Goal: Task Accomplishment & Management: Use online tool/utility

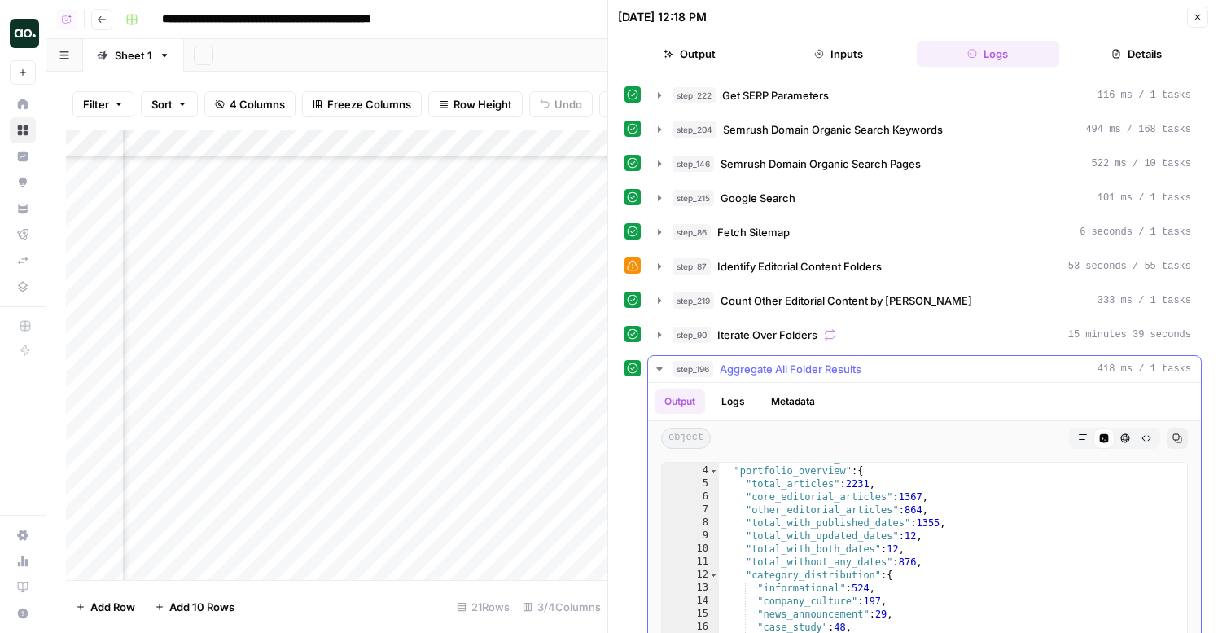
scroll to position [2, 0]
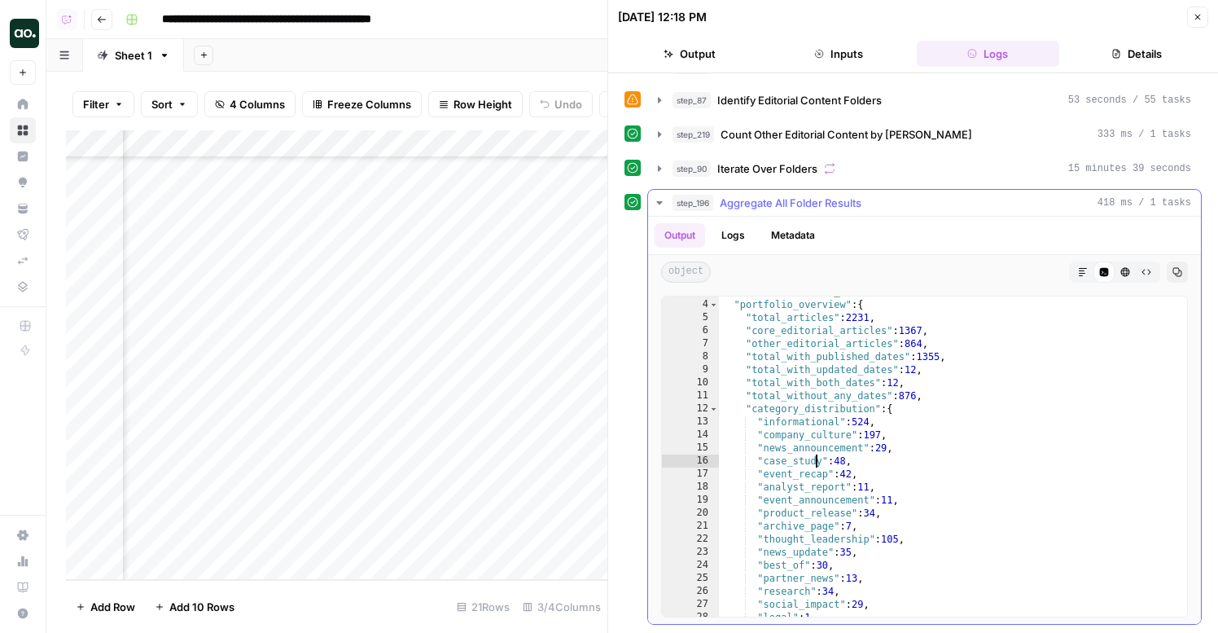
click at [816, 459] on div ""domain" : "servicenow.com" , "portfolio_overview" : { "total_articles" : 2231 …" at bounding box center [953, 458] width 468 height 346
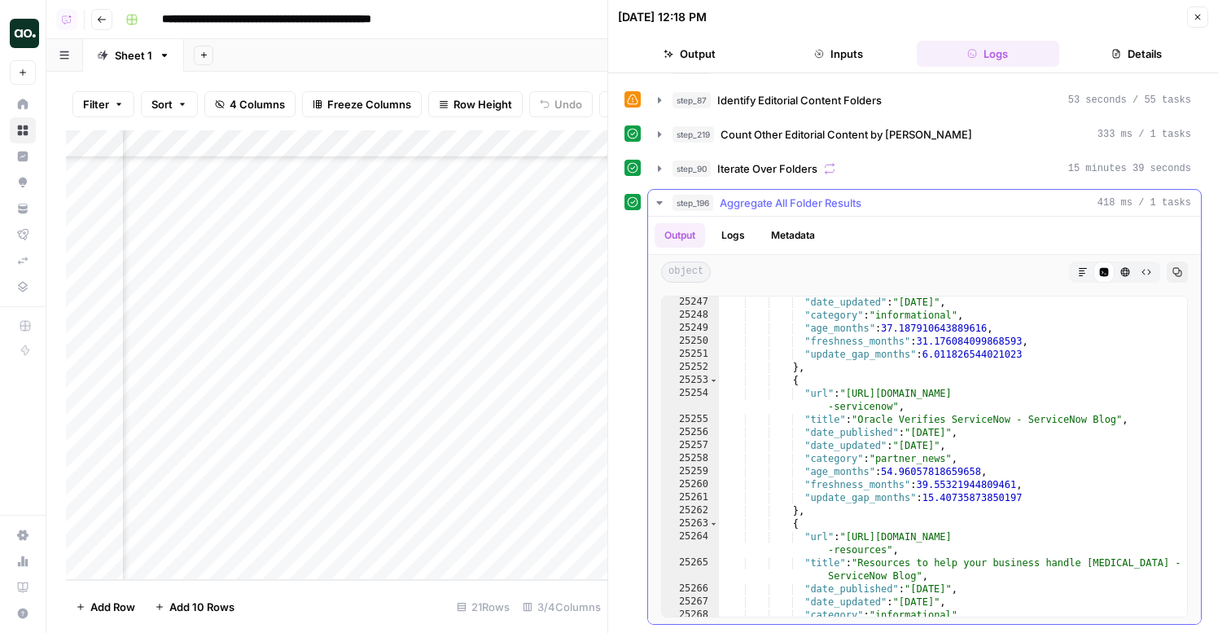
click at [821, 458] on div ""date_updated" : "2023-03-09" , "category" : "informational" , "age_months" : 3…" at bounding box center [953, 469] width 468 height 346
type textarea "*"
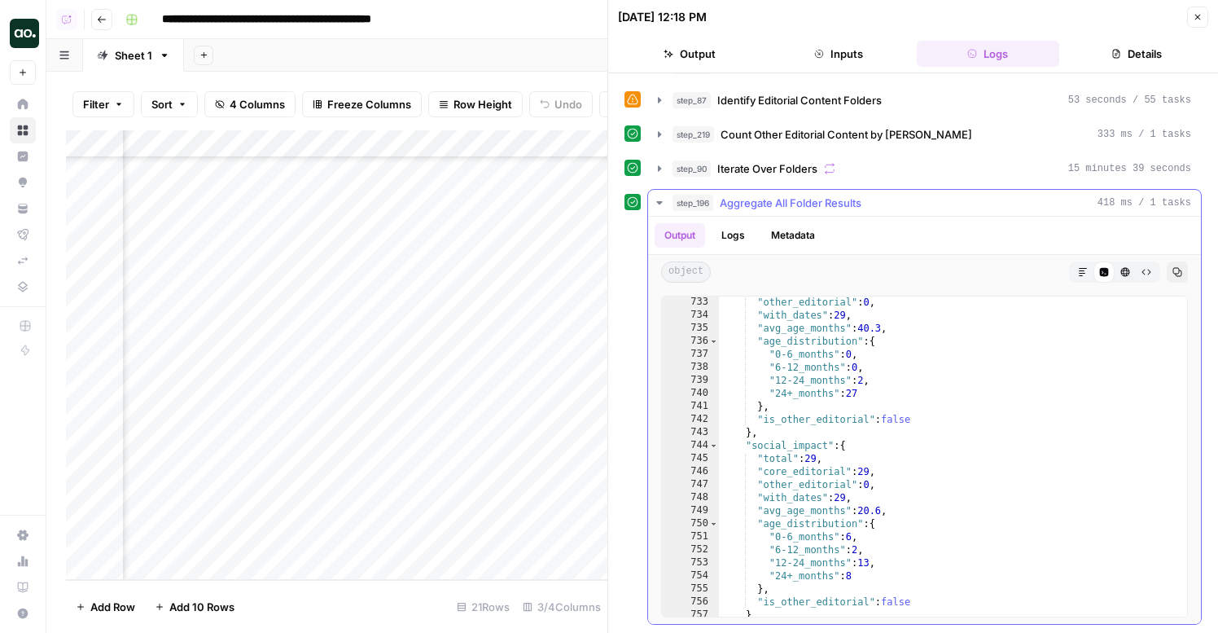
scroll to position [699, 0]
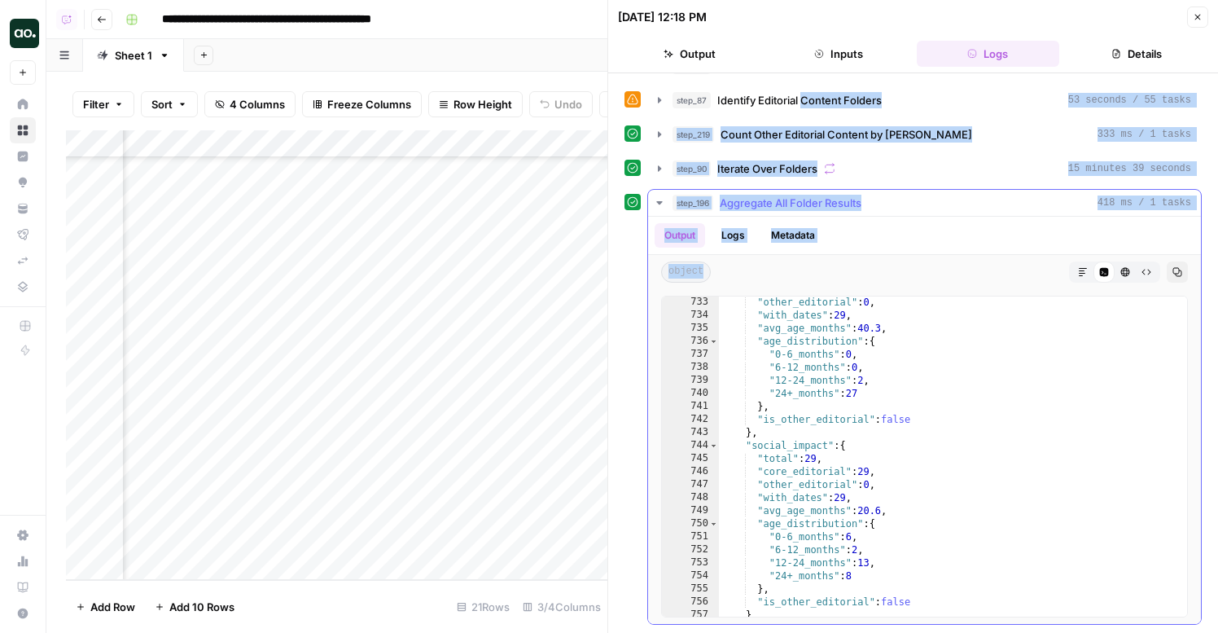
drag, startPoint x: 1013, startPoint y: 261, endPoint x: 804, endPoint y: 94, distance: 267.7
click at [804, 94] on div "step_222 Get SERP Parameters 116 ms / 1 tasks step_204 Semrush Domain Organic S…" at bounding box center [912, 269] width 577 height 709
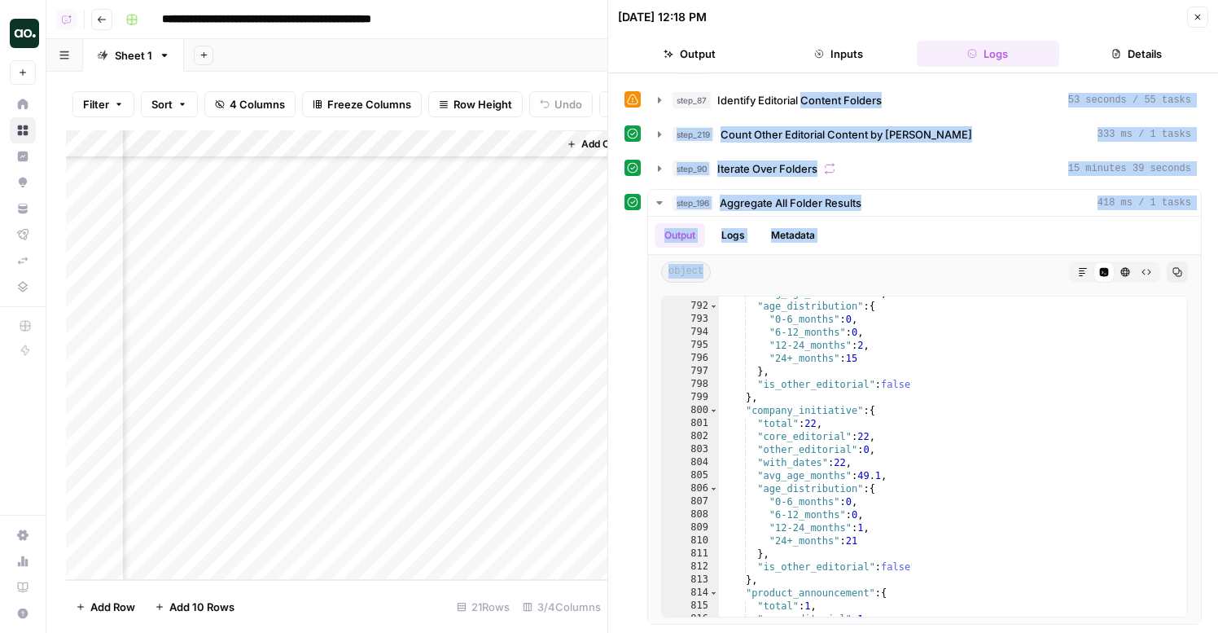
scroll to position [186, 352]
click at [500, 511] on div "Add Column" at bounding box center [336, 354] width 541 height 449
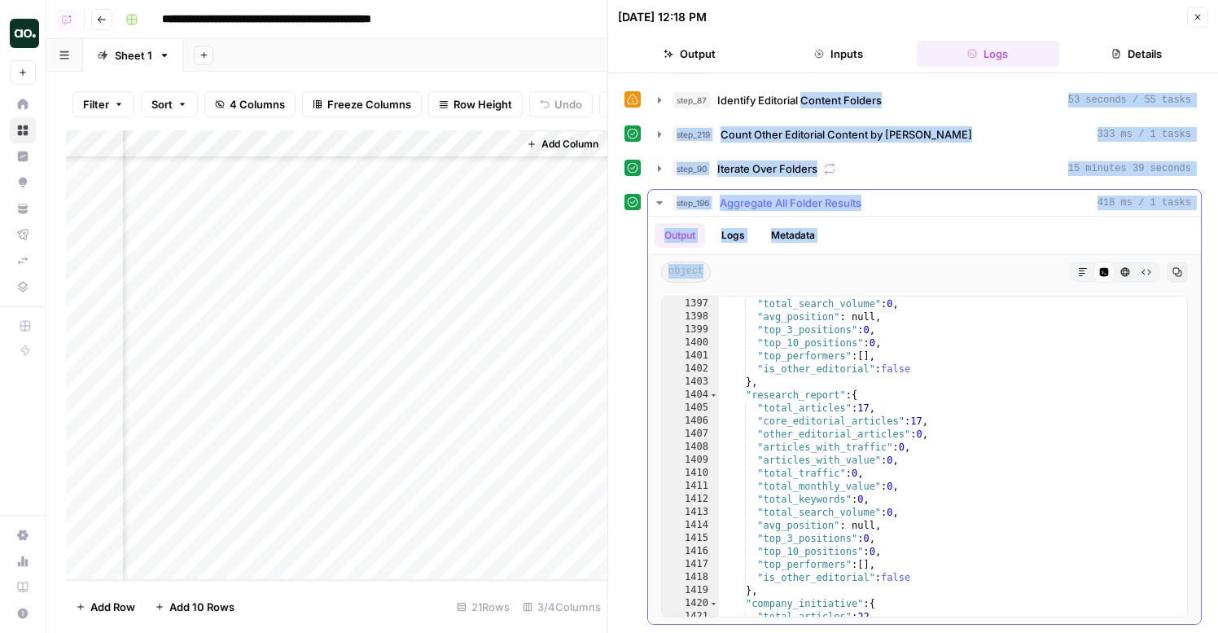
scroll to position [1316, 0]
click at [502, 513] on div "Add Column" at bounding box center [336, 354] width 541 height 449
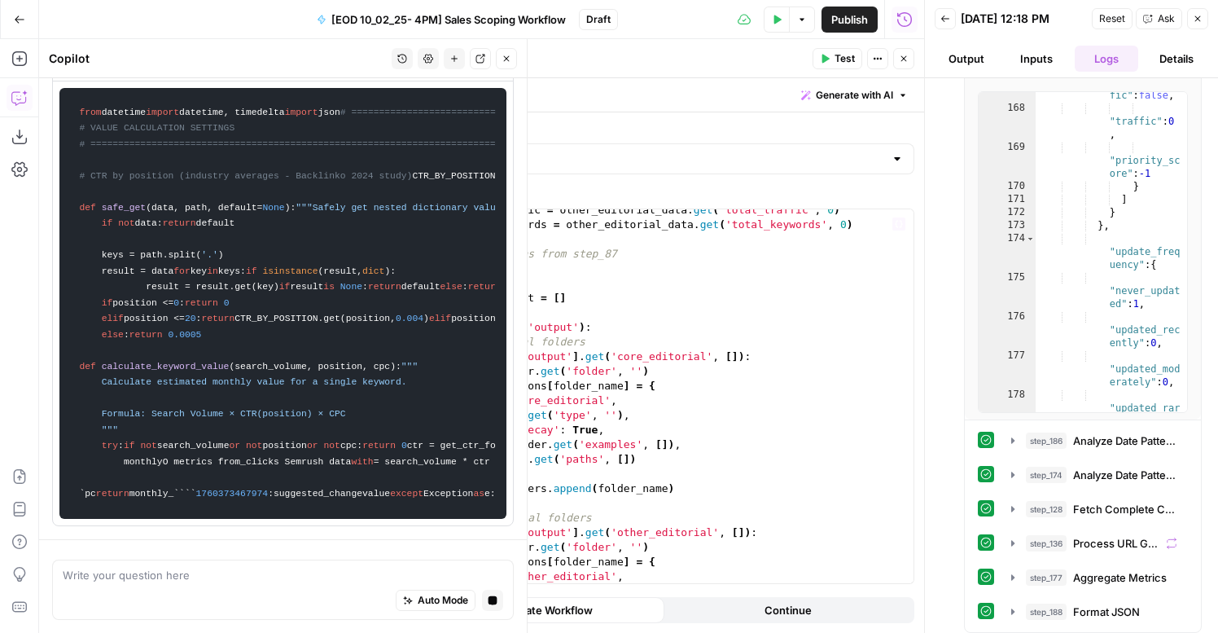
scroll to position [1135, 0]
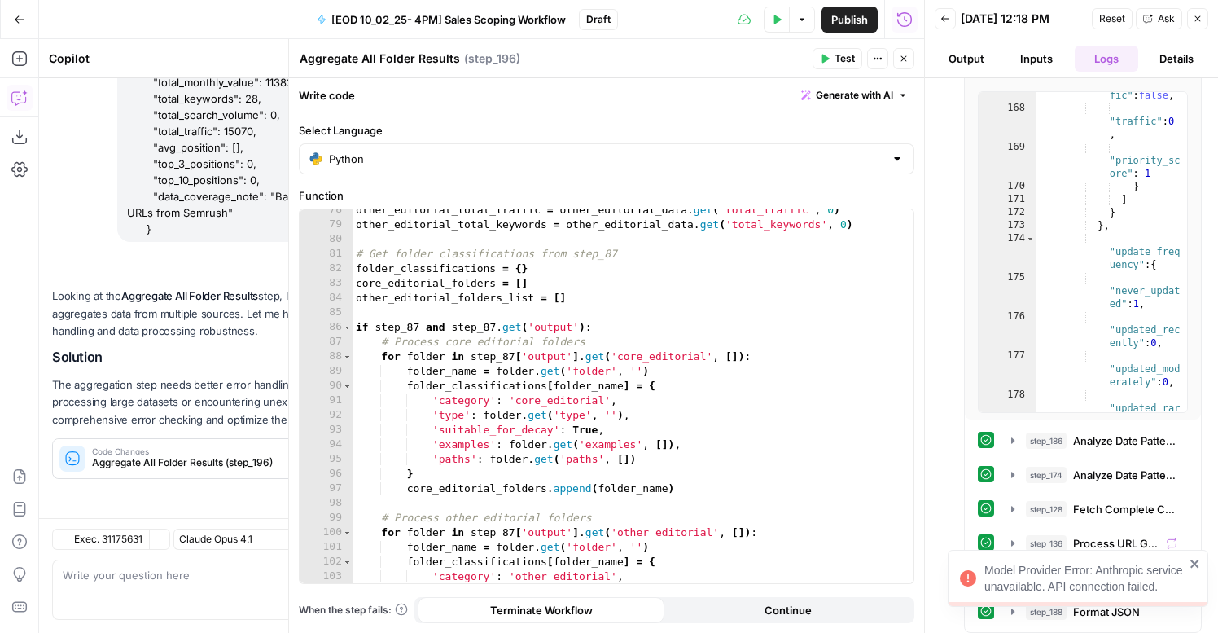
click at [680, 438] on div "other_editorial_total_traffic = other_editorial_data . get ( 'total_traffic' , …" at bounding box center [633, 404] width 561 height 403
click at [668, 374] on div "other_editorial_total_traffic = other_editorial_data . get ( 'total_traffic' , …" at bounding box center [633, 404] width 561 height 403
type textarea "**********"
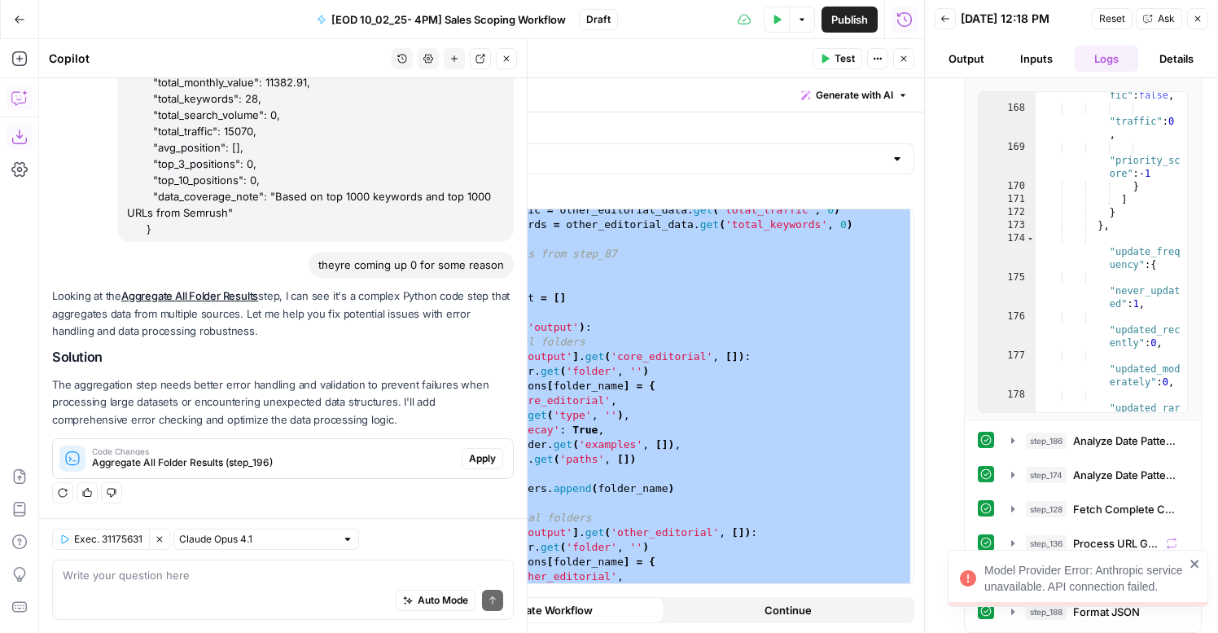
click at [20, 131] on icon "button" at bounding box center [19, 137] width 16 height 16
click at [11, 134] on icon "button" at bounding box center [19, 137] width 16 height 16
click at [337, 396] on p "The aggregation step needs better error handling and validation to prevent fail…" at bounding box center [283, 401] width 462 height 51
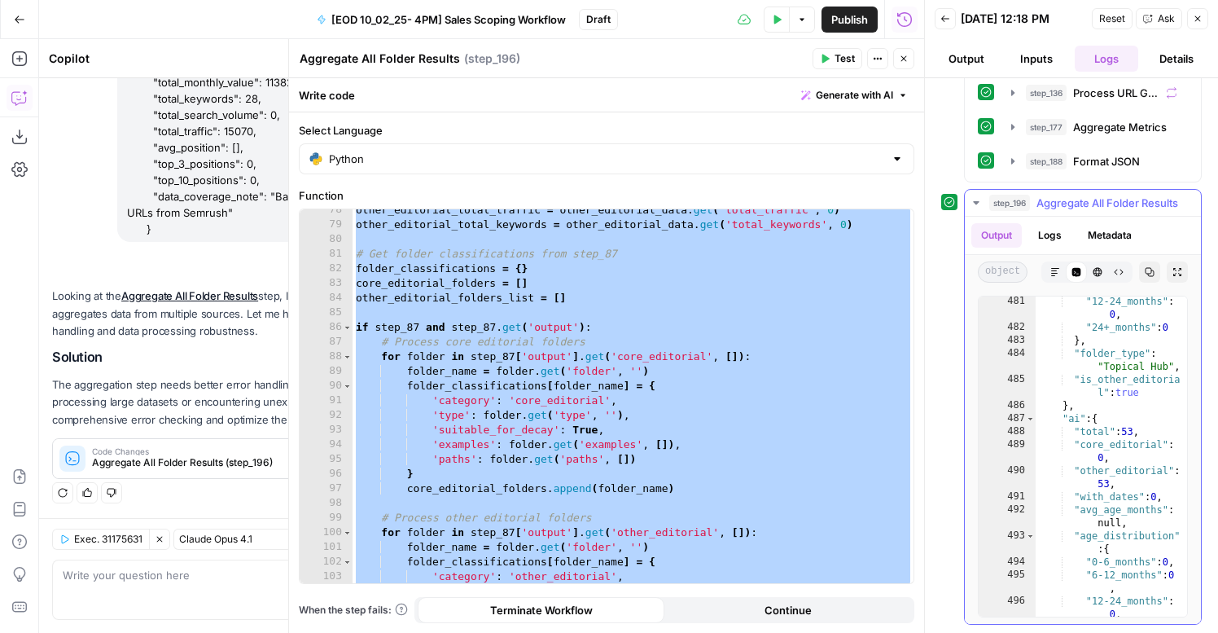
scroll to position [318, 0]
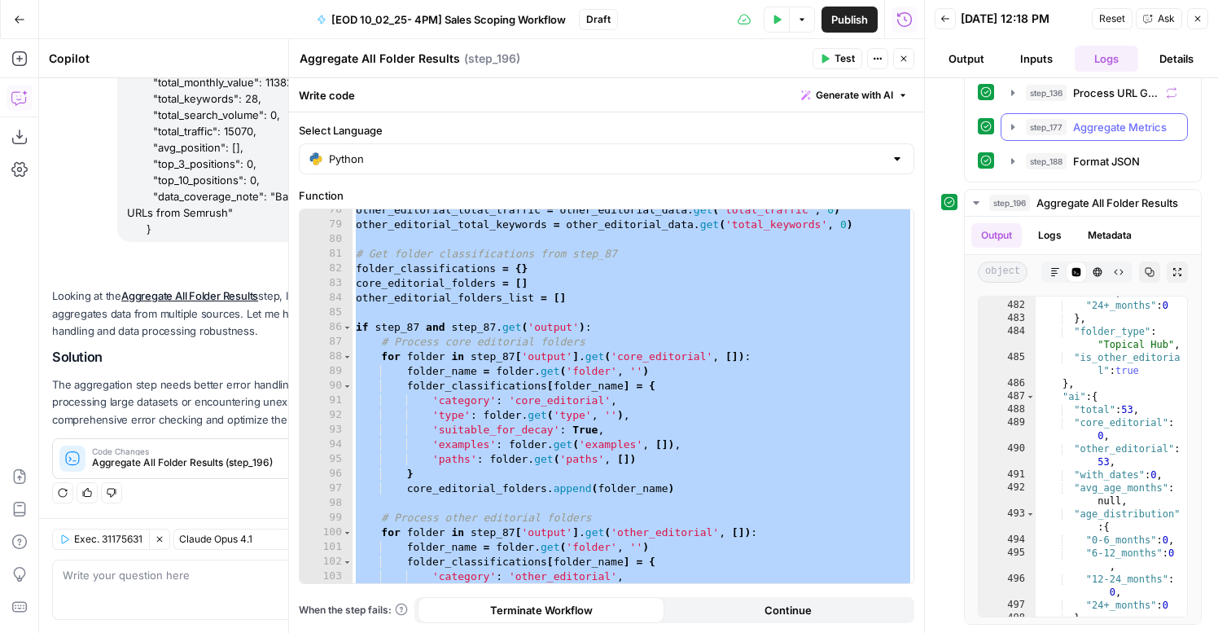
click at [1082, 128] on span "Aggregate Metrics" at bounding box center [1120, 127] width 94 height 16
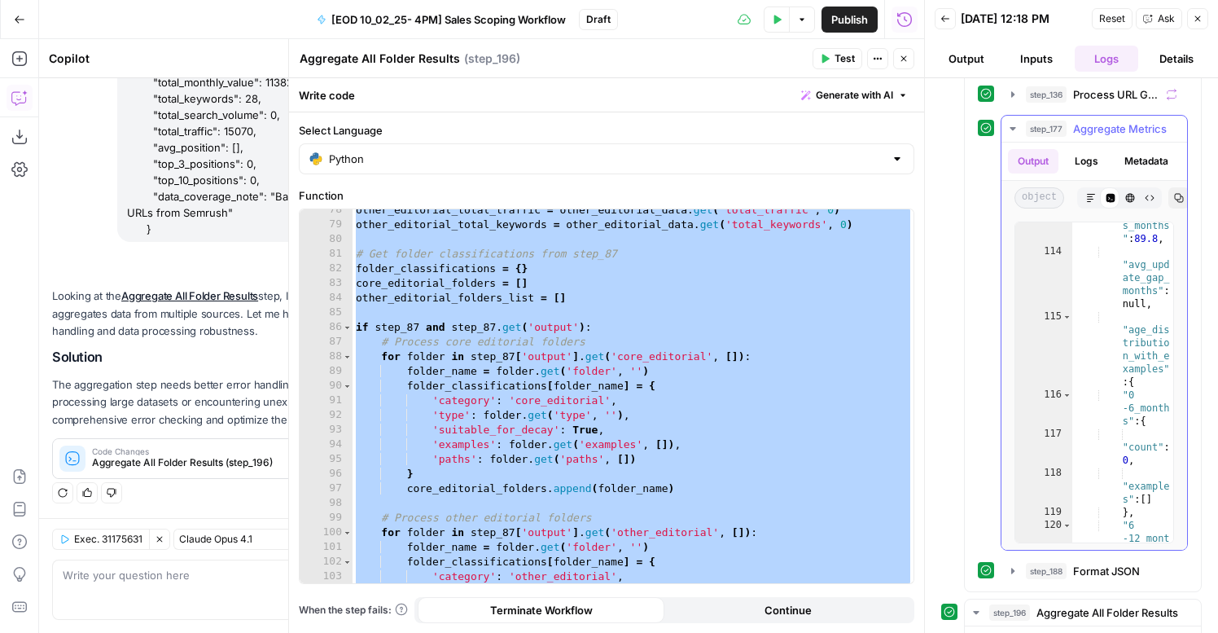
scroll to position [71, 0]
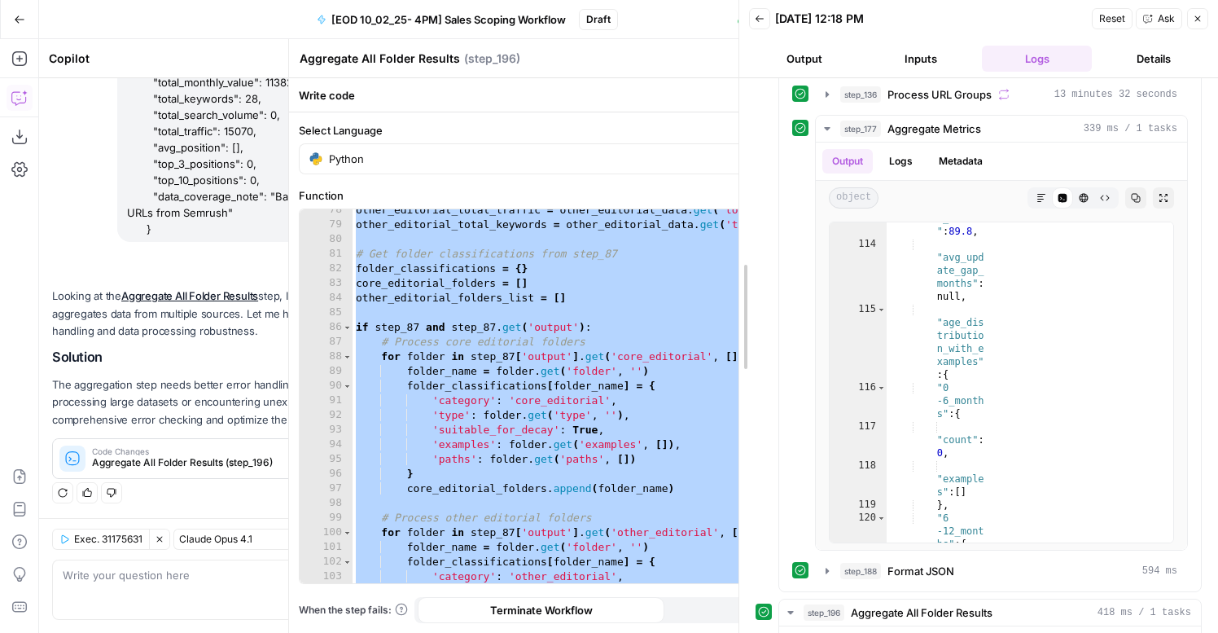
drag, startPoint x: 929, startPoint y: 353, endPoint x: 988, endPoint y: 304, distance: 76.9
click at [731, 289] on div at bounding box center [739, 316] width 16 height 633
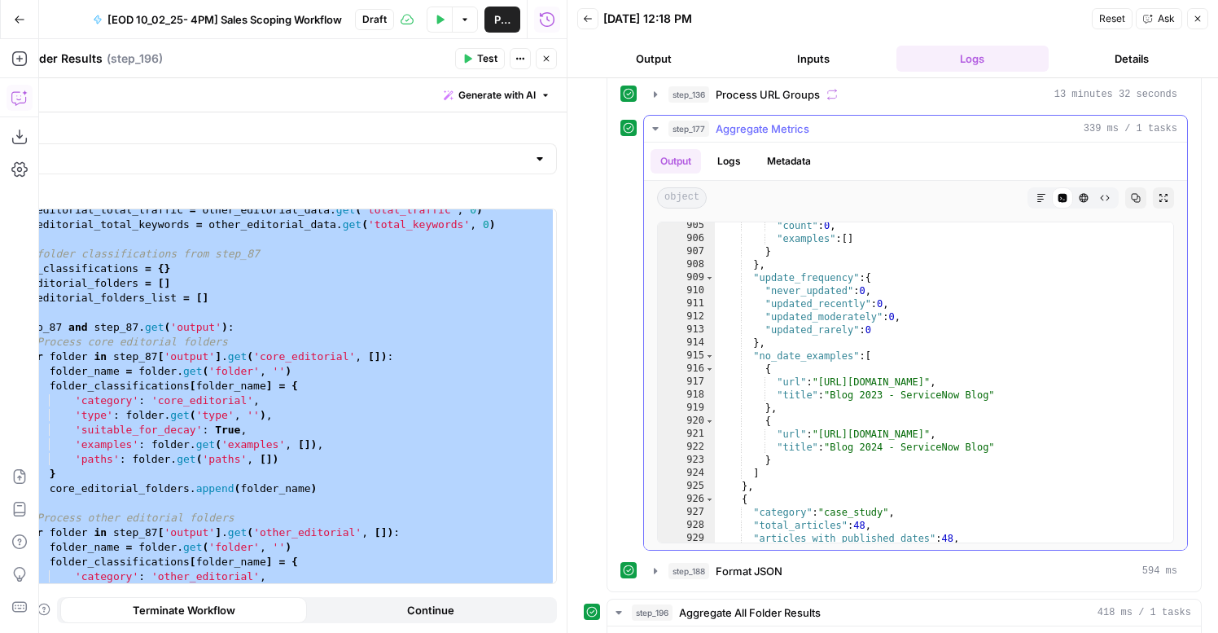
scroll to position [998, 0]
click at [992, 348] on div ""count" : 0 , "examples" : [ ] } } , "update_frequency" : { "never_updated" : 0…" at bounding box center [944, 392] width 458 height 346
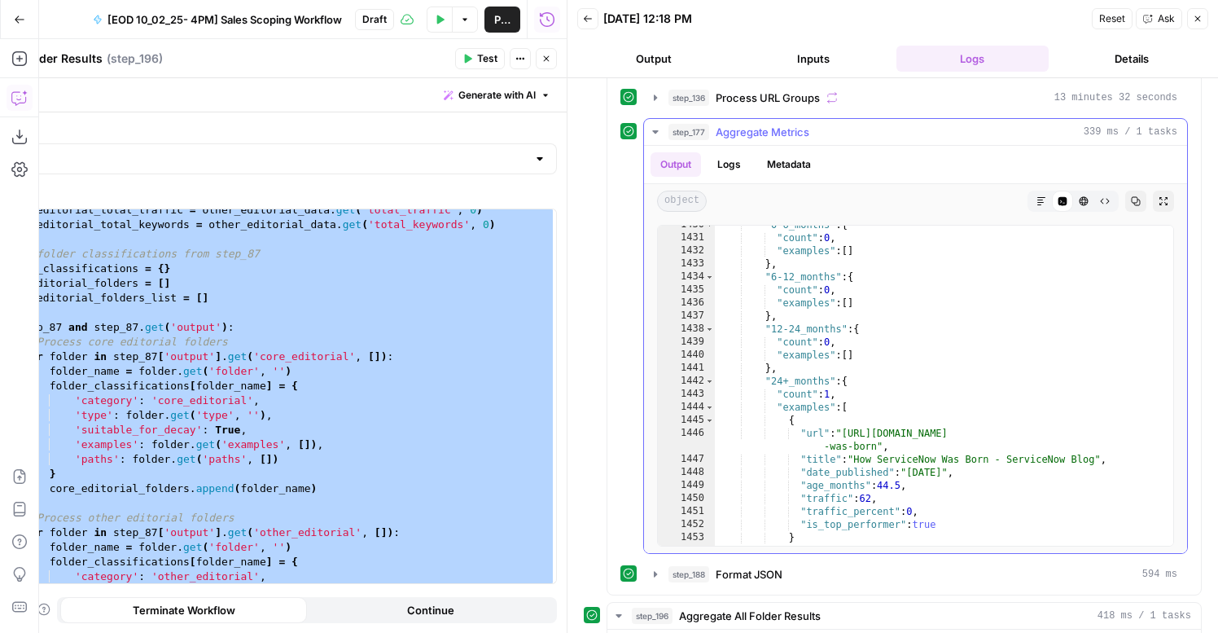
scroll to position [1583, 0]
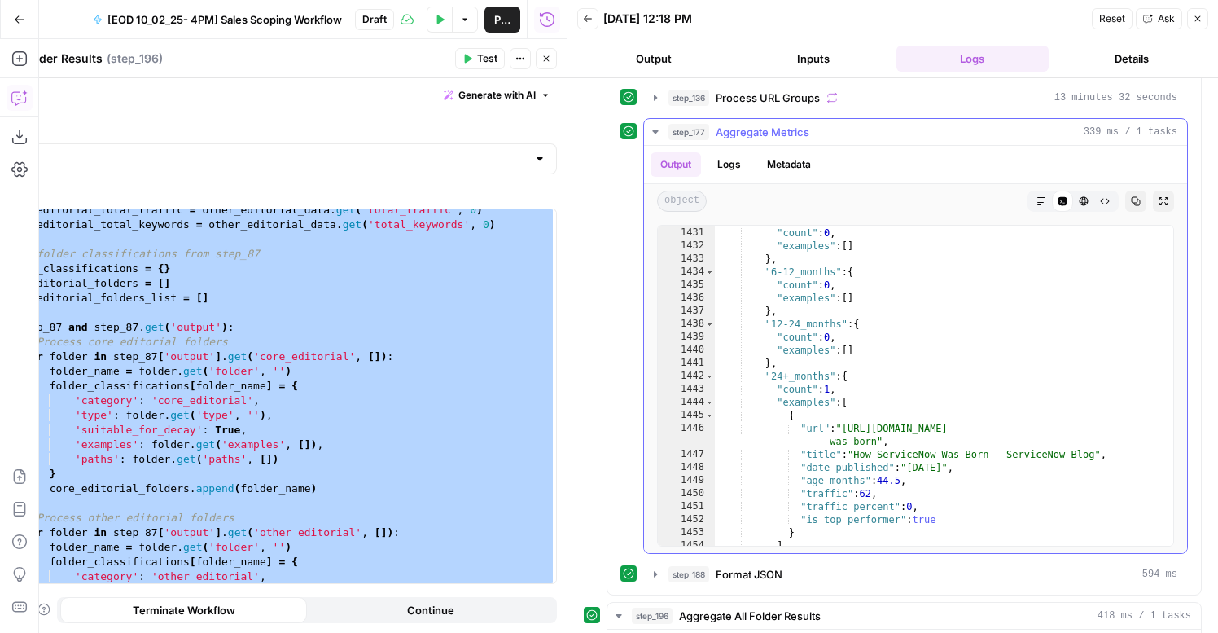
click at [992, 348] on div ""0-6_months" : { "count" : 0 , "examples" : [ ] } , "6-12_months" : { "count" :…" at bounding box center [944, 386] width 458 height 346
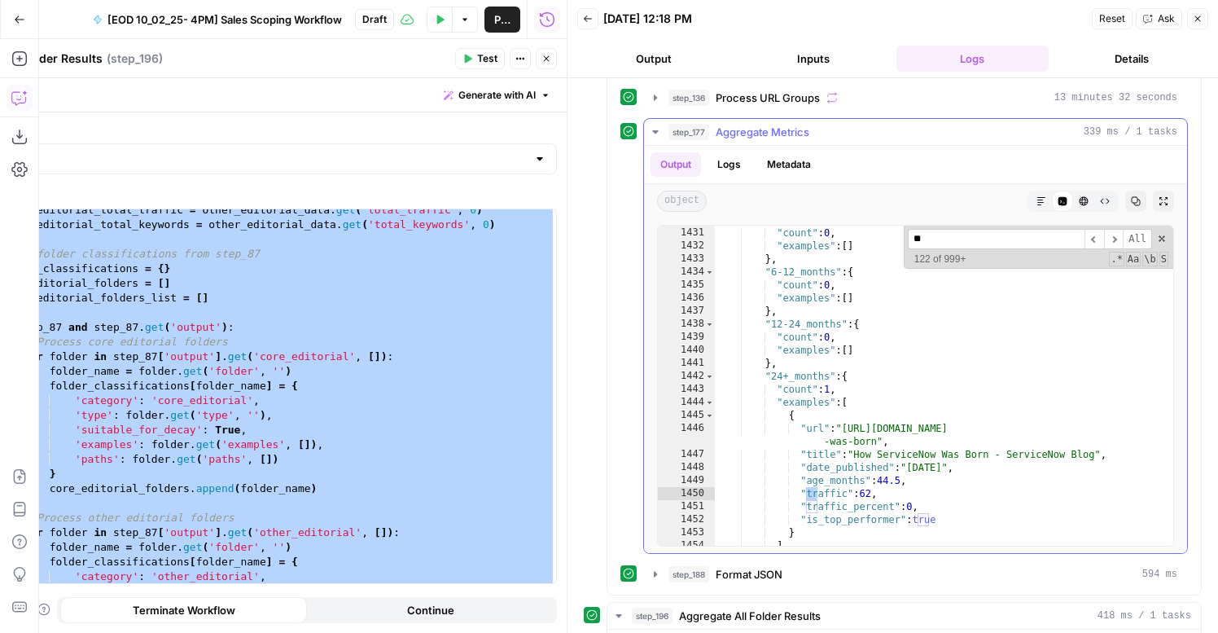
type textarea "**********"
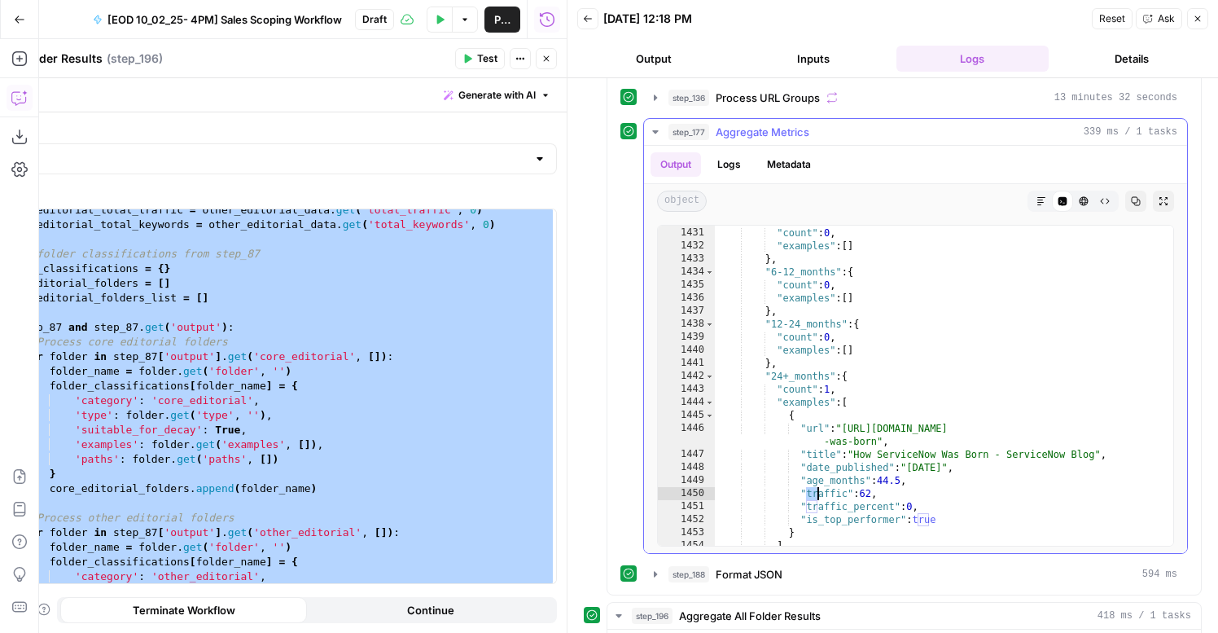
click at [954, 125] on div "step_177 Aggregate Metrics 339 ms / 1 tasks" at bounding box center [922, 132] width 509 height 16
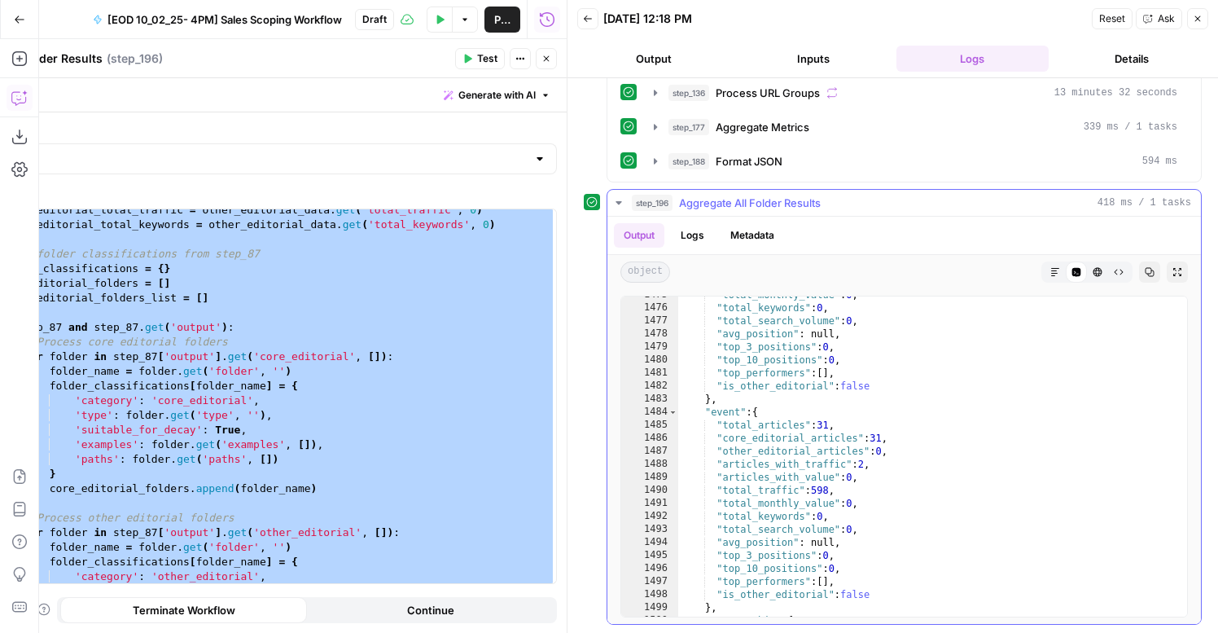
scroll to position [1412, 0]
click at [874, 397] on div ""total_monthly_value" : 0 , "total_keywords" : 0 , "total_search_volume" : 0 , …" at bounding box center [932, 461] width 509 height 346
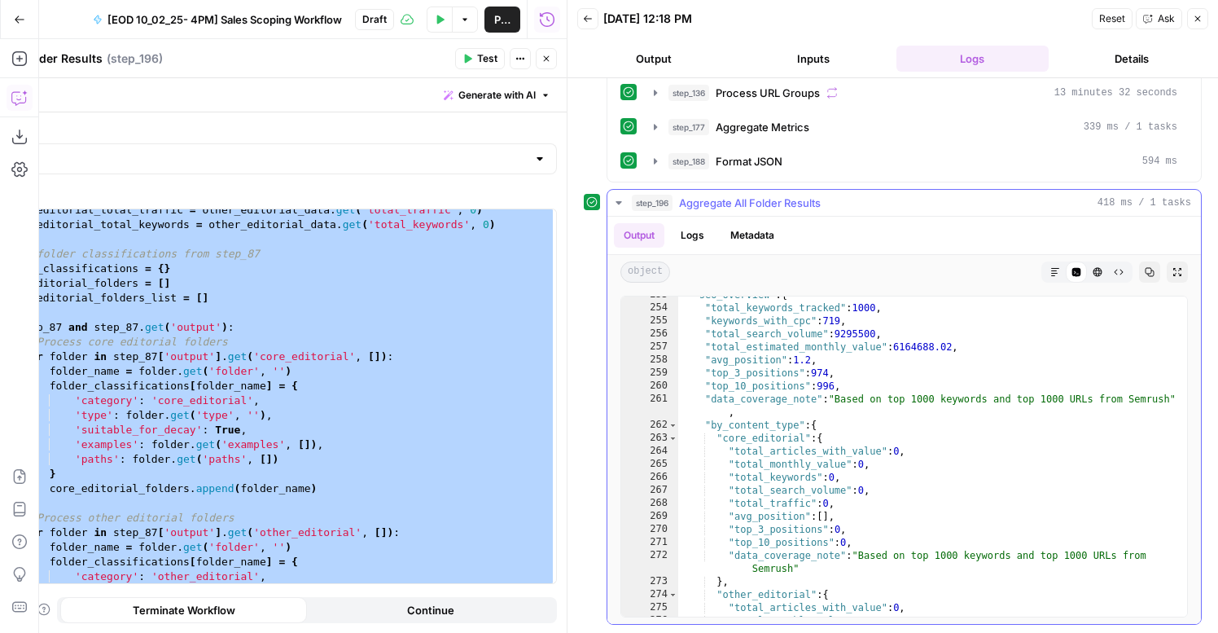
scroll to position [250, 0]
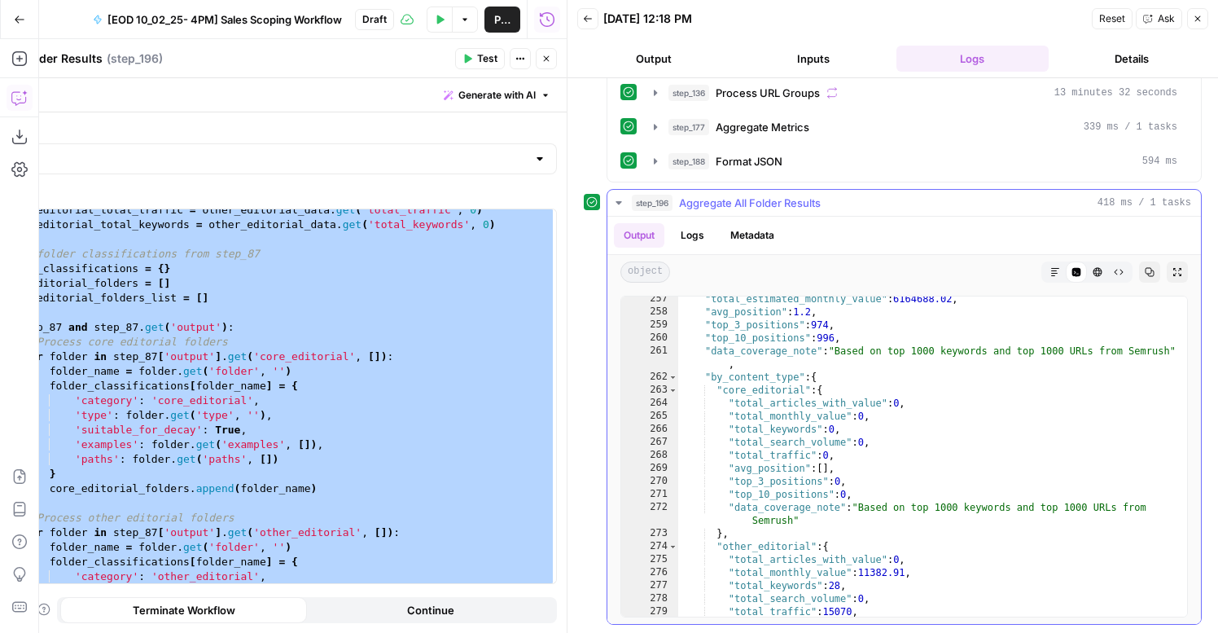
drag, startPoint x: 677, startPoint y: 367, endPoint x: 843, endPoint y: 462, distance: 191.5
click at [843, 462] on div "* 257 258 259 260 261 262 263 264 265 266 267 268 269 270 271 272 273 274 275 2…" at bounding box center [903, 457] width 567 height 322
click at [682, 357] on div ""total_estimated_monthly_value" : 6164688.02 , "avg_position" : 1.2 , "top_3_po…" at bounding box center [932, 465] width 509 height 346
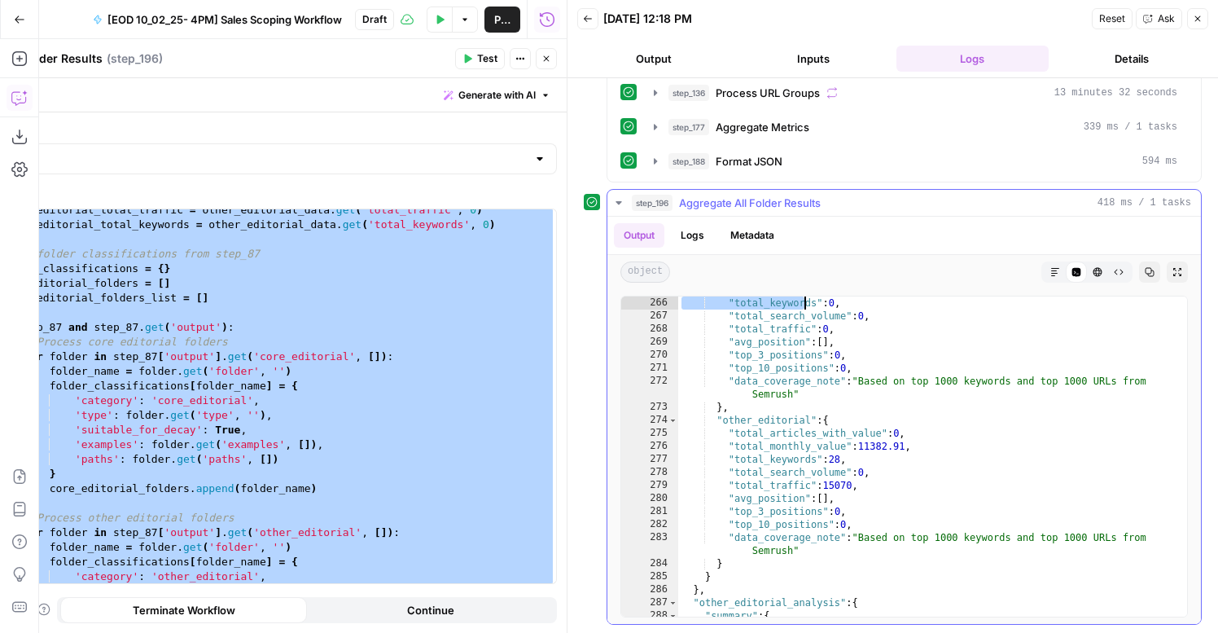
scroll to position [256, 0]
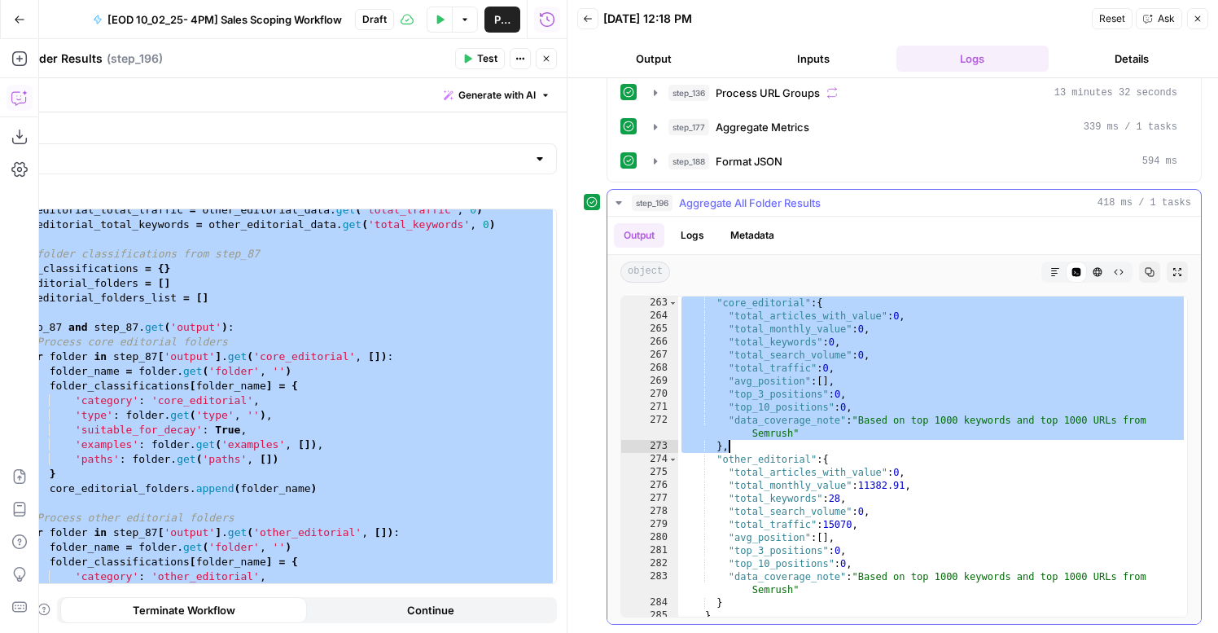
drag, startPoint x: 688, startPoint y: 373, endPoint x: 834, endPoint y: 448, distance: 163.9
click at [834, 448] on div ""core_editorial" : { "total_articles_with_value" : 0 , "total_monthly_value" : …" at bounding box center [932, 469] width 509 height 346
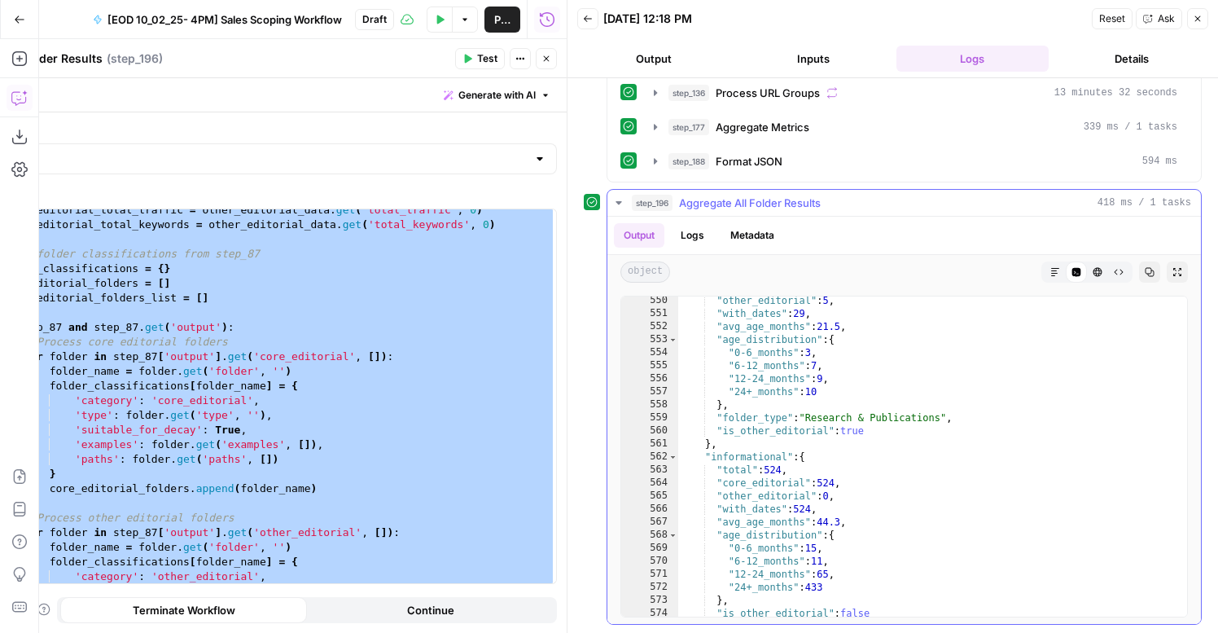
scroll to position [549, 0]
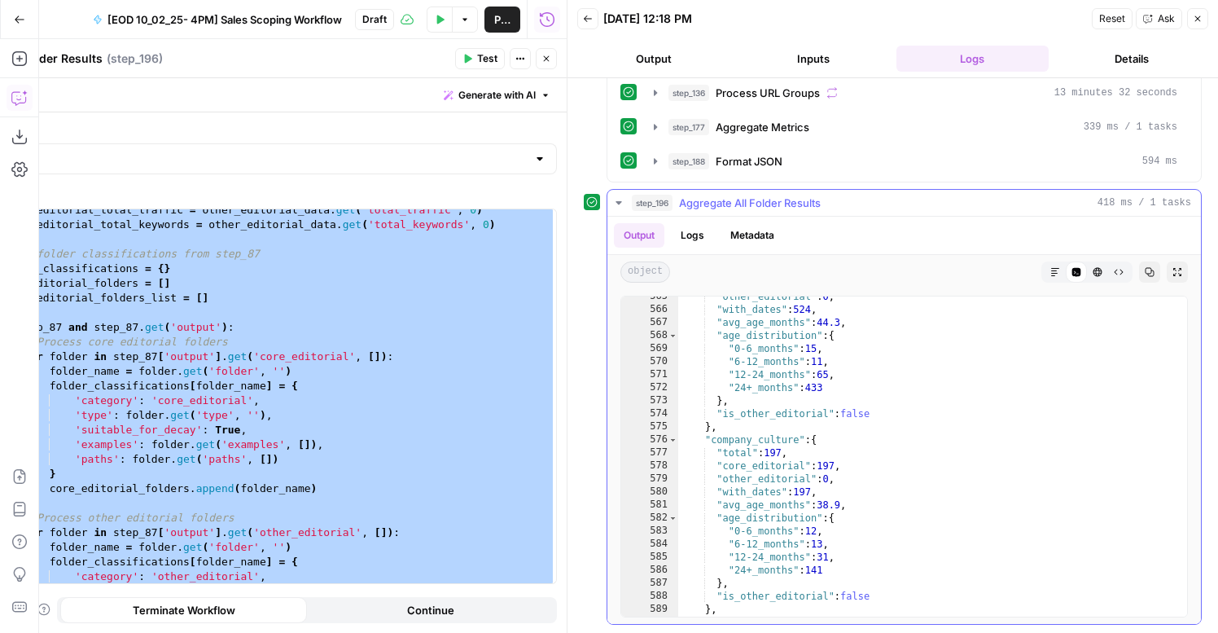
click at [810, 493] on div ""other_editorial" : 0 , "with_dates" : 524 , "avg_age_months" : 44.3 , "age_dis…" at bounding box center [932, 463] width 509 height 346
click at [848, 432] on div ""other_editorial" : 0 , "with_dates" : 524 , "avg_age_months" : 44.3 , "age_dis…" at bounding box center [932, 463] width 509 height 346
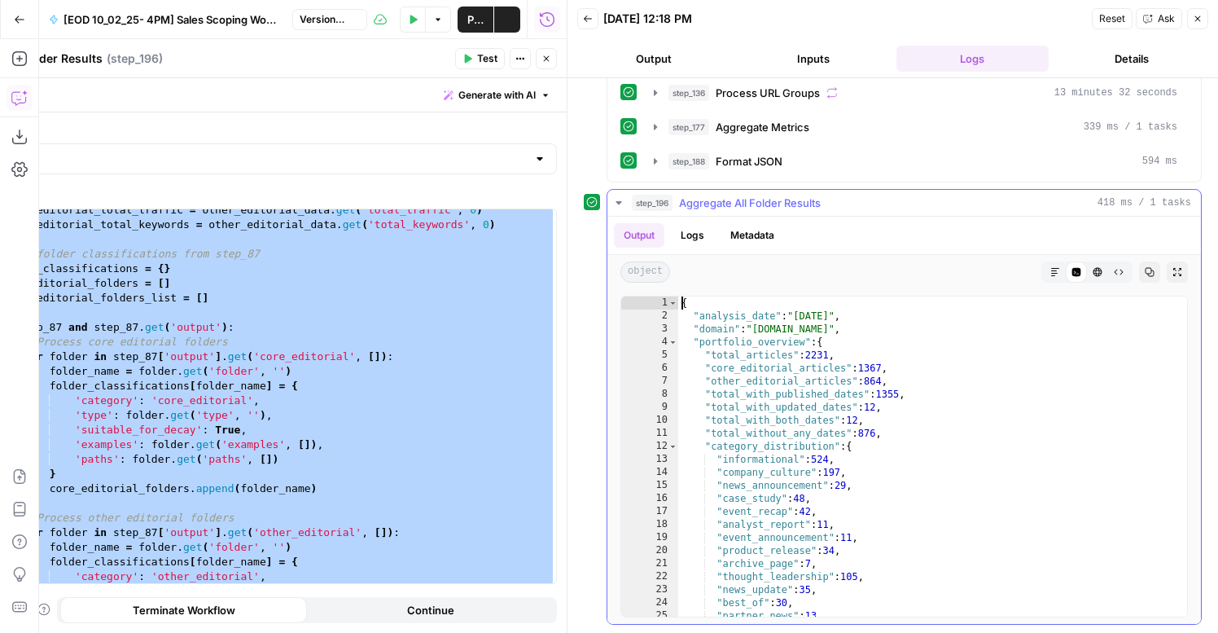
scroll to position [0, 0]
click at [848, 432] on div "{ "analysis_date" : "2025-10-13" , "domain" : "servicenow.com" , "portfolio_ove…" at bounding box center [932, 469] width 509 height 346
type textarea "**********"
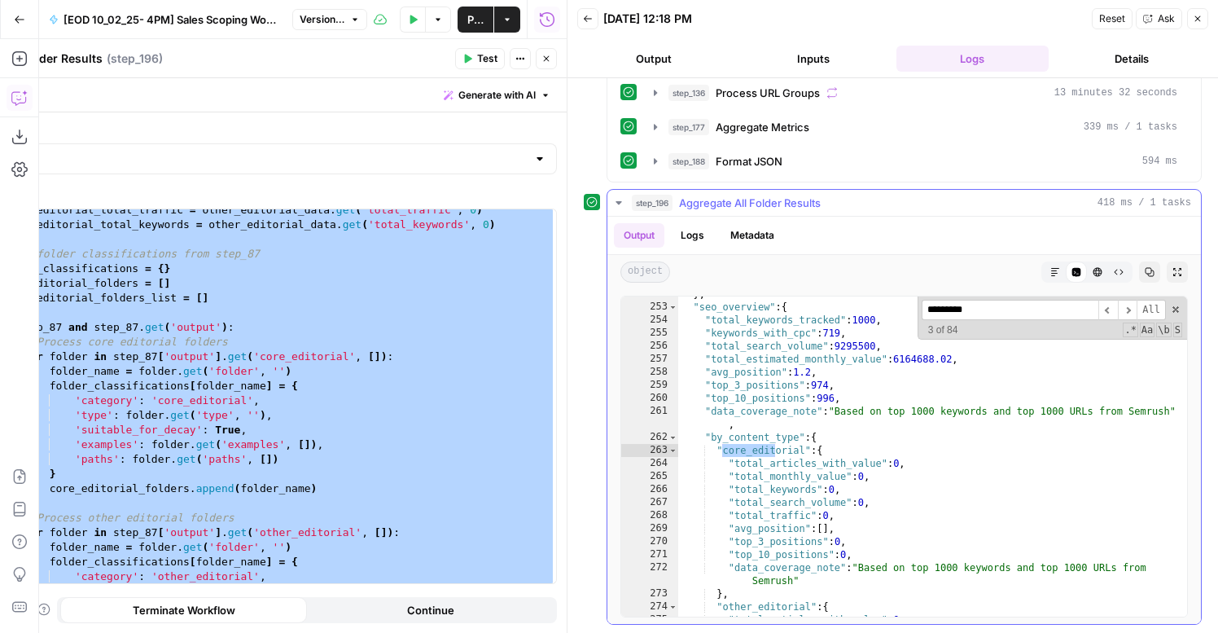
scroll to position [245, 0]
type input "*********"
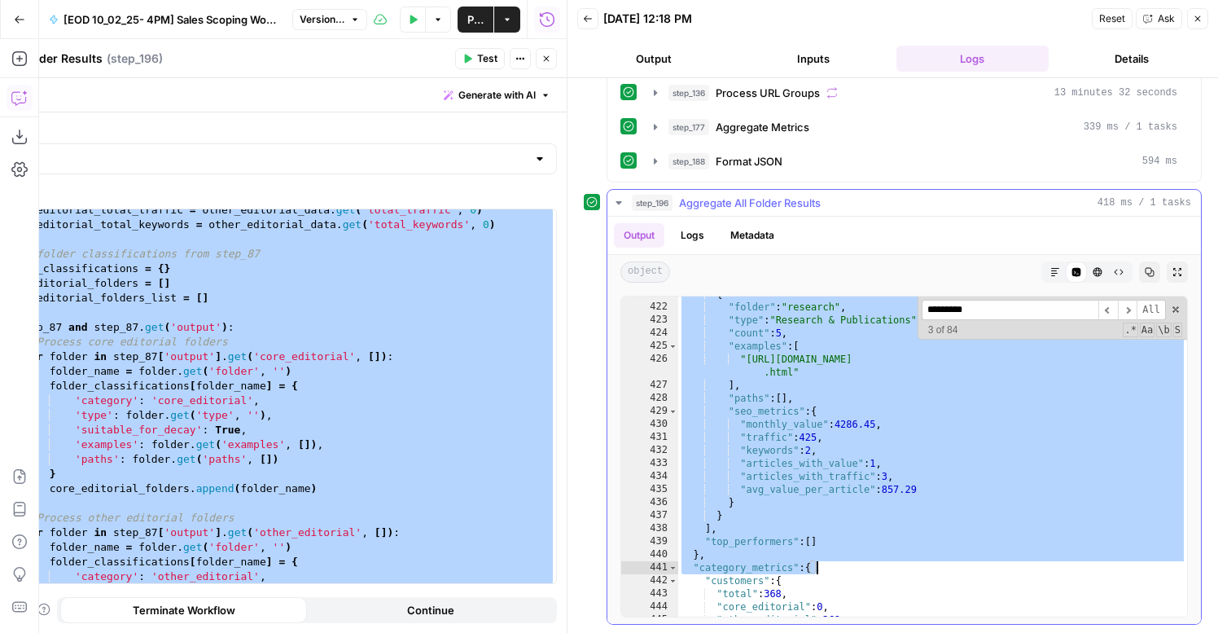
scroll to position [412, 0]
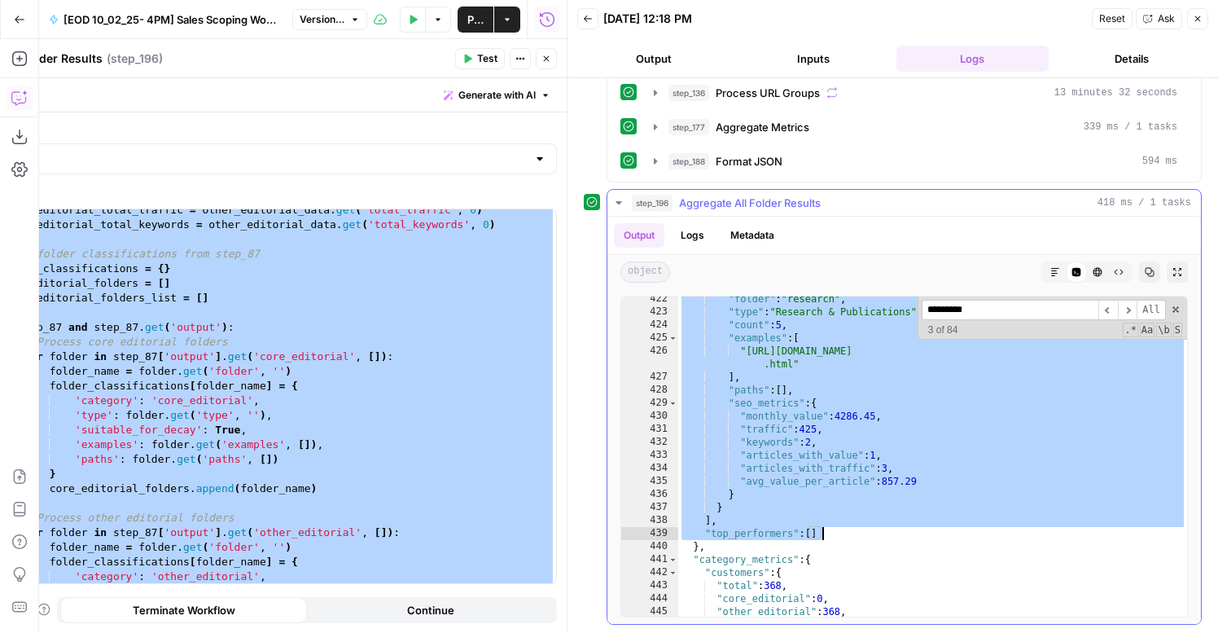
drag, startPoint x: 711, startPoint y: 434, endPoint x: 922, endPoint y: 532, distance: 232.4
click at [922, 532] on div ""folder" : "research" , "type" : "Research & Publications" , "count" : 5 , "exa…" at bounding box center [932, 465] width 509 height 346
type textarea "**********"
click at [330, 302] on div "other_editorial_total_traffic = other_editorial_data . get ( 'total_traffic' , …" at bounding box center [275, 404] width 561 height 403
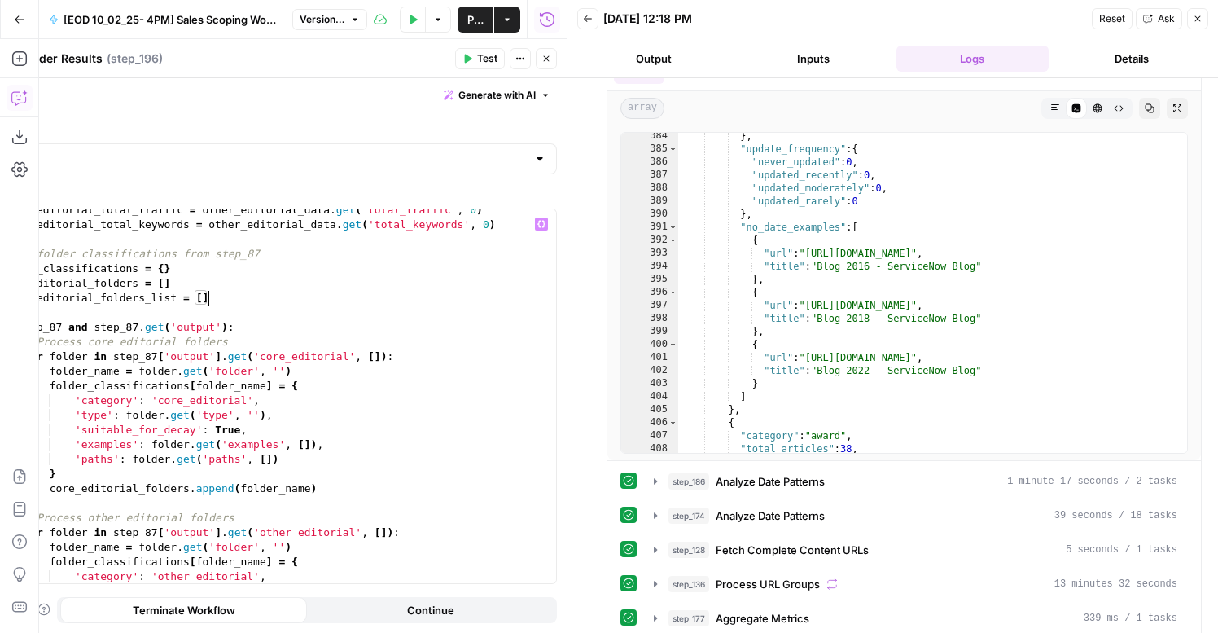
scroll to position [0, 0]
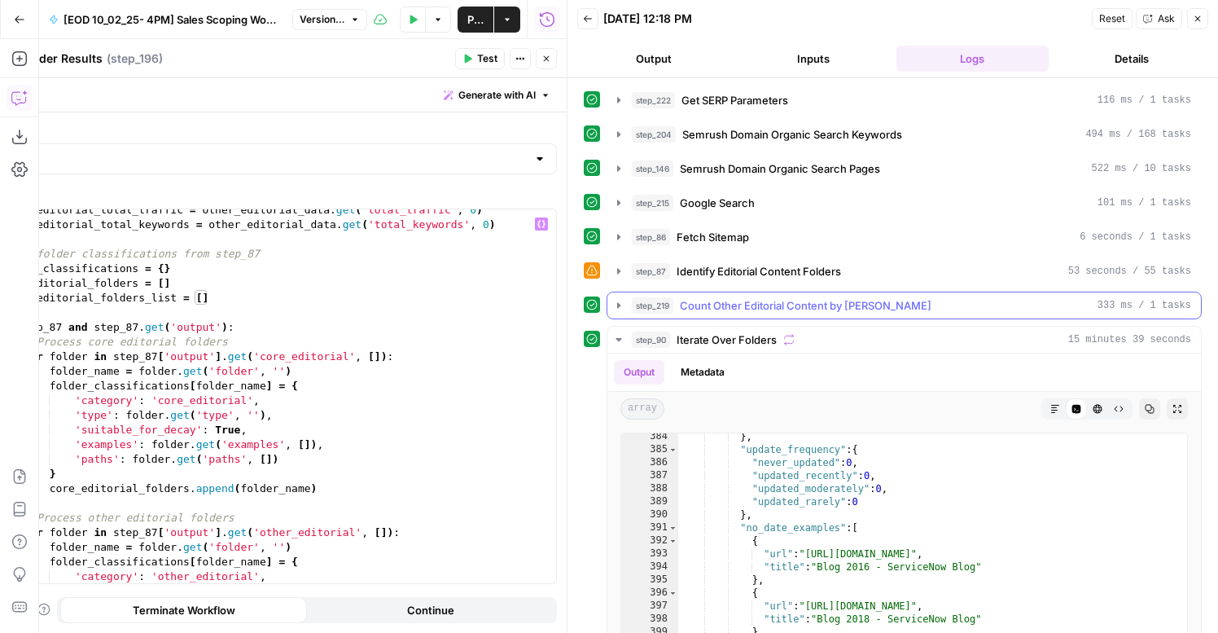
click at [688, 294] on button "step_219 Count Other Editorial Content by Folder 333 ms / 1 tasks" at bounding box center [904, 305] width 594 height 26
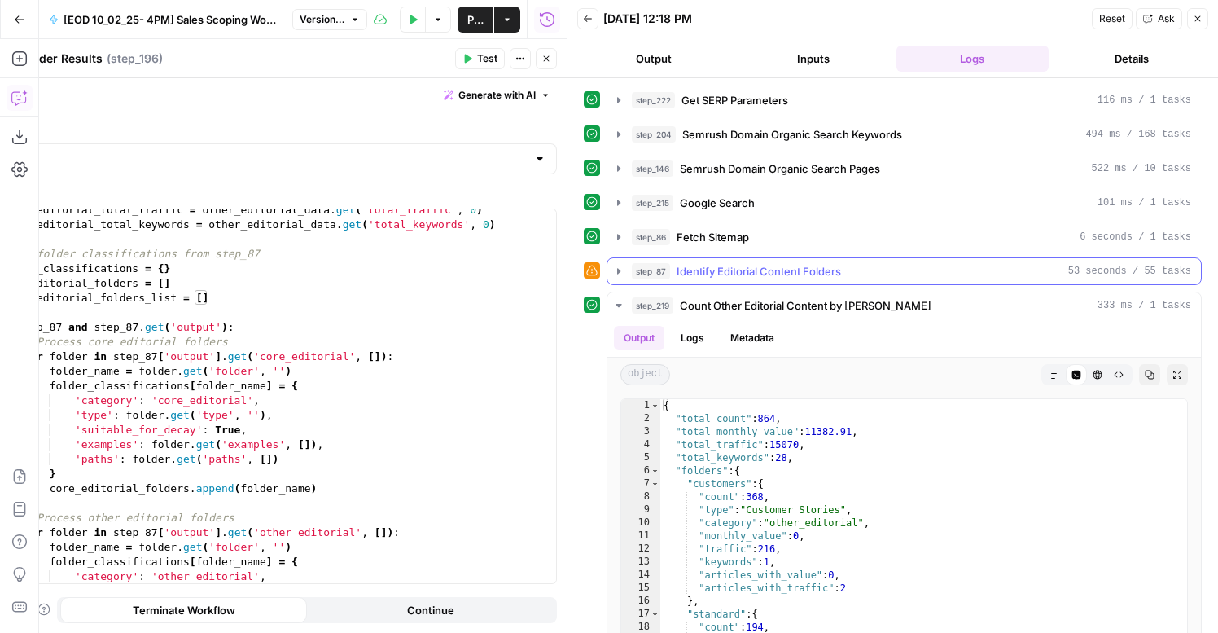
click at [697, 274] on span "Identify Editorial Content Folders" at bounding box center [759, 271] width 164 height 16
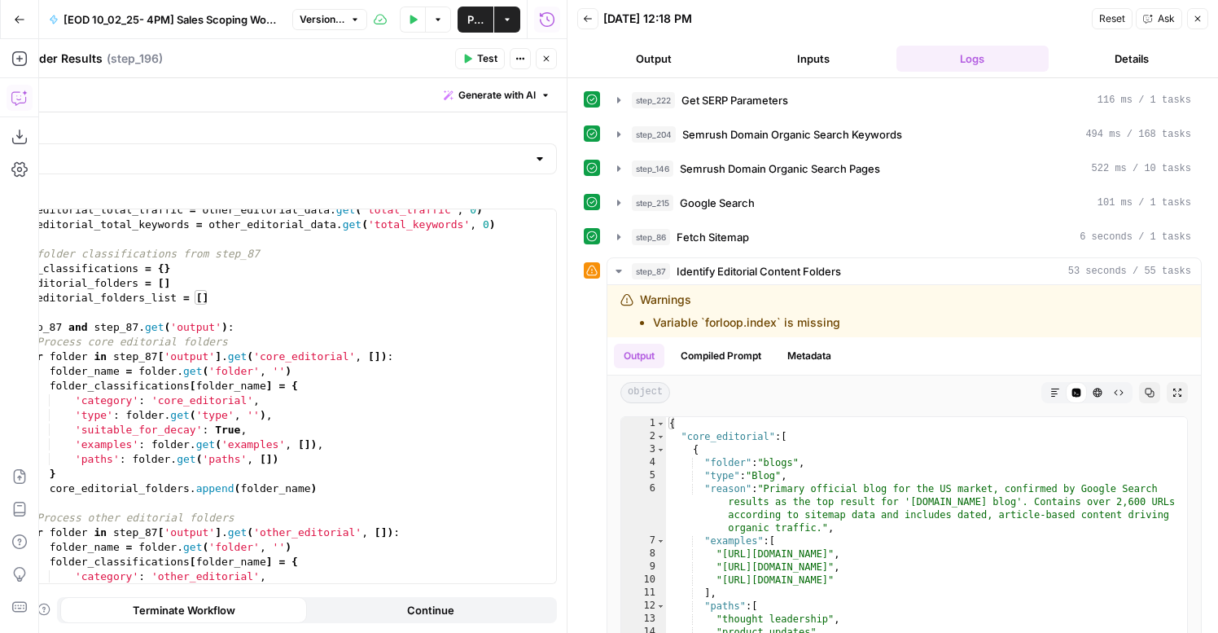
type textarea "**********"
click at [308, 378] on div "other_editorial_total_traffic = other_editorial_data . get ( 'total_traffic' , …" at bounding box center [275, 404] width 561 height 403
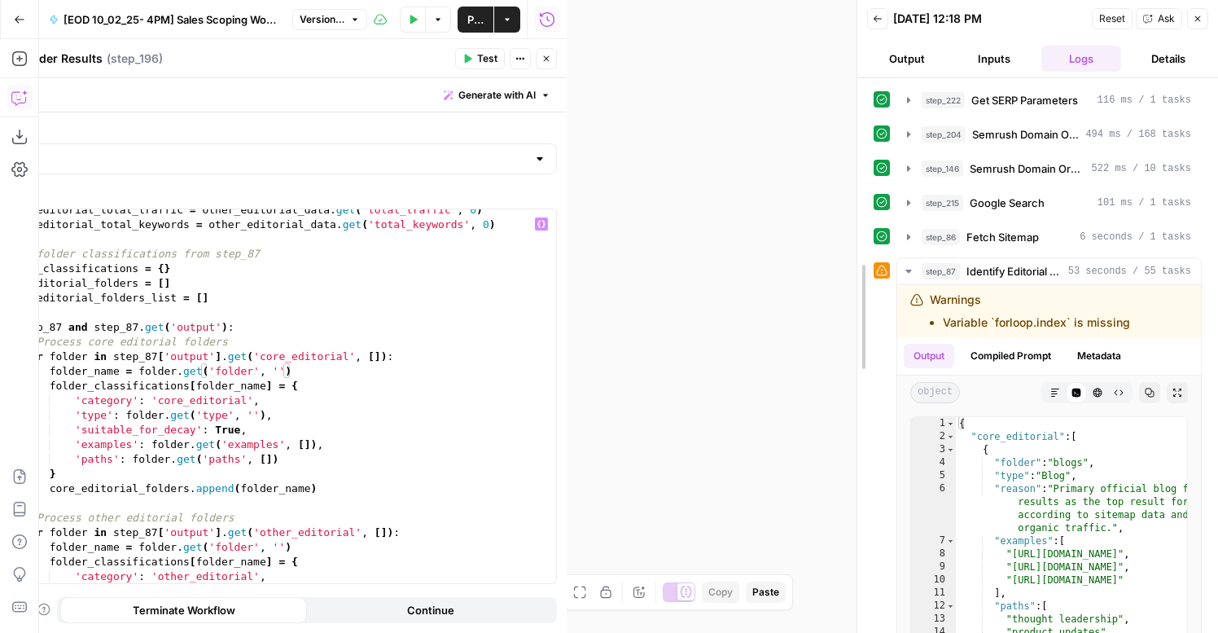
drag, startPoint x: 568, startPoint y: 177, endPoint x: 524, endPoint y: 358, distance: 186.8
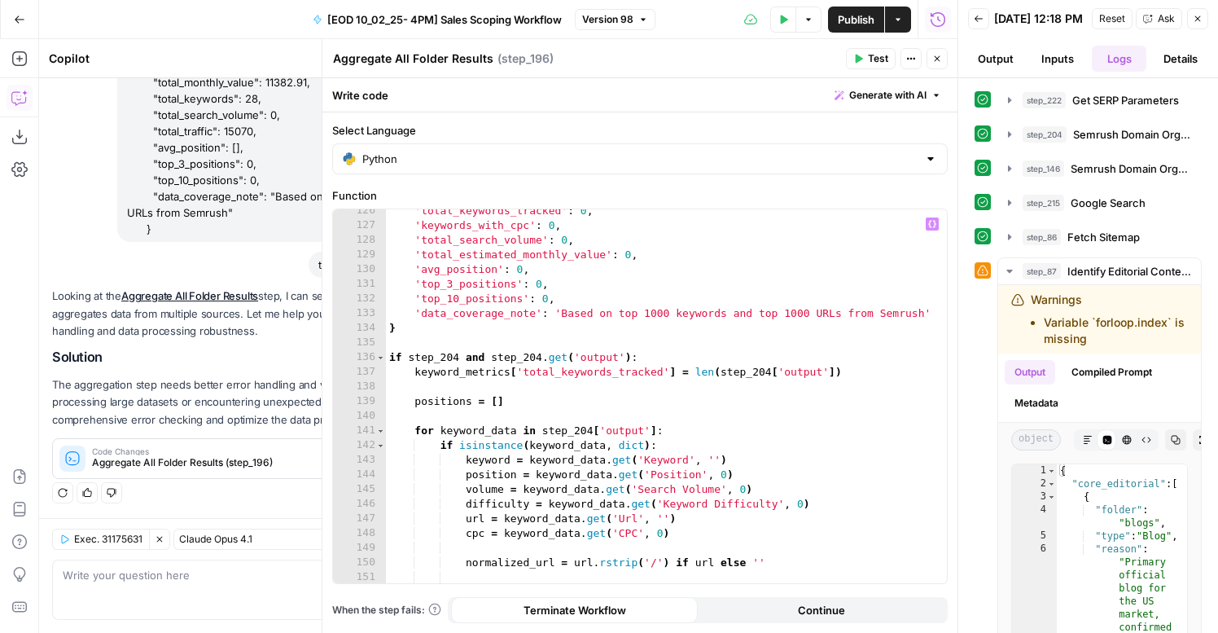
scroll to position [1837, 0]
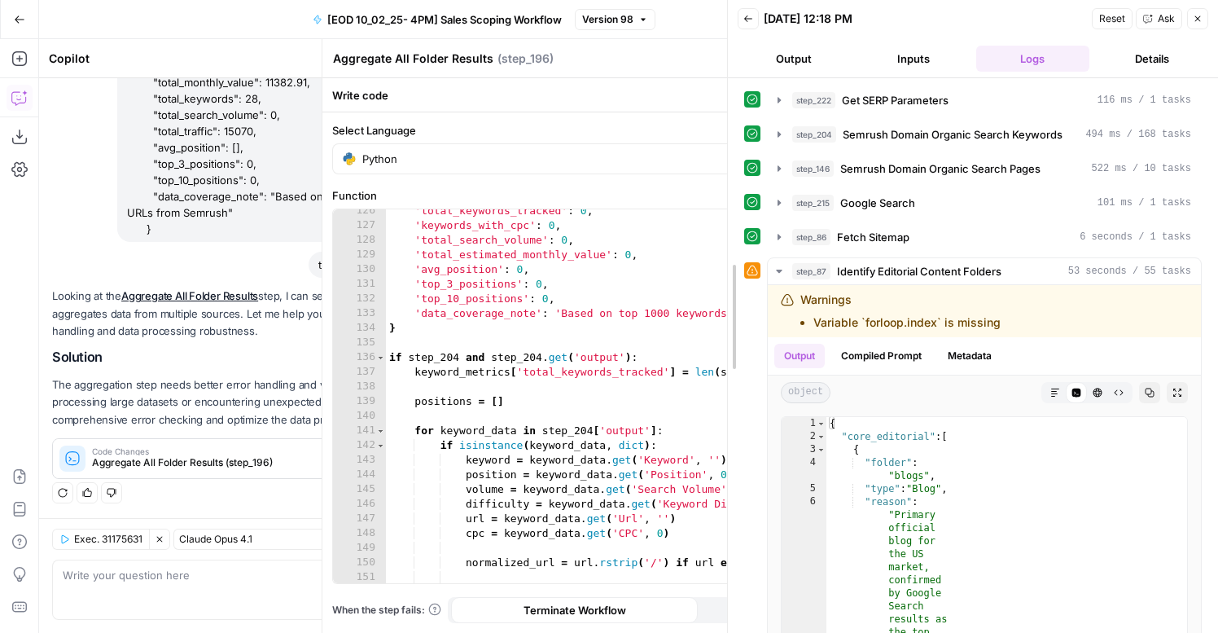
drag, startPoint x: 748, startPoint y: 354, endPoint x: 946, endPoint y: 471, distance: 229.6
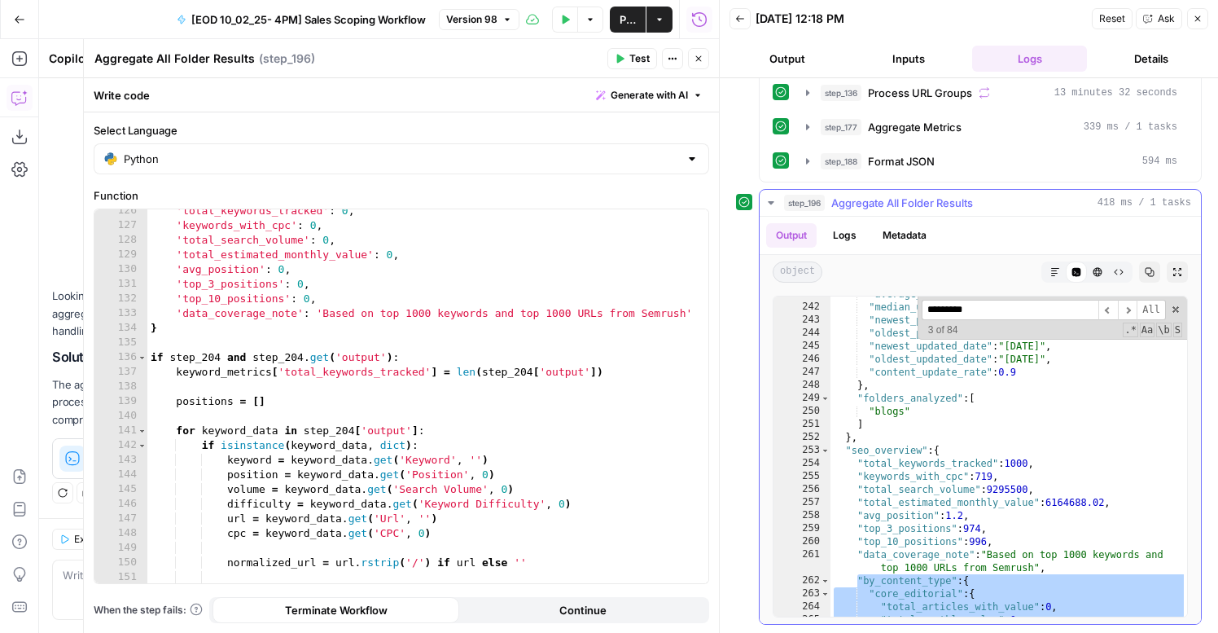
scroll to position [214, 0]
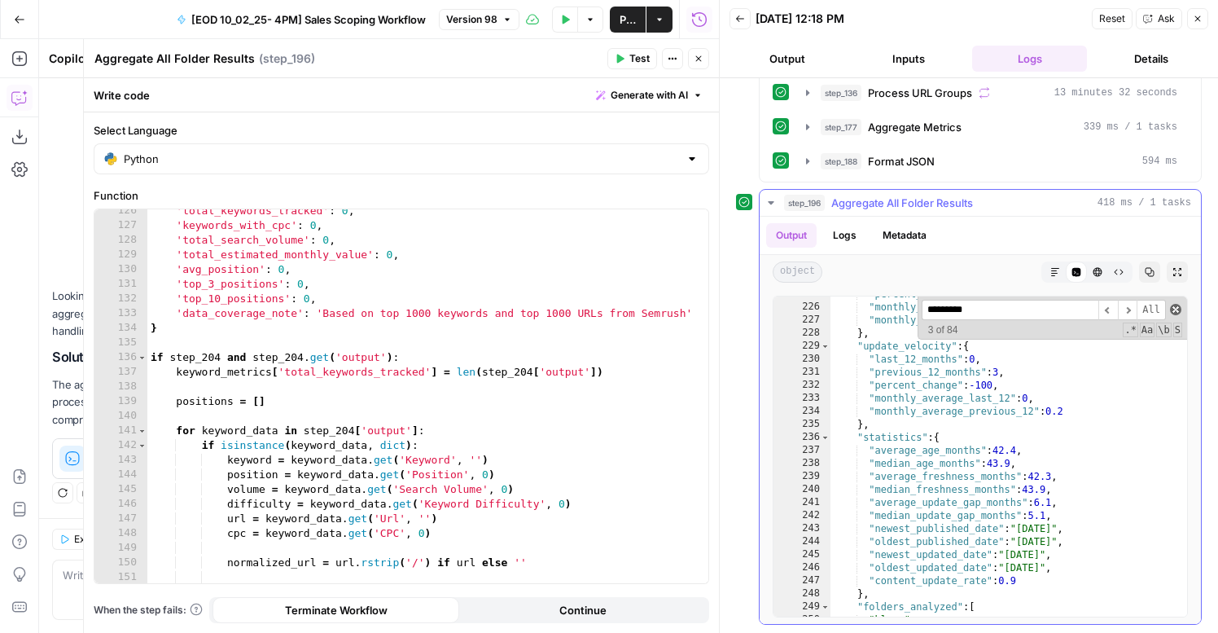
click at [1176, 309] on span at bounding box center [1175, 309] width 11 height 11
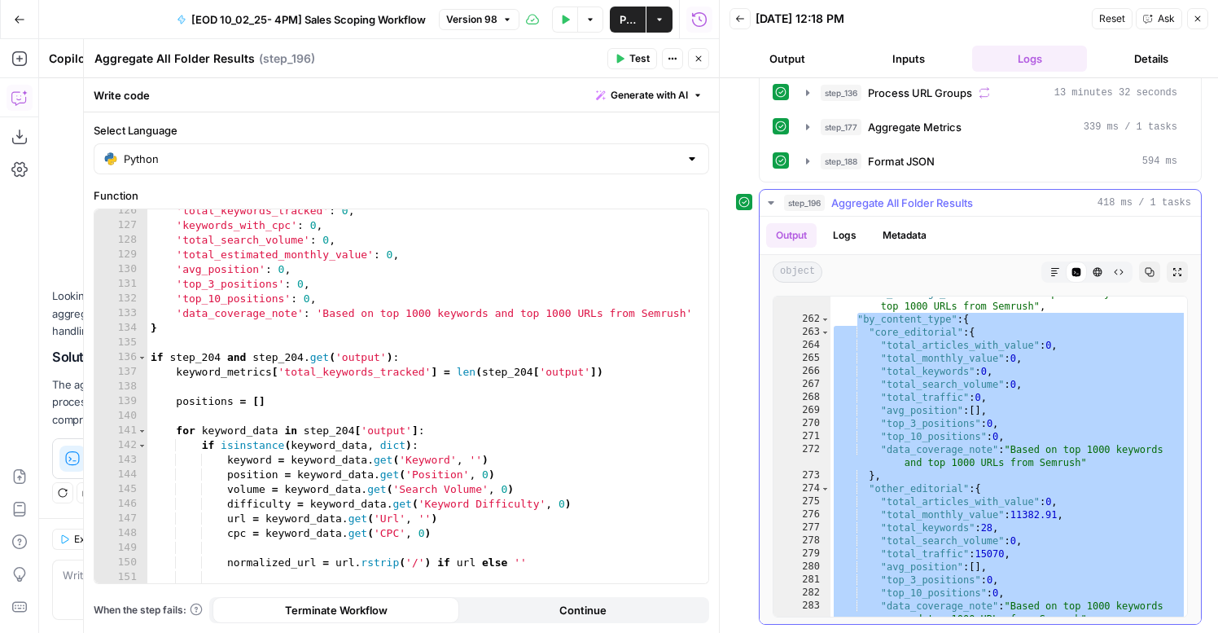
scroll to position [247, 0]
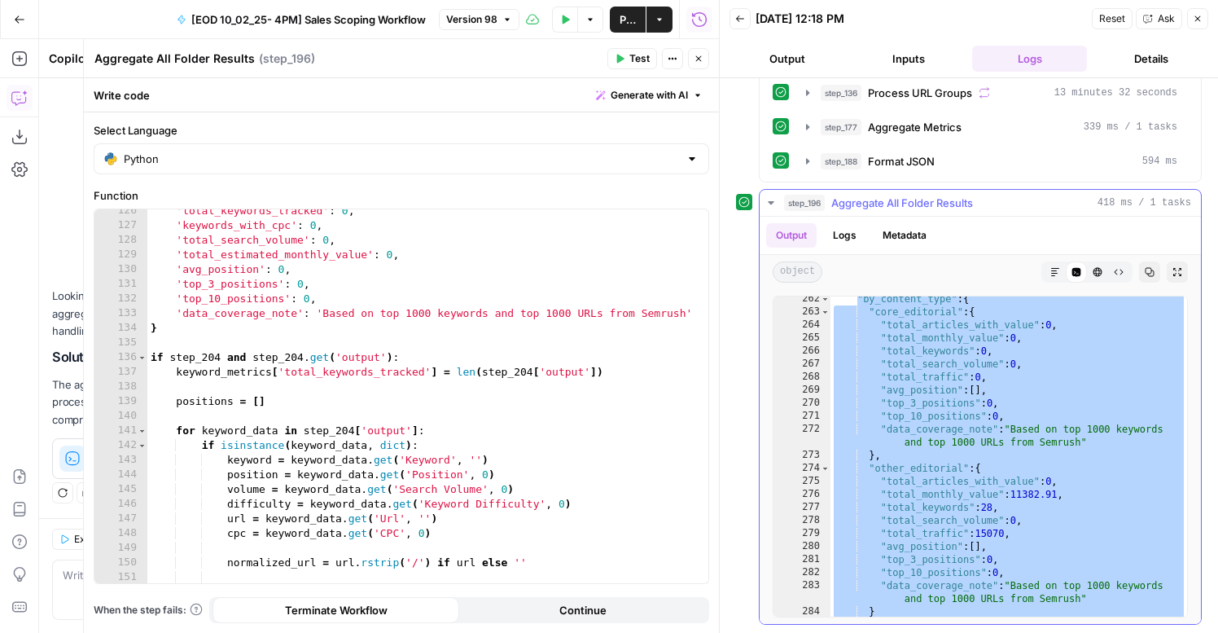
click at [1017, 430] on div ""by_content_type" : { "core_editorial" : { "total_articles_with_value" : 0 , "t…" at bounding box center [1008, 465] width 357 height 346
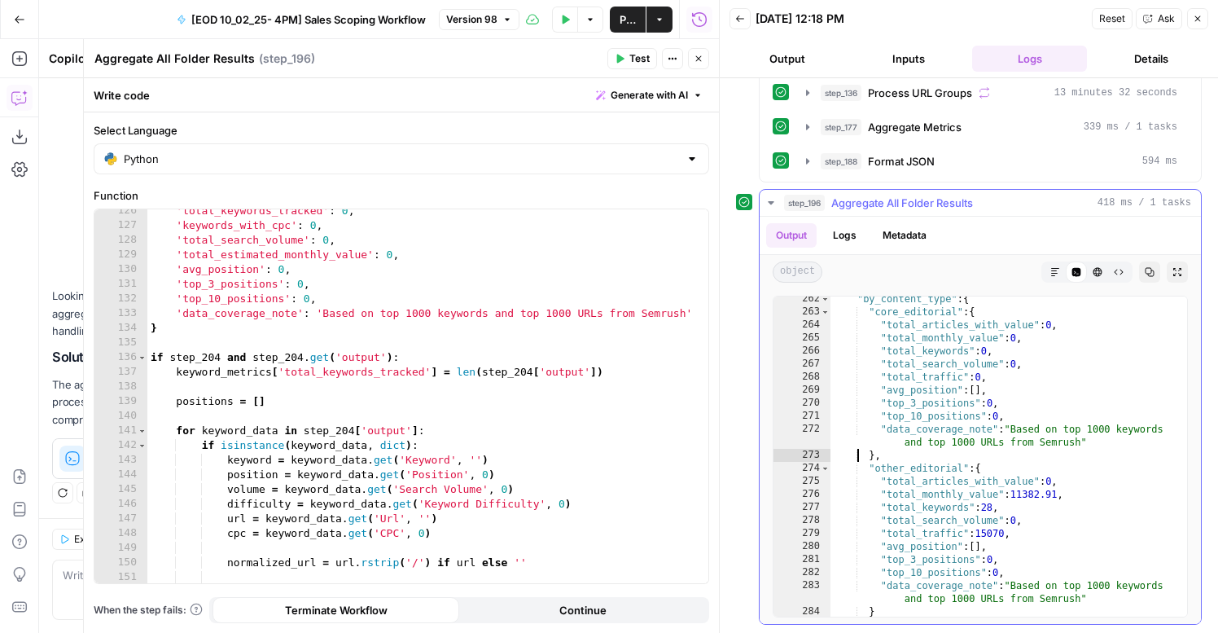
drag, startPoint x: 857, startPoint y: 457, endPoint x: 992, endPoint y: 457, distance: 136.0
click at [992, 457] on div ""by_content_type" : { "core_editorial" : { "total_articles_with_value" : 0 , "t…" at bounding box center [1008, 465] width 357 height 346
click at [1093, 608] on div ""by_content_type" : { "core_editorial" : { "total_articles_with_value" : 0 , "t…" at bounding box center [1008, 465] width 357 height 346
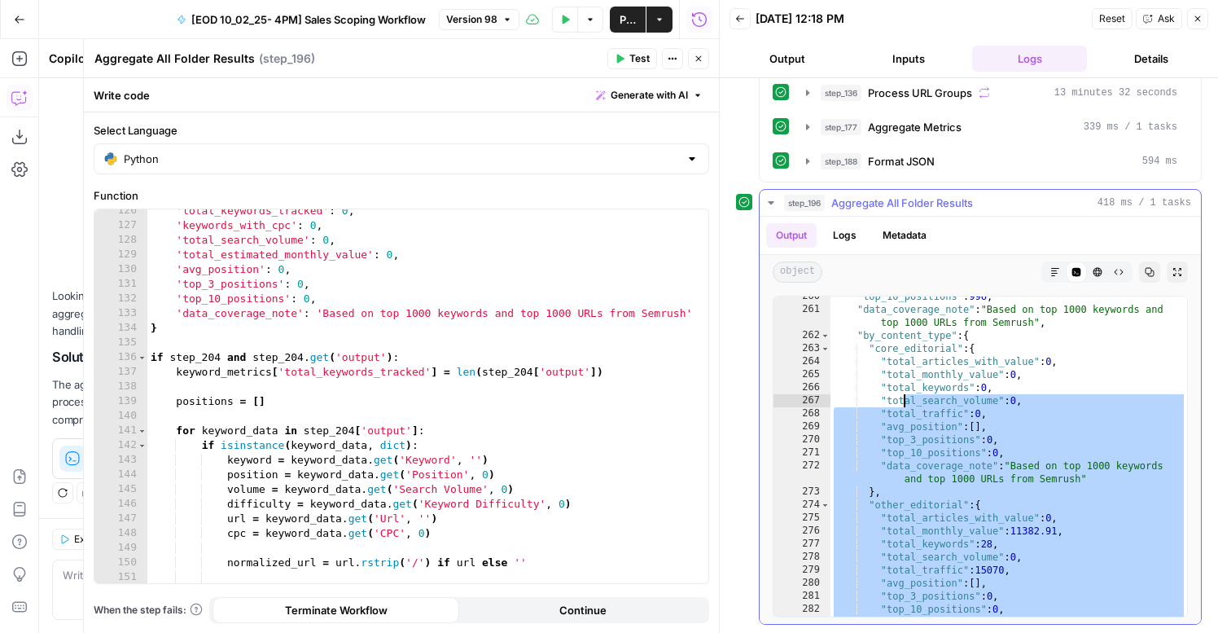
scroll to position [243, 0]
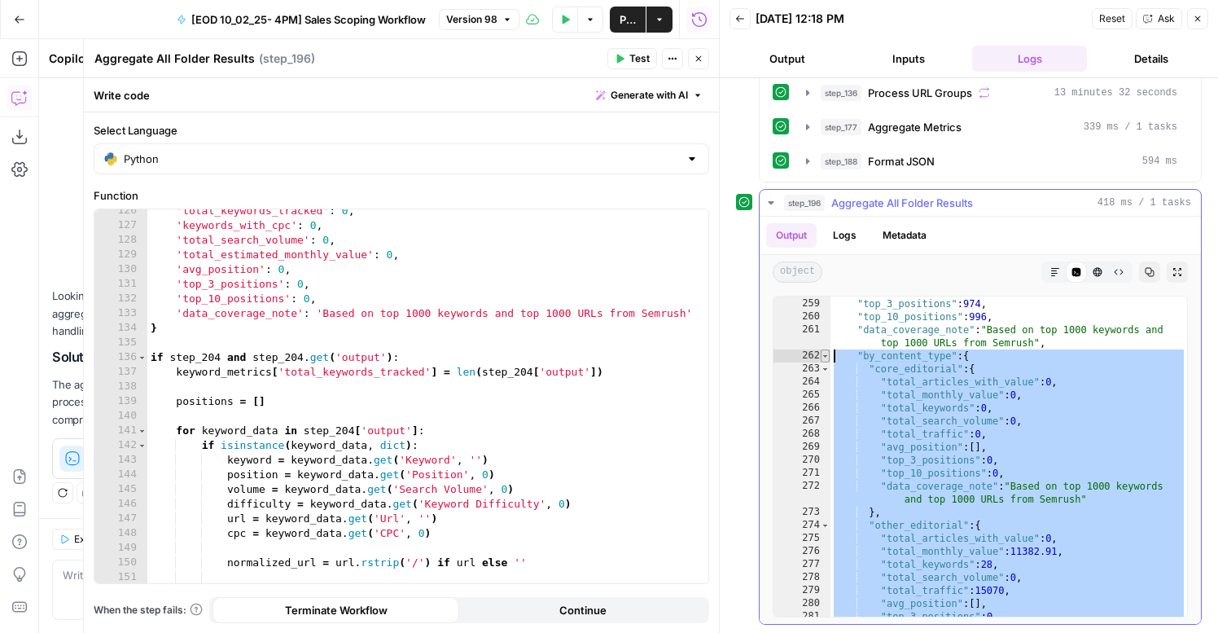
drag, startPoint x: 1019, startPoint y: 612, endPoint x: 820, endPoint y: 352, distance: 327.6
click at [820, 352] on div "* 258 259 260 261 262 263 264 265 266 267 268 269 270 271 272 273 274 275 276 2…" at bounding box center [980, 457] width 415 height 322
type textarea "**********"
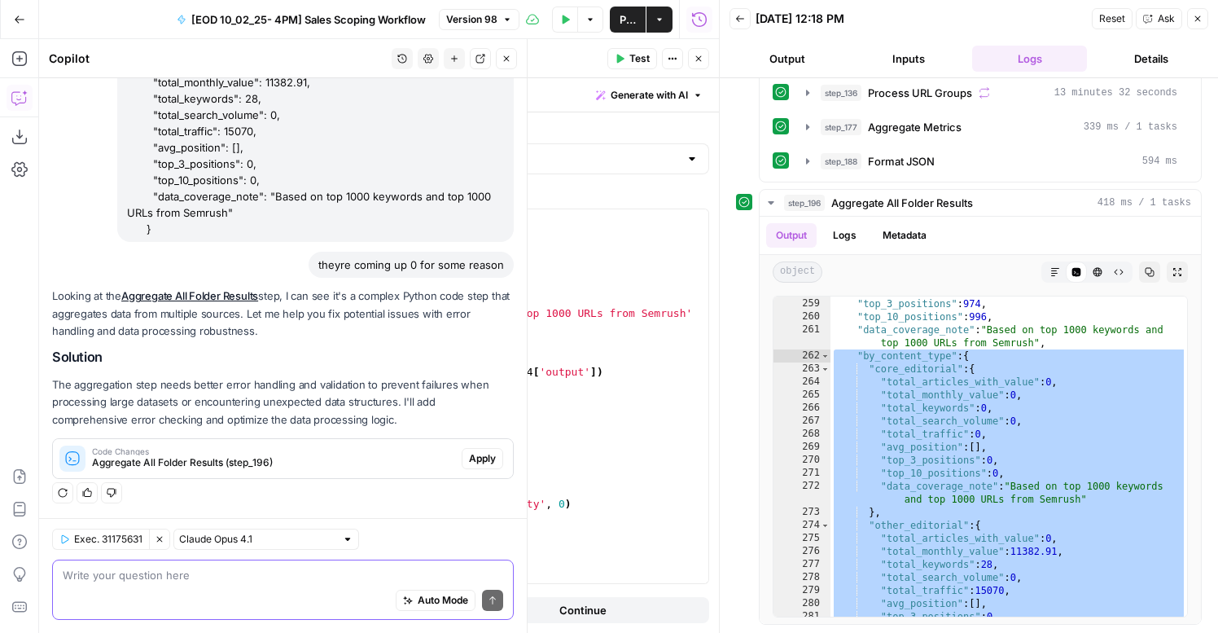
click at [96, 568] on textarea at bounding box center [283, 575] width 440 height 16
paste textarea ""by_content_type": { "core_editorial": { "total_articles_with_value": 0, "total…"
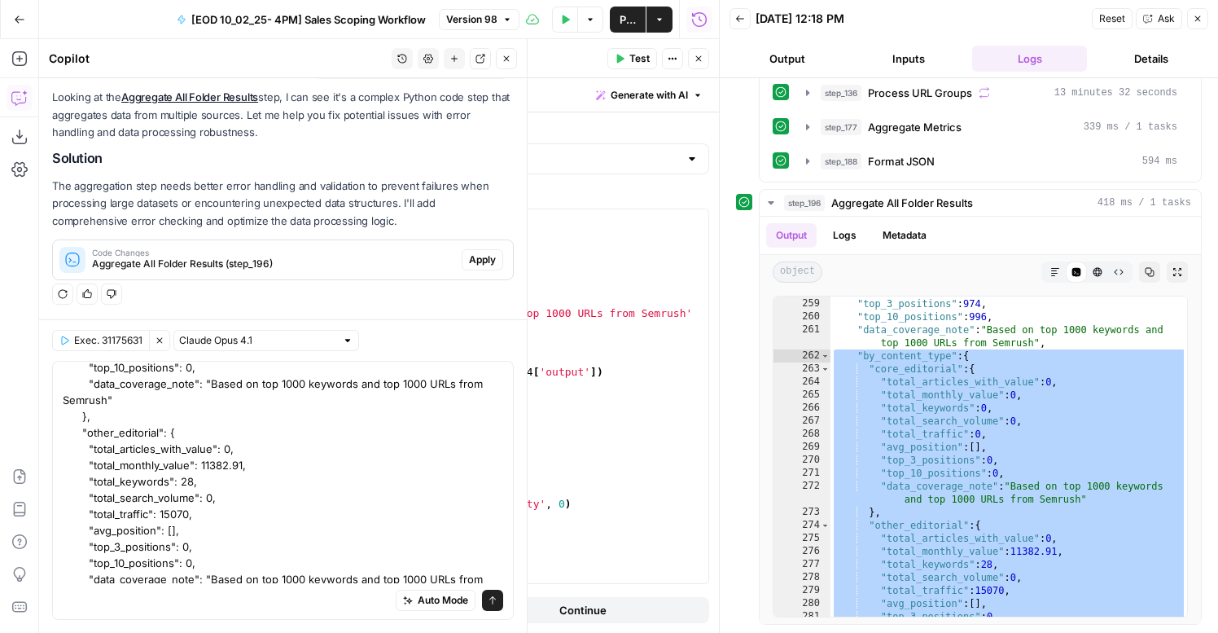
scroll to position [0, 0]
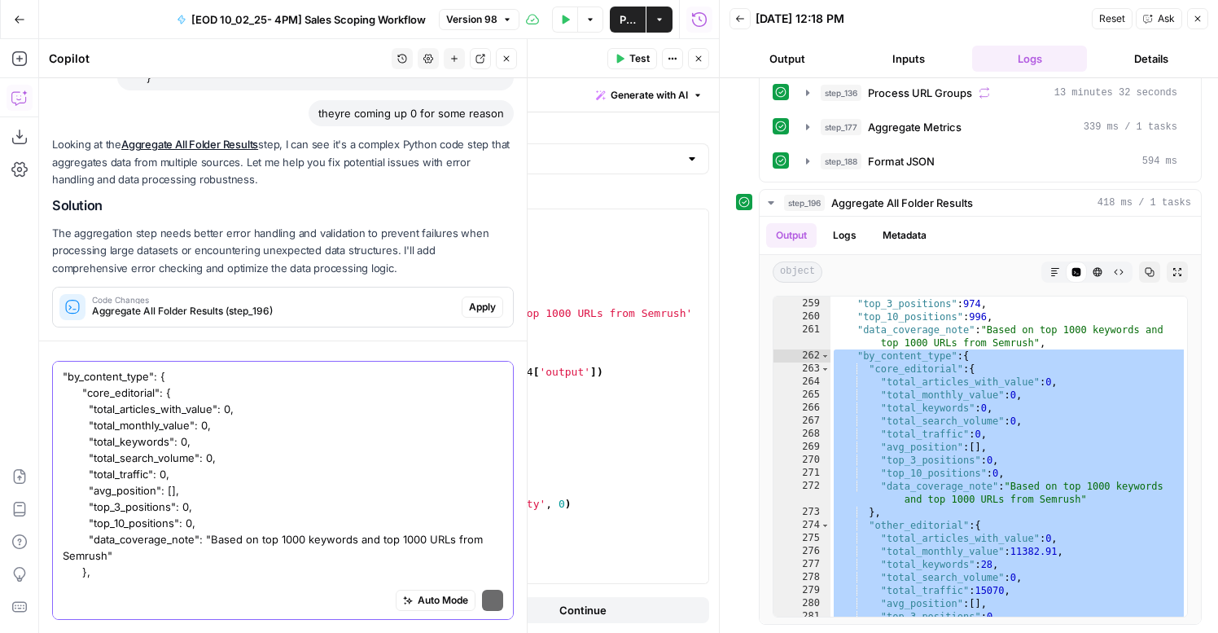
click at [263, 429] on textarea ""by_content_type": { "core_editorial": { "total_articles_with_value": 0, "total…" at bounding box center [283, 571] width 440 height 407
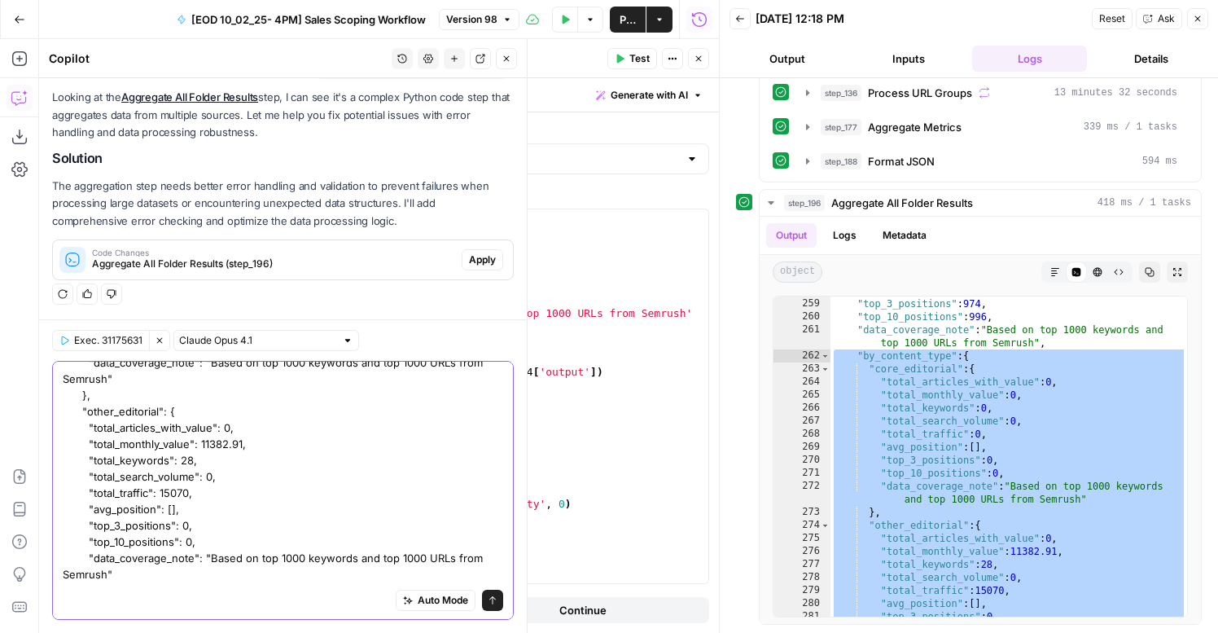
scroll to position [192, 0]
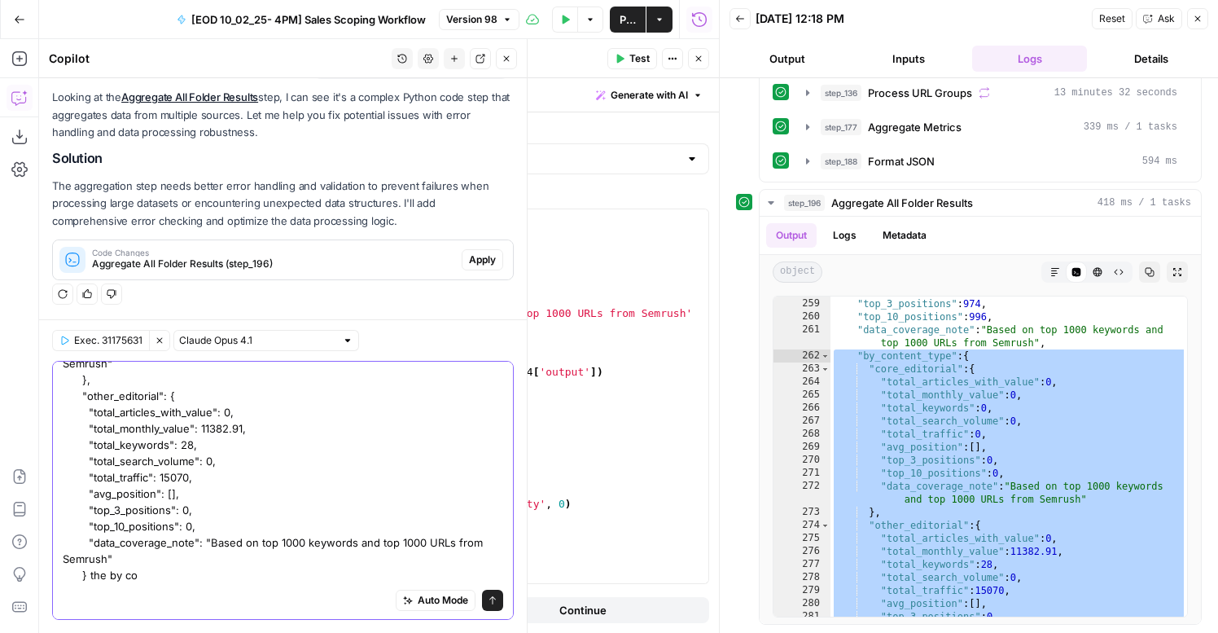
click at [127, 444] on textarea ""by_content_type": { "core_editorial": { "total_articles_with_value": 0, "total…" at bounding box center [283, 379] width 440 height 407
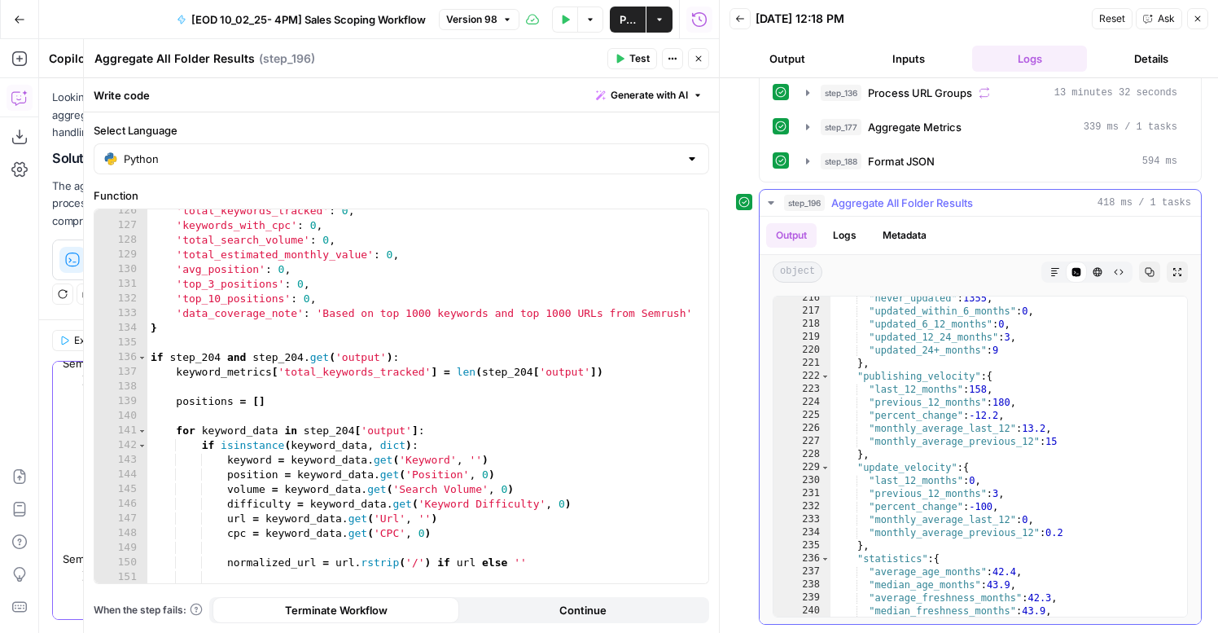
scroll to position [191, 0]
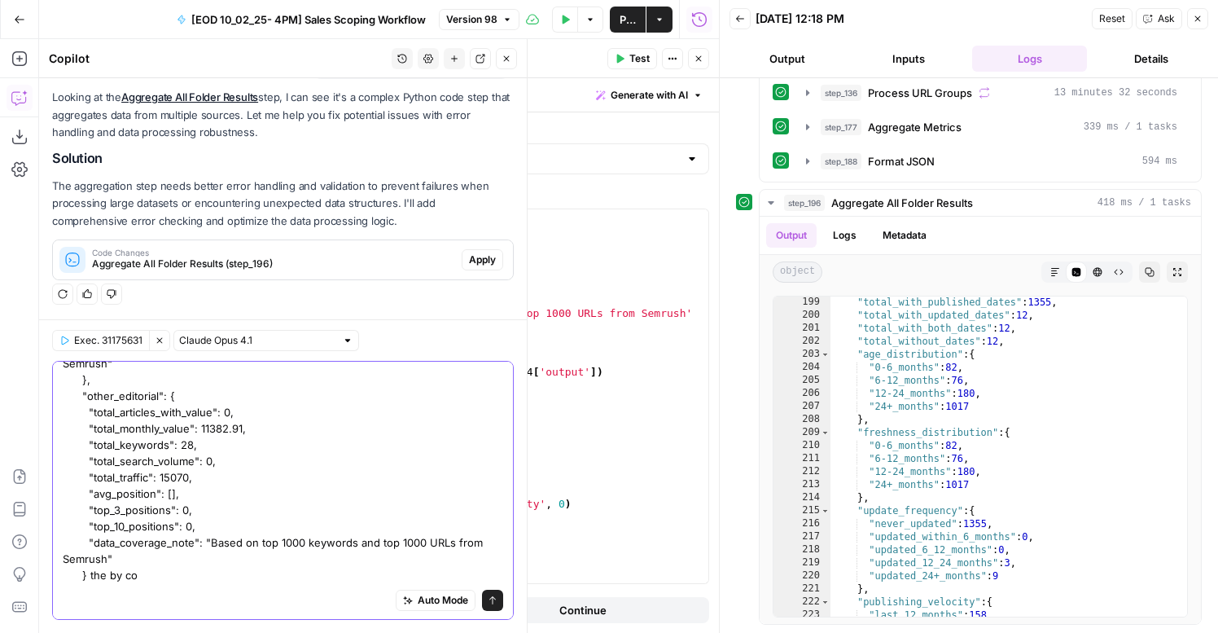
click at [151, 471] on textarea ""by_content_type": { "core_editorial": { "total_articles_with_value": 0, "total…" at bounding box center [283, 379] width 440 height 407
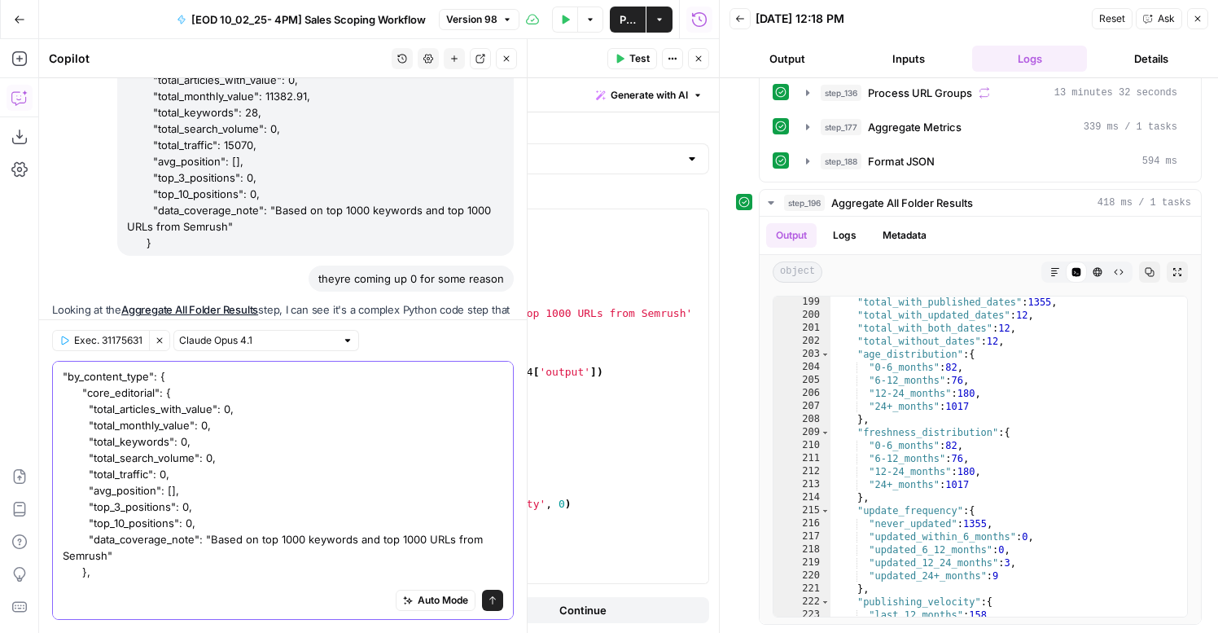
click at [163, 414] on textarea ""by_content_type": { "core_editorial": { "total_articles_with_value": 0, "total…" at bounding box center [283, 571] width 440 height 407
click at [58, 377] on div ""by_content_type": { "core_editorial": { "total_articles_with_value": 0, "total…" at bounding box center [283, 490] width 462 height 259
click at [76, 374] on textarea ""by_content_type": { "core_editorial": { "total_articles_with_value": 0, "total…" at bounding box center [283, 571] width 440 height 407
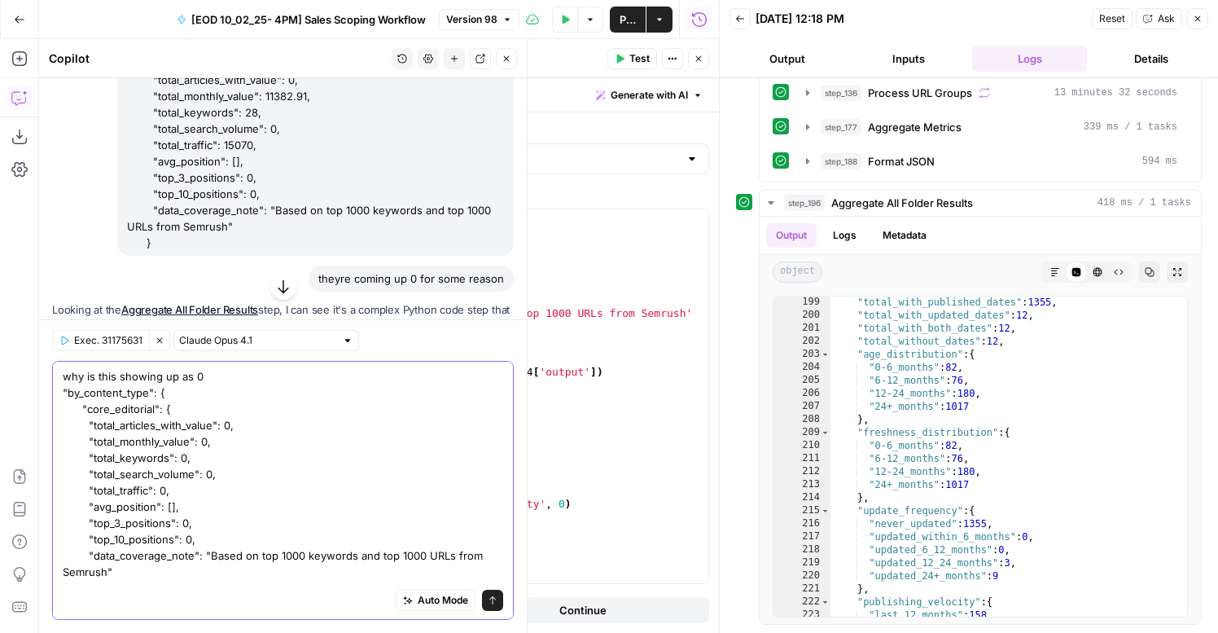
type textarea "why is this showing up as 0 "by_content_type": { "core_editorial": { "total_art…"
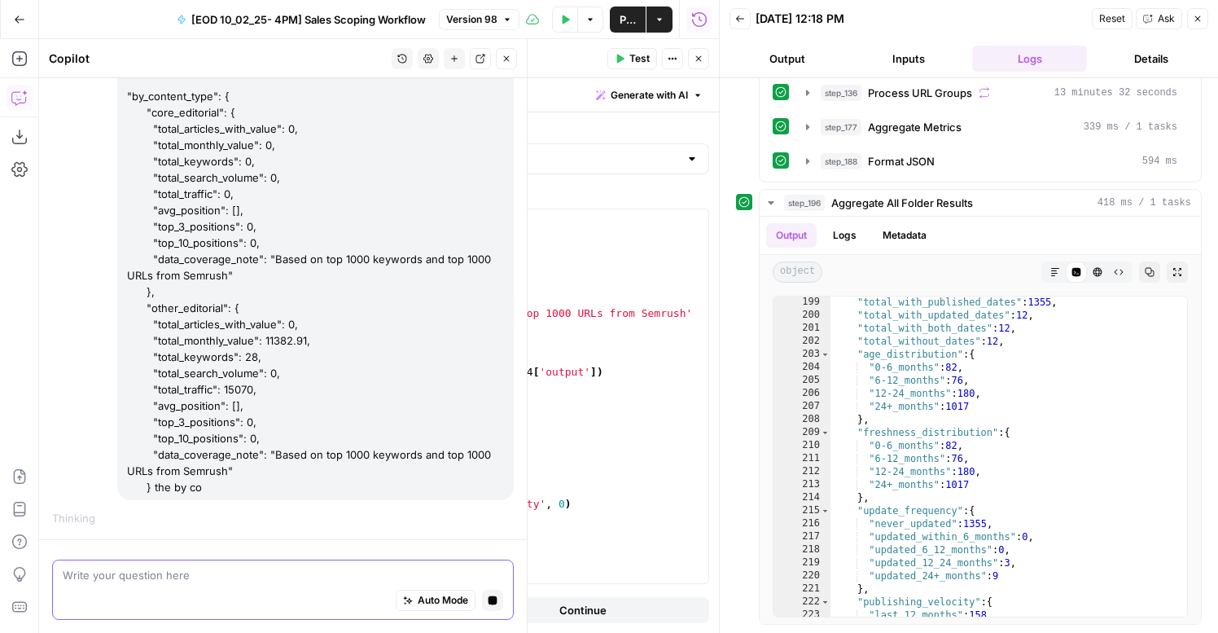
scroll to position [1950, 0]
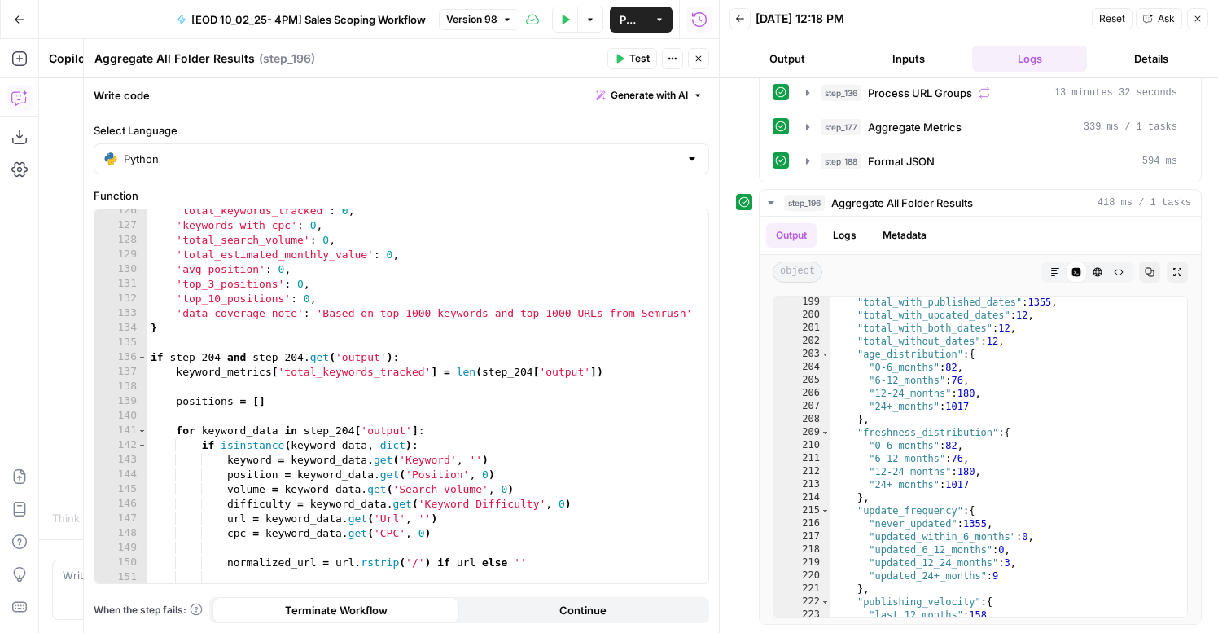
click at [471, 402] on div "'total_keywords_tracked' : 0 , 'keywords_with_cpc' : 0 , 'total_search_volume' …" at bounding box center [427, 405] width 561 height 403
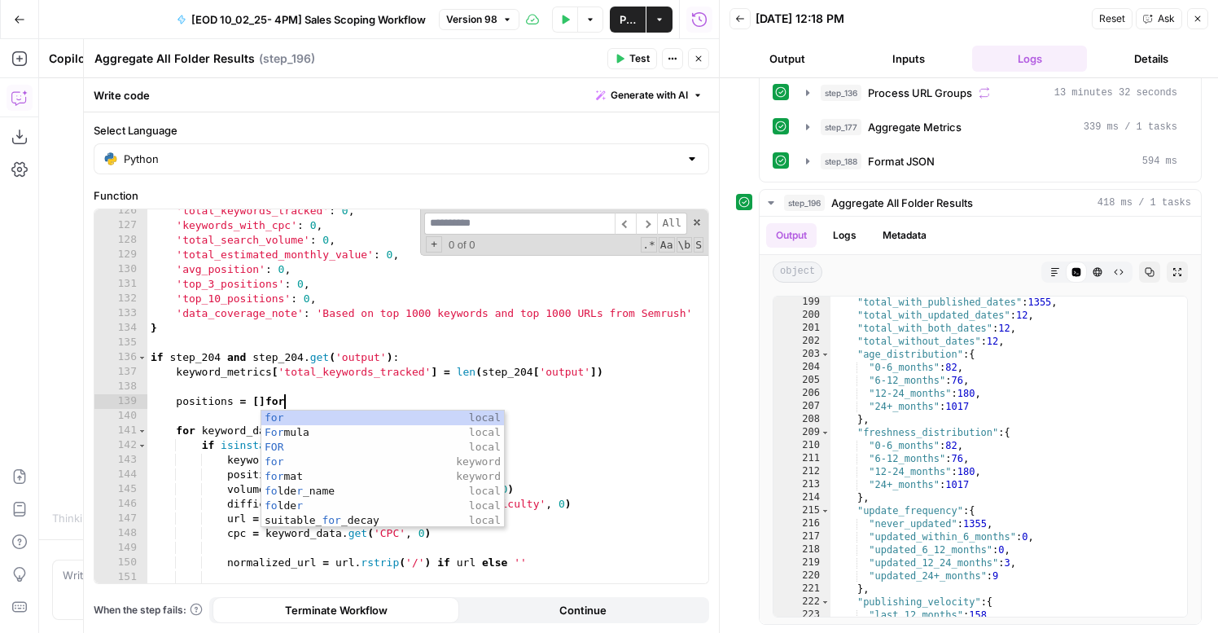
scroll to position [0, 10]
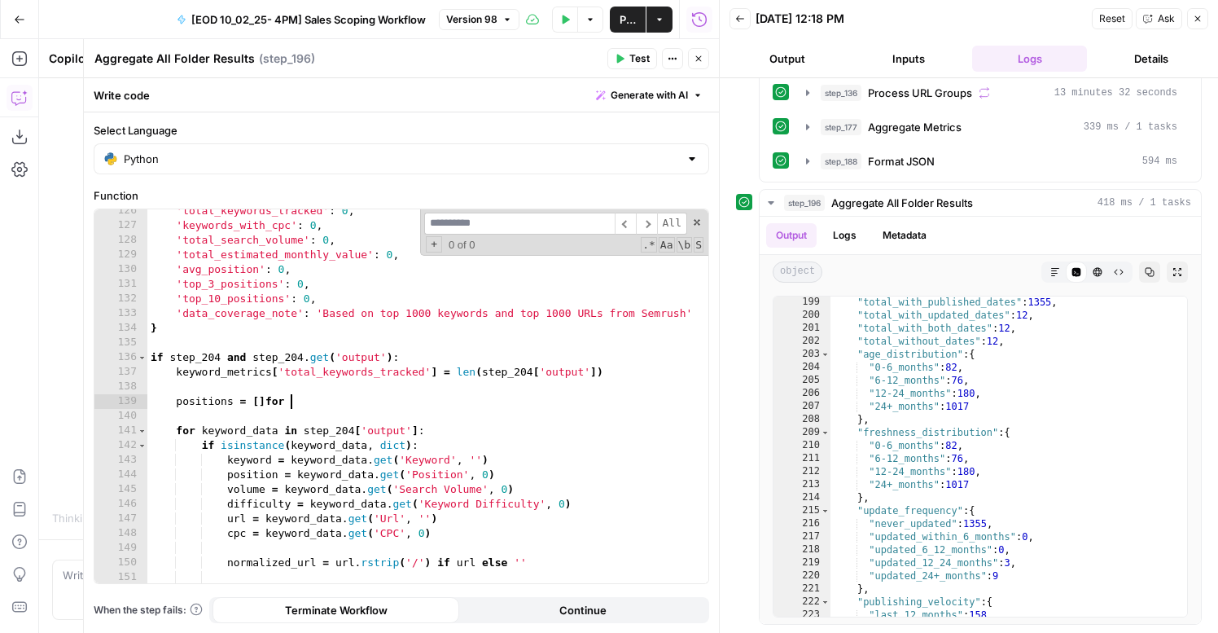
type textarea "**********"
click at [427, 386] on div "'total_keywords_tracked' : 0 , 'keywords_with_cpc' : 0 , 'total_search_volume' …" at bounding box center [427, 405] width 561 height 403
click at [399, 358] on div "'total_keywords_tracked' : 0 , 'keywords_with_cpc' : 0 , 'total_search_volume' …" at bounding box center [427, 405] width 561 height 403
type textarea "**********"
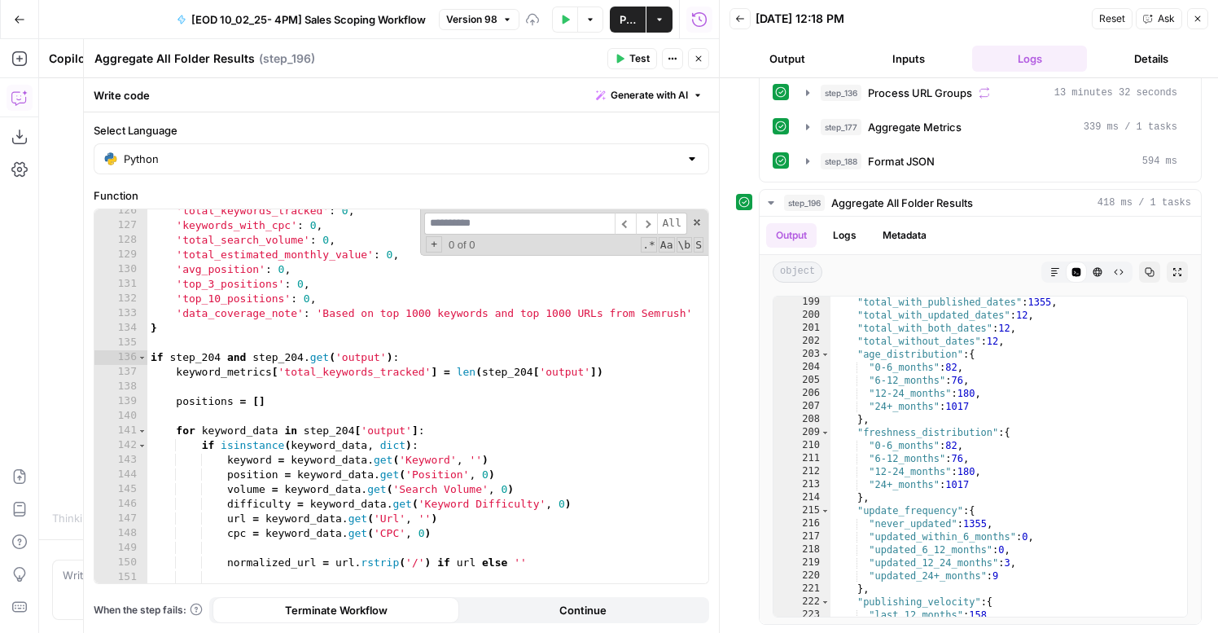
click at [535, 221] on input at bounding box center [519, 224] width 191 height 22
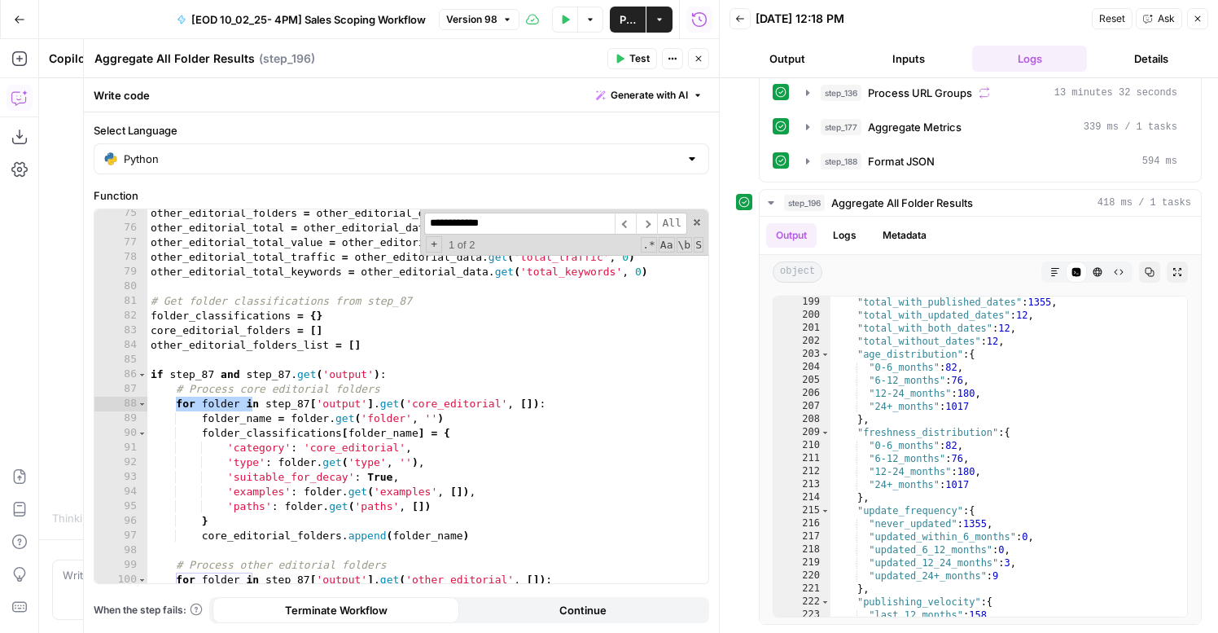
scroll to position [1088, 0]
click at [648, 226] on span "​" at bounding box center [646, 224] width 21 height 22
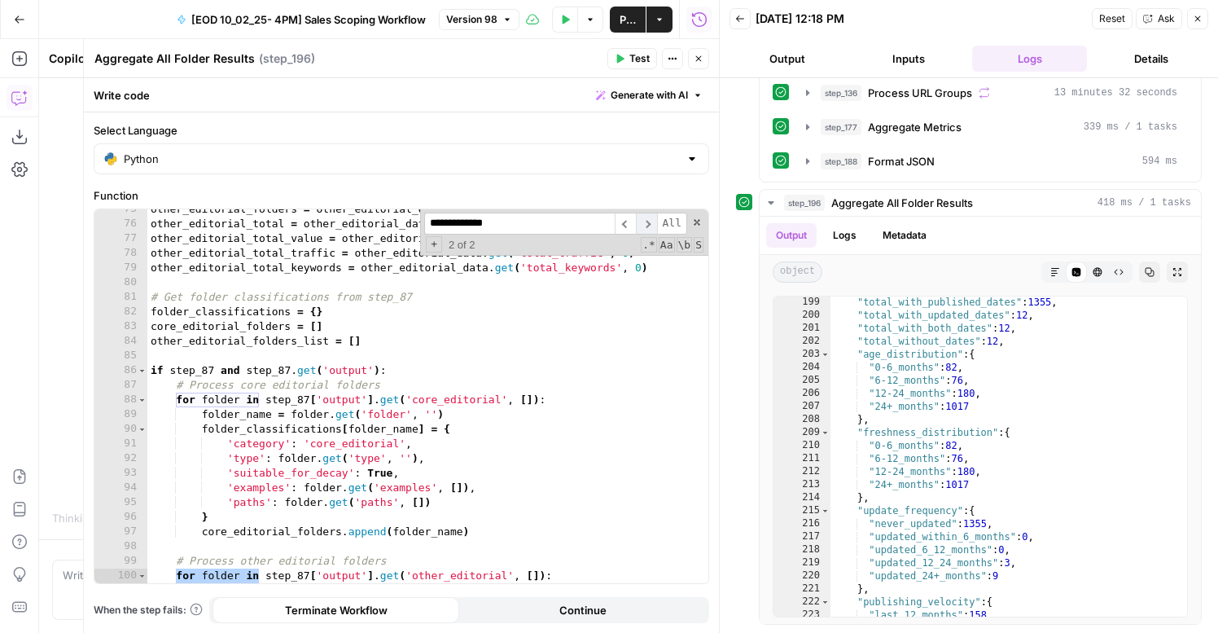
click at [648, 226] on span "​" at bounding box center [646, 224] width 21 height 22
drag, startPoint x: 489, startPoint y: 220, endPoint x: 668, endPoint y: 248, distance: 180.6
click at [668, 248] on div "**********" at bounding box center [564, 232] width 288 height 46
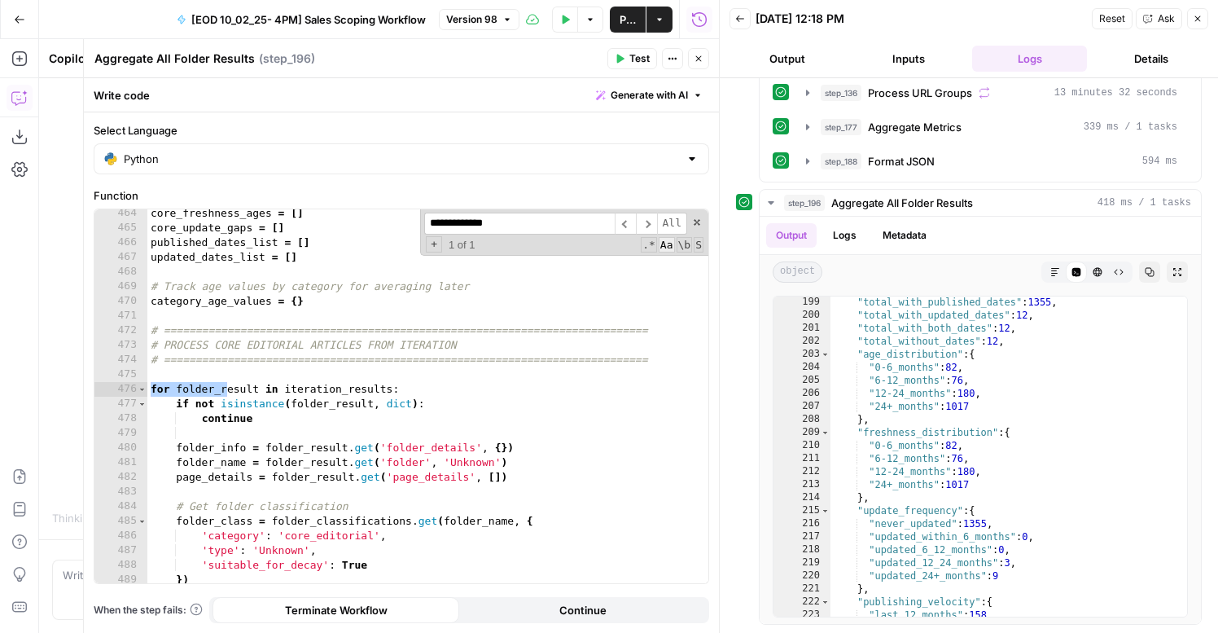
scroll to position [6818, 0]
type input "**********"
click at [139, 391] on span "Toggle code folding, rows 476 through 598" at bounding box center [142, 389] width 9 height 15
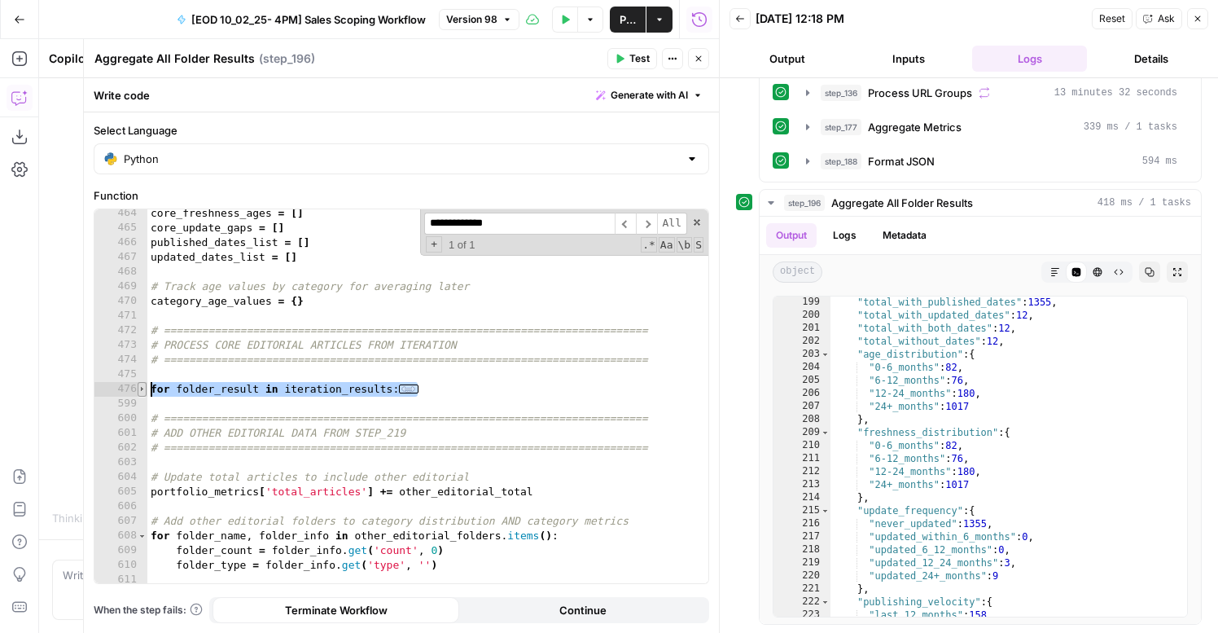
drag, startPoint x: 440, startPoint y: 391, endPoint x: 138, endPoint y: 388, distance: 302.9
click at [138, 388] on div "**********" at bounding box center [401, 396] width 614 height 374
paste textarea "**********"
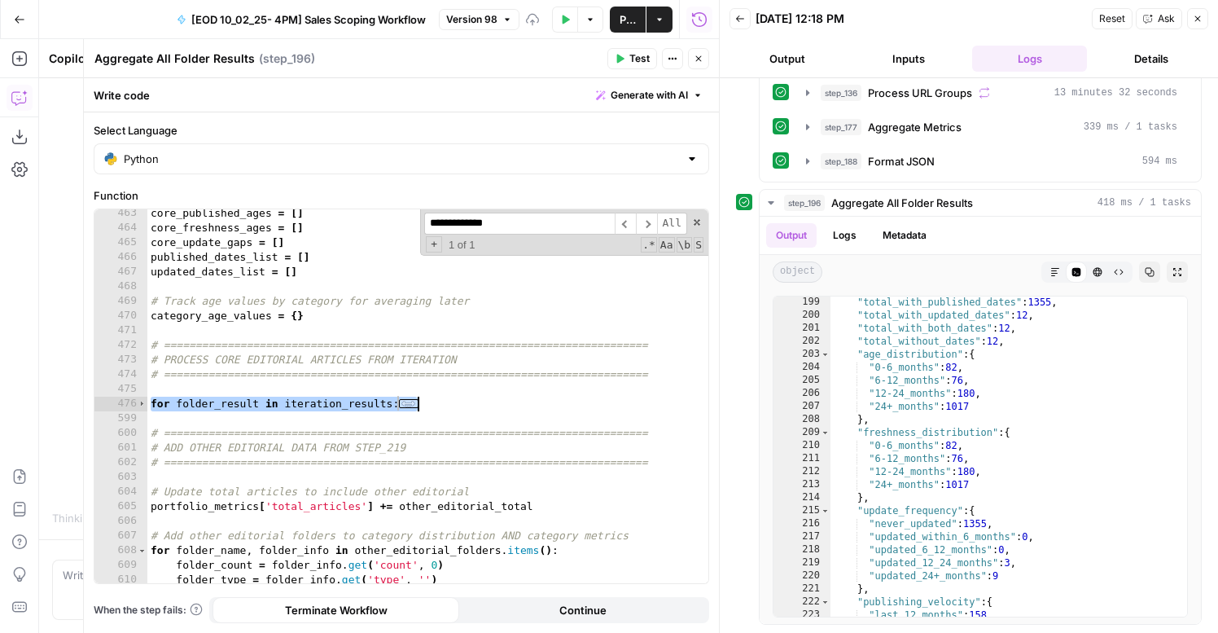
scroll to position [6803, 0]
click at [138, 402] on span "Toggle code folding, rows 476 through 598" at bounding box center [142, 404] width 9 height 15
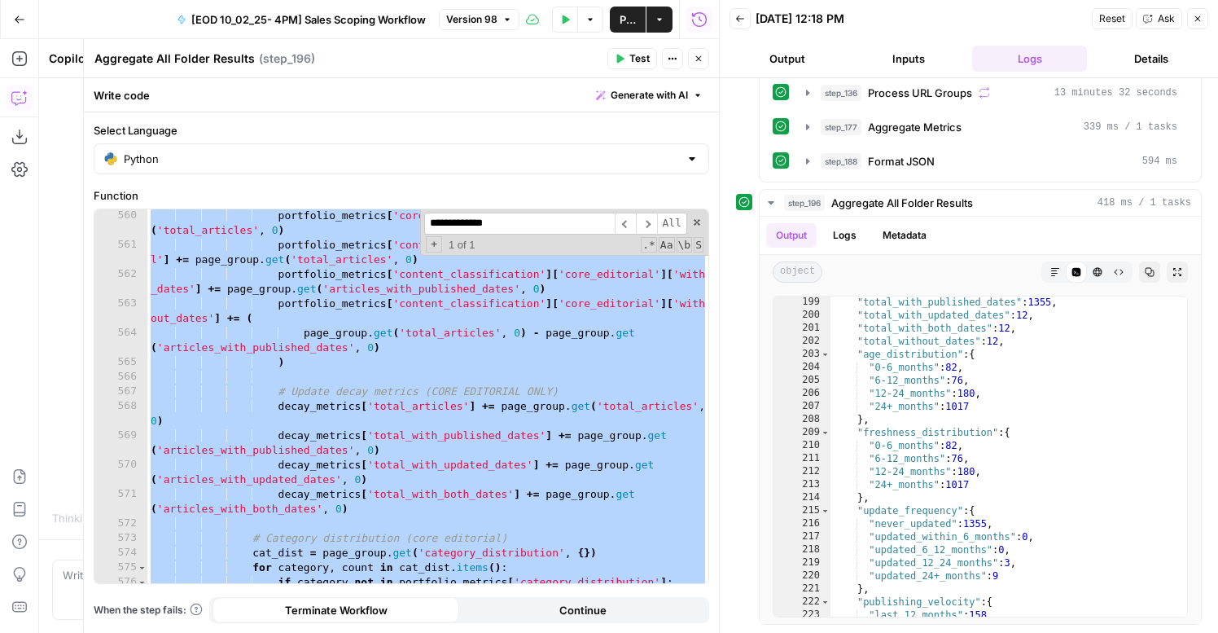
scroll to position [8283, 0]
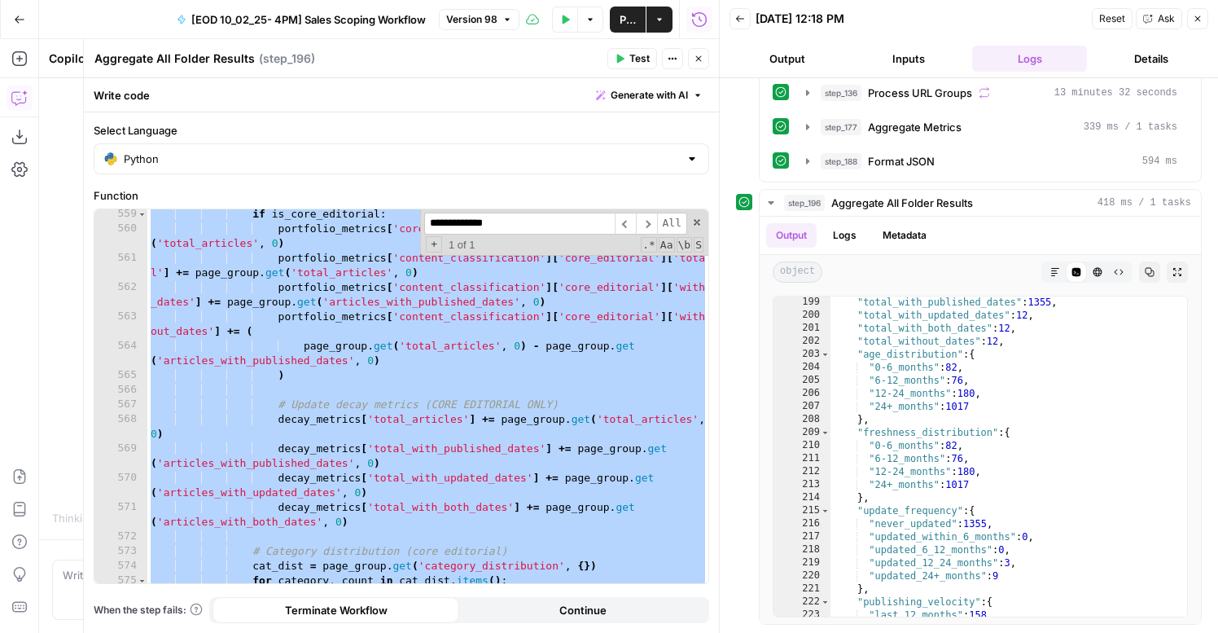
click at [344, 558] on div "if is_core_editorial : portfolio_metrics [ 'core_editorial_articles' ] += page_…" at bounding box center [427, 408] width 561 height 403
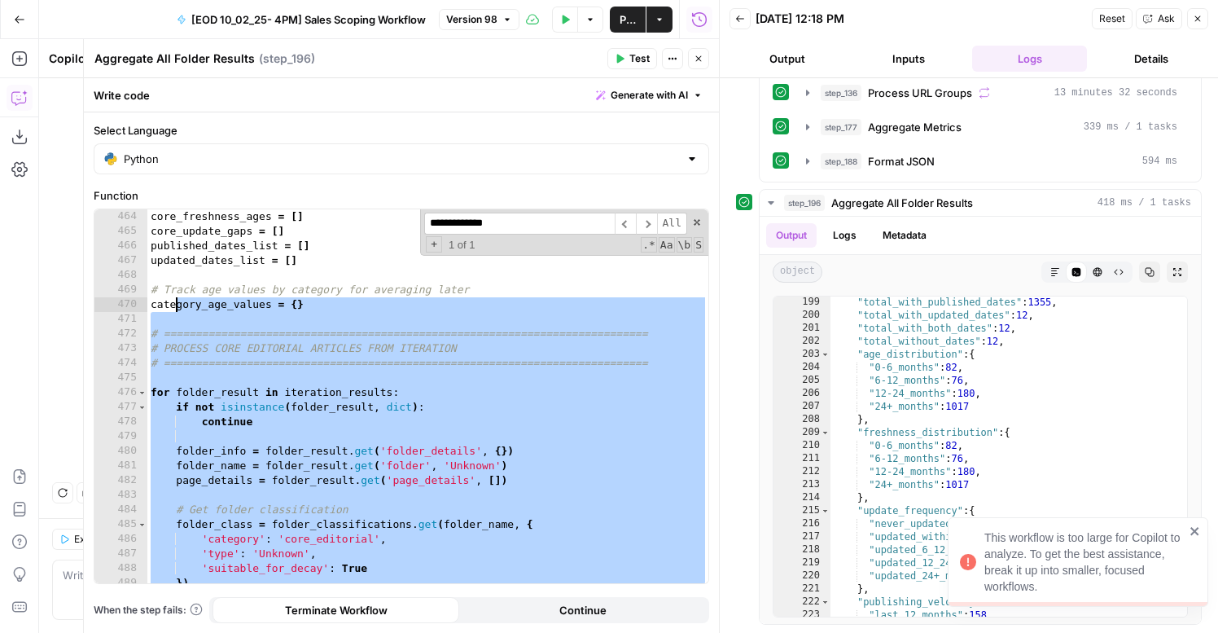
scroll to position [6772, 0]
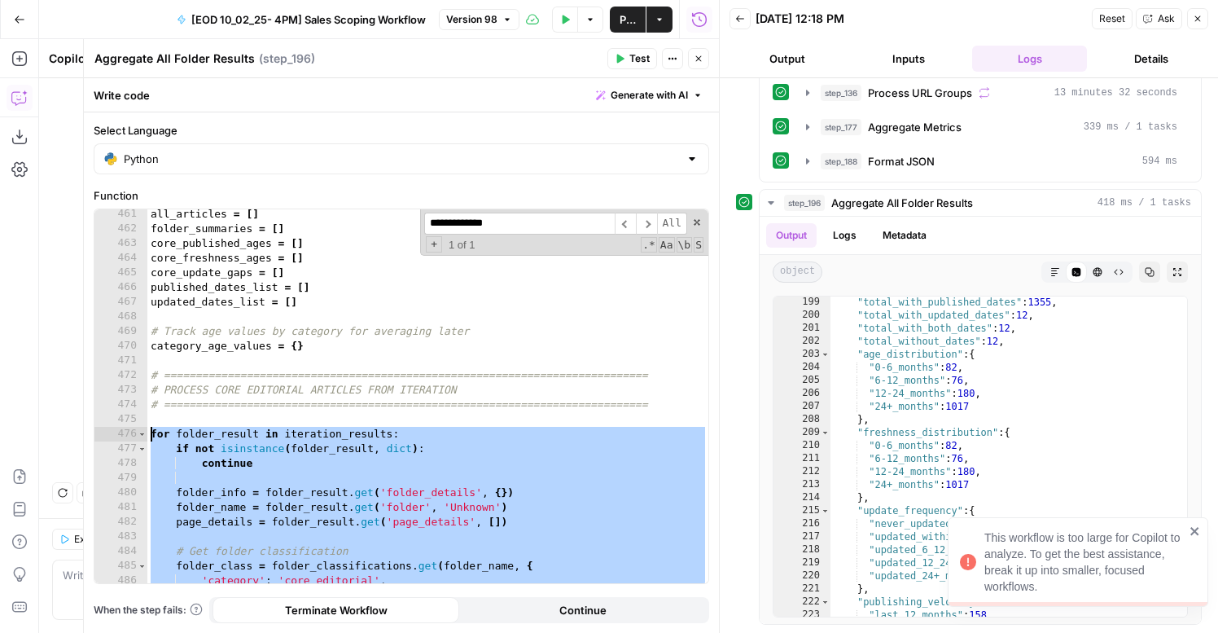
drag, startPoint x: 371, startPoint y: 516, endPoint x: 147, endPoint y: 435, distance: 238.2
click at [147, 435] on div "all_articles = [ ] folder_summaries = [ ] core_published_ages = [ ] core_freshn…" at bounding box center [427, 408] width 561 height 403
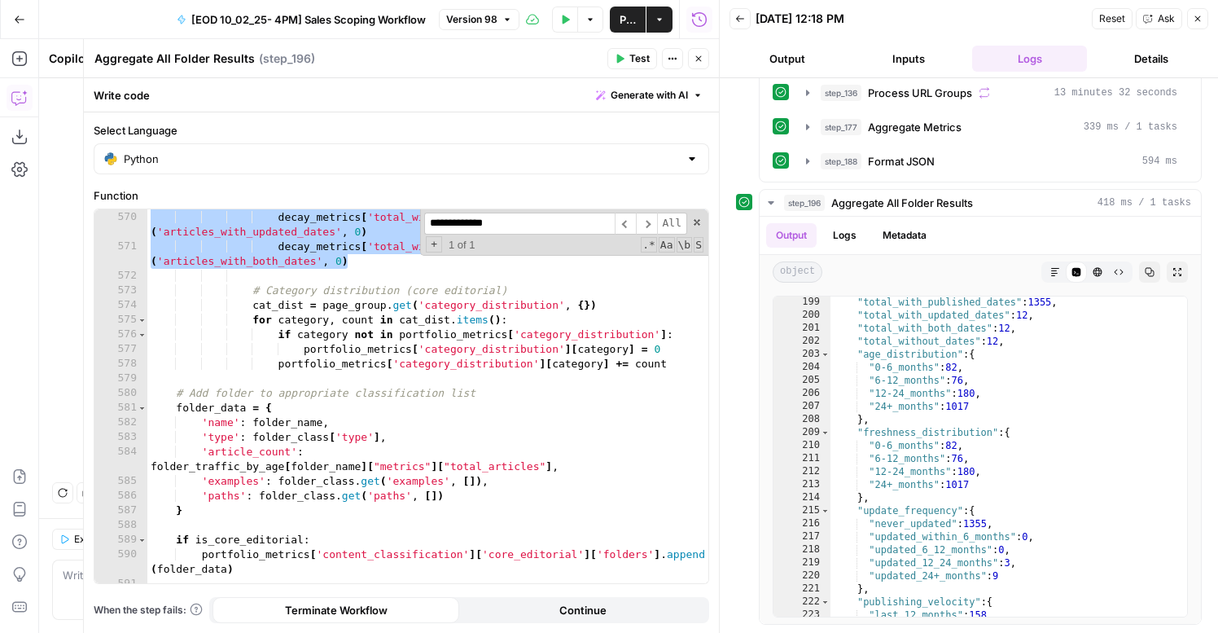
scroll to position [8514, 0]
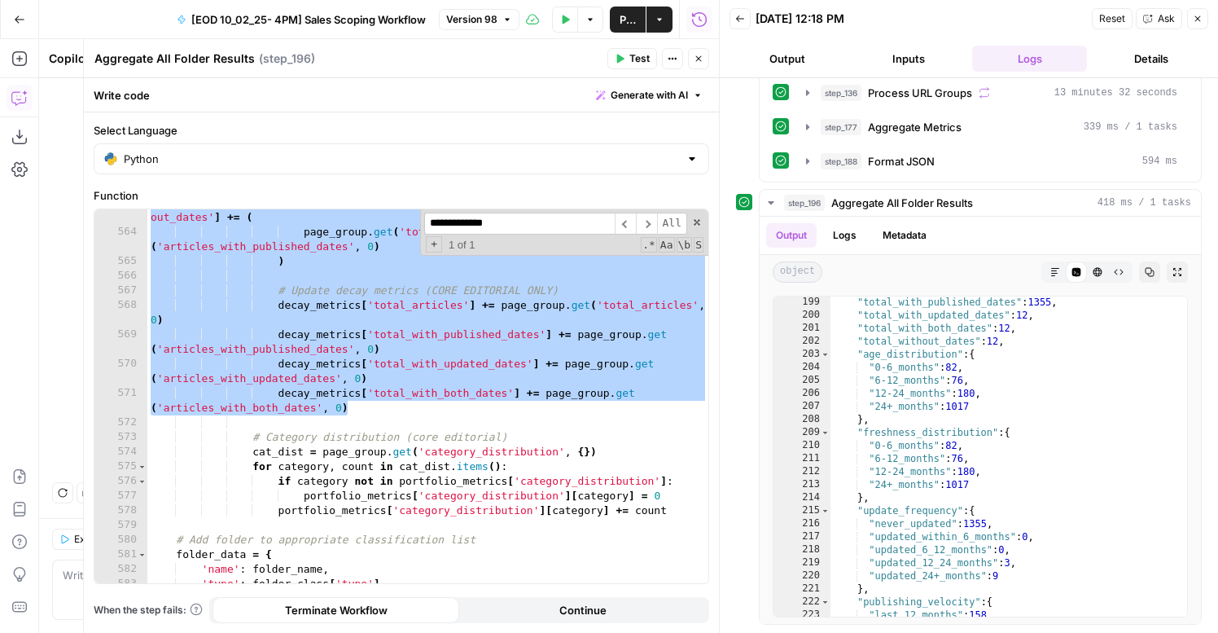
click at [361, 409] on div "portfolio_metrics [ 'content_classification' ] [ 'core_editorial' ] [ 'with out…" at bounding box center [427, 404] width 561 height 418
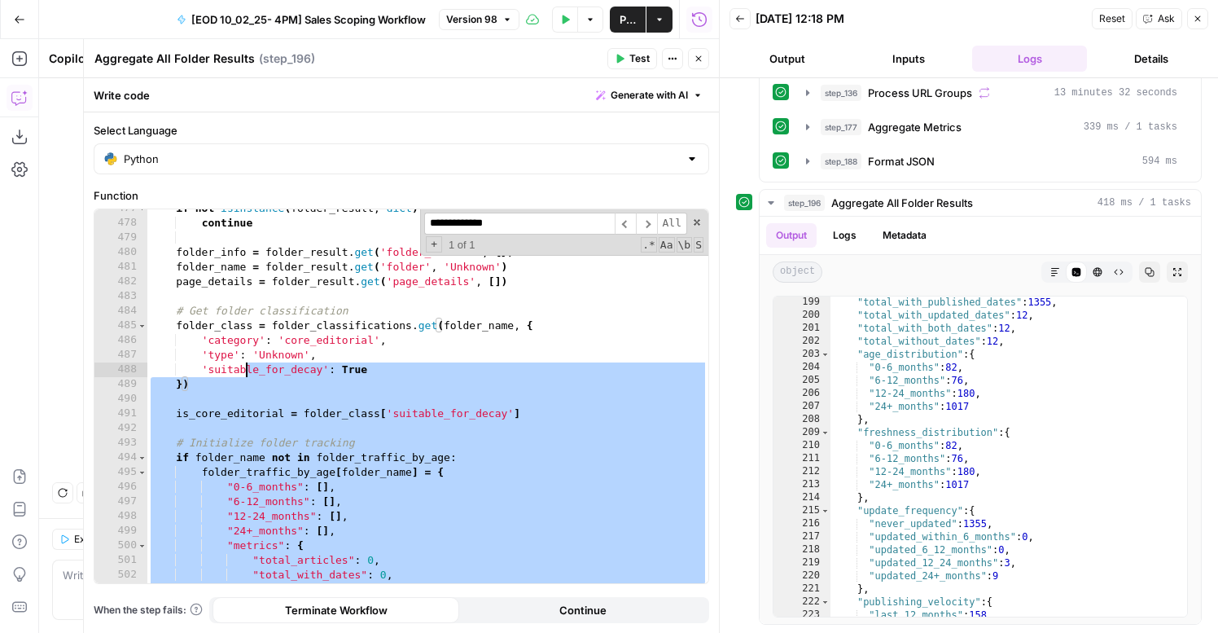
scroll to position [6920, 0]
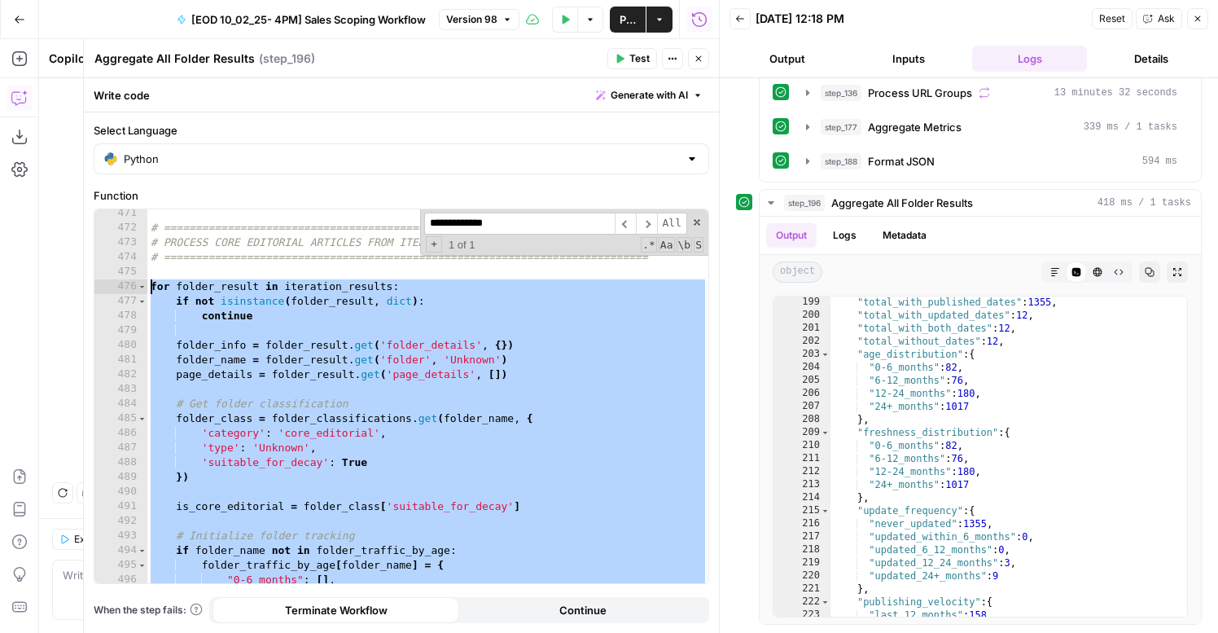
drag, startPoint x: 362, startPoint y: 344, endPoint x: 147, endPoint y: 288, distance: 222.2
click at [147, 288] on div "# ============================================================================ …" at bounding box center [427, 407] width 561 height 403
paste textarea "**********"
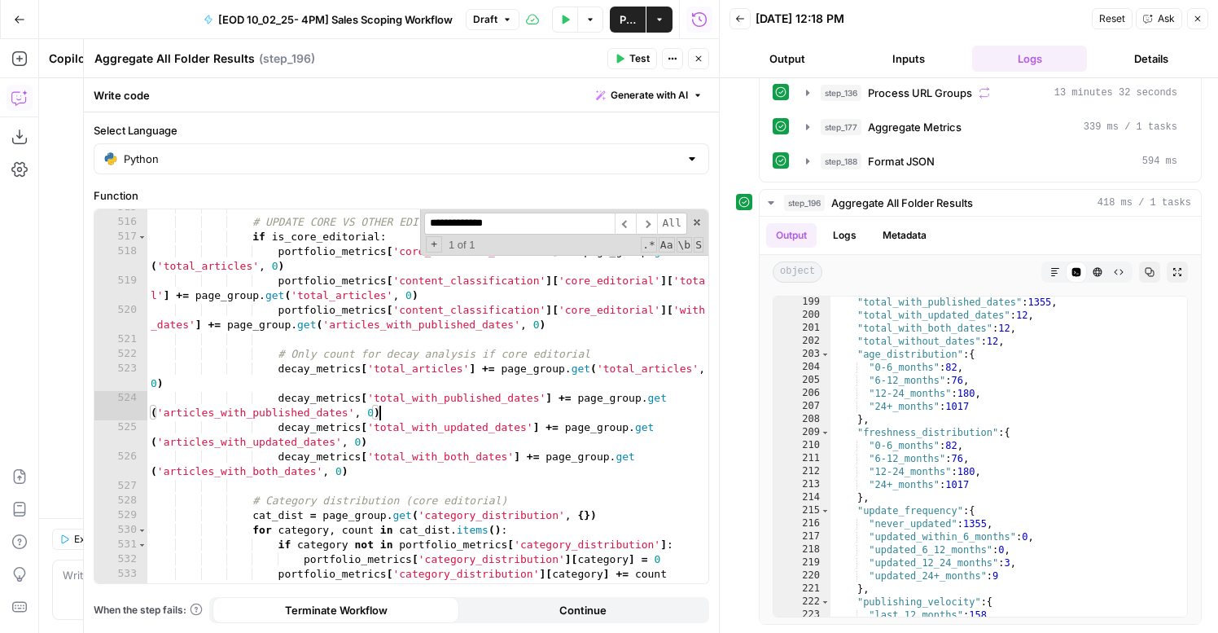
scroll to position [7603, 0]
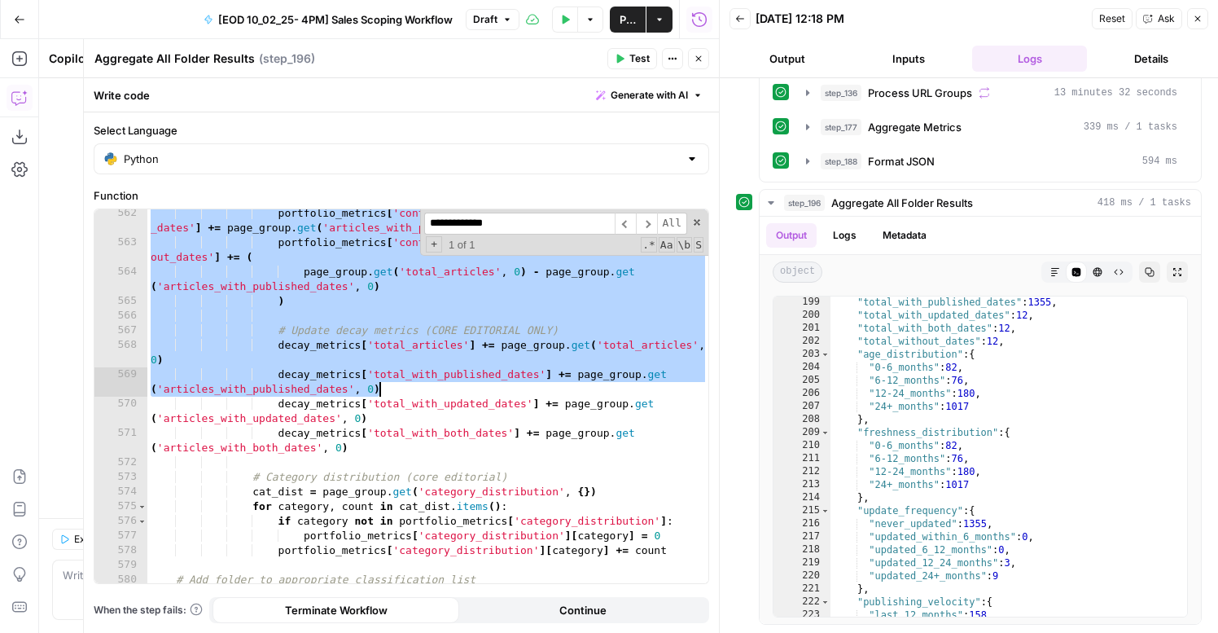
type textarea "**********"
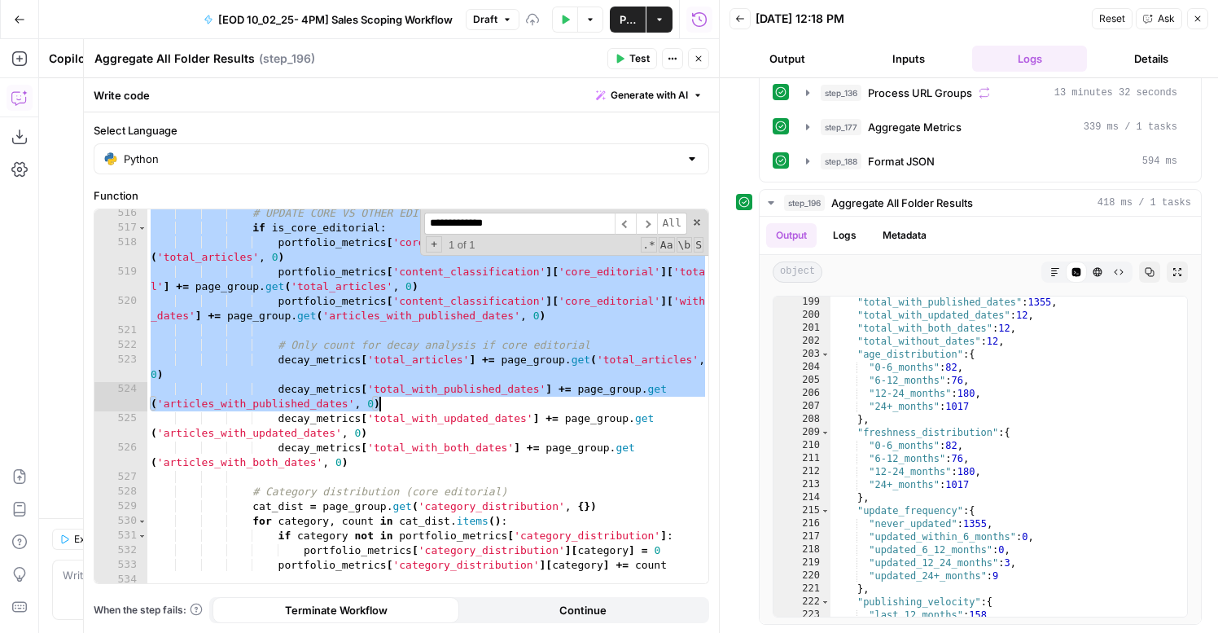
scroll to position [938, 0]
click at [480, 214] on input "**********" at bounding box center [519, 224] width 191 height 22
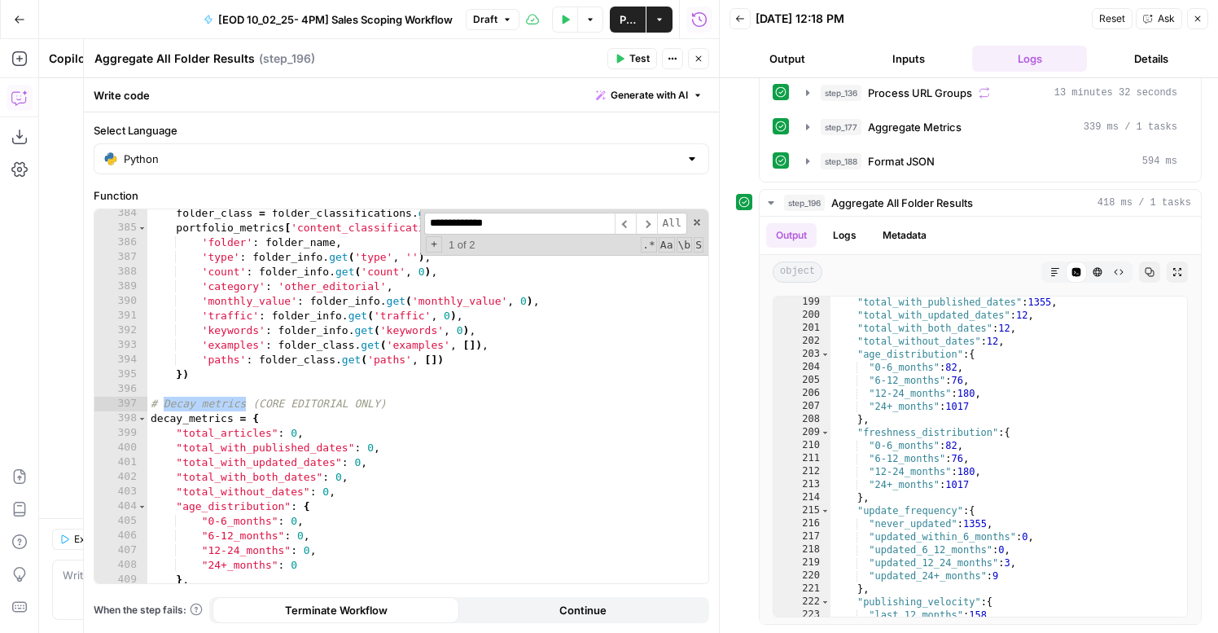
scroll to position [5646, 0]
type input "**********"
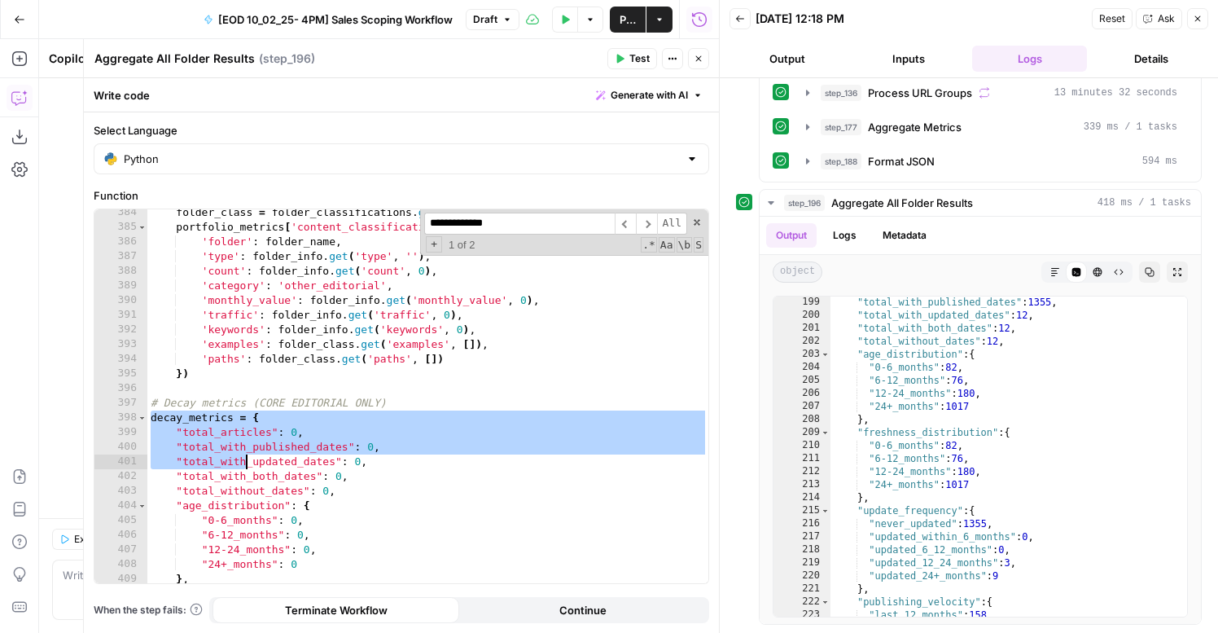
scroll to position [5737, 0]
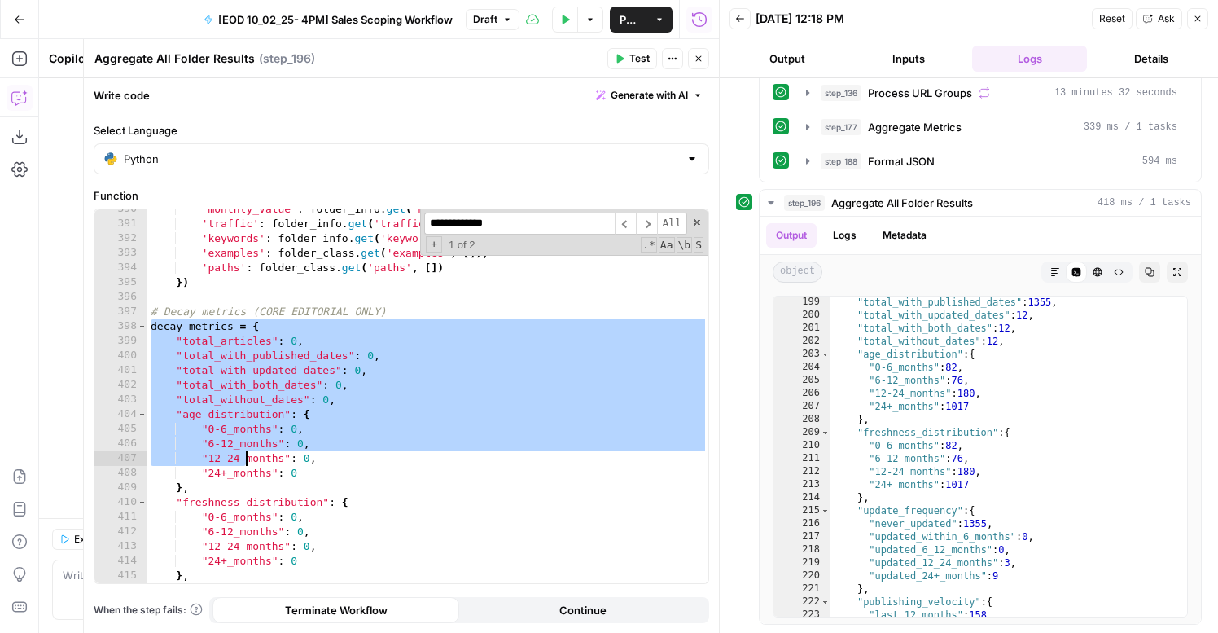
drag, startPoint x: 152, startPoint y: 417, endPoint x: 369, endPoint y: 333, distance: 232.2
click at [304, 388] on div "'monthly_value' : folder_info . get ( 'monthly_value' , 0 ) , 'traffic' : folde…" at bounding box center [427, 403] width 561 height 403
type textarea "**********"
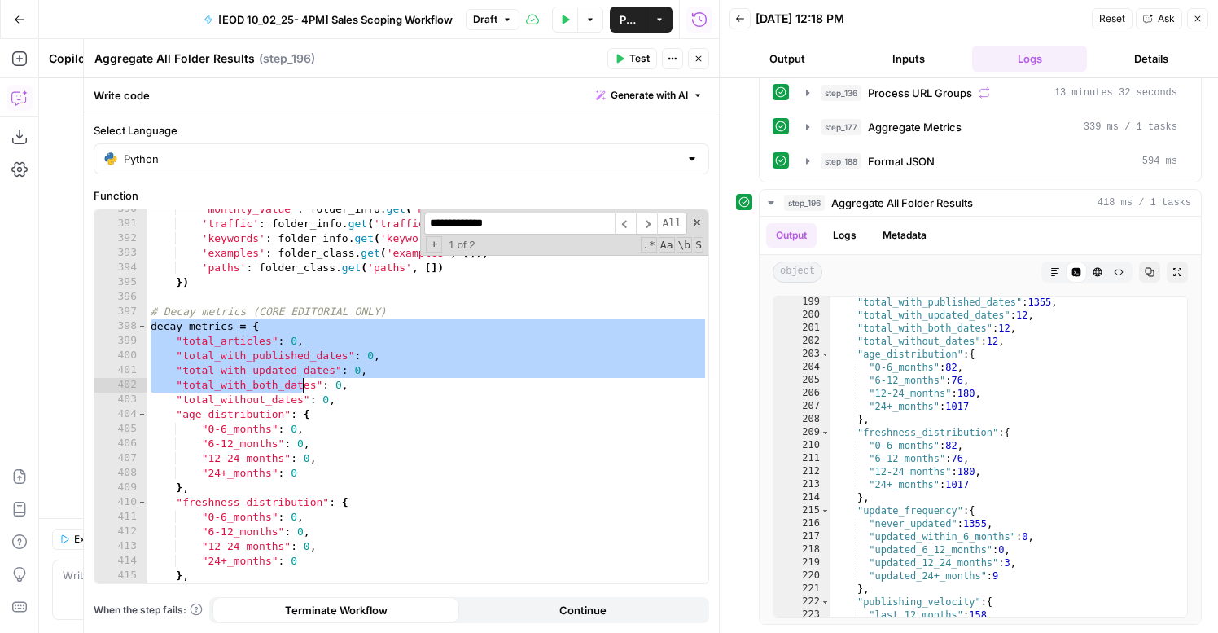
click at [527, 230] on input "**********" at bounding box center [519, 224] width 191 height 22
type input "*"
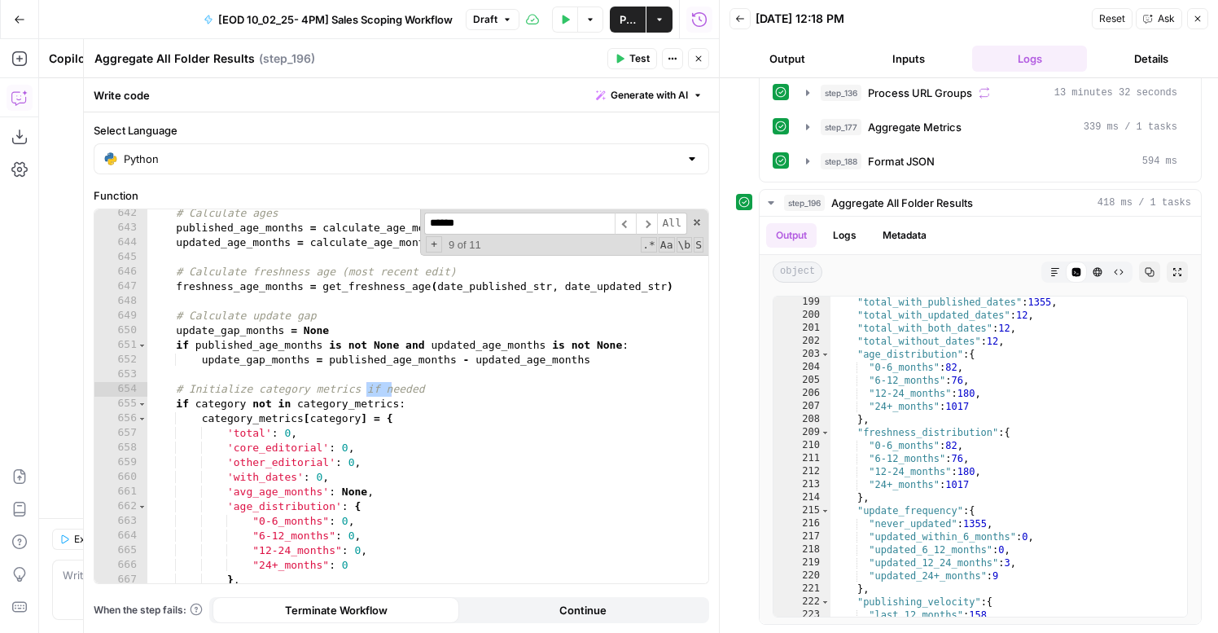
scroll to position [14028, 0]
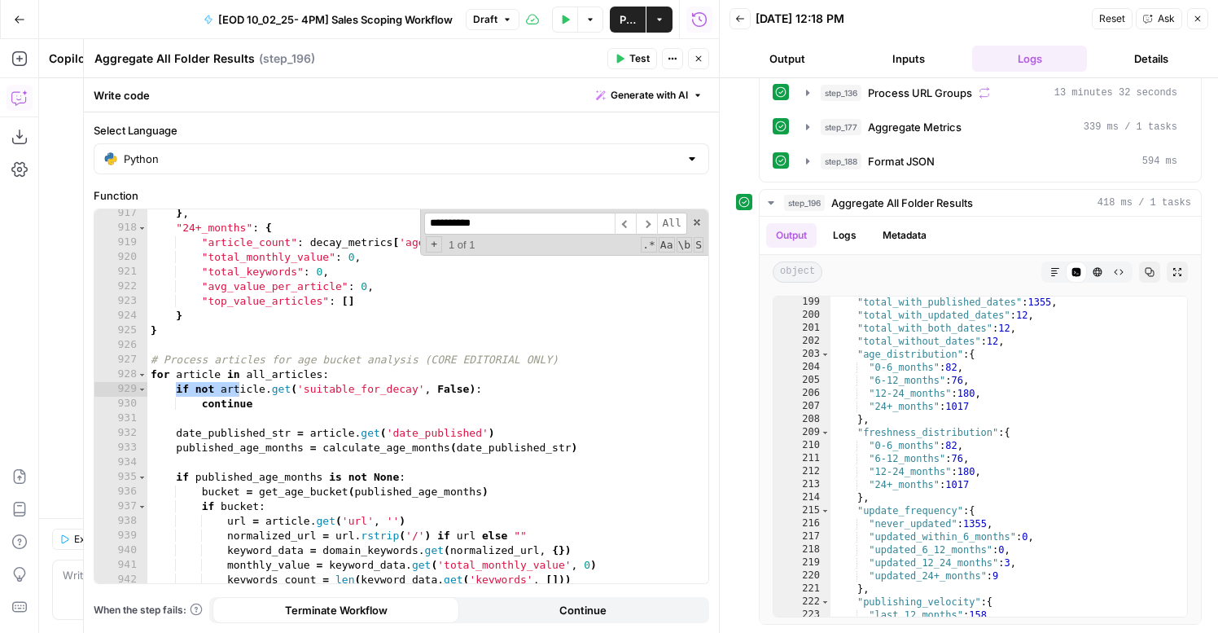
type input "**********"
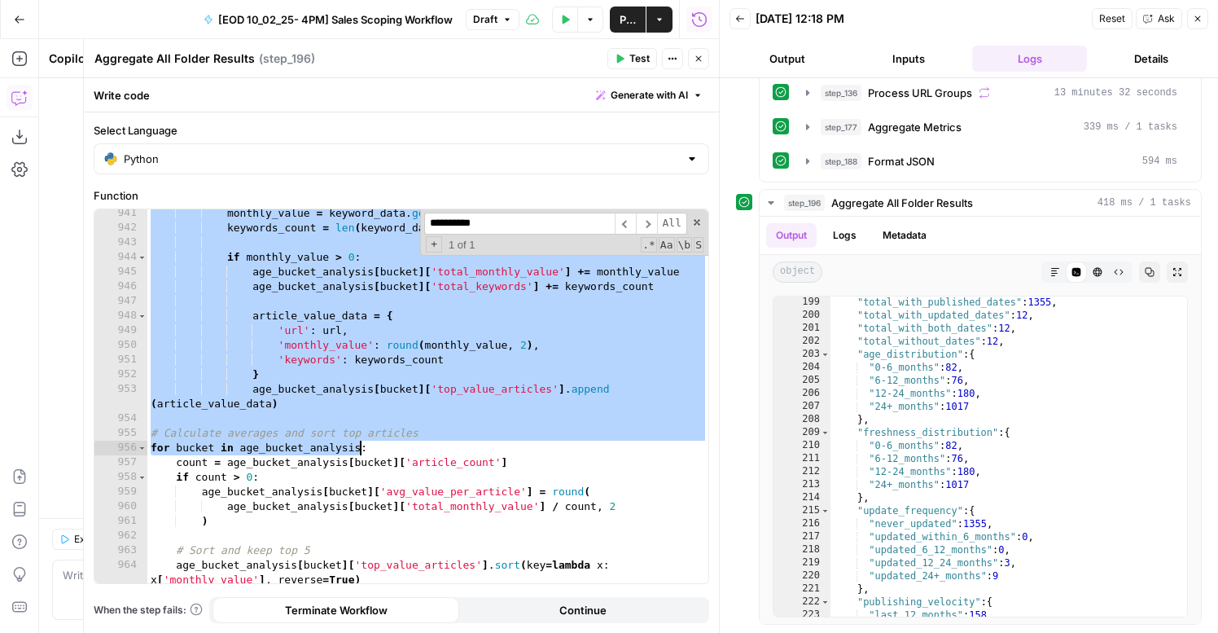
scroll to position [14380, 0]
drag, startPoint x: 149, startPoint y: 374, endPoint x: 358, endPoint y: 442, distance: 220.1
click at [358, 442] on div "monthly_value = keyword_data . get ( 'total_monthly_value' , 0 ) keywords_count…" at bounding box center [427, 415] width 561 height 418
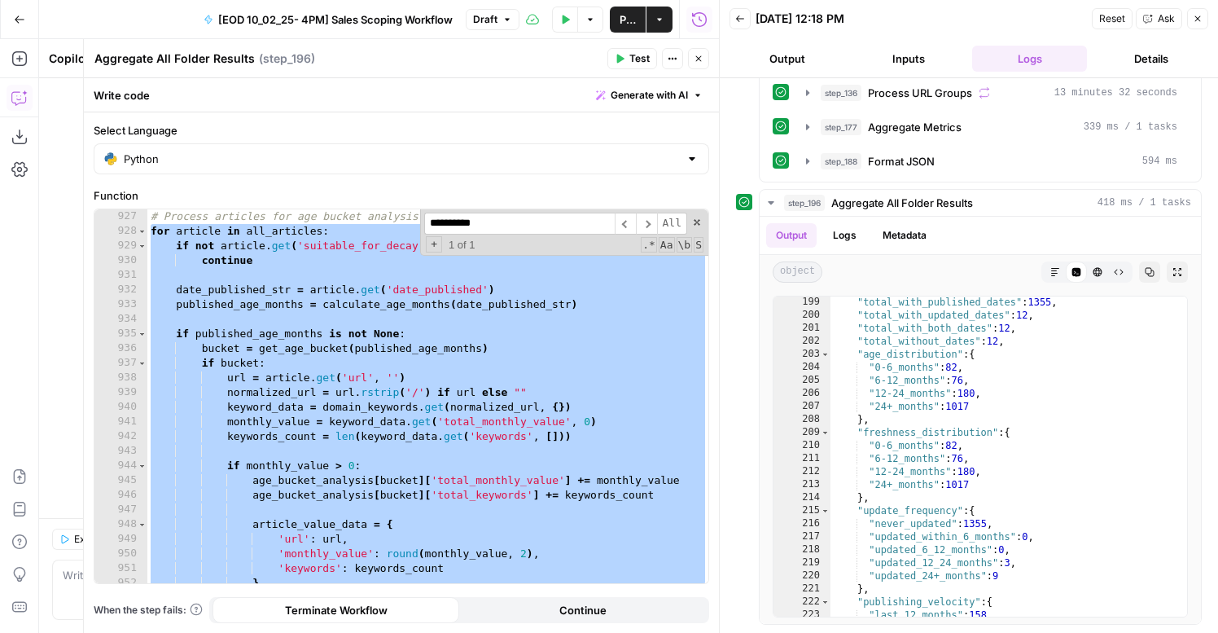
scroll to position [14155, 0]
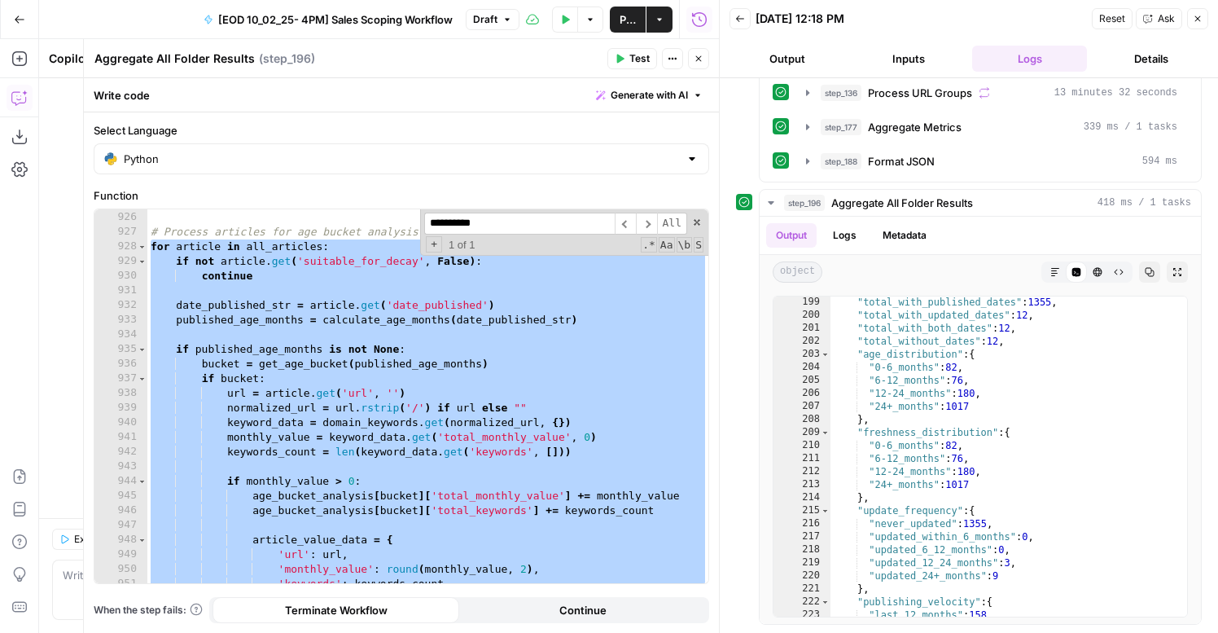
click at [559, 311] on div "} # Process articles for age bucket analysis (CORE EDITORIAL ONLY) for article …" at bounding box center [427, 396] width 561 height 403
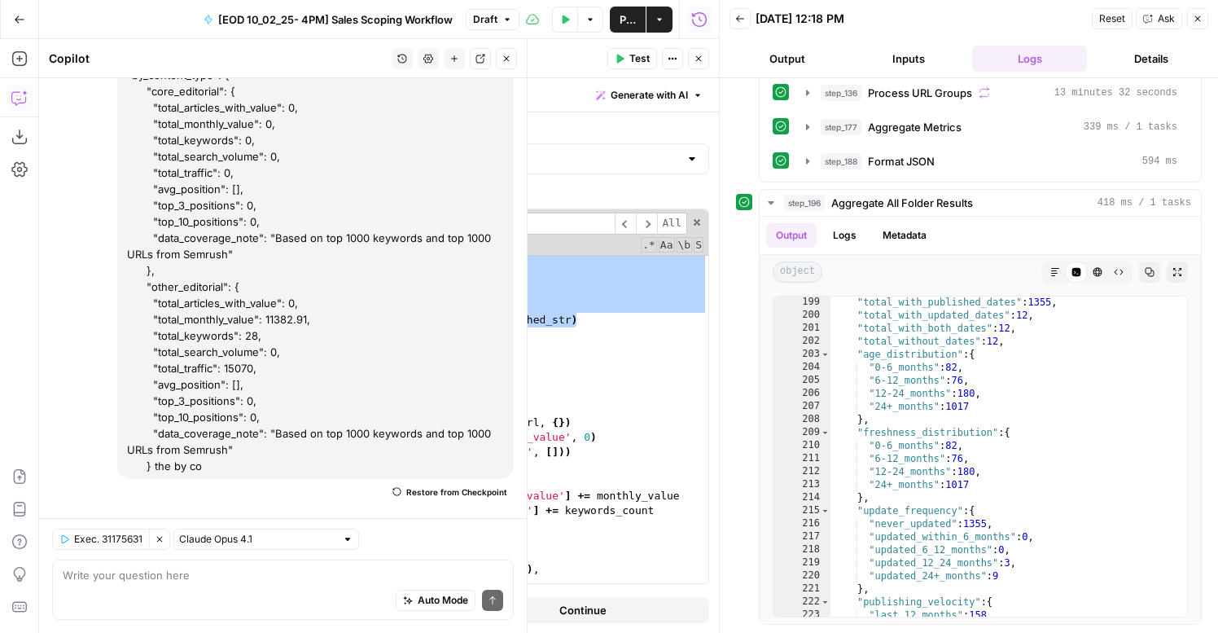
drag, startPoint x: 531, startPoint y: 322, endPoint x: 200, endPoint y: 256, distance: 336.9
click at [200, 256] on body "AirOps New Home Browse Insights Opportunities Your Data Flightpath Syncs Data L…" at bounding box center [609, 316] width 1218 height 633
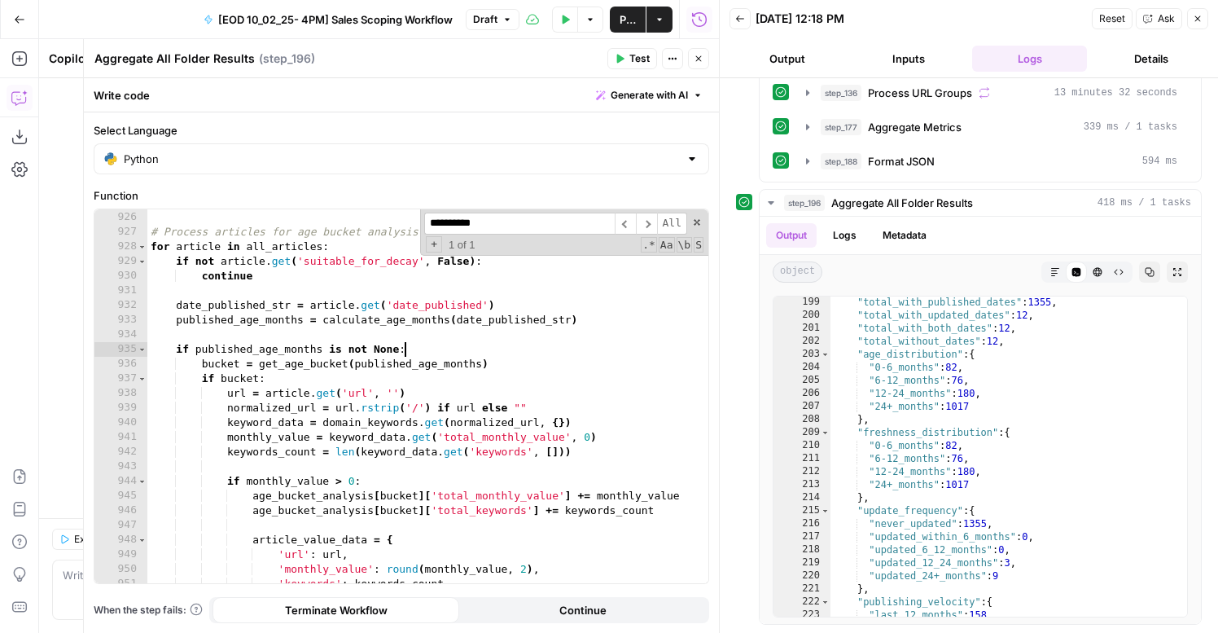
click at [471, 350] on div "} # Process articles for age bucket analysis (CORE EDITORIAL ONLY) for article …" at bounding box center [427, 396] width 561 height 403
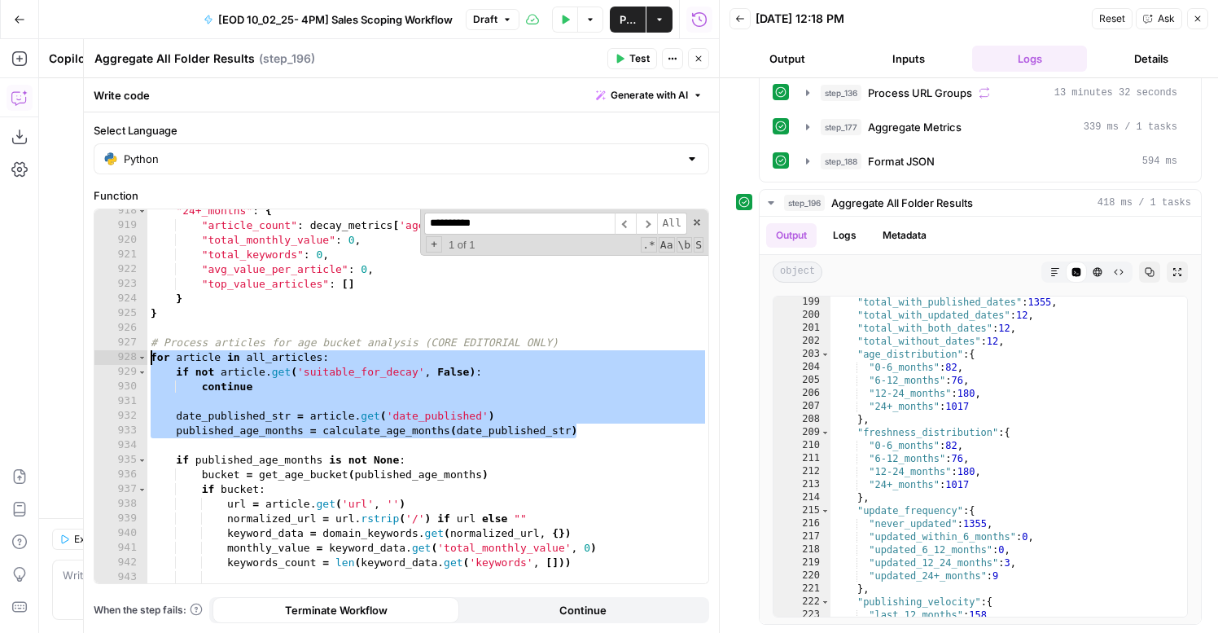
drag, startPoint x: 591, startPoint y: 320, endPoint x: 134, endPoint y: 355, distance: 458.9
click at [134, 355] on div "**********" at bounding box center [401, 396] width 614 height 374
paste textarea "**********"
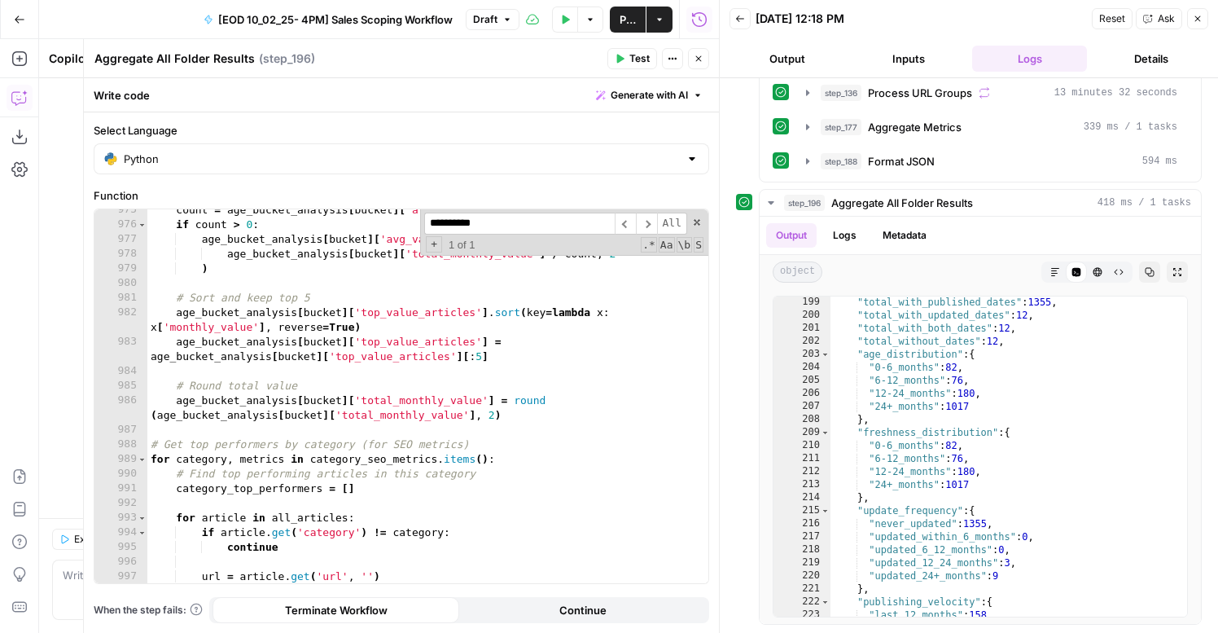
scroll to position [14911, 0]
click at [640, 58] on span "Test" at bounding box center [639, 58] width 20 height 15
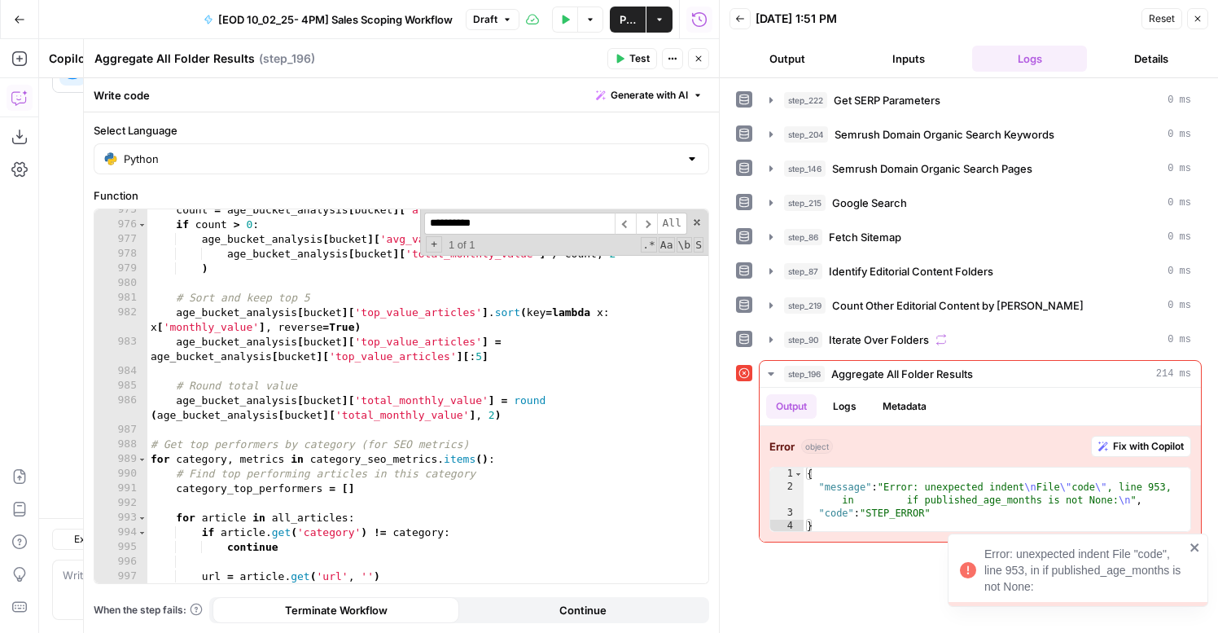
scroll to position [938, 0]
click at [518, 445] on div "count = age_bucket_analysis [ bucket ] [ 'article_count' ] if count > 0 : age_b…" at bounding box center [427, 404] width 561 height 403
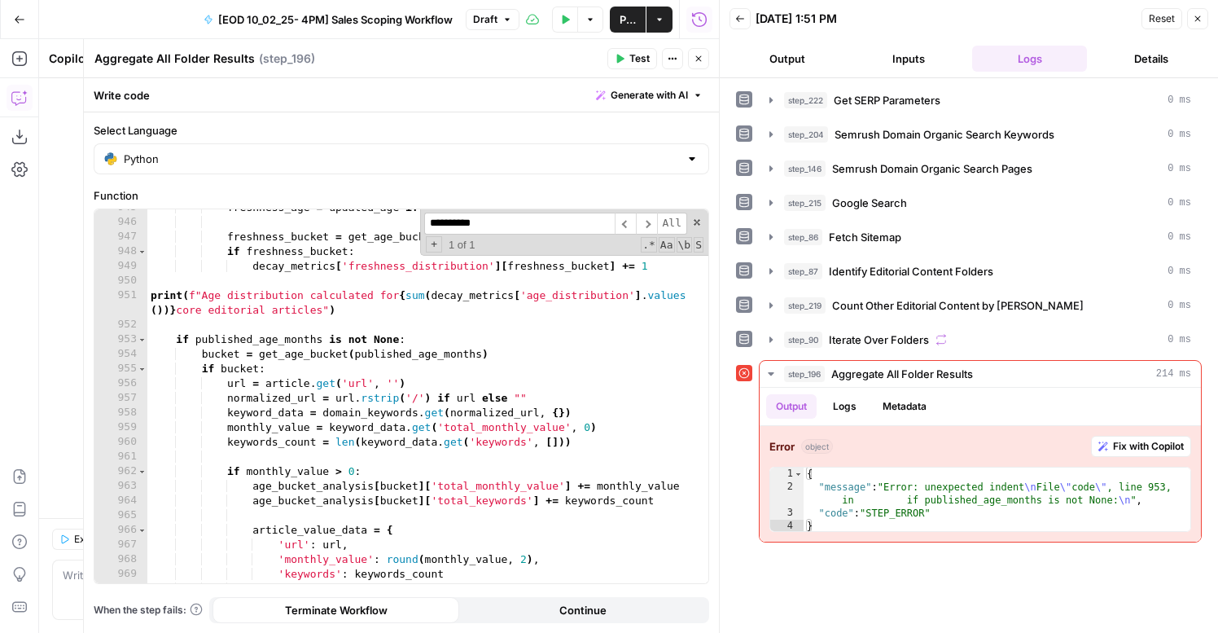
scroll to position [14437, 0]
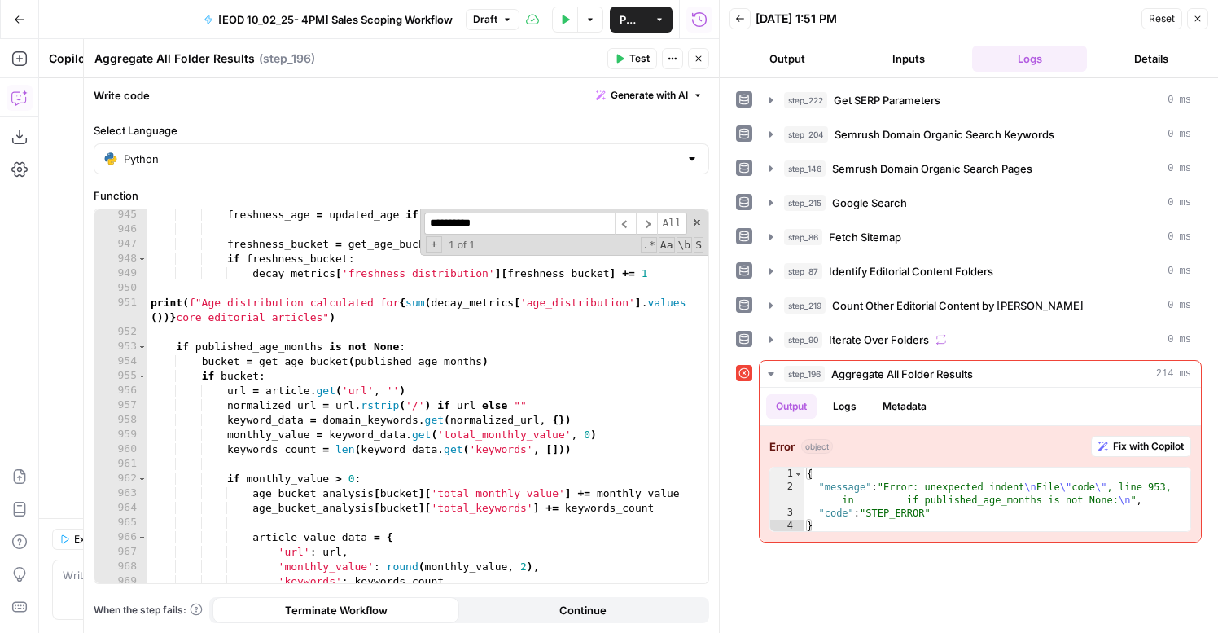
click at [345, 309] on div "freshness_age = updated_age if updated_age is not None else age_months freshnes…" at bounding box center [427, 409] width 561 height 403
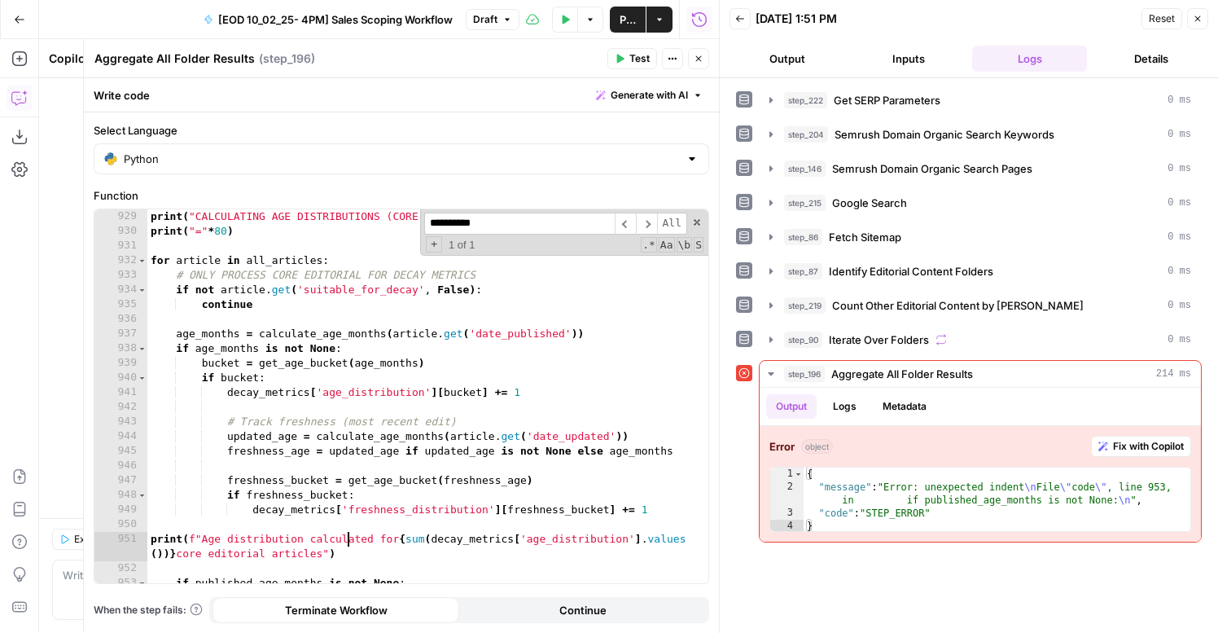
scroll to position [14177, 0]
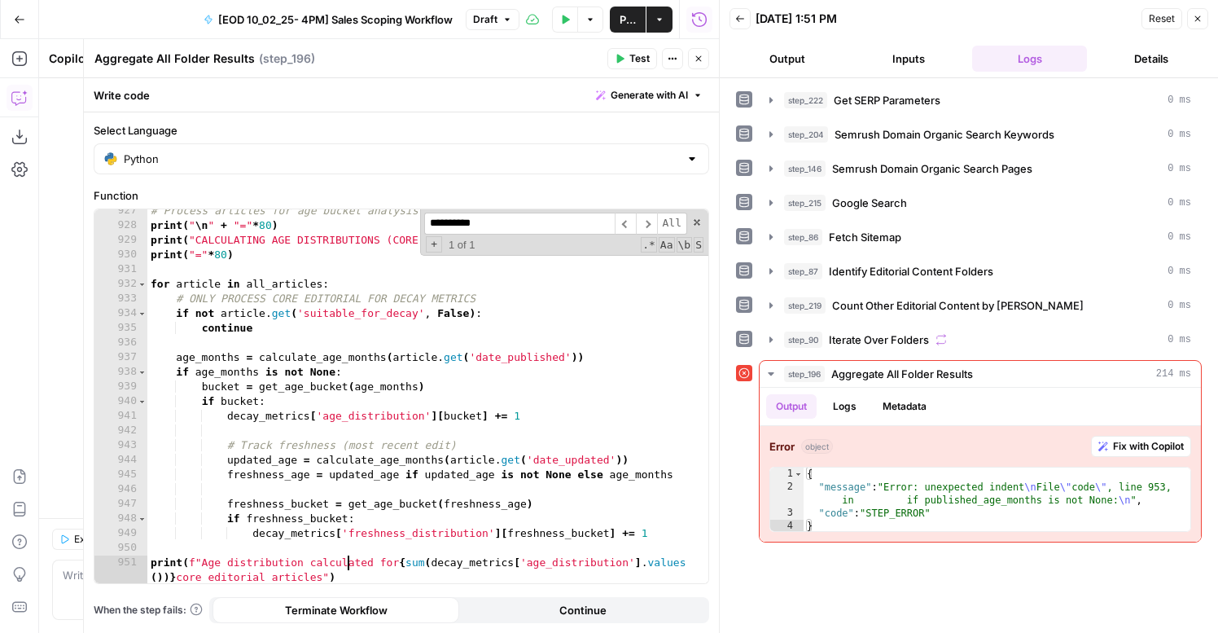
type textarea "**********"
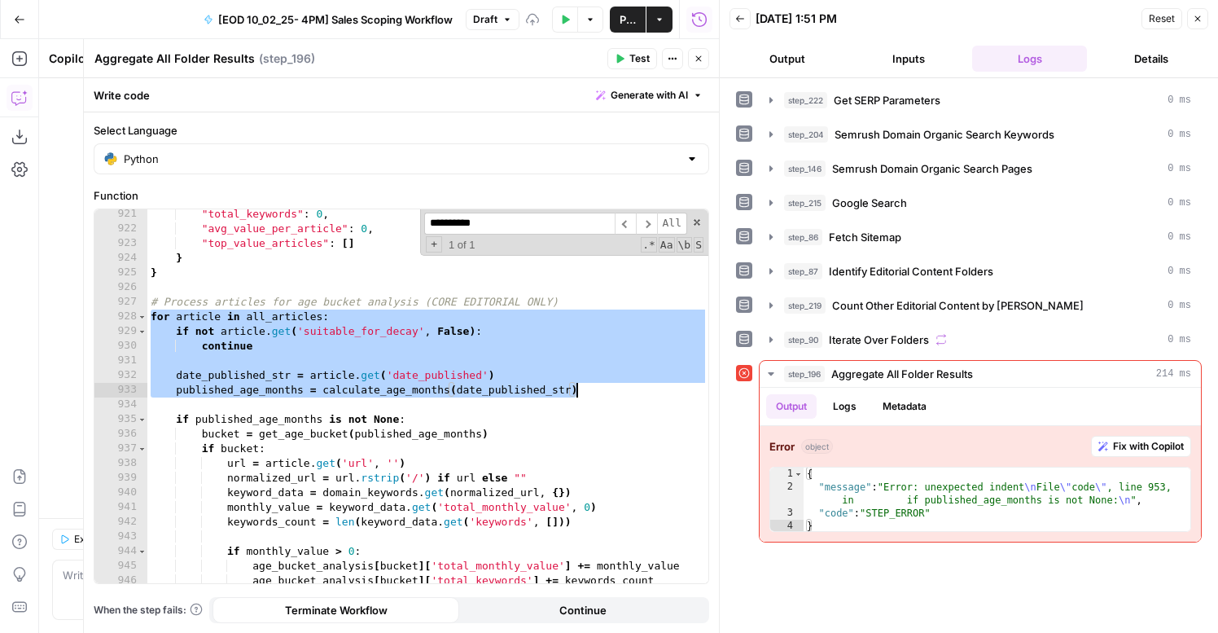
scroll to position [14086, 0]
click at [498, 356] on div ""total_keywords" : 0 , "avg_value_per_article" : 0 , "top_value_articles" : [ ]…" at bounding box center [427, 408] width 561 height 403
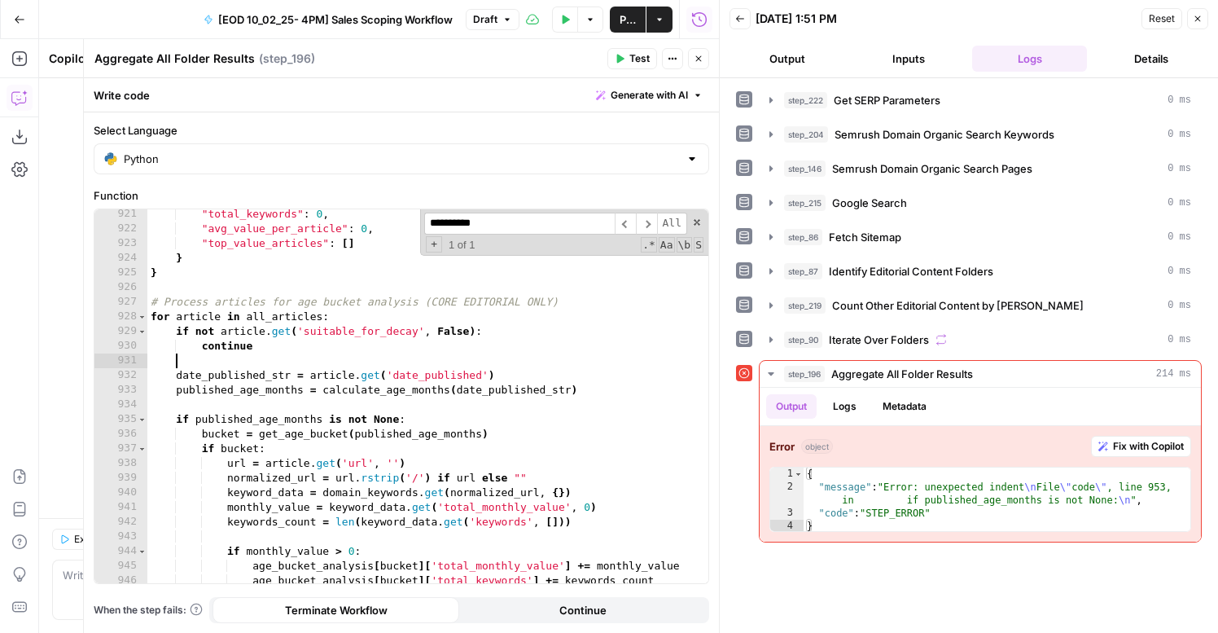
click at [625, 57] on button "Test" at bounding box center [632, 58] width 50 height 21
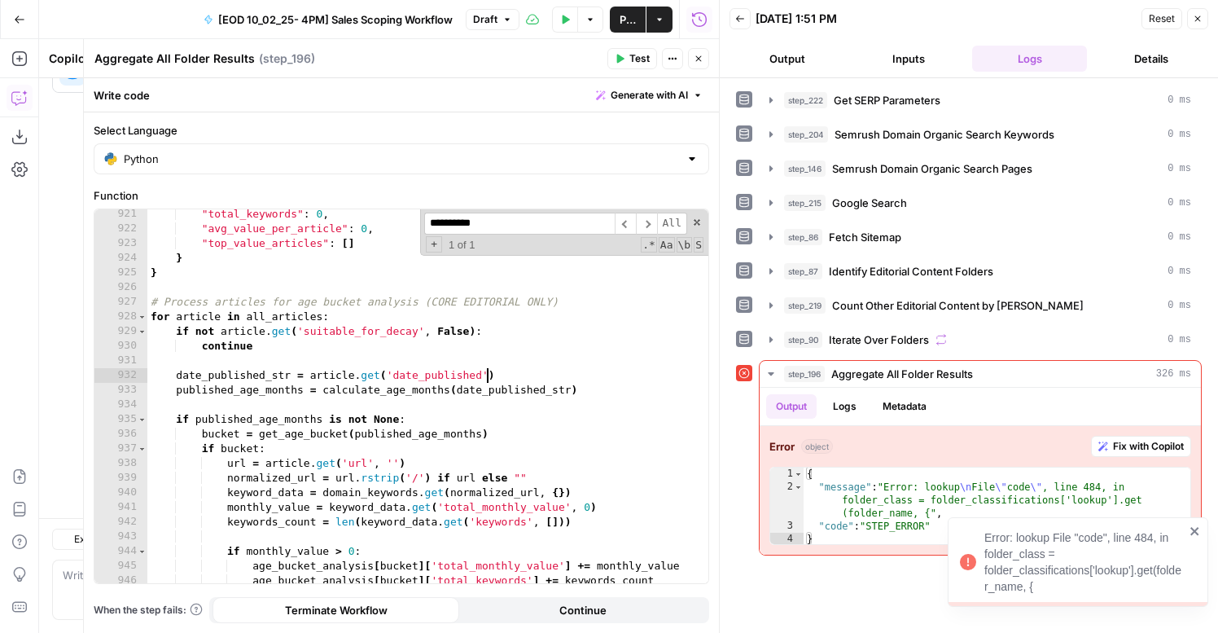
click at [488, 368] on div ""total_keywords" : 0 , "avg_value_per_article" : 0 , "top_value_articles" : [ ]…" at bounding box center [427, 408] width 561 height 403
click at [522, 378] on div ""total_keywords" : 0 , "avg_value_per_article" : 0 , "top_value_articles" : [ ]…" at bounding box center [427, 408] width 561 height 403
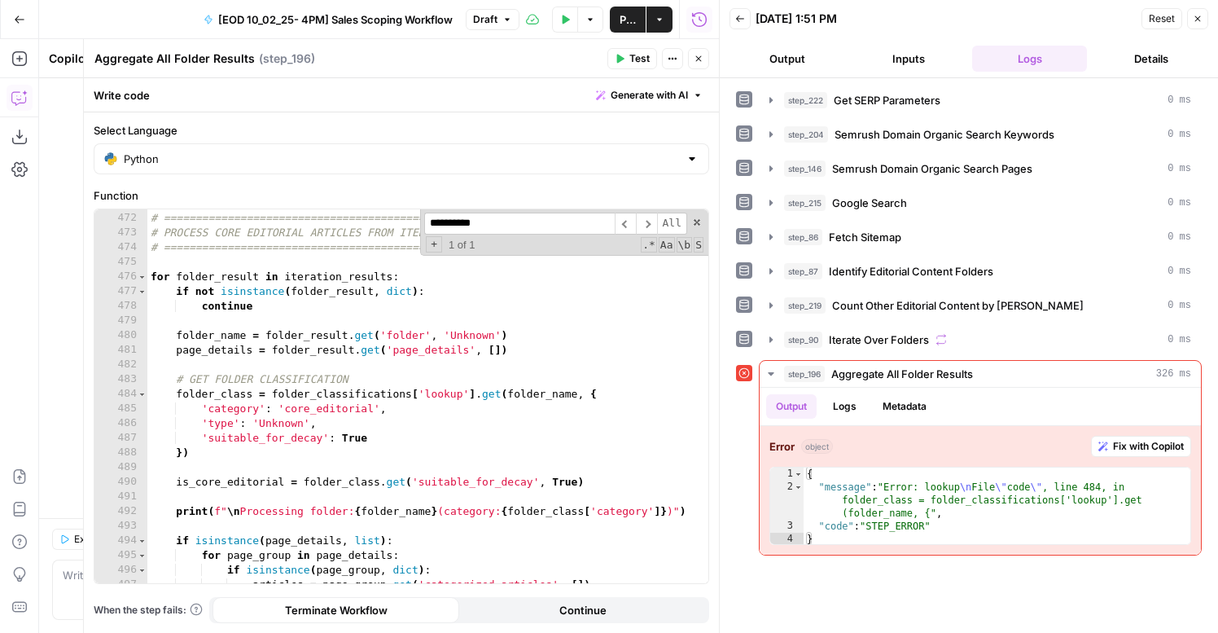
scroll to position [6985, 0]
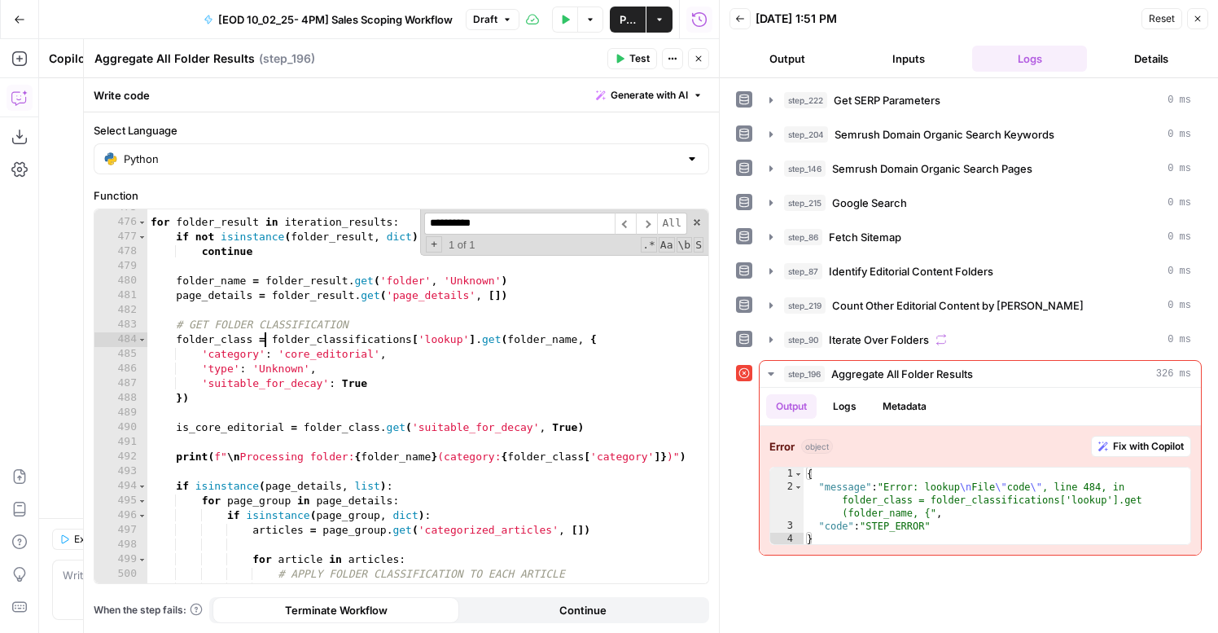
click at [263, 340] on div "for folder_result in iteration_results : if not isinstance ( folder_result , di…" at bounding box center [427, 401] width 561 height 403
click at [494, 404] on div "for folder_result in iteration_results : if not isinstance ( folder_result , di…" at bounding box center [427, 401] width 561 height 403
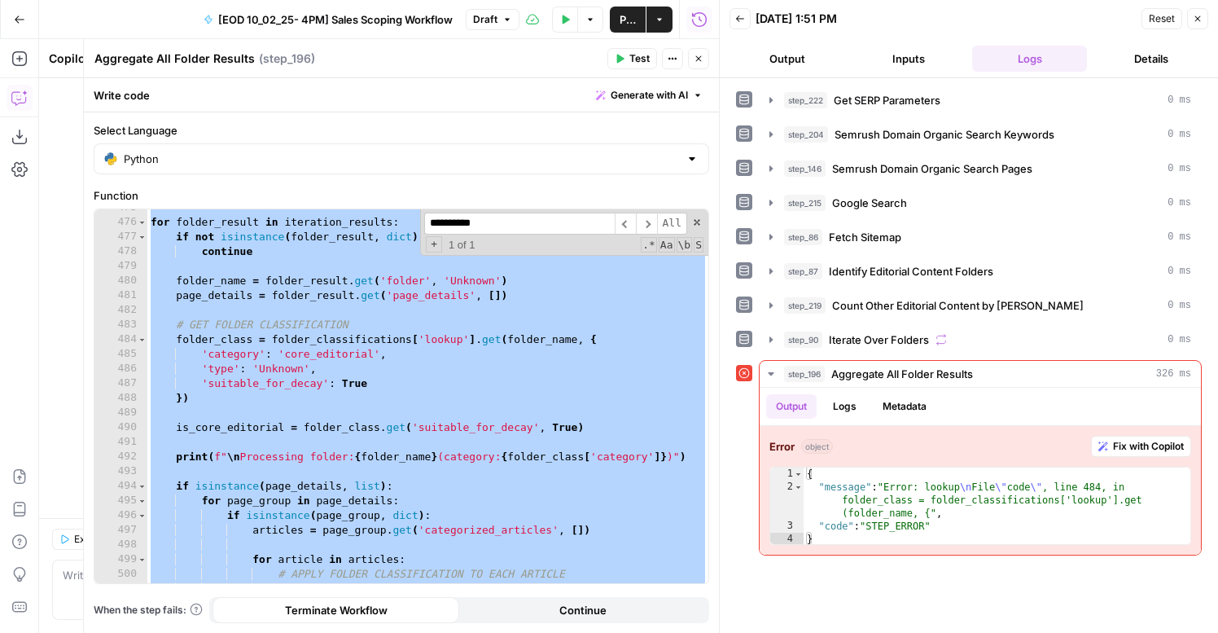
click at [322, 324] on div "for folder_result in iteration_results : if not isinstance ( folder_result , di…" at bounding box center [427, 401] width 561 height 403
type textarea "**********"
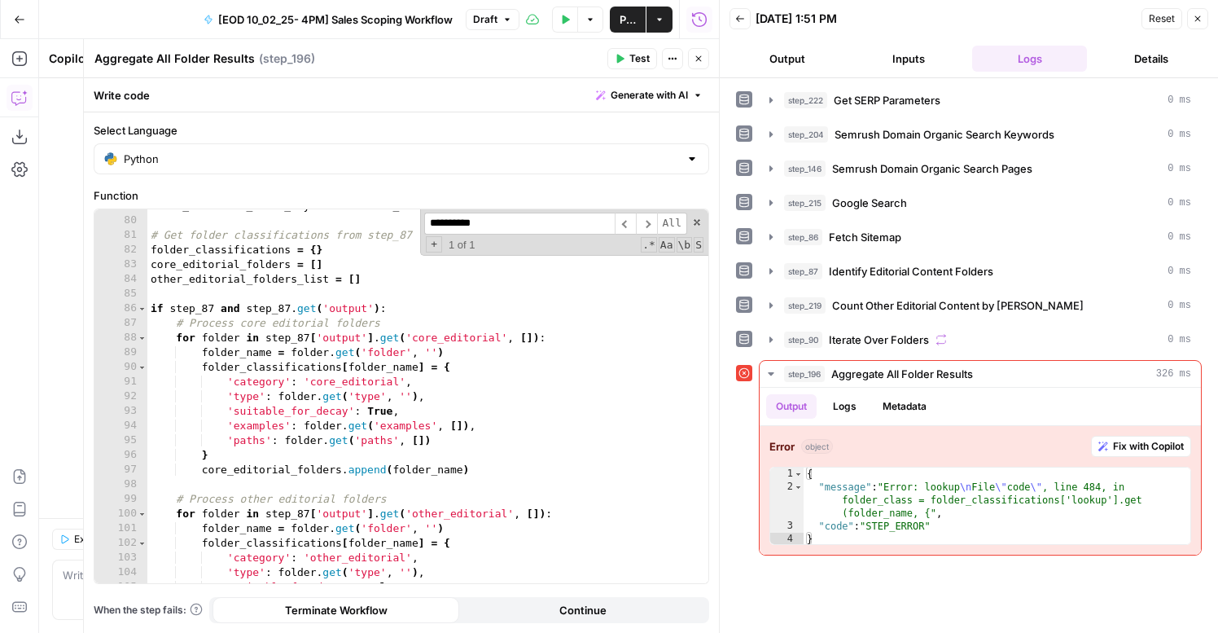
scroll to position [630, 0]
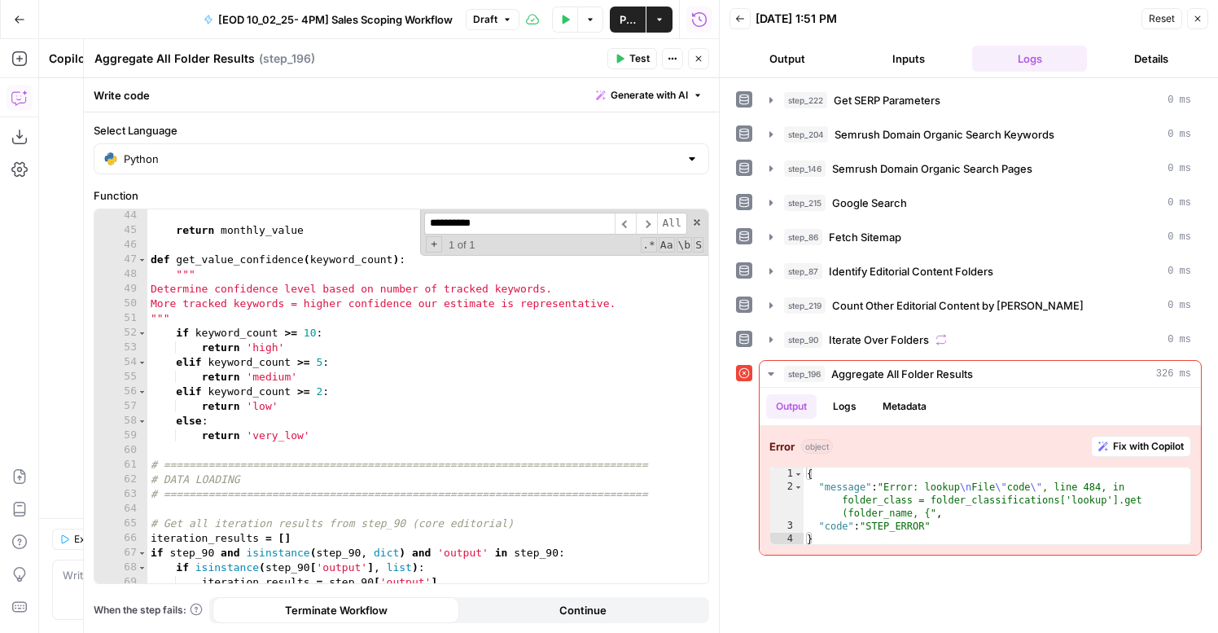
click at [701, 218] on div "**********" at bounding box center [564, 232] width 288 height 46
click at [695, 218] on span at bounding box center [696, 222] width 11 height 11
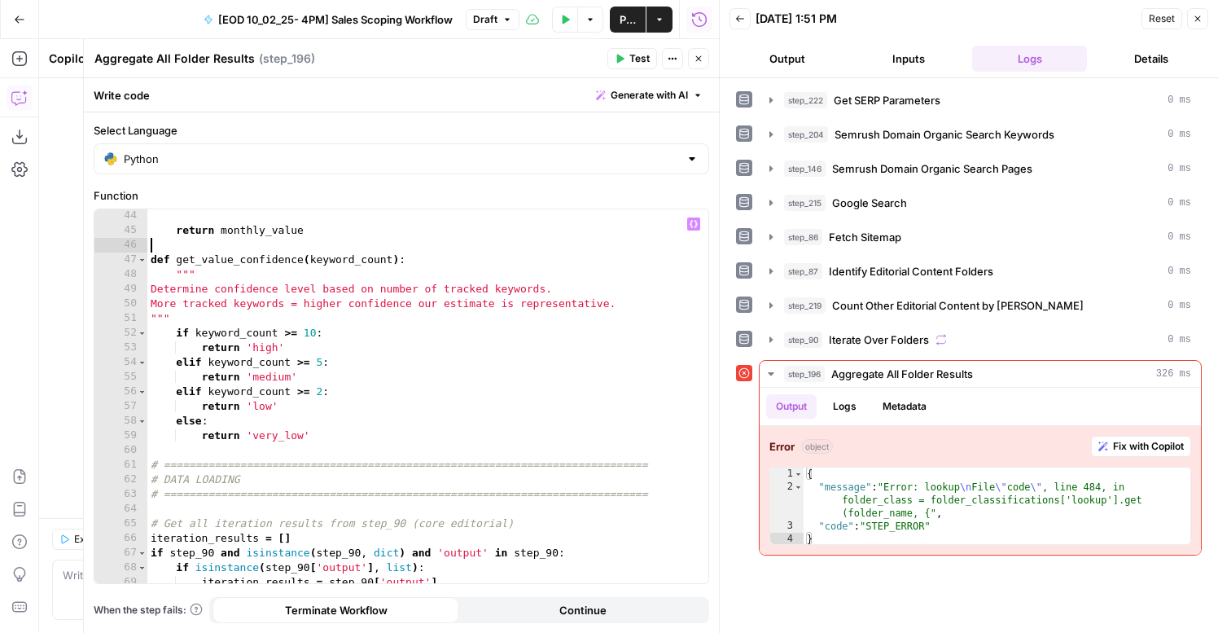
click at [425, 249] on div "return monthly_value def get_value_confidence ( keyword_count ) : """ Determine…" at bounding box center [427, 409] width 561 height 403
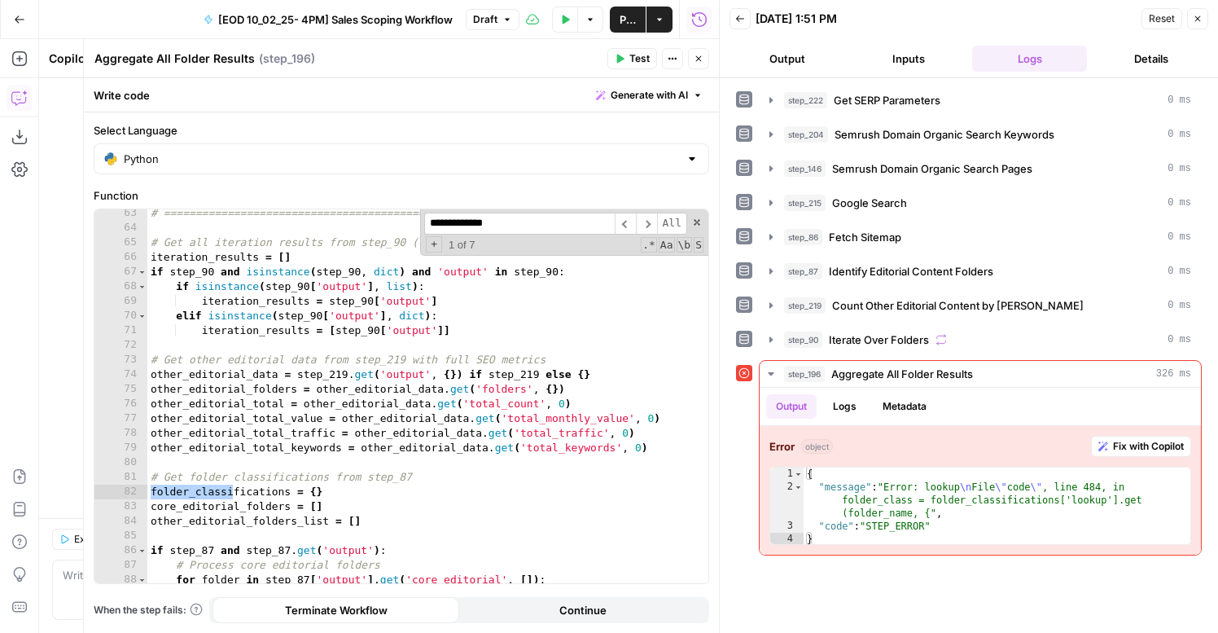
scroll to position [1132, 0]
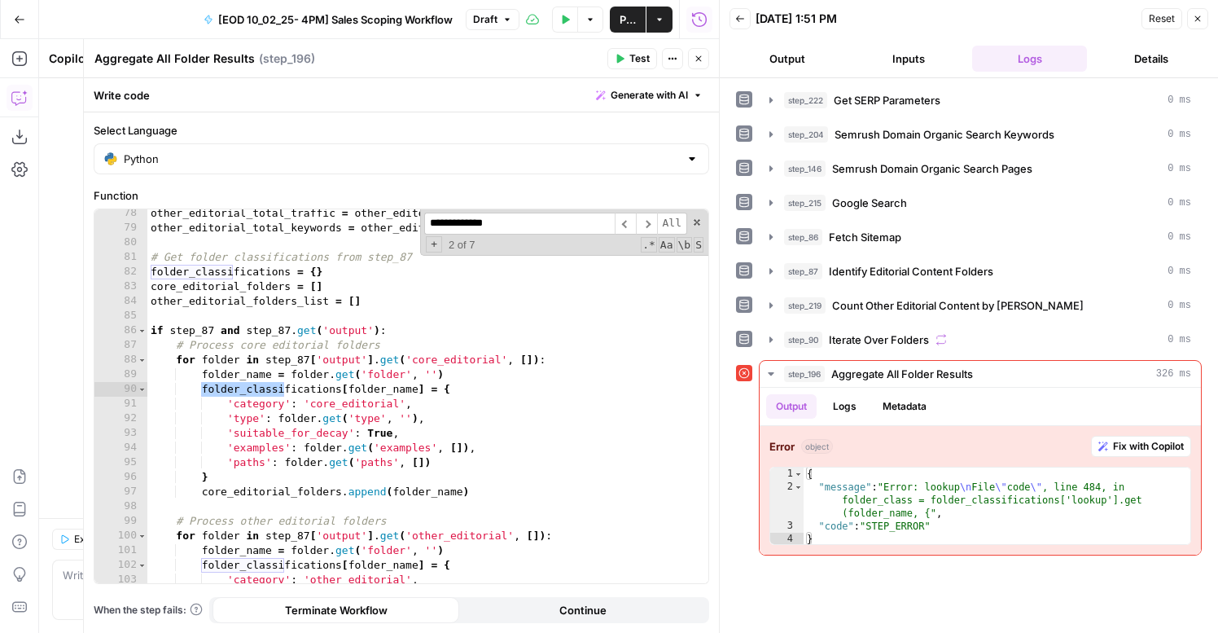
type input "**********"
click at [460, 388] on div "other_editorial_total_traffic = other_editorial_data . get ( 'total_traffic' , …" at bounding box center [427, 407] width 561 height 403
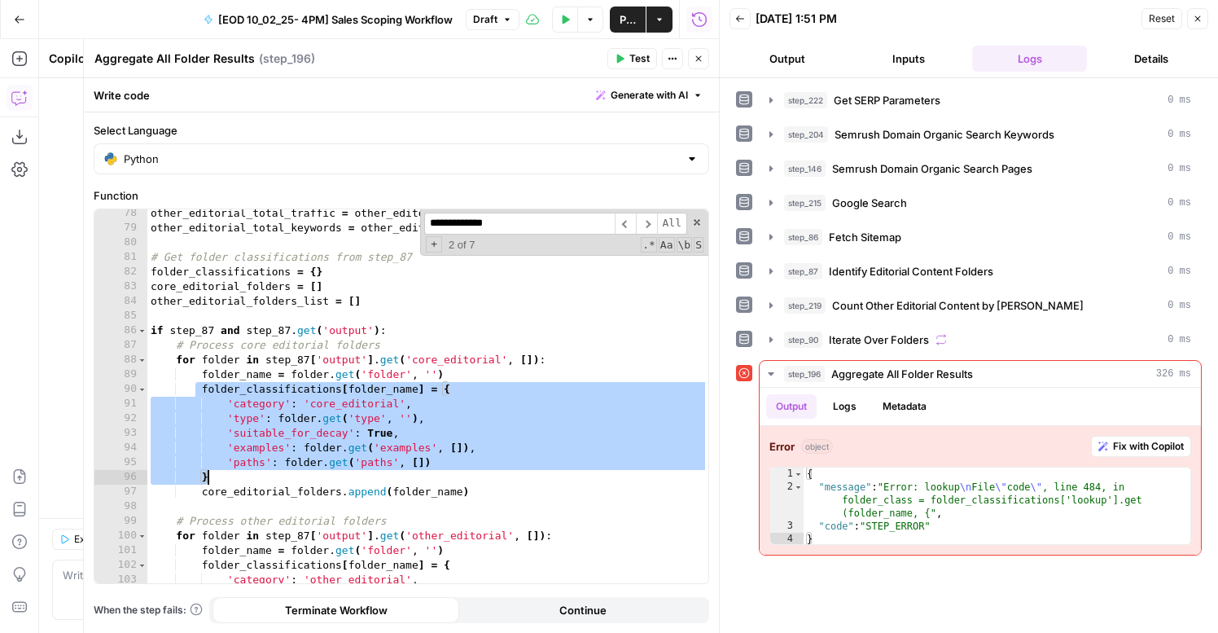
drag, startPoint x: 194, startPoint y: 387, endPoint x: 318, endPoint y: 473, distance: 151.5
click at [318, 473] on div "other_editorial_total_traffic = other_editorial_data . get ( 'total_traffic' , …" at bounding box center [427, 407] width 561 height 403
type textarea "**********"
paste textarea
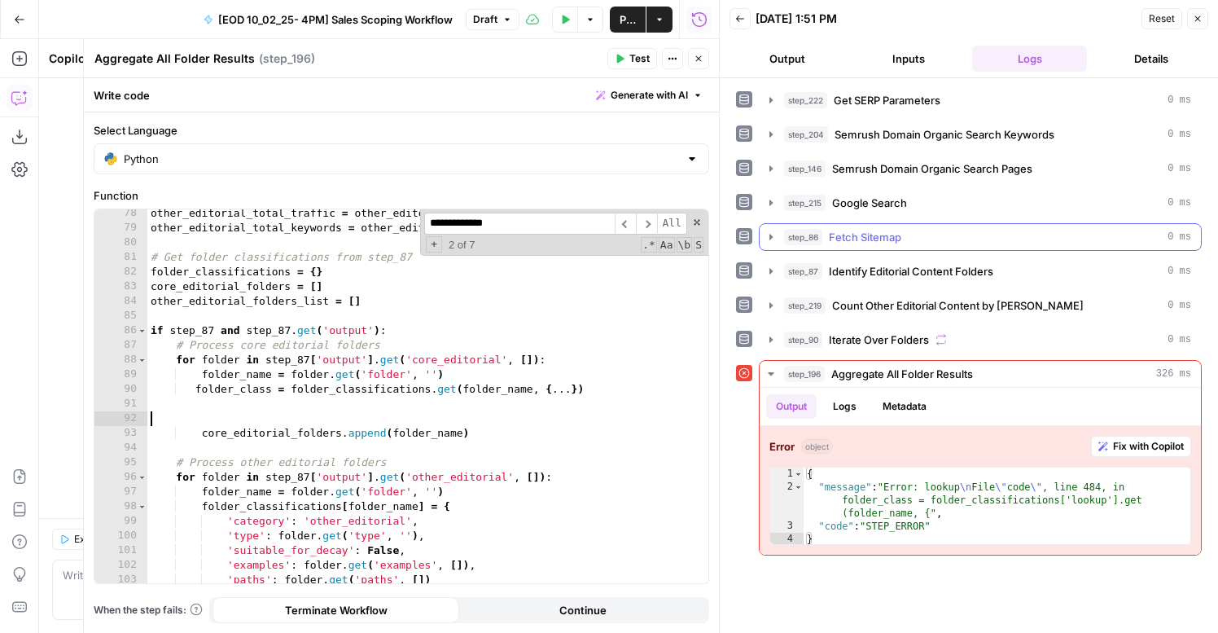
click at [839, 274] on span "Identify Editorial Content Folders" at bounding box center [911, 271] width 164 height 16
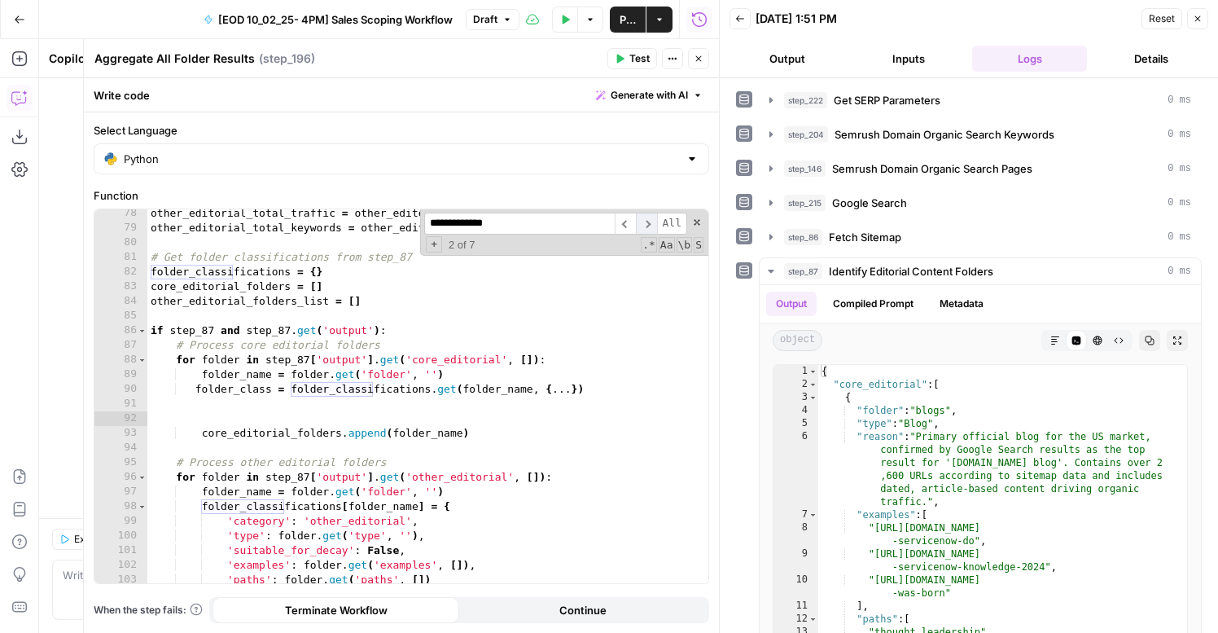
click at [646, 226] on span "​" at bounding box center [646, 224] width 21 height 22
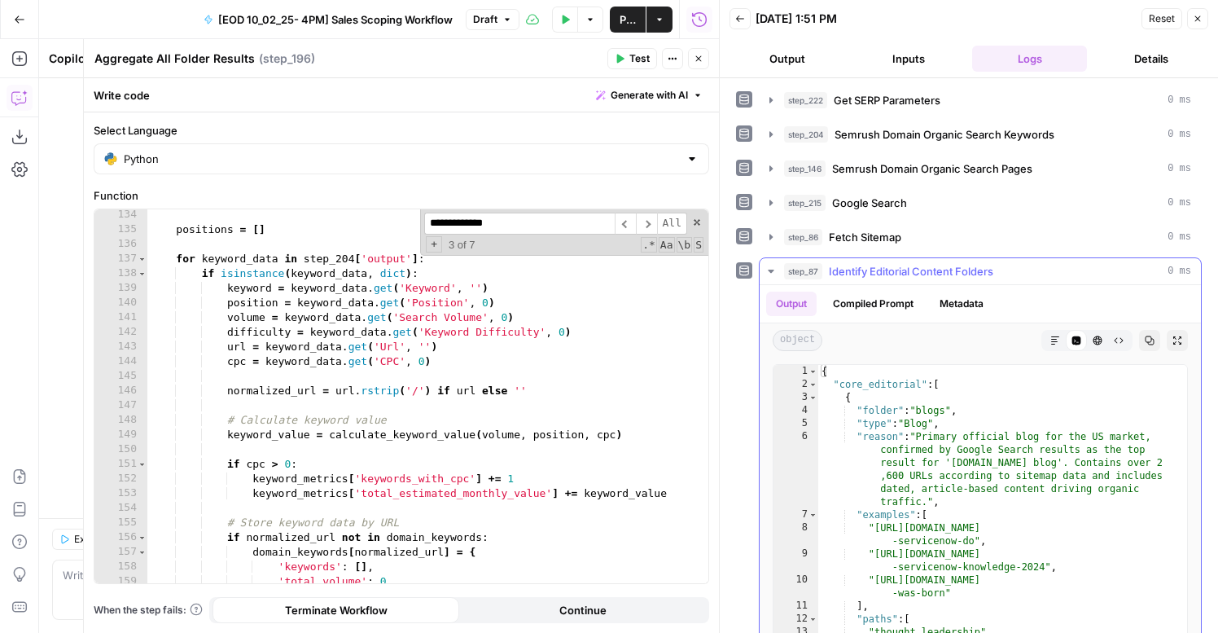
scroll to position [16, 0]
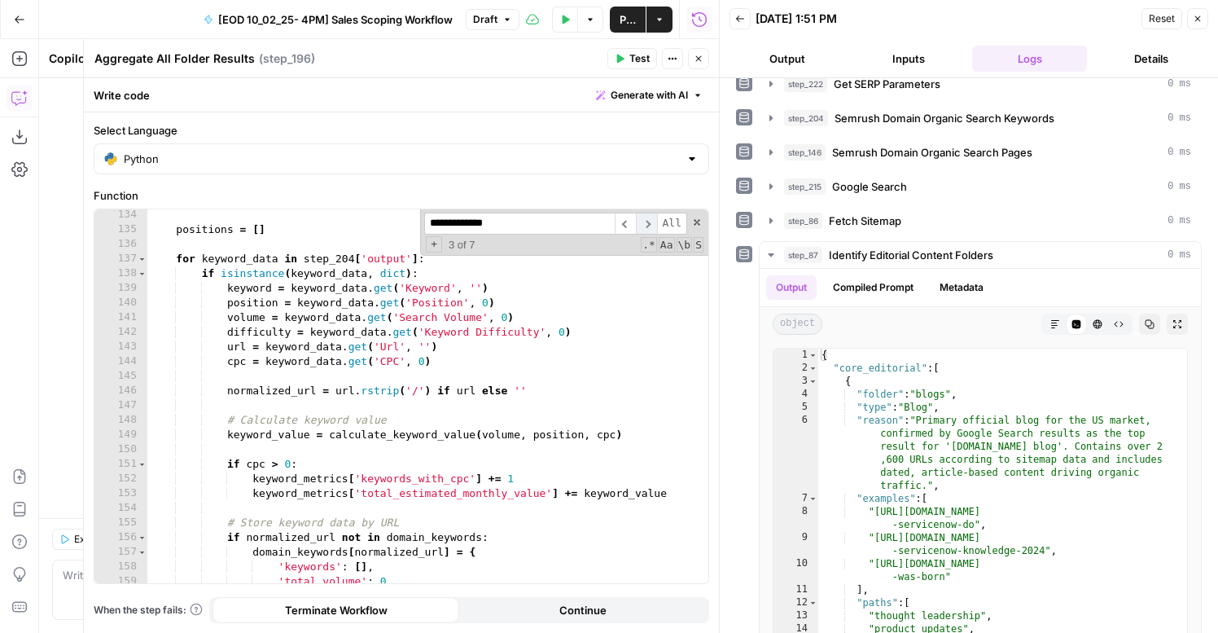
click at [648, 225] on span "​" at bounding box center [646, 224] width 21 height 22
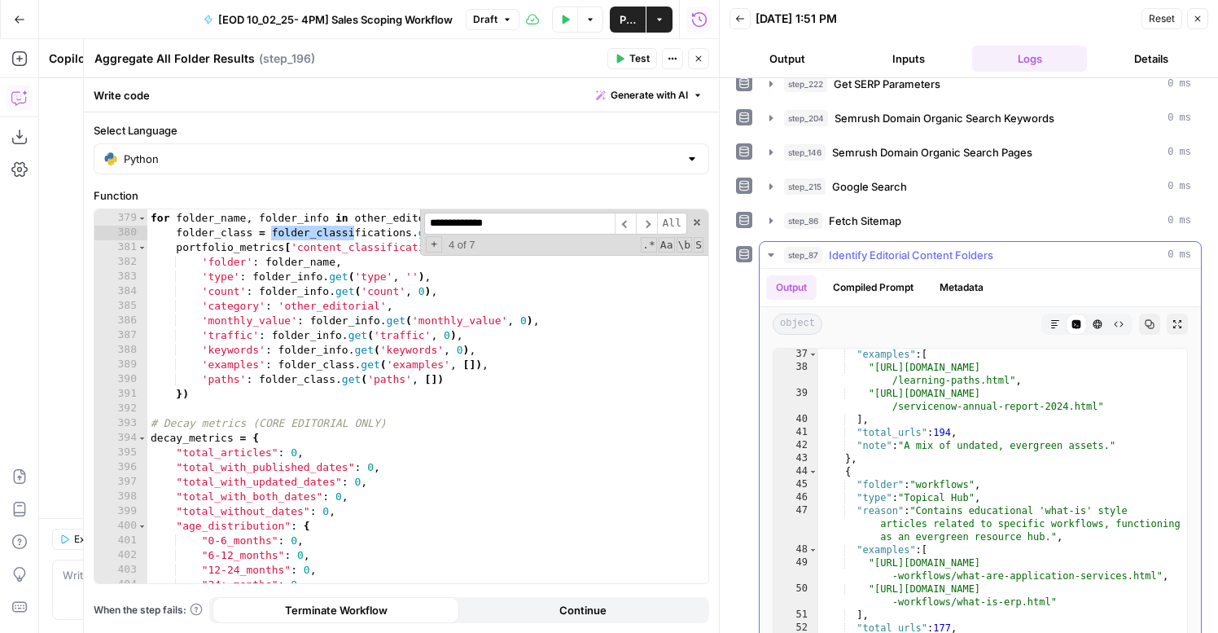
scroll to position [793, 0]
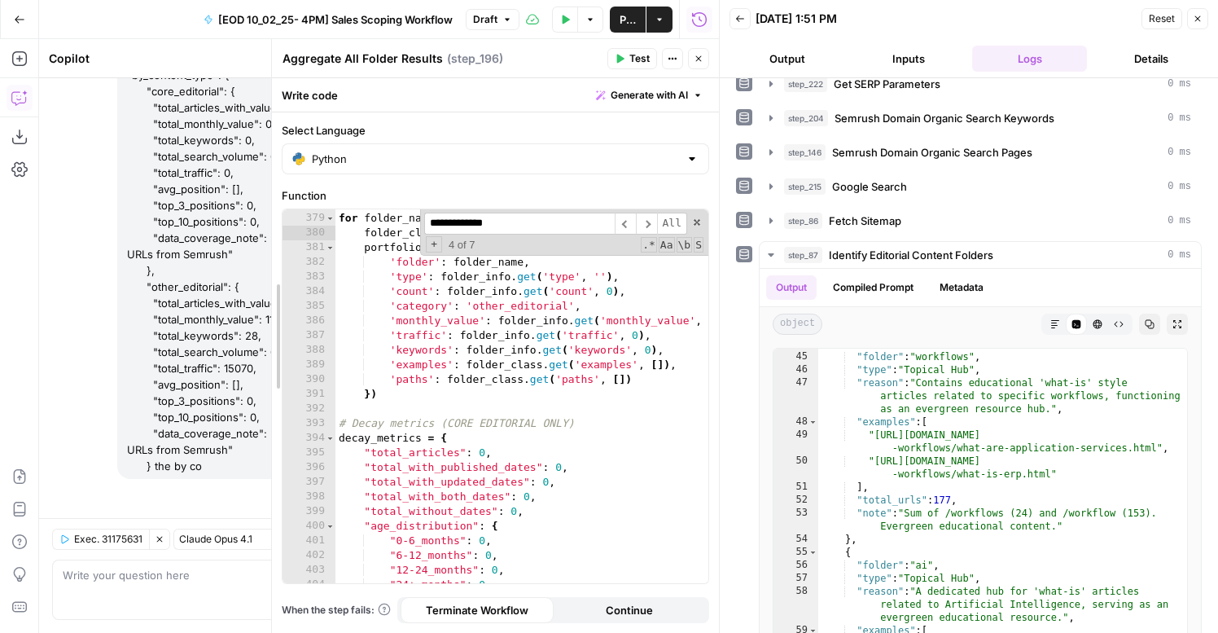
drag, startPoint x: 82, startPoint y: 278, endPoint x: 675, endPoint y: 331, distance: 595.0
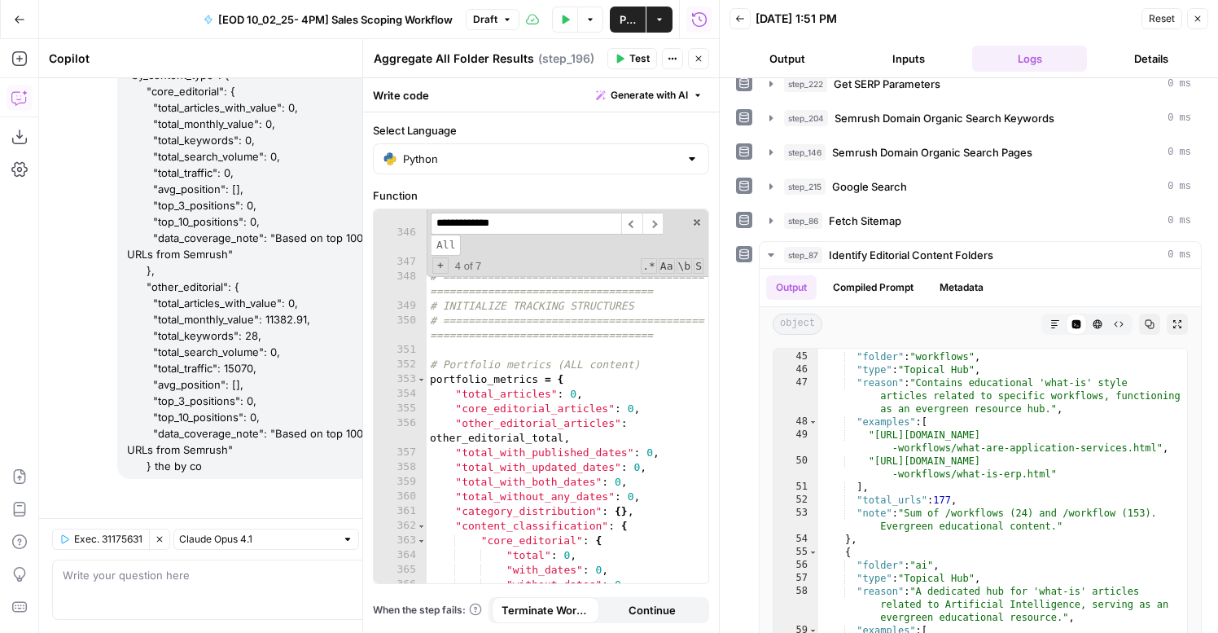
scroll to position [7179, 0]
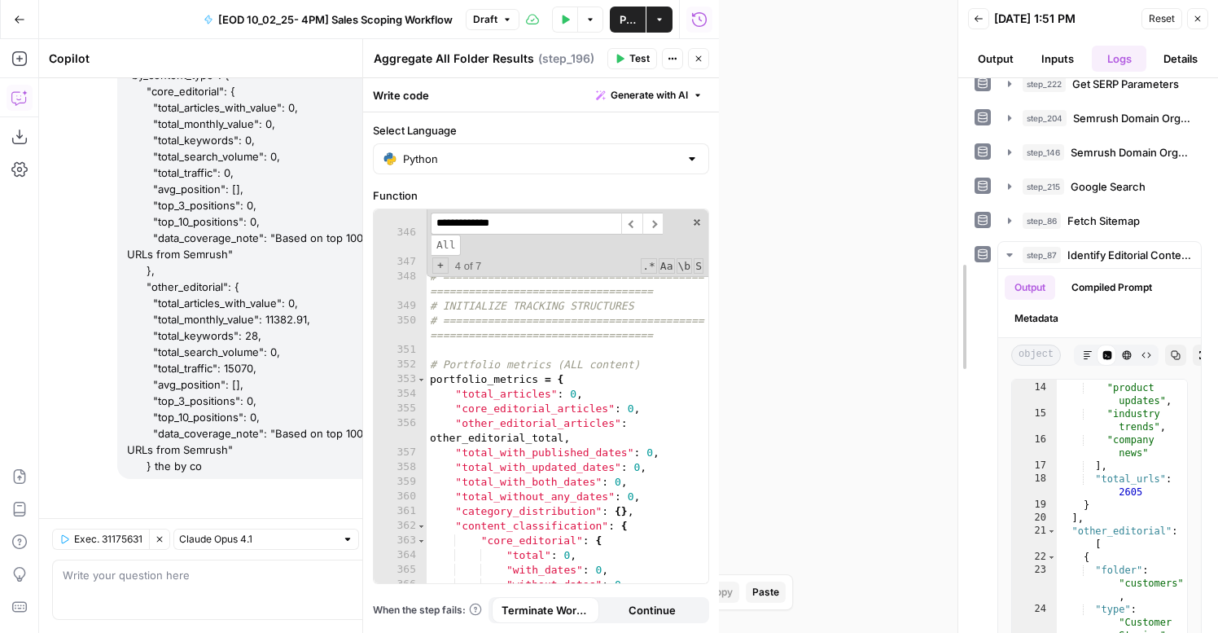
drag, startPoint x: 717, startPoint y: 283, endPoint x: 960, endPoint y: 297, distance: 243.0
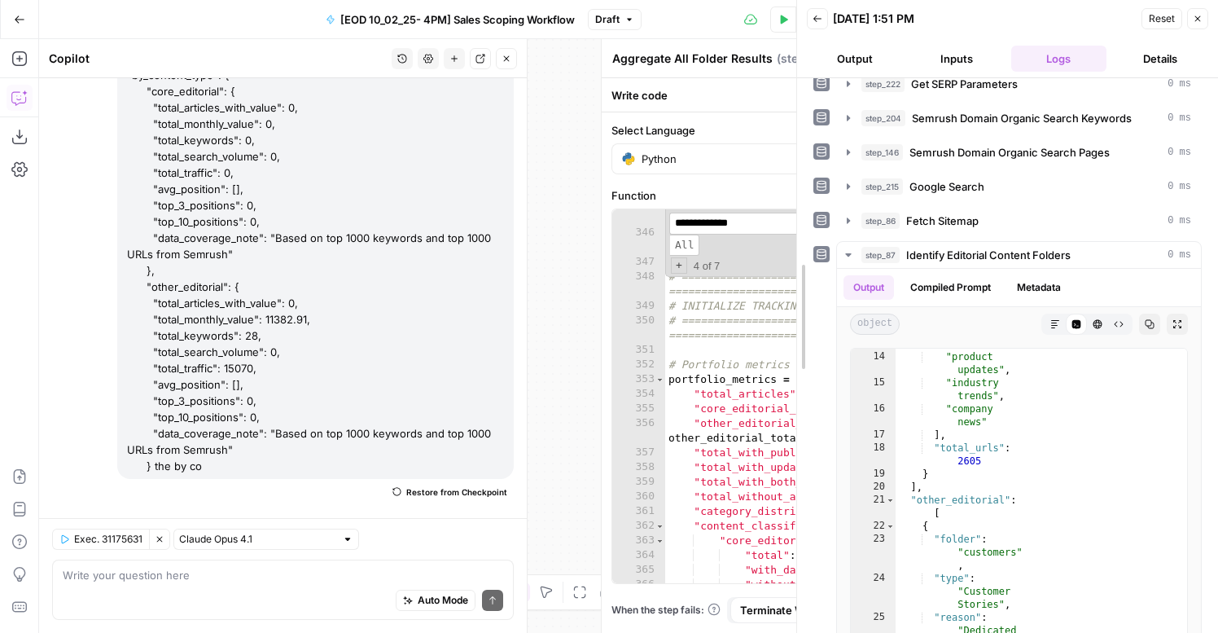
drag, startPoint x: 956, startPoint y: 291, endPoint x: 773, endPoint y: 298, distance: 183.3
click at [789, 298] on div at bounding box center [797, 316] width 16 height 633
click at [677, 362] on div "'monthly_average_last_12' : round ( last_12_months_count / 12 , 1 ) , 'monthly_…" at bounding box center [806, 405] width 282 height 418
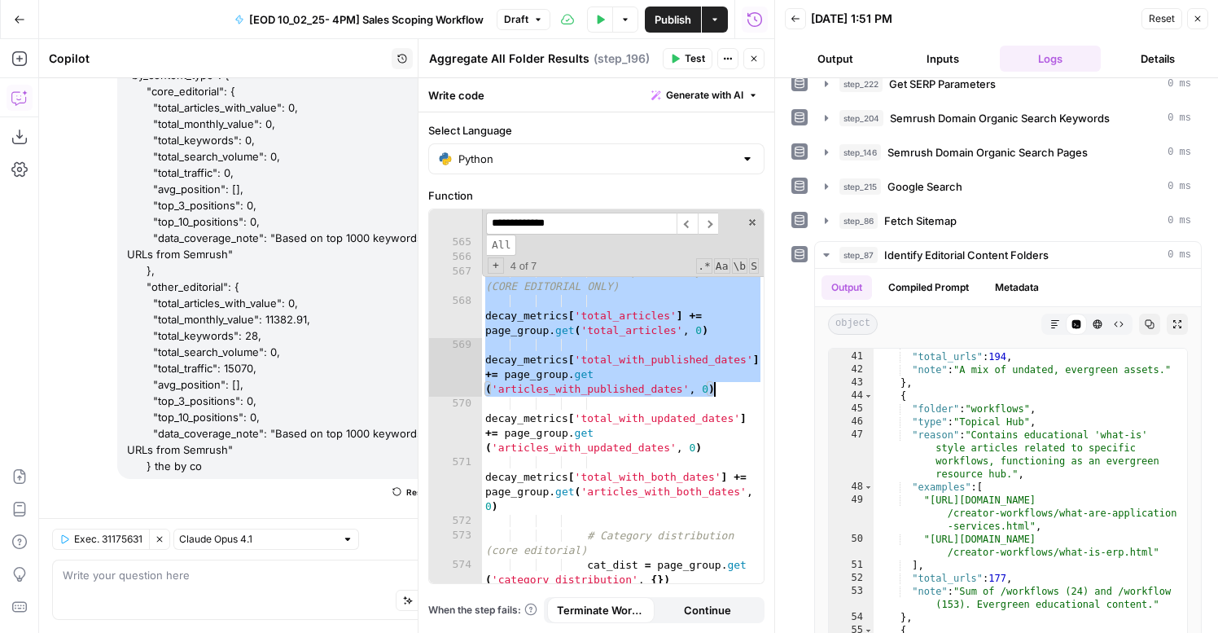
scroll to position [24452, 0]
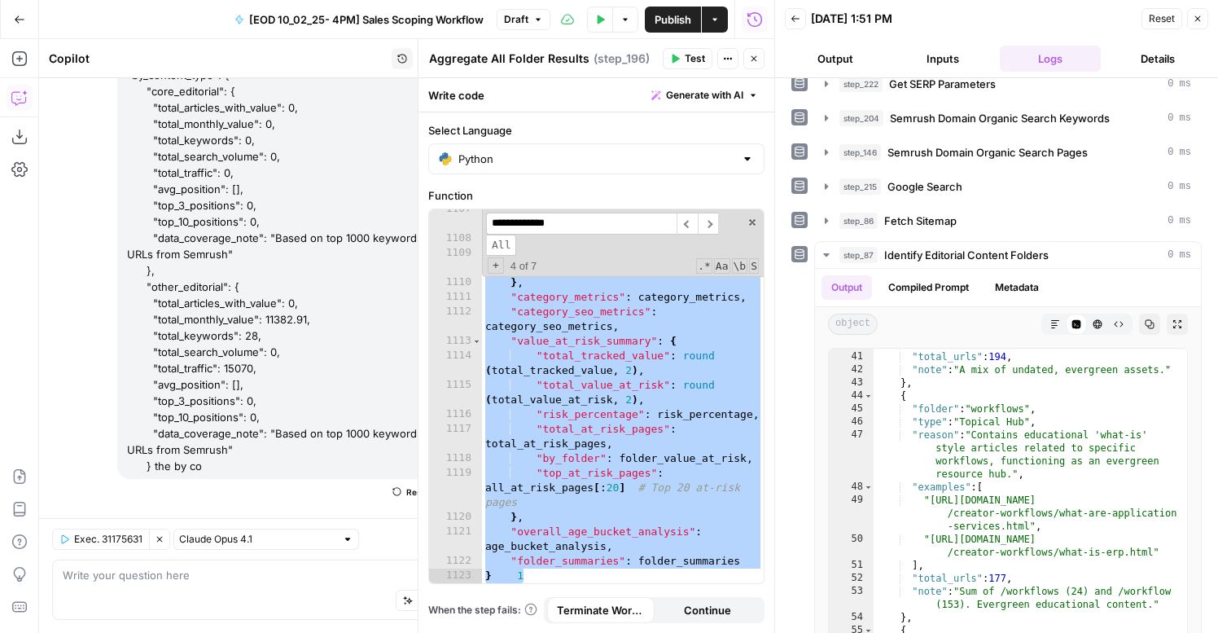
click at [750, 216] on div "**********" at bounding box center [623, 243] width 282 height 68
click at [753, 223] on span at bounding box center [752, 222] width 11 height 11
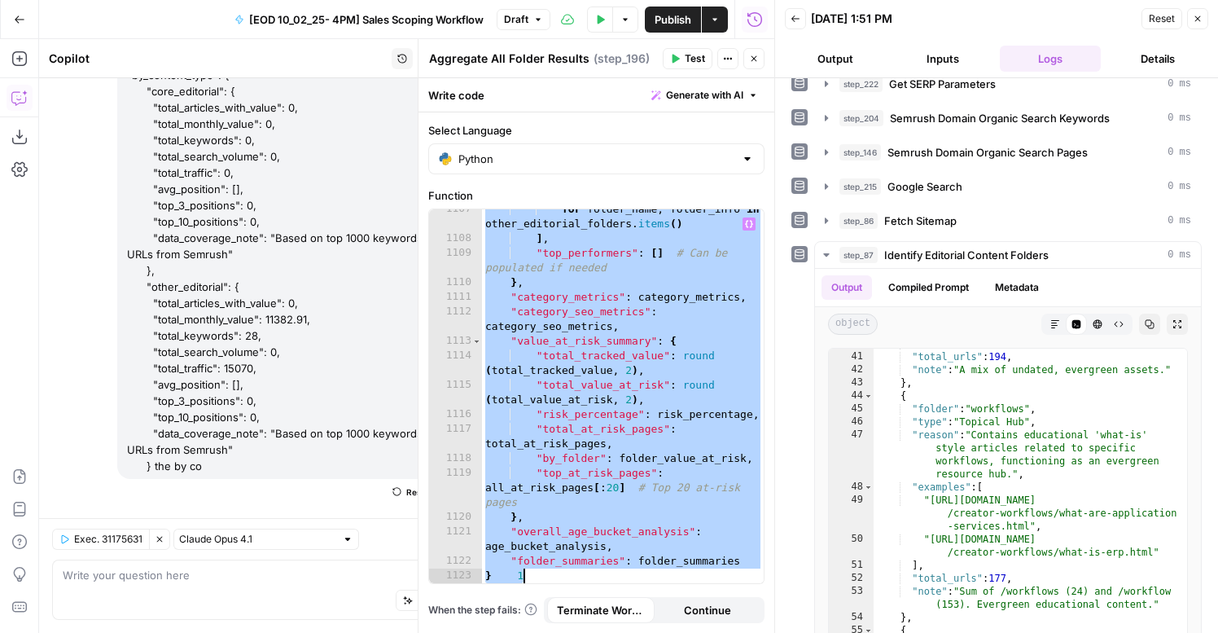
click at [642, 373] on div "for folder_name , folder_info in other_editorial_folders . items ( ) ] , "top_p…" at bounding box center [623, 411] width 282 height 418
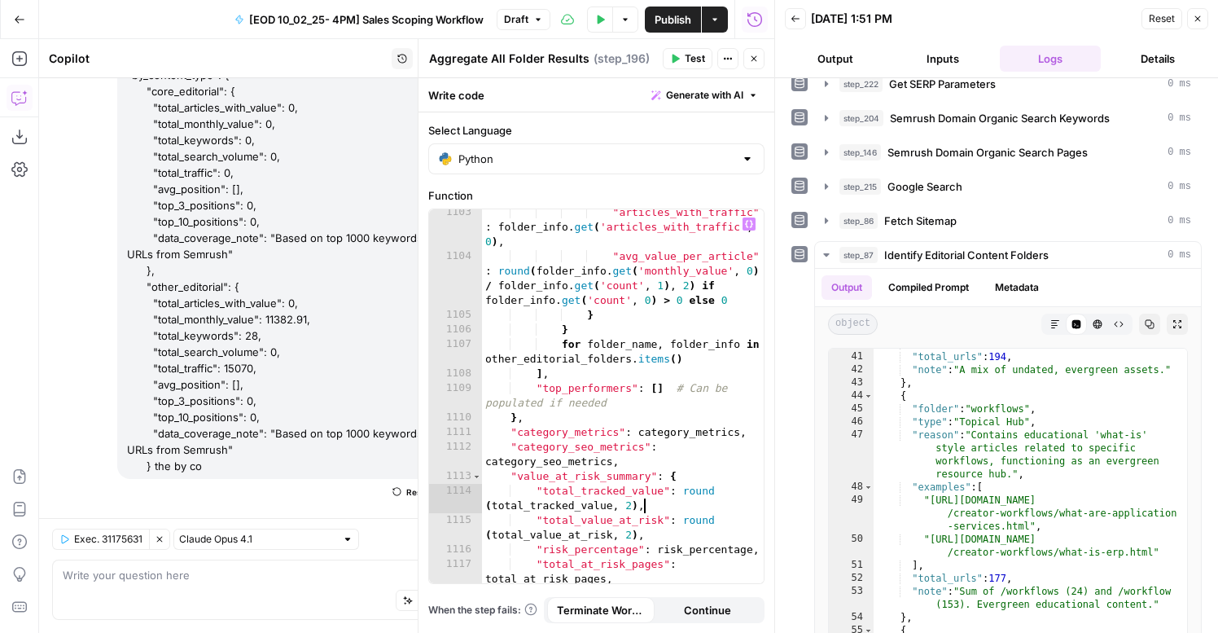
scroll to position [23890, 0]
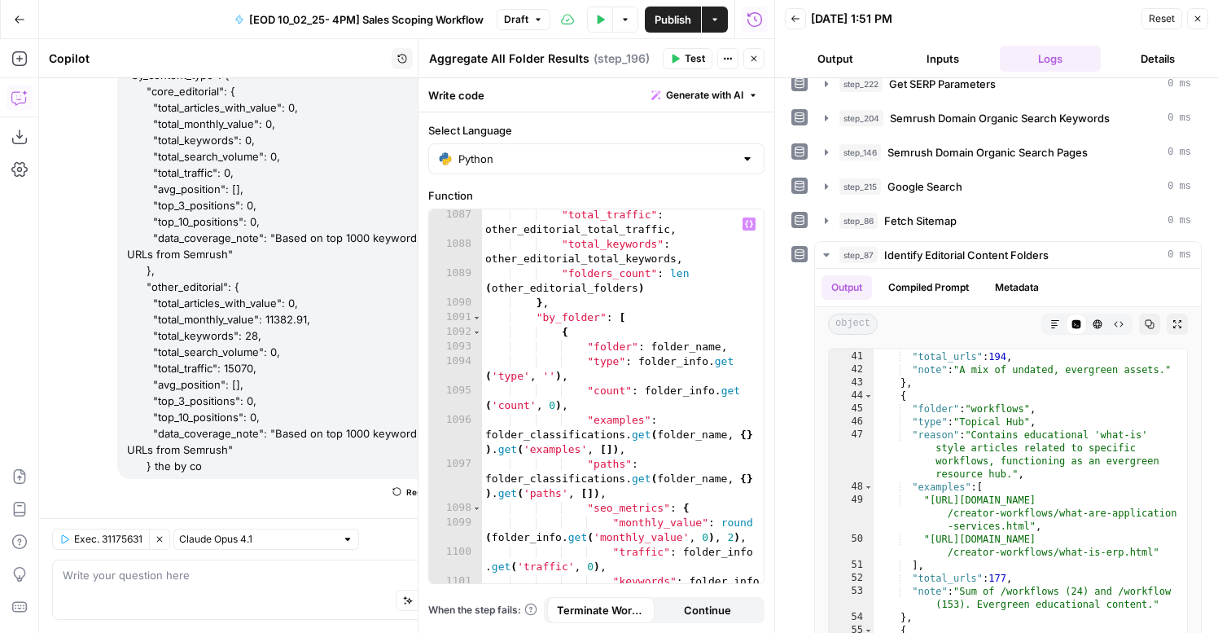
click at [692, 55] on span "Test" at bounding box center [695, 58] width 20 height 15
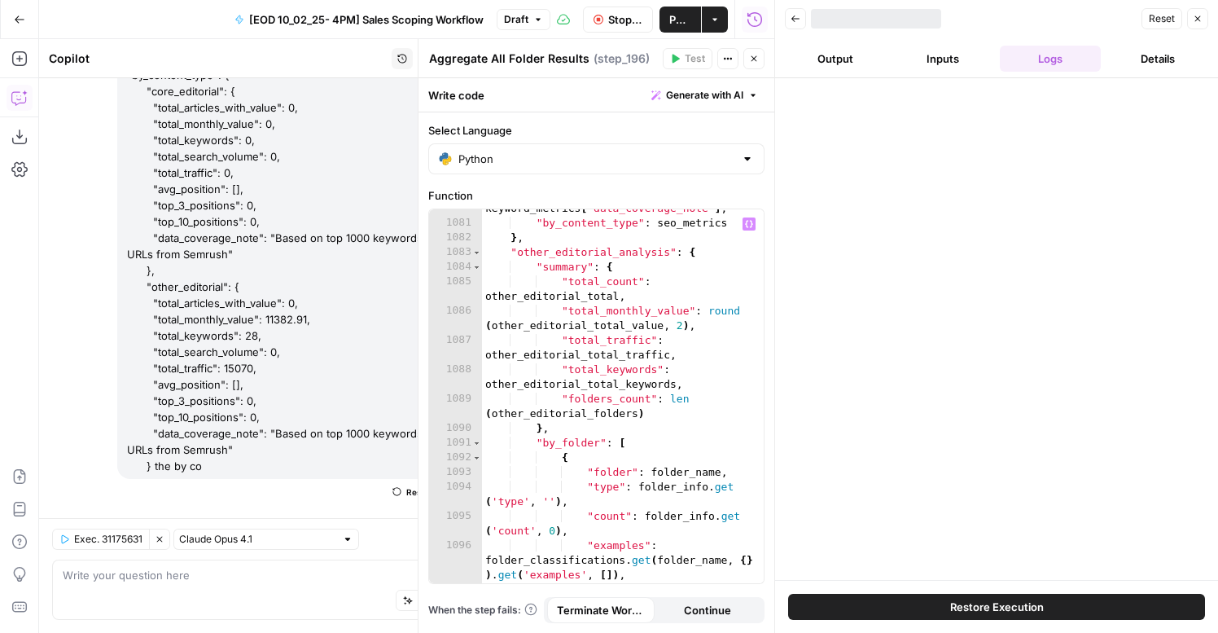
scroll to position [23709, 0]
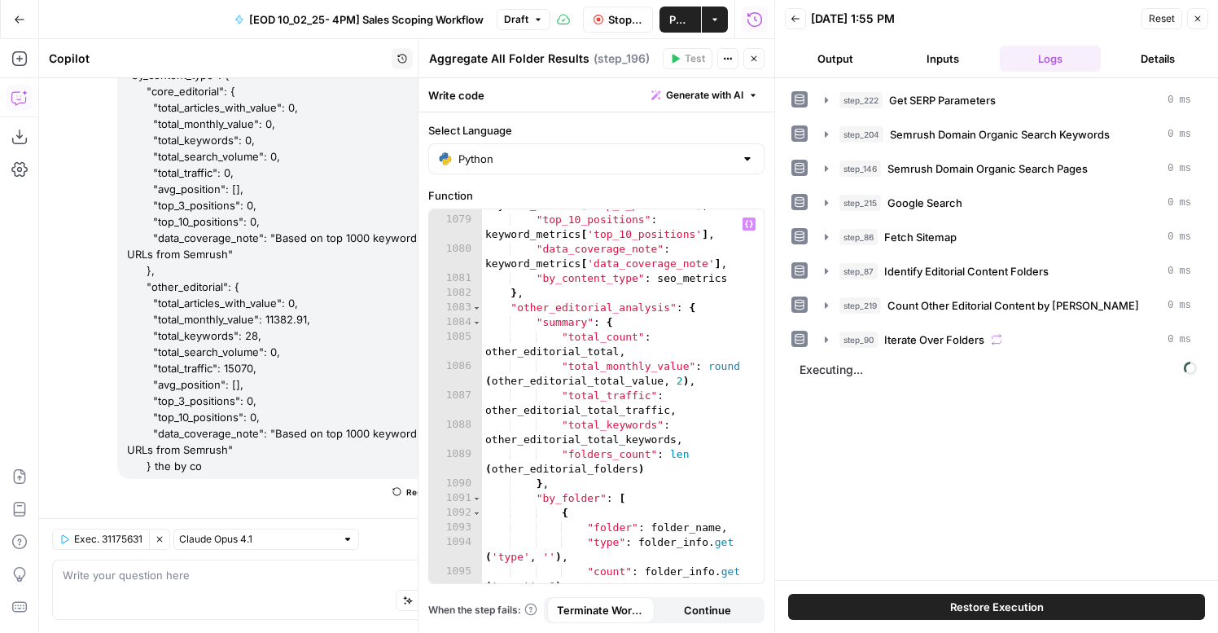
click at [674, 344] on div ""top_3_positions" : keyword_metrics [ 'top_3_positions' ] , "top_10_positions" …" at bounding box center [623, 399] width 282 height 432
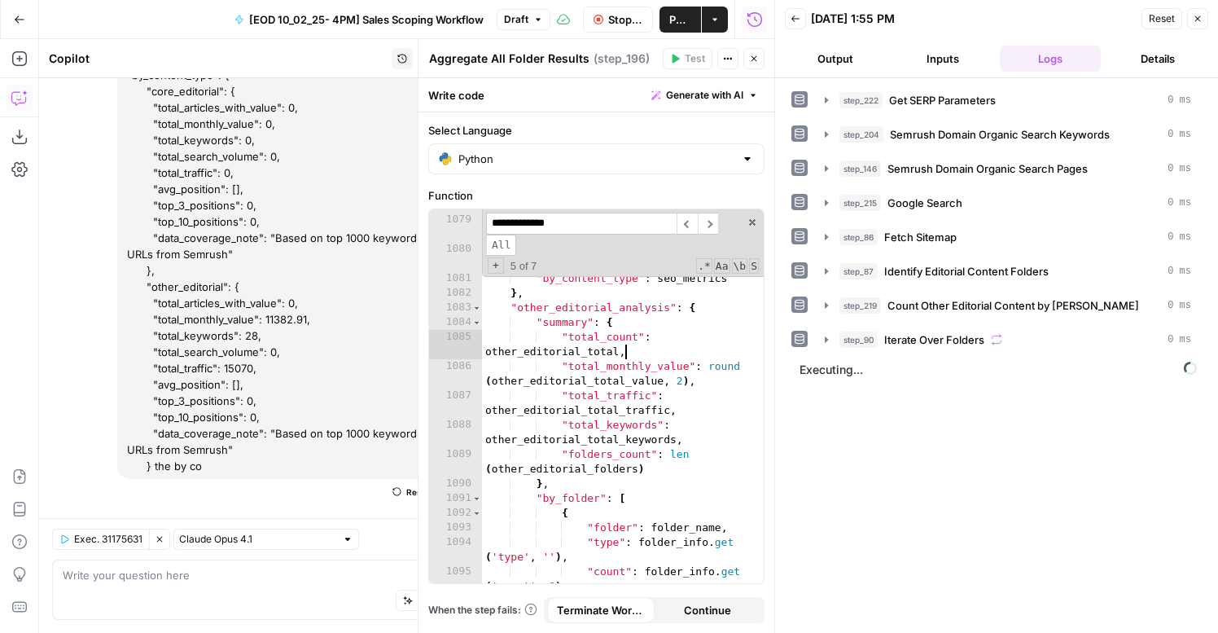
click at [589, 233] on input "**********" at bounding box center [581, 224] width 191 height 22
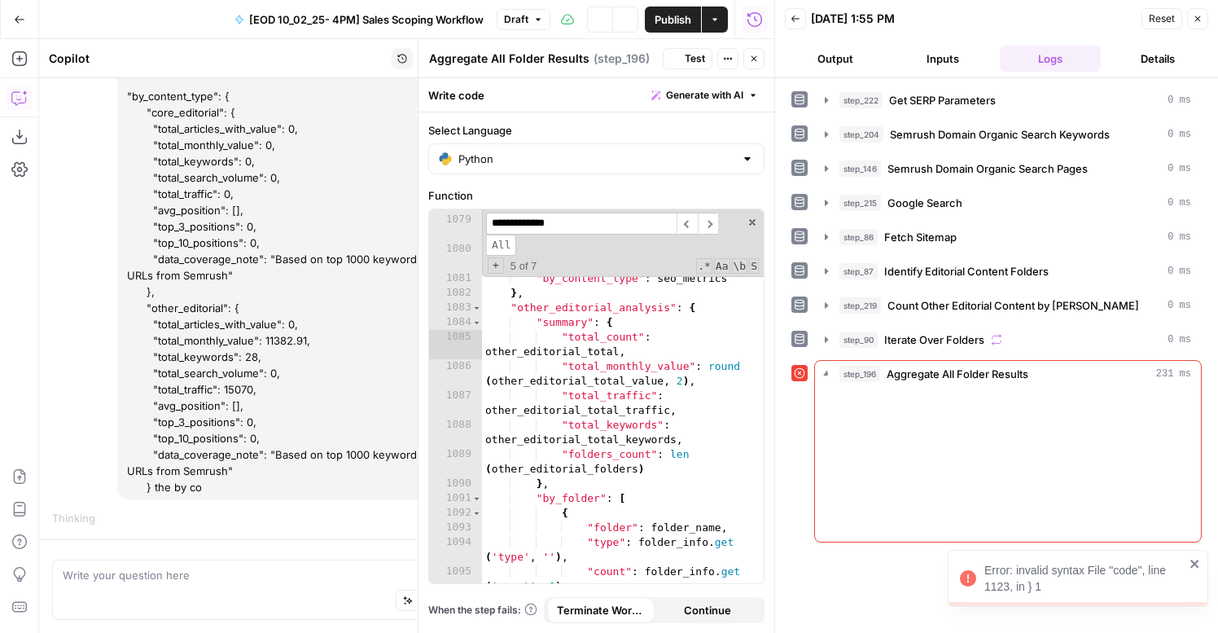
click at [587, 215] on input "**********" at bounding box center [581, 224] width 191 height 22
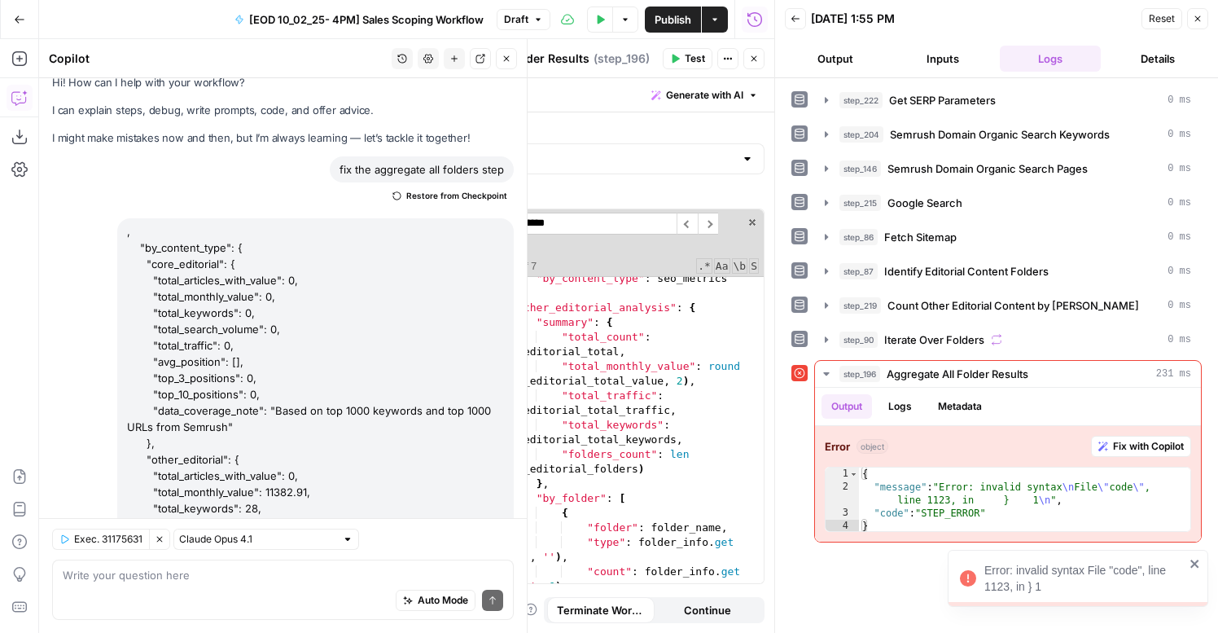
scroll to position [0, 0]
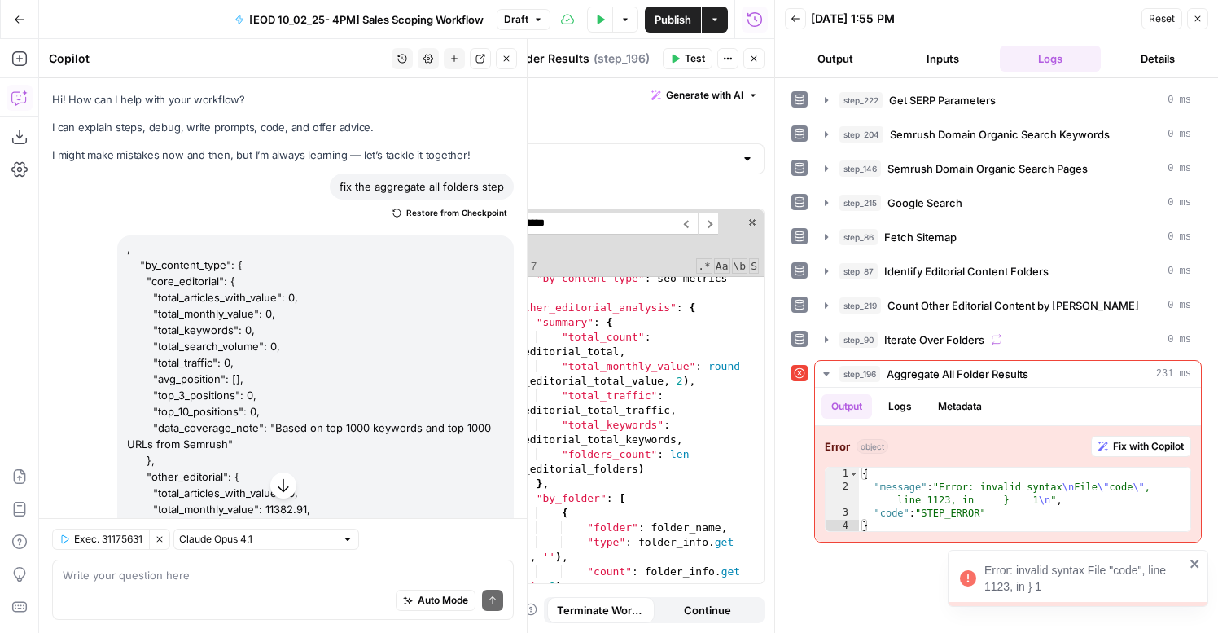
click at [436, 213] on span "Restore from Checkpoint" at bounding box center [456, 212] width 101 height 13
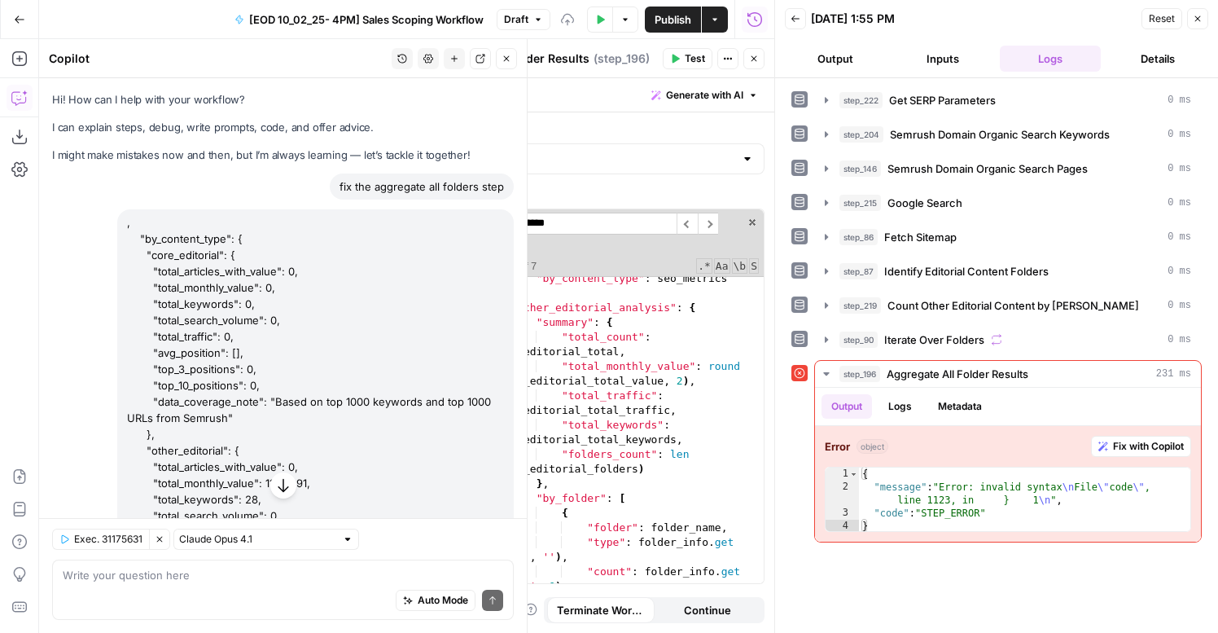
click at [611, 423] on div ""top_3_positions" : keyword_metrics [ 'top_3_positions' ] , "top_10_positions" …" at bounding box center [623, 399] width 282 height 432
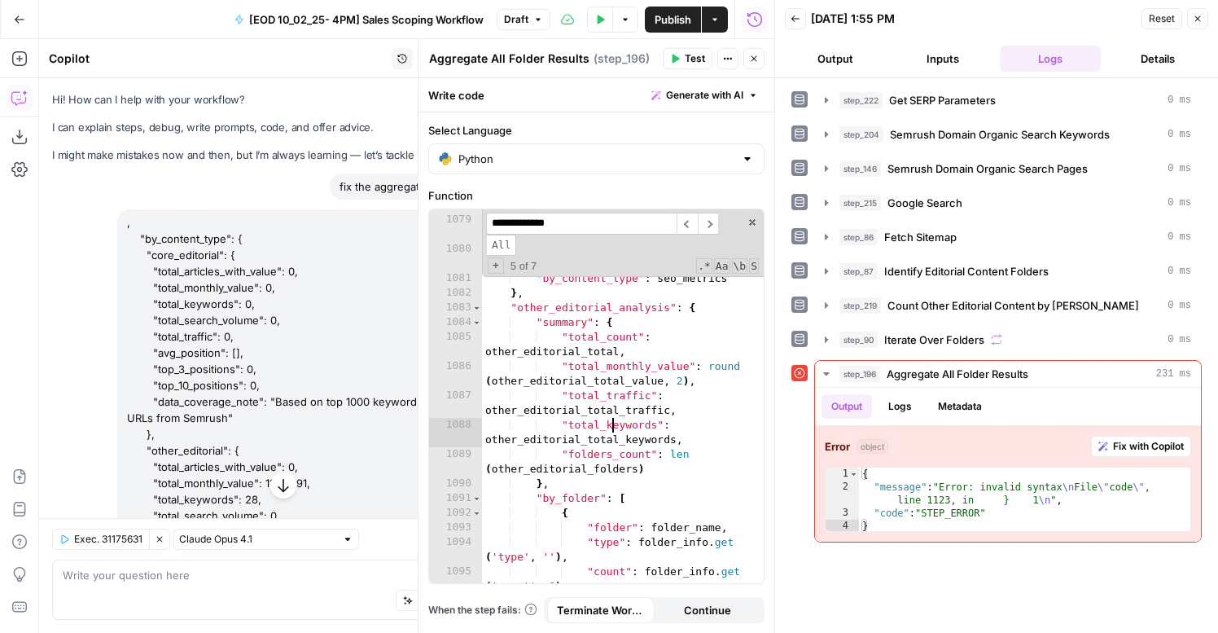
type textarea "**********"
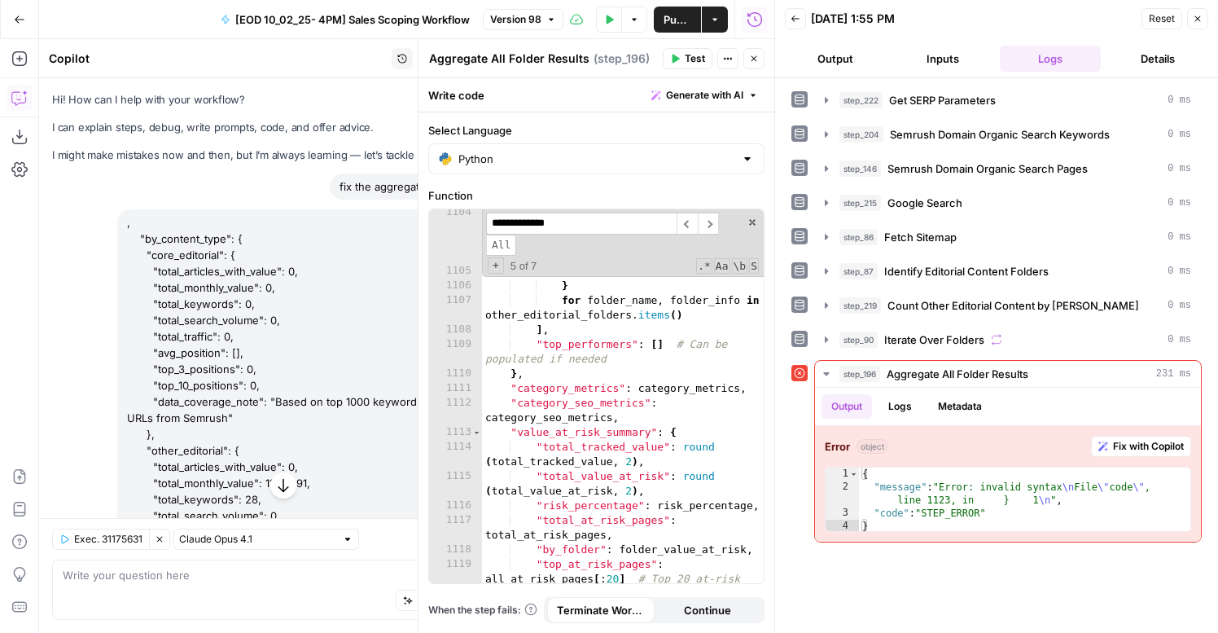
scroll to position [24452, 0]
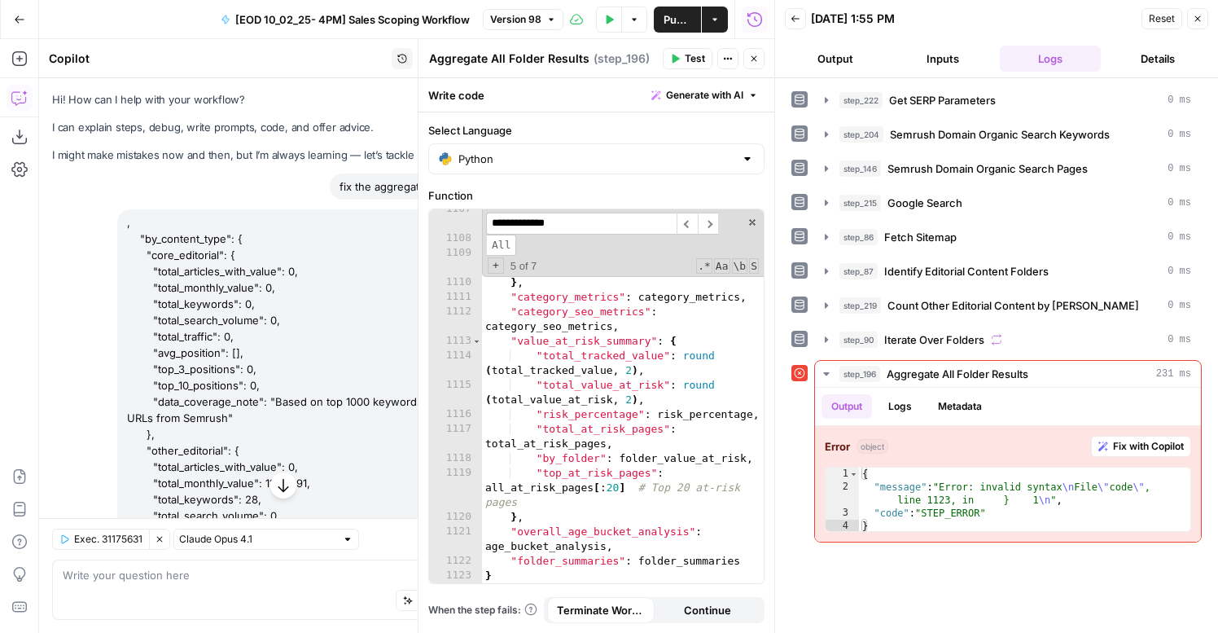
click at [756, 62] on icon "button" at bounding box center [754, 59] width 10 height 10
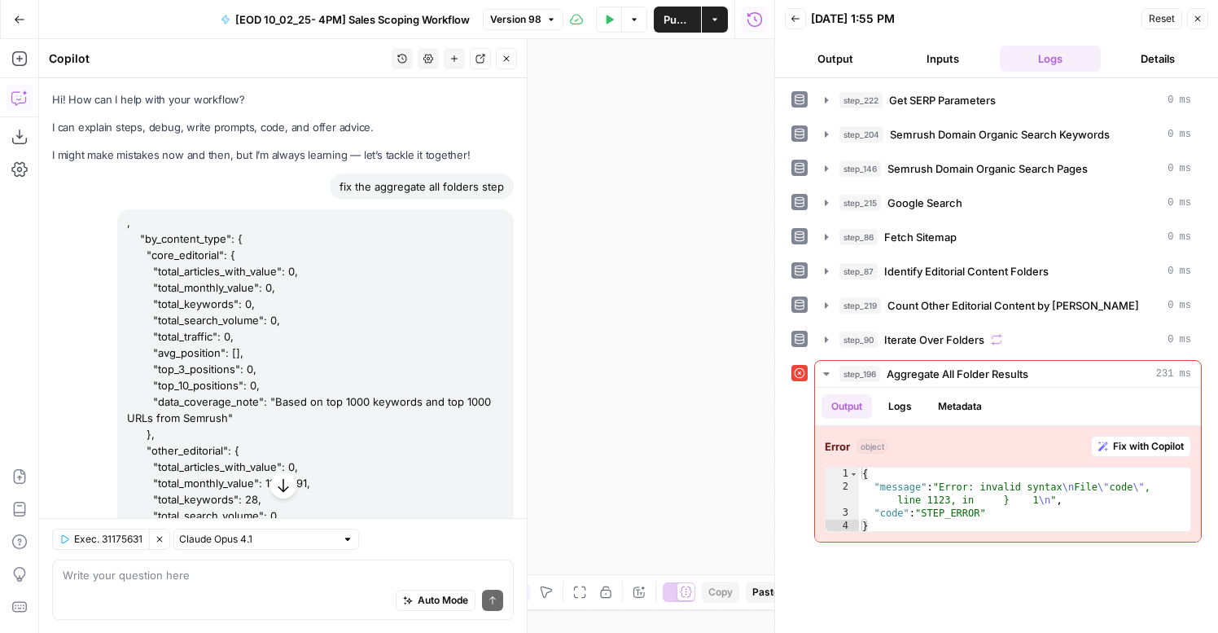
click at [1198, 20] on icon "button" at bounding box center [1198, 19] width 6 height 6
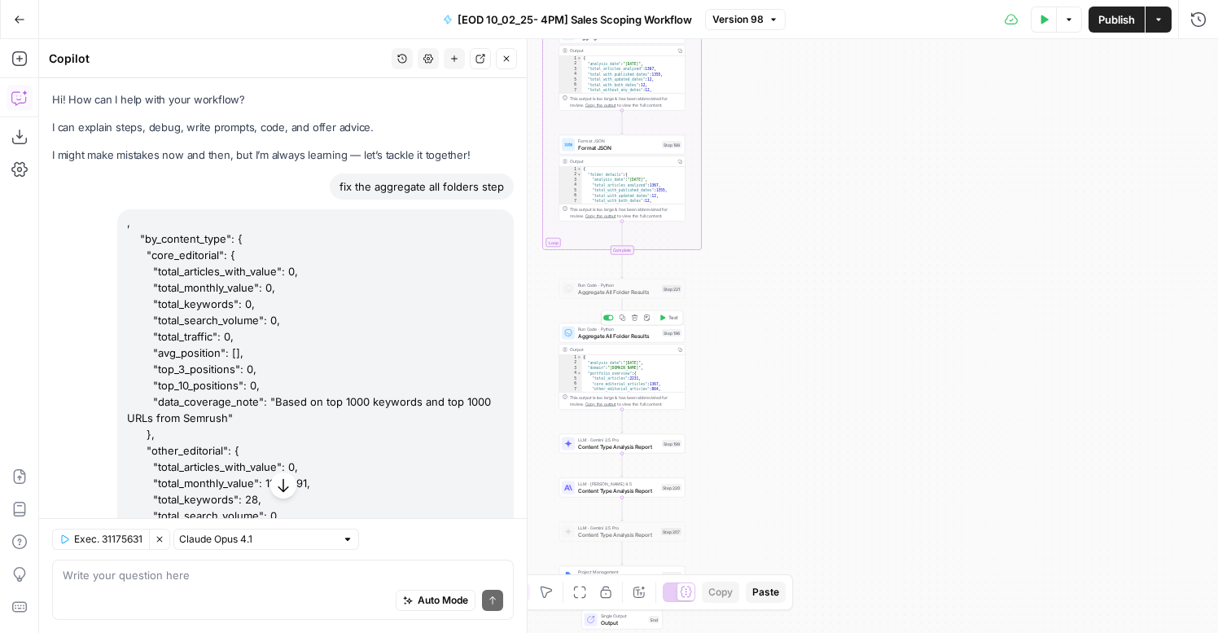
click at [664, 318] on icon "button" at bounding box center [662, 317] width 5 height 6
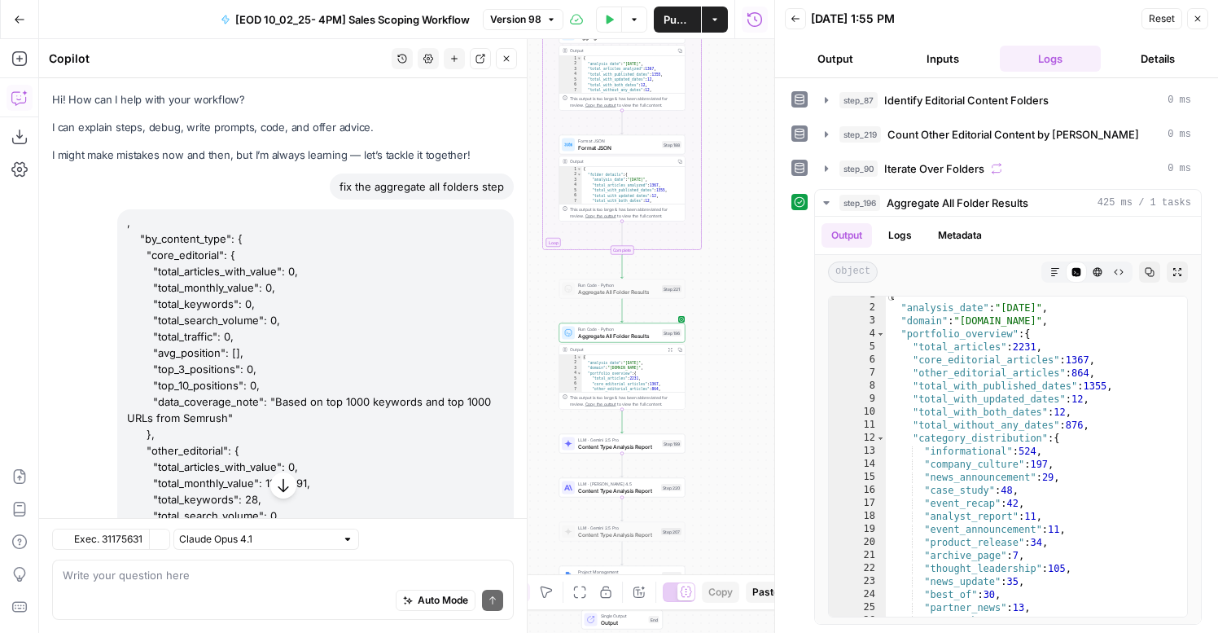
click at [627, 335] on span "Aggregate All Folder Results" at bounding box center [618, 335] width 81 height 8
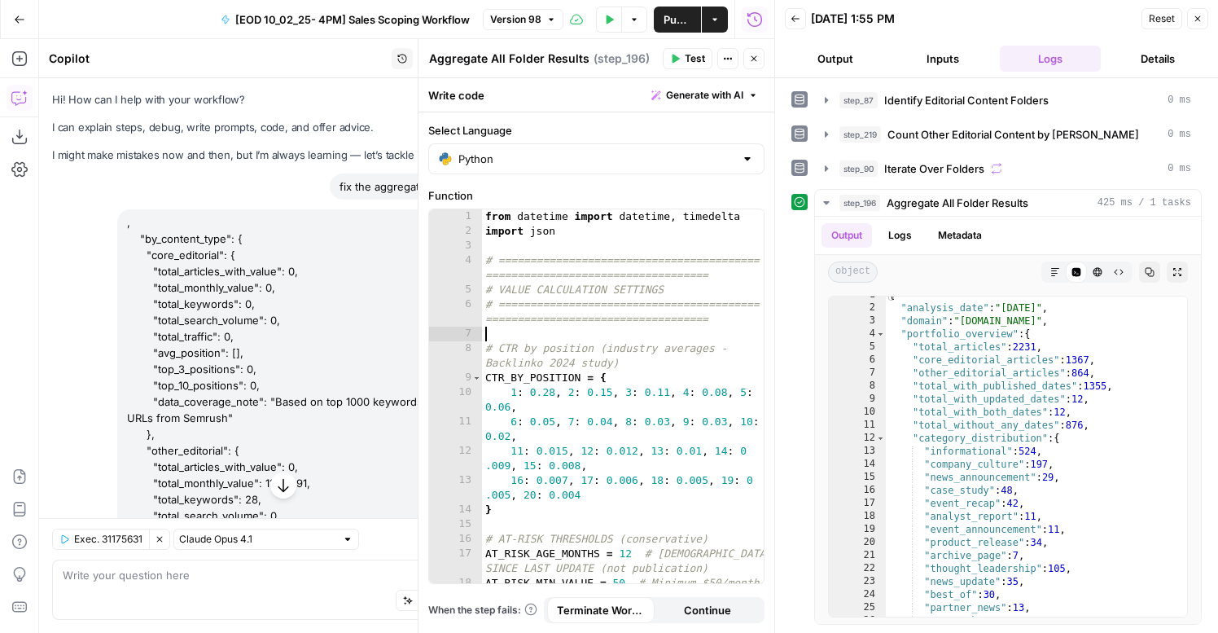
click at [570, 337] on div "from datetime import datetime , timedelta import json # =======================…" at bounding box center [623, 418] width 282 height 418
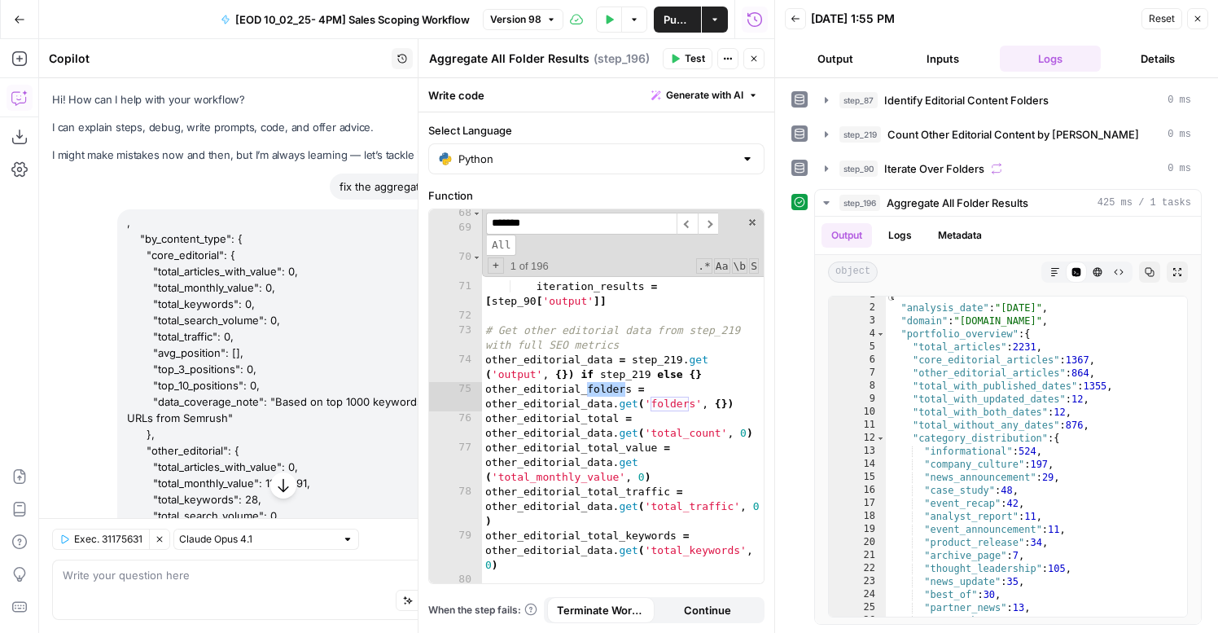
scroll to position [1513, 0]
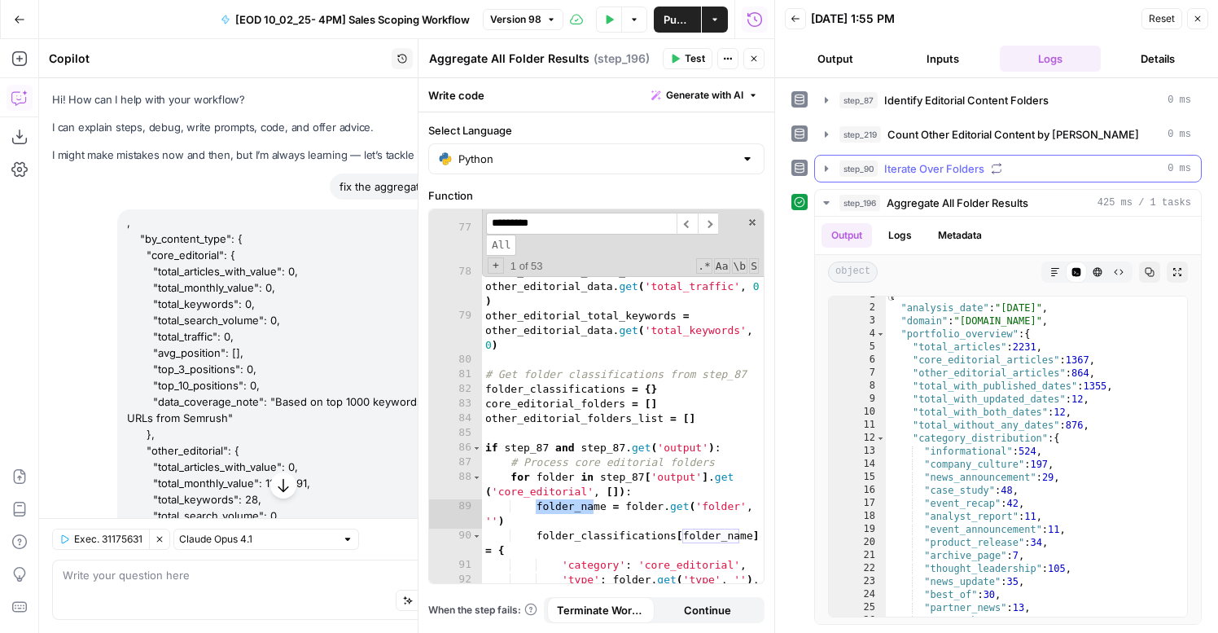
type input "*********"
click at [852, 169] on span "step_90" at bounding box center [858, 168] width 38 height 16
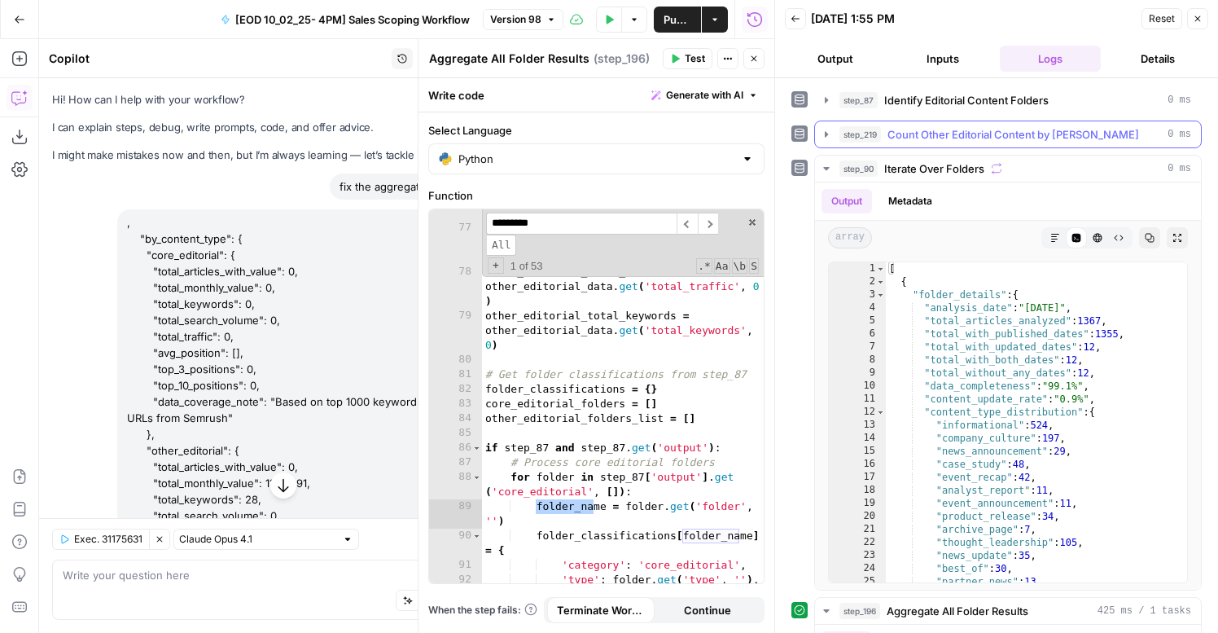
click at [875, 124] on button "step_219 Count Other Editorial Content by Folder 0 ms" at bounding box center [1008, 134] width 386 height 26
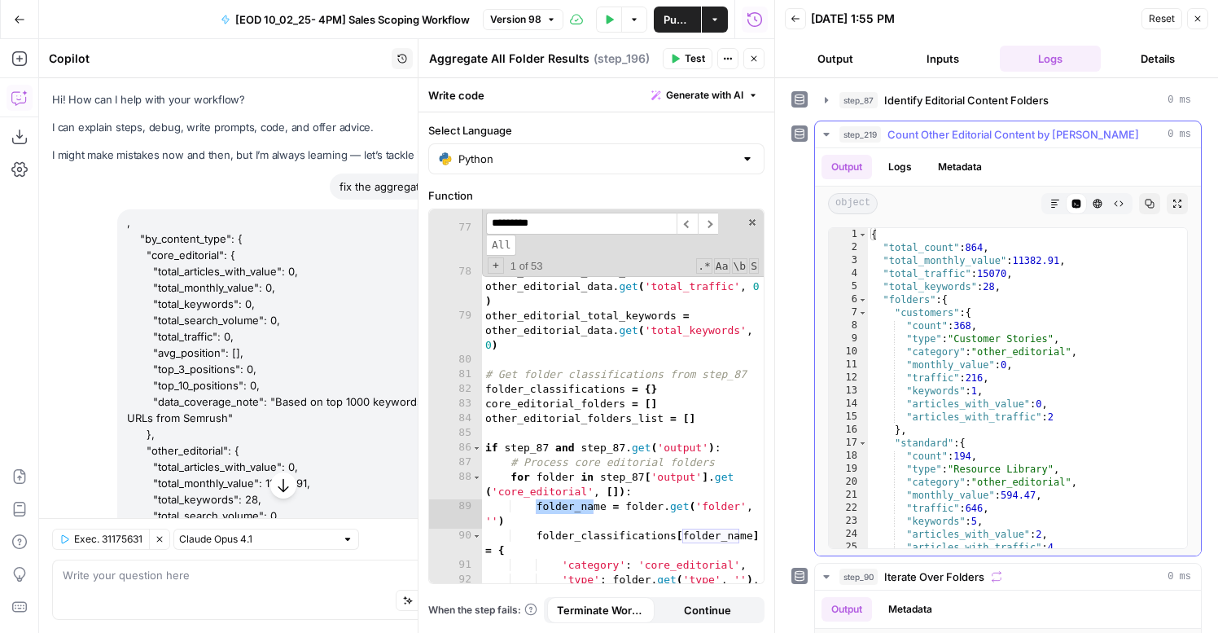
scroll to position [0, 0]
click at [917, 106] on span "Identify Editorial Content Folders" at bounding box center [966, 100] width 164 height 16
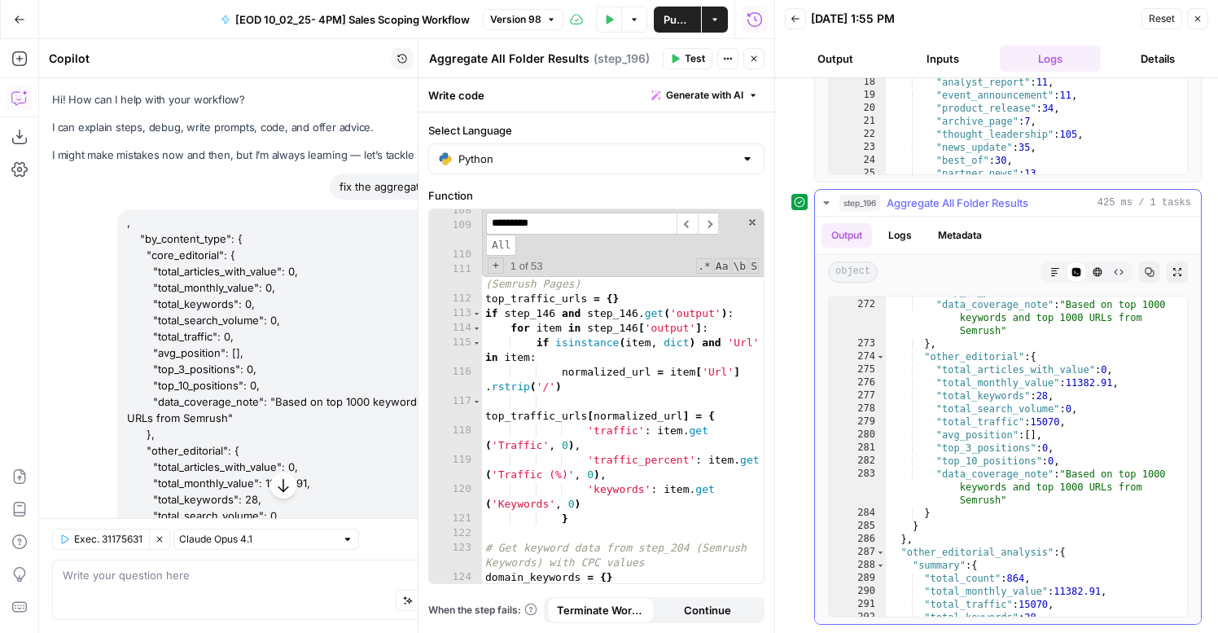
scroll to position [241, 0]
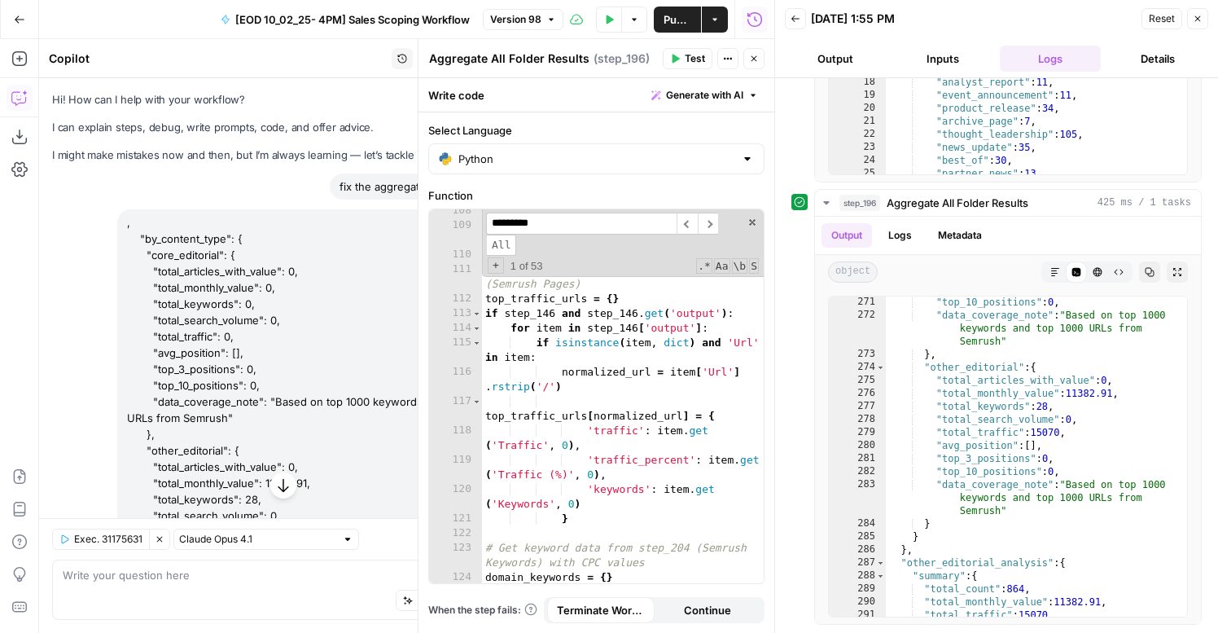
type textarea "**********"
click at [646, 396] on div "} other_editorial_folders_list . append ( folder_name ) # Get top traffic URLs …" at bounding box center [623, 405] width 282 height 403
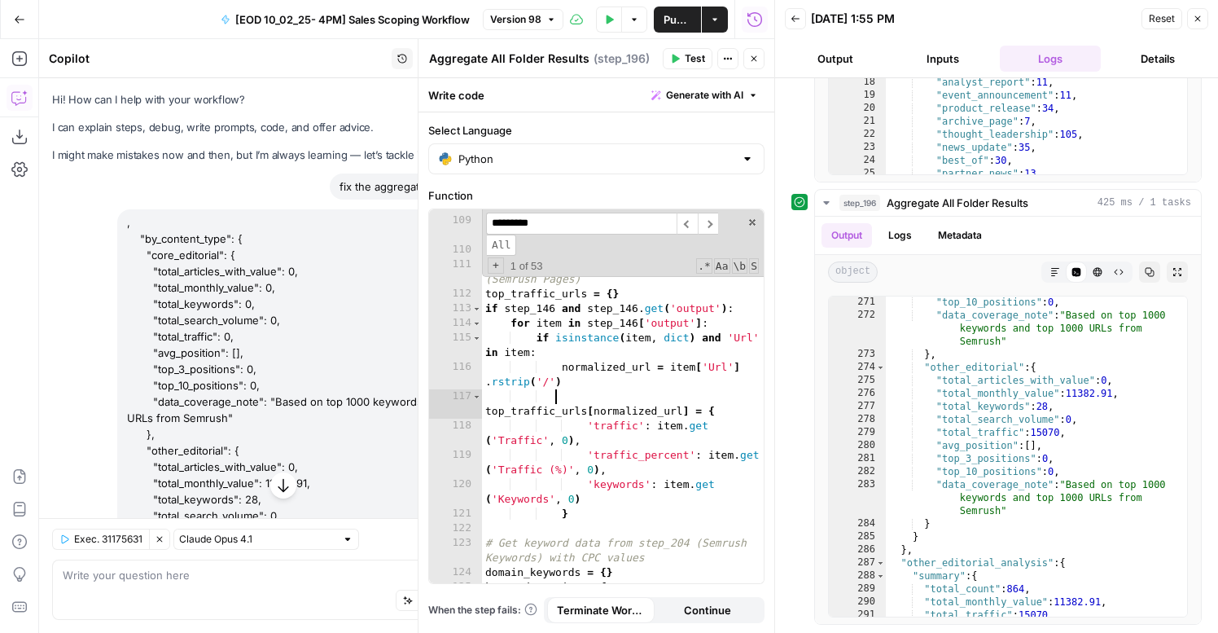
click at [648, 227] on input "*********" at bounding box center [581, 224] width 191 height 22
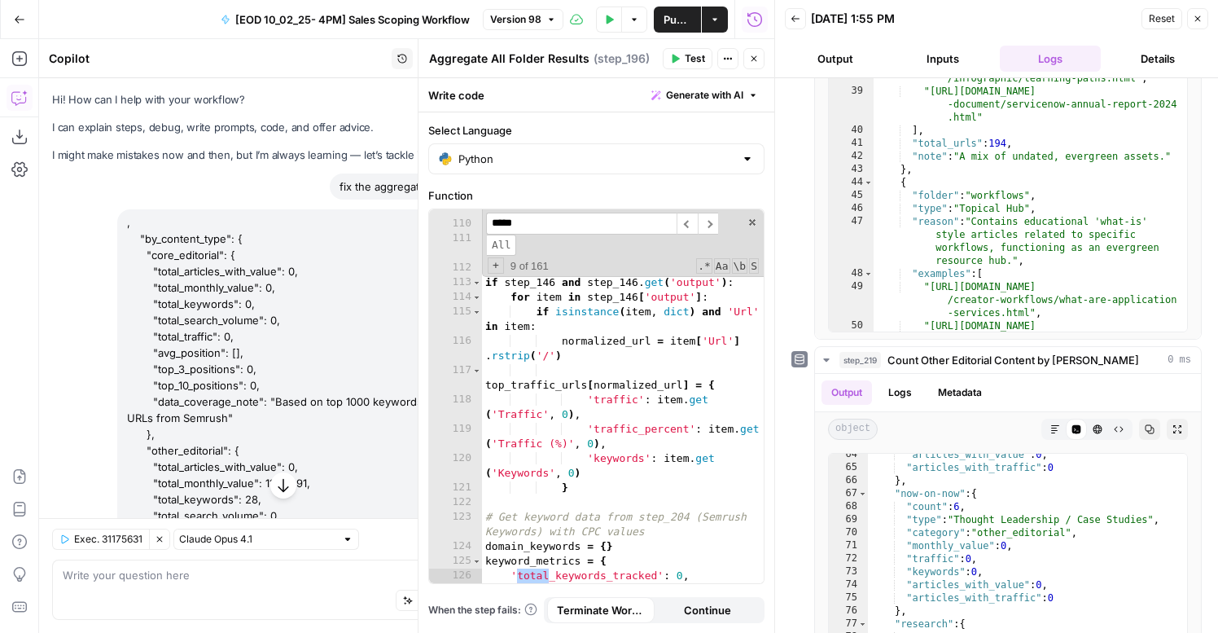
scroll to position [0, 0]
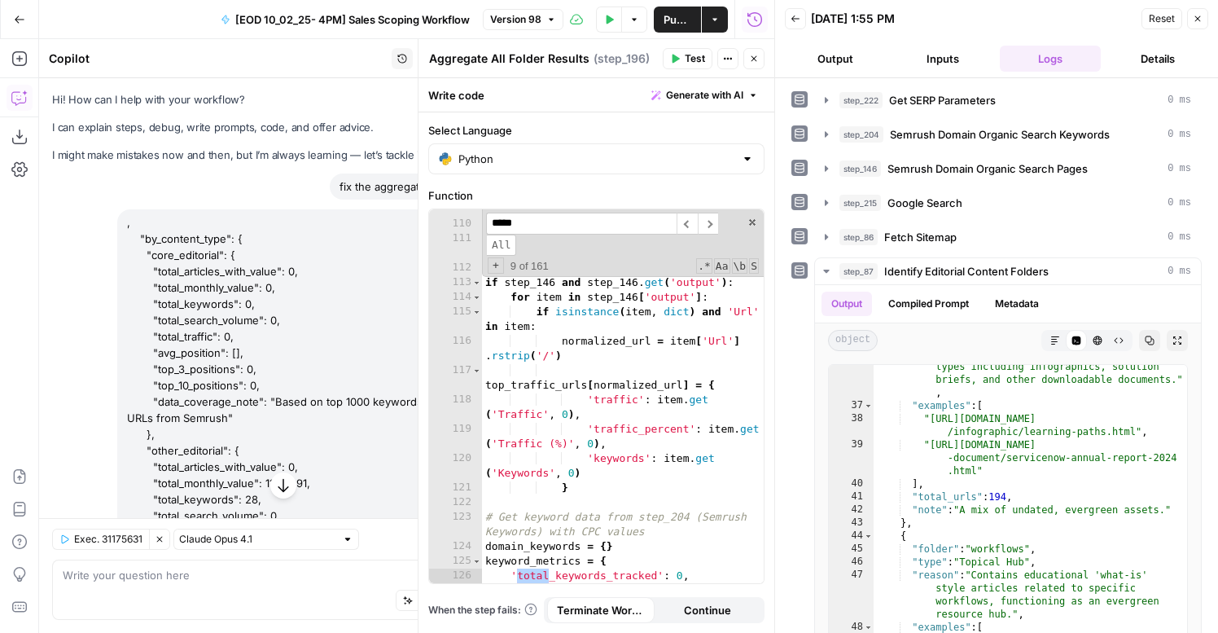
type input "*****"
click at [874, 274] on span "step_87" at bounding box center [858, 271] width 38 height 16
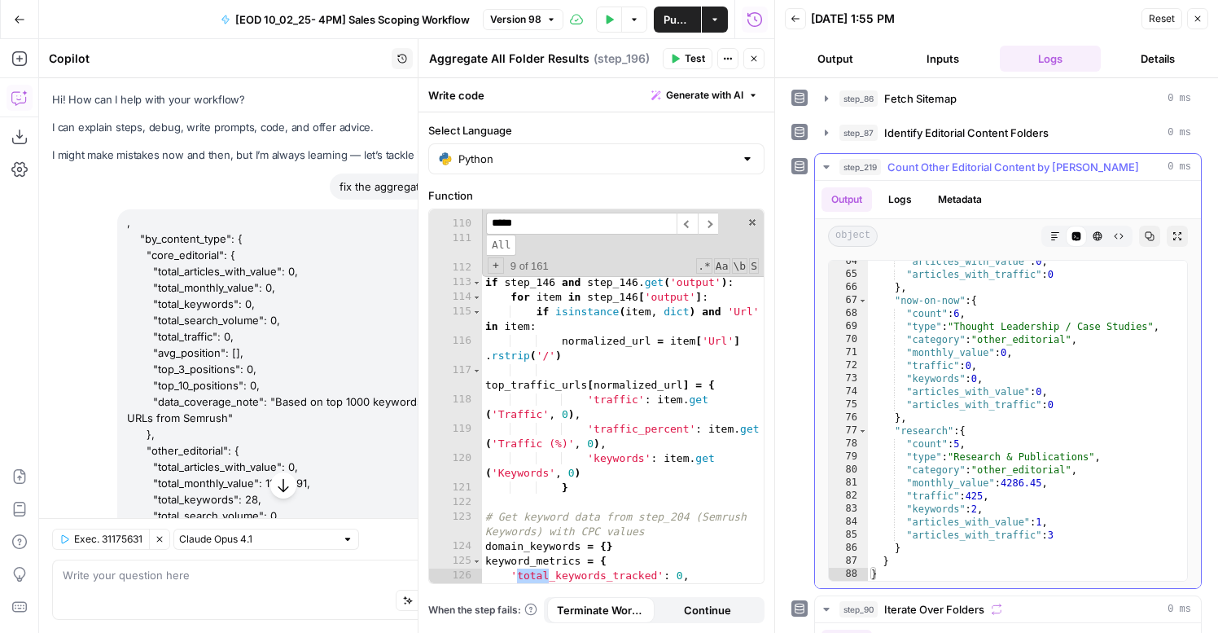
scroll to position [160, 0]
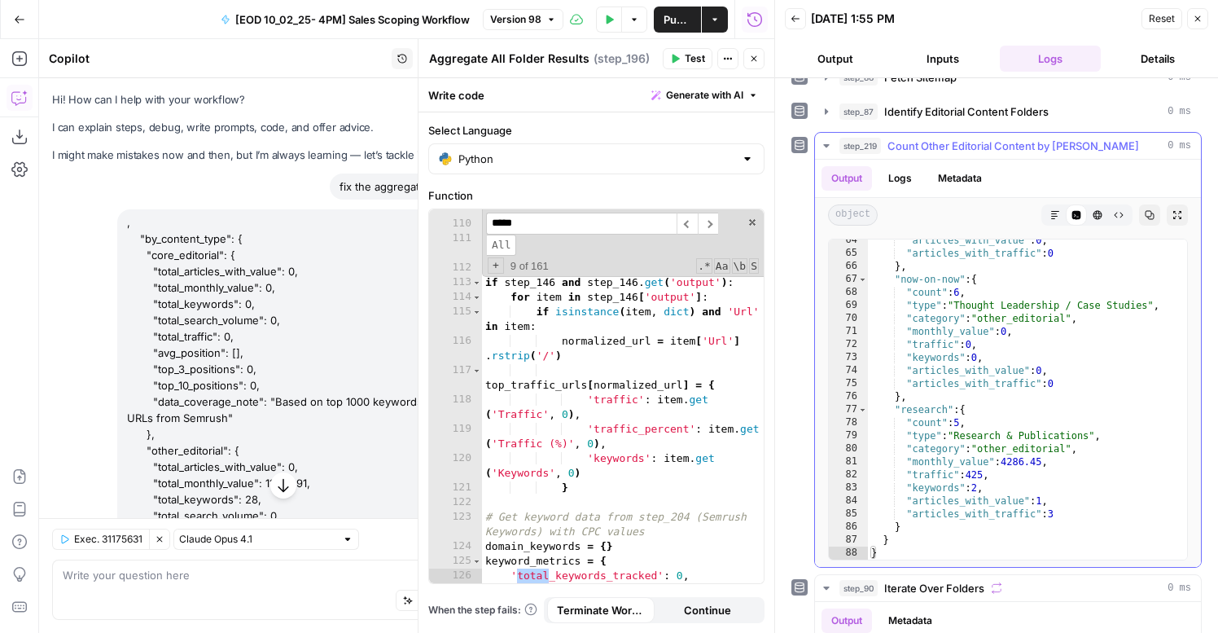
type textarea "**********"
click at [921, 386] on div ""articles_with_value" : 0 , "articles_with_traffic" : 0 } , "now-on-now" : { "c…" at bounding box center [1027, 407] width 319 height 346
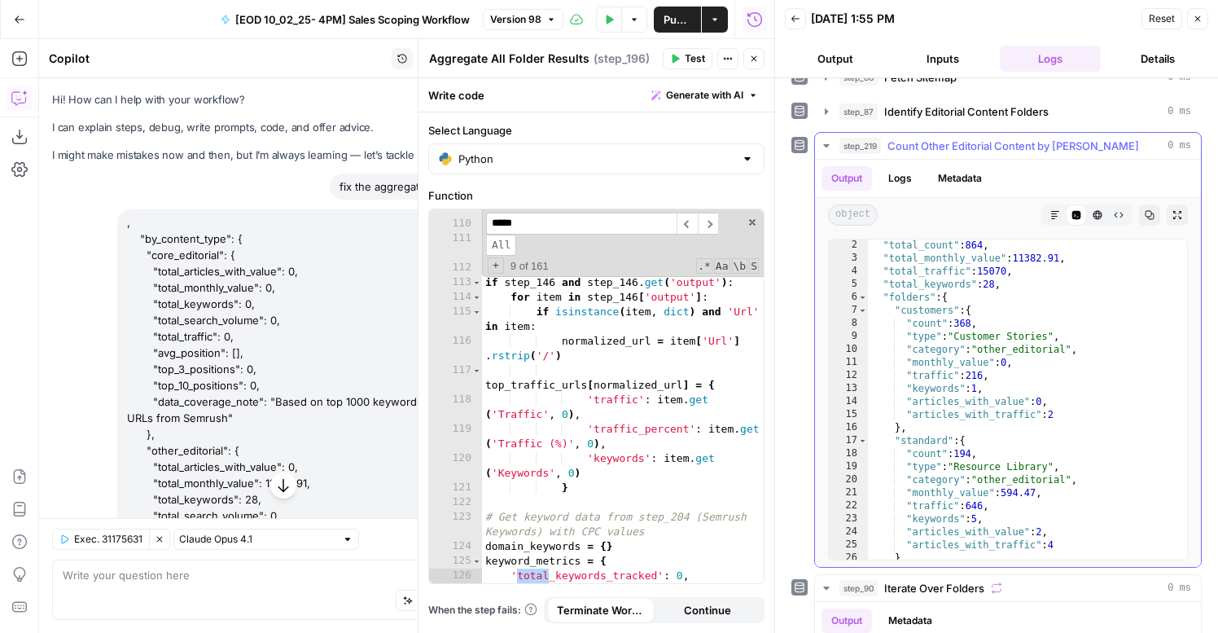
scroll to position [6, 0]
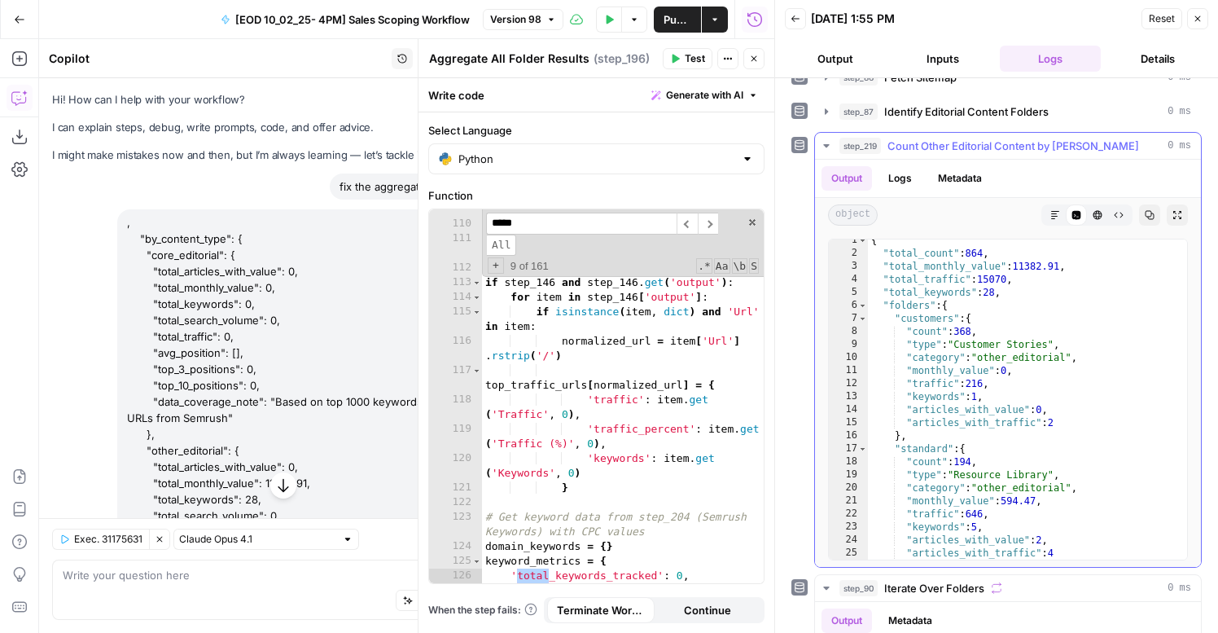
click at [1006, 153] on span "Count Other Editorial Content by Folder" at bounding box center [1013, 146] width 252 height 16
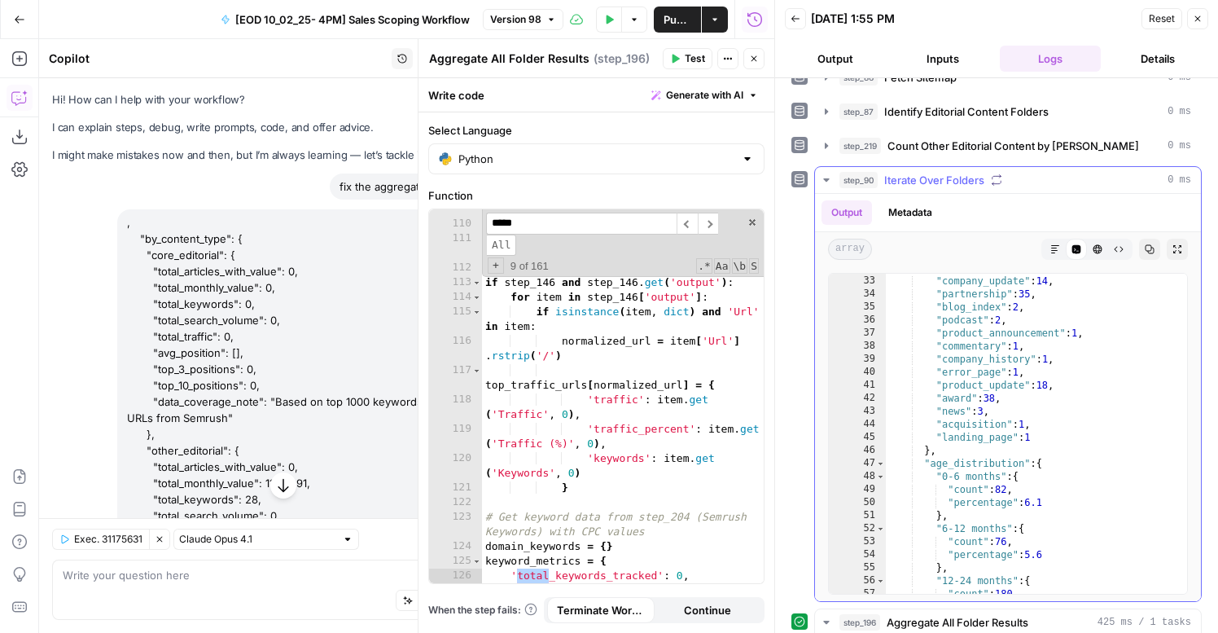
scroll to position [20, 0]
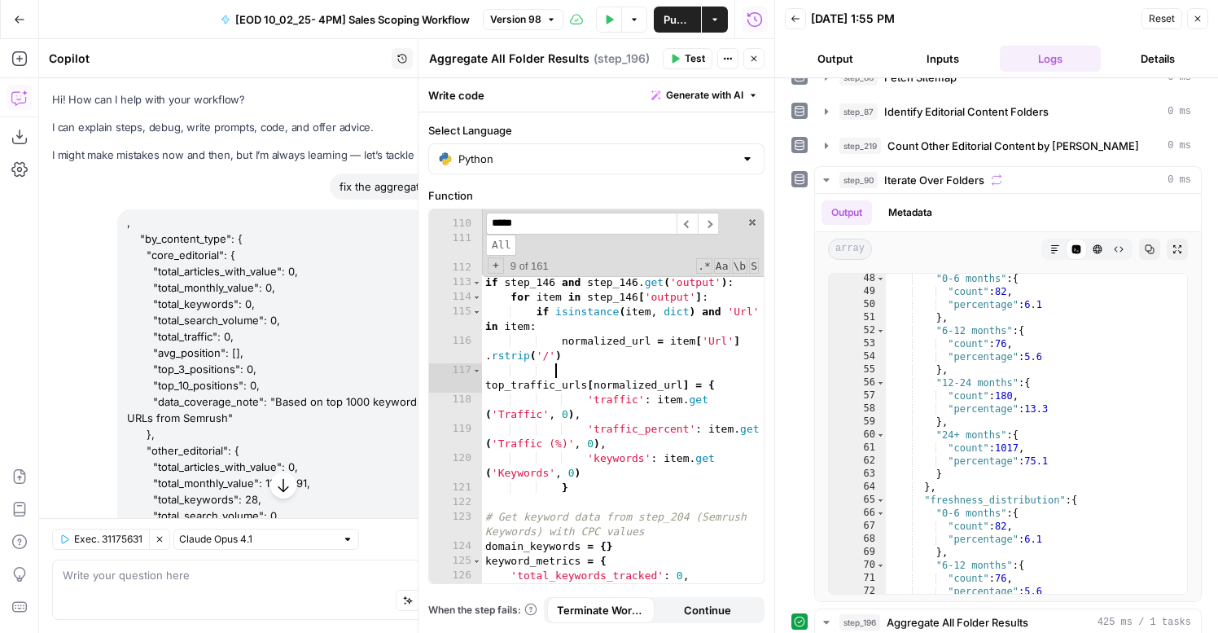
click at [719, 367] on div "other_editorial_folders_list . append ( folder_name ) # Get top traffic URLs fr…" at bounding box center [623, 396] width 282 height 418
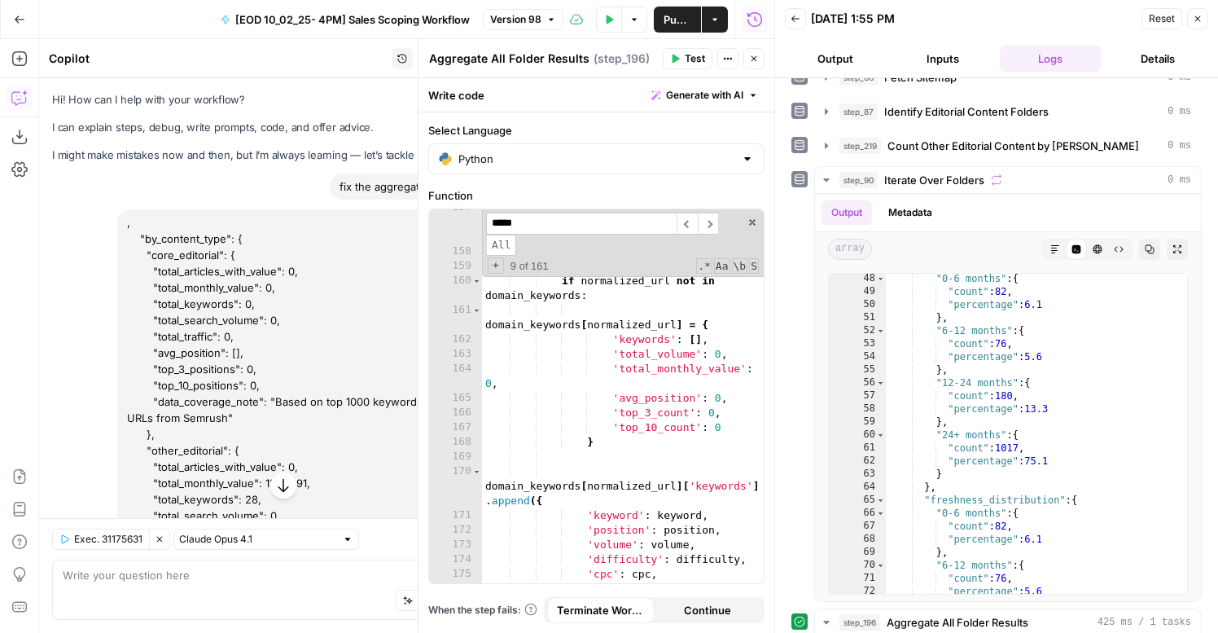
scroll to position [3277, 0]
click at [1203, 15] on button "Close" at bounding box center [1197, 18] width 21 height 21
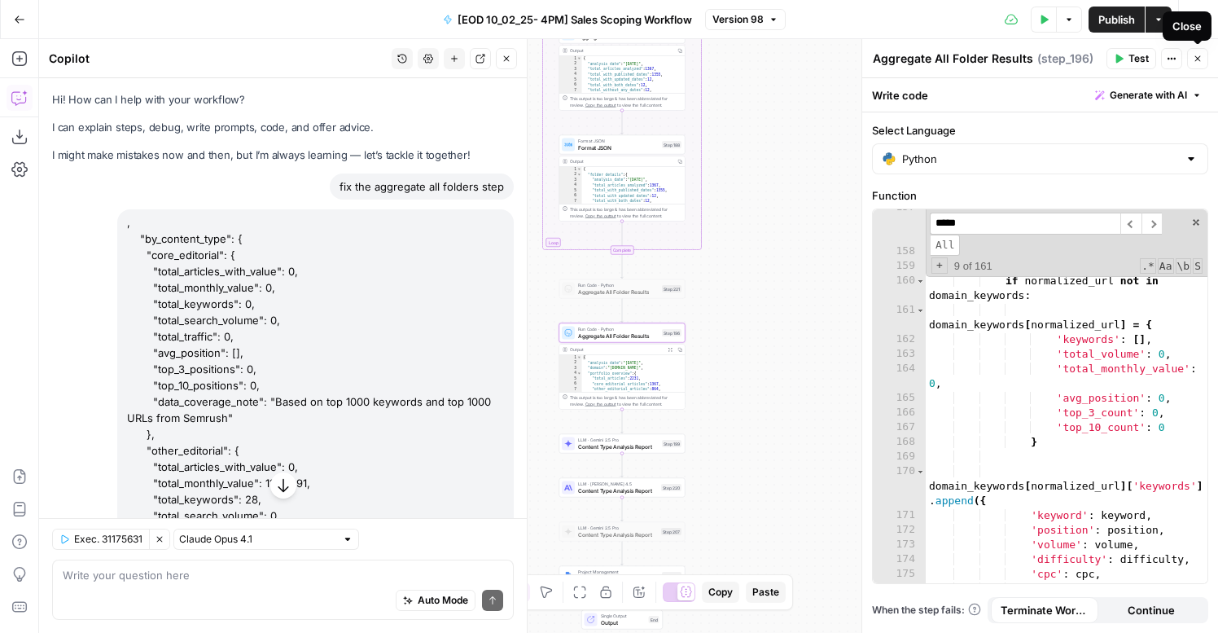
click at [1198, 60] on icon "button" at bounding box center [1198, 59] width 10 height 10
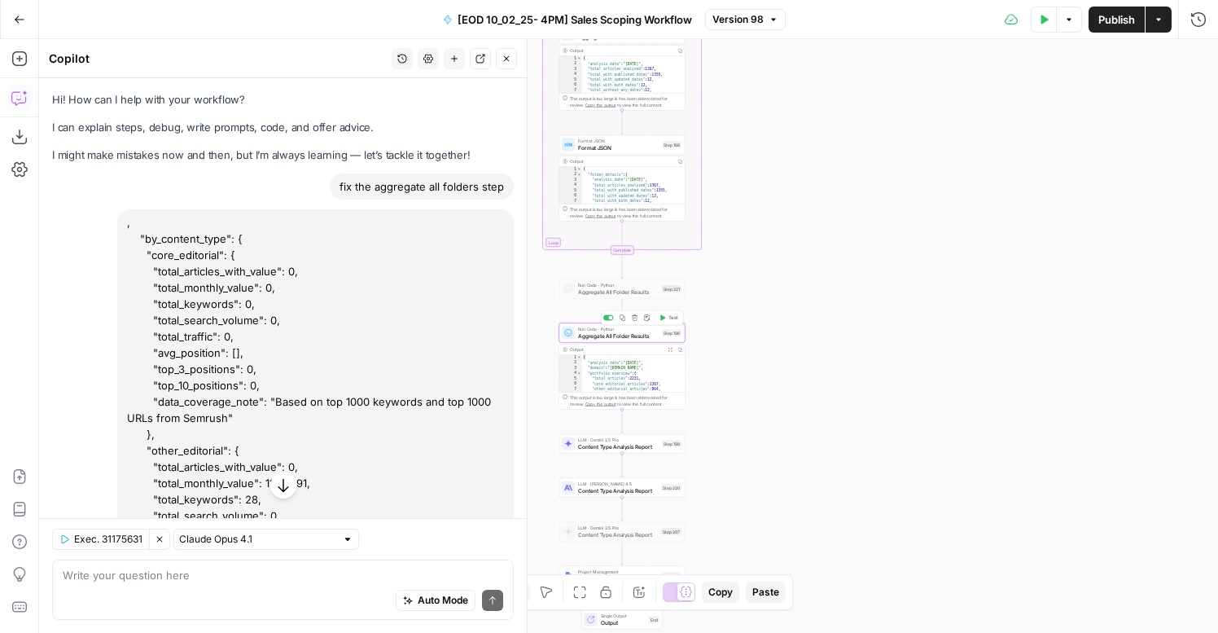
click at [623, 318] on icon "button" at bounding box center [623, 317] width 6 height 6
click at [624, 427] on icon "Edge from step_196 to step_199" at bounding box center [622, 422] width 2 height 24
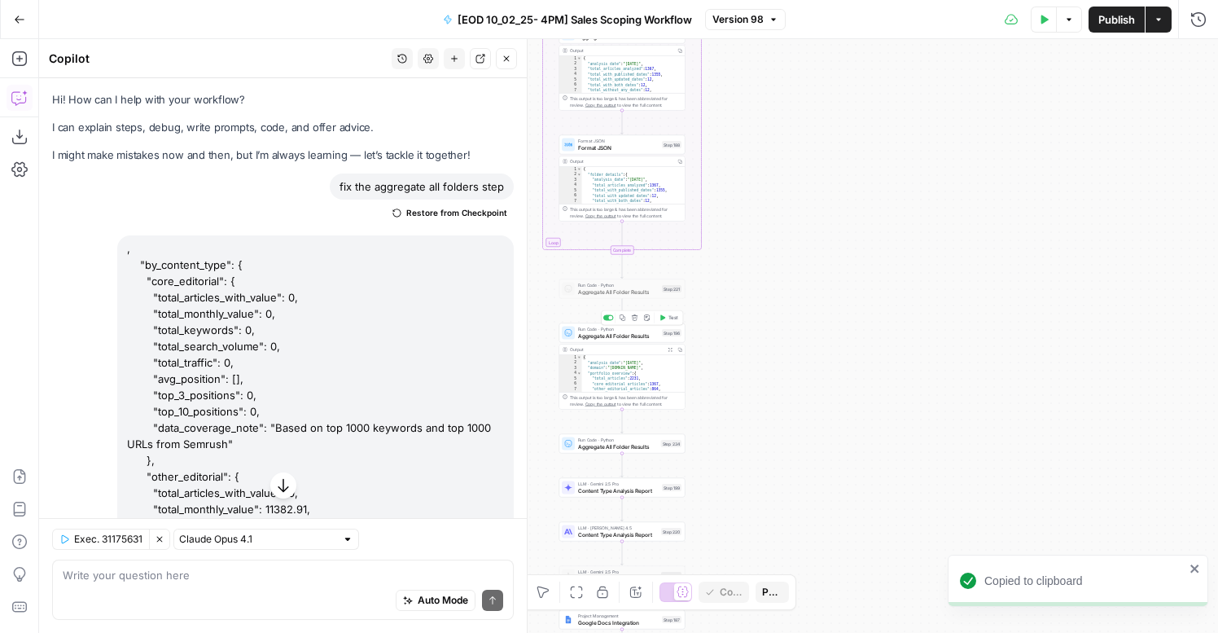
click at [621, 317] on icon "button" at bounding box center [623, 317] width 7 height 7
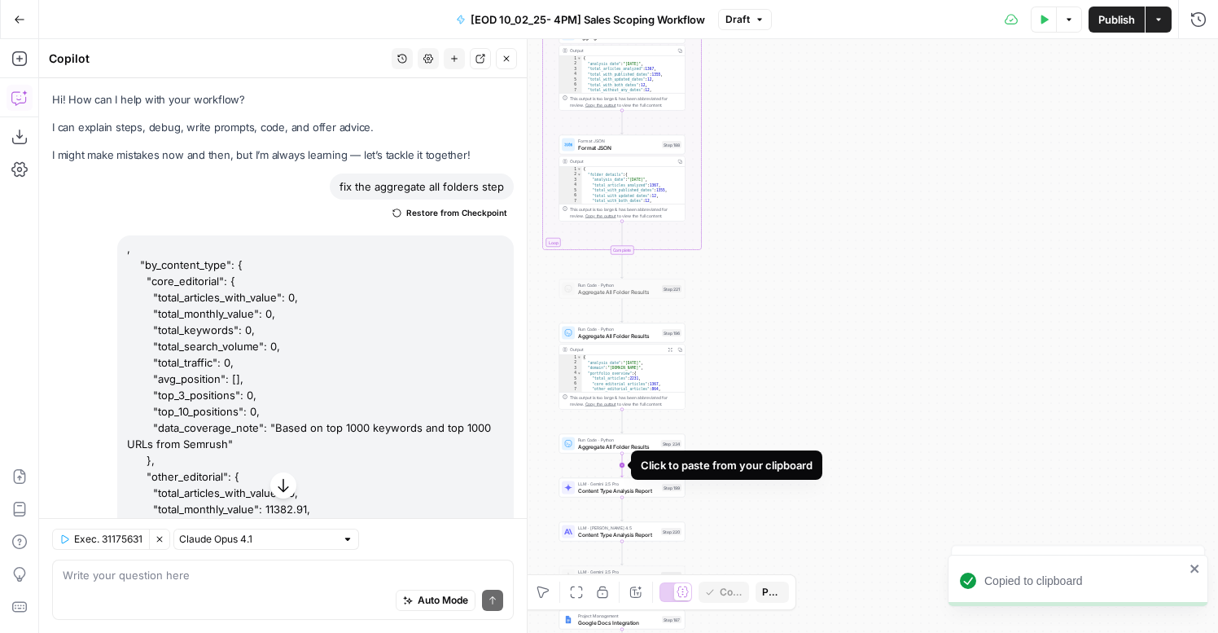
click at [621, 464] on icon "Edge from step_234 to step_199" at bounding box center [622, 465] width 2 height 24
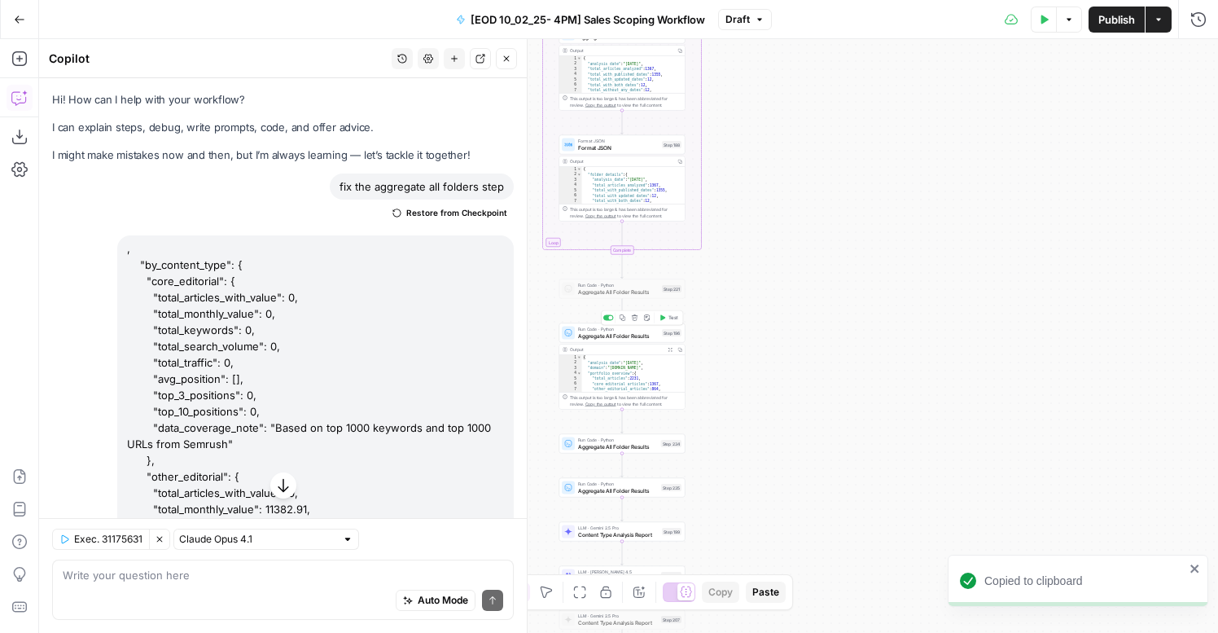
click at [617, 339] on span "Aggregate All Folder Results" at bounding box center [618, 335] width 81 height 8
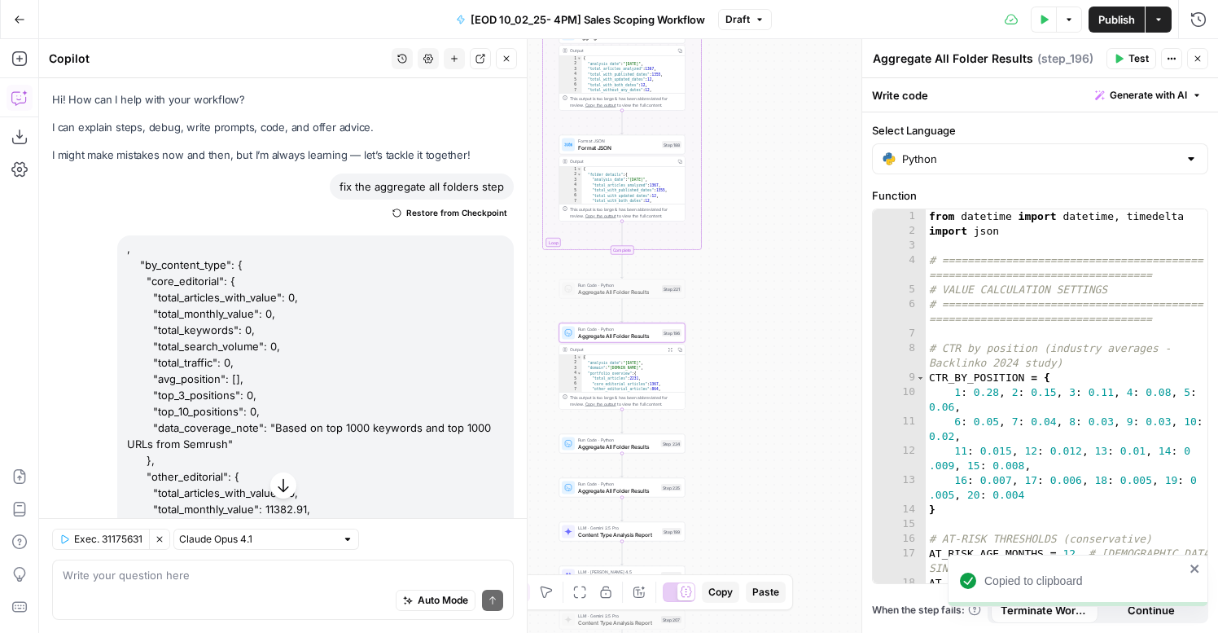
click at [985, 297] on div "from datetime import datetime , timedelta import json # =======================…" at bounding box center [1067, 418] width 282 height 418
paste textarea
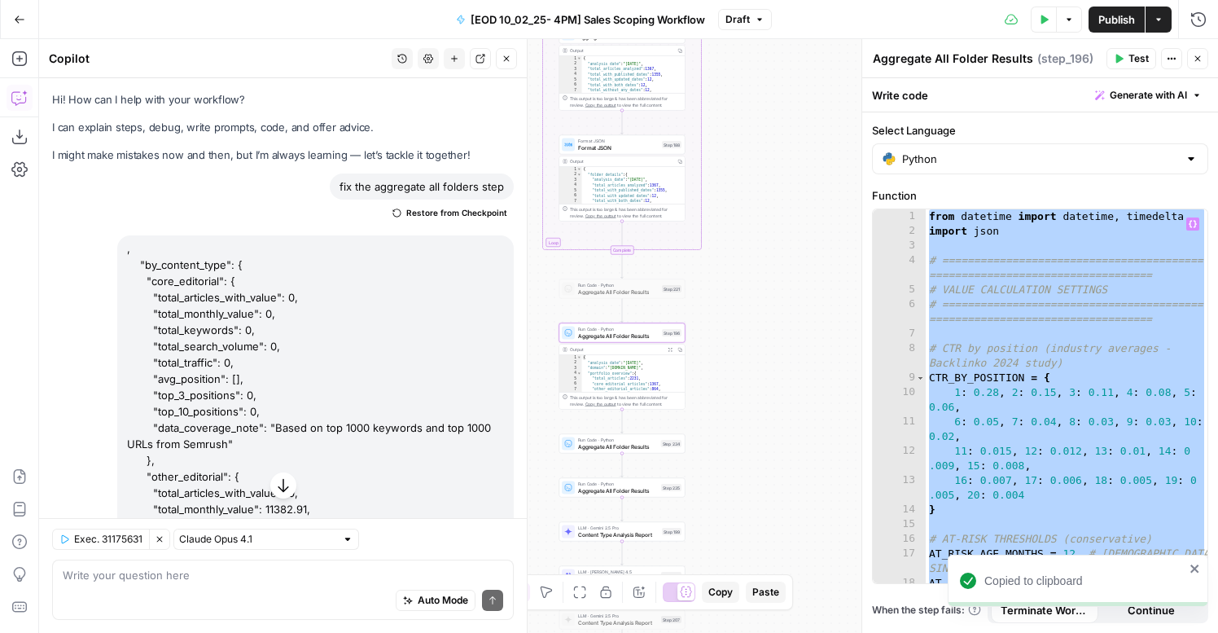
type textarea "**********"
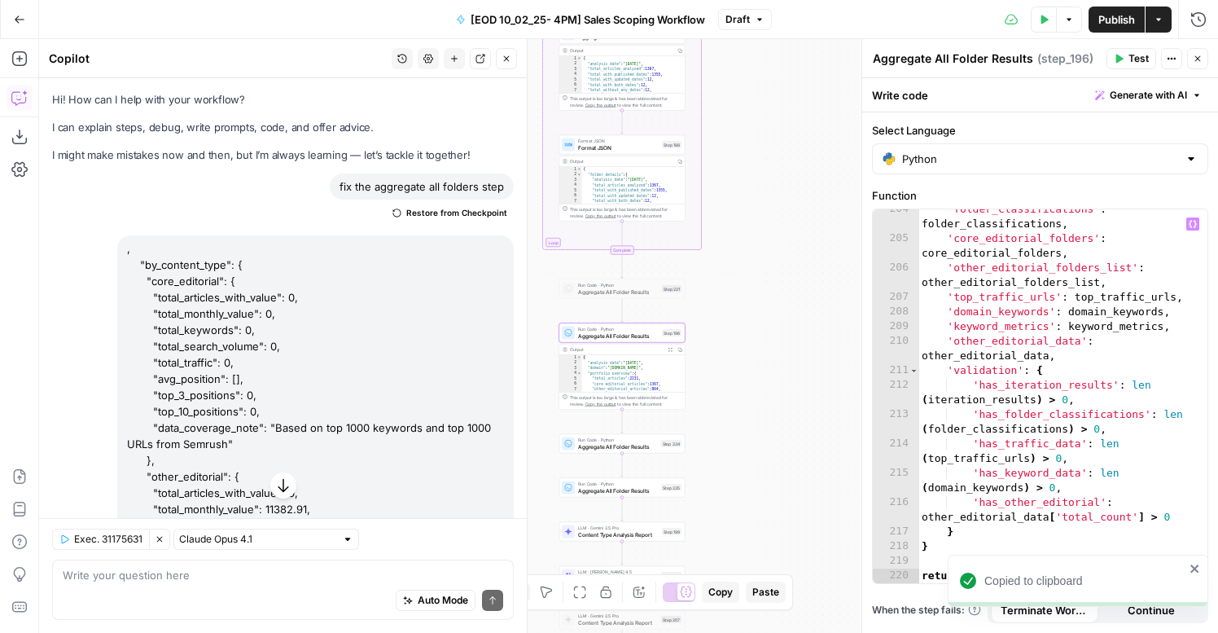
scroll to position [4199, 0]
click at [1133, 68] on button "Test" at bounding box center [1131, 58] width 50 height 21
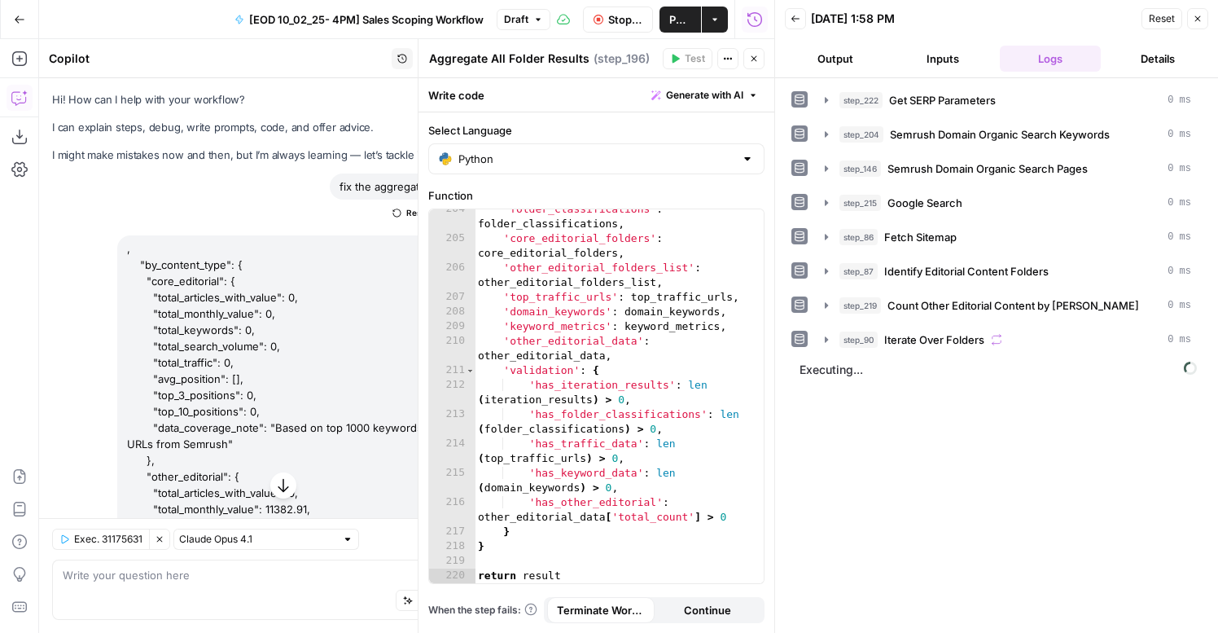
click at [753, 59] on icon "button" at bounding box center [754, 59] width 6 height 6
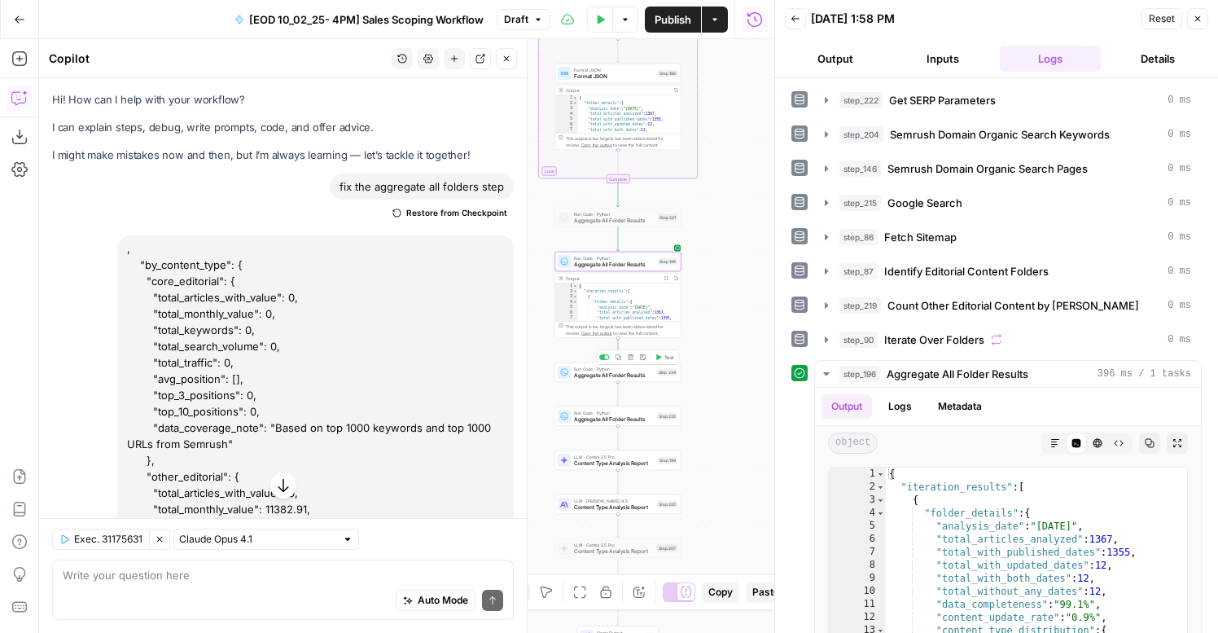
click at [575, 369] on span "Run Code · Python" at bounding box center [614, 369] width 80 height 7
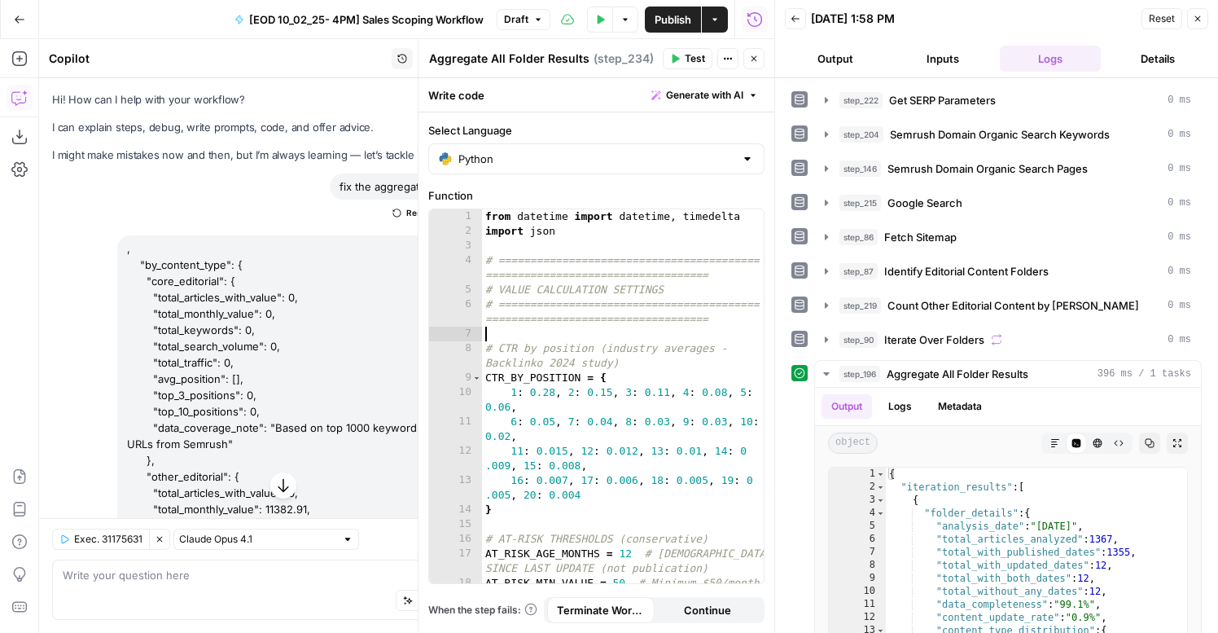
click at [678, 335] on div "from datetime import datetime , timedelta import json # =======================…" at bounding box center [623, 418] width 282 height 418
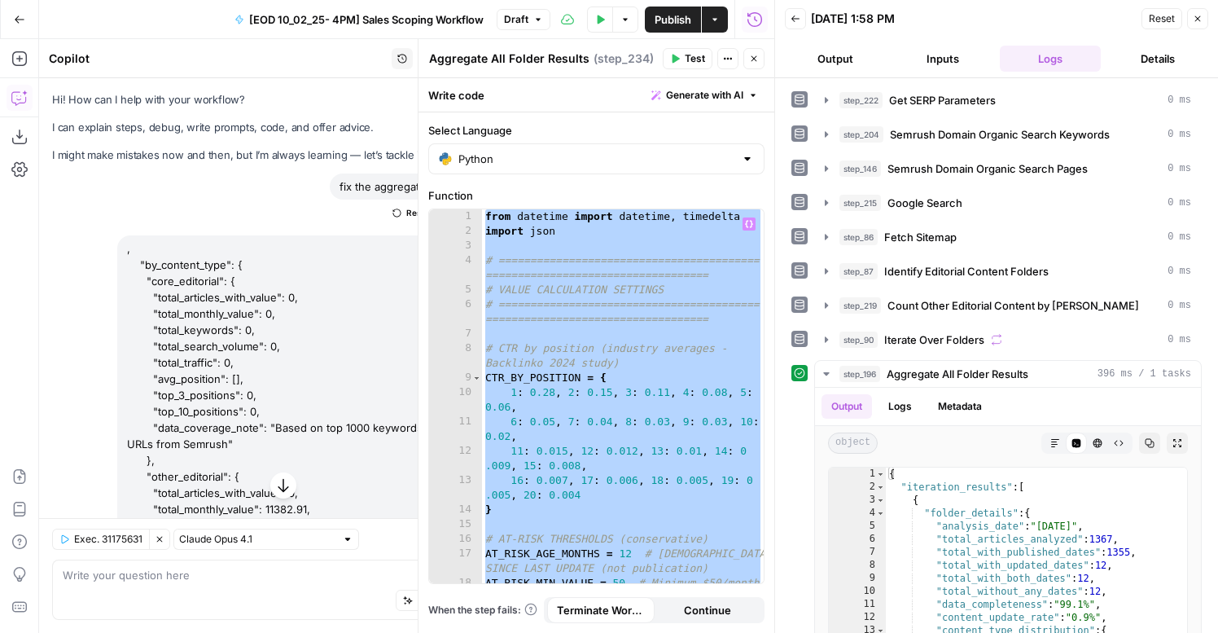
paste textarea
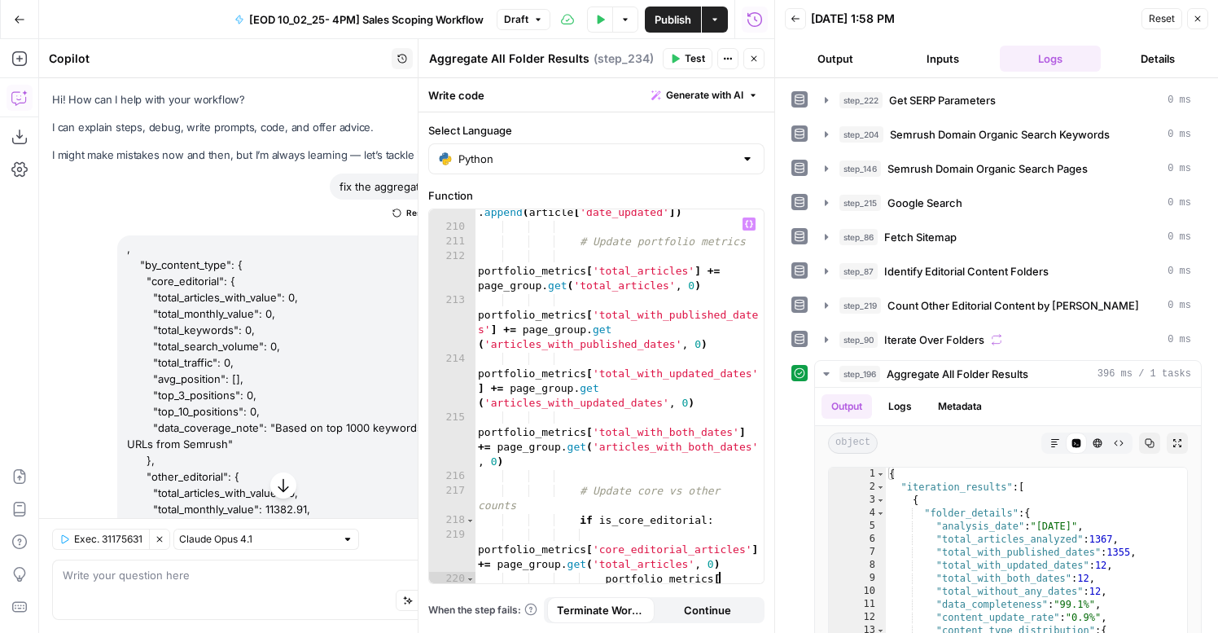
scroll to position [3876, 0]
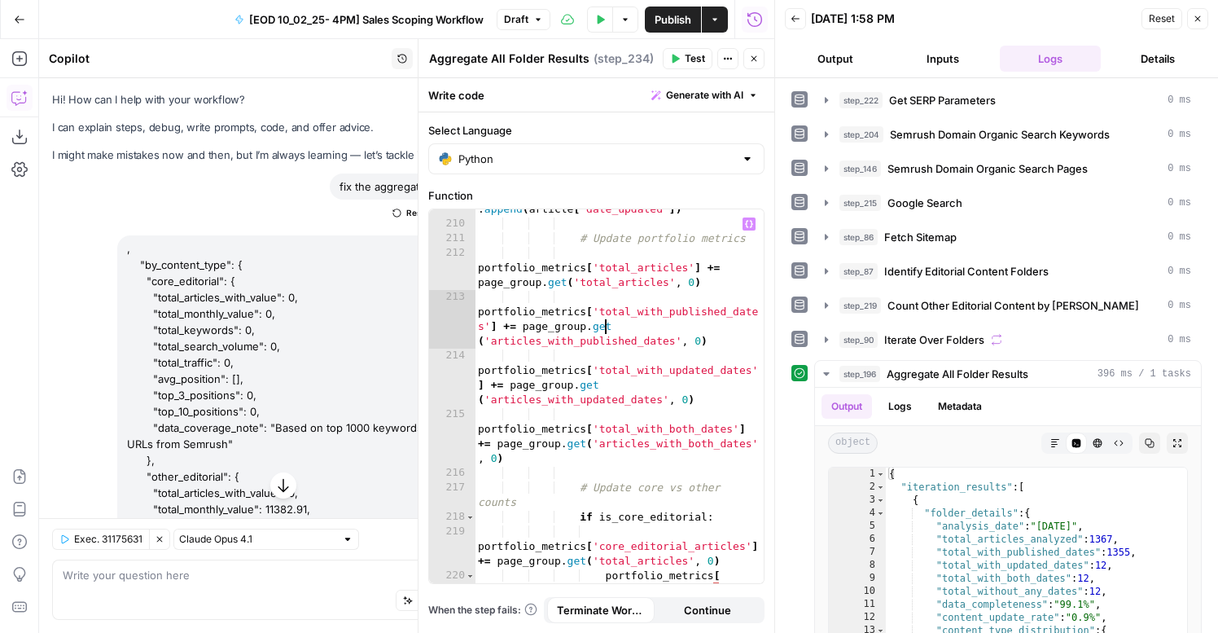
click at [634, 322] on div "updated_dates_list . append ( article [ 'date_updated' ]) # Update portfolio me…" at bounding box center [619, 396] width 289 height 418
paste textarea
type textarea "**********"
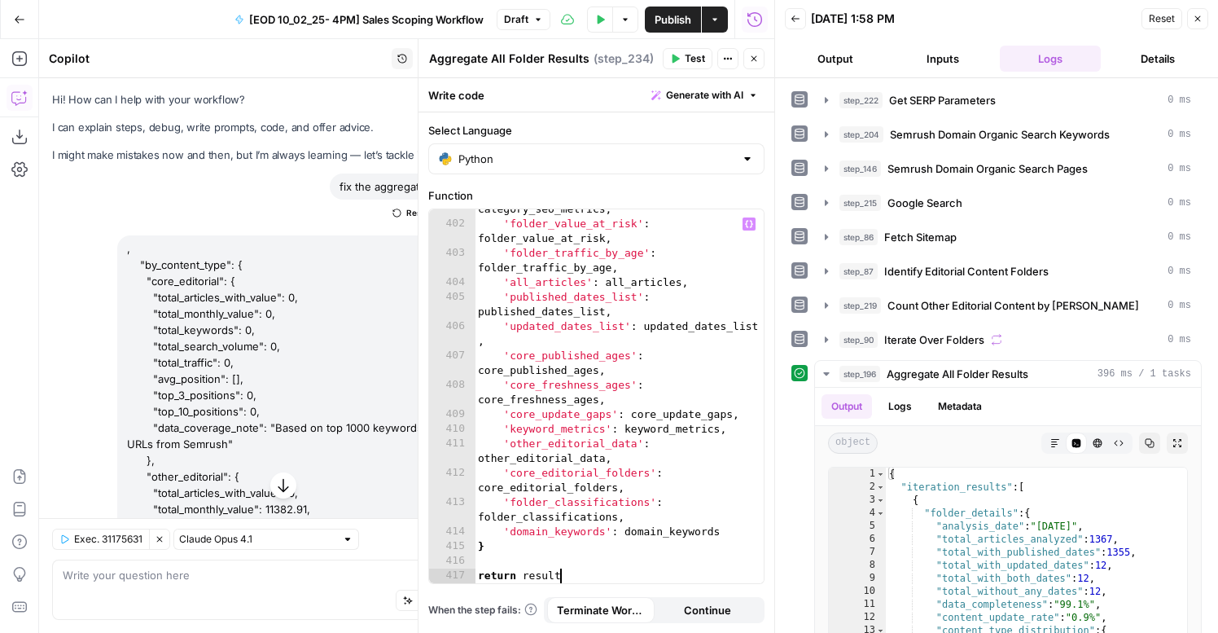
scroll to position [8654, 0]
click at [683, 58] on button "Test" at bounding box center [688, 58] width 50 height 21
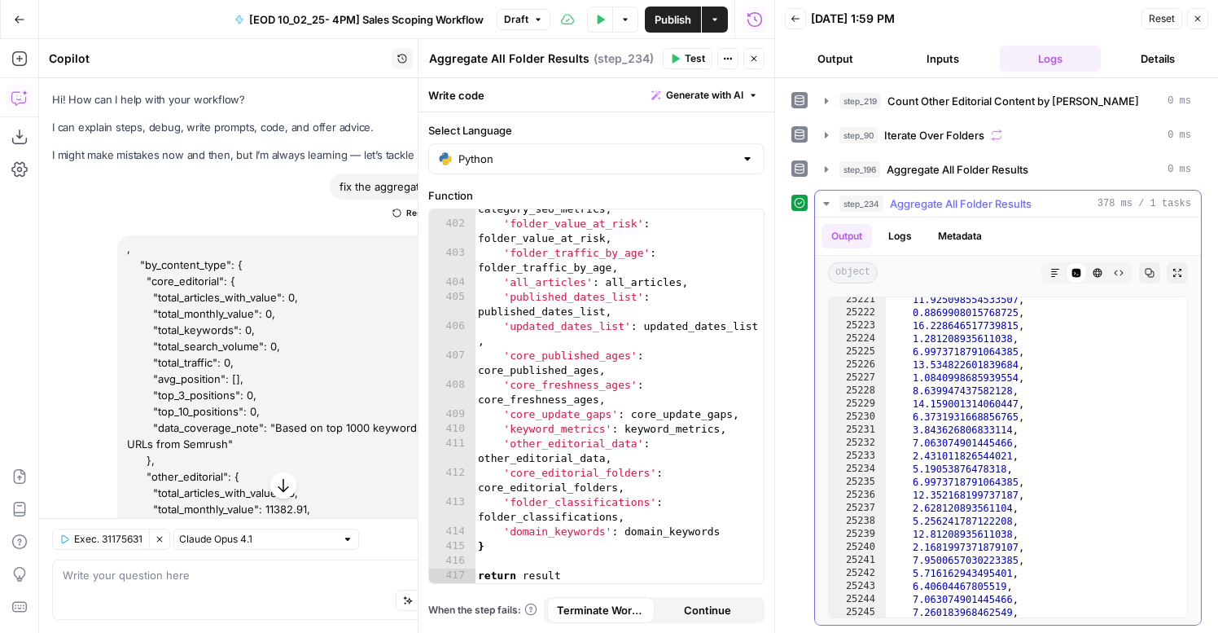
scroll to position [18646, 0]
drag, startPoint x: 749, startPoint y: 55, endPoint x: 711, endPoint y: 283, distance: 231.2
click at [749, 55] on icon "button" at bounding box center [754, 59] width 10 height 10
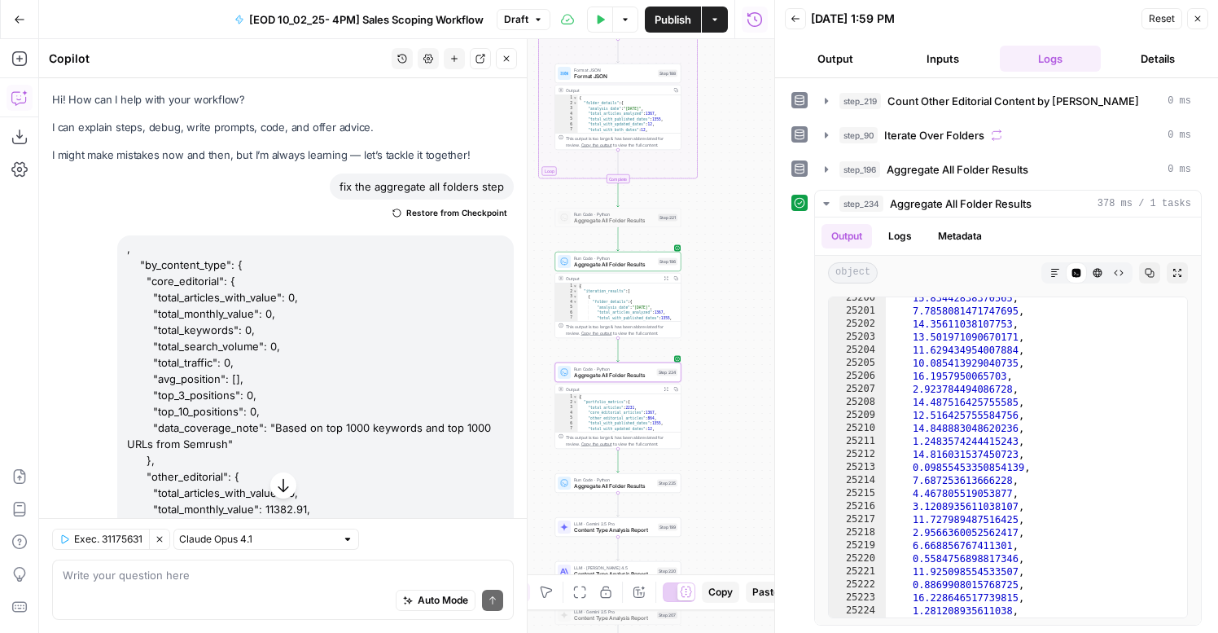
click at [611, 486] on span "Aggregate All Folder Results" at bounding box center [614, 486] width 80 height 8
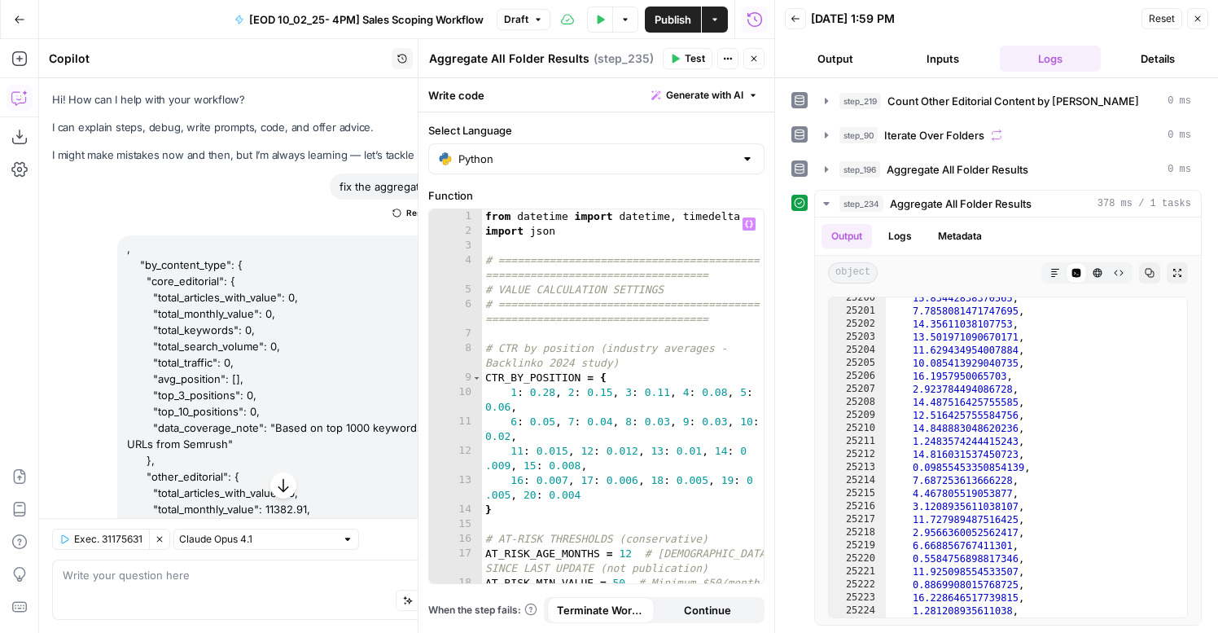
type textarea "**********"
click at [658, 361] on div "from datetime import datetime , timedelta import json # =======================…" at bounding box center [623, 418] width 282 height 418
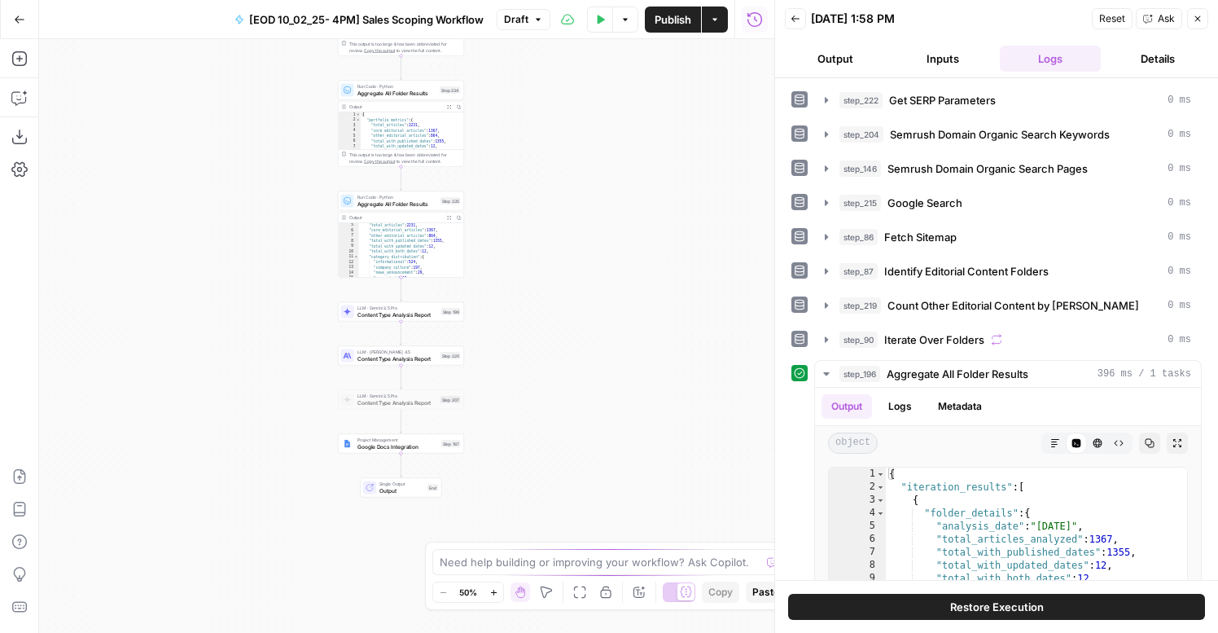
scroll to position [81, 0]
click at [450, 218] on icon "button" at bounding box center [449, 218] width 4 height 4
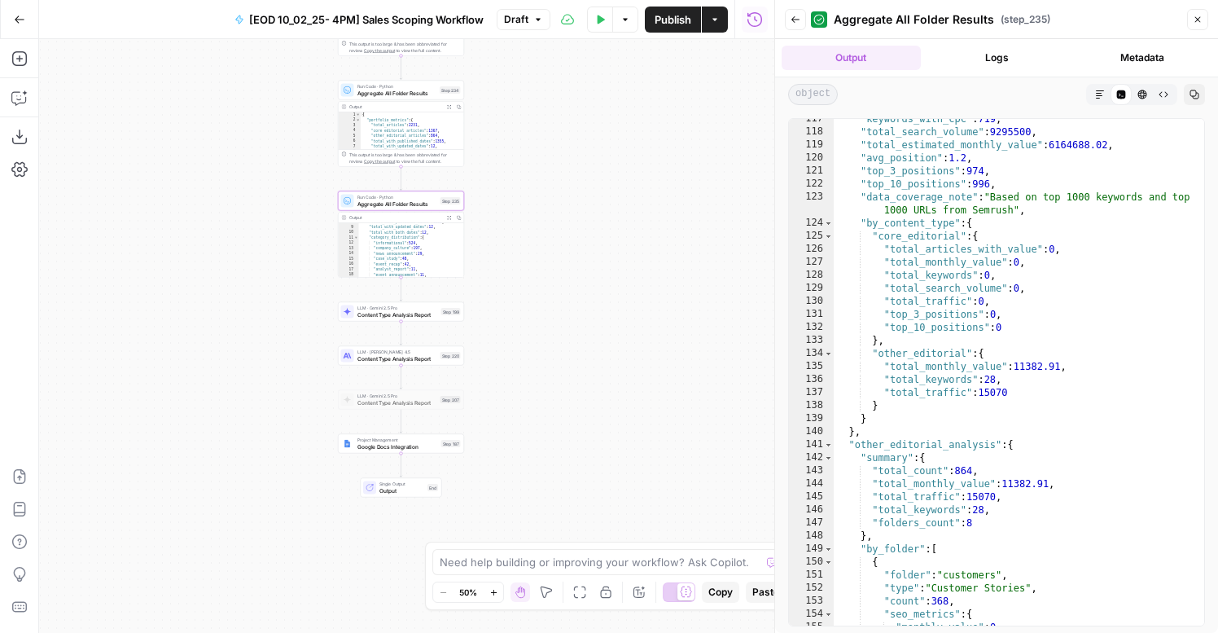
scroll to position [1528, 0]
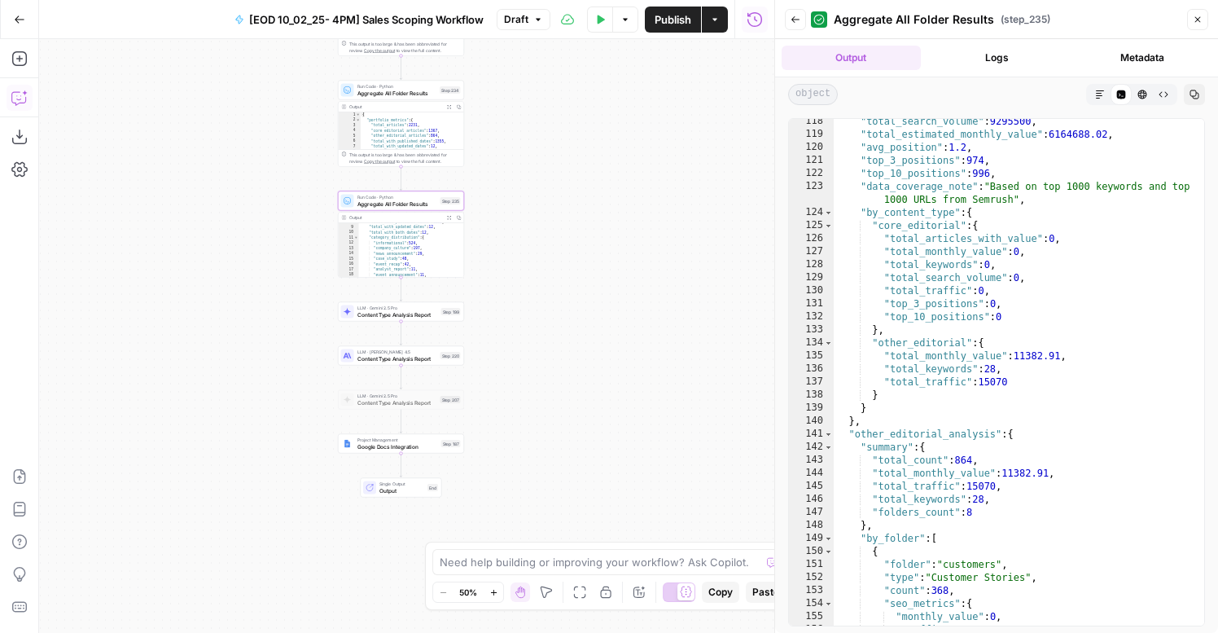
click at [15, 96] on icon "button" at bounding box center [19, 98] width 16 height 16
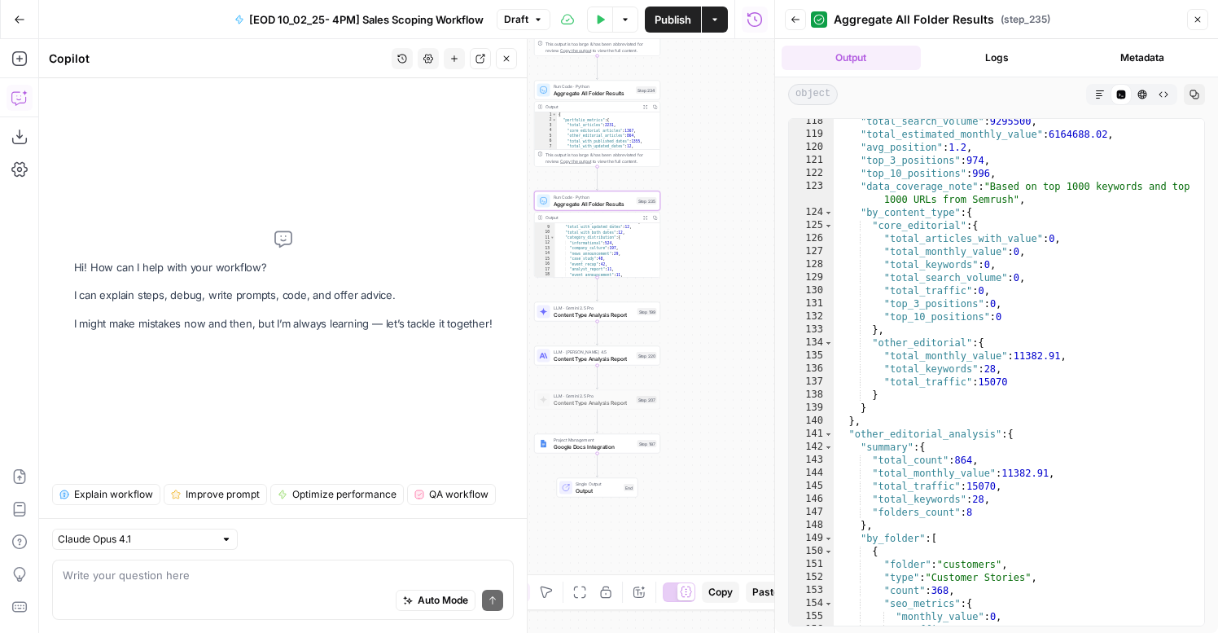
click at [184, 581] on textarea at bounding box center [283, 575] width 440 height 16
type textarea "fix 235"
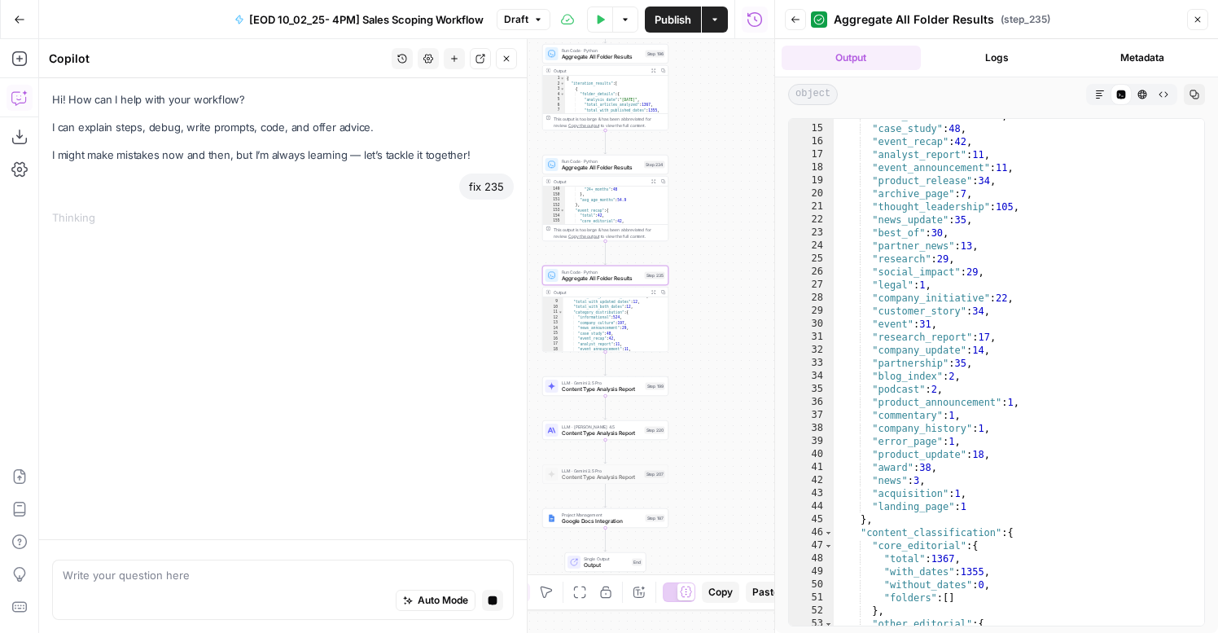
scroll to position [893, 0]
type textarea "**********"
click at [622, 204] on div ""with_dates" : 42 , "age_distribution" : { "0-6_months" : 0 , "6-12_months" : 0…" at bounding box center [616, 206] width 103 height 49
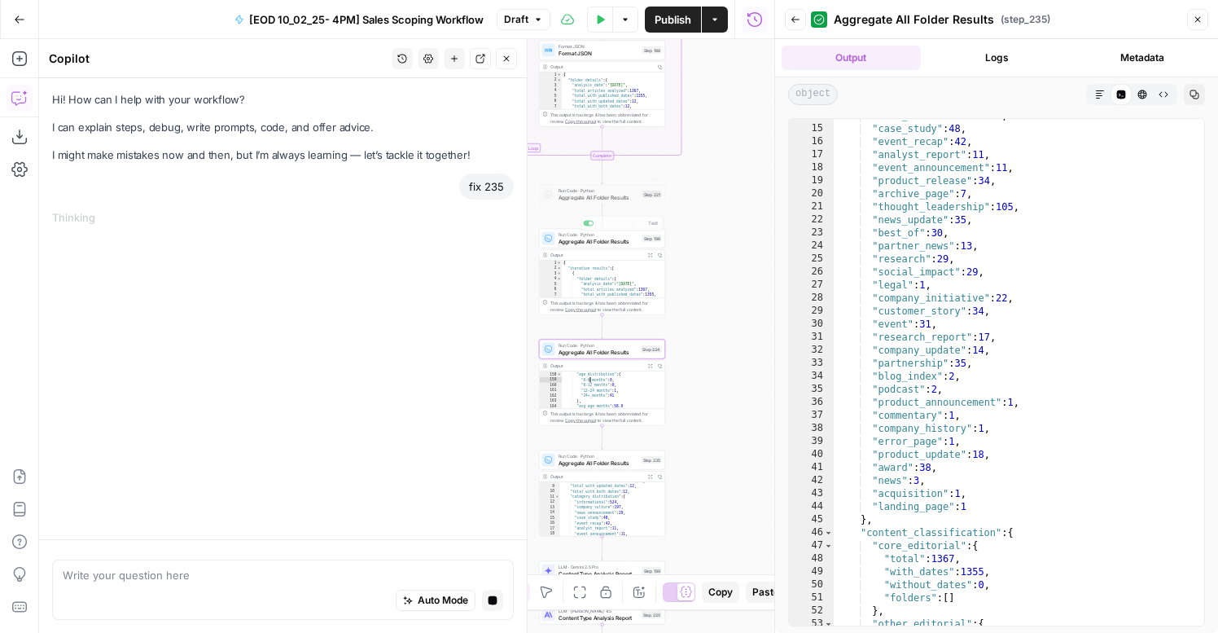
type textarea "**********"
click at [605, 277] on div "{ "iteration_results" : [ { "folder_details" : { "analysis_date" : "2025-10-13"…" at bounding box center [613, 285] width 103 height 49
type input "***"
type textarea "**********"
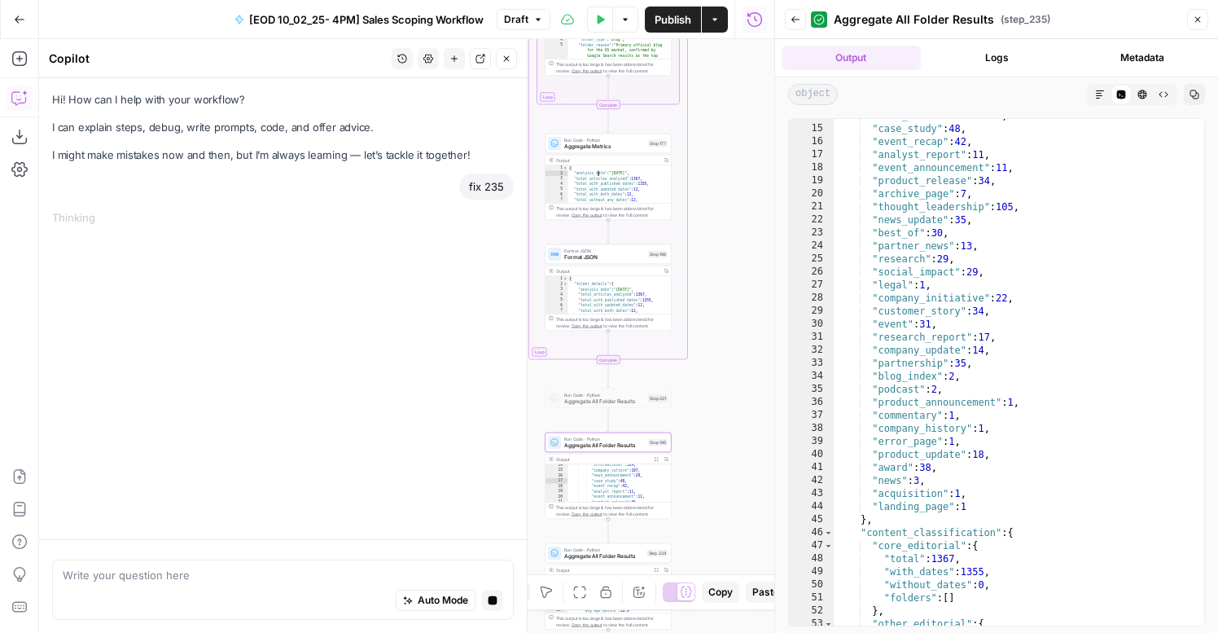
click at [628, 179] on div "{ "analysis_date" : "2025-10-13" , "total_articles_analyzed" : 1367 , "total_wi…" at bounding box center [619, 189] width 103 height 49
click at [628, 179] on div ""examples" : [ ] } , "6-12_months" : { "count" : 0 , "examples" : [ ] } , "12-2…" at bounding box center [619, 184] width 103 height 49
type textarea "**********"
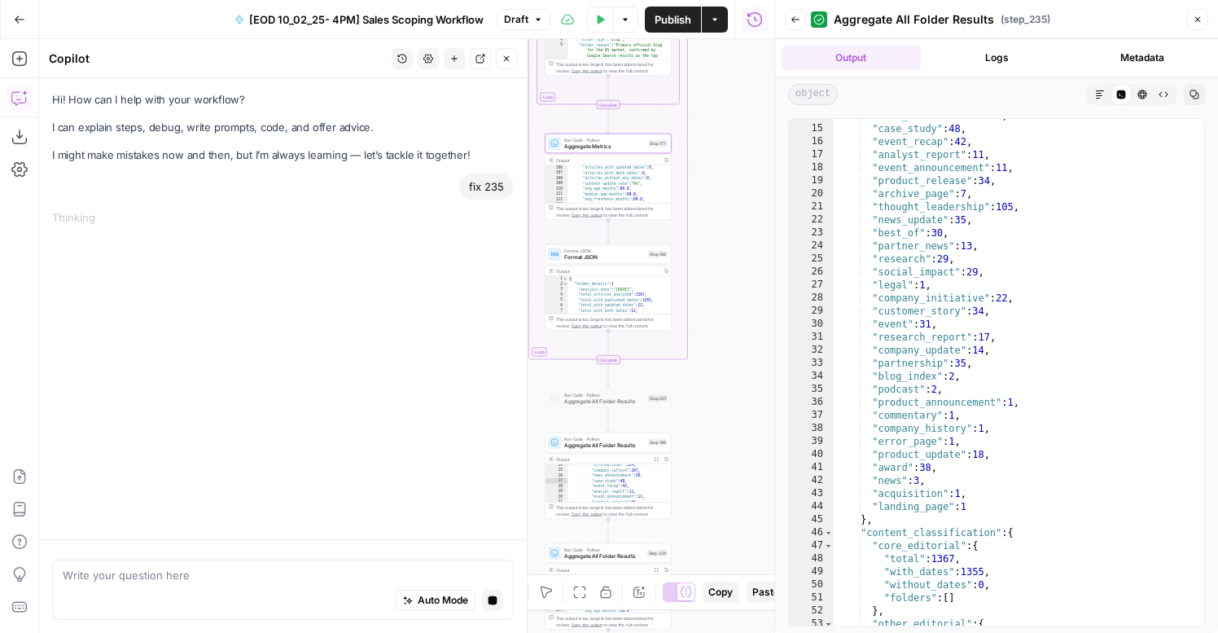
click at [627, 147] on span "Aggregate Metrics" at bounding box center [604, 146] width 81 height 8
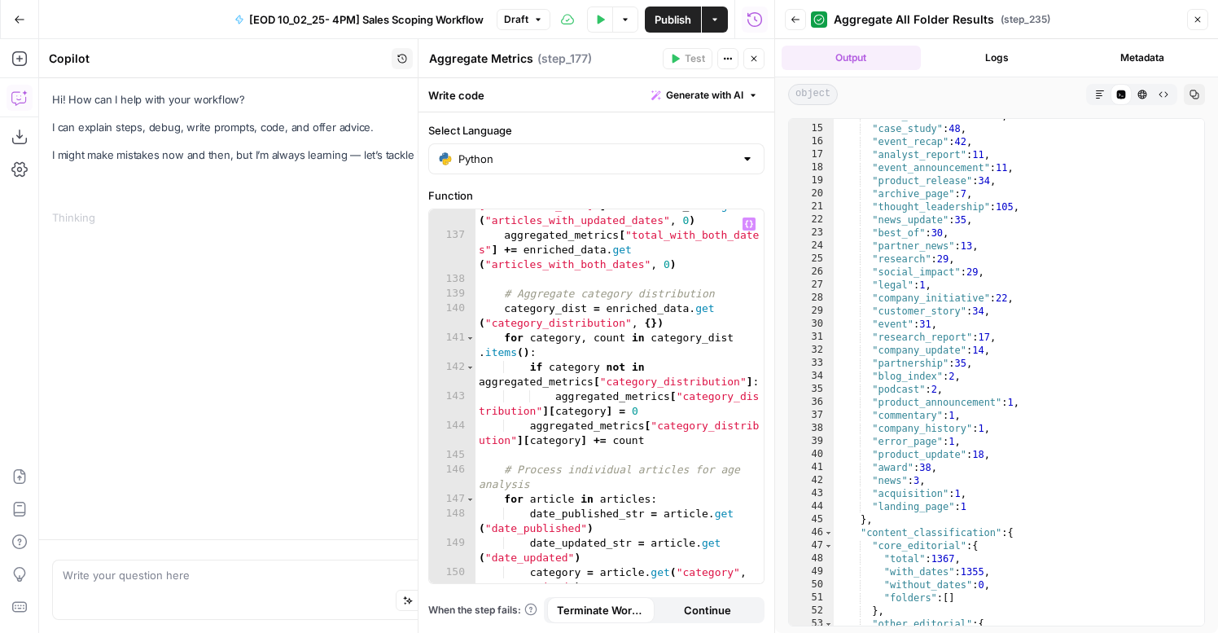
scroll to position [2930, 0]
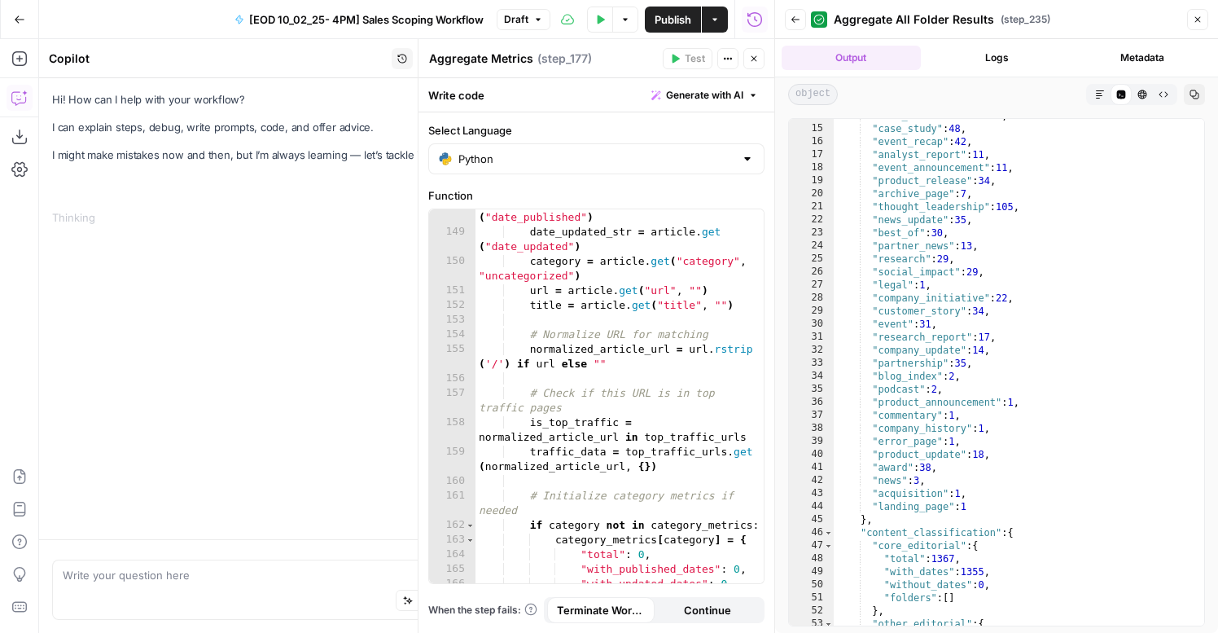
click at [1194, 17] on icon "button" at bounding box center [1198, 20] width 10 height 10
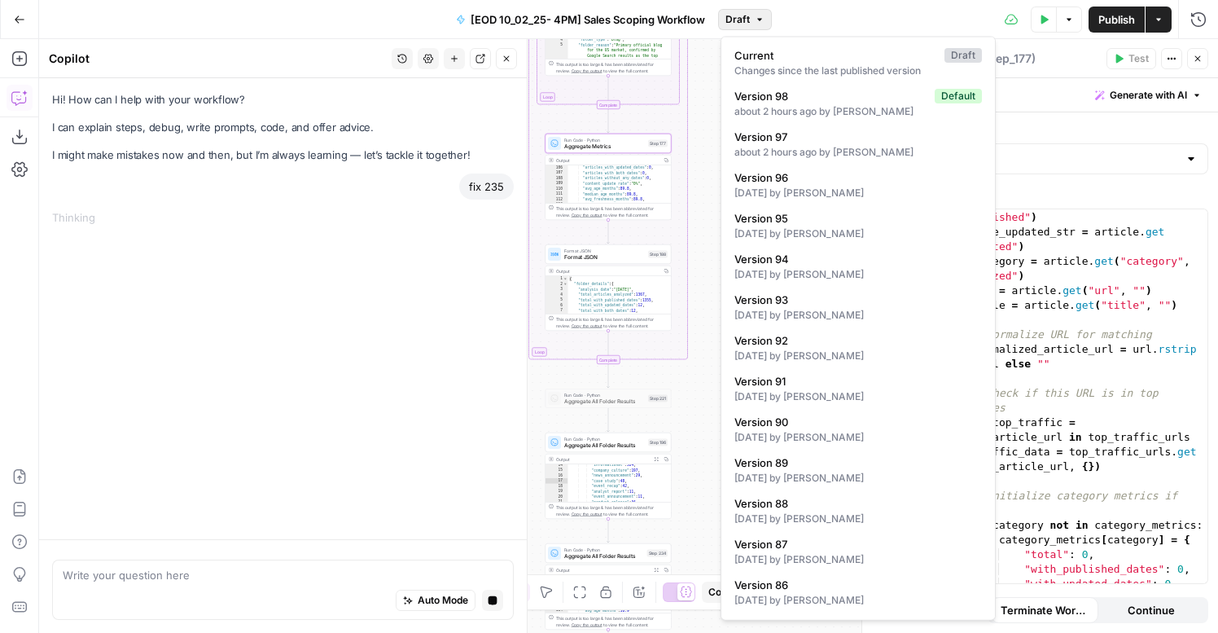
click at [752, 22] on button "Draft" at bounding box center [745, 19] width 54 height 21
click at [817, 109] on div "about 2 hours ago by Nicole Guercia" at bounding box center [858, 111] width 248 height 15
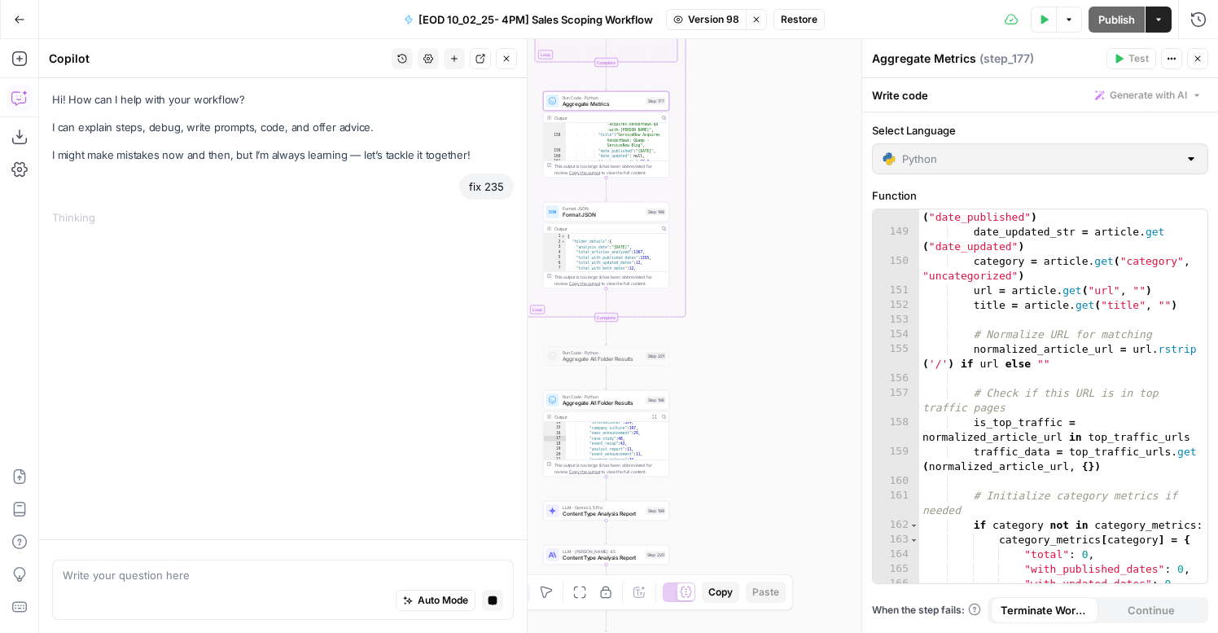
scroll to position [493, 0]
click at [747, 20] on button "Stop viewing" at bounding box center [756, 19] width 21 height 21
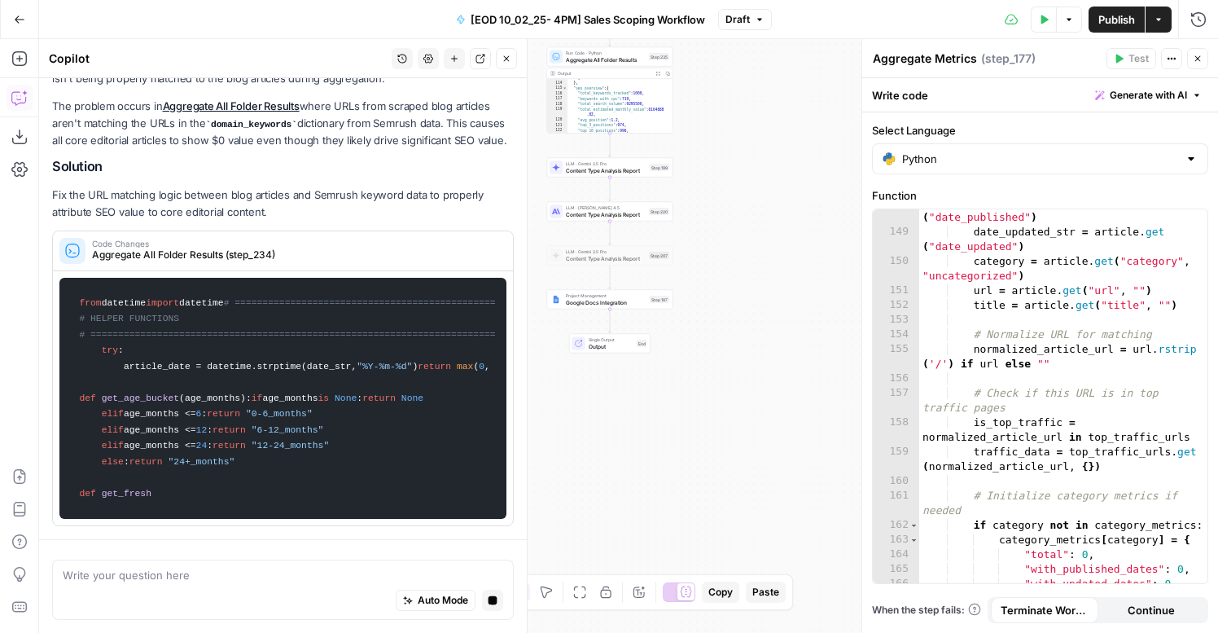
scroll to position [0, 0]
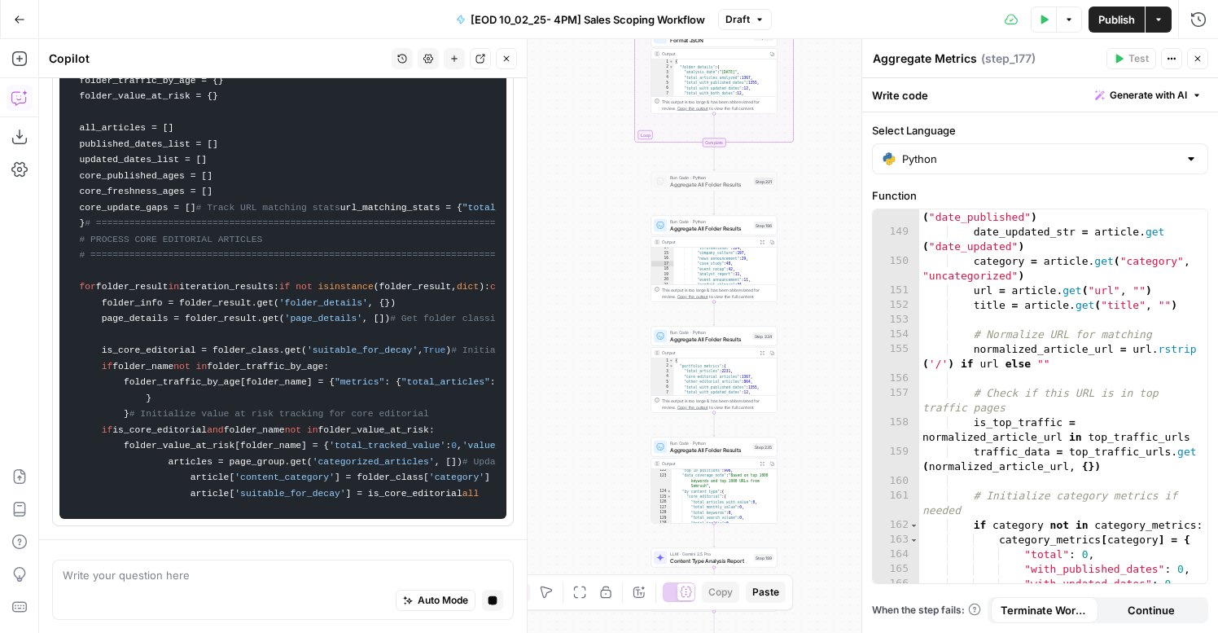
click at [905, 67] on div "Aggregate Metrics Aggregate Metrics" at bounding box center [925, 59] width 112 height 20
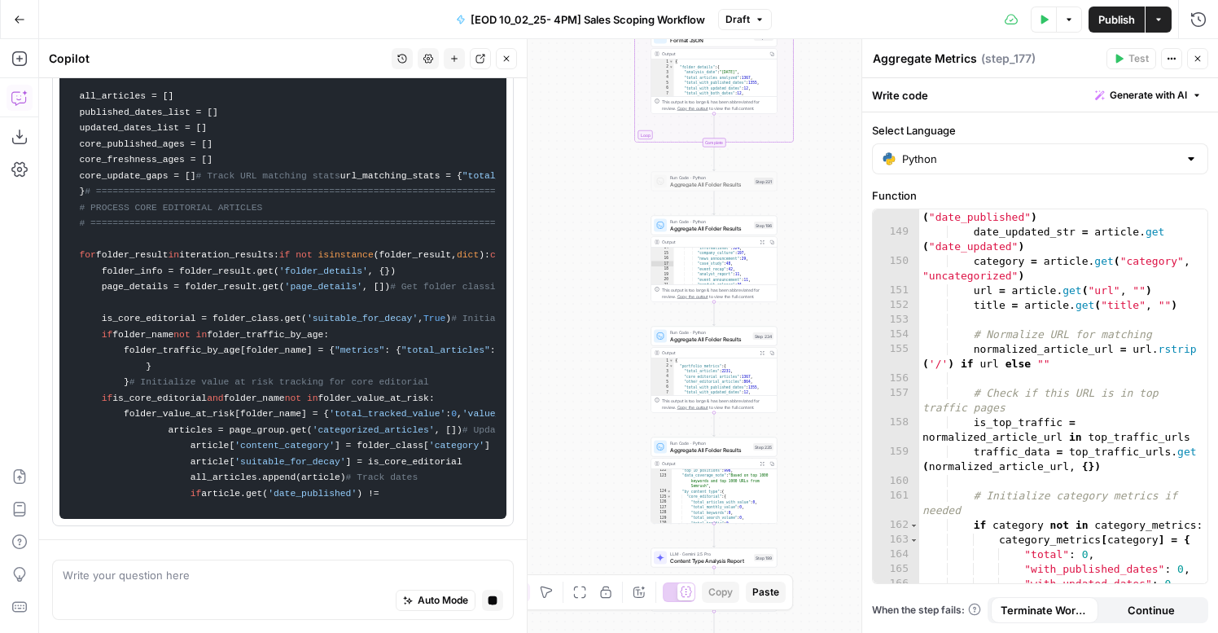
click at [905, 67] on div "Aggregate Metrics Aggregate Metrics" at bounding box center [925, 59] width 112 height 20
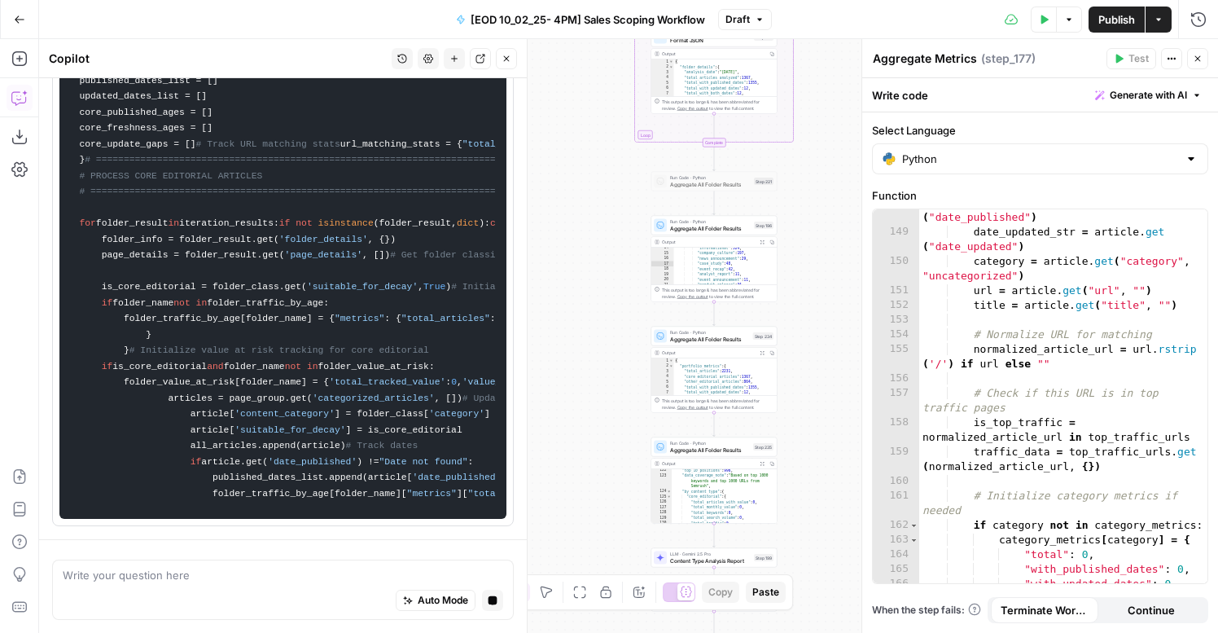
click at [690, 343] on div "Run Code · Python Aggregate All Folder Results Step 234 Copy step Delete step A…" at bounding box center [714, 336] width 126 height 20
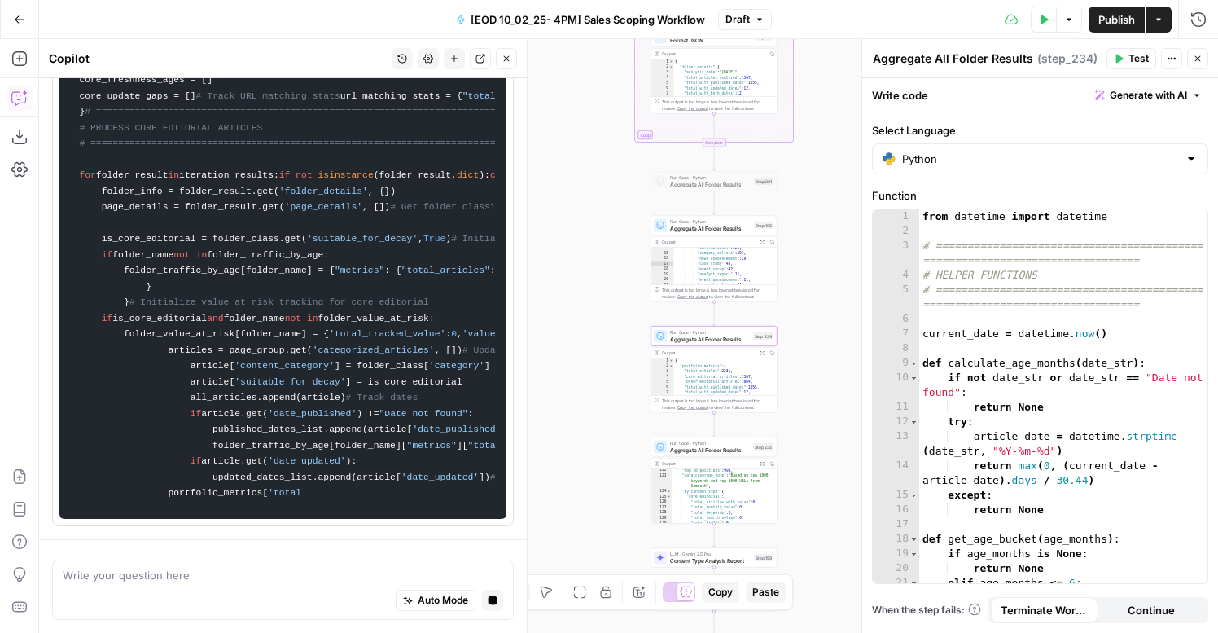
click at [962, 66] on textarea "Aggregate All Folder Results" at bounding box center [953, 58] width 160 height 16
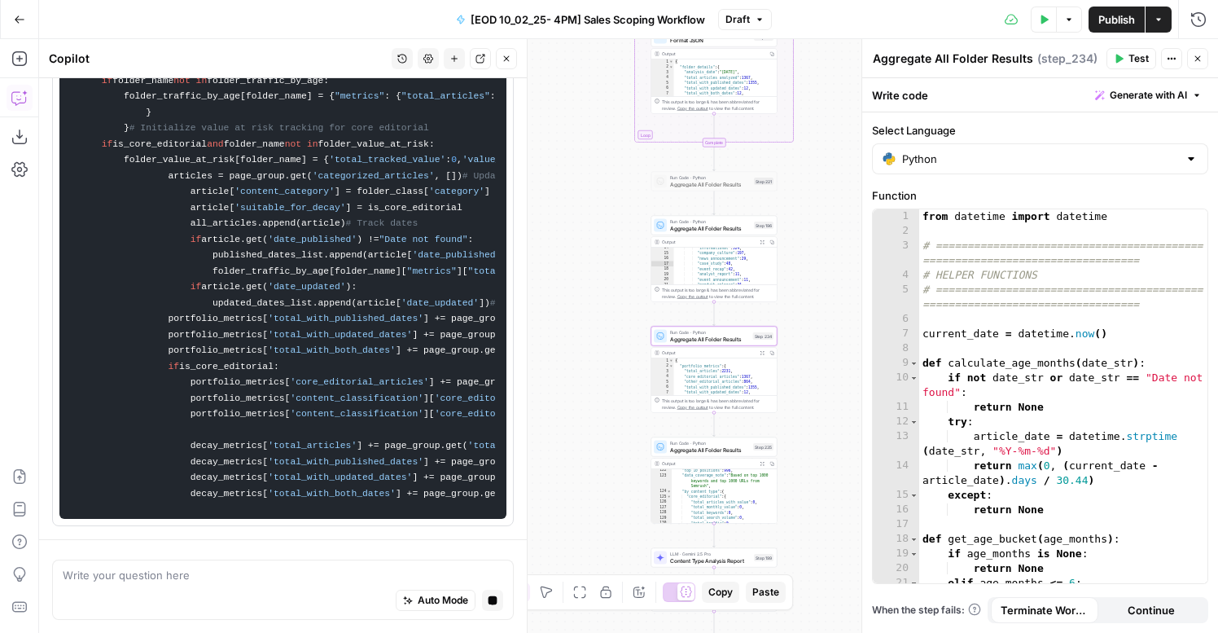
click at [934, 61] on textarea "Aggregate All Folder Results" at bounding box center [953, 58] width 160 height 16
paste textarea "rticle Processing & Aggregation"
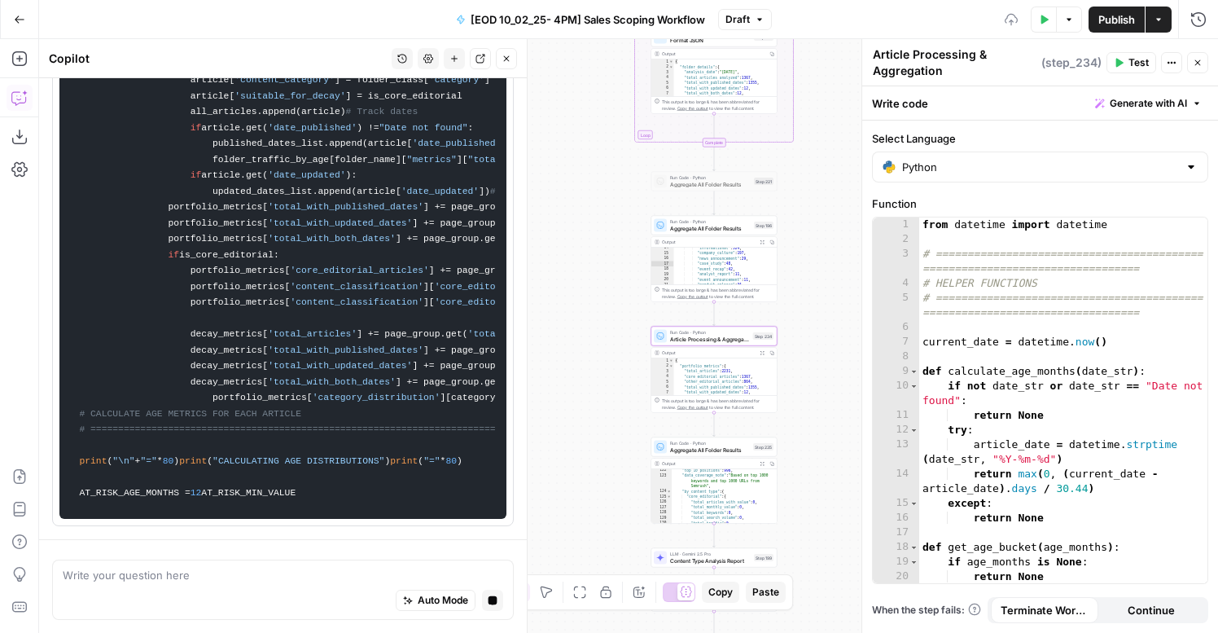
type textarea "Article Processing & Aggregation"
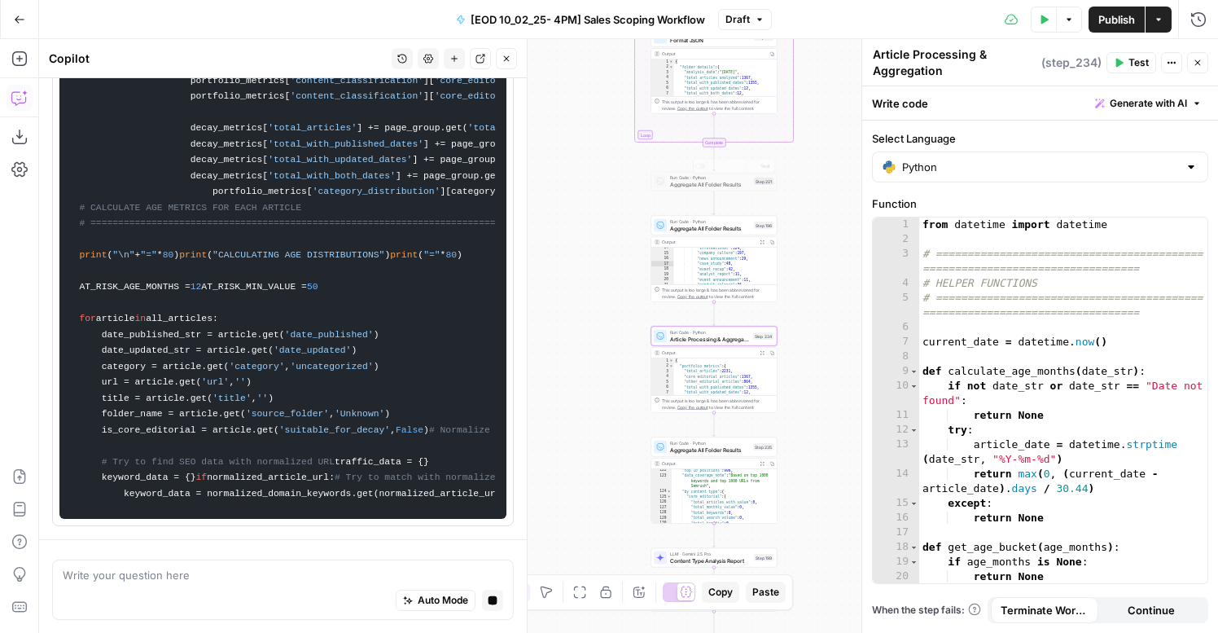
click at [733, 226] on span "Aggregate All Folder Results" at bounding box center [710, 228] width 81 height 8
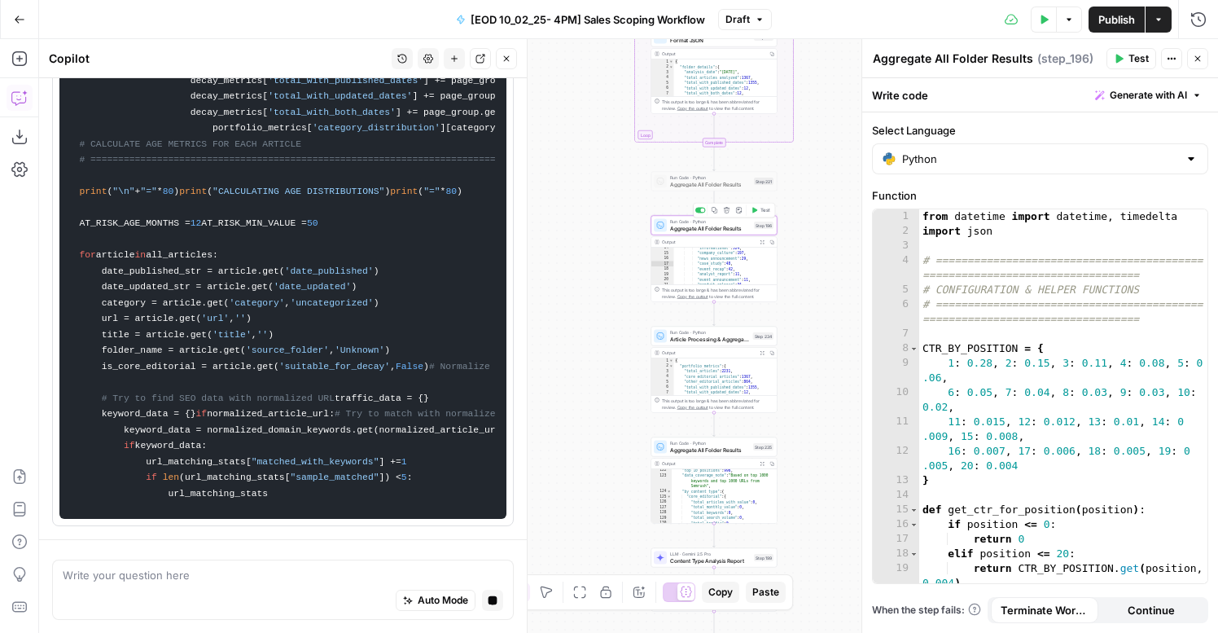
click at [913, 63] on textarea "Aggregate All Folder Results" at bounding box center [953, 58] width 160 height 16
paste textarea "Data Loading & Validation"
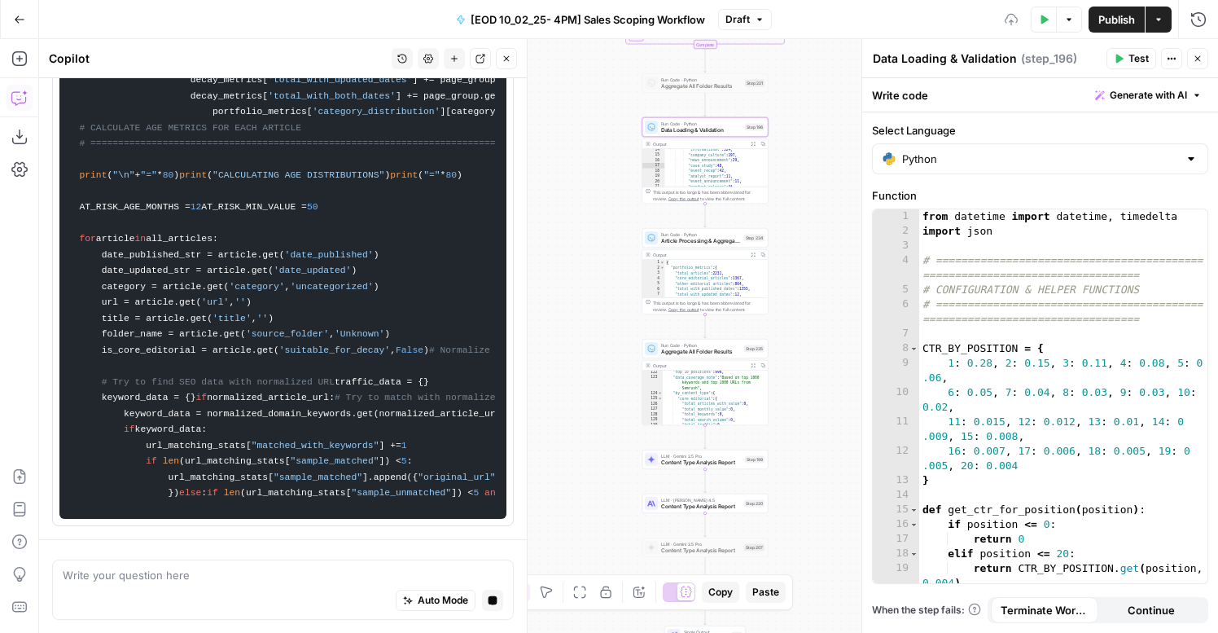
type textarea "Data Loading & Validation"
click at [714, 349] on span "Aggregate All Folder Results" at bounding box center [701, 352] width 80 height 8
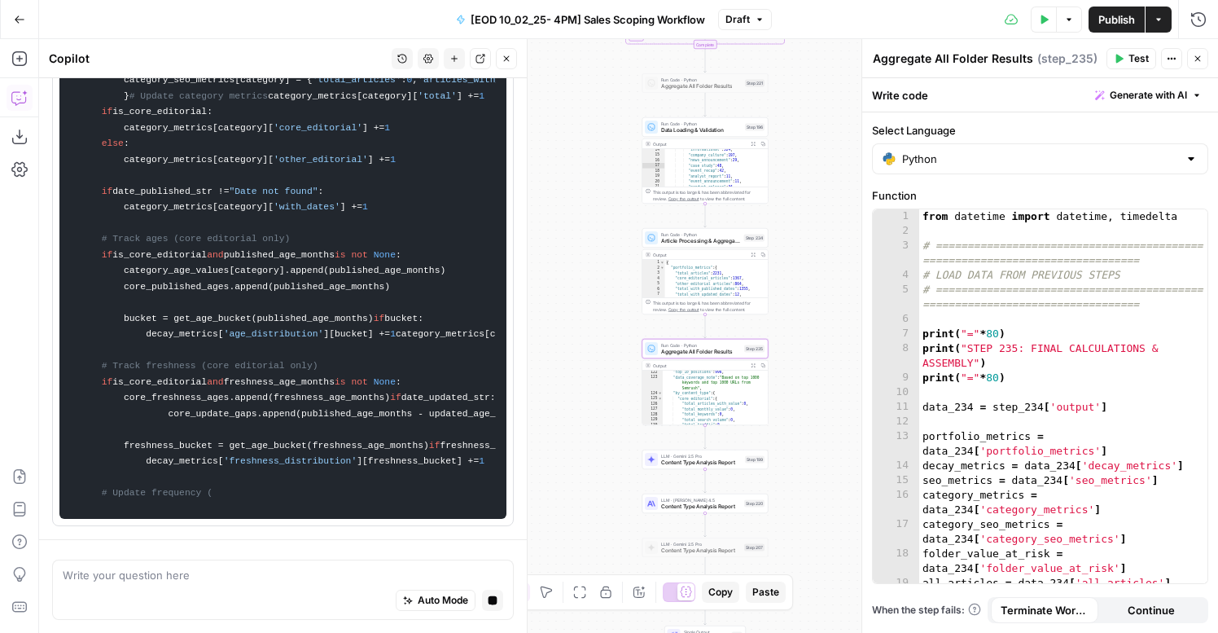
click at [918, 53] on textarea "Aggregate All Folder Results" at bounding box center [953, 58] width 160 height 16
paste textarea "Final Calculations & Assembly"
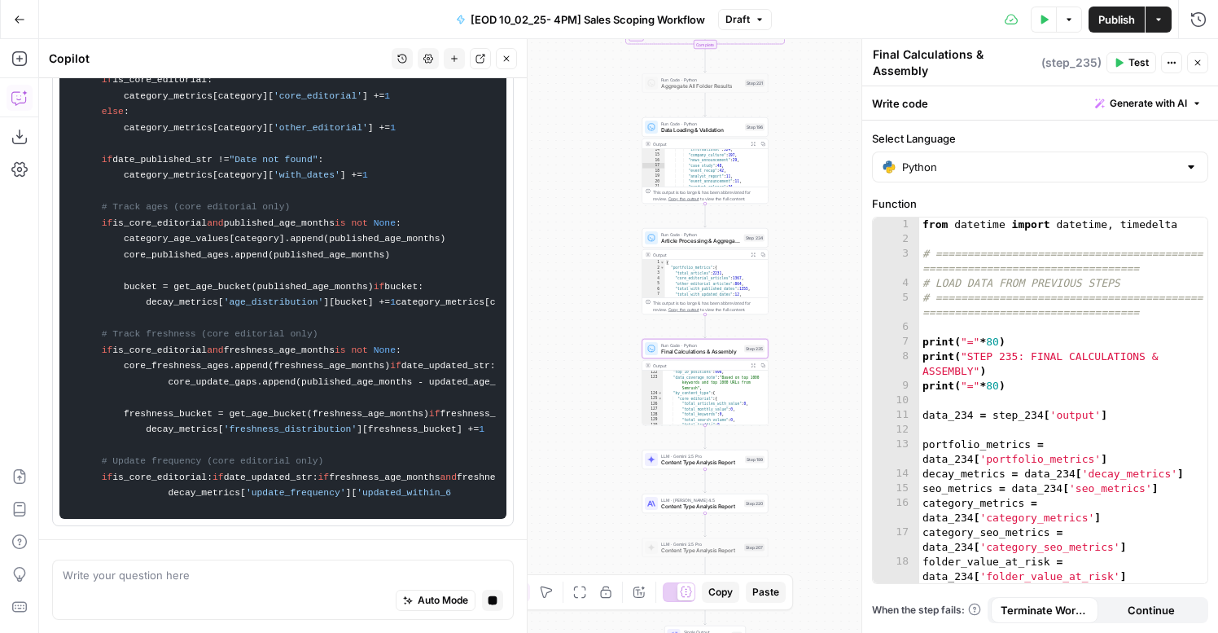
type textarea "Final Calculations & Assembly"
click at [1202, 58] on icon "button" at bounding box center [1198, 63] width 10 height 10
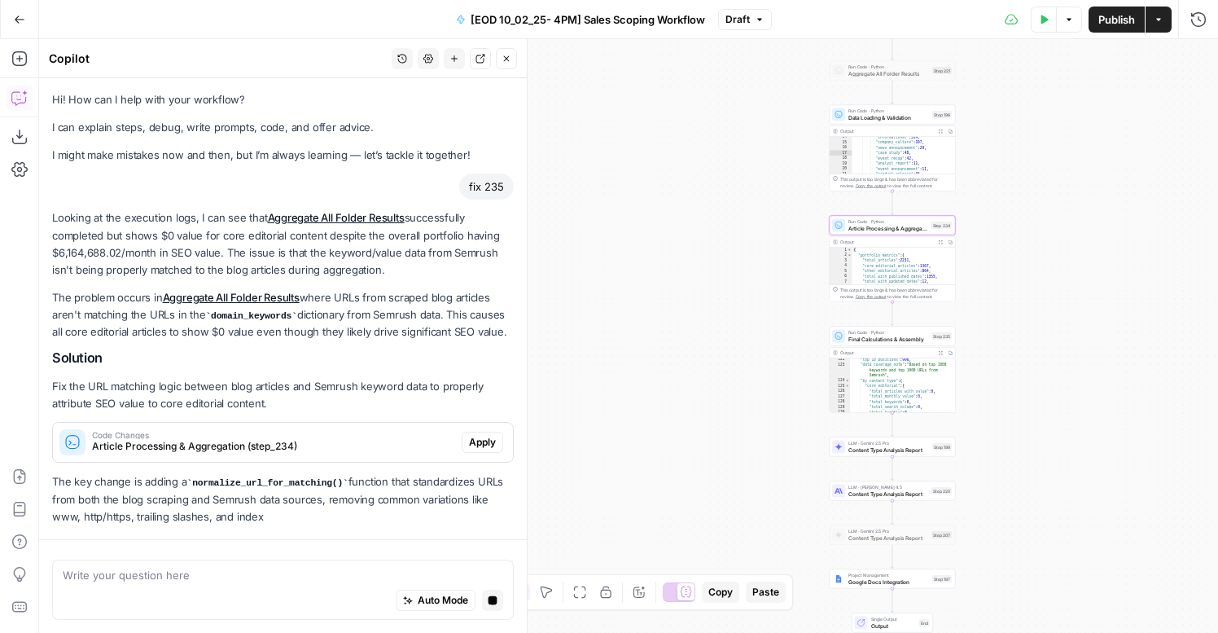
click at [475, 436] on span "Apply" at bounding box center [482, 442] width 27 height 15
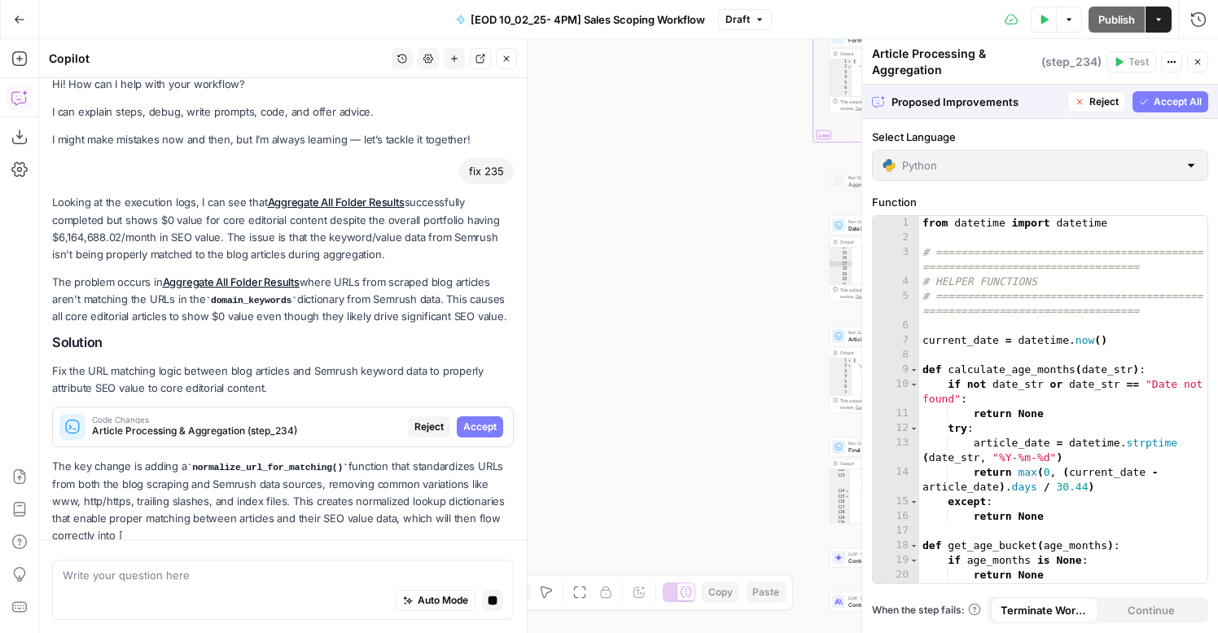
scroll to position [33, 0]
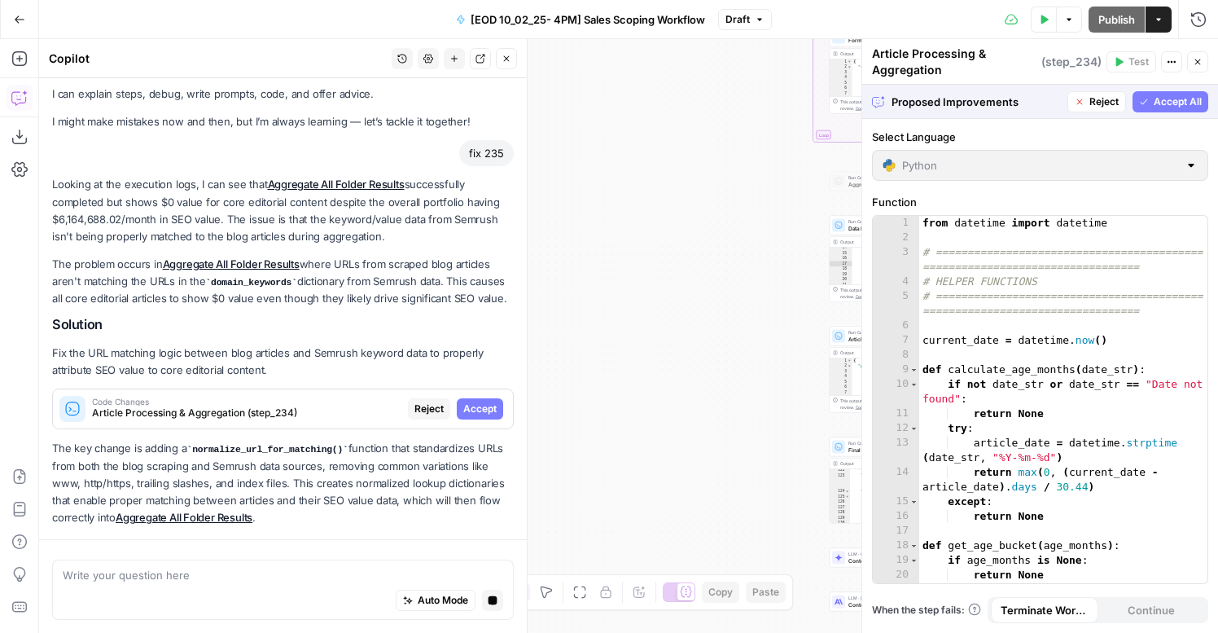
click at [1197, 111] on button "Accept All" at bounding box center [1171, 101] width 76 height 21
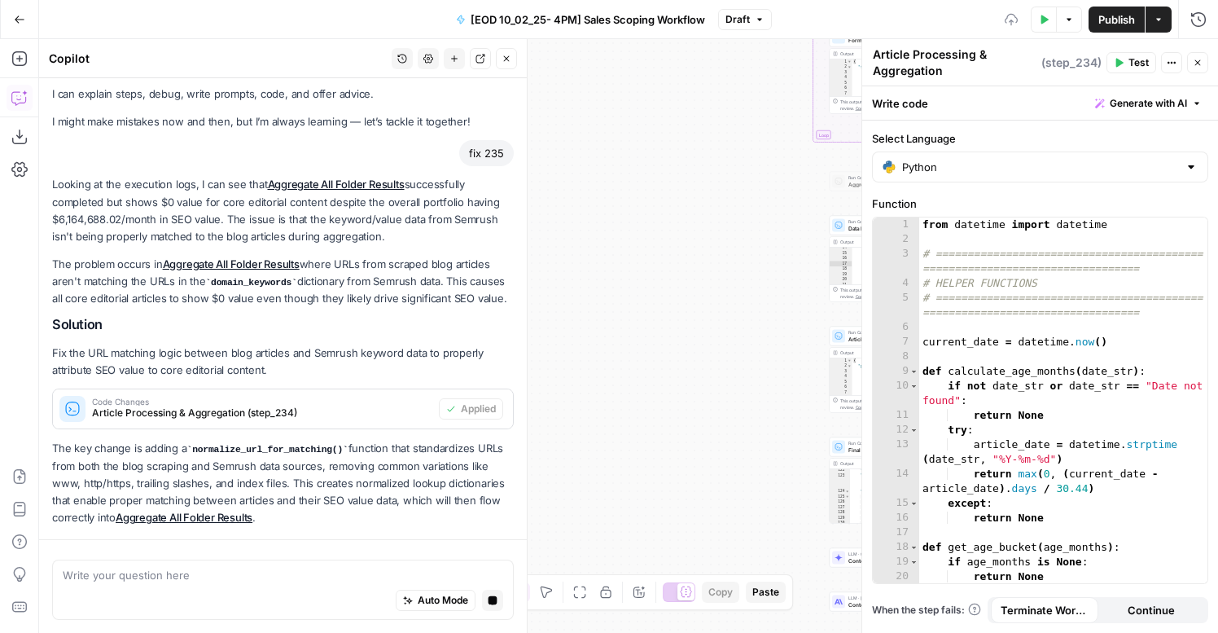
click at [1127, 59] on button "Test" at bounding box center [1131, 62] width 50 height 21
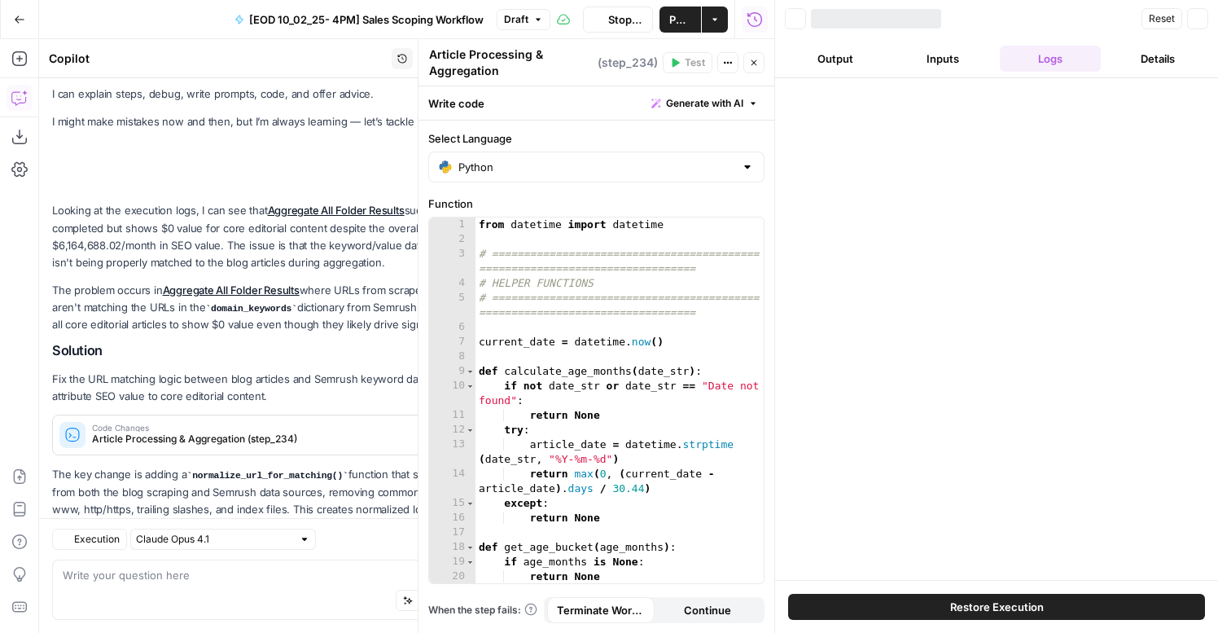
scroll to position [107, 0]
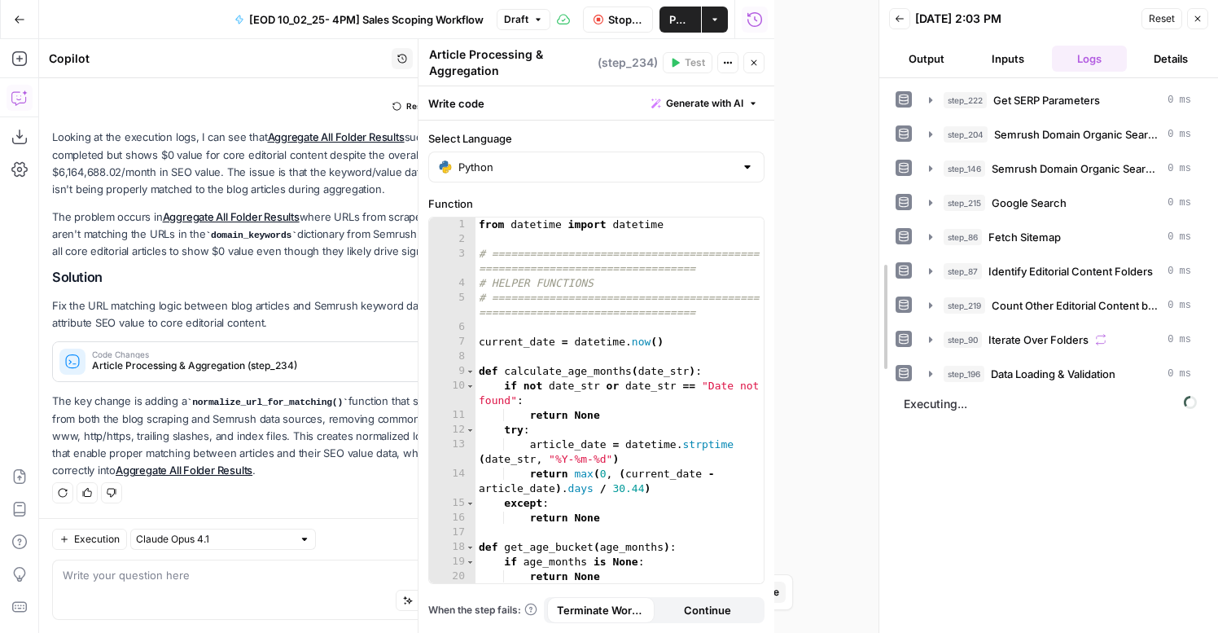
drag, startPoint x: 777, startPoint y: 142, endPoint x: 881, endPoint y: 142, distance: 104.2
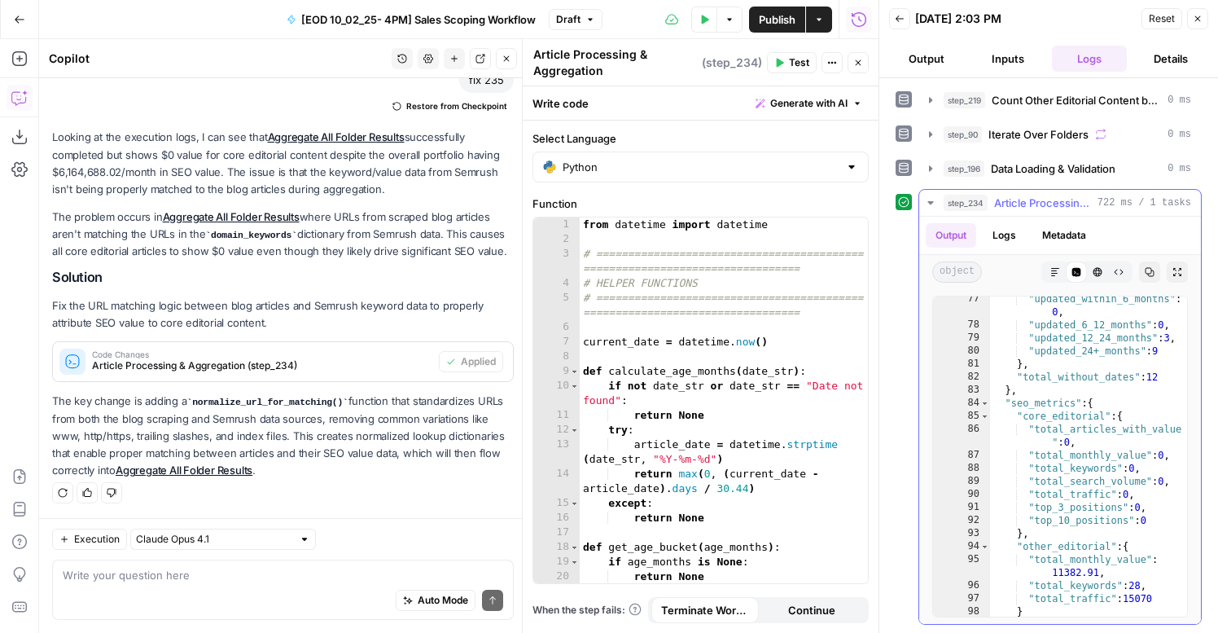
scroll to position [32, 0]
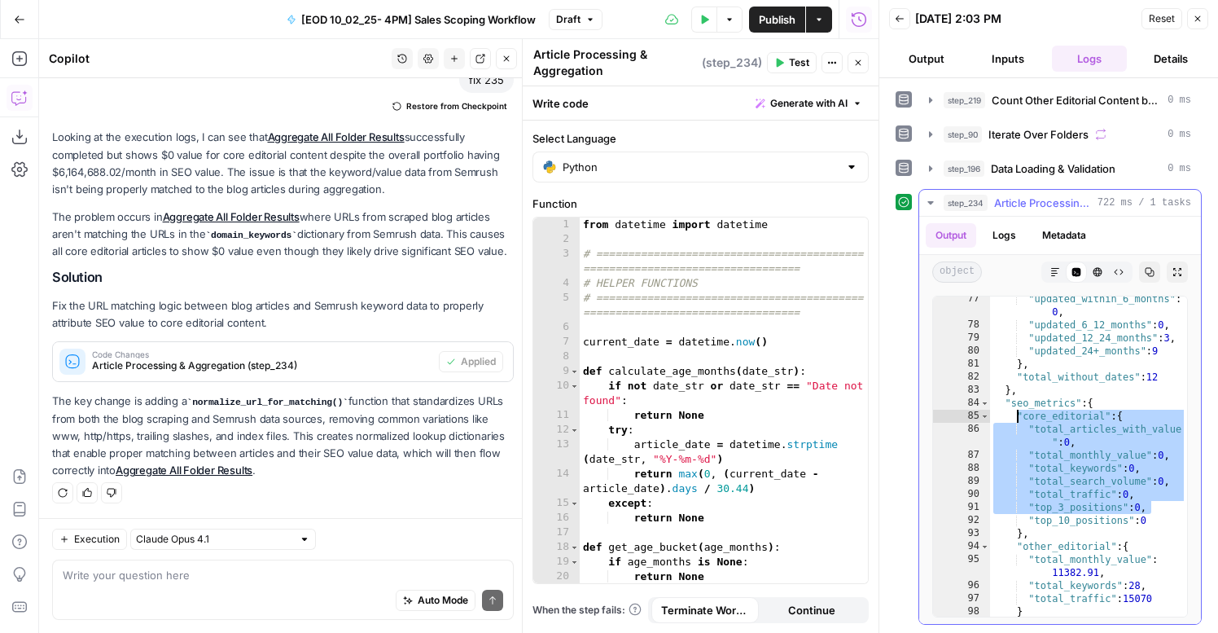
drag, startPoint x: 1153, startPoint y: 510, endPoint x: 1014, endPoint y: 410, distance: 170.4
click at [1014, 410] on div ""updated_within_6_months" : 0 , "updated_6_12_months" : 0 , "updated_12_24_mont…" at bounding box center [1088, 471] width 197 height 359
type textarea "**********"
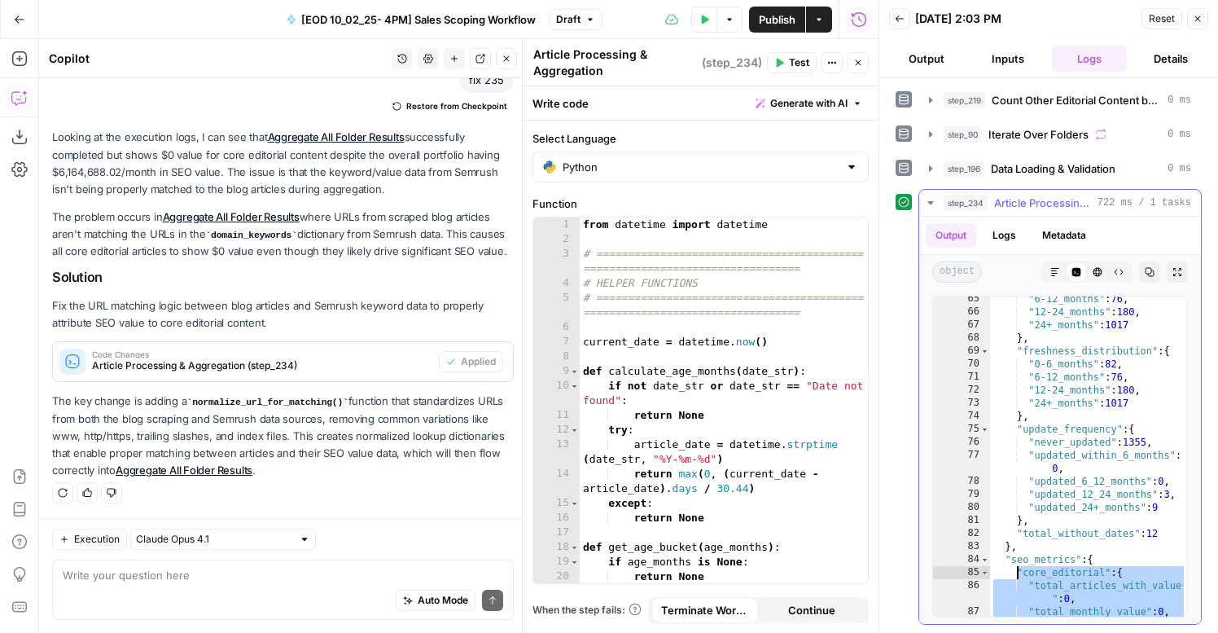
scroll to position [27, 0]
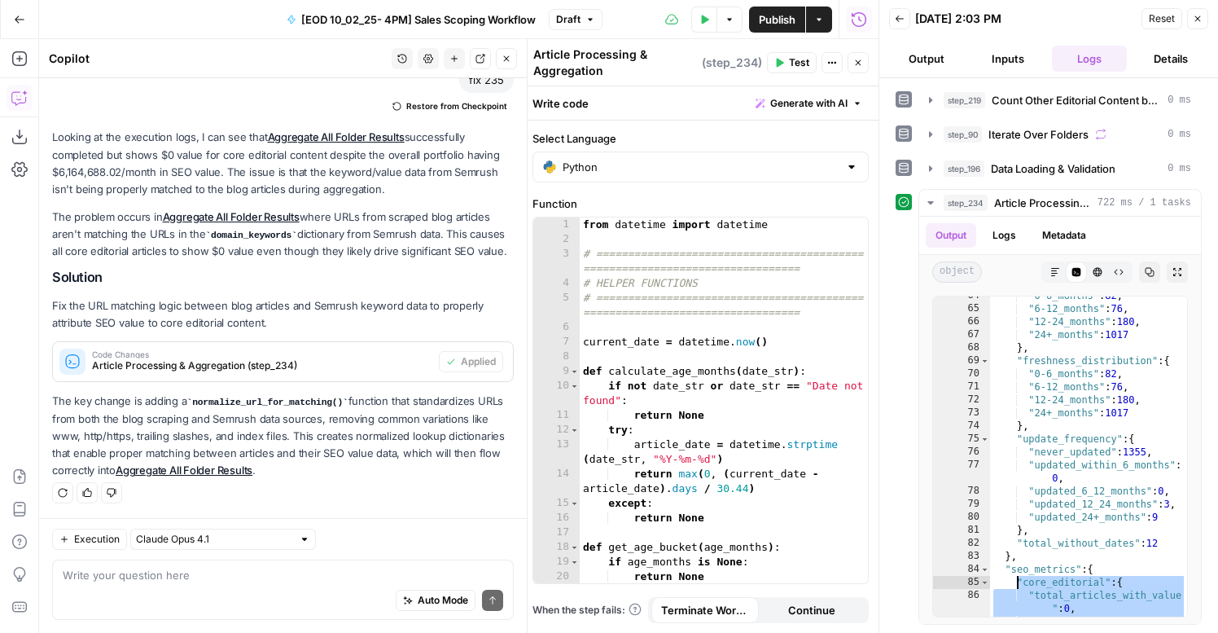
click at [353, 595] on div "Auto Mode Send" at bounding box center [283, 601] width 440 height 36
click at [996, 233] on button "Logs" at bounding box center [1004, 235] width 43 height 24
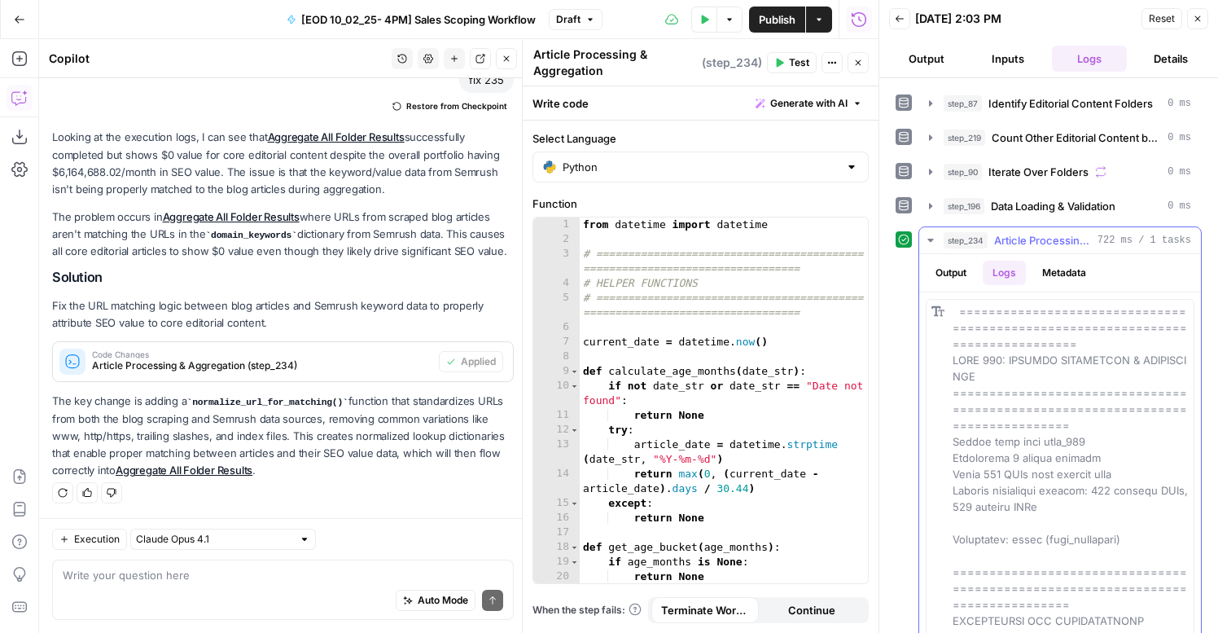
scroll to position [157, 0]
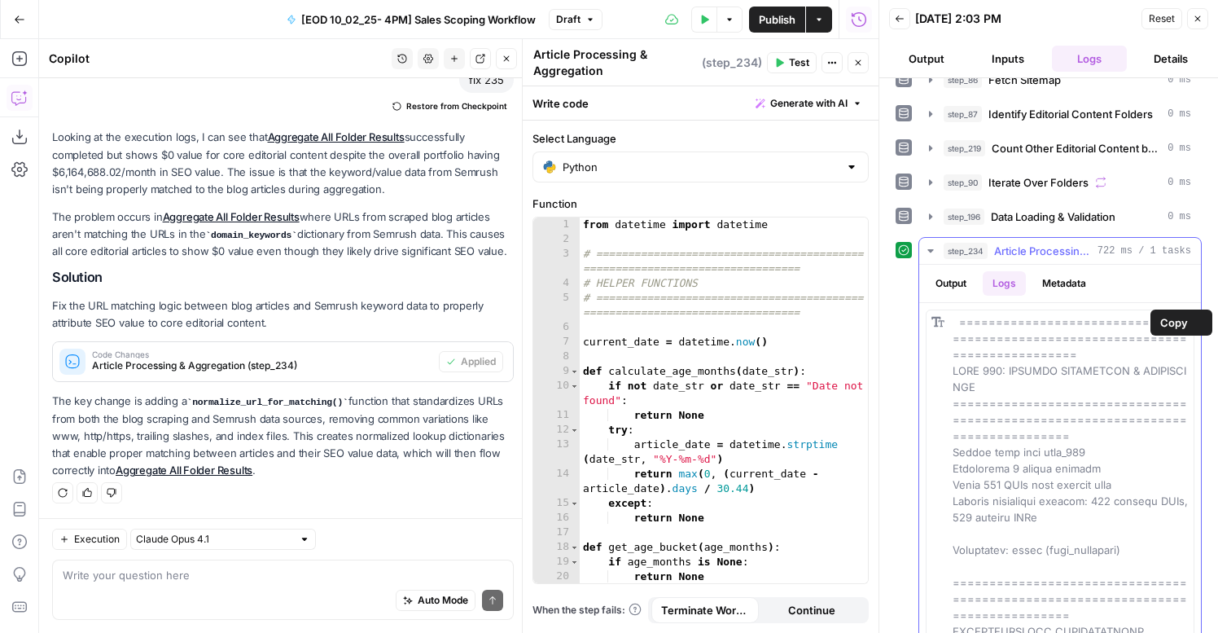
drag, startPoint x: 1131, startPoint y: 610, endPoint x: 952, endPoint y: 316, distance: 344.2
copy span "===============================================================================…"
click at [202, 574] on textarea at bounding box center [283, 575] width 440 height 16
paste textarea "===============================================================================…"
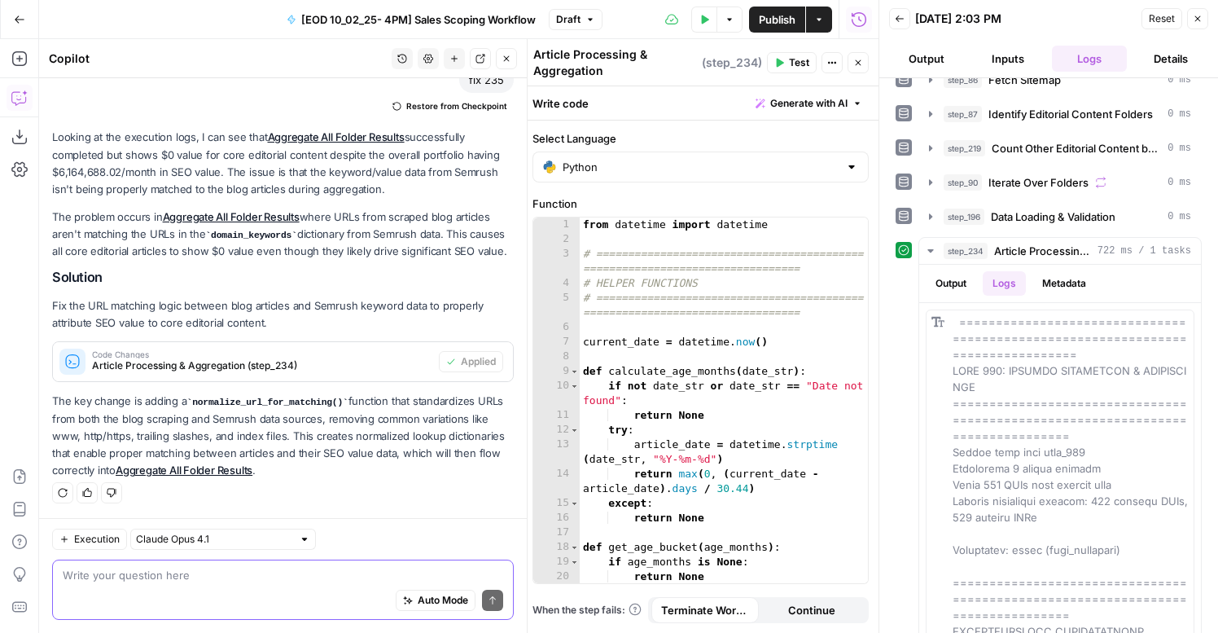
type textarea "===============================================================================…"
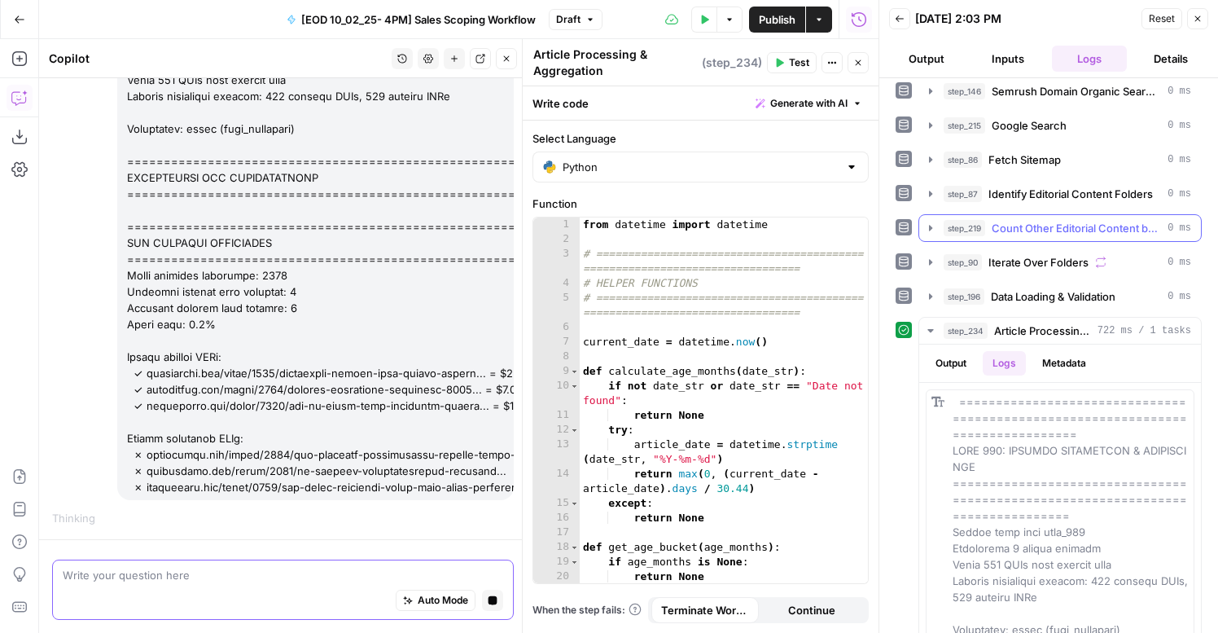
scroll to position [0, 0]
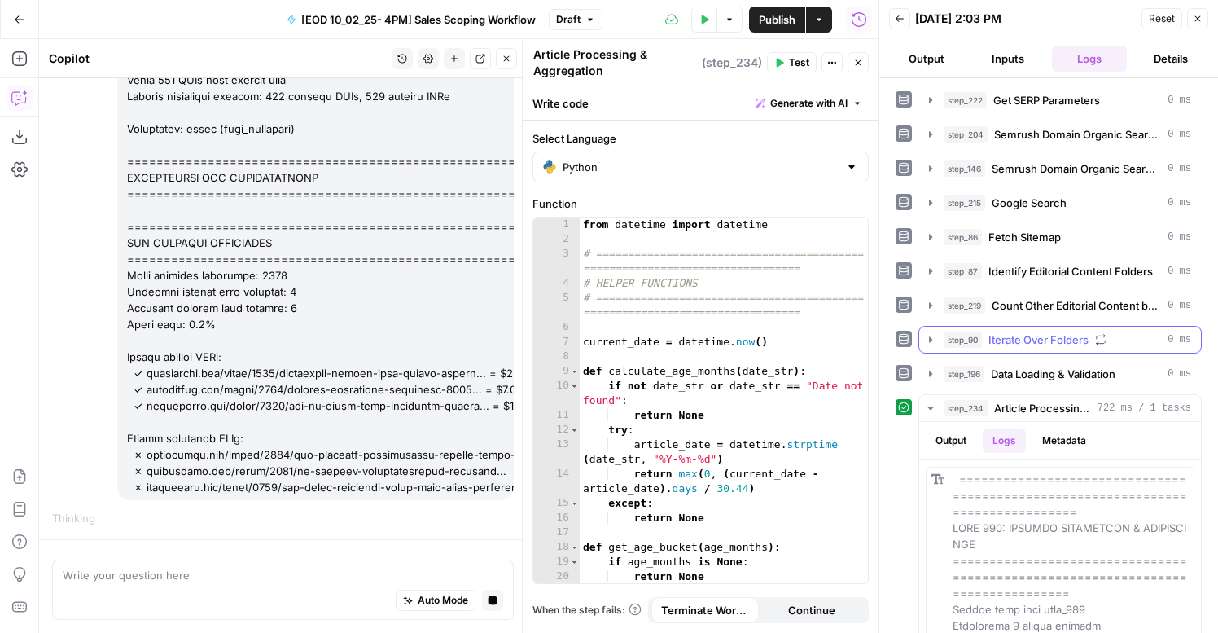
click at [1009, 332] on span "Iterate Over Folders" at bounding box center [1038, 339] width 100 height 16
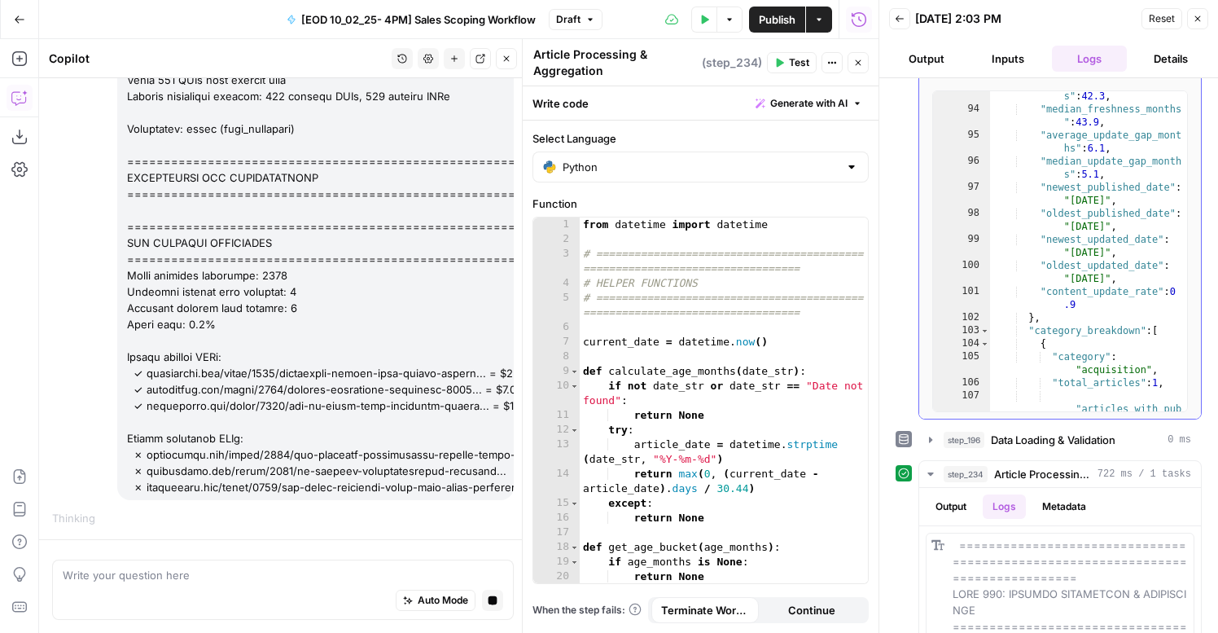
scroll to position [25, 0]
type textarea "**********"
click at [1072, 255] on div ""average_freshness_month s" : 42.3 , "median_freshness_months " : 43.9 , "avera…" at bounding box center [1088, 269] width 197 height 385
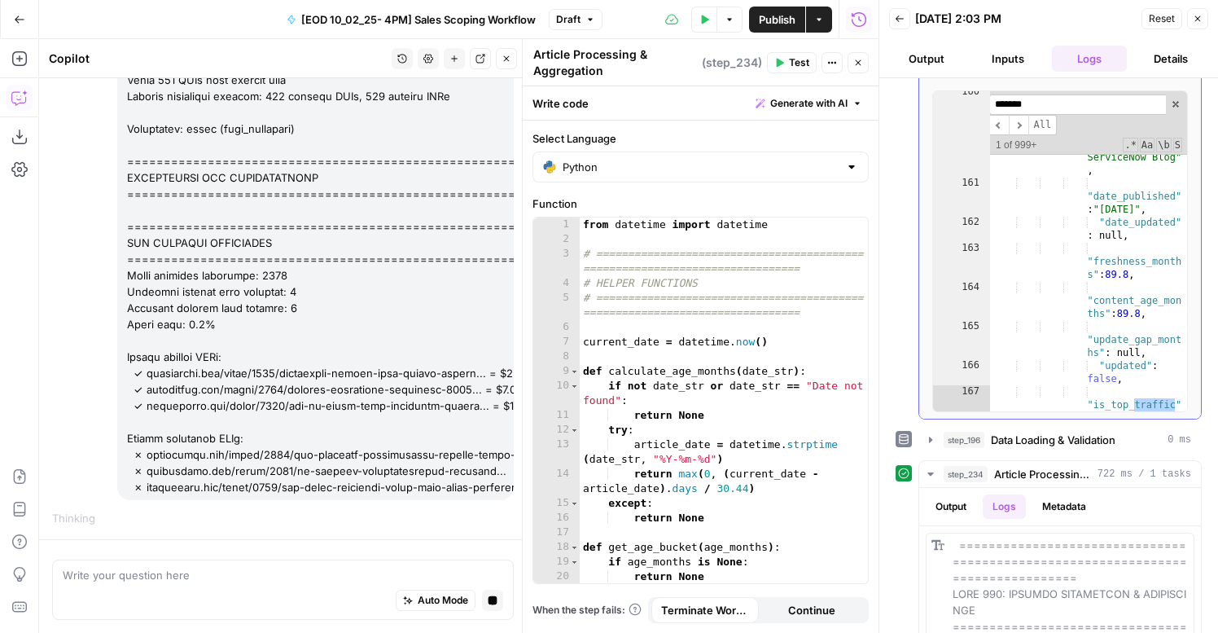
scroll to position [53, 0]
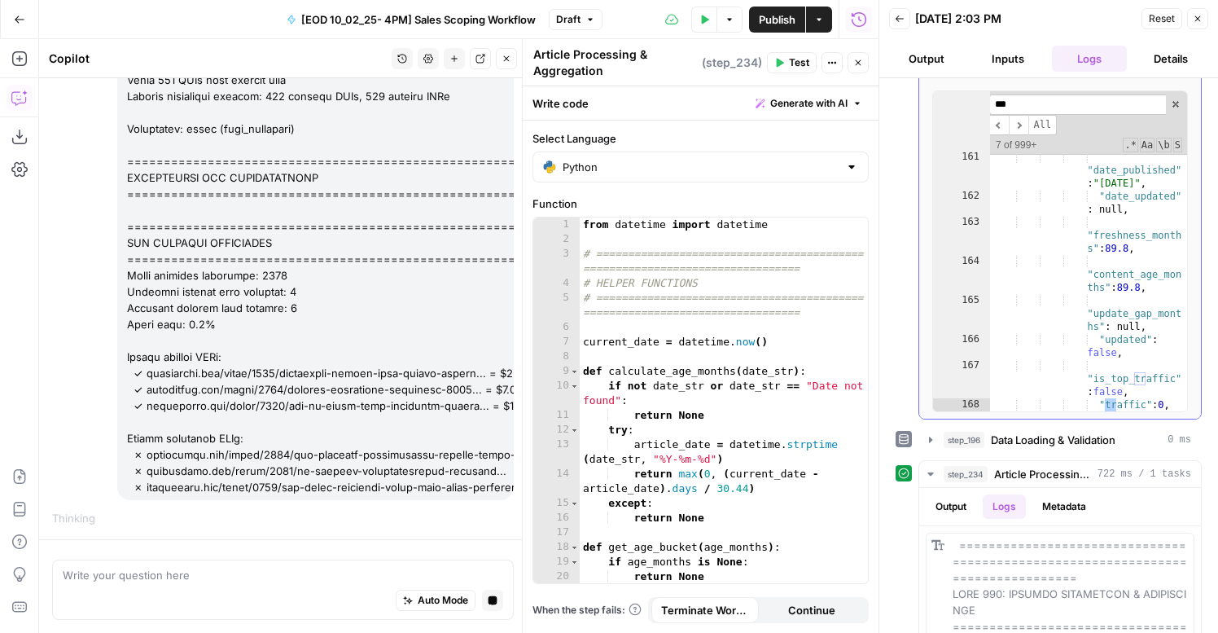
type input "****"
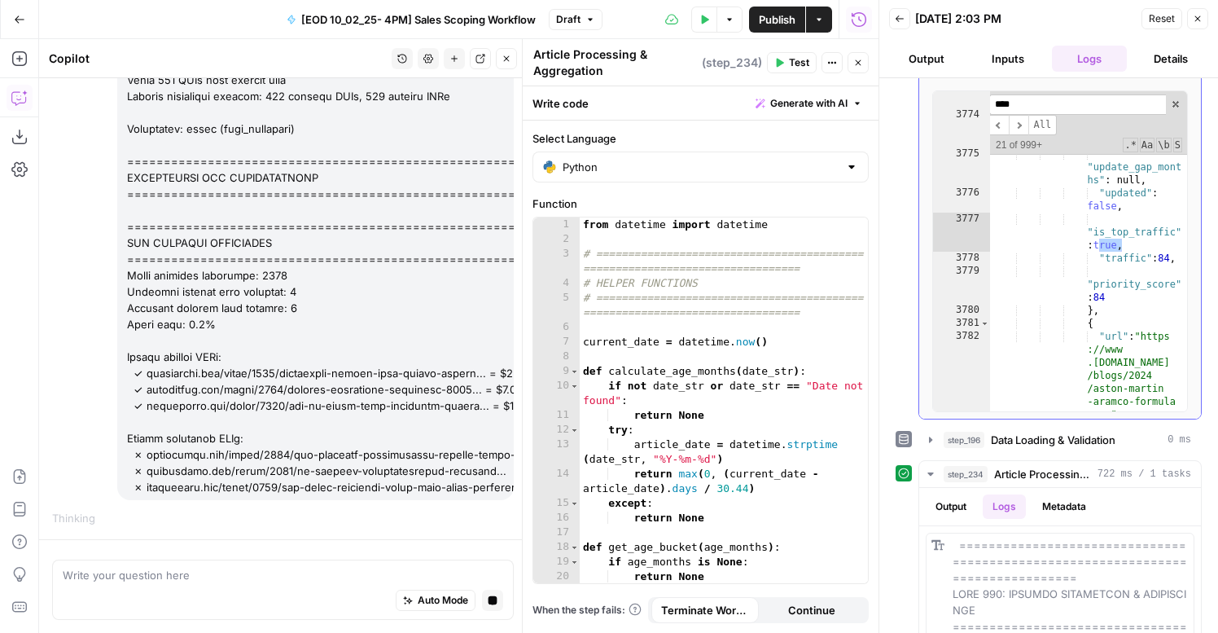
scroll to position [2990, 0]
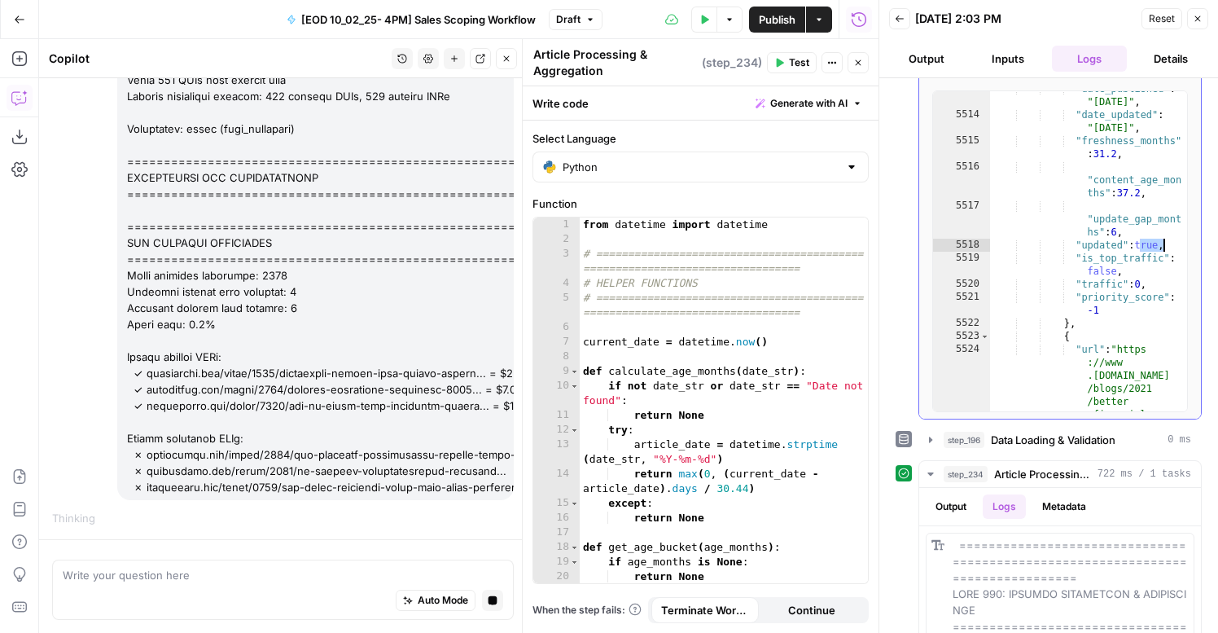
type textarea "**********"
click at [721, 391] on div "from datetime import datetime # ========================================== ====…" at bounding box center [724, 414] width 288 height 395
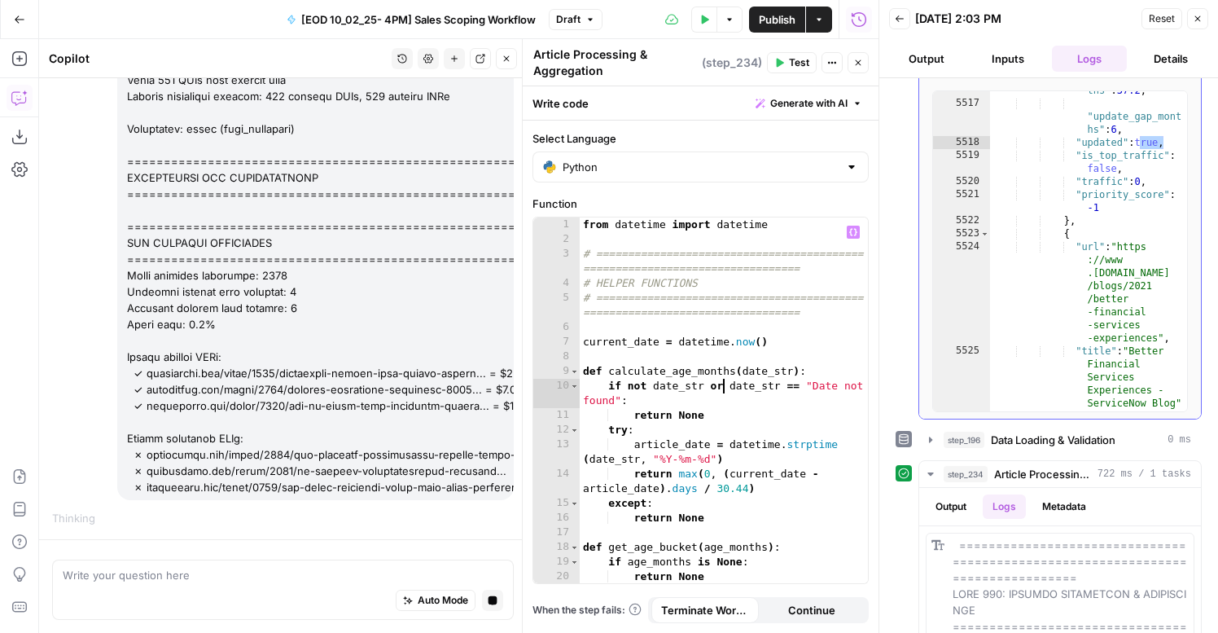
scroll to position [2992, 0]
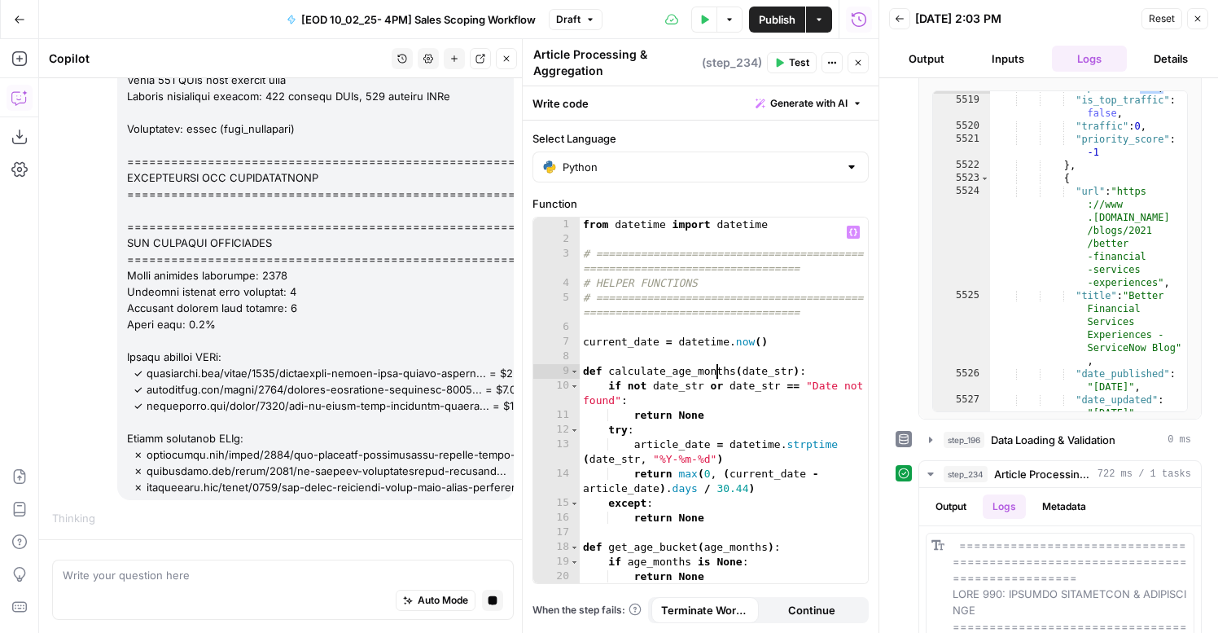
click at [716, 373] on div "from datetime import datetime # ========================================== ====…" at bounding box center [724, 414] width 288 height 395
type textarea "**********"
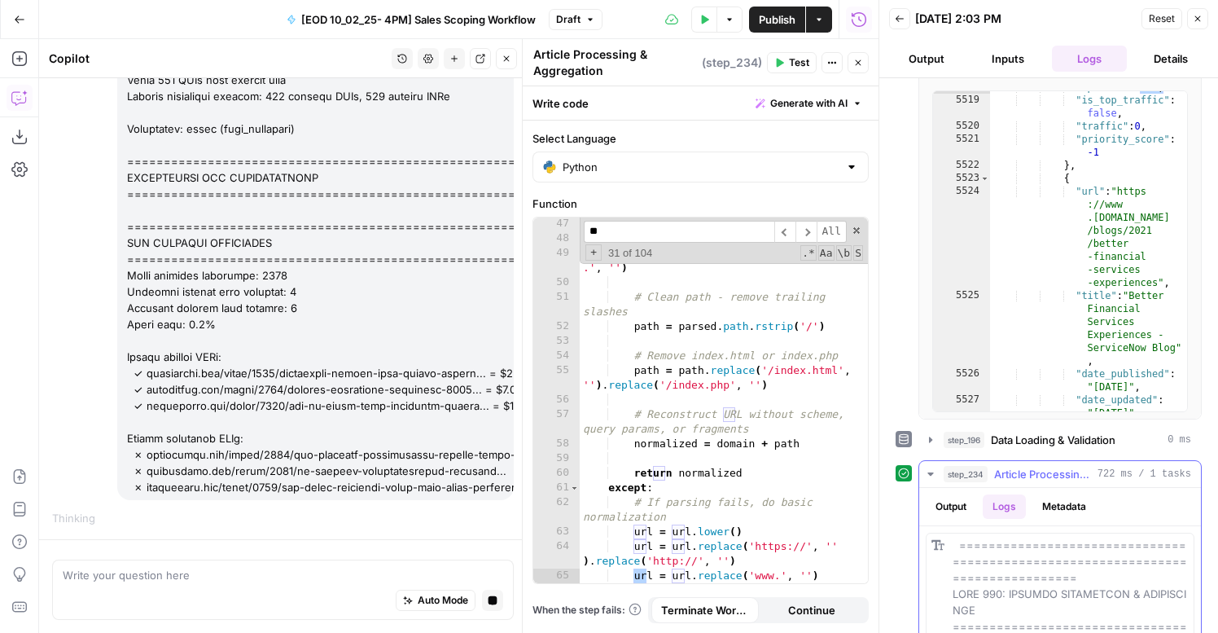
scroll to position [483, 0]
type input "**"
click at [949, 502] on button "Output" at bounding box center [951, 506] width 50 height 24
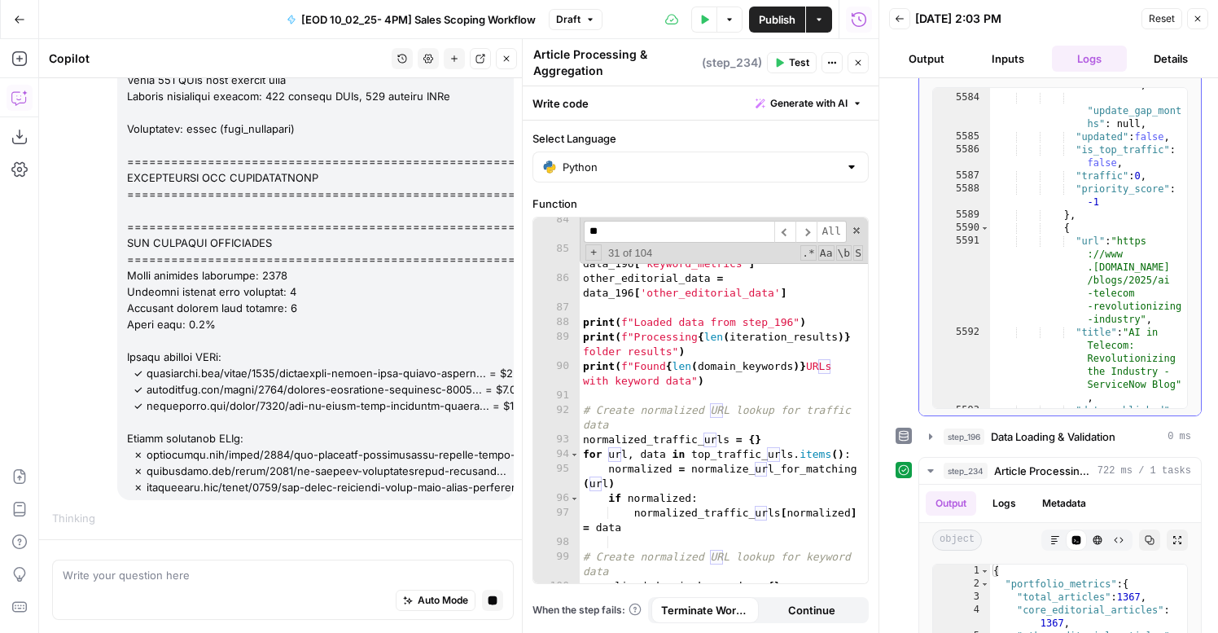
scroll to position [3028, 0]
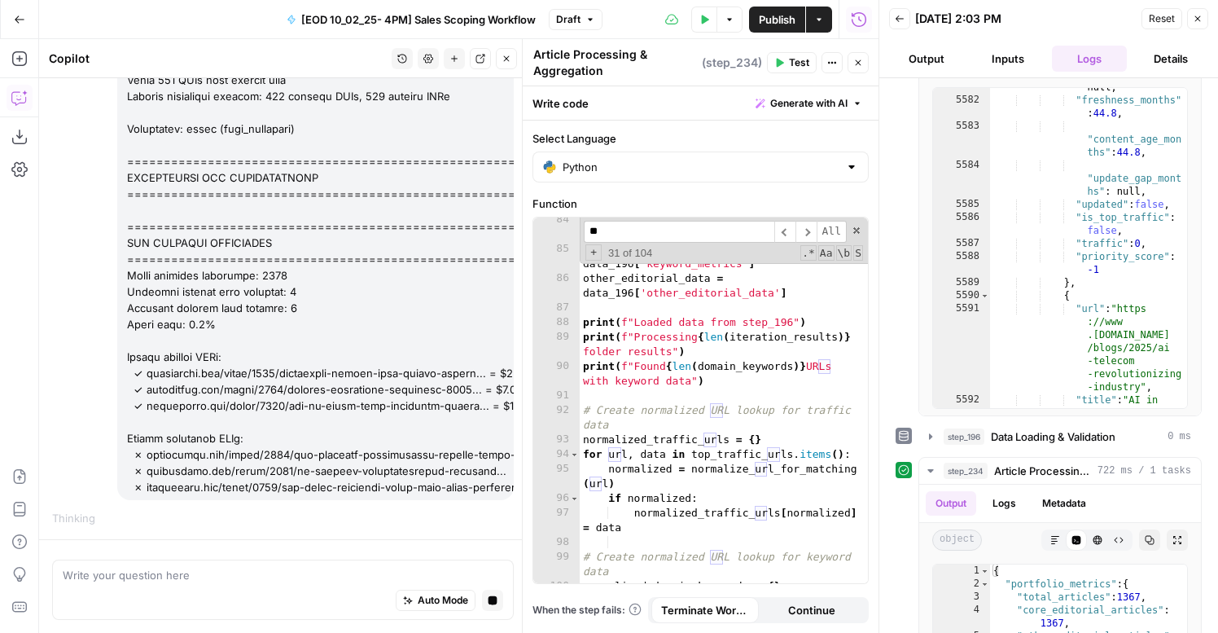
click at [1197, 23] on icon "button" at bounding box center [1198, 19] width 10 height 10
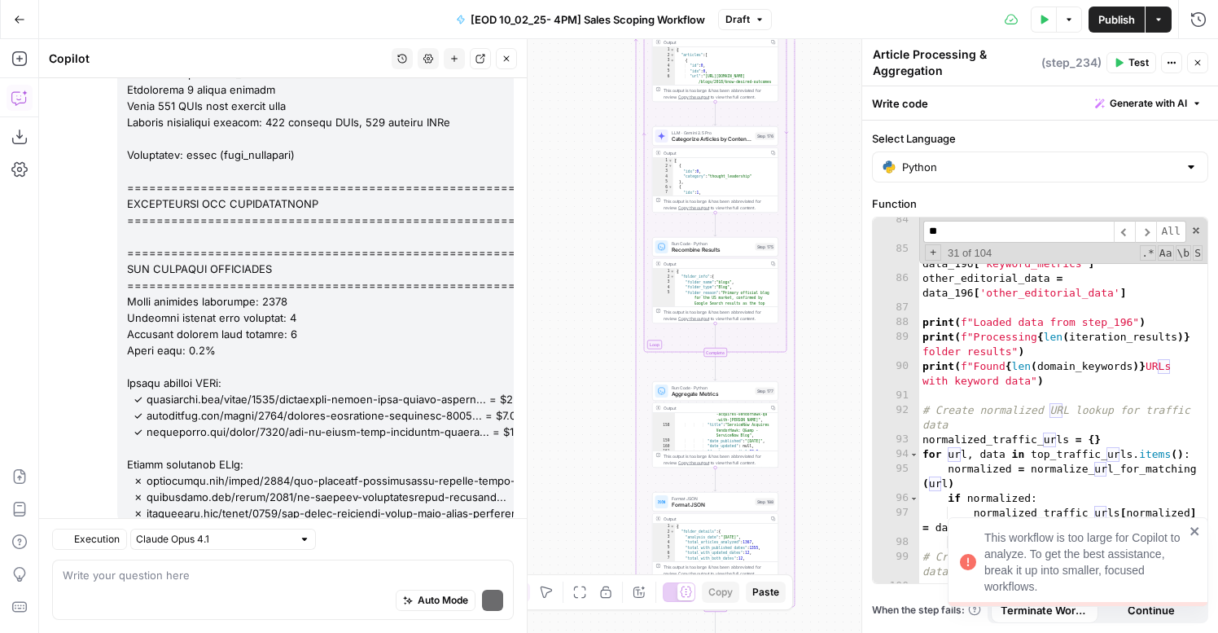
scroll to position [631, 0]
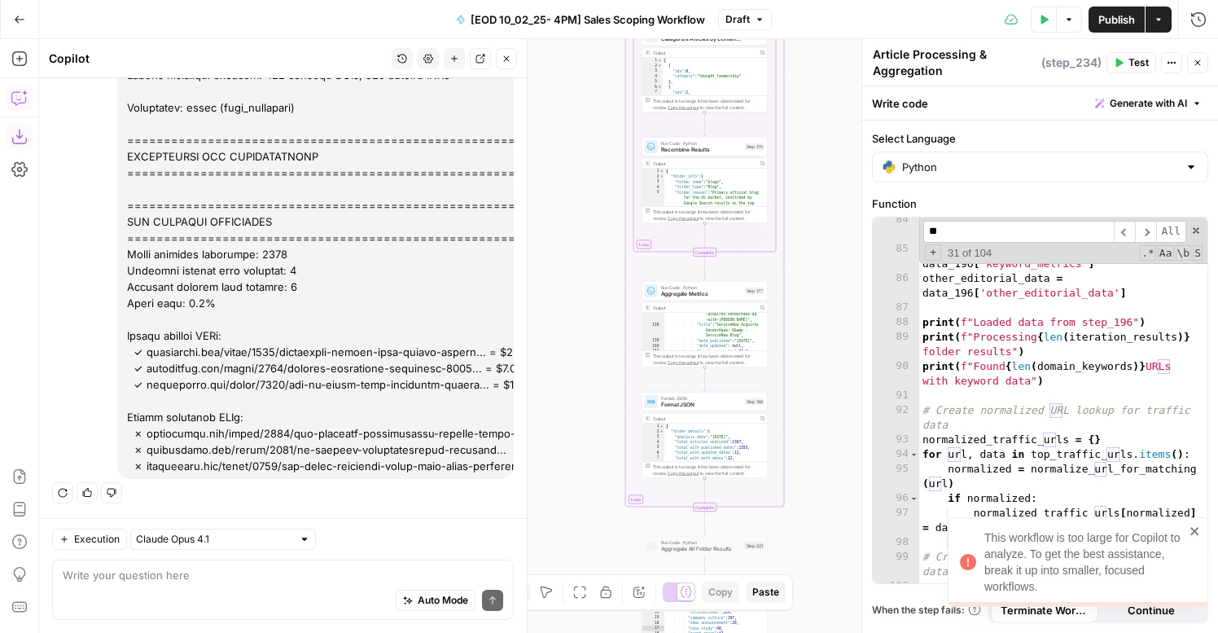
click at [20, 128] on button "Download as JSON" at bounding box center [20, 137] width 26 height 26
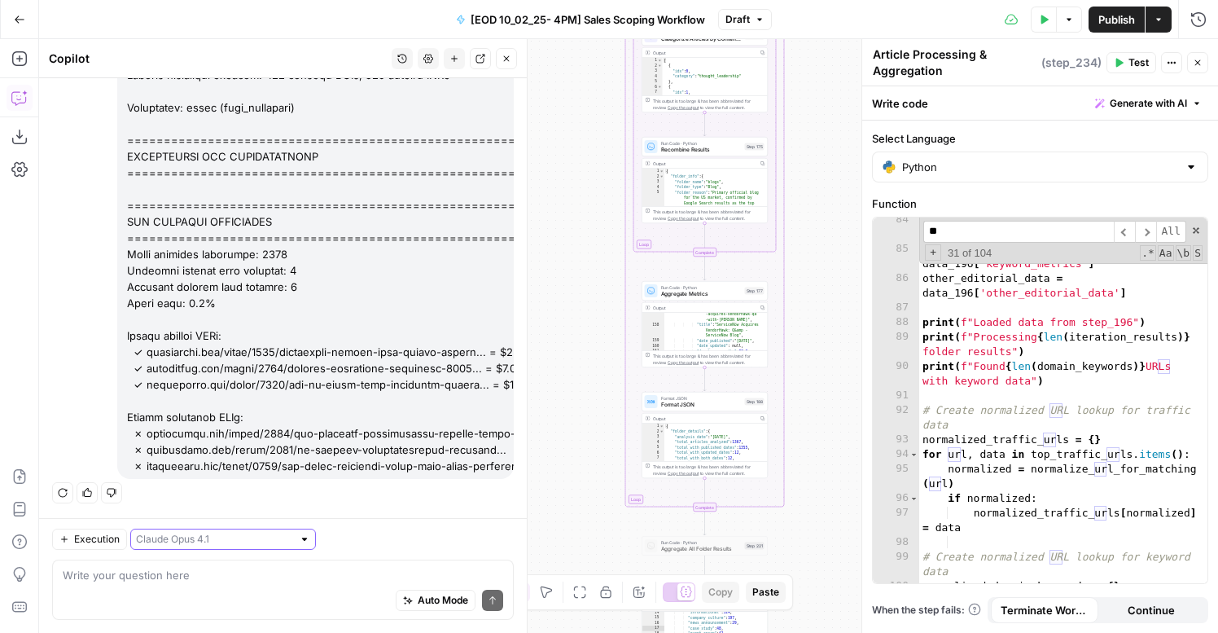
click at [193, 544] on input "text" at bounding box center [214, 539] width 156 height 16
drag, startPoint x: 204, startPoint y: 467, endPoint x: 208, endPoint y: 484, distance: 17.6
click at [208, 484] on div "Claude Sonnet 4 (default) Claude Sonnet 4.5 Claude Opus 4.1" at bounding box center [200, 480] width 140 height 83
click at [208, 484] on span "[PERSON_NAME] 4.5" at bounding box center [197, 480] width 106 height 16
type input "[PERSON_NAME] 4.5"
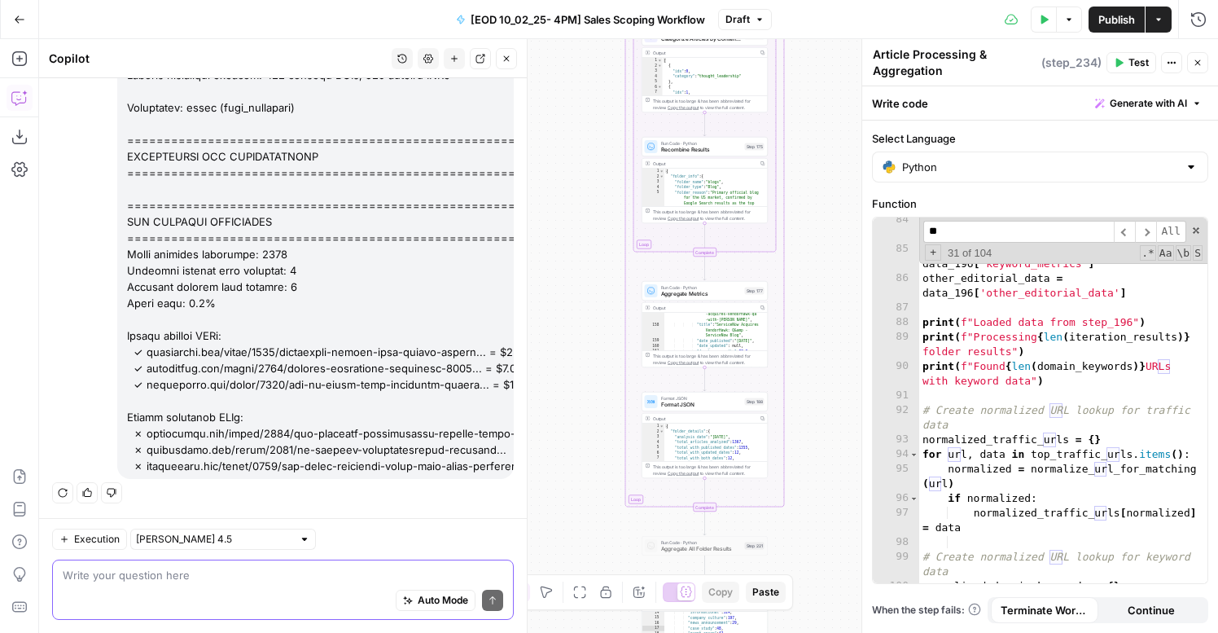
click at [128, 580] on textarea at bounding box center [283, 575] width 440 height 16
type textarea "why isnt it finding core_editorial value"
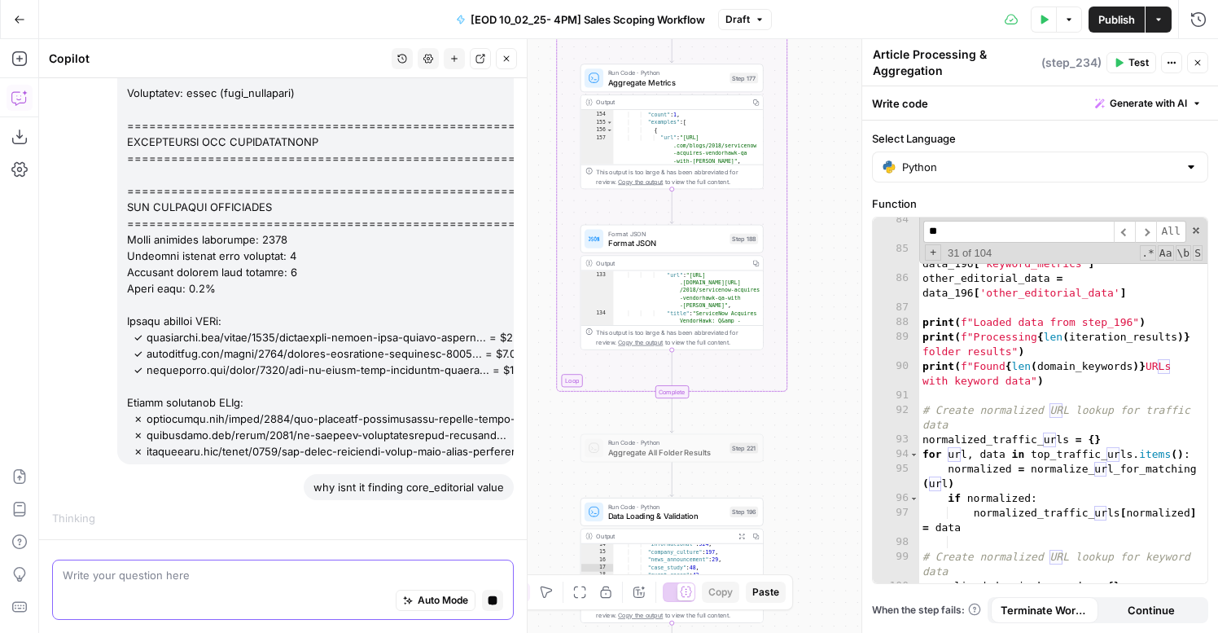
scroll to position [353, 0]
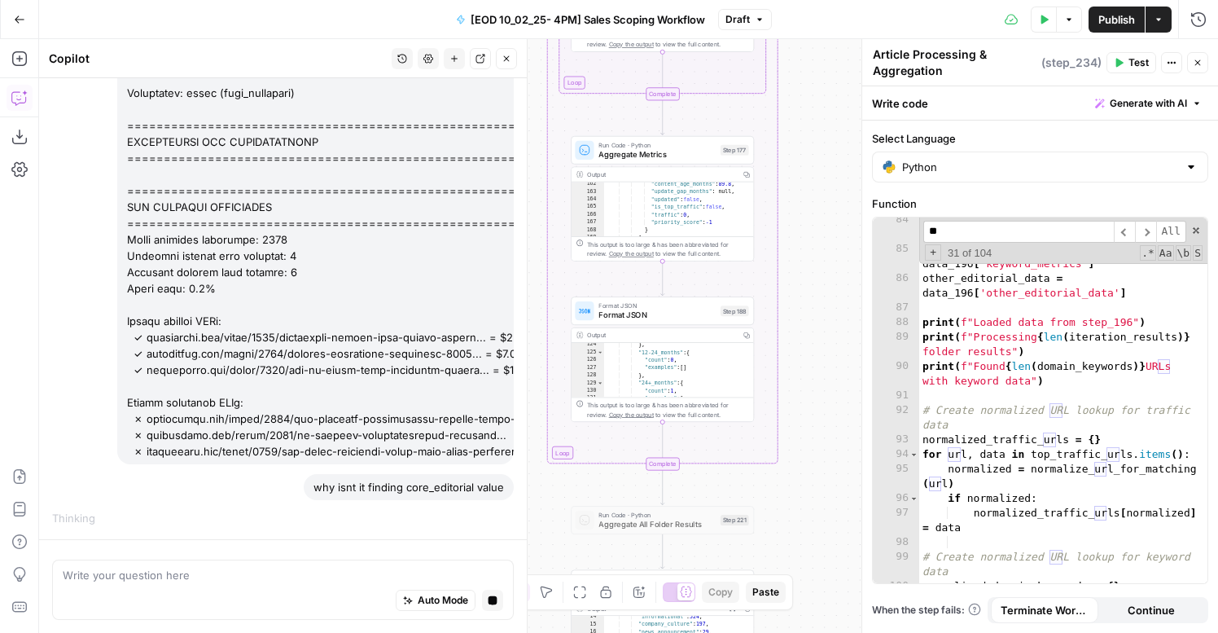
type textarea "**********"
click at [710, 205] on div ""content_age_months" : 89.8 , "update_gap_months" : null , "updated" : false , …" at bounding box center [679, 215] width 150 height 71
click at [245, 577] on textarea at bounding box center [283, 575] width 440 height 16
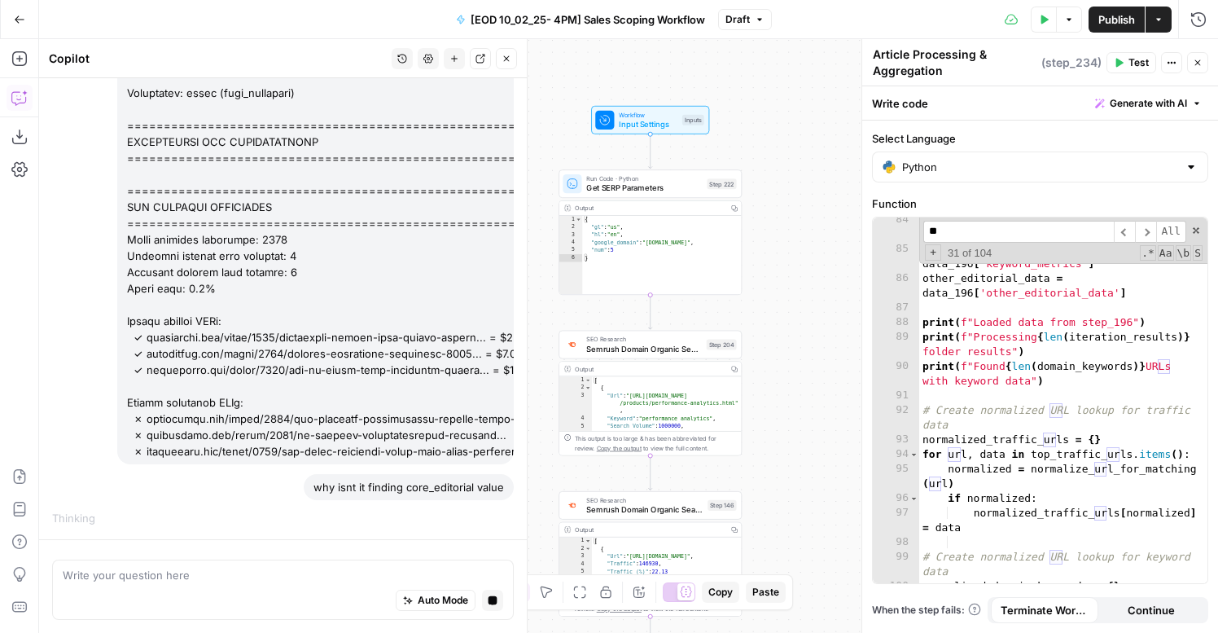
click at [954, 238] on input "**" at bounding box center [1018, 232] width 191 height 22
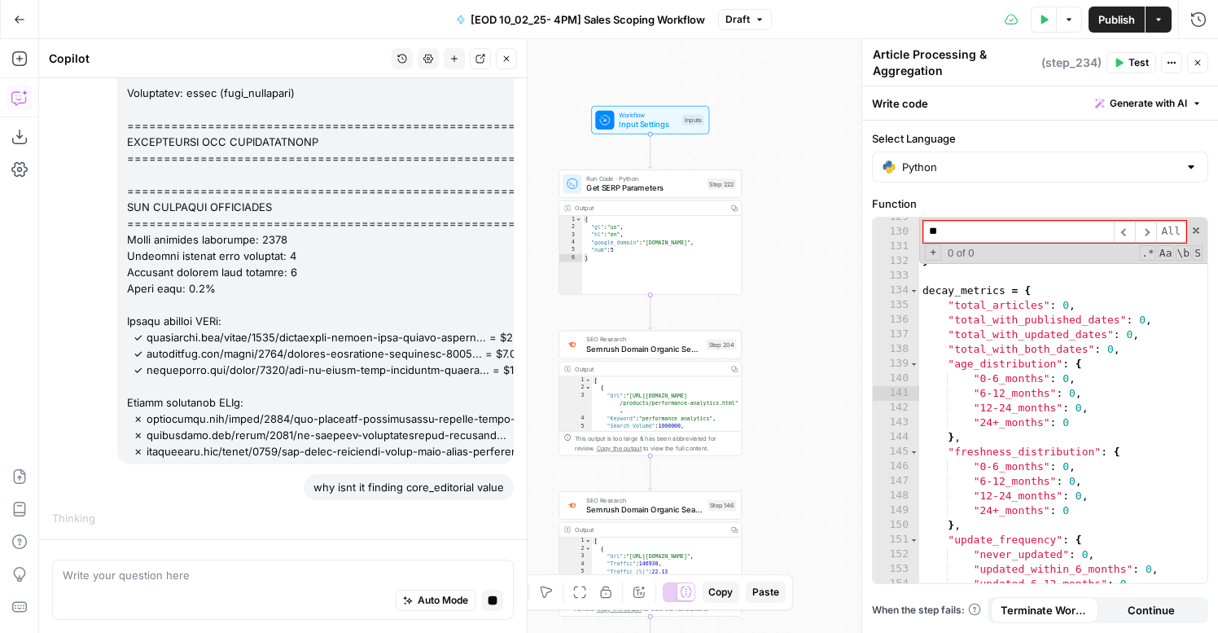
scroll to position [2484, 0]
type input "***"
type textarea "**********"
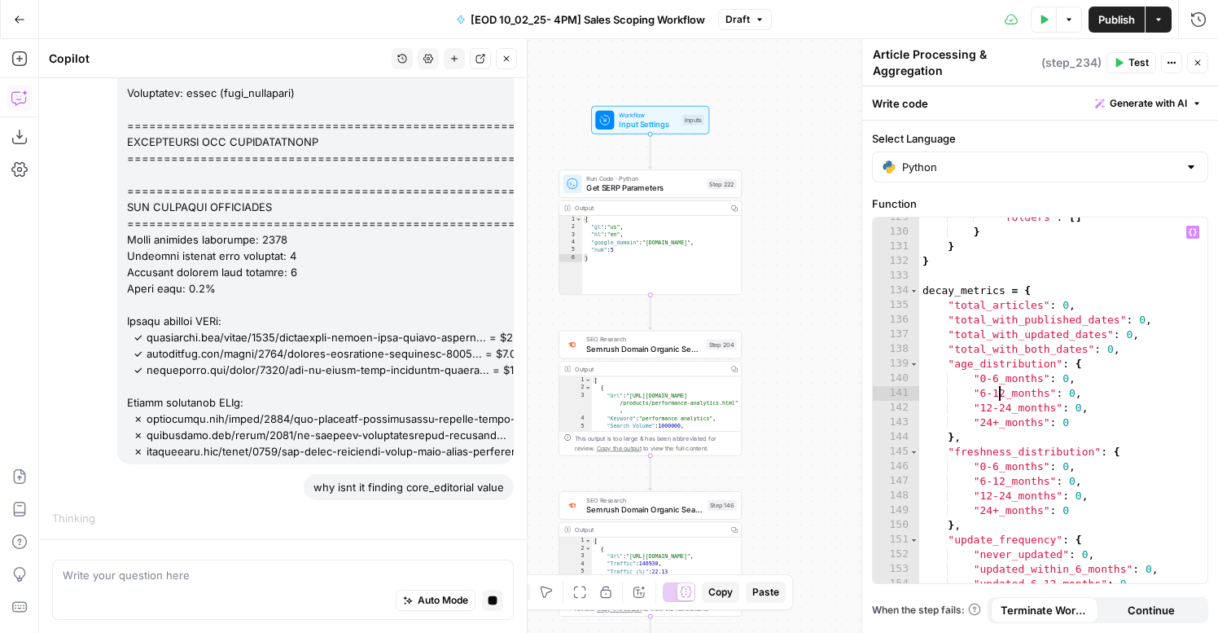
click at [1198, 63] on icon "button" at bounding box center [1198, 63] width 10 height 10
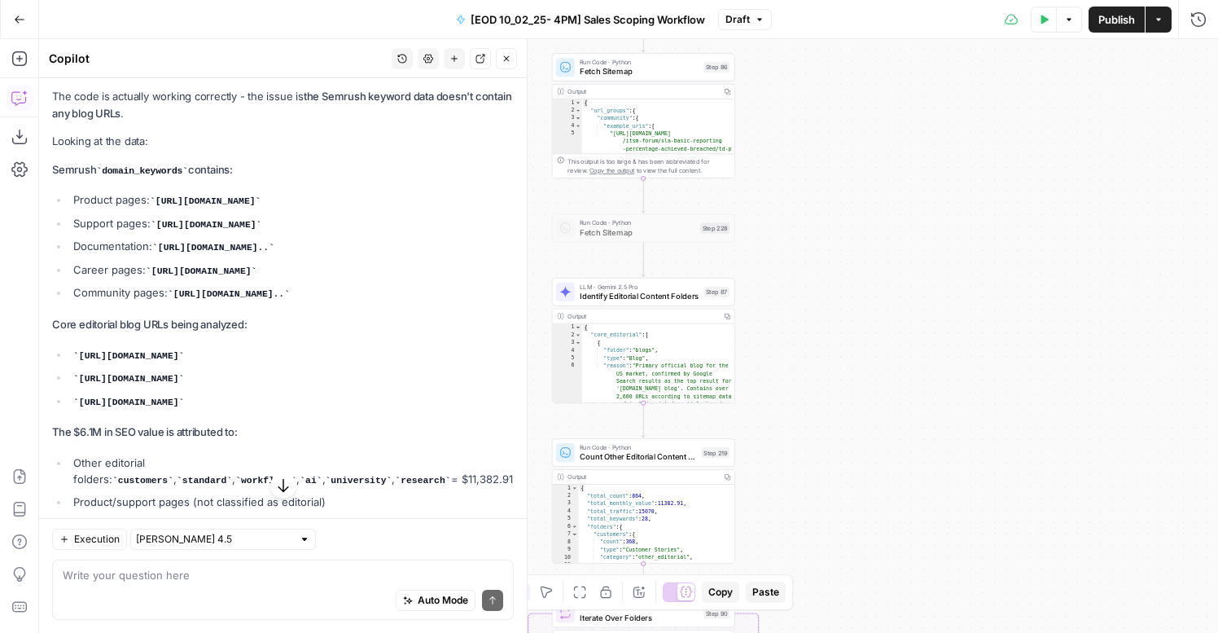
scroll to position [1049, 0]
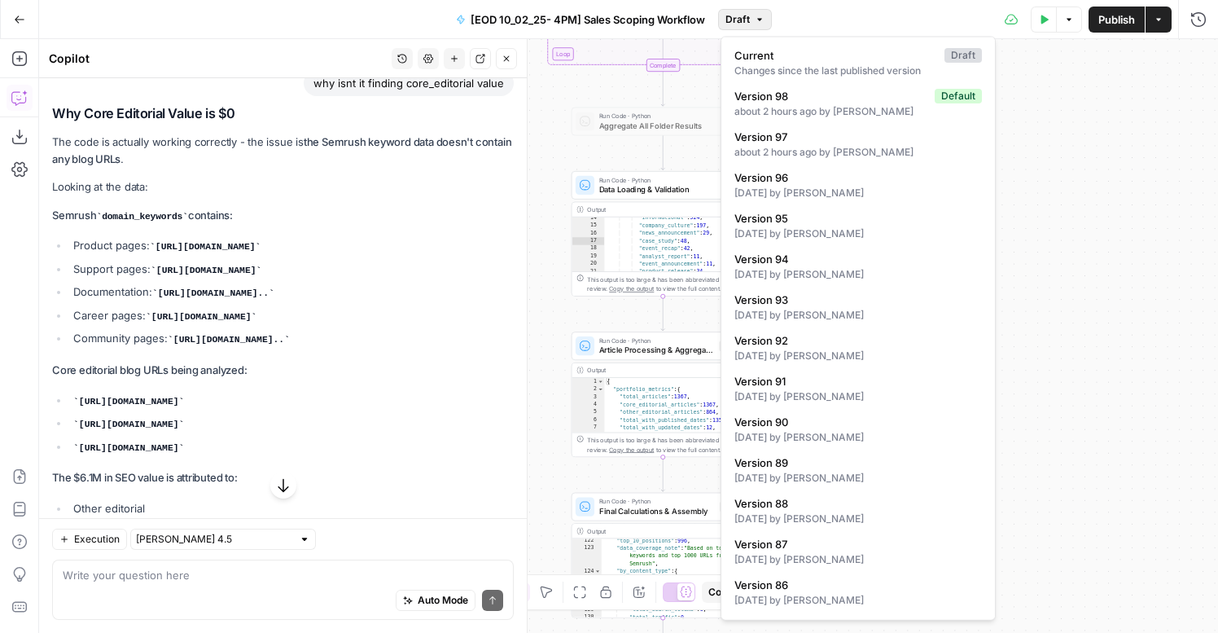
click at [752, 15] on button "Draft" at bounding box center [745, 19] width 54 height 21
click at [781, 108] on div "about 2 hours ago by Nicole Guercia" at bounding box center [858, 111] width 248 height 15
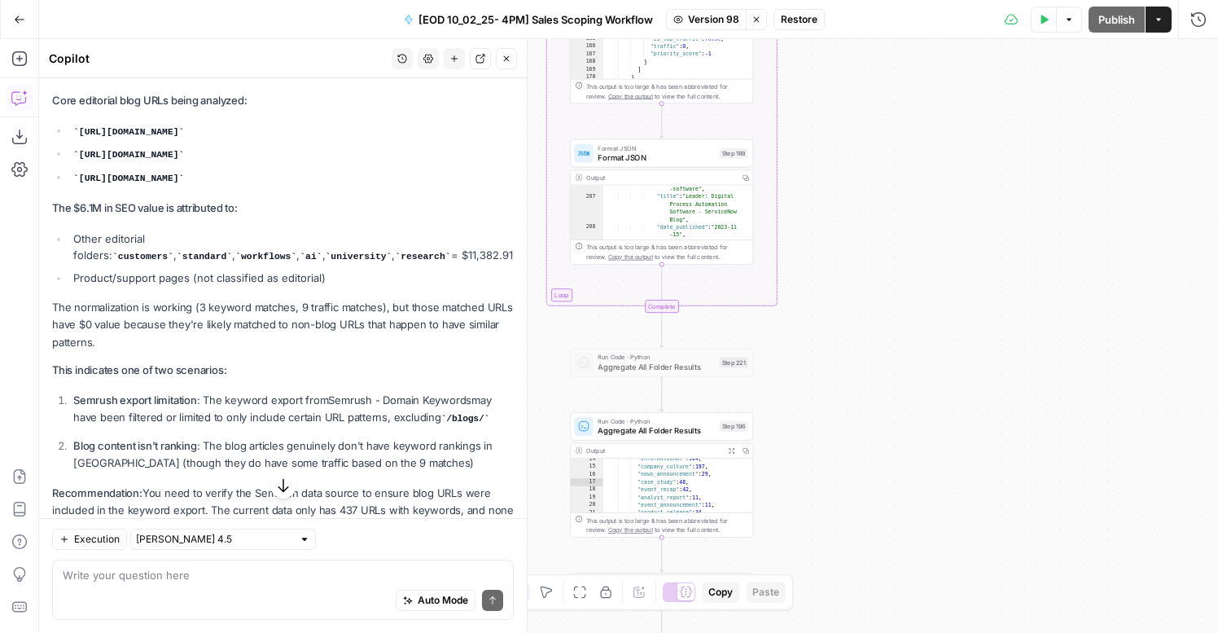
scroll to position [1362, 0]
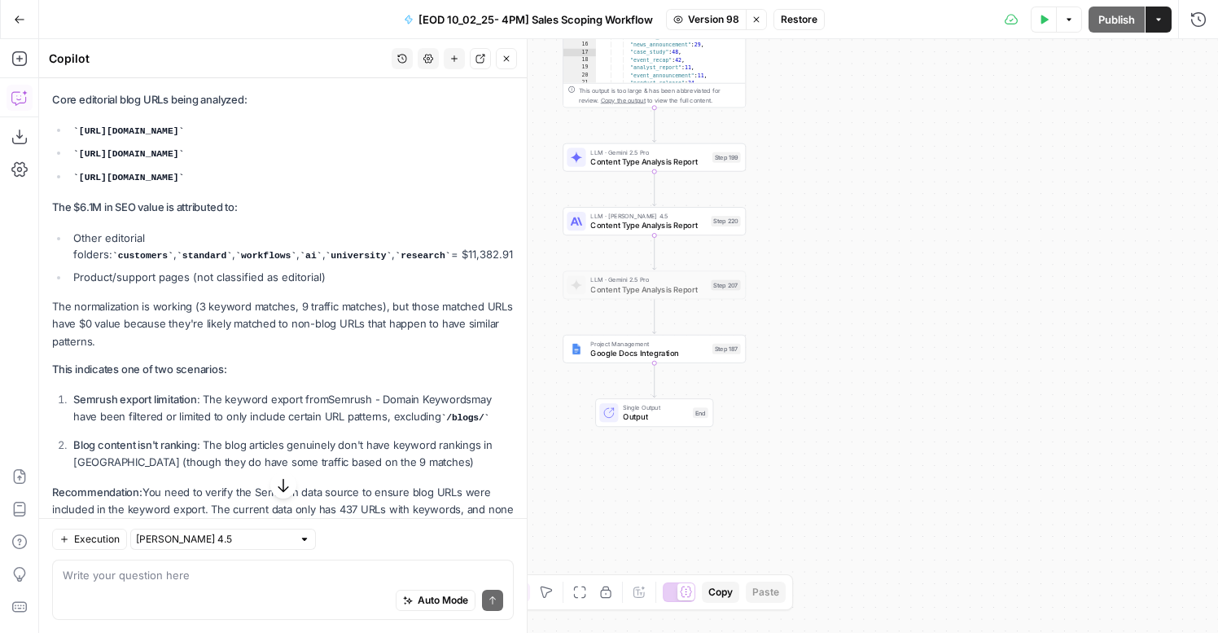
click at [757, 21] on icon "button" at bounding box center [756, 20] width 10 height 10
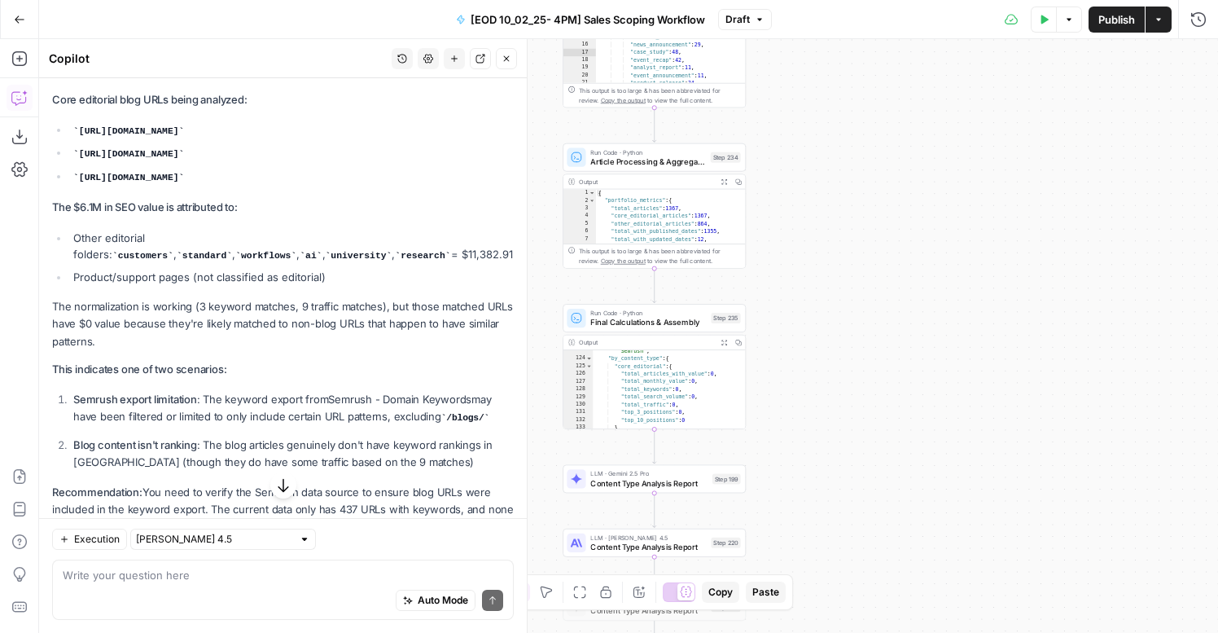
scroll to position [1338, 0]
click at [673, 329] on div "Run Code · Python Final Calculations & Assembly Step 235 Copy step Delete step …" at bounding box center [654, 318] width 183 height 28
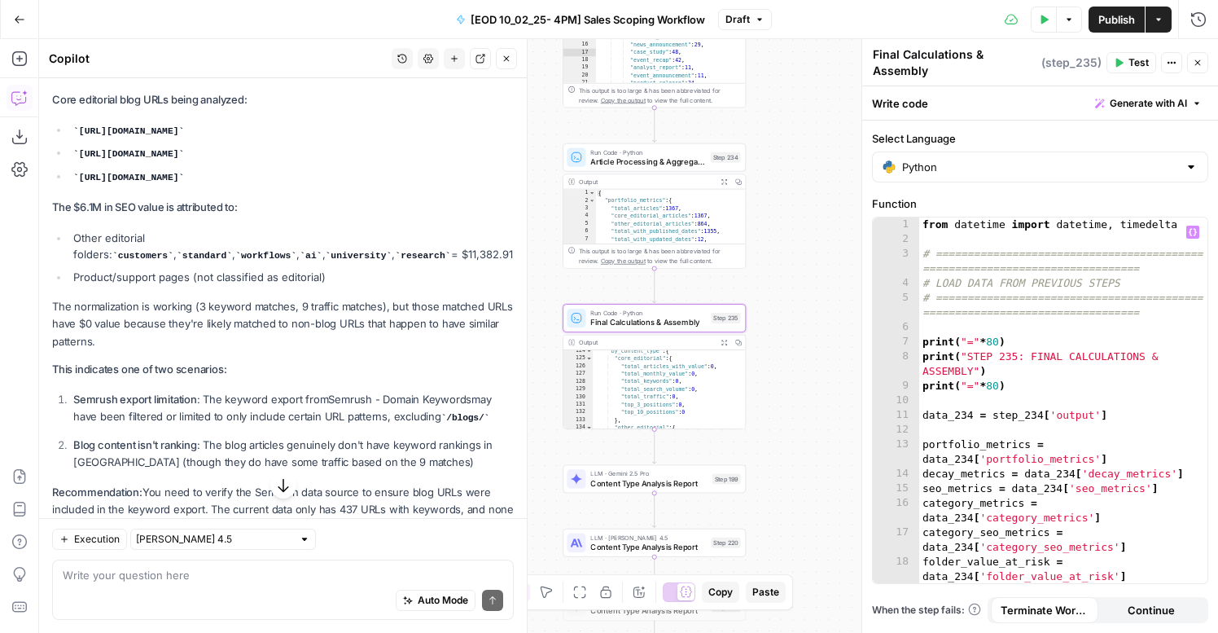
type textarea "**********"
click at [1054, 432] on div "from datetime import datetime , timedelta # ===================================…" at bounding box center [1063, 426] width 288 height 418
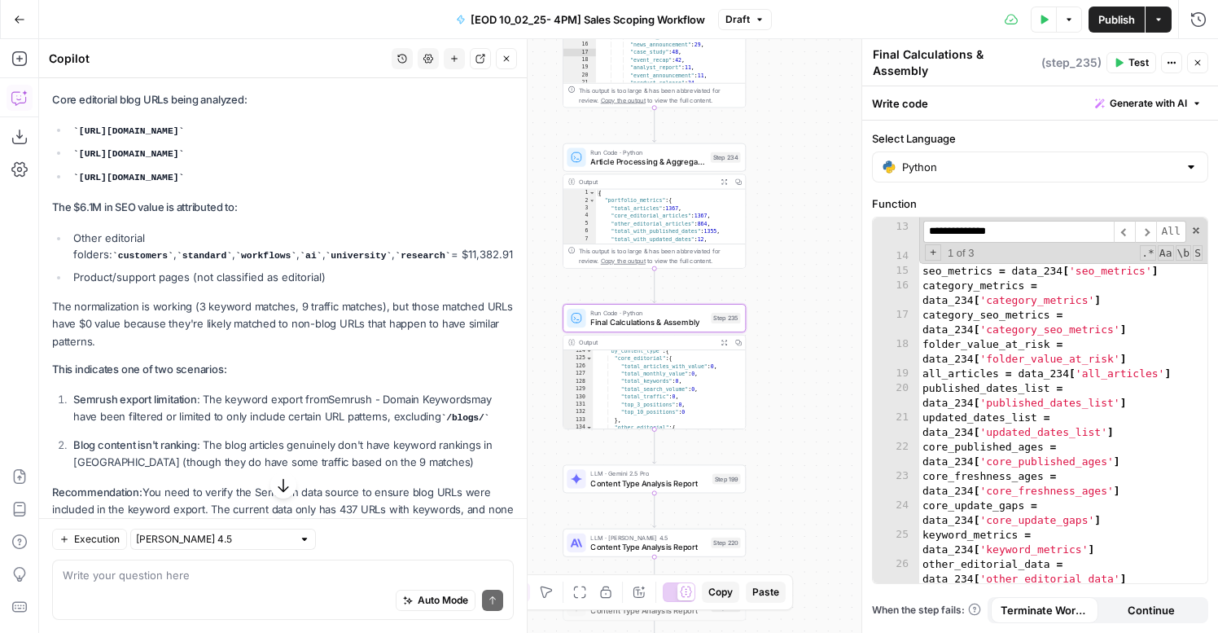
scroll to position [226, 0]
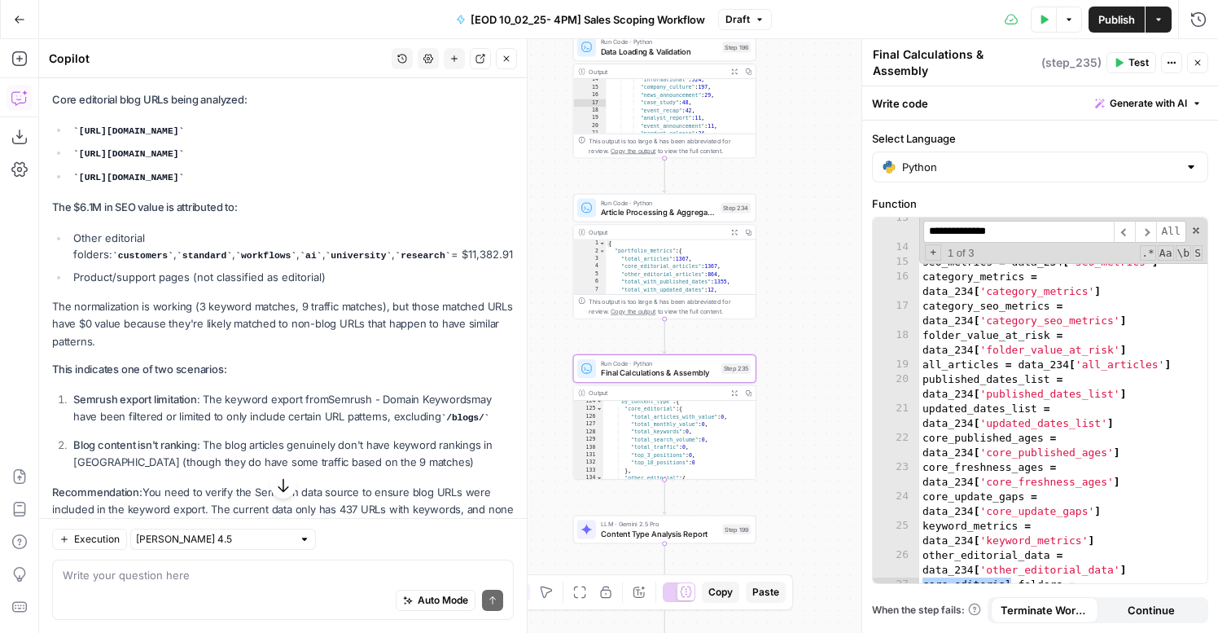
type input "**********"
type textarea "**********"
click at [712, 270] on div "{ "portfolio_metrics" : { "total_articles" : 1367 , "core_editorial_articles" :…" at bounding box center [681, 274] width 150 height 71
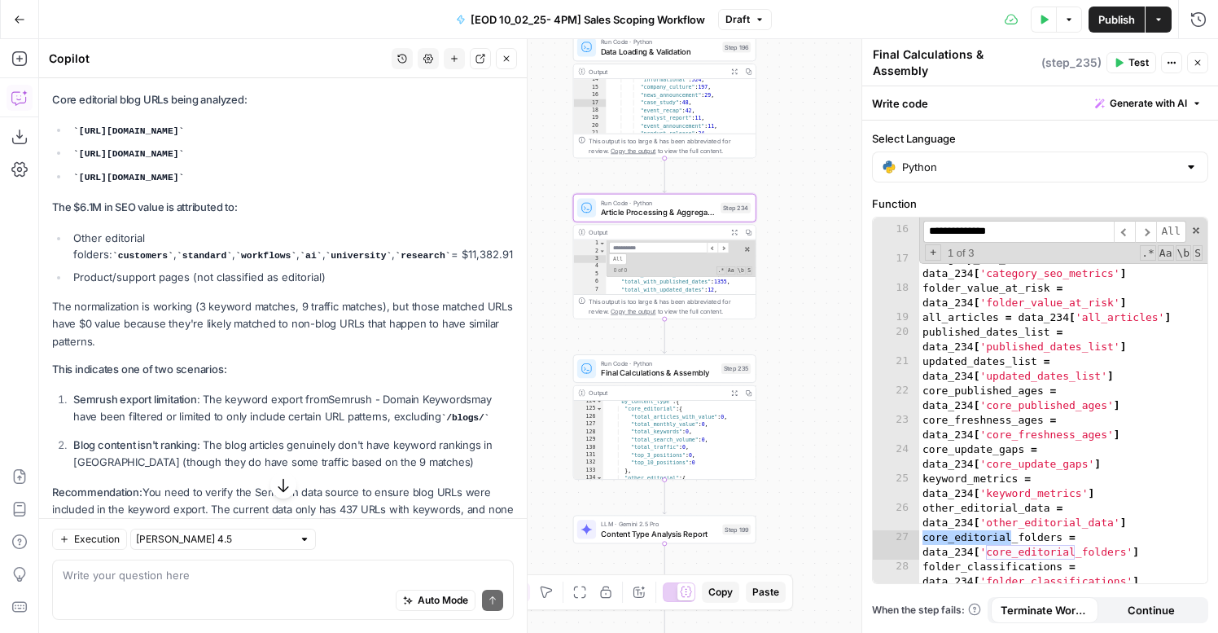
scroll to position [288, 0]
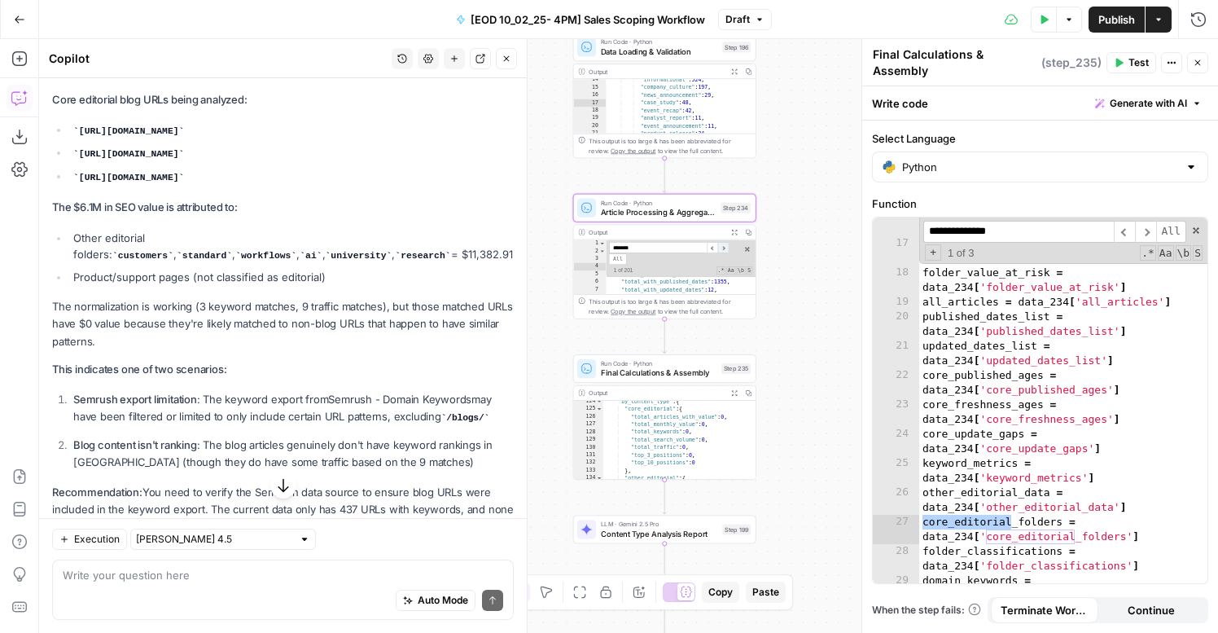
type input "*******"
click at [722, 244] on span "​" at bounding box center [723, 247] width 11 height 11
click at [734, 226] on button "Expand Output" at bounding box center [734, 232] width 14 height 14
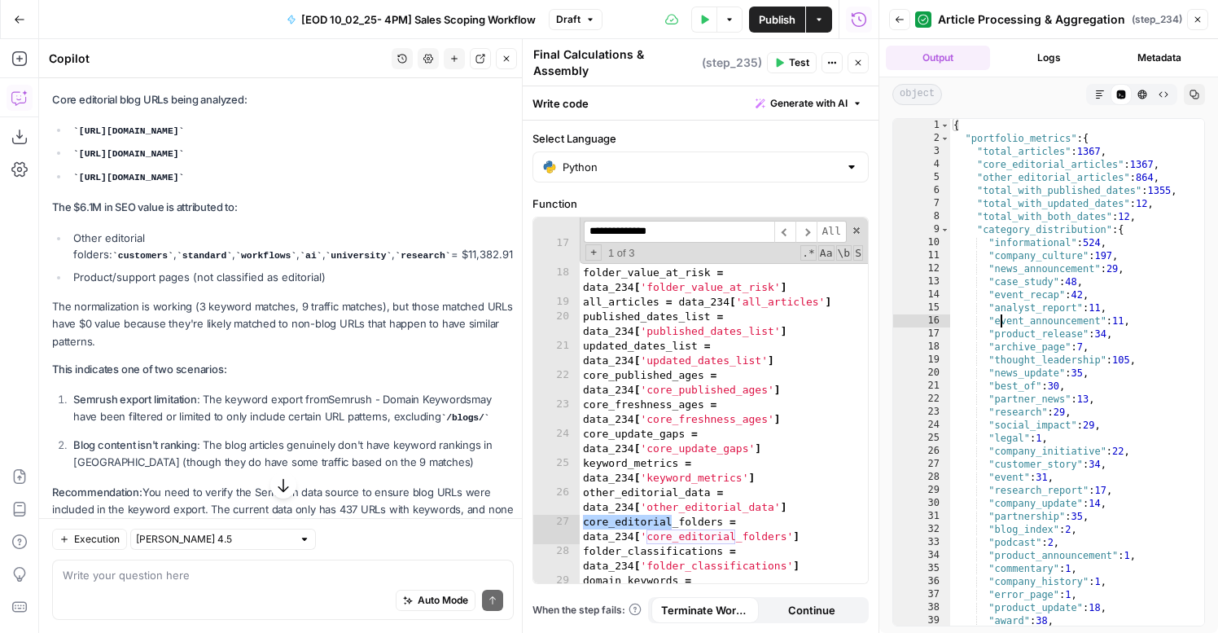
type textarea "**********"
click at [1002, 314] on div "{ "portfolio_metrics" : { "total_articles" : 1367 , "core_editorial_articles" :…" at bounding box center [1077, 385] width 254 height 532
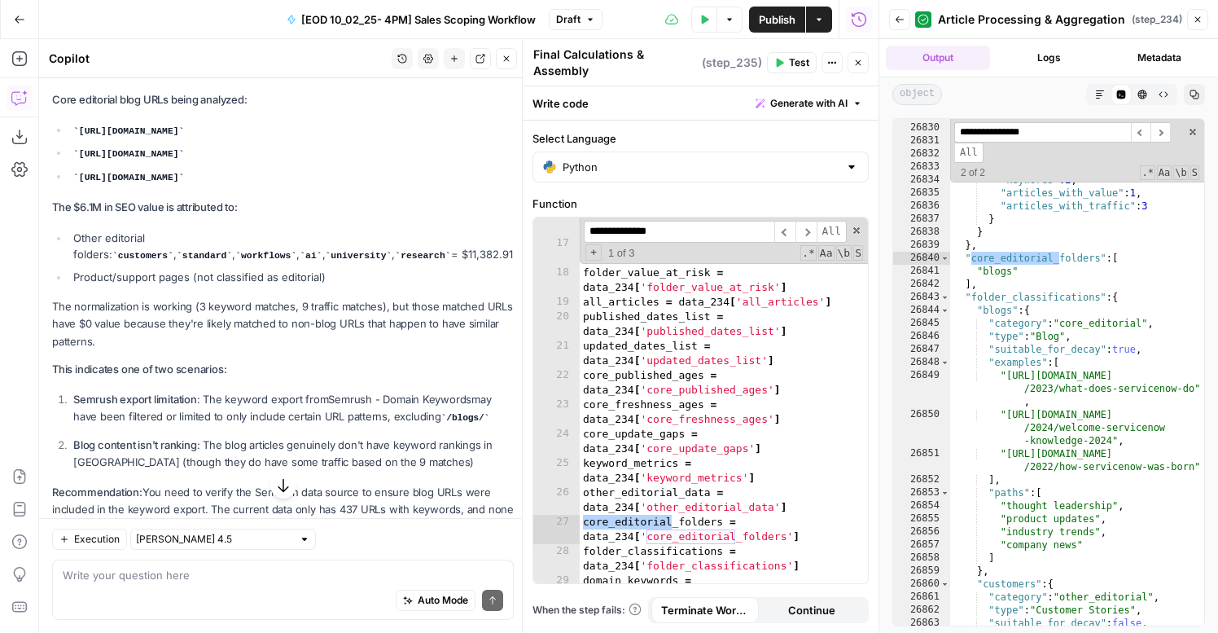
scroll to position [19666, 0]
type input "**********"
type textarea "**********"
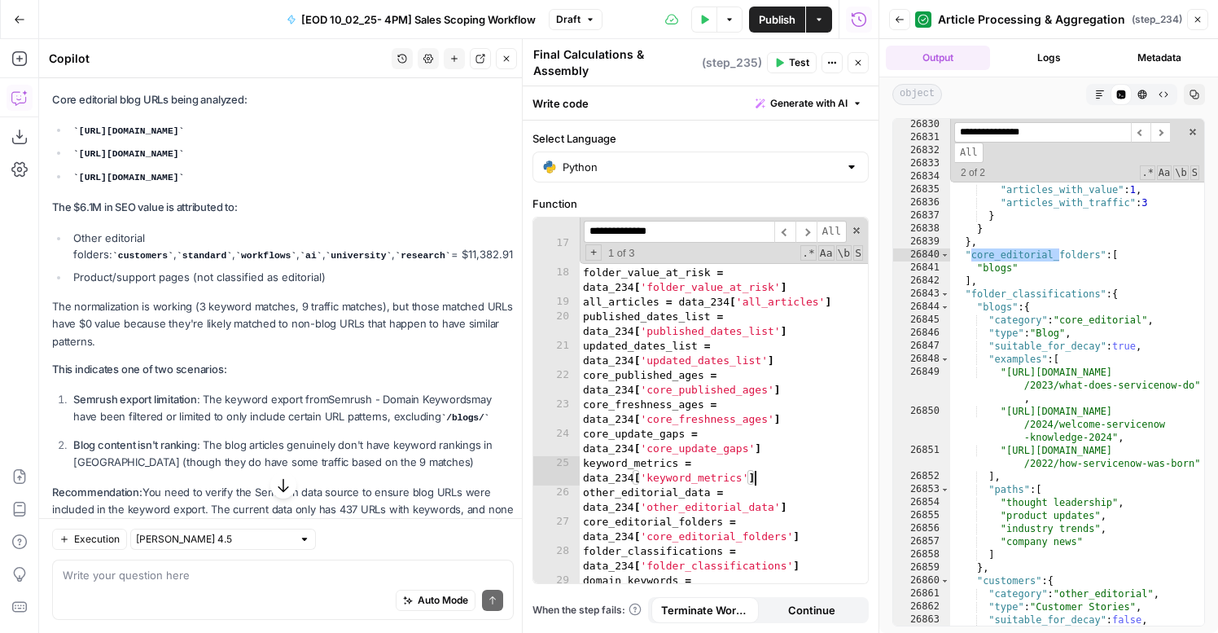
click at [799, 474] on div "category_metrics = data_234 [ 'category_metrics' ] category_seo_metrics = data_…" at bounding box center [724, 423] width 288 height 432
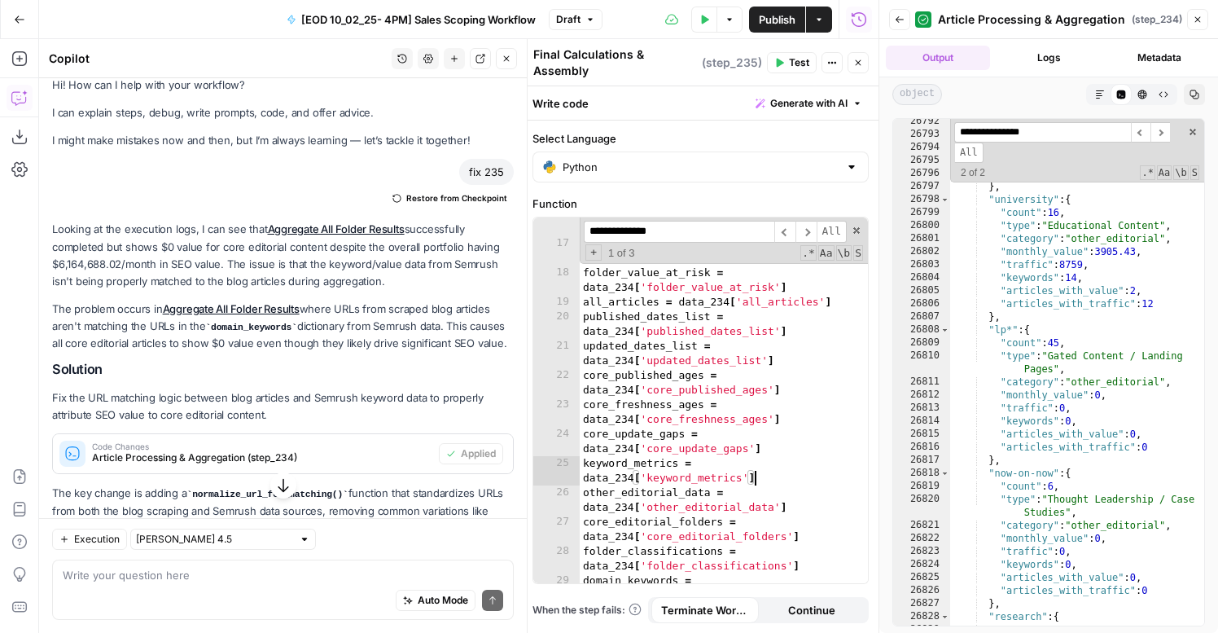
scroll to position [0, 0]
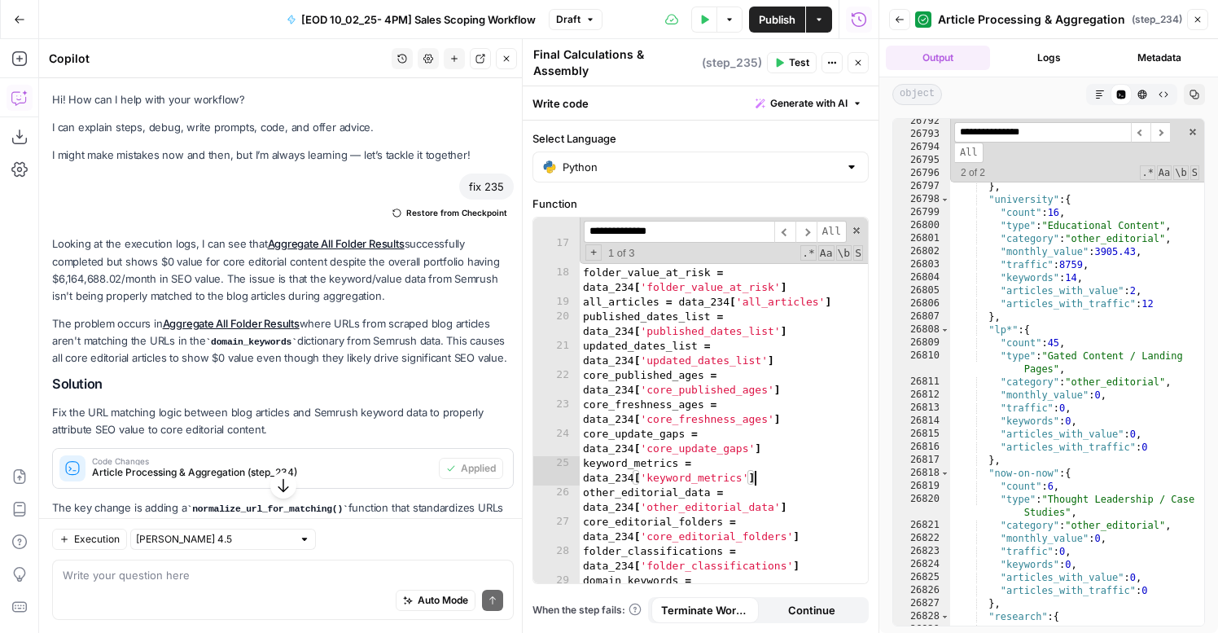
click at [567, 19] on span "Draft" at bounding box center [568, 19] width 24 height 15
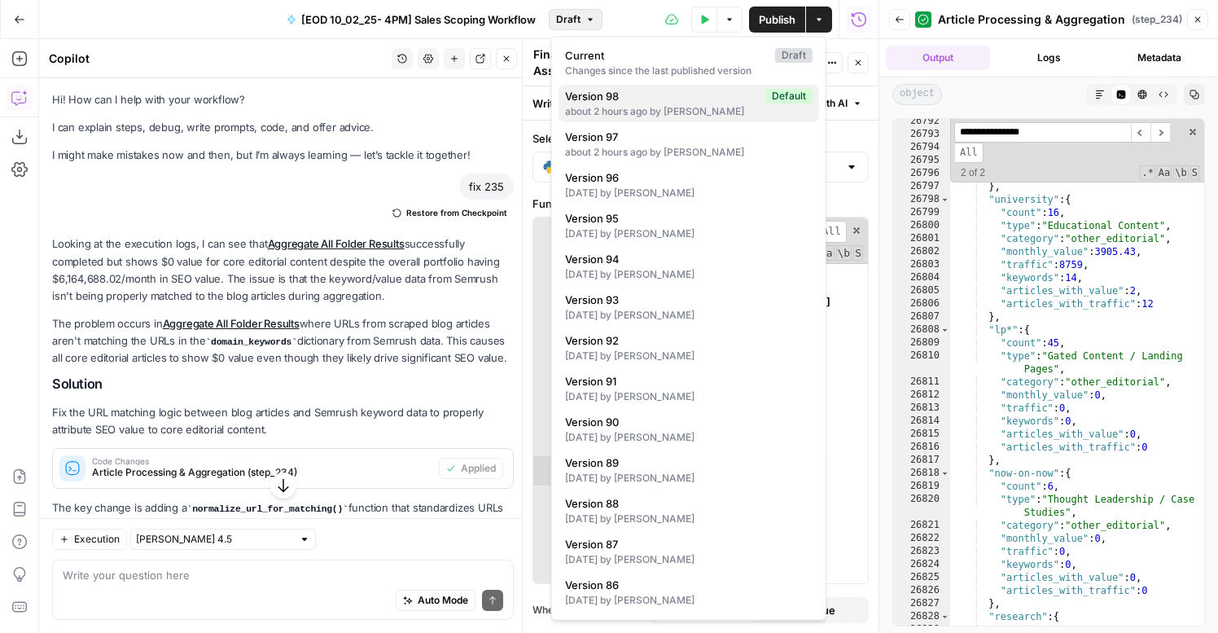
click at [634, 109] on div "about 2 hours ago by Nicole Guercia" at bounding box center [689, 111] width 248 height 15
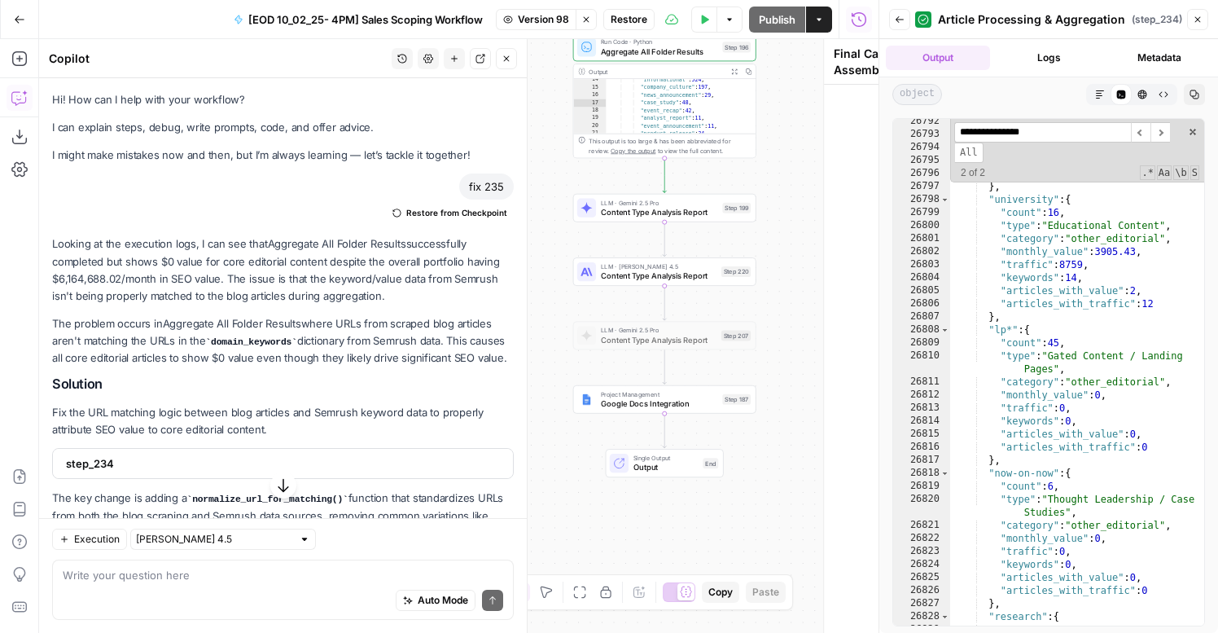
click at [642, 21] on span "Restore" at bounding box center [629, 19] width 37 height 15
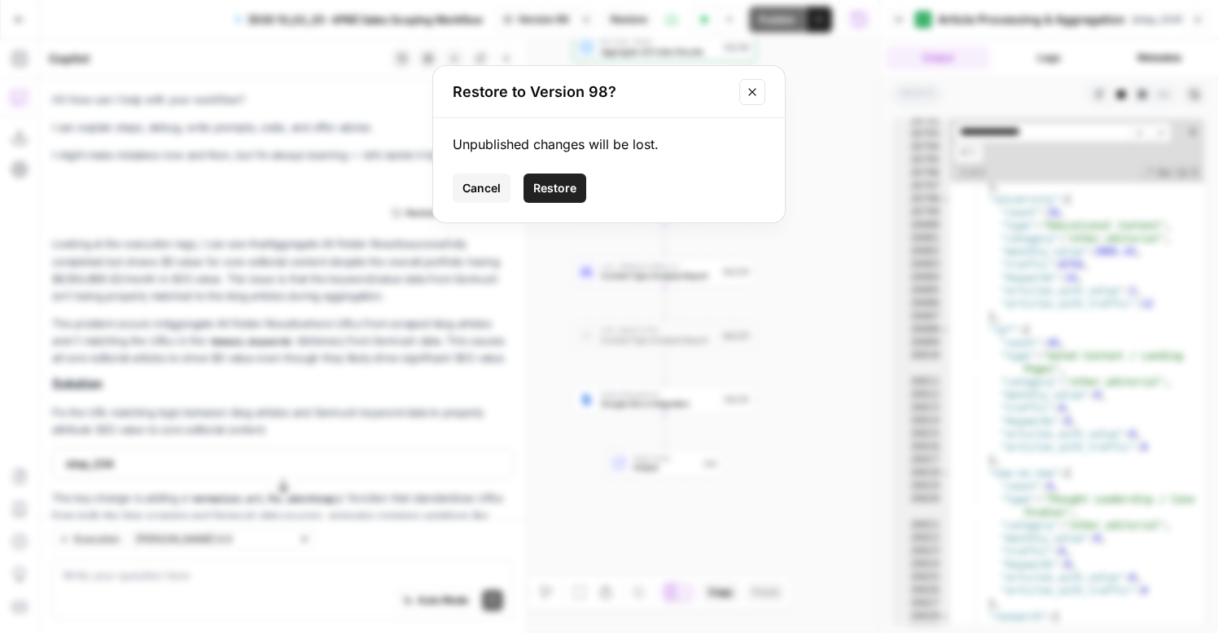
click at [555, 192] on span "Restore" at bounding box center [554, 188] width 43 height 16
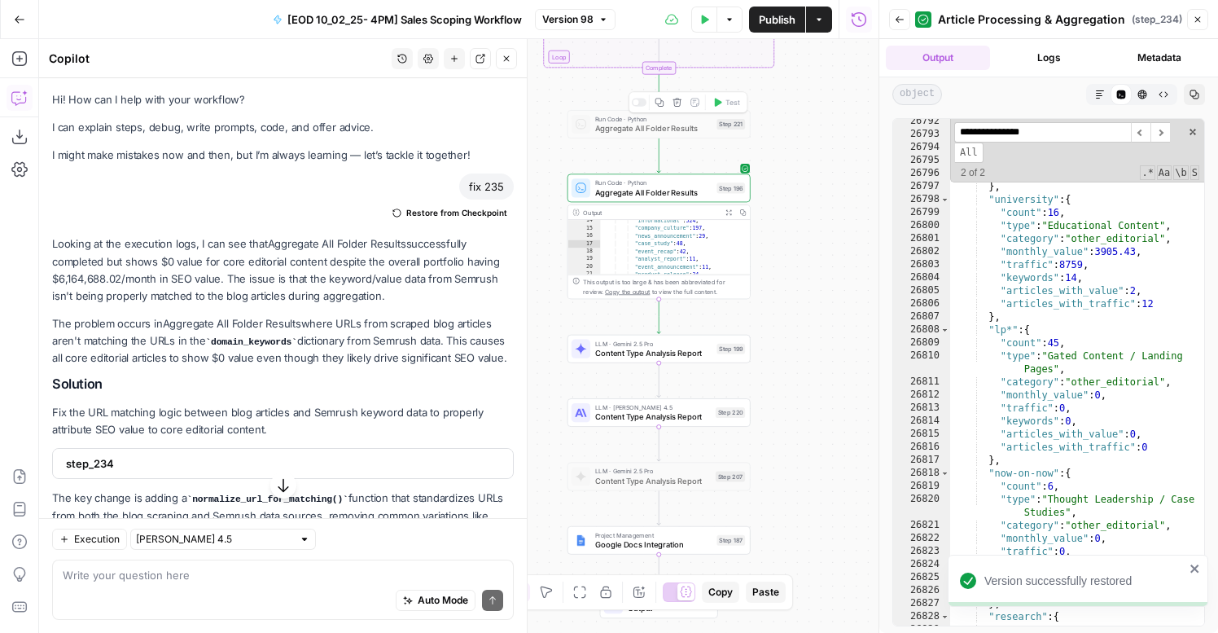
click at [695, 193] on span "Aggregate All Folder Results" at bounding box center [653, 192] width 117 height 12
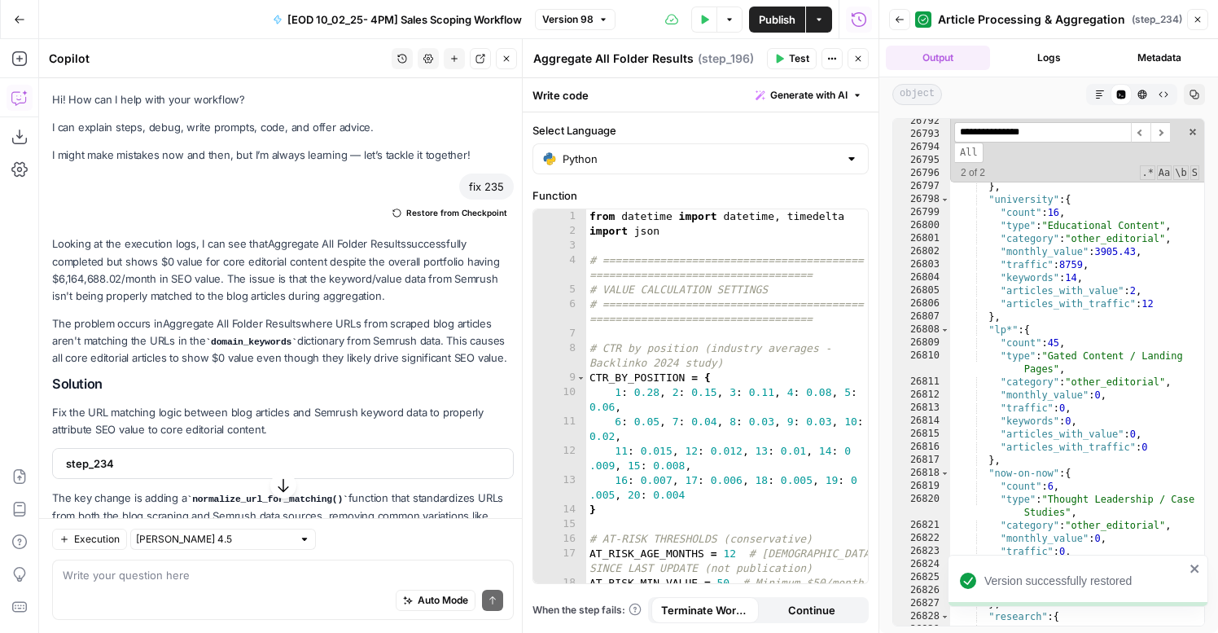
click at [861, 57] on icon "button" at bounding box center [858, 59] width 10 height 10
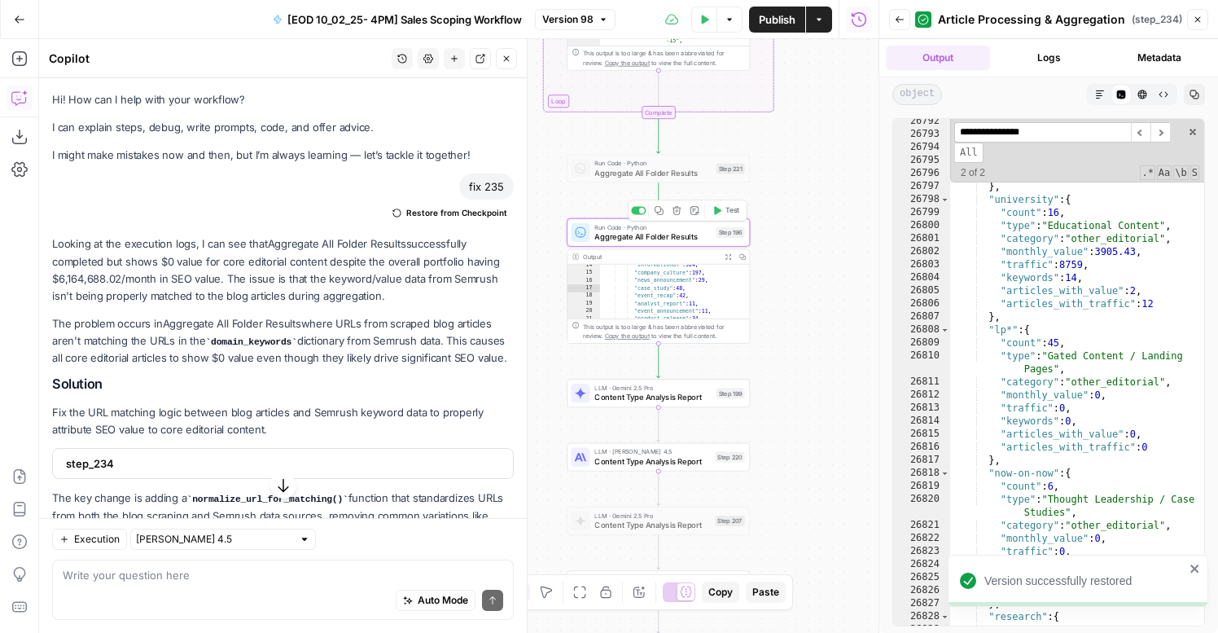
click at [707, 229] on span "Run Code · Python" at bounding box center [652, 227] width 117 height 10
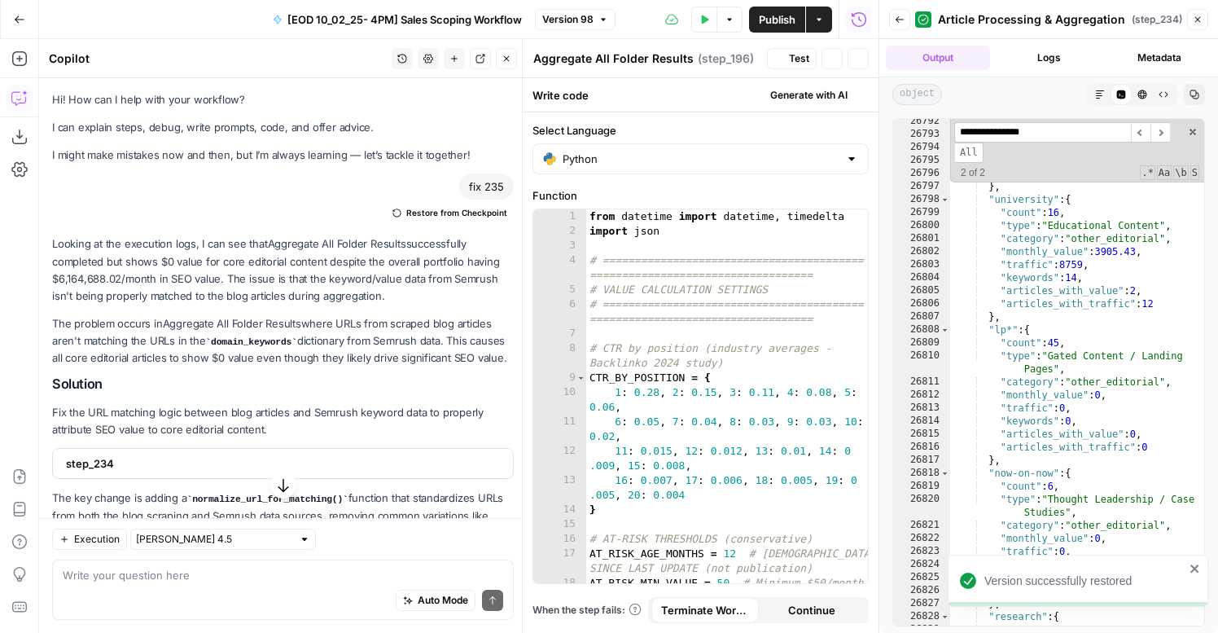
click at [726, 344] on div "from datetime import datetime , timedelta import json # =======================…" at bounding box center [727, 418] width 282 height 418
type textarea "**********"
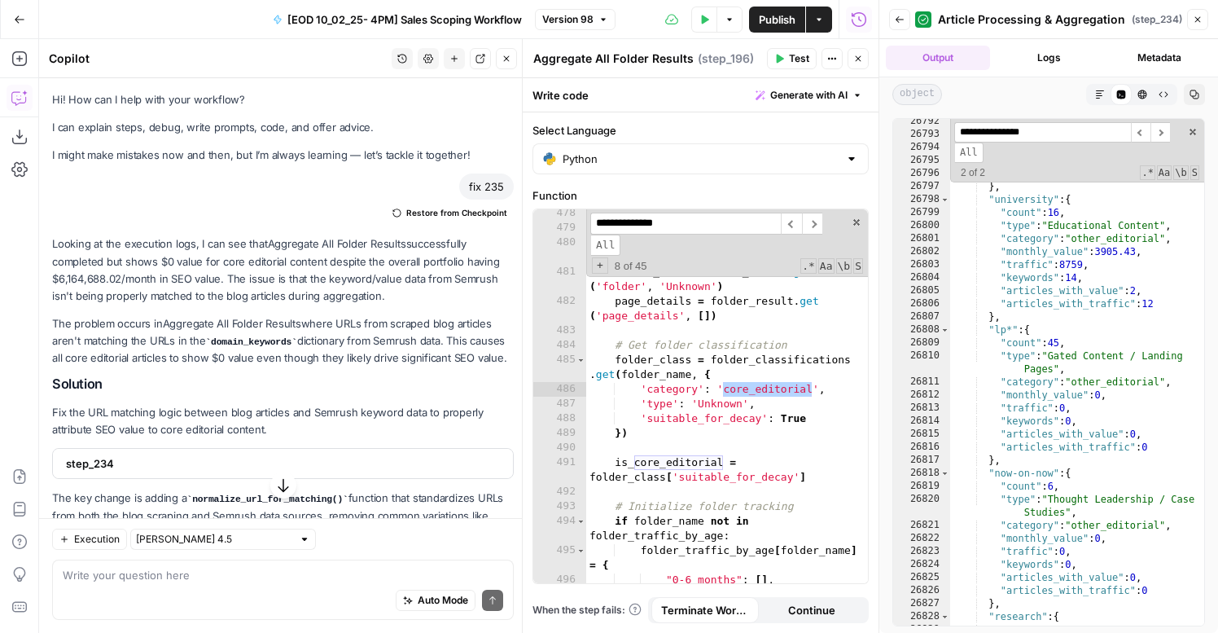
scroll to position [9529, 0]
type input "**********"
click at [1032, 50] on button "Logs" at bounding box center [1049, 58] width 104 height 24
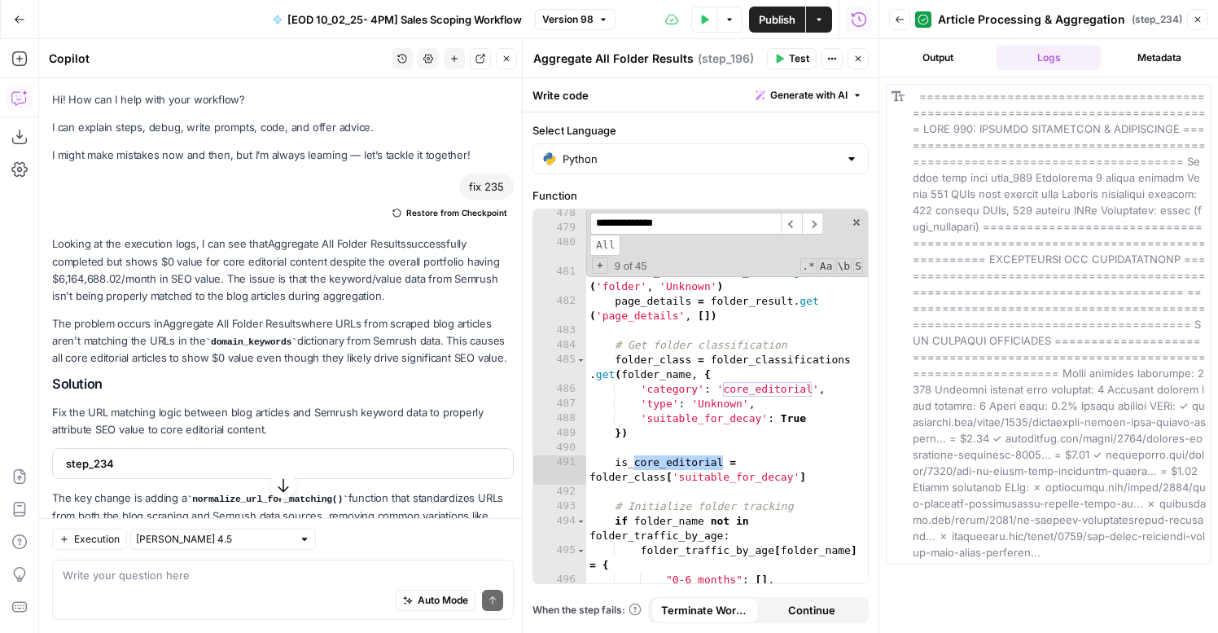
click at [908, 20] on button "Back" at bounding box center [899, 19] width 21 height 21
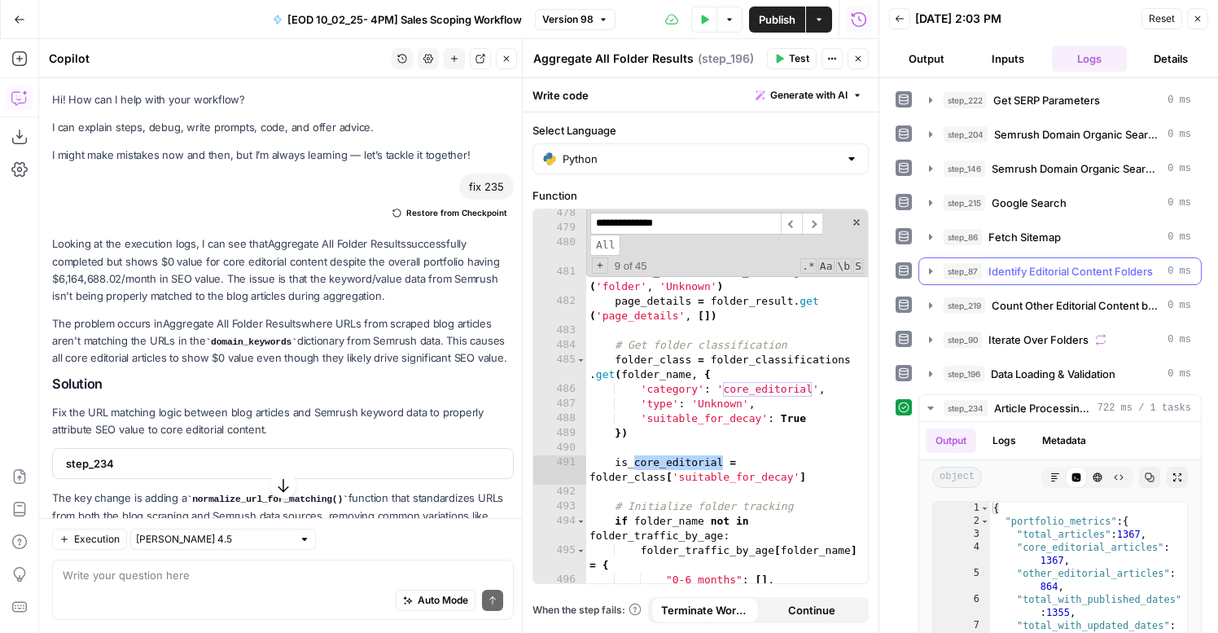
click at [975, 272] on span "step_87" at bounding box center [963, 271] width 38 height 16
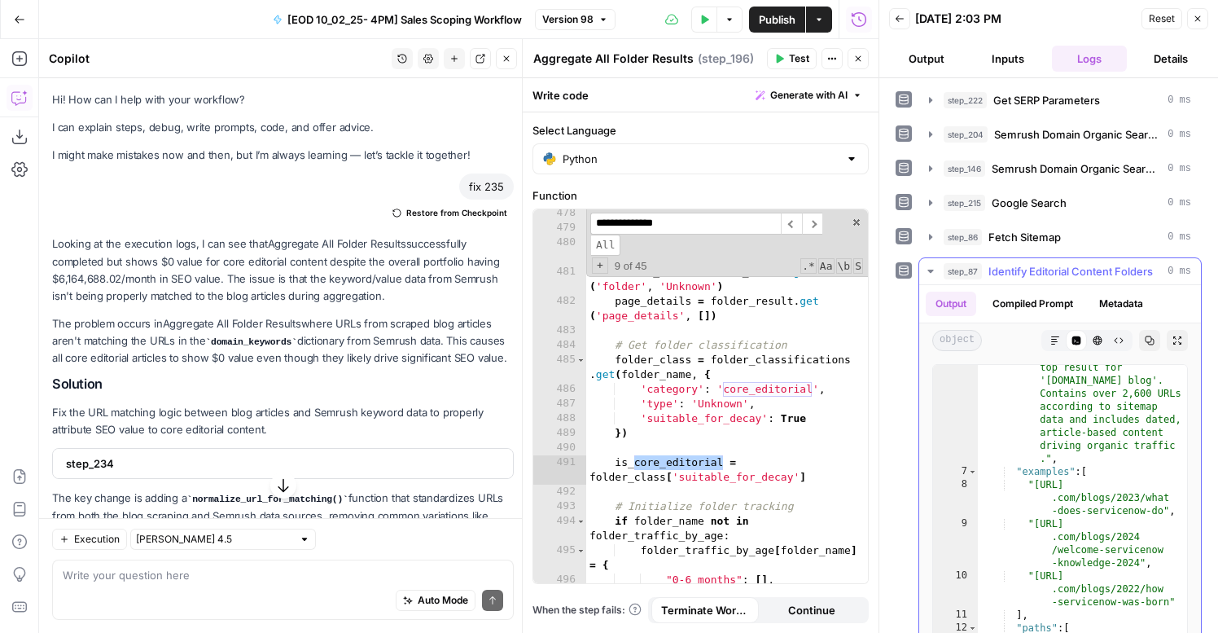
scroll to position [112, 0]
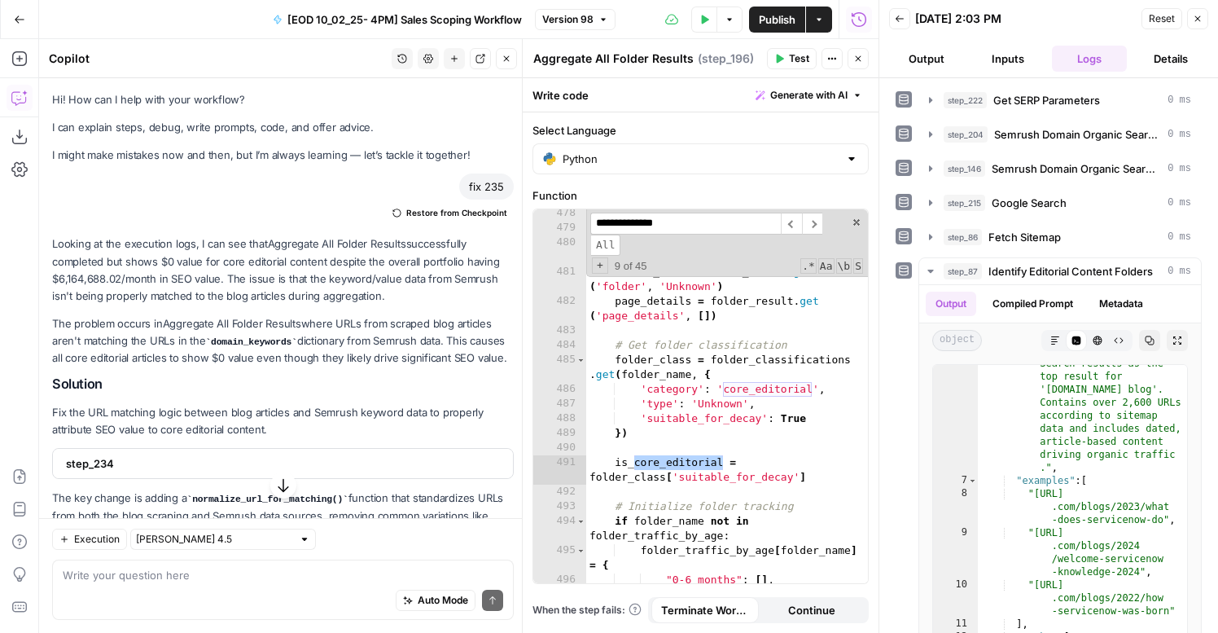
click at [799, 55] on span "Test" at bounding box center [799, 58] width 20 height 15
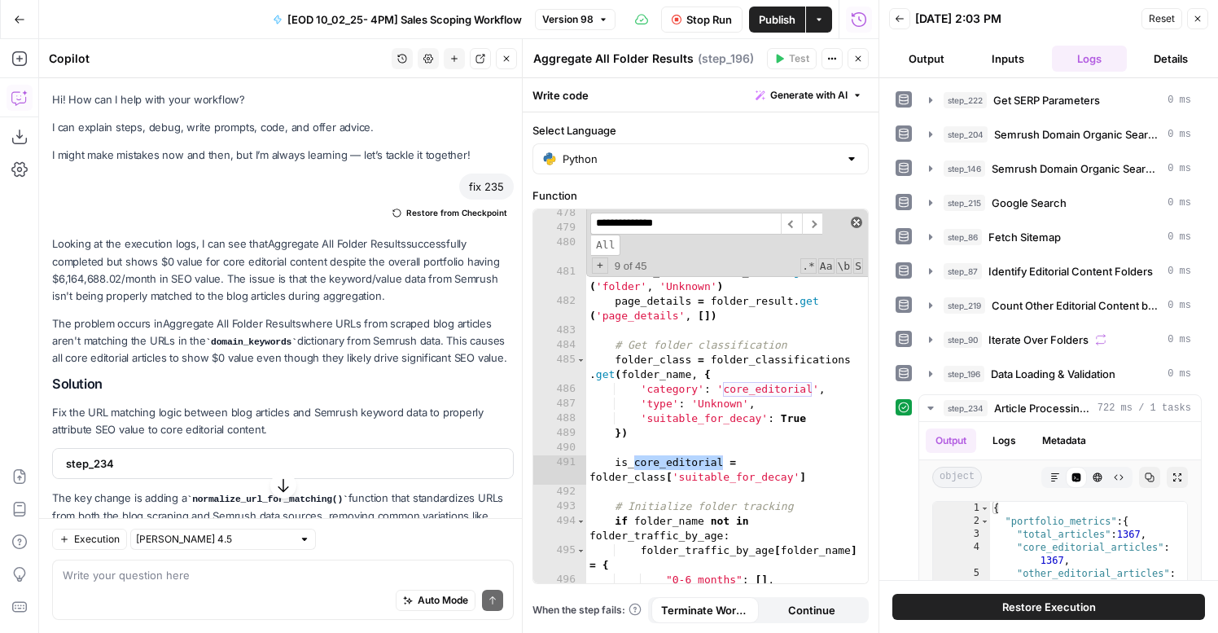
click at [857, 219] on span at bounding box center [856, 222] width 11 height 11
type textarea "**********"
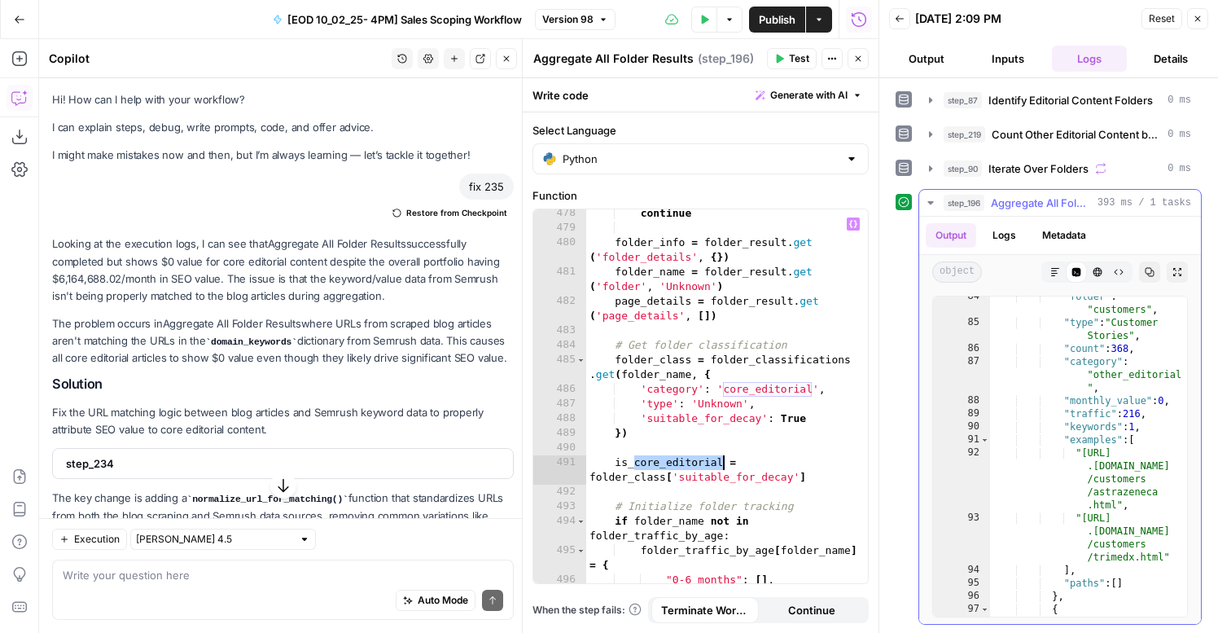
scroll to position [43, 0]
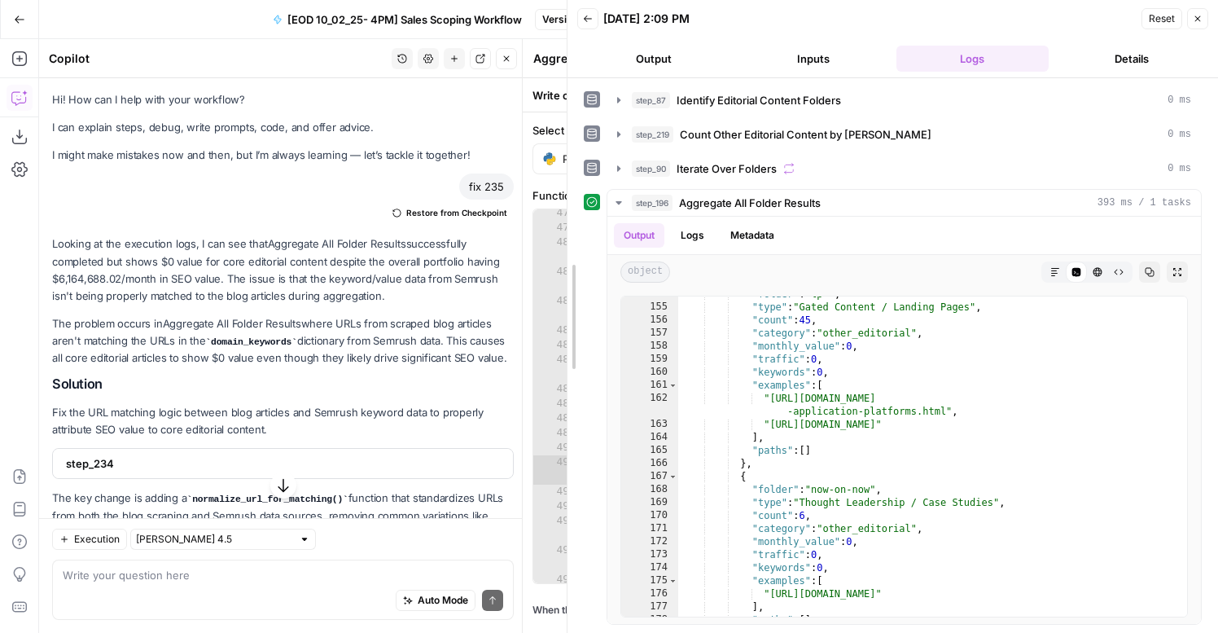
drag, startPoint x: 865, startPoint y: 335, endPoint x: 524, endPoint y: 321, distance: 341.5
click at [524, 321] on body "AirOps New Home Browse Insights Opportunities Your Data Flightpath Syncs Data L…" at bounding box center [609, 316] width 1218 height 633
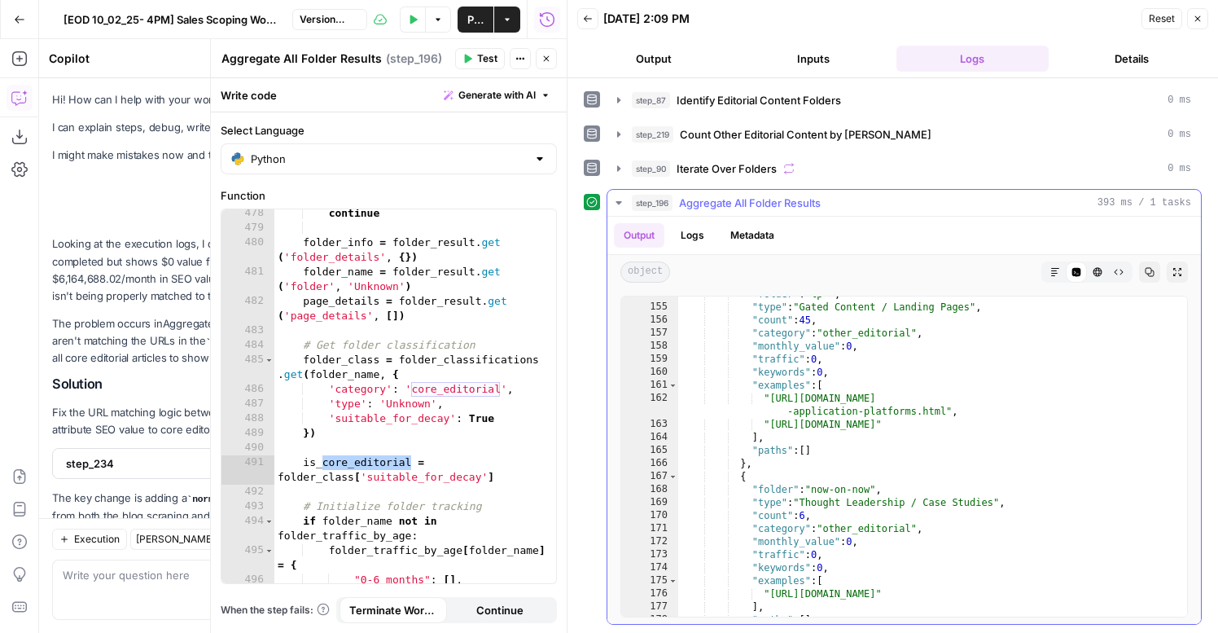
type textarea "**"
click at [913, 462] on div ""folder" : "lp*" , "type" : "Gated Content / Landing Pages" , "count" : 45 , "c…" at bounding box center [932, 460] width 509 height 346
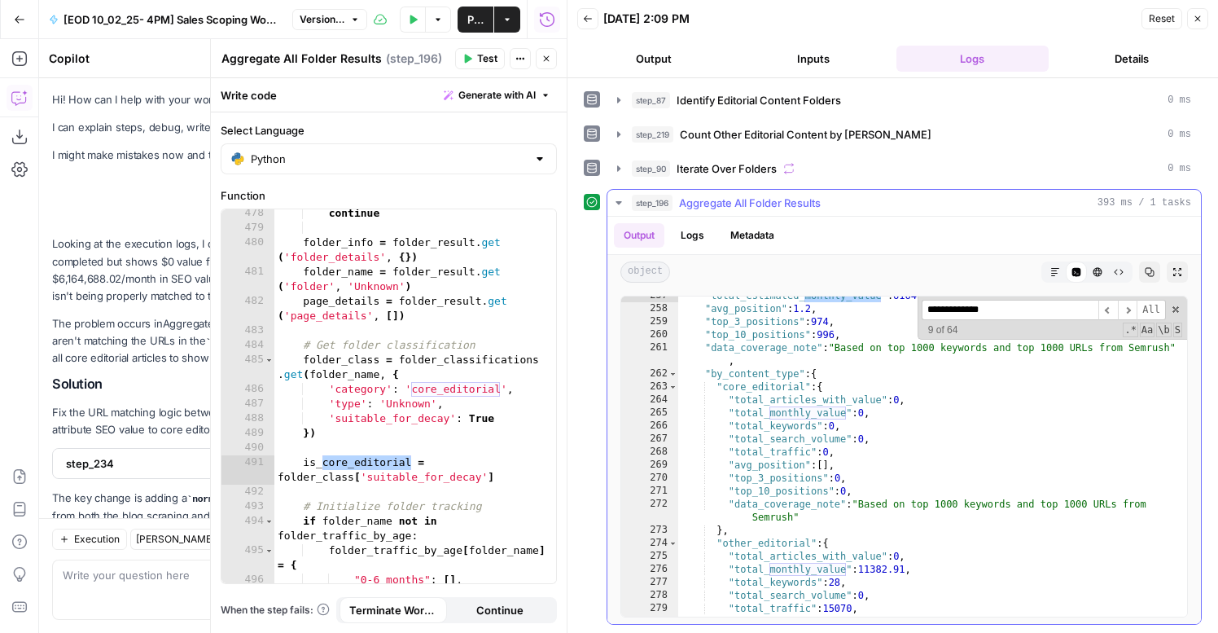
type input "**********"
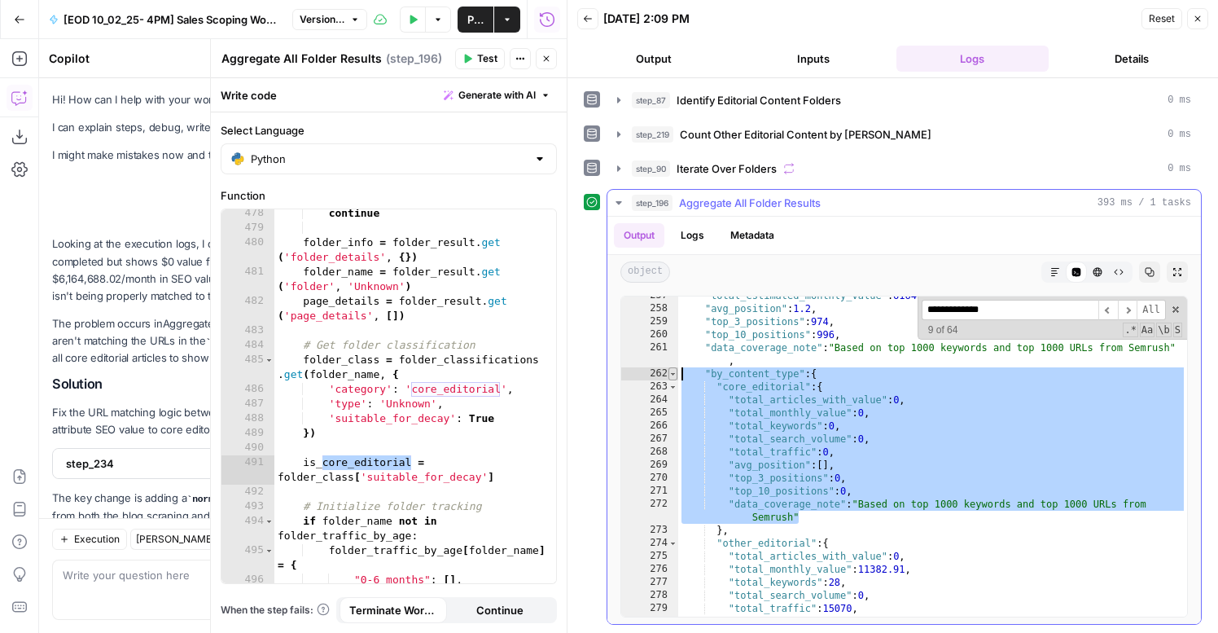
drag, startPoint x: 806, startPoint y: 514, endPoint x: 676, endPoint y: 377, distance: 188.9
click at [676, 377] on div "**********" at bounding box center [903, 457] width 567 height 322
type textarea "**********"
type textarea "**"
click at [324, 432] on div "continue folder_info = folder_result . get ( 'folder_details' , { }) folder_nam…" at bounding box center [415, 407] width 282 height 403
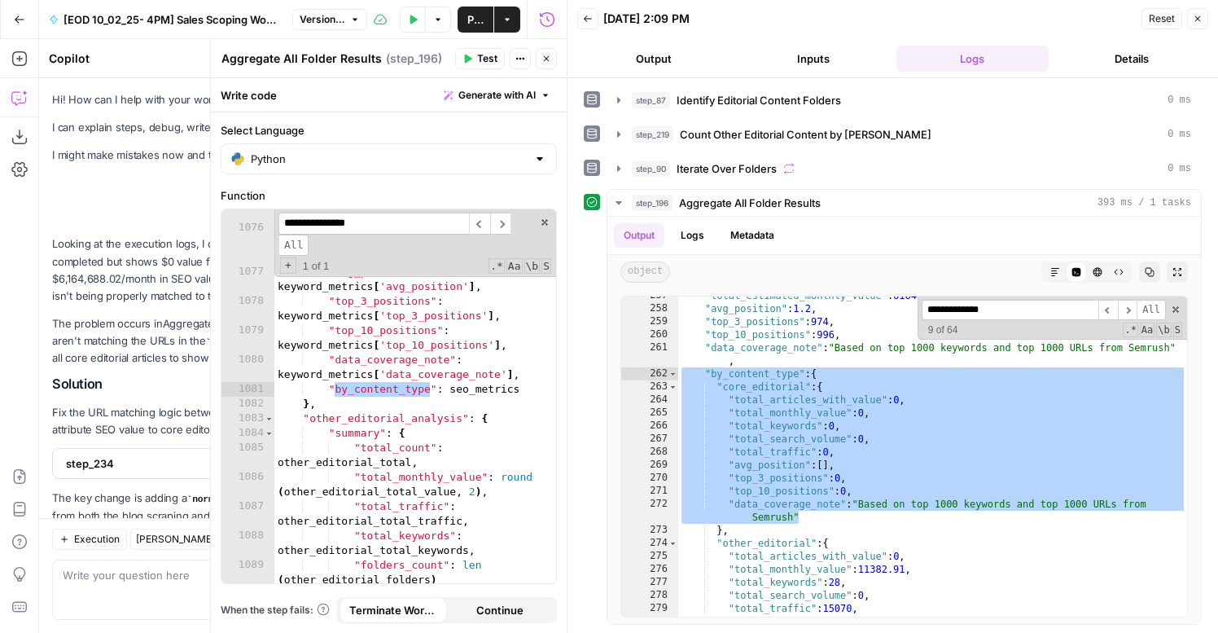
type input "**********"
click at [375, 434] on div ""total_search_volume" : keyword_metrics [ 'total_search_volume' ] , "total_esti…" at bounding box center [415, 400] width 282 height 418
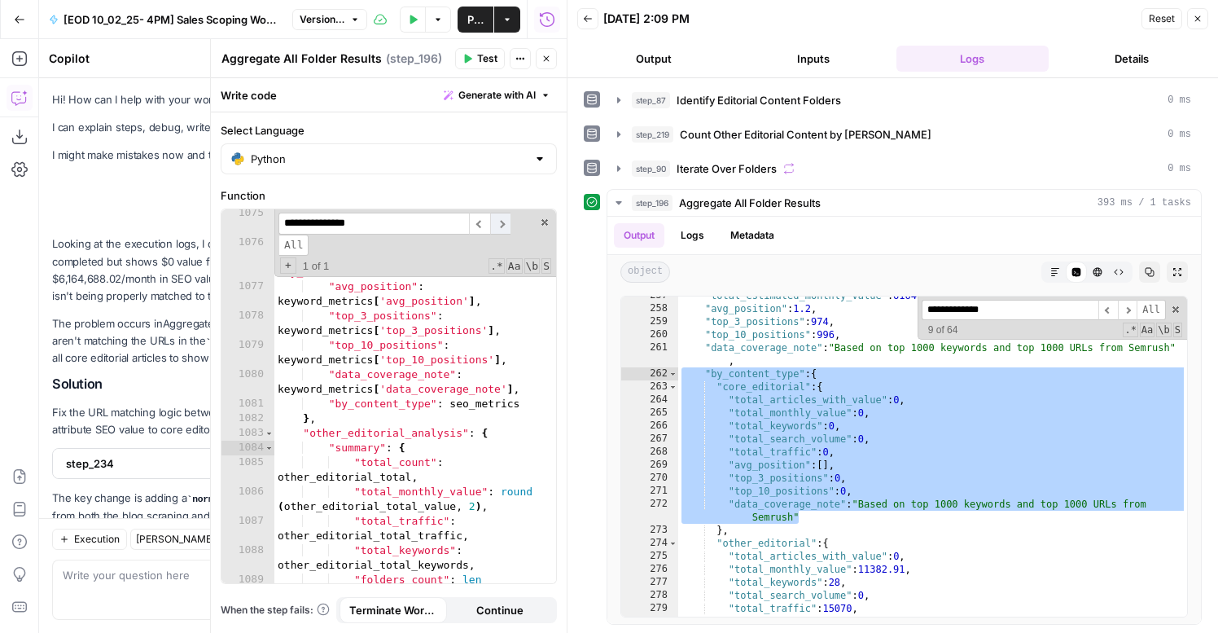
click at [506, 220] on span "​" at bounding box center [500, 224] width 21 height 22
type textarea "**********"
click at [374, 401] on div ""total_search_volume" : keyword_metrics [ 'total_search_volume' ] , "total_esti…" at bounding box center [415, 422] width 282 height 432
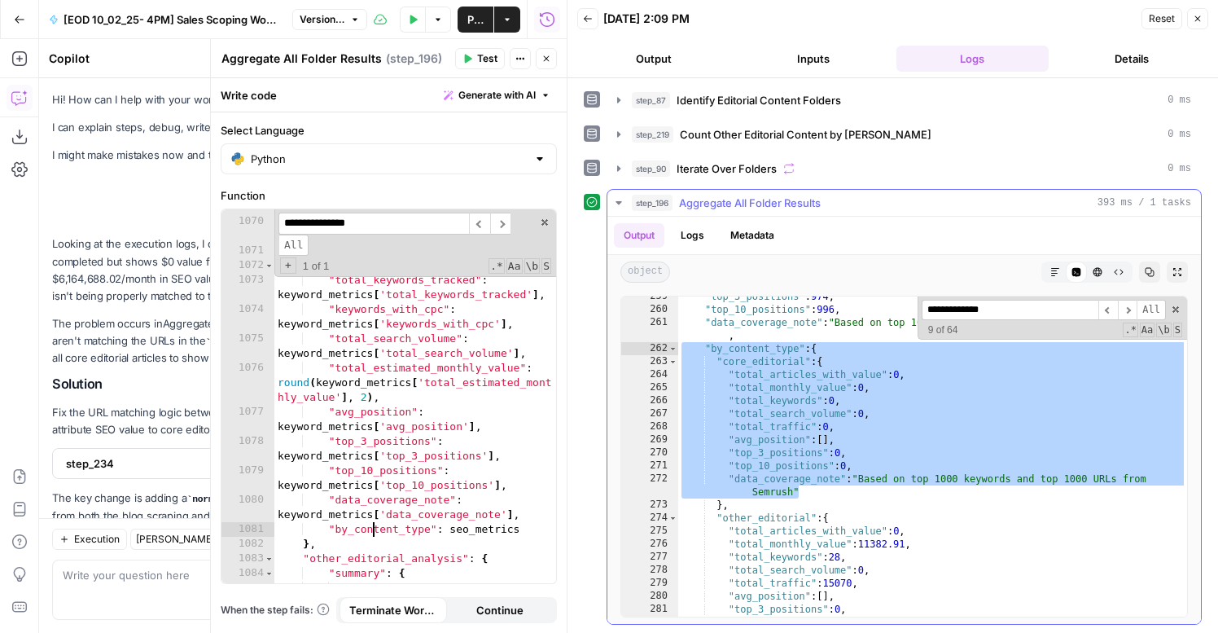
type textarea "**"
click at [797, 503] on div ""top_3_positions" : 974 , "top_10_positions" : 996 , "data_coverage_note" : "Ba…" at bounding box center [932, 463] width 509 height 346
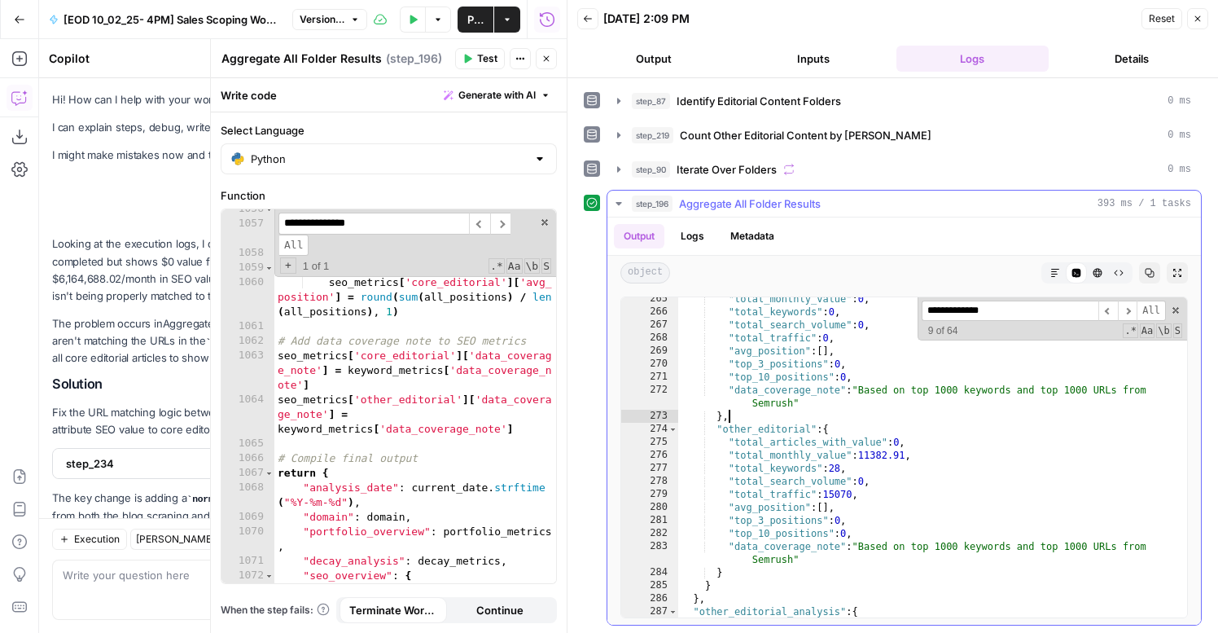
scroll to position [171, 0]
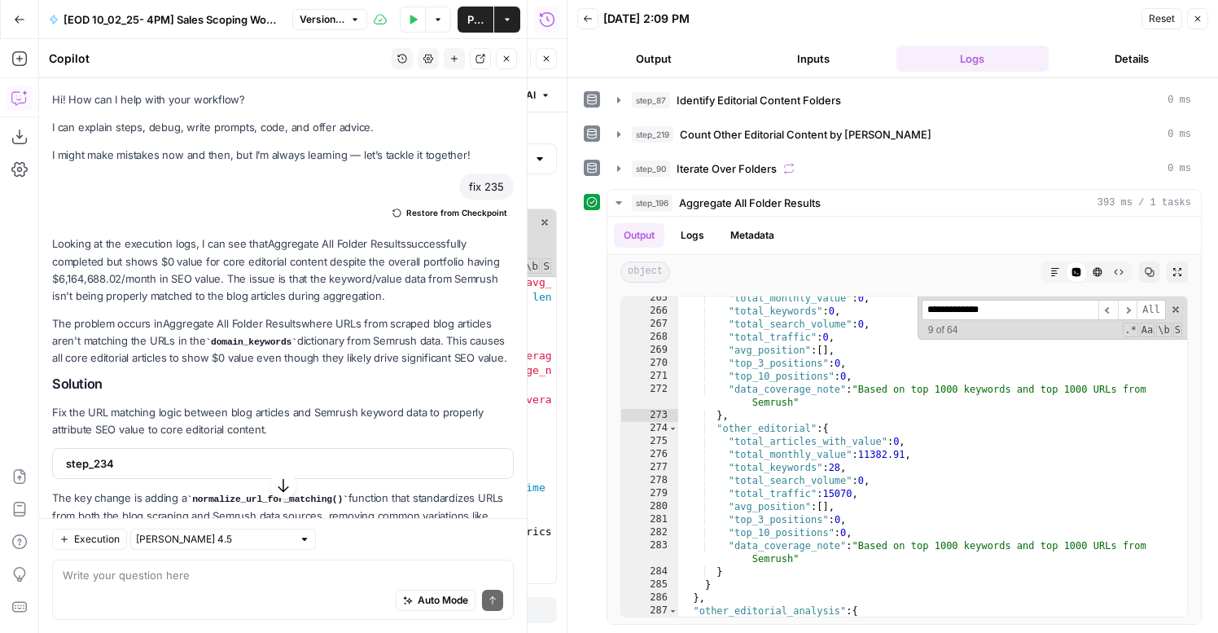
click at [113, 591] on div "Auto Mode Send" at bounding box center [283, 601] width 440 height 36
click at [457, 63] on icon "button" at bounding box center [454, 59] width 10 height 10
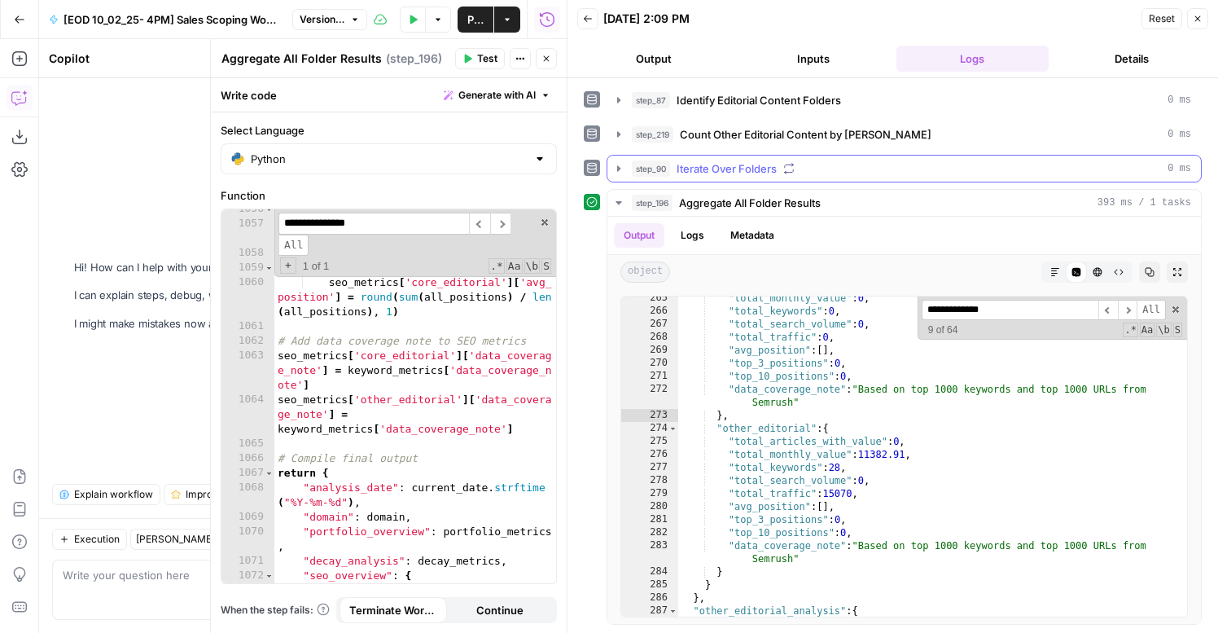
click at [700, 169] on span "Iterate Over Folders" at bounding box center [727, 168] width 100 height 16
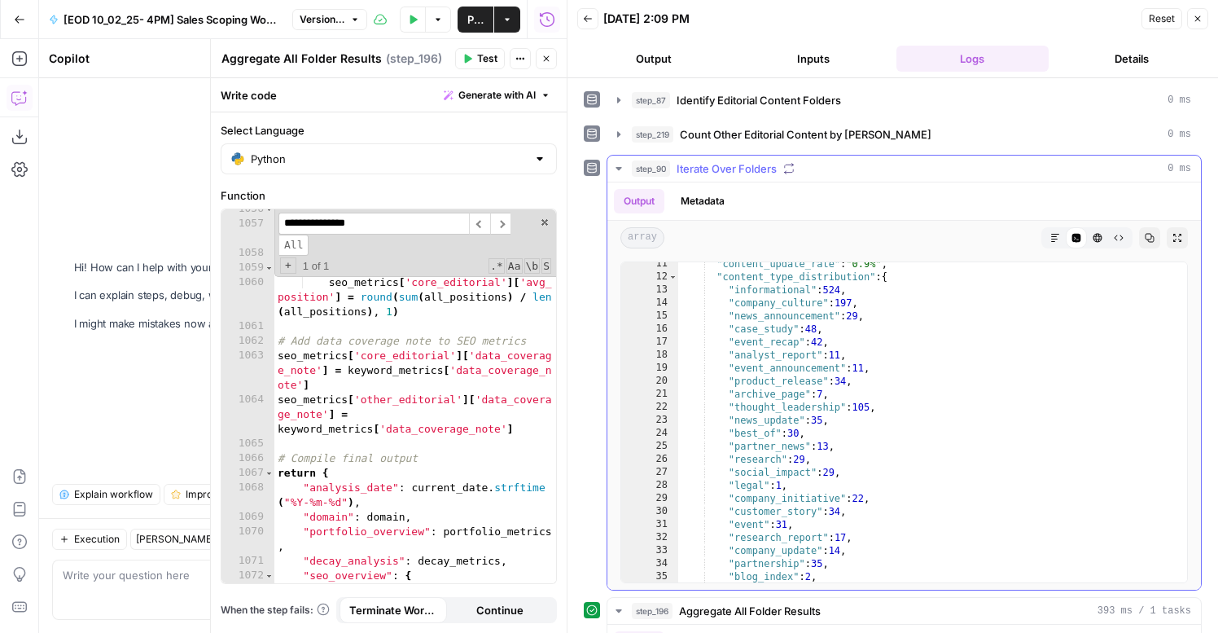
scroll to position [28, 0]
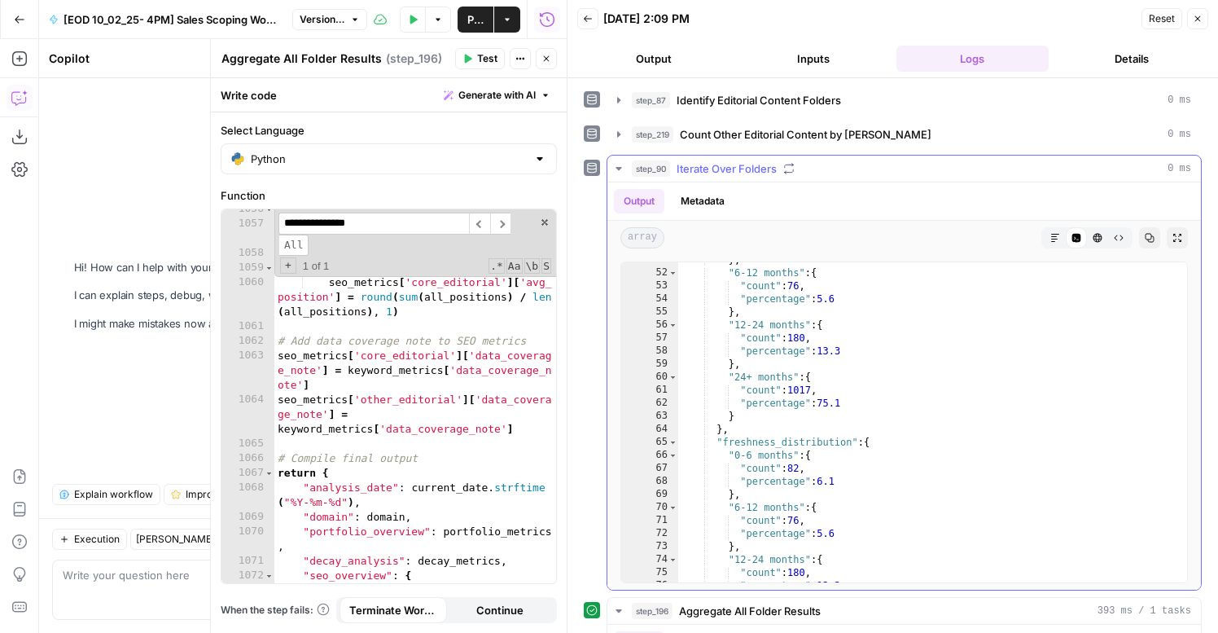
type textarea "**********"
click at [790, 400] on div "} , "6-12 months" : { "count" : 76 , "percentage" : 5.6 } , "12-24 months" : { …" at bounding box center [932, 426] width 509 height 346
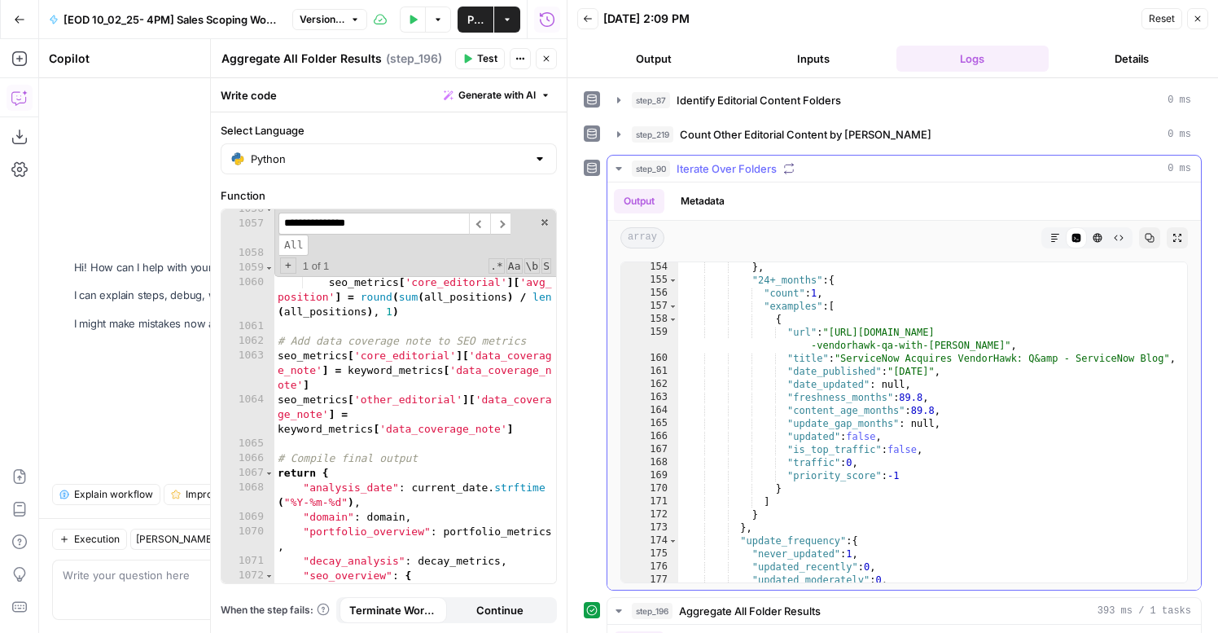
scroll to position [85, 0]
click at [768, 172] on span "Iterate Over Folders" at bounding box center [727, 168] width 100 height 16
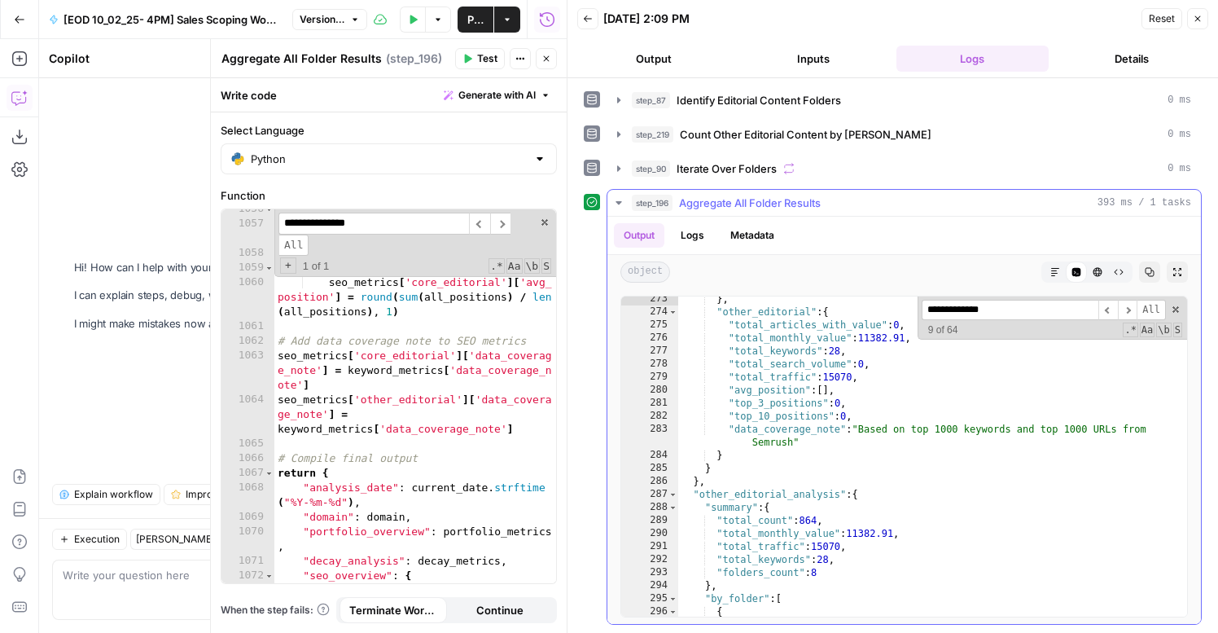
scroll to position [273, 0]
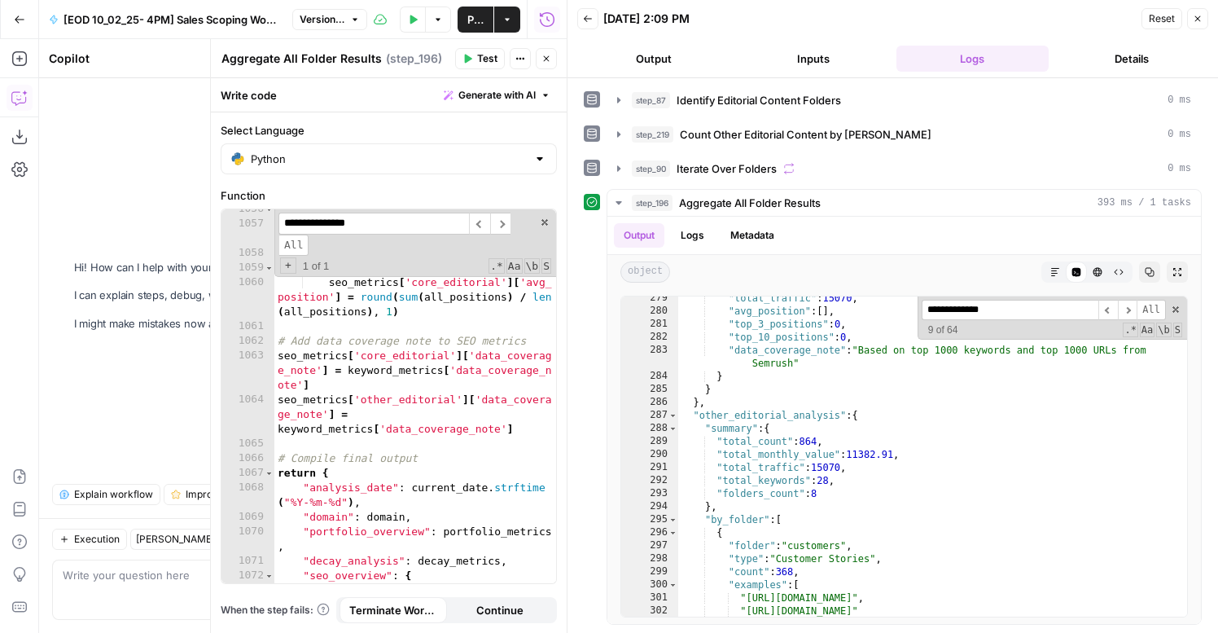
type textarea "**********"
click at [519, 410] on div "if keyword [ 'position' ] : all_positions . append ( keyword [ 'position' ]) if…" at bounding box center [415, 411] width 282 height 418
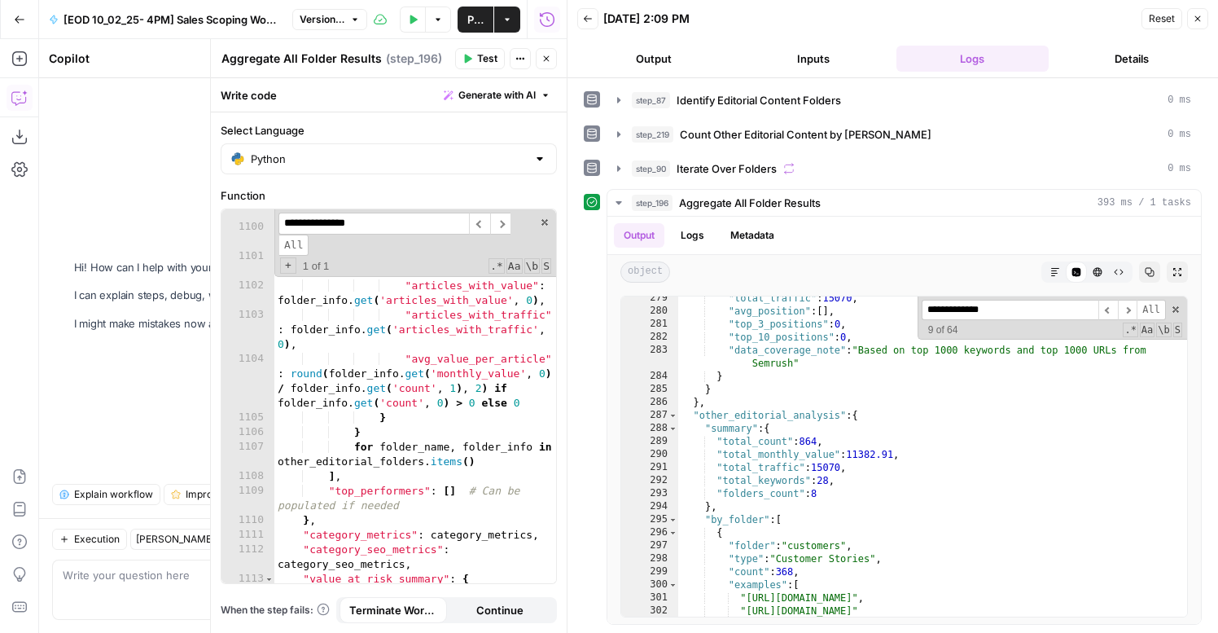
scroll to position [24452, 0]
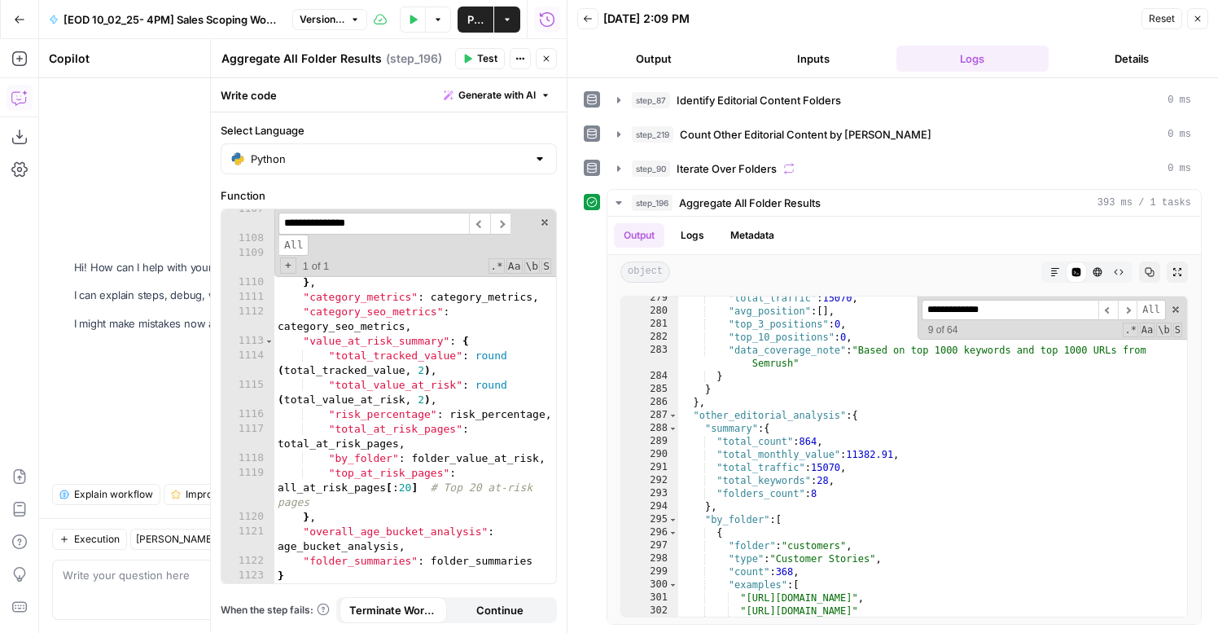
click at [1191, 24] on button "Close" at bounding box center [1197, 18] width 21 height 21
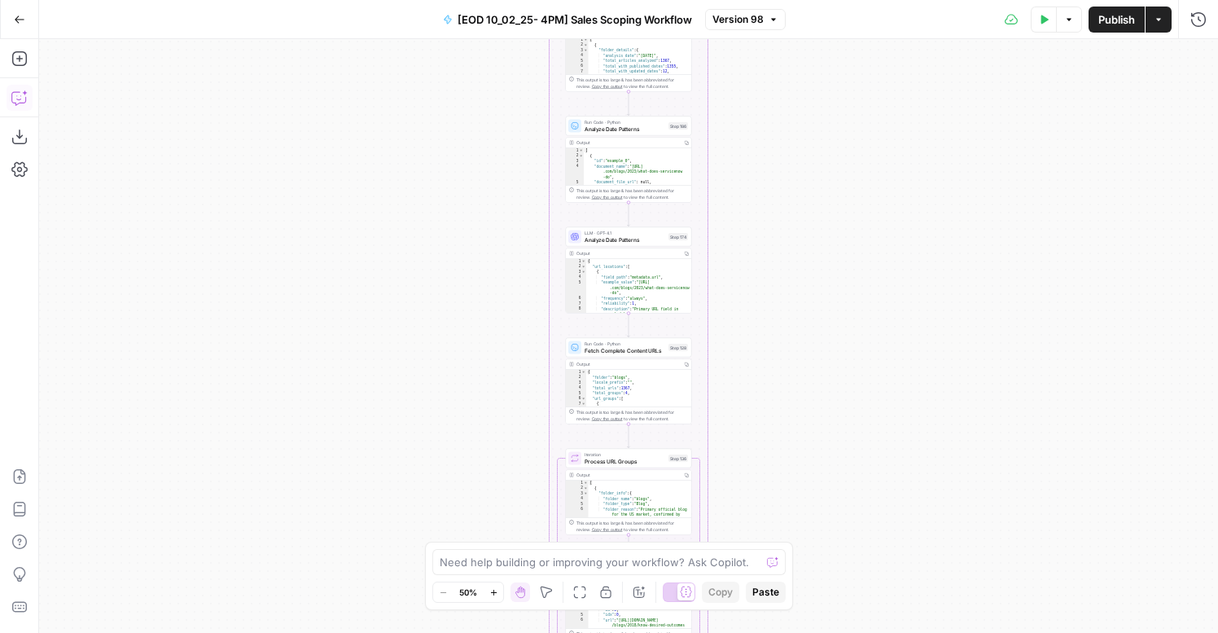
click at [24, 96] on icon "button" at bounding box center [19, 98] width 16 height 16
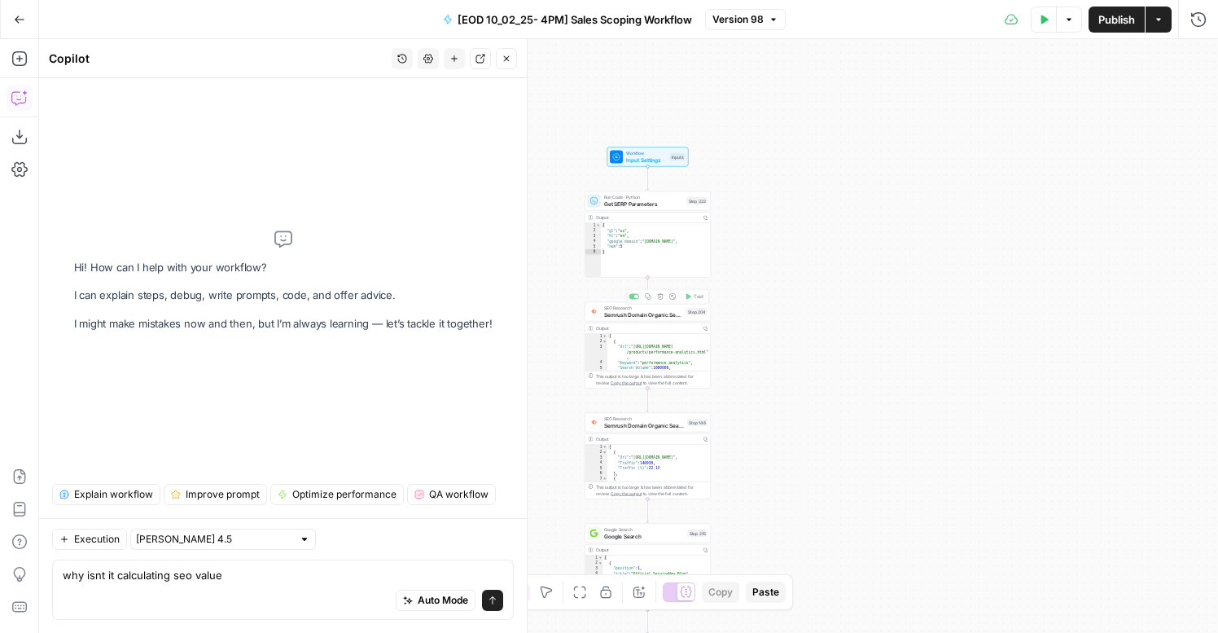
type textarea "why isnt it calculating seo value"
type textarea "**********"
click at [662, 366] on div "[ { "Url" : "https://www.servicenow.com /products/performance-analytics.html" ,…" at bounding box center [658, 358] width 103 height 49
type input "****"
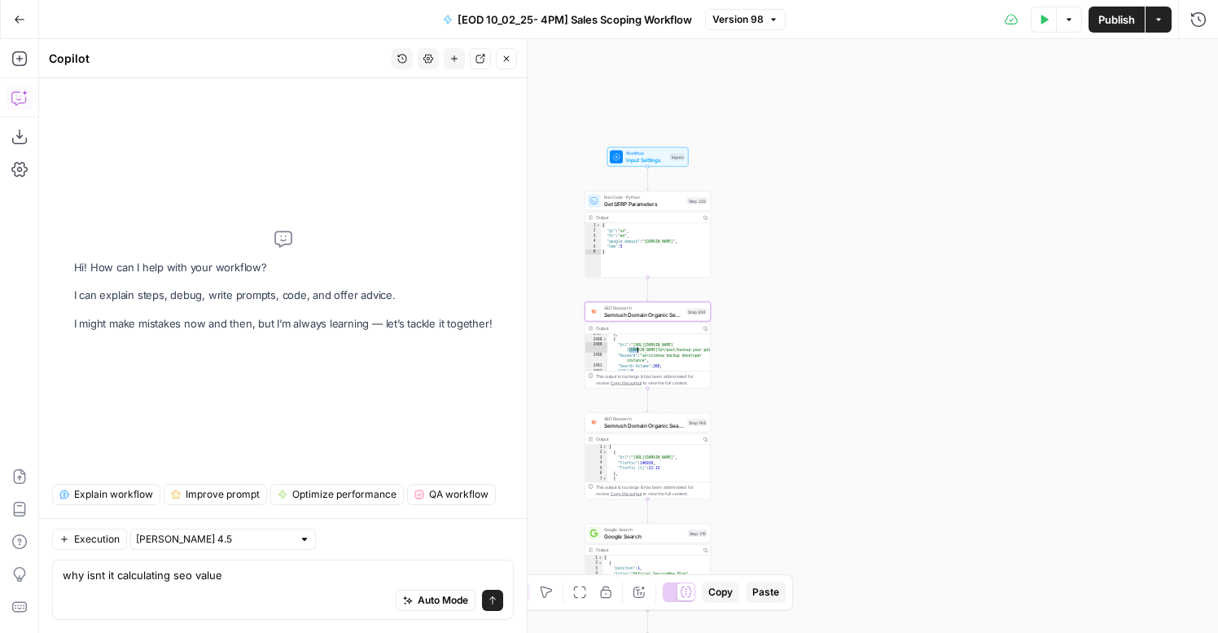
type textarea "**********"
click at [503, 51] on button "Close" at bounding box center [506, 58] width 21 height 21
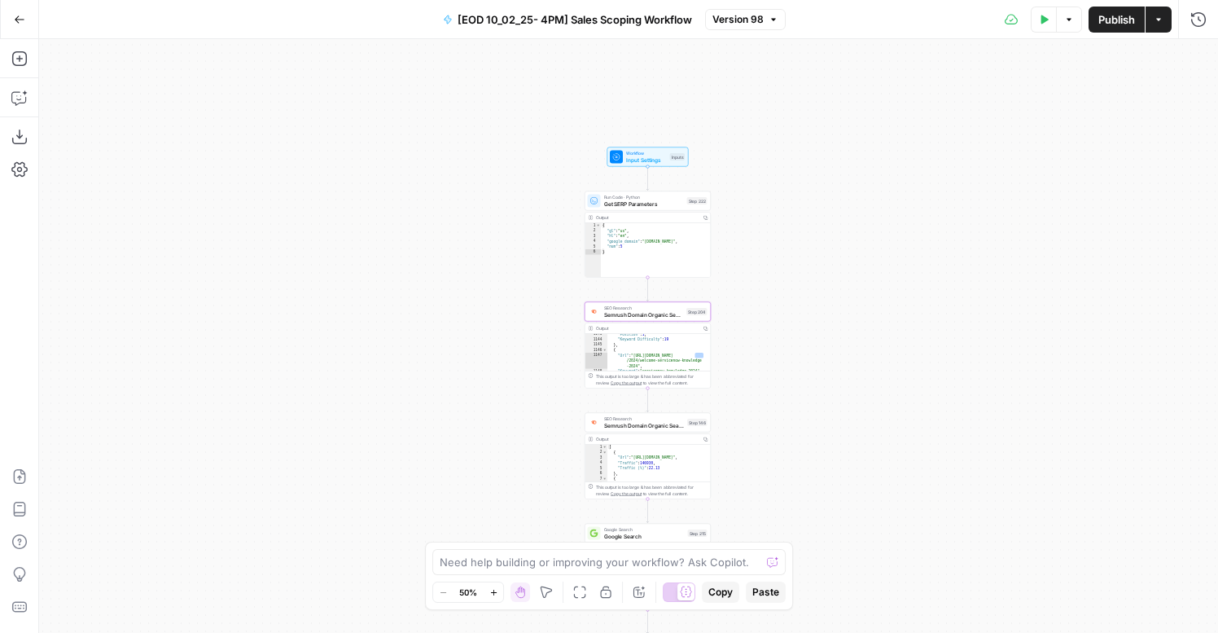
click at [642, 199] on span "Get SERP Parameters" at bounding box center [644, 203] width 80 height 8
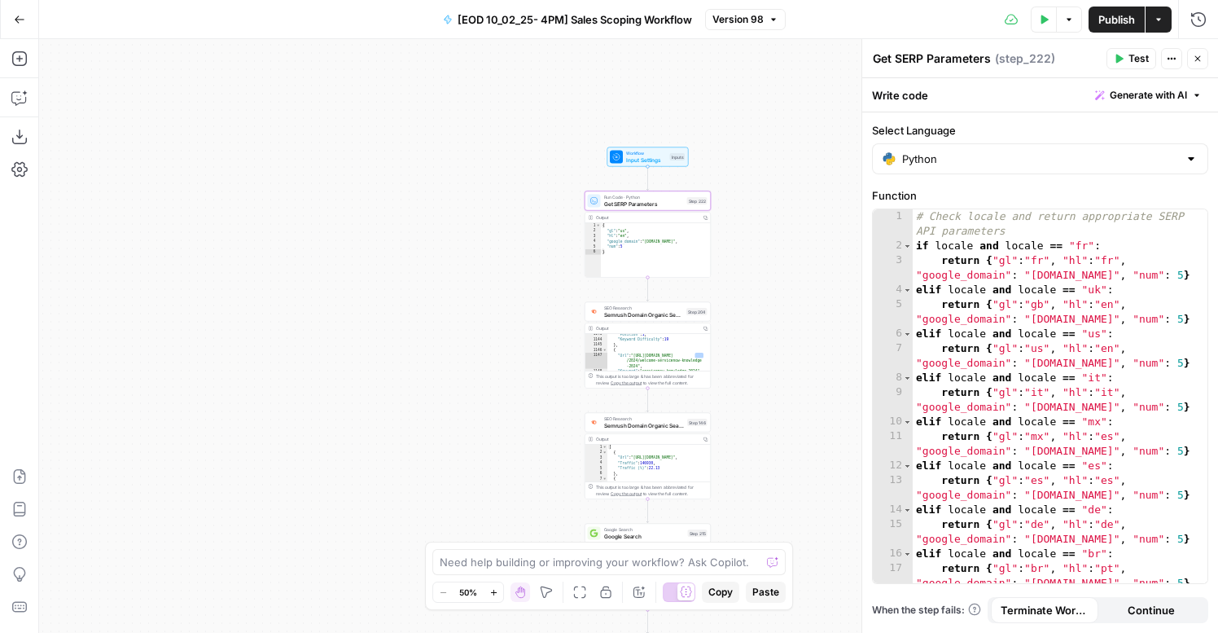
click at [638, 312] on span "Semrush Domain Organic Search Keywords" at bounding box center [644, 314] width 80 height 8
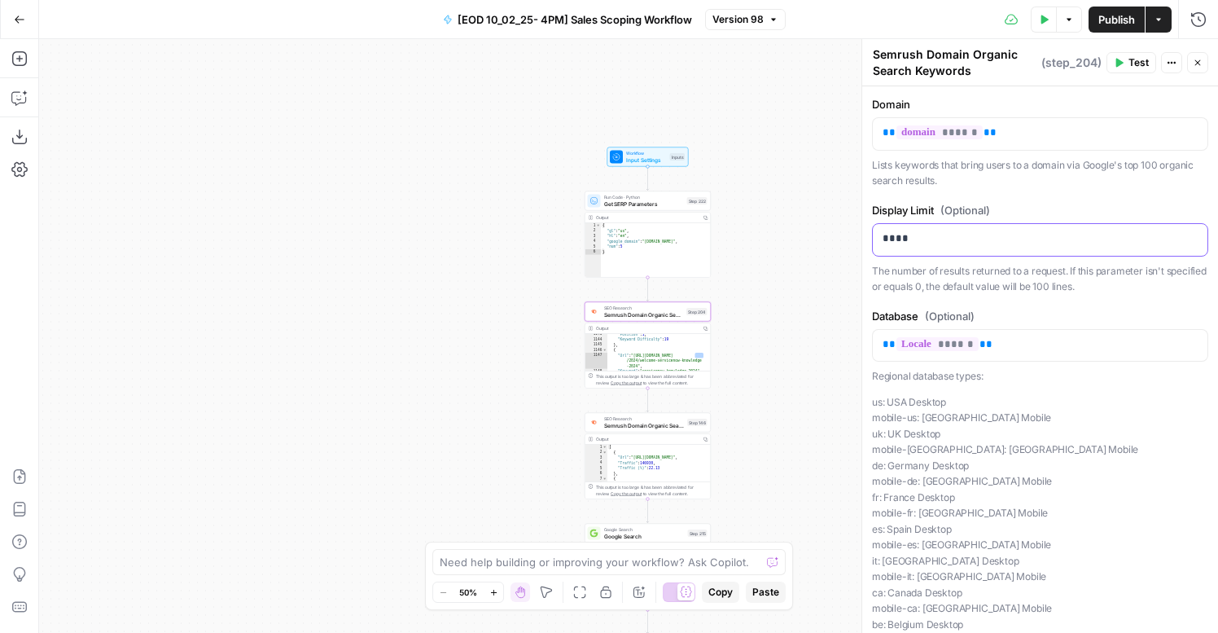
click at [958, 247] on div "****" at bounding box center [1040, 240] width 335 height 32
click at [1127, 64] on button "Test" at bounding box center [1131, 62] width 50 height 21
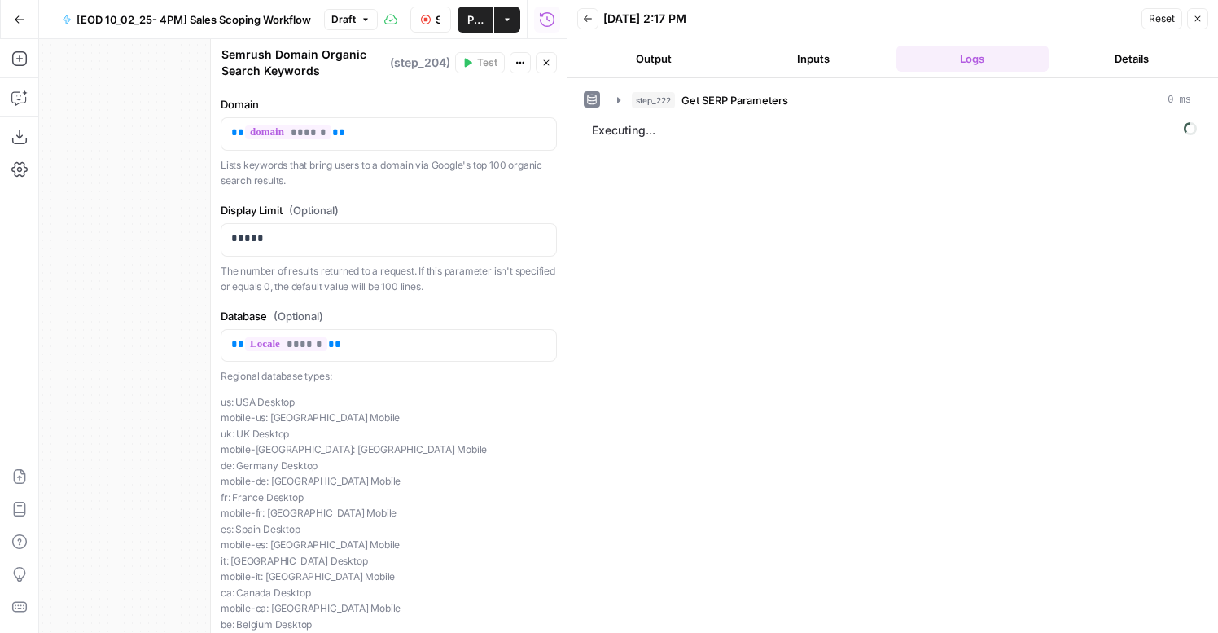
click at [548, 60] on icon "button" at bounding box center [547, 63] width 6 height 6
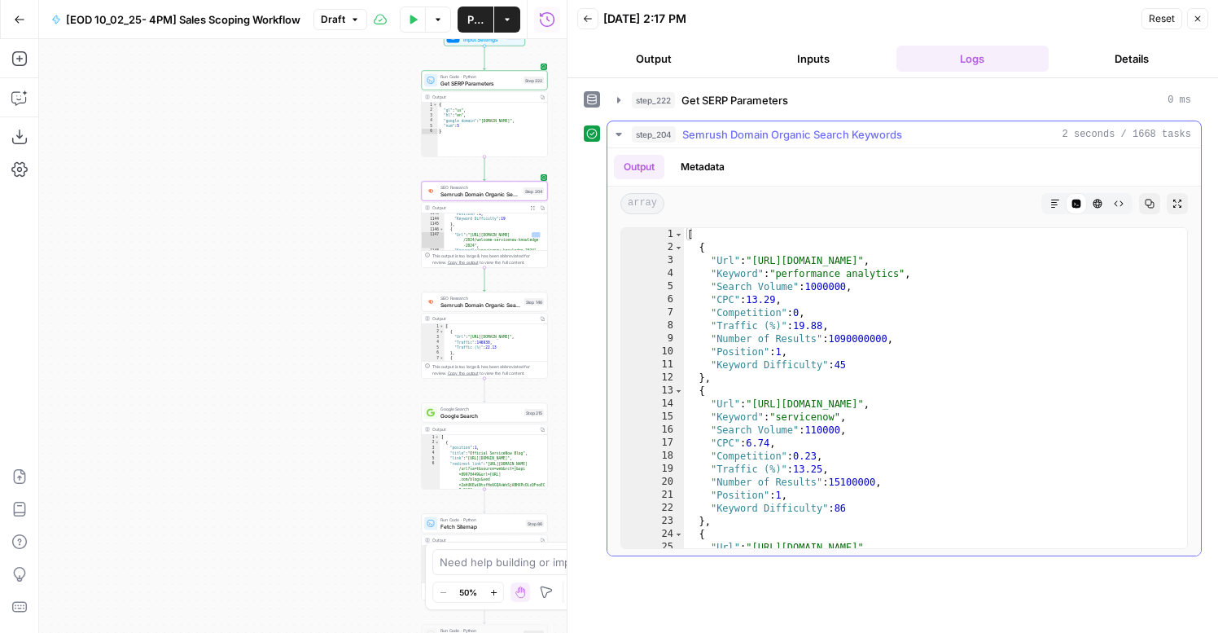
scroll to position [2, 0]
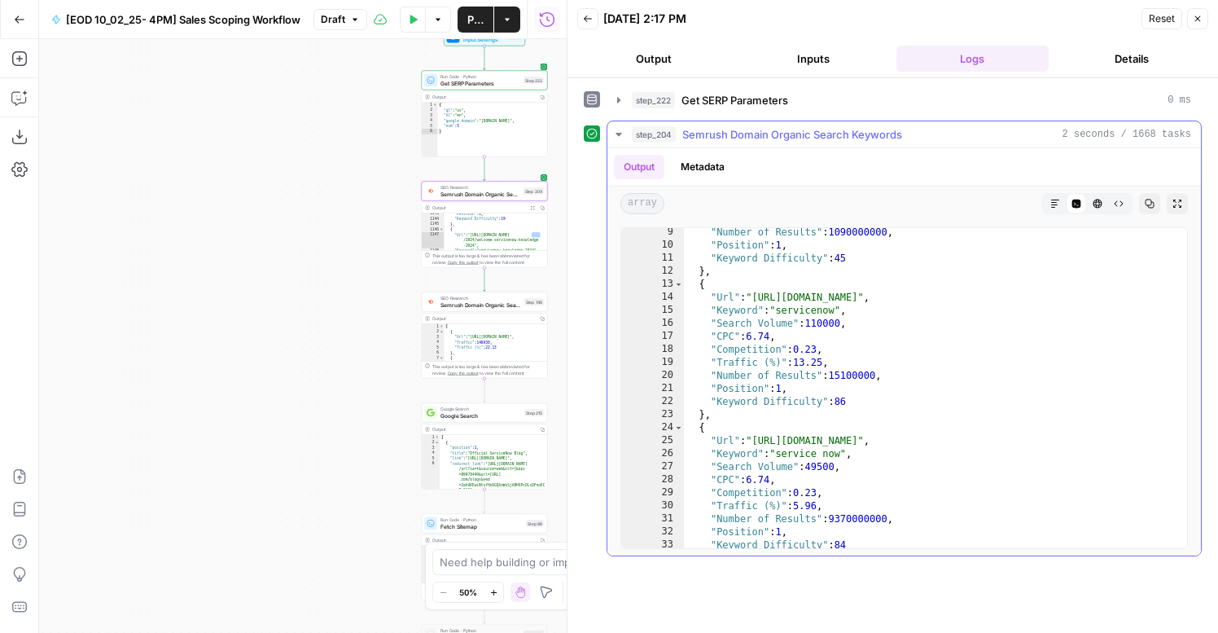
type textarea "**********"
click at [894, 458] on div ""Number of Results" : 1090000000 , "Position" : 1 , "Keyword Difficulty" : 45 }…" at bounding box center [935, 399] width 503 height 346
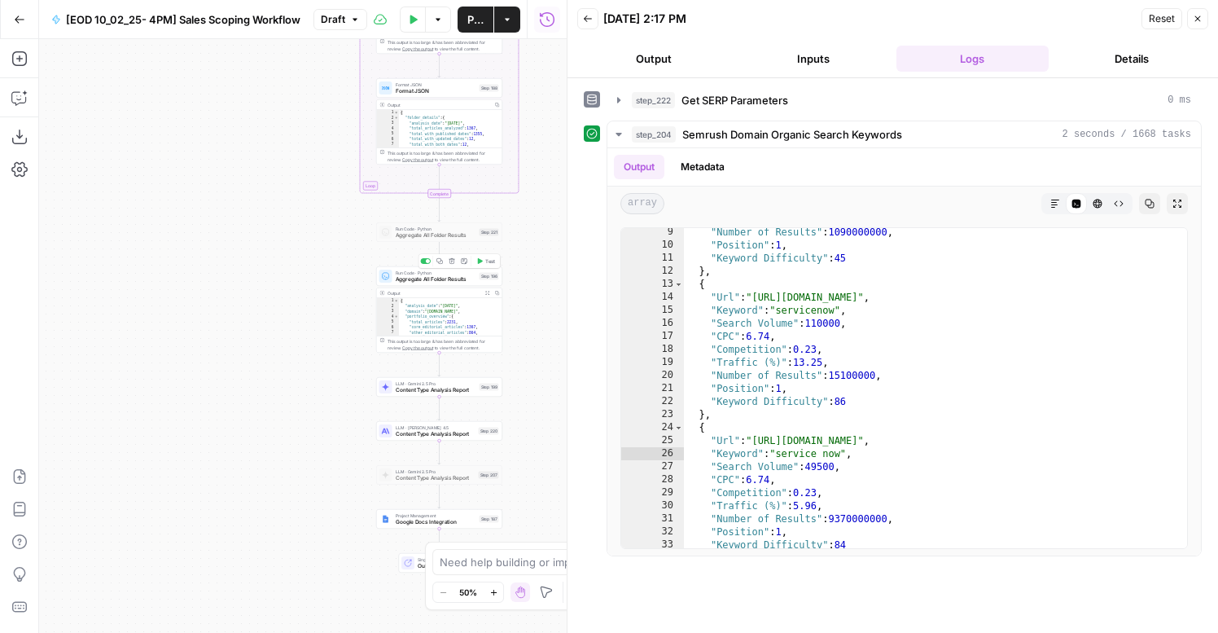
click at [484, 261] on button "Test" at bounding box center [485, 261] width 25 height 11
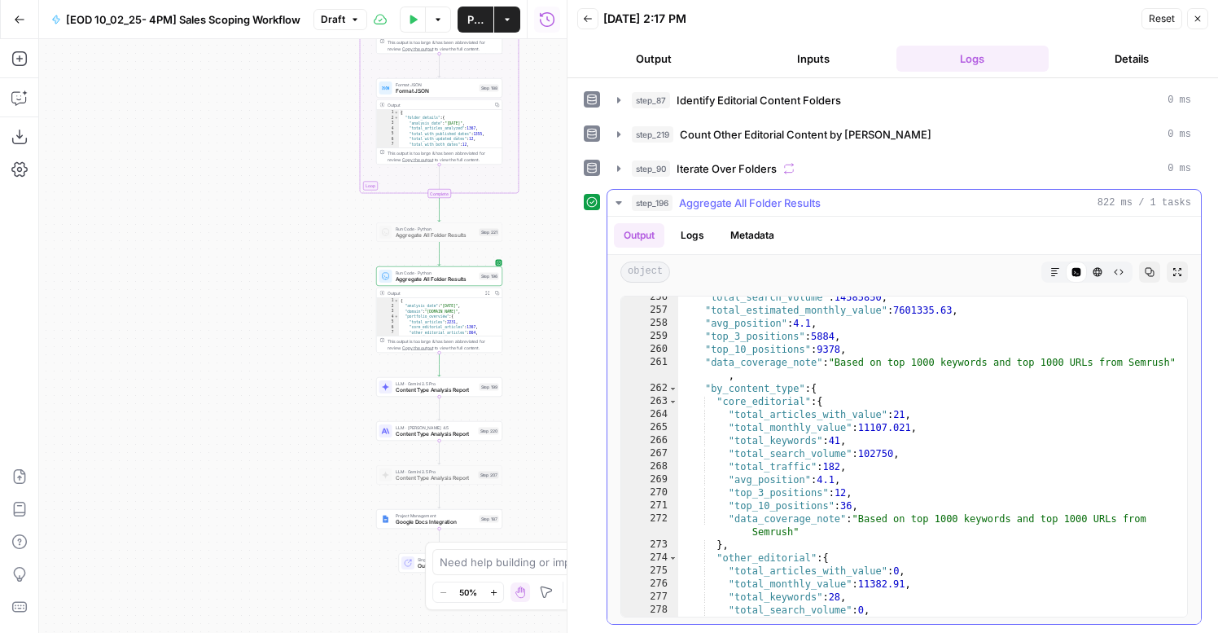
scroll to position [244, 0]
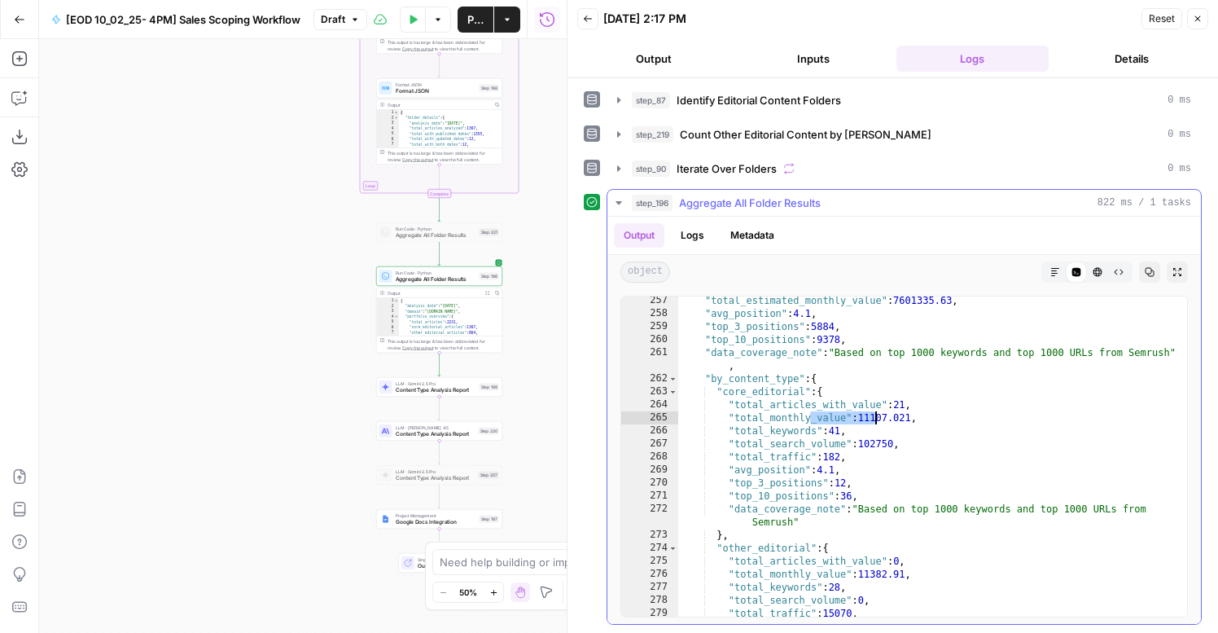
drag, startPoint x: 813, startPoint y: 418, endPoint x: 873, endPoint y: 421, distance: 60.3
click at [873, 421] on div ""total_estimated_monthly_value" : 7601335.63 , "avg_position" : 4.1 , "top_3_po…" at bounding box center [932, 467] width 509 height 346
type textarea "**********"
click at [475, 280] on span "Aggregate All Folder Results" at bounding box center [436, 279] width 81 height 8
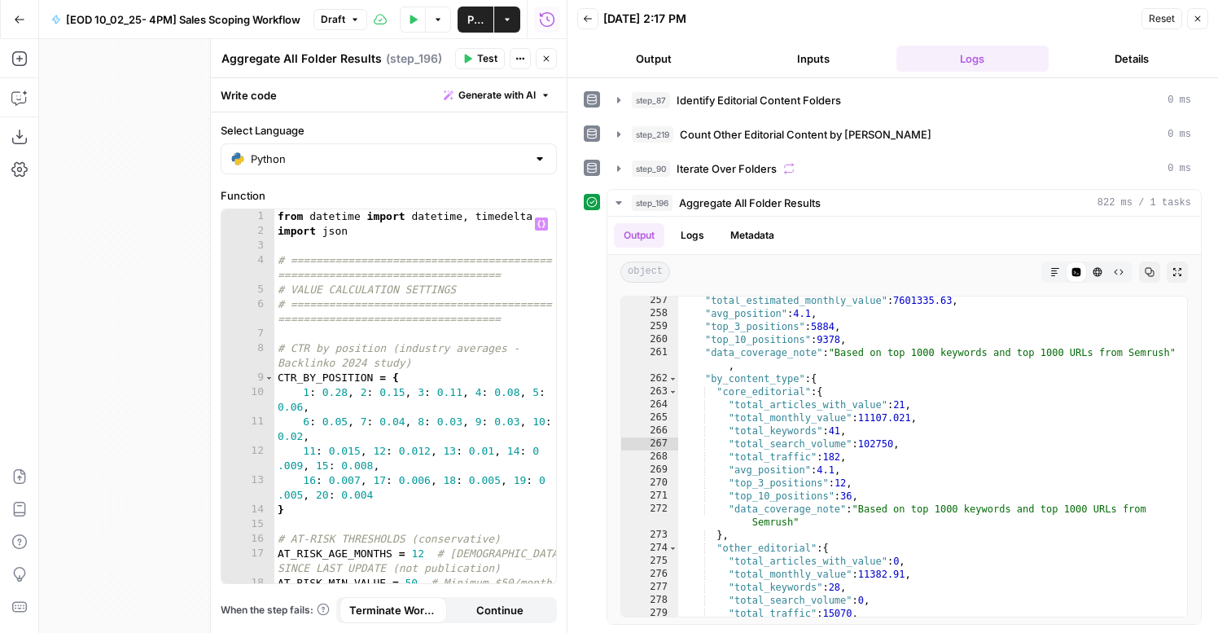
type textarea "**********"
click at [444, 343] on div "from datetime import datetime , timedelta import json # =======================…" at bounding box center [415, 418] width 282 height 418
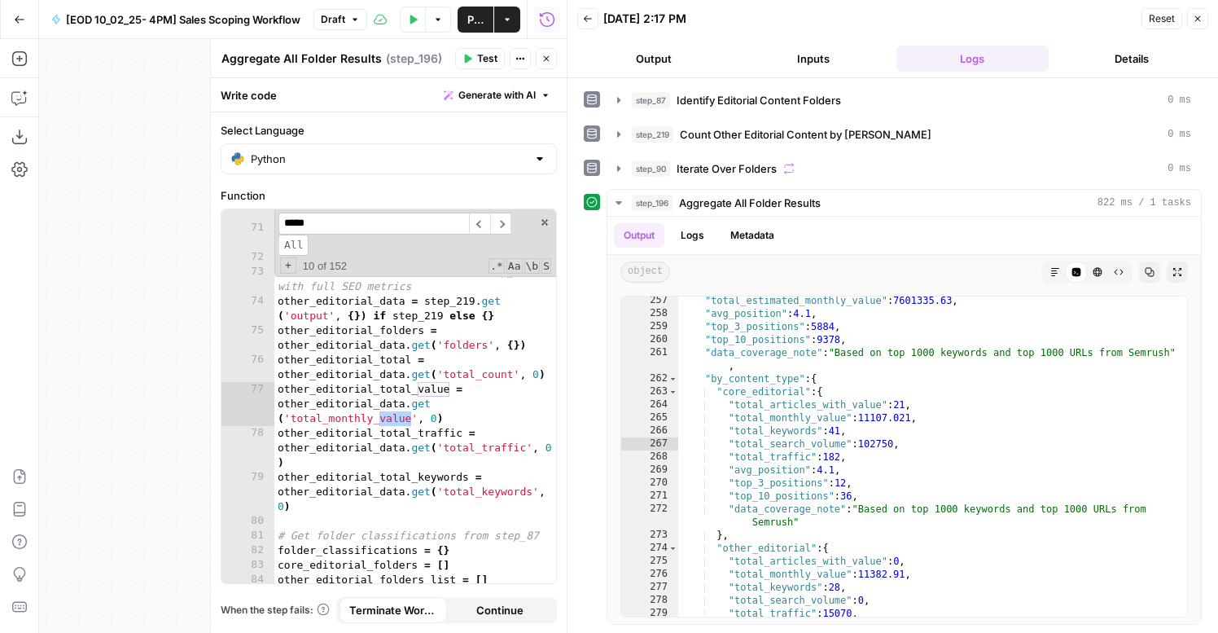
scroll to position [2407, 0]
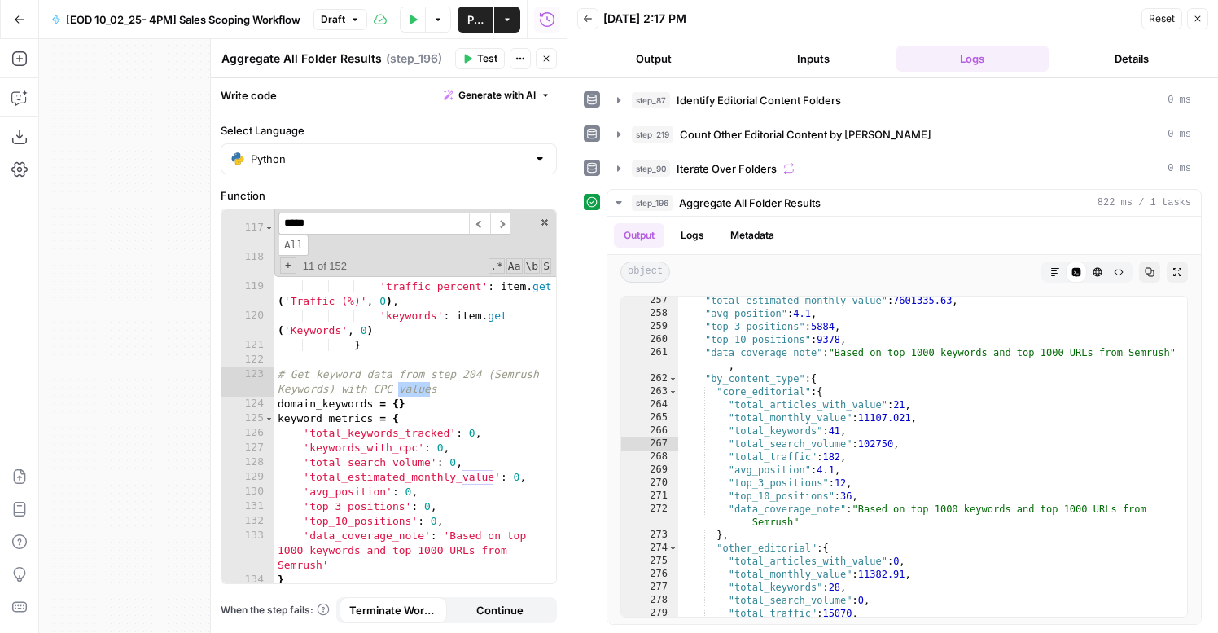
type input "*****"
click at [340, 434] on div "normalized_url = item [ 'Url' ] . rstrip ( '/' ) top_traffic_urls [ normalized_…" at bounding box center [415, 400] width 282 height 418
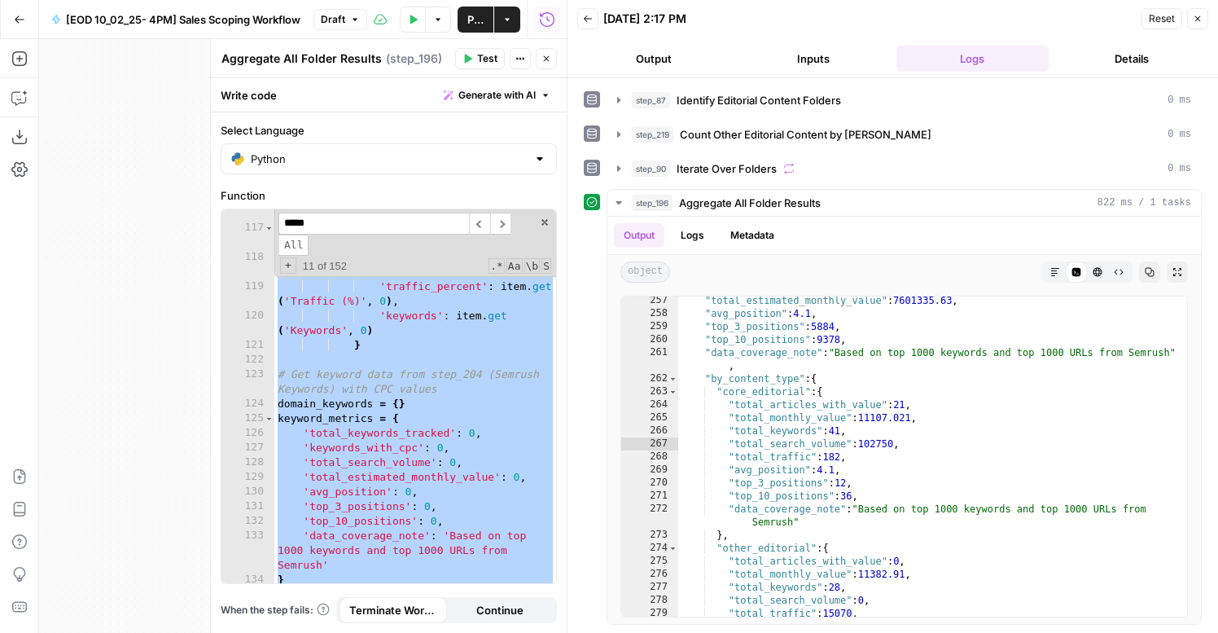
click at [352, 451] on div "normalized_url = item [ 'Url' ] . rstrip ( '/' ) top_traffic_urls [ normalized_…" at bounding box center [415, 400] width 282 height 418
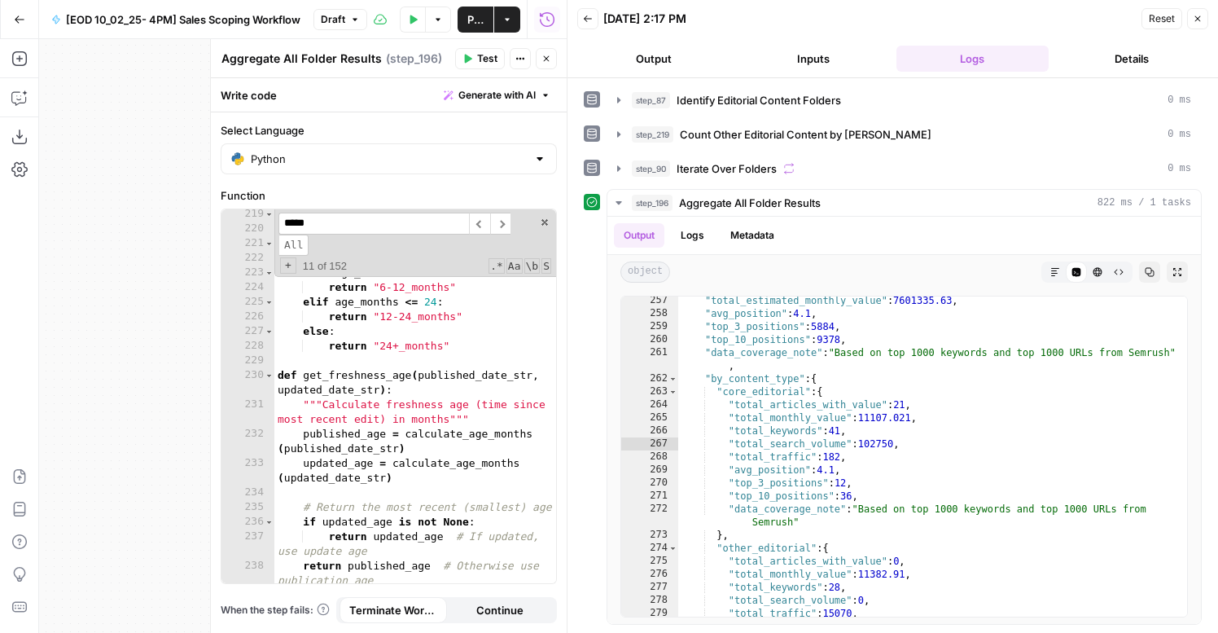
scroll to position [4589, 0]
click at [424, 450] on div "if age_months is None : return None elif age_months <= 6 : return "0-6_months" …" at bounding box center [415, 408] width 282 height 403
type textarea "**********"
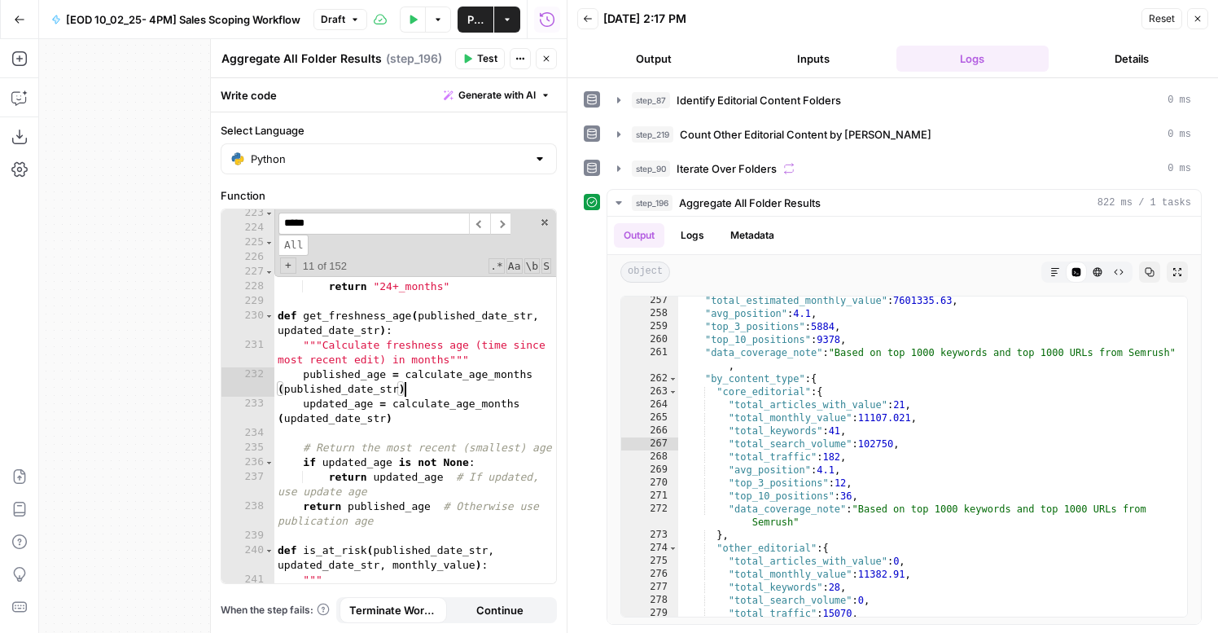
scroll to position [4679, 0]
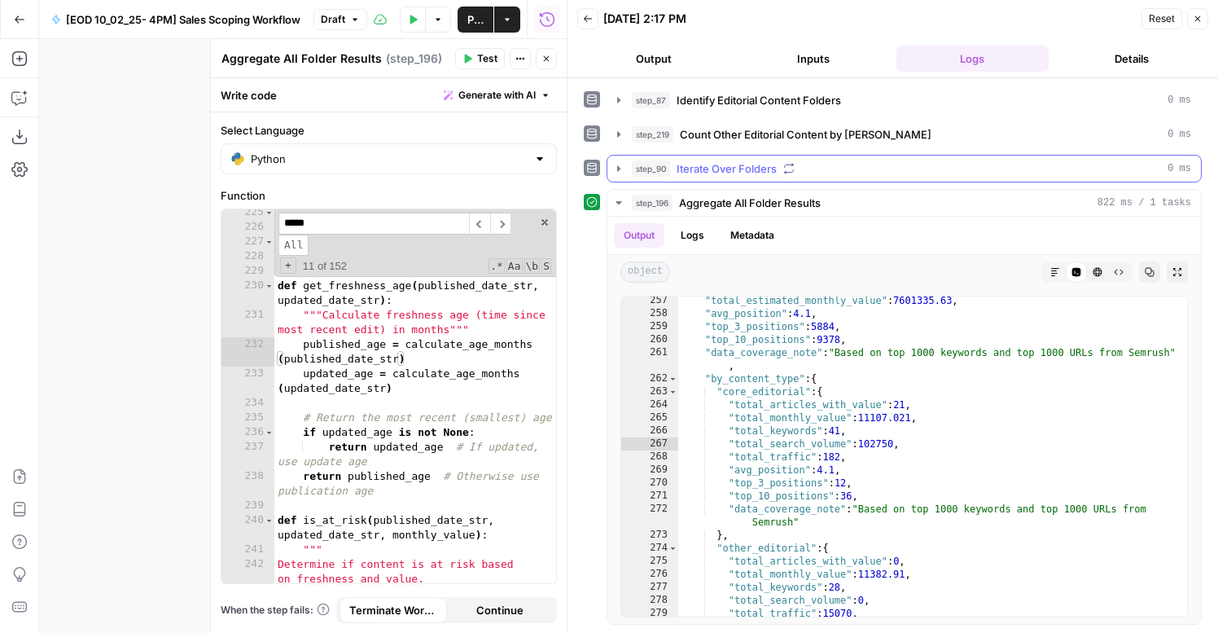
click at [742, 163] on span "Iterate Over Folders" at bounding box center [727, 168] width 100 height 16
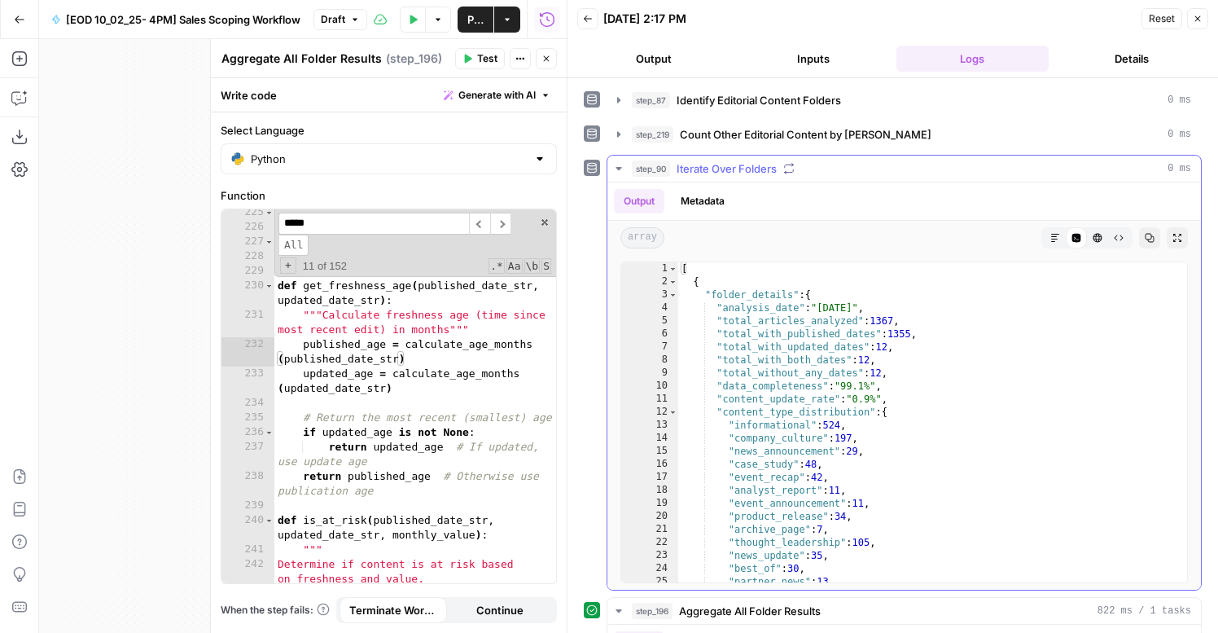
click at [708, 173] on span "Iterate Over Folders" at bounding box center [727, 168] width 100 height 16
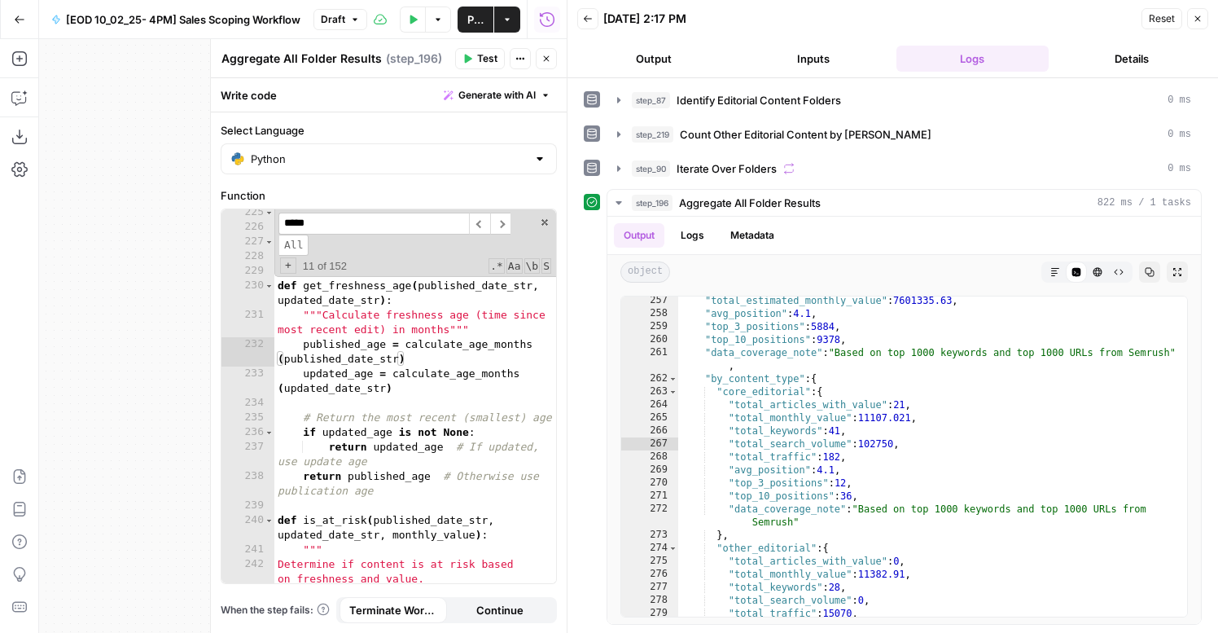
click at [435, 228] on input "*****" at bounding box center [373, 224] width 191 height 22
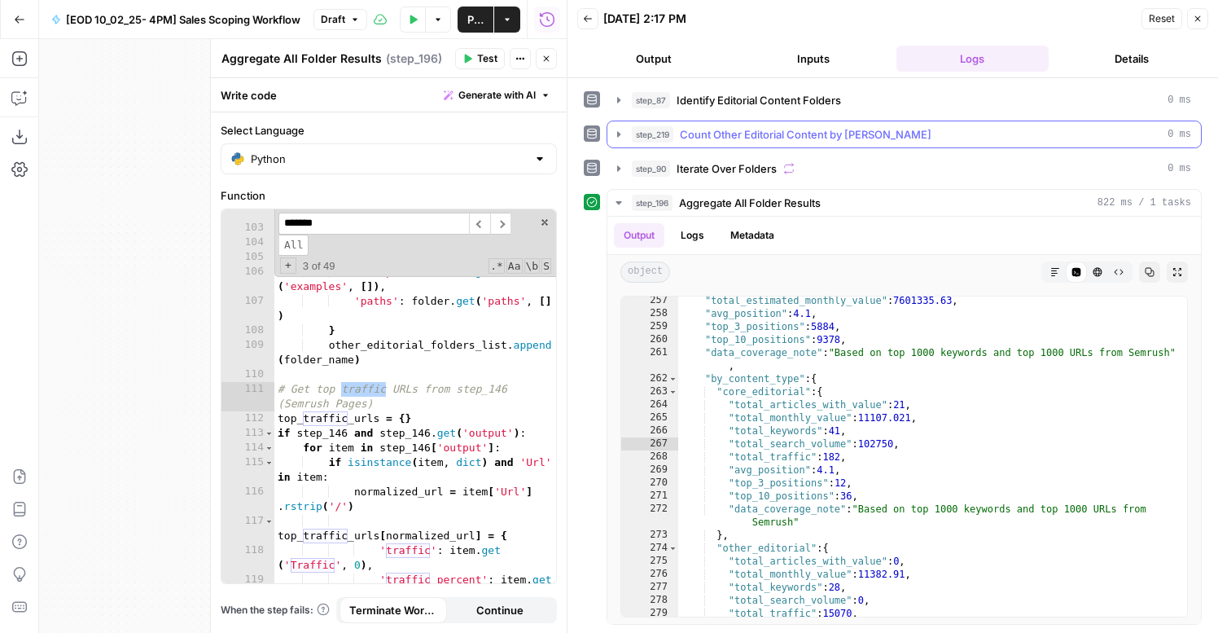
scroll to position [0, 0]
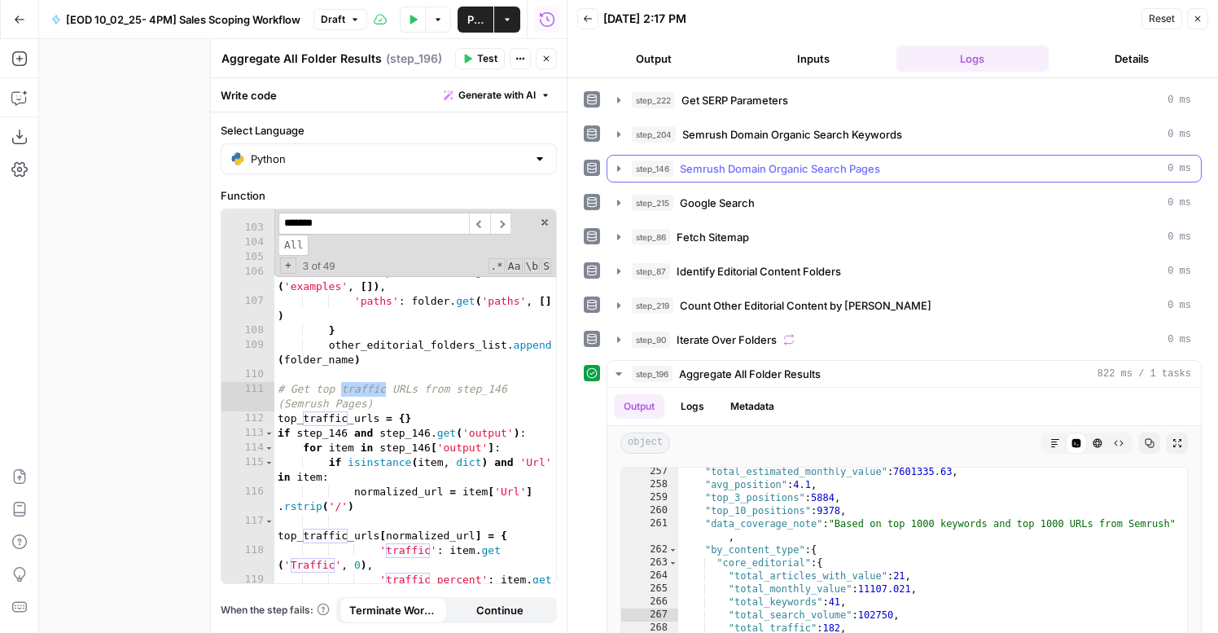
type input "*******"
click at [717, 174] on span "Semrush Domain Organic Search Pages" at bounding box center [780, 168] width 200 height 16
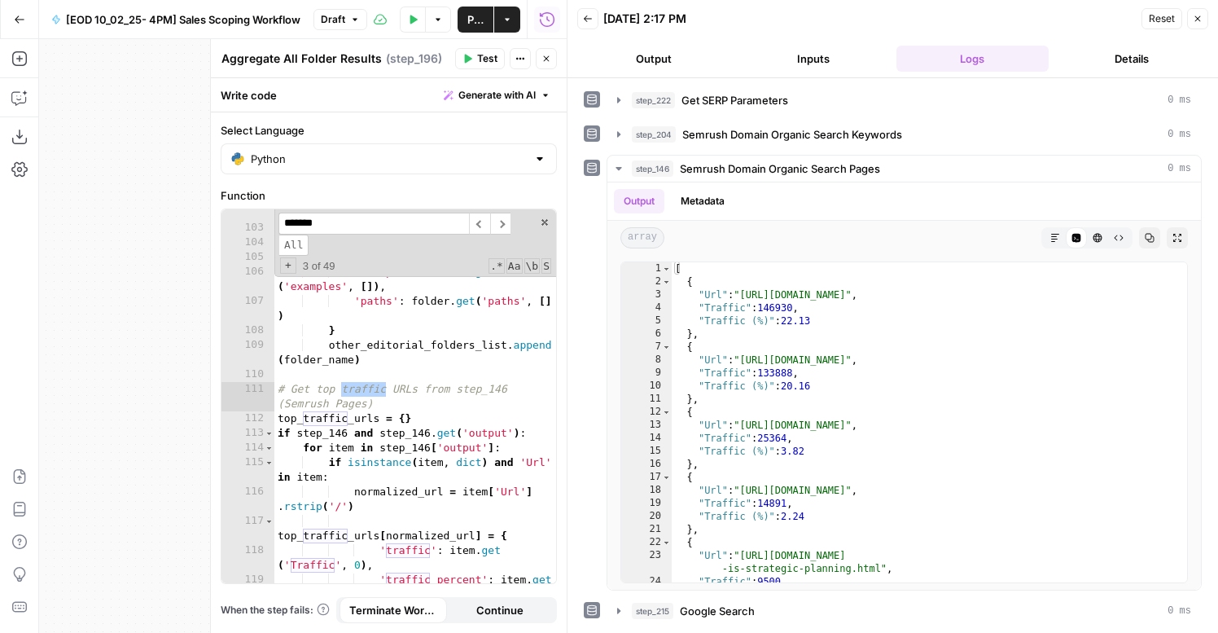
click at [552, 55] on button "Close" at bounding box center [546, 58] width 21 height 21
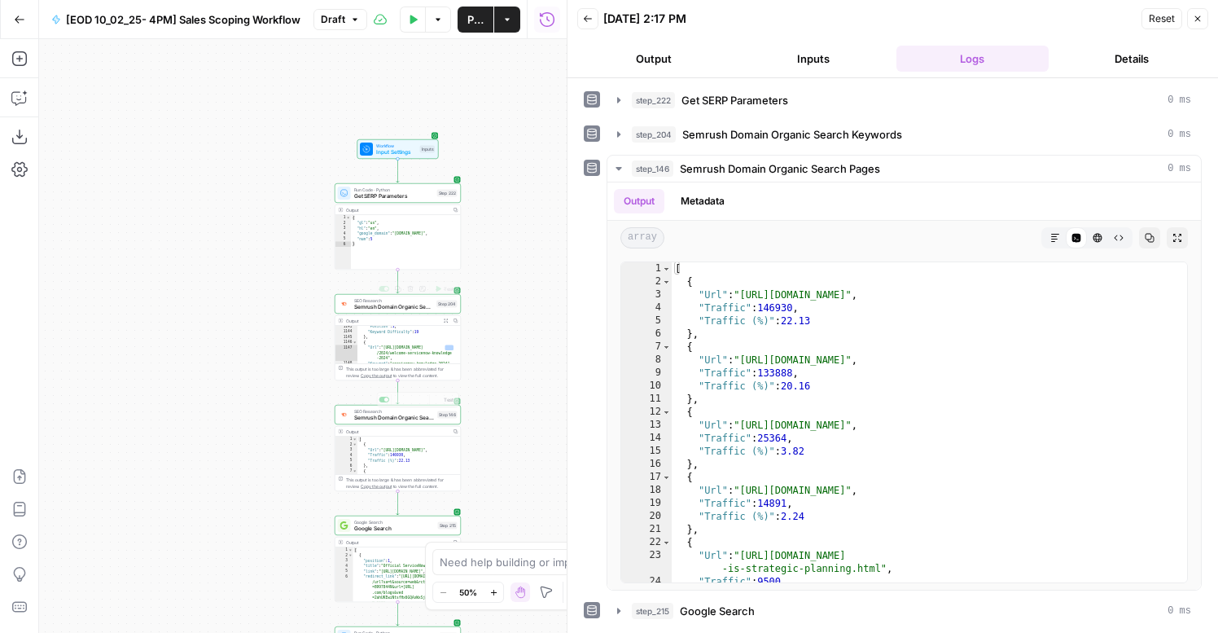
click at [370, 427] on div "Output Copy" at bounding box center [397, 432] width 125 height 11
click at [370, 422] on div "SEO Research Semrush Domain Organic Search Pages Step 146 Copy step Delete step…" at bounding box center [398, 415] width 126 height 20
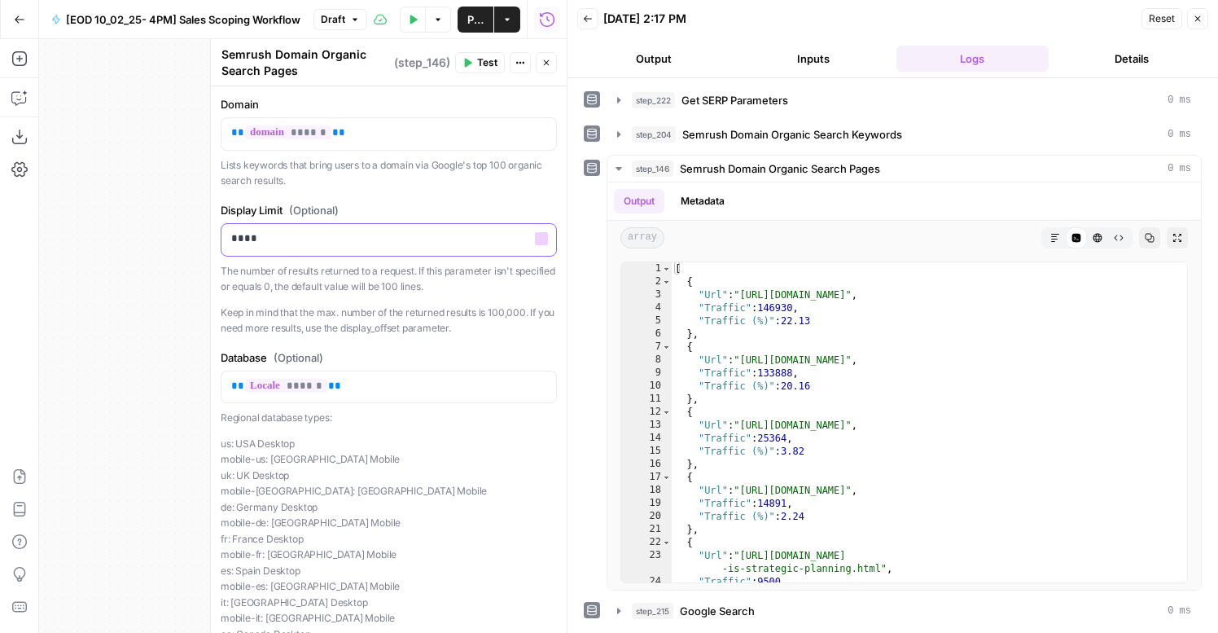
click at [310, 225] on div "****" at bounding box center [388, 240] width 335 height 32
click at [467, 56] on button "Test" at bounding box center [480, 62] width 50 height 21
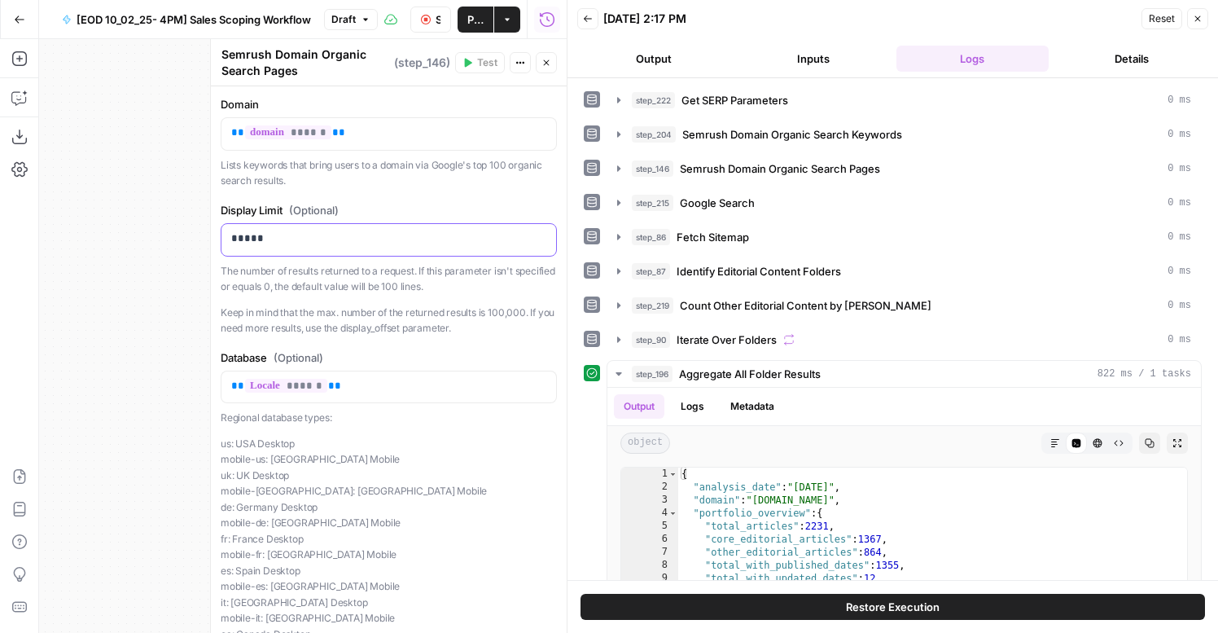
click at [282, 233] on p "*****" at bounding box center [388, 238] width 315 height 16
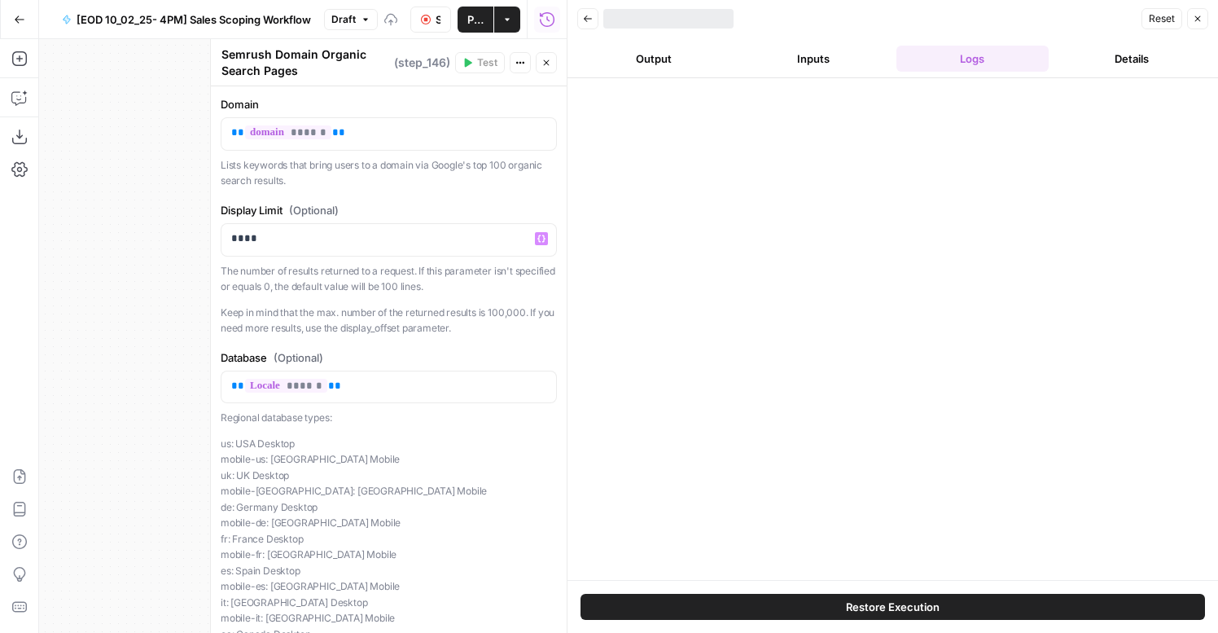
click at [548, 62] on icon "button" at bounding box center [546, 63] width 10 height 10
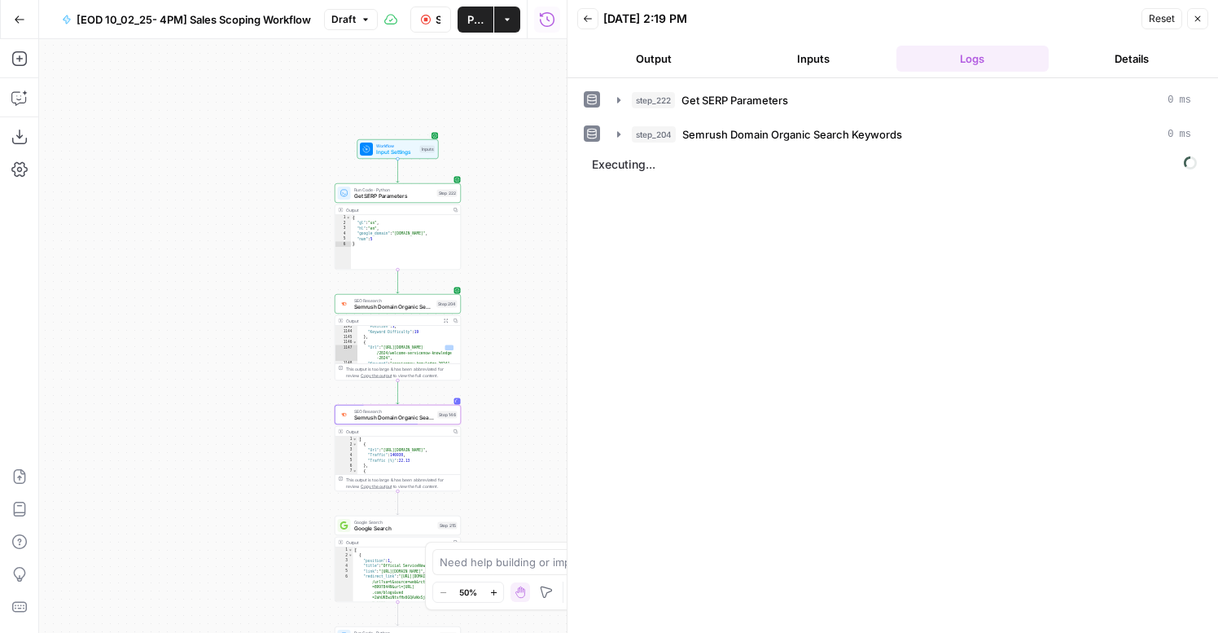
click at [399, 309] on span "Semrush Domain Organic Search Keywords" at bounding box center [394, 307] width 80 height 8
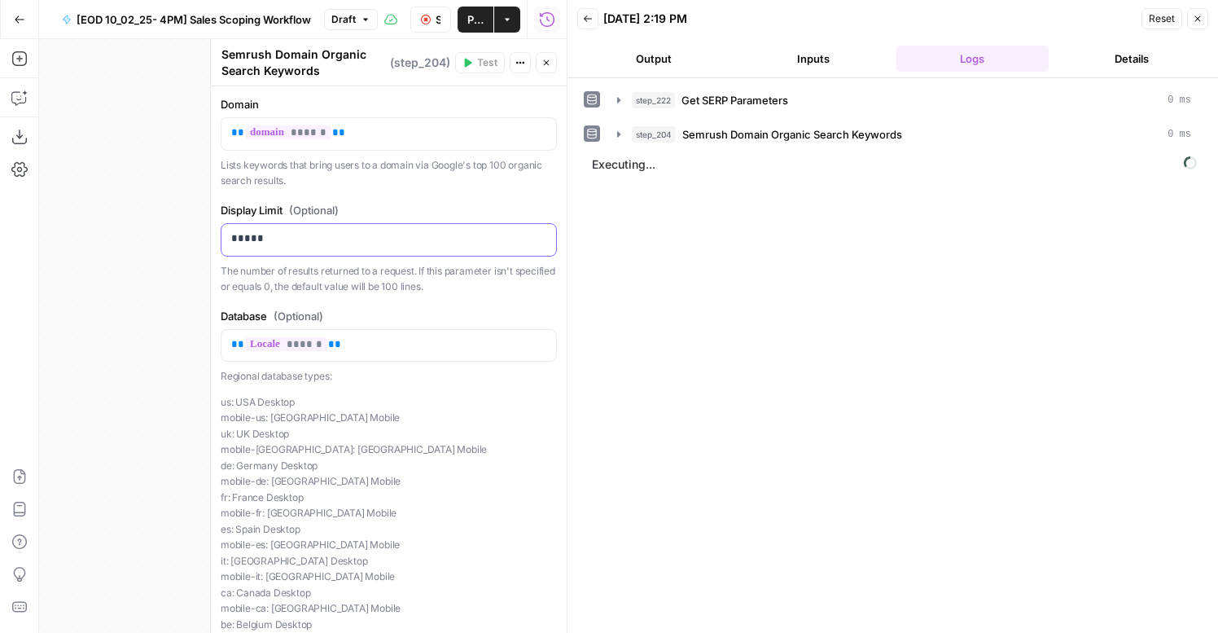
click at [291, 242] on p "*****" at bounding box center [388, 238] width 315 height 16
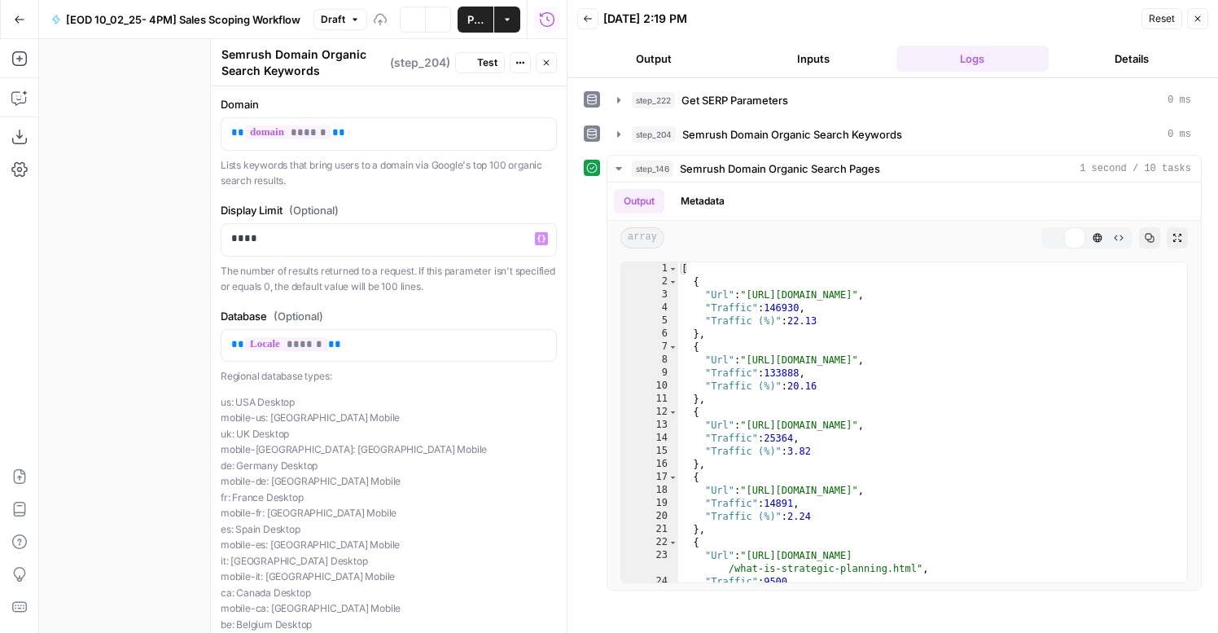
click at [546, 59] on icon "button" at bounding box center [546, 63] width 10 height 10
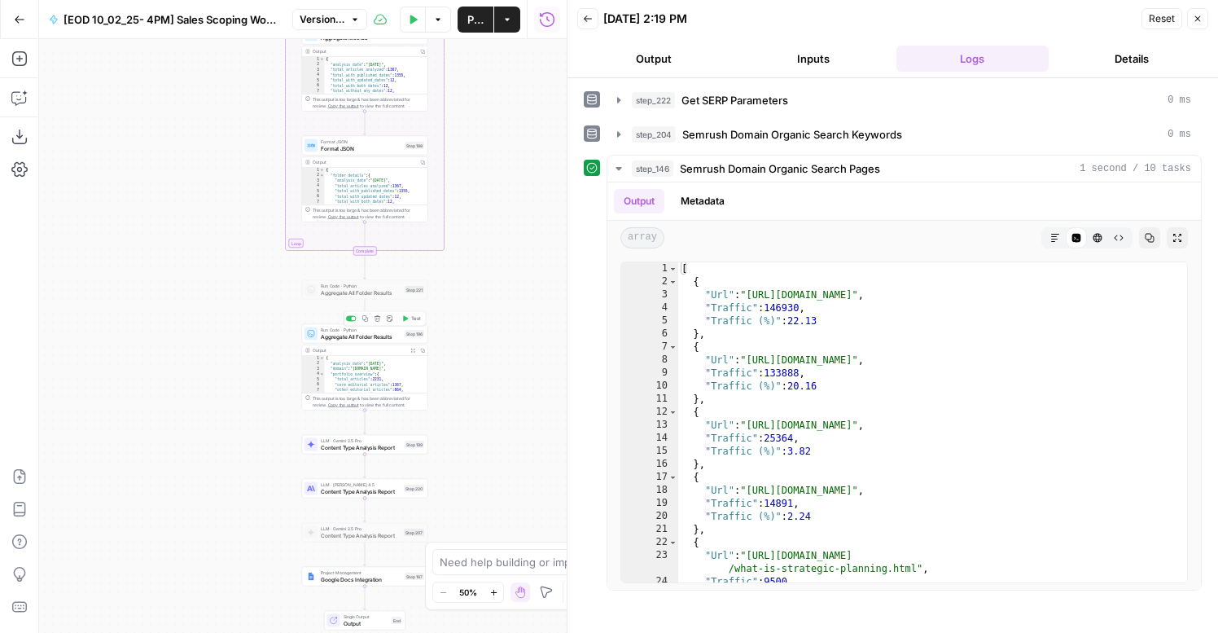
click at [412, 318] on span "Test" at bounding box center [416, 318] width 10 height 7
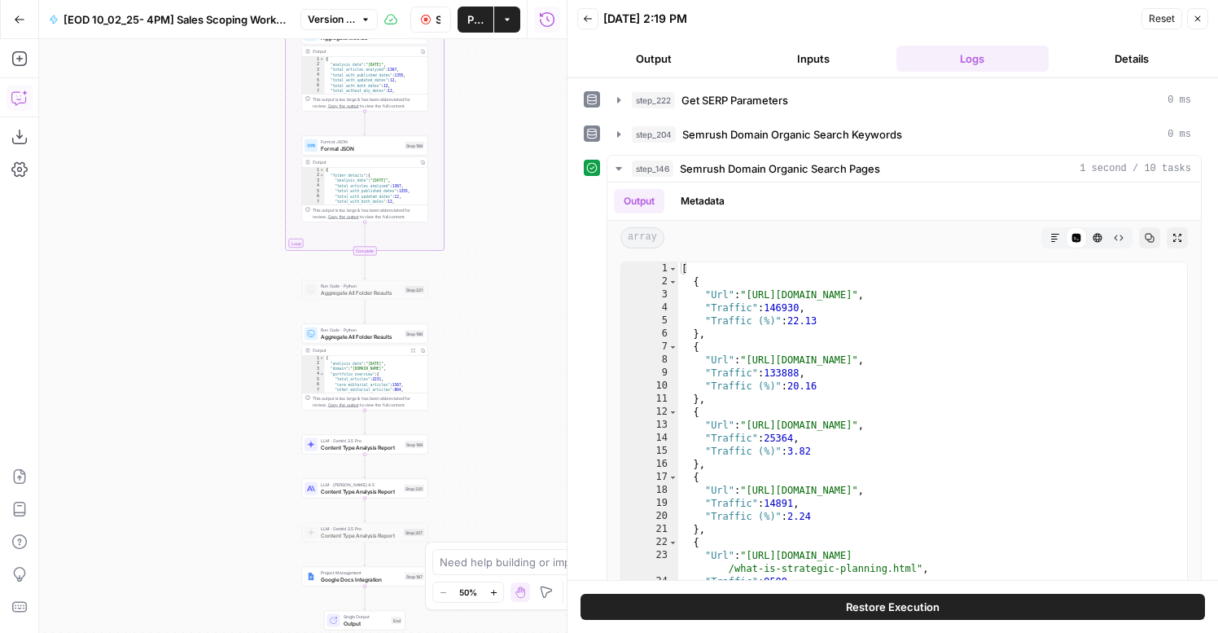
click at [22, 103] on icon "button" at bounding box center [18, 98] width 14 height 13
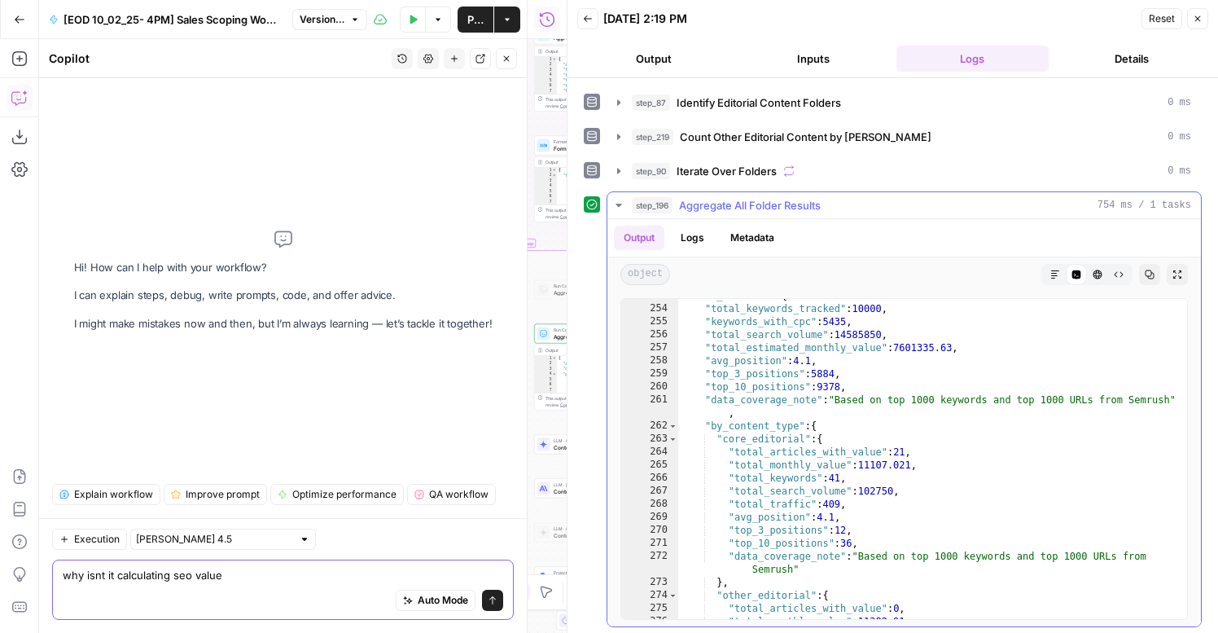
scroll to position [241, 0]
click at [504, 61] on icon "button" at bounding box center [507, 59] width 10 height 10
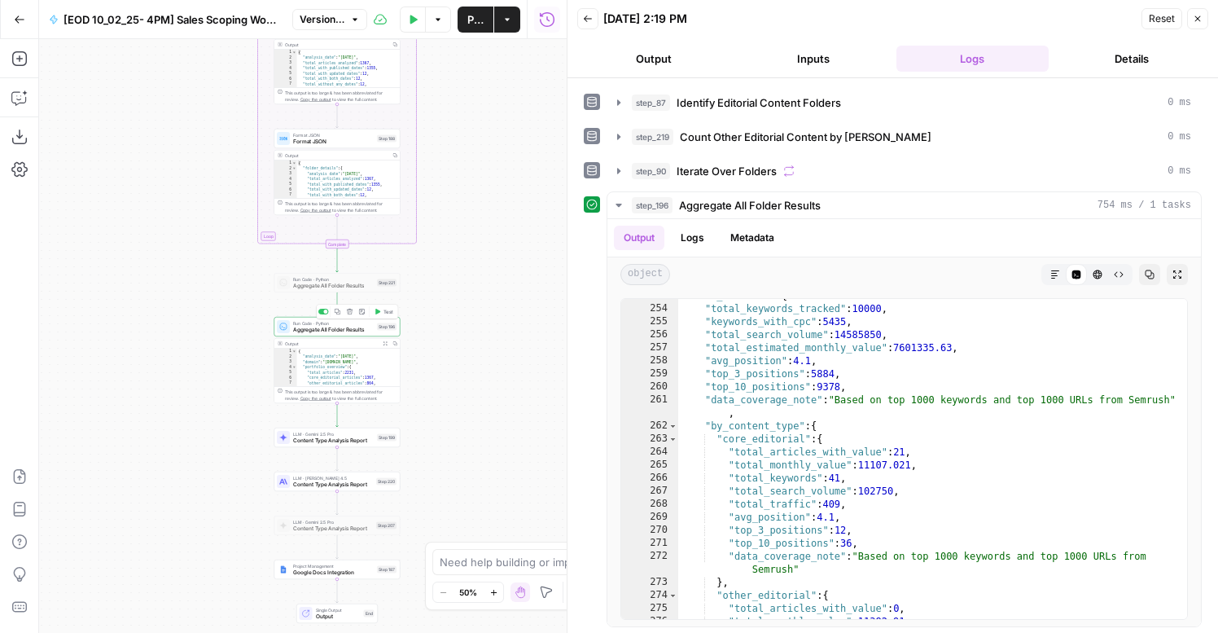
click at [364, 331] on span "Aggregate All Folder Results" at bounding box center [333, 330] width 81 height 8
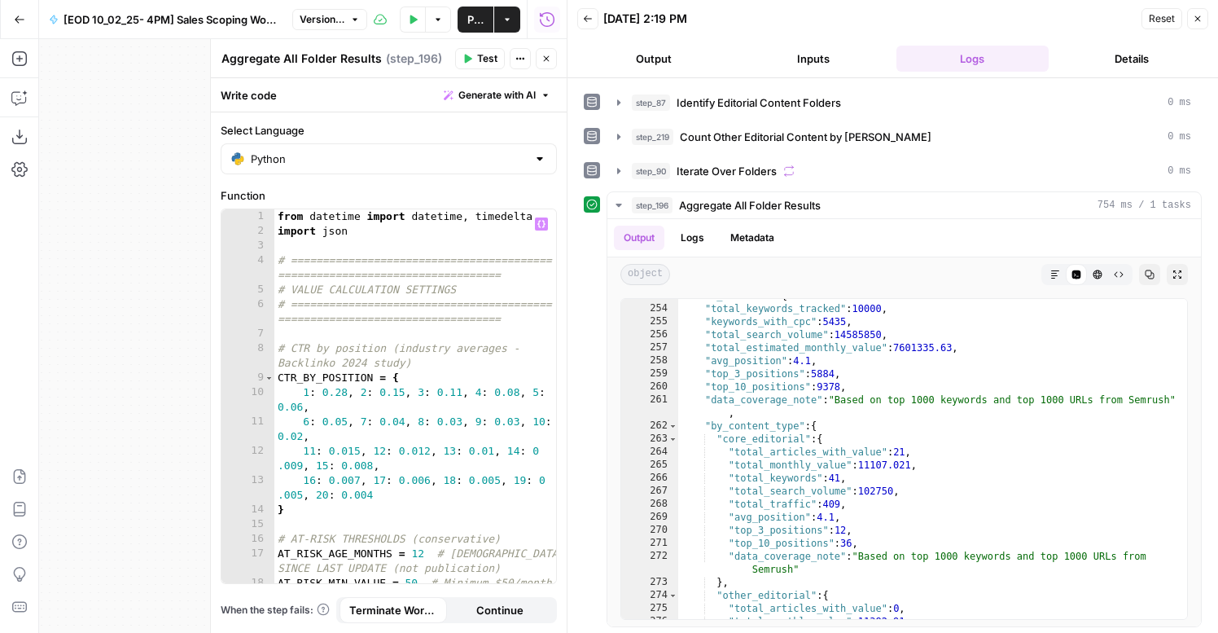
type textarea "**********"
click at [474, 373] on div "from datetime import datetime , timedelta import json # =======================…" at bounding box center [415, 418] width 282 height 418
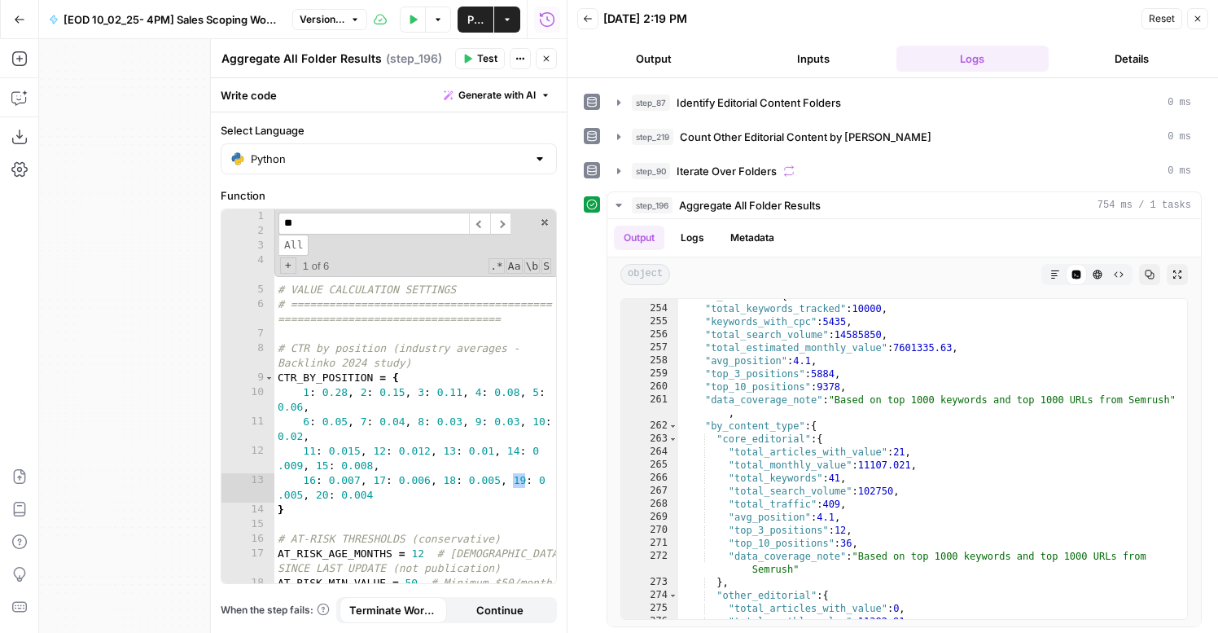
type input "*"
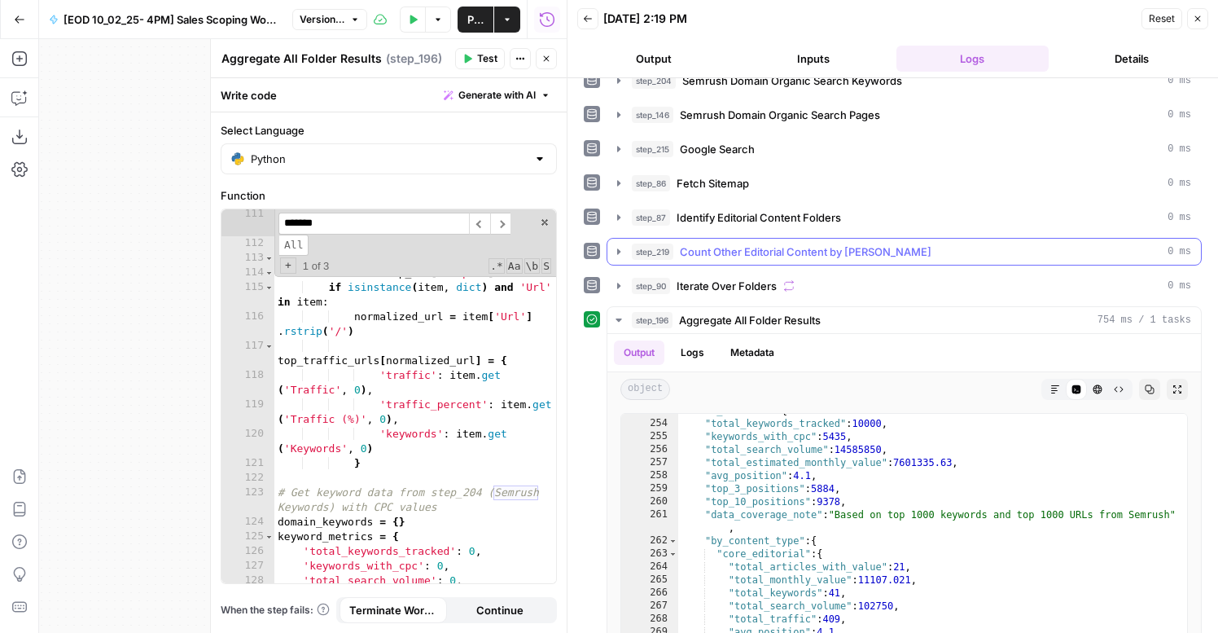
scroll to position [0, 0]
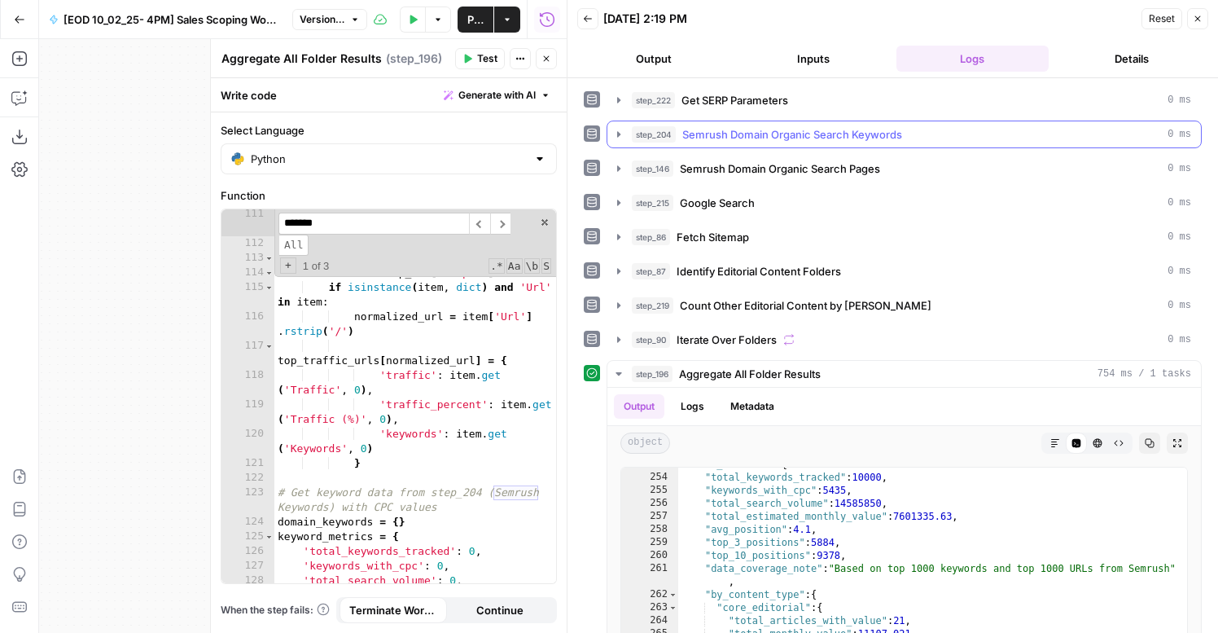
type input "*******"
click at [686, 129] on span "Semrush Domain Organic Search Keywords" at bounding box center [792, 134] width 220 height 16
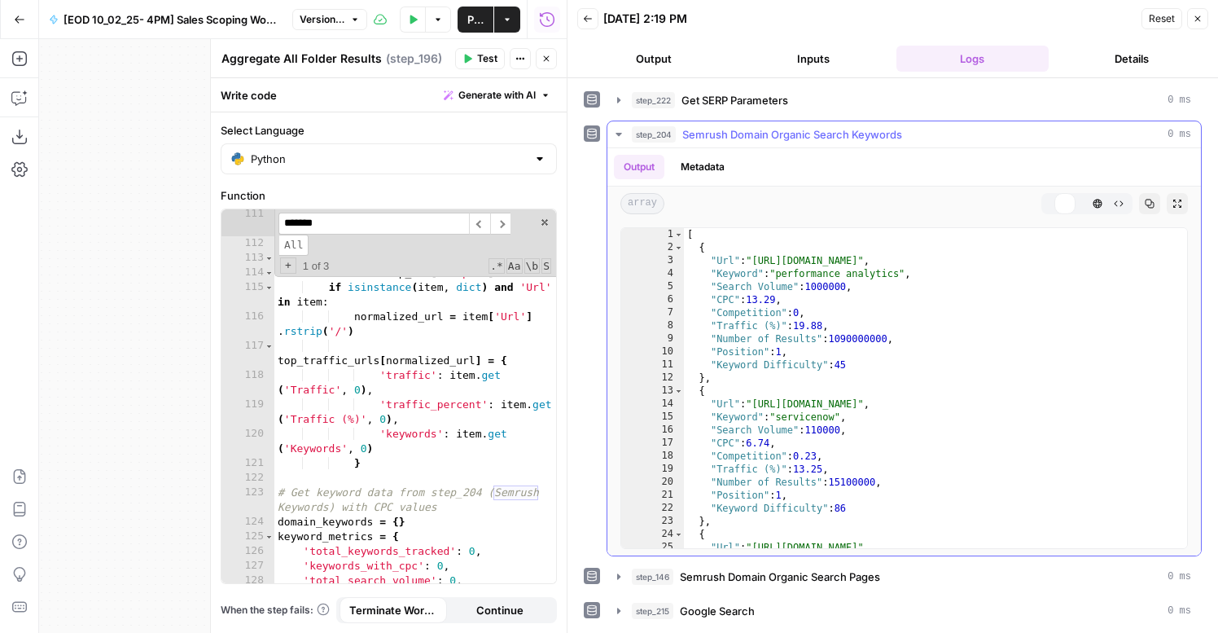
click at [689, 131] on span "Semrush Domain Organic Search Keywords" at bounding box center [792, 134] width 220 height 16
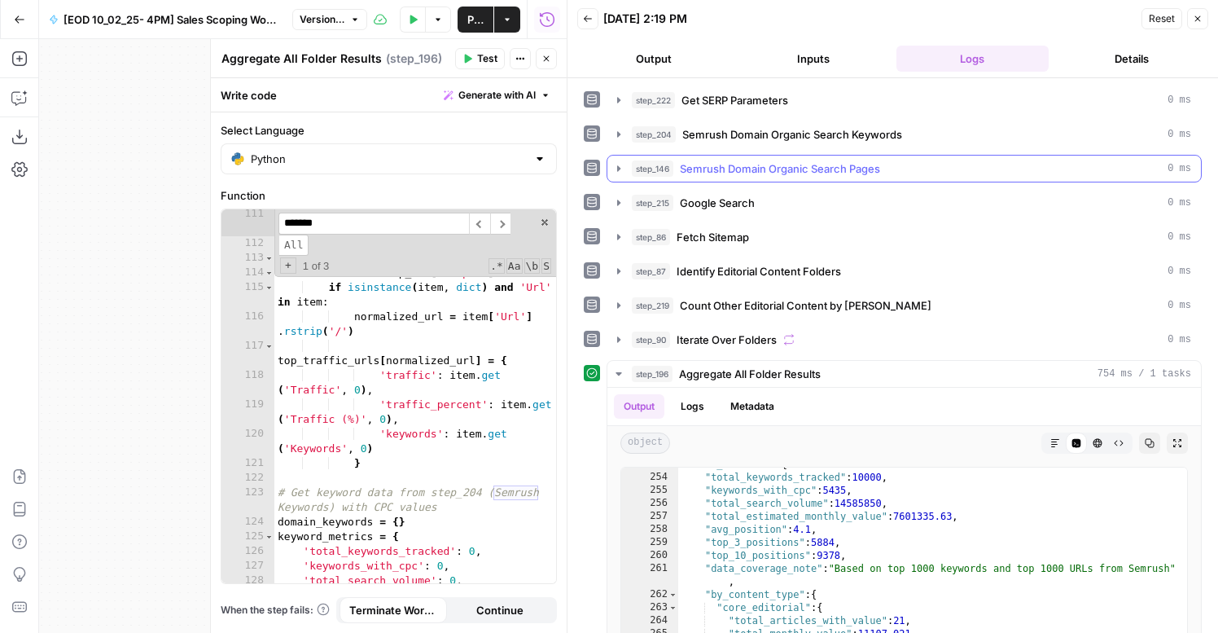
click at [690, 169] on span "Semrush Domain Organic Search Pages" at bounding box center [780, 168] width 200 height 16
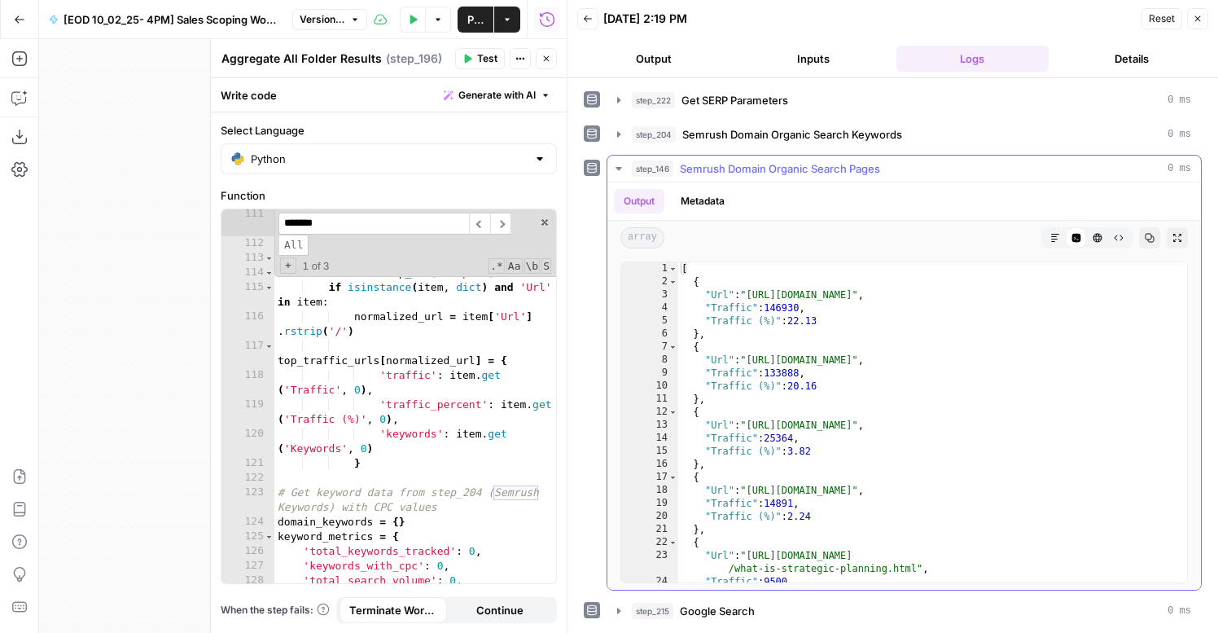
type textarea "**"
click at [776, 393] on div "[ { "Url" : "https://www.servicenow.com/" , "Traffic" : 146930 , "Traffic (%)" …" at bounding box center [932, 435] width 509 height 346
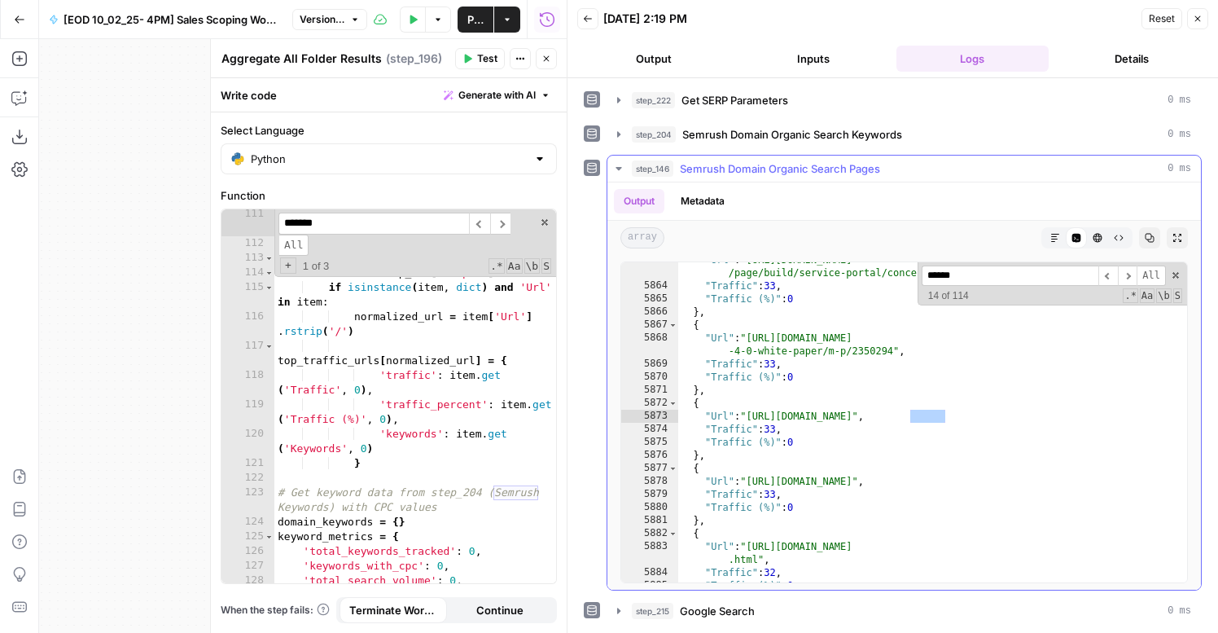
scroll to position [3034, 0]
type input "******"
click at [1196, 19] on icon "button" at bounding box center [1198, 19] width 10 height 10
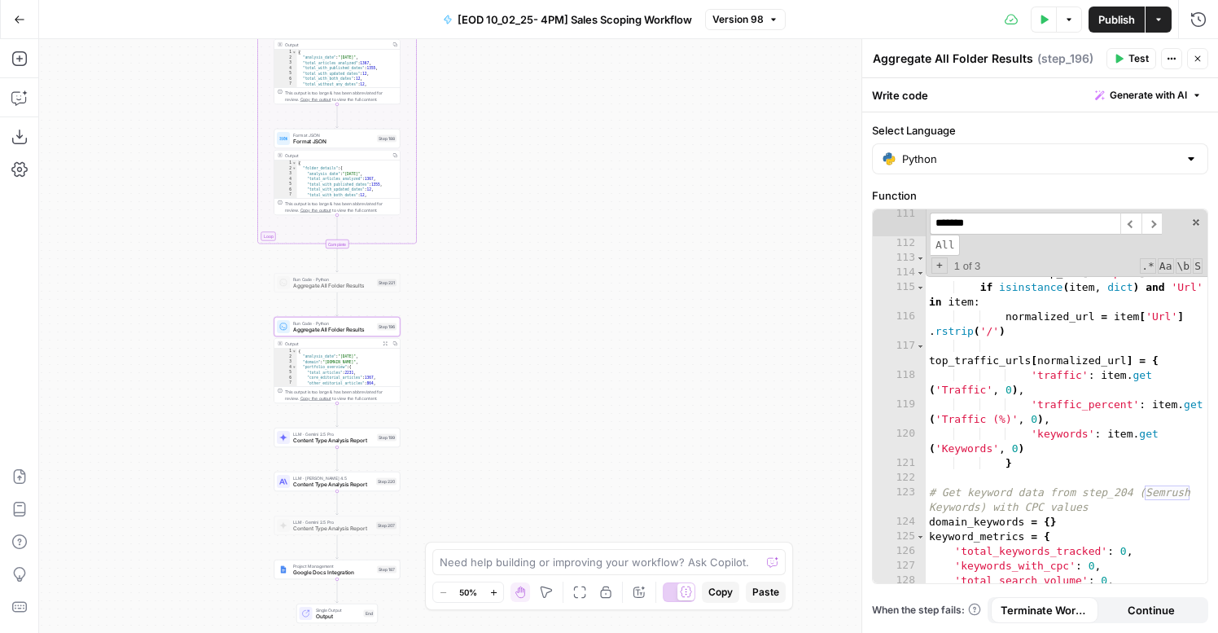
click at [1028, 221] on input "*******" at bounding box center [1025, 224] width 191 height 22
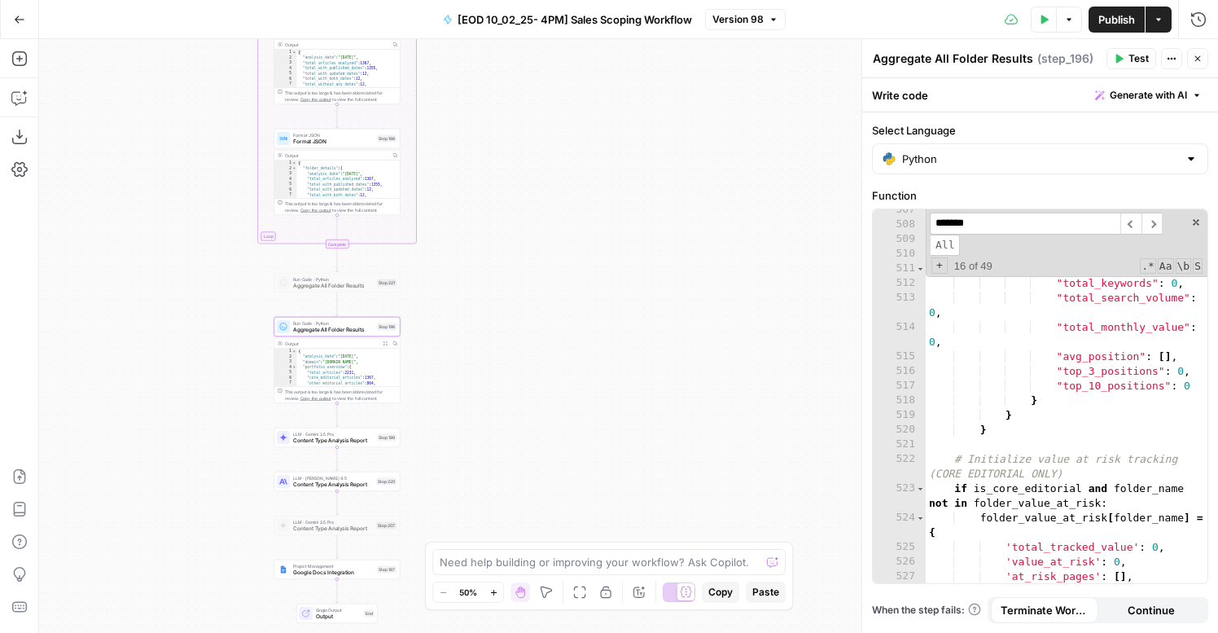
scroll to position [10089, 0]
type input "*******"
click at [380, 339] on button "Expand Output" at bounding box center [385, 344] width 10 height 10
click at [383, 346] on button "Expand Output" at bounding box center [385, 344] width 10 height 10
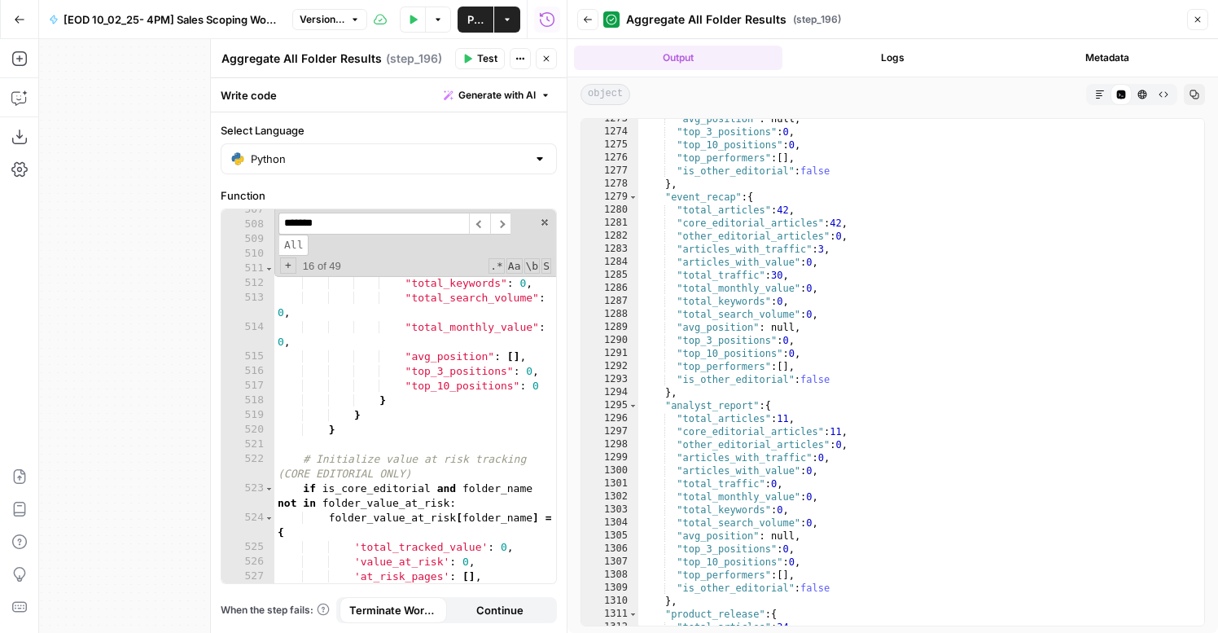
scroll to position [1243, 0]
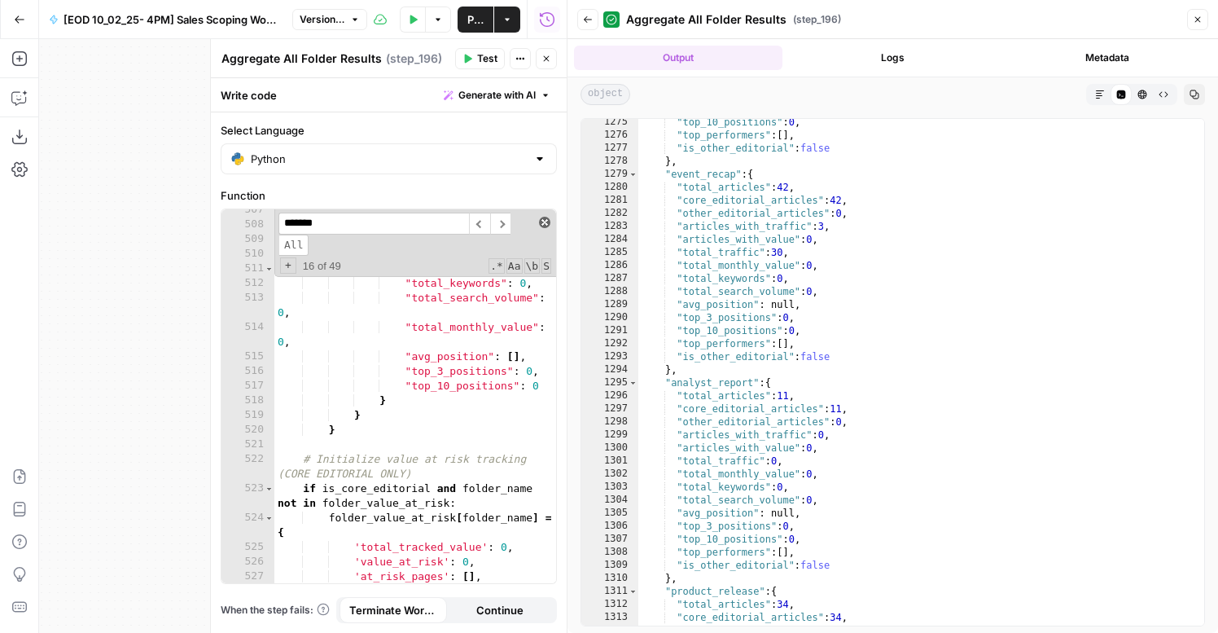
click at [548, 225] on span at bounding box center [544, 222] width 11 height 11
type textarea "**********"
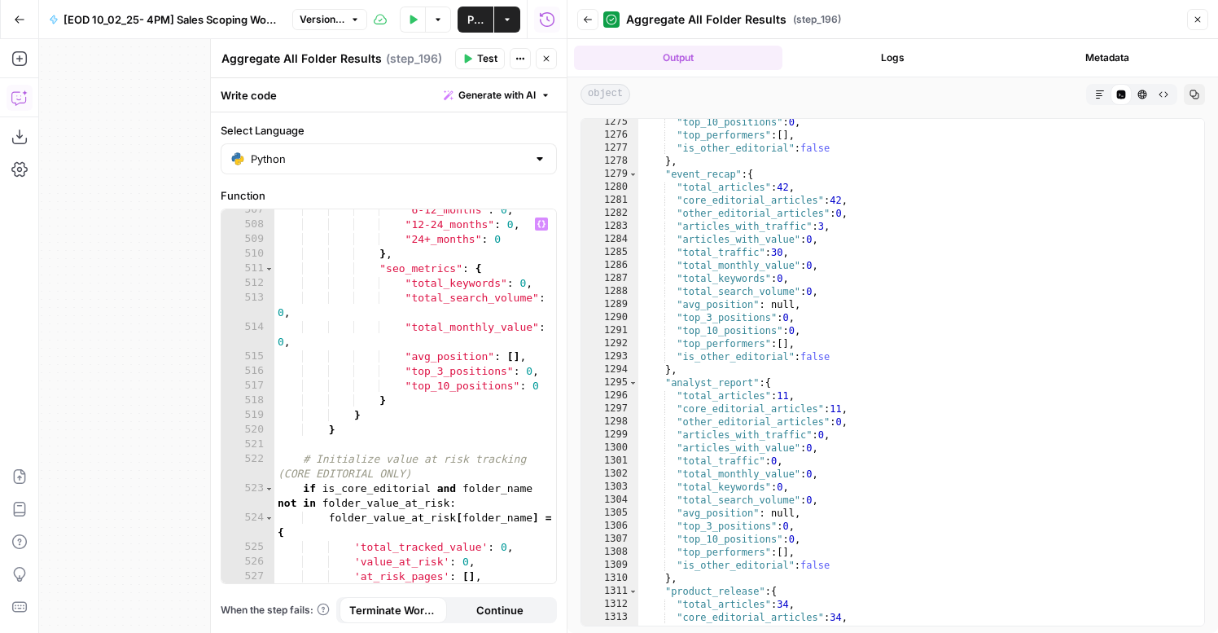
click at [20, 99] on icon "button" at bounding box center [19, 98] width 16 height 16
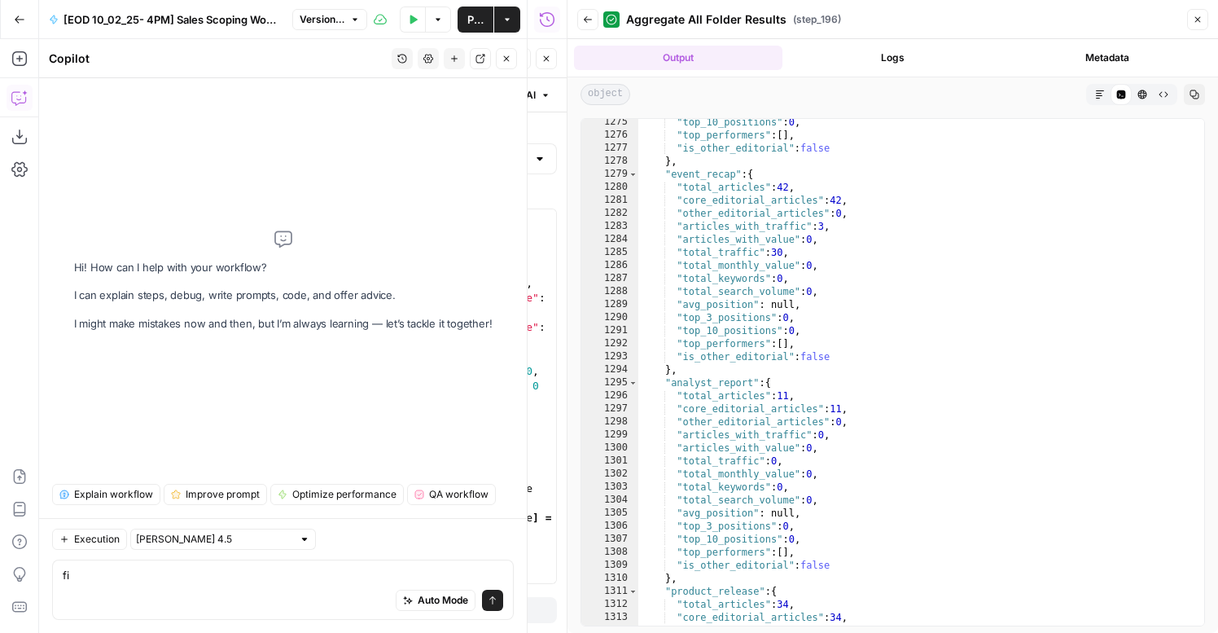
type textarea "f"
type textarea "o"
type textarea "for other_editorial, why is it even outputting"
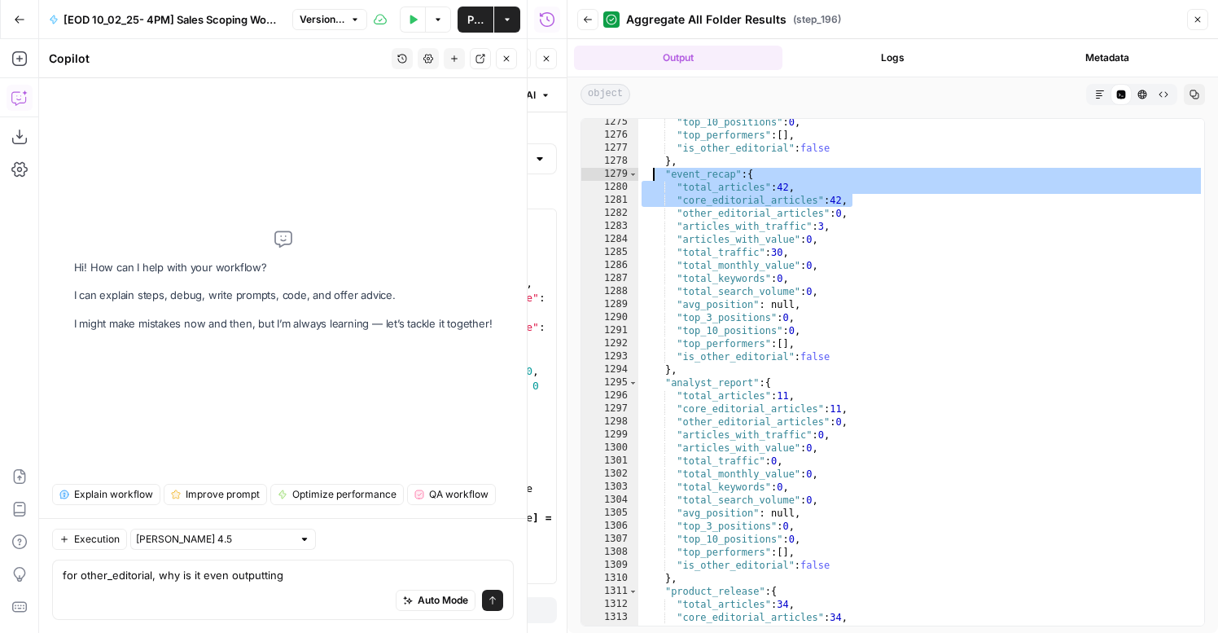
drag, startPoint x: 851, startPoint y: 206, endPoint x: 653, endPoint y: 174, distance: 200.4
click at [653, 174] on div ""top_10_positions" : 0 , "top_performers" : [ ] , "is_other_editorial" : false …" at bounding box center [921, 382] width 566 height 532
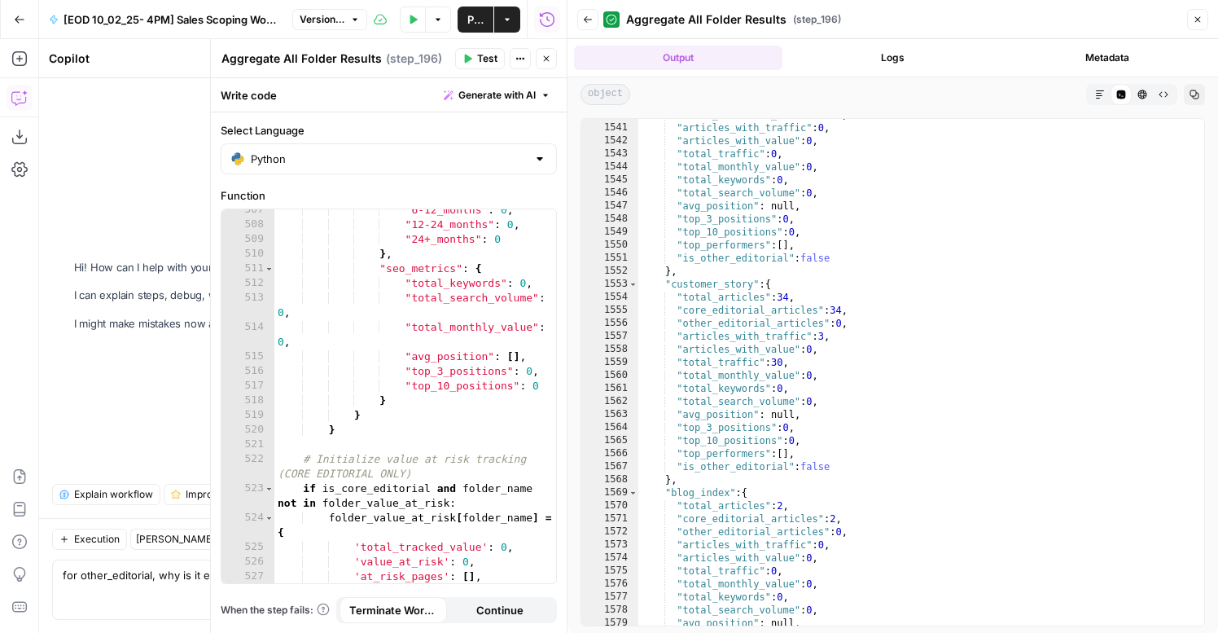
scroll to position [1506, 0]
click at [849, 401] on div ""other_editorial_articles" : 0 , "articles_with_traffic" : 0 , "articles_with_v…" at bounding box center [921, 374] width 566 height 532
type textarea "**********"
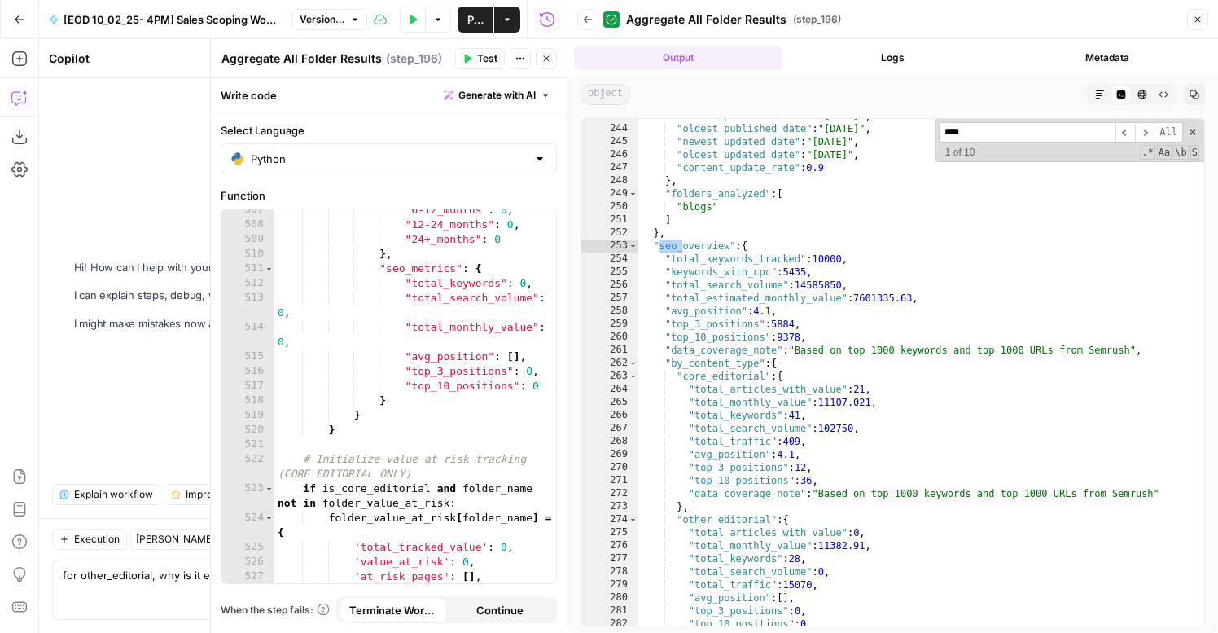
scroll to position [243, 0]
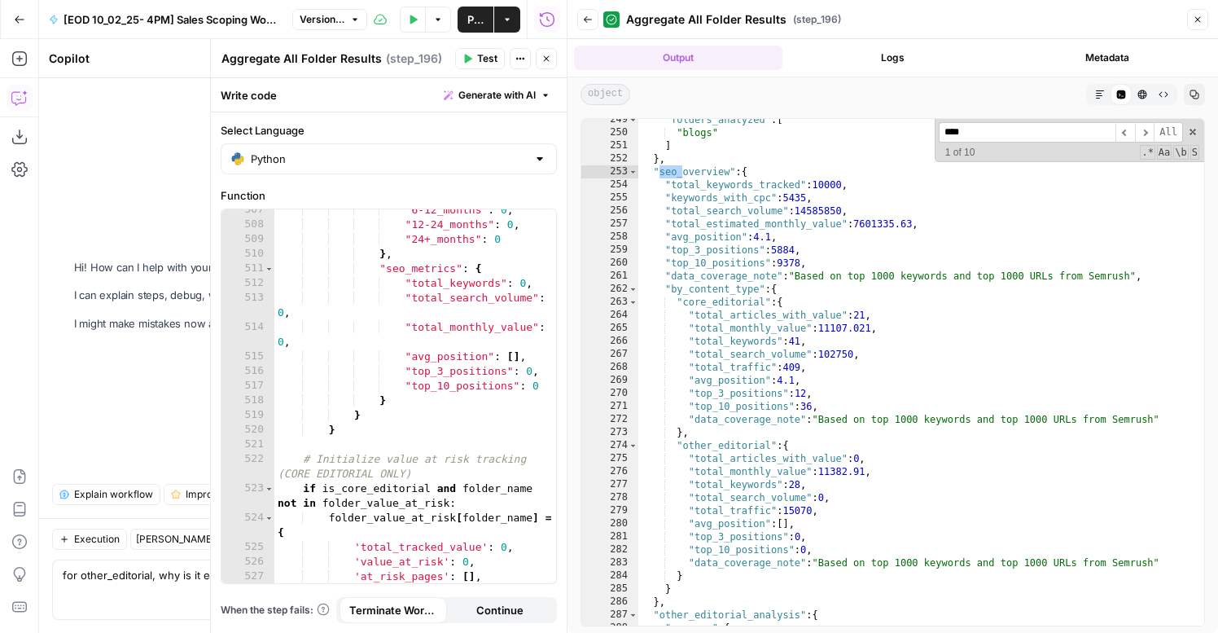
type input "****"
click at [830, 326] on div ""folders_analyzed" : [ "blogs" ] } , "seo_overview" : { "total_keywords_tracked…" at bounding box center [921, 379] width 566 height 532
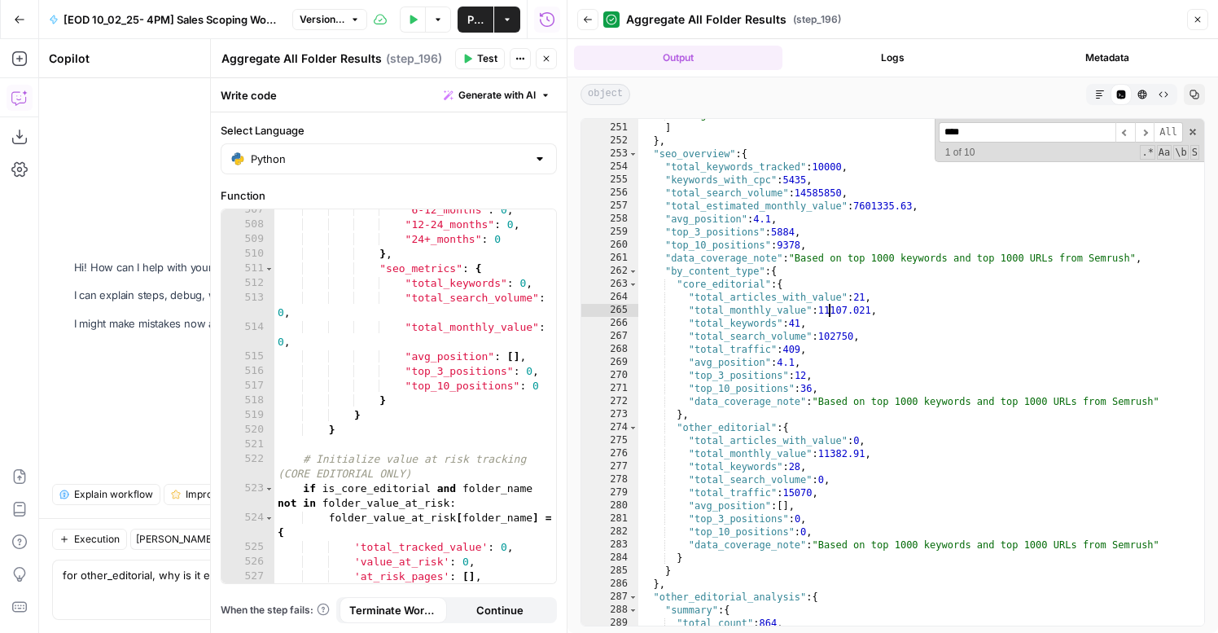
scroll to position [245, 0]
type textarea "**"
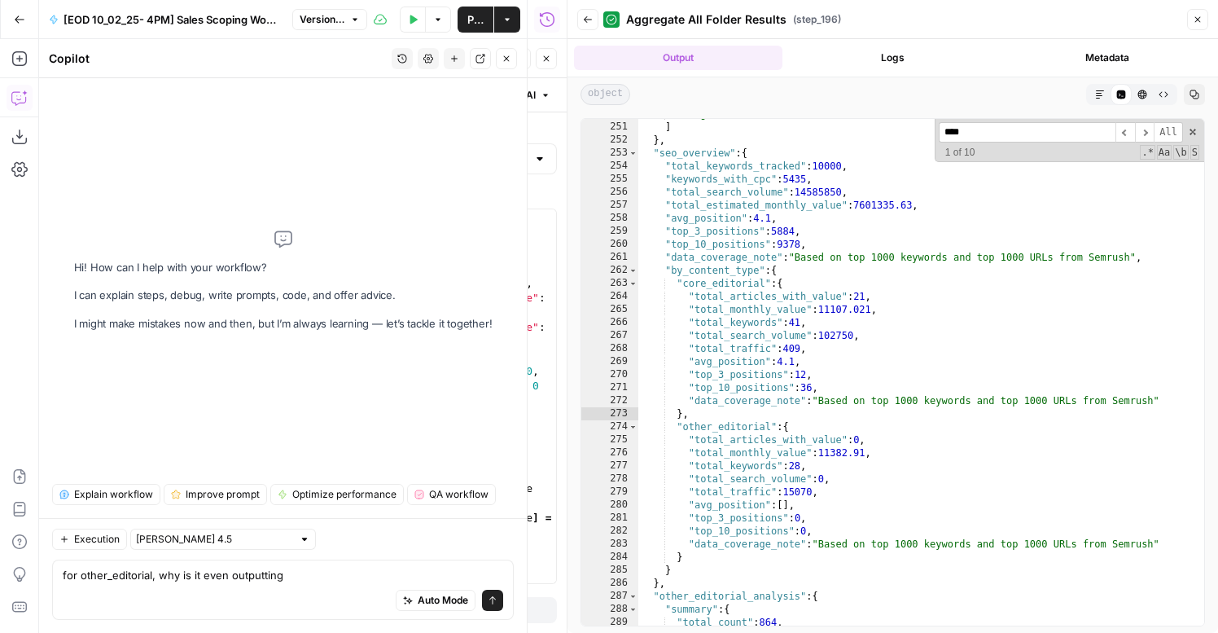
click at [132, 587] on div "Auto Mode Send" at bounding box center [283, 601] width 440 height 36
click at [137, 585] on div "Auto Mode Send" at bounding box center [283, 601] width 440 height 36
click at [1205, 19] on button "Close" at bounding box center [1197, 19] width 21 height 21
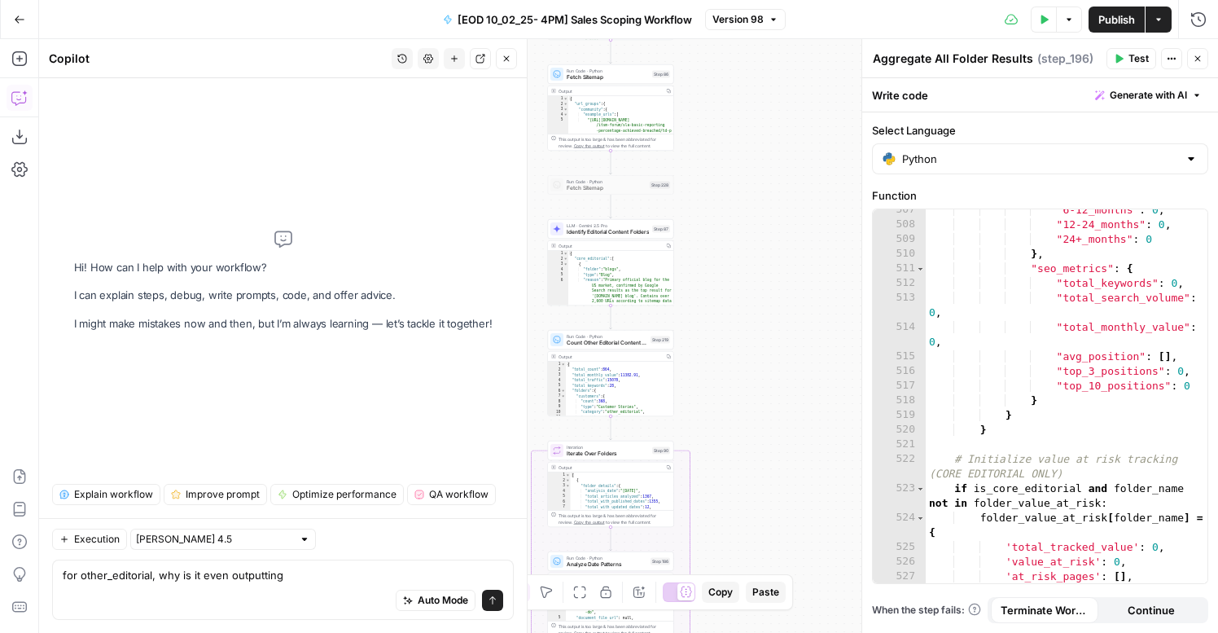
click at [294, 587] on div "Auto Mode Send" at bounding box center [283, 601] width 440 height 36
type textarea "does 196 have all the data it needs to perform the analysis"
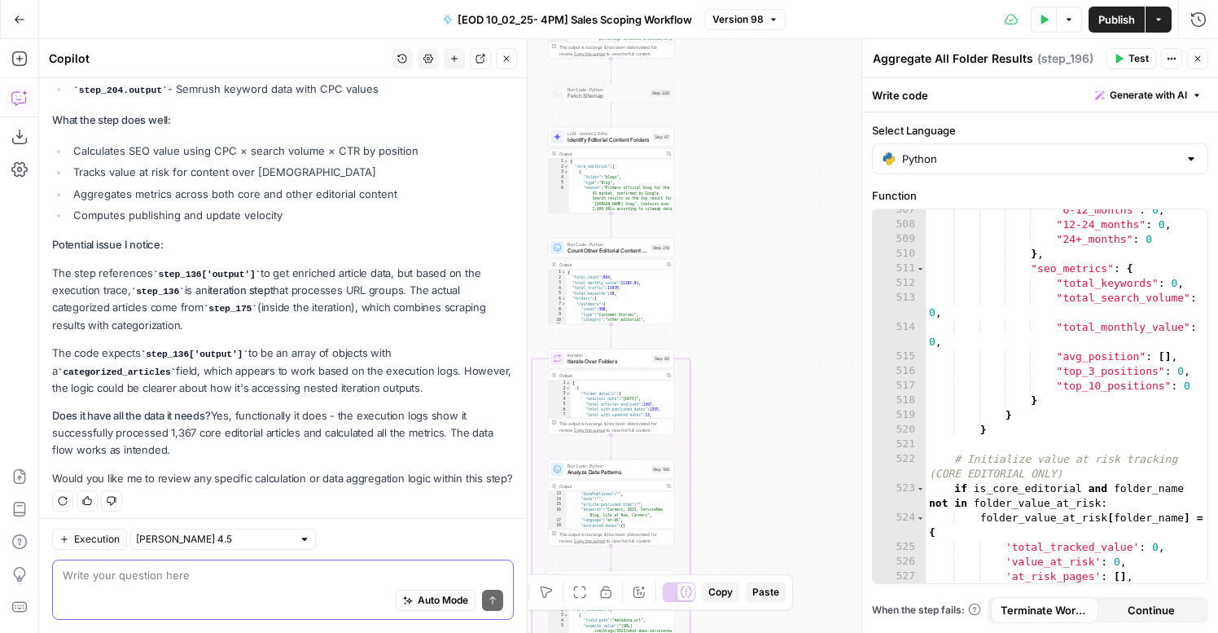
scroll to position [222, 0]
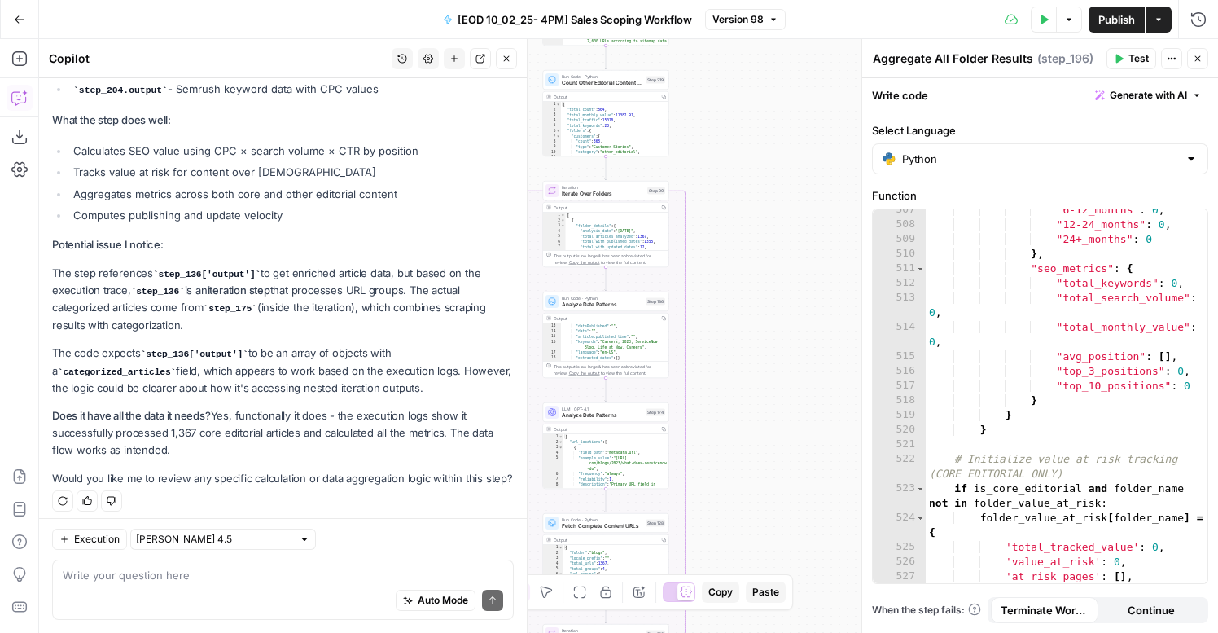
type textarea "*"
drag, startPoint x: 638, startPoint y: 222, endPoint x: 644, endPoint y: 274, distance: 52.5
click at [638, 222] on div "[ { "folder_details" : { "analysis_date" : "2025-10-13" , "total_articles_analy…" at bounding box center [617, 237] width 103 height 49
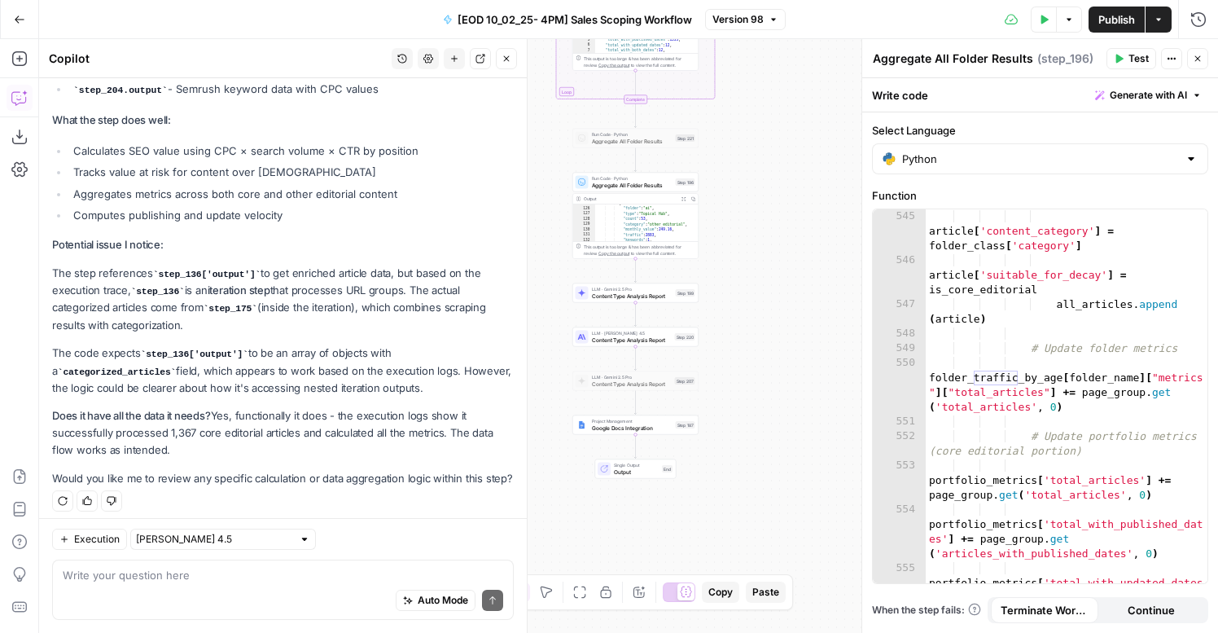
scroll to position [322, 0]
click at [677, 271] on div "Copy step Delete step Add Note Test" at bounding box center [656, 277] width 82 height 15
click at [677, 278] on icon "button" at bounding box center [676, 277] width 5 height 6
click at [658, 293] on span "Content Type Analysis Report" at bounding box center [632, 295] width 81 height 8
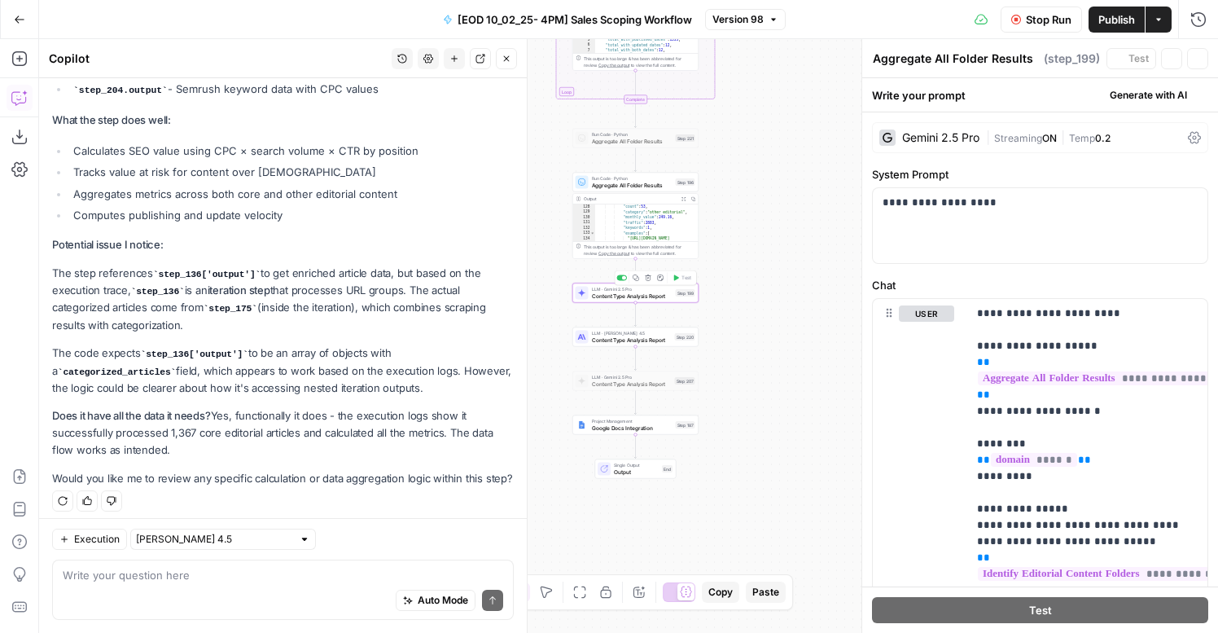
type textarea "Content Type Analysis Report"
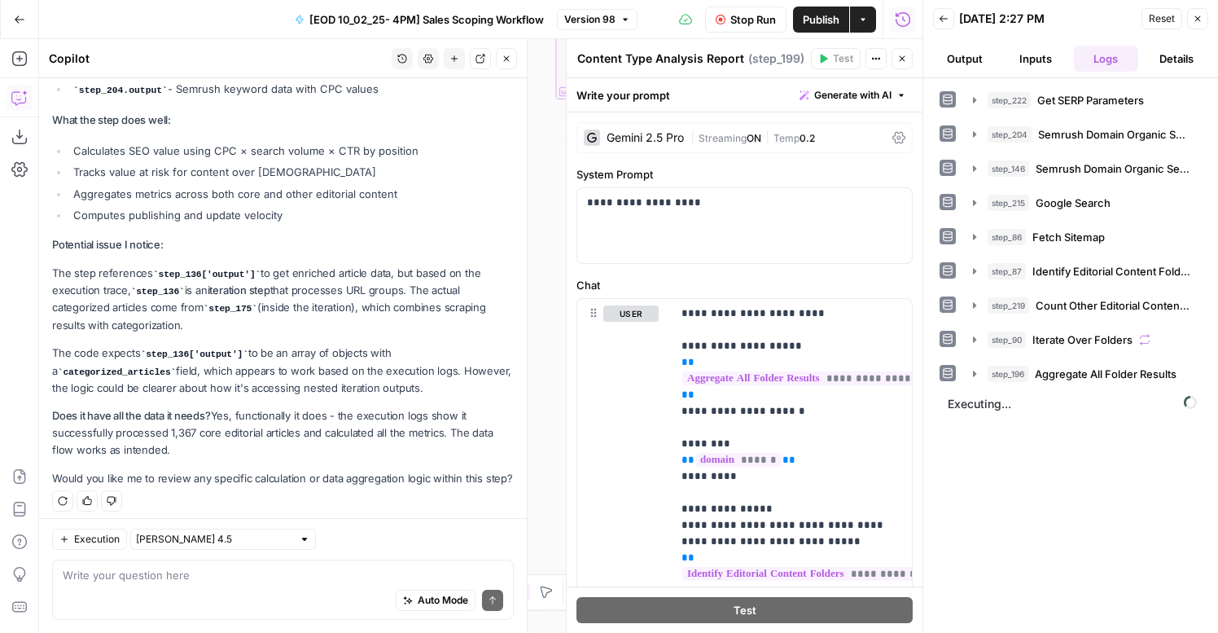
click at [899, 59] on icon "button" at bounding box center [902, 59] width 10 height 10
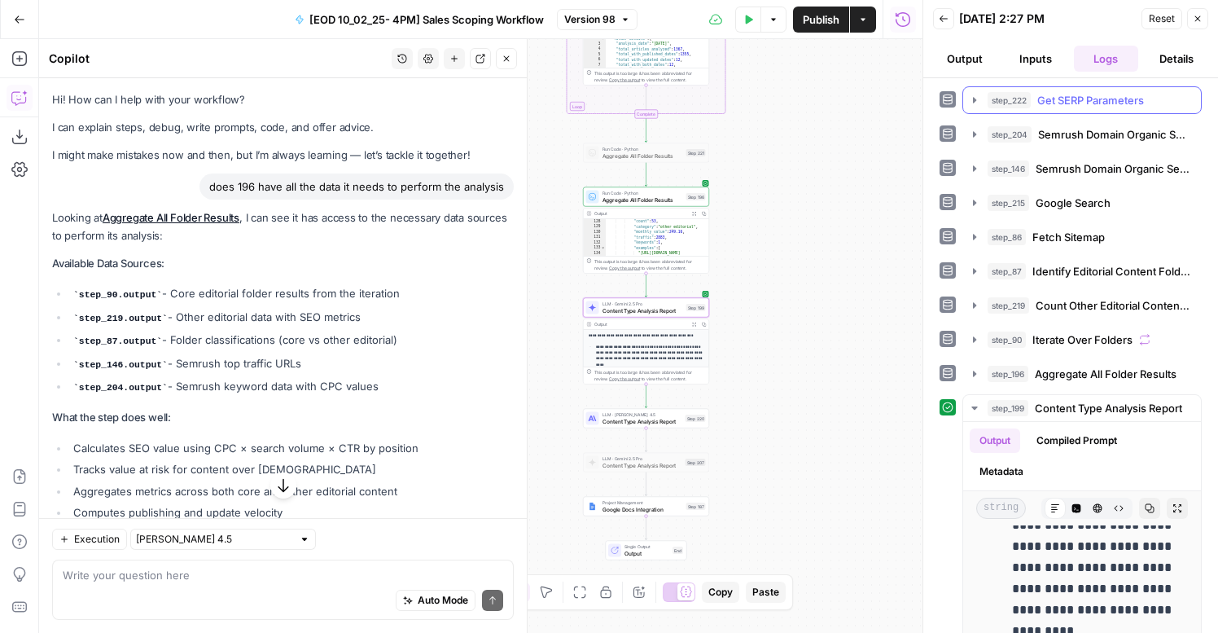
scroll to position [205, 0]
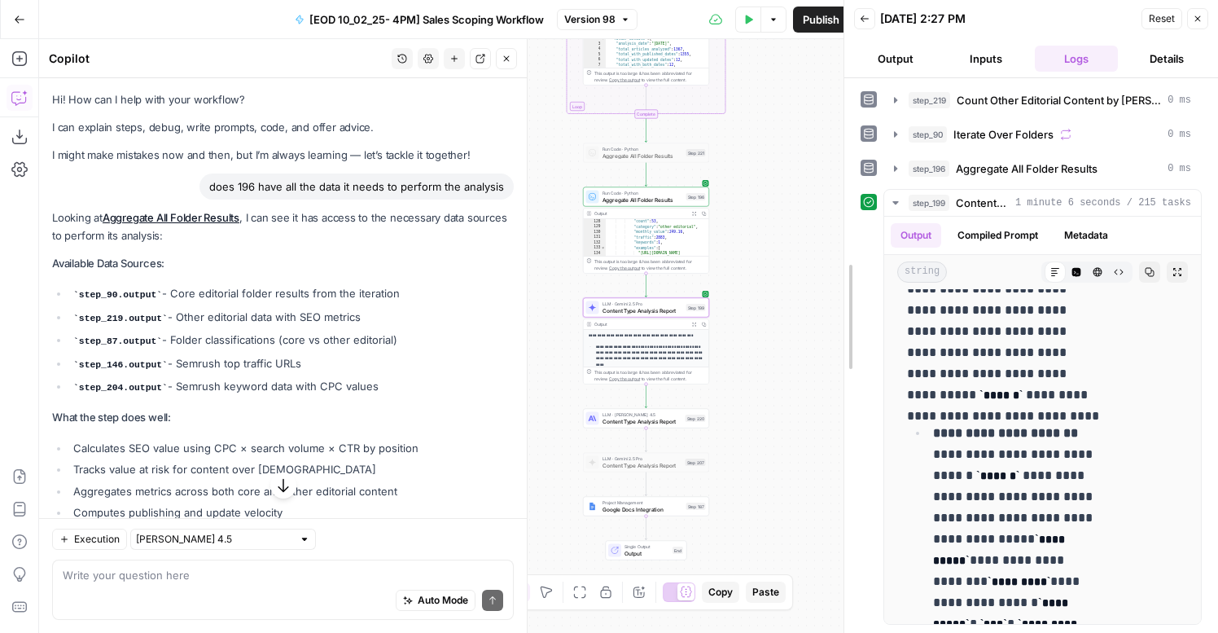
drag, startPoint x: 920, startPoint y: 334, endPoint x: 744, endPoint y: 318, distance: 176.5
click at [836, 317] on div at bounding box center [844, 316] width 16 height 633
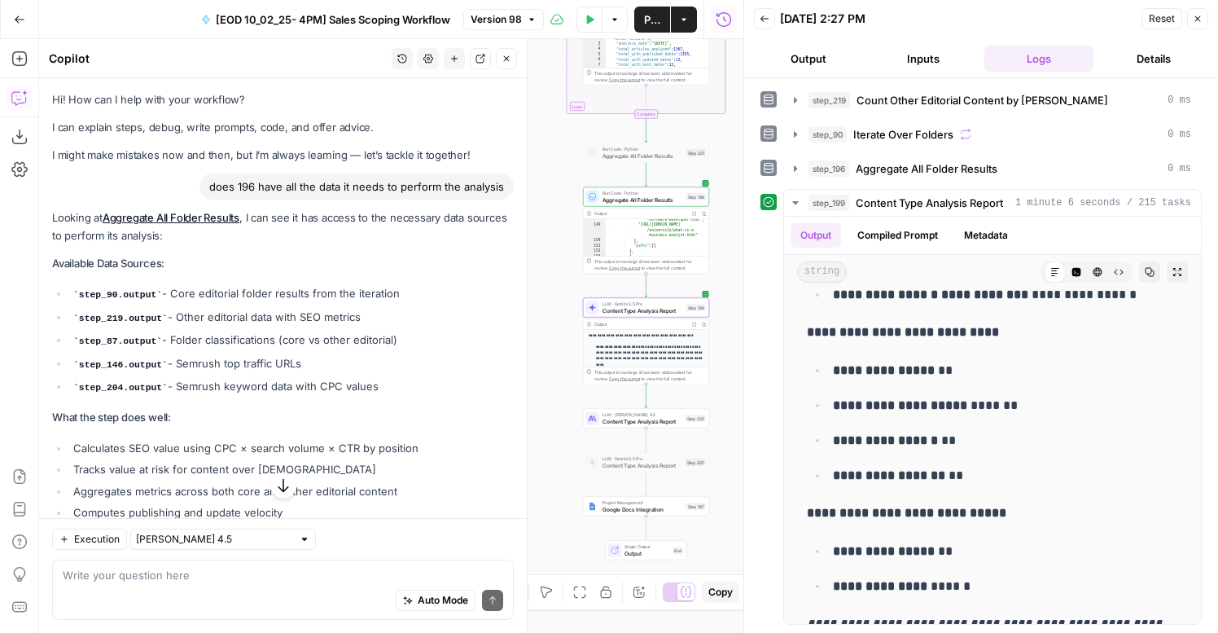
scroll to position [297, 0]
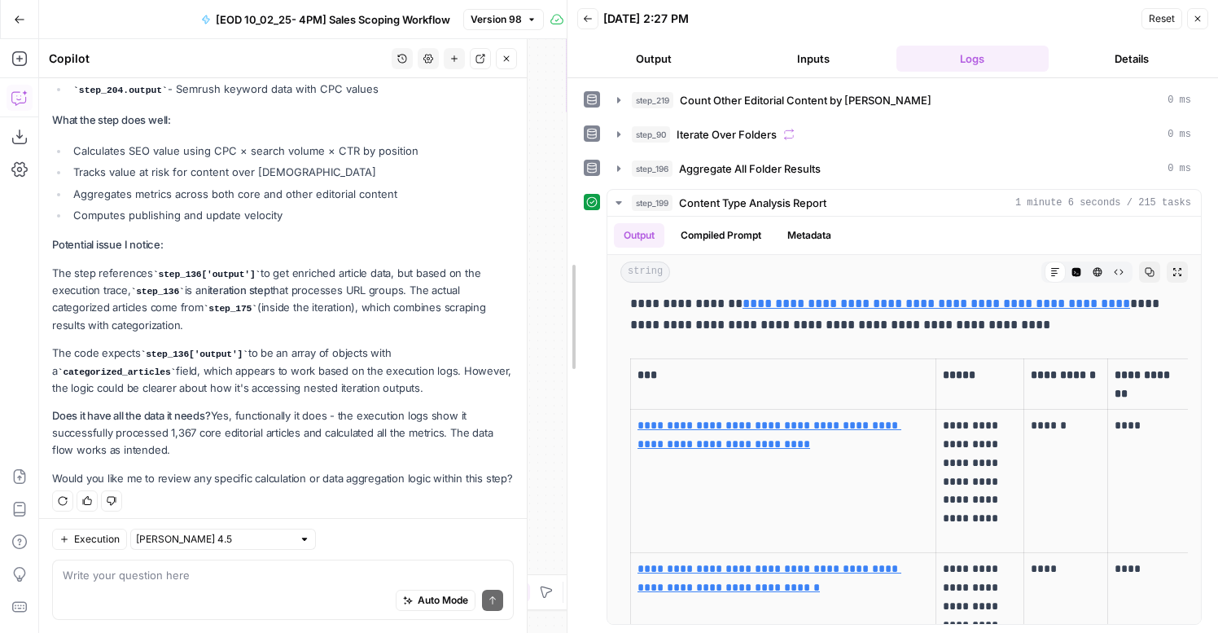
drag, startPoint x: 537, startPoint y: 413, endPoint x: 411, endPoint y: 414, distance: 125.4
click at [403, 413] on body "**********" at bounding box center [609, 316] width 1218 height 633
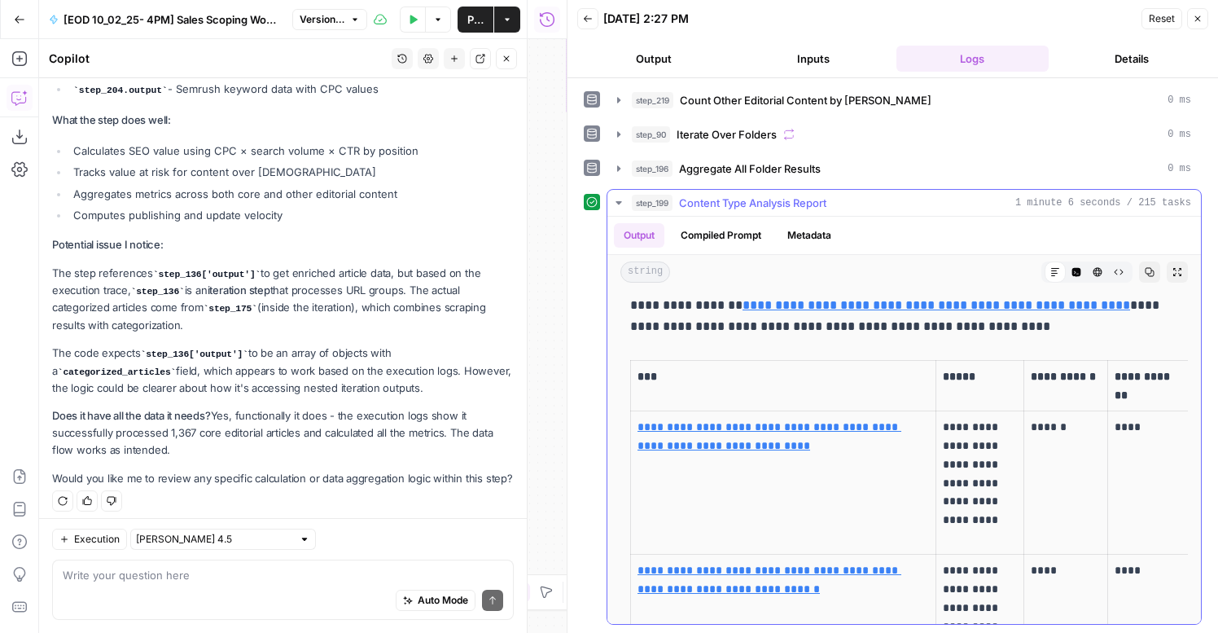
scroll to position [3692, 0]
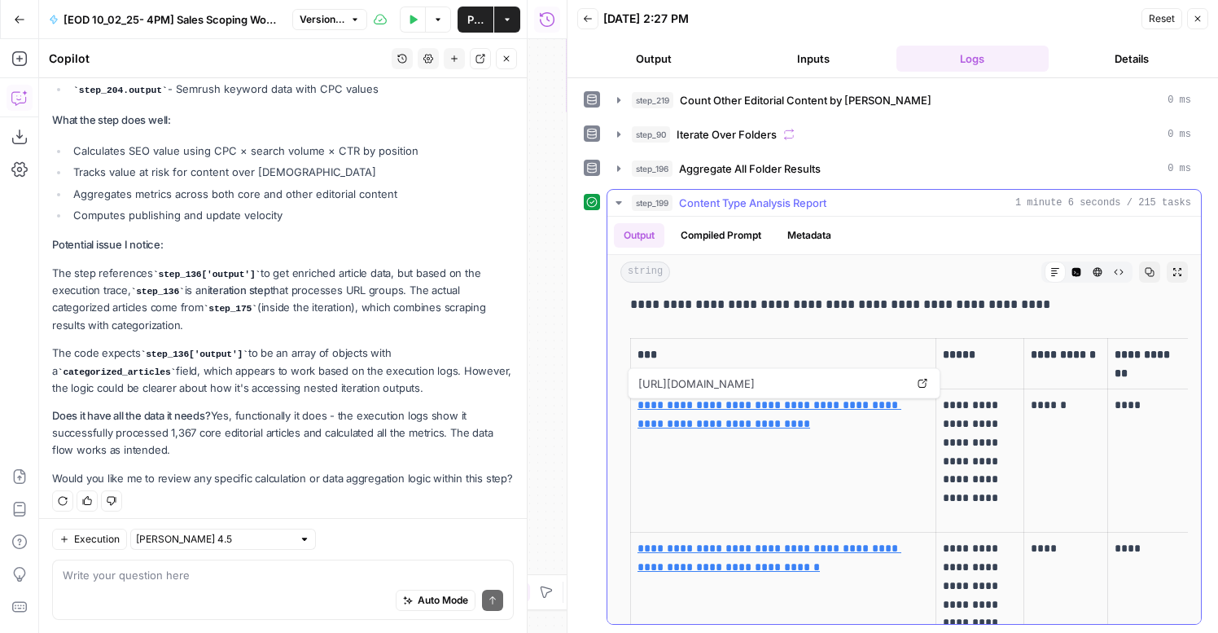
click at [776, 406] on link "**********" at bounding box center [770, 414] width 264 height 30
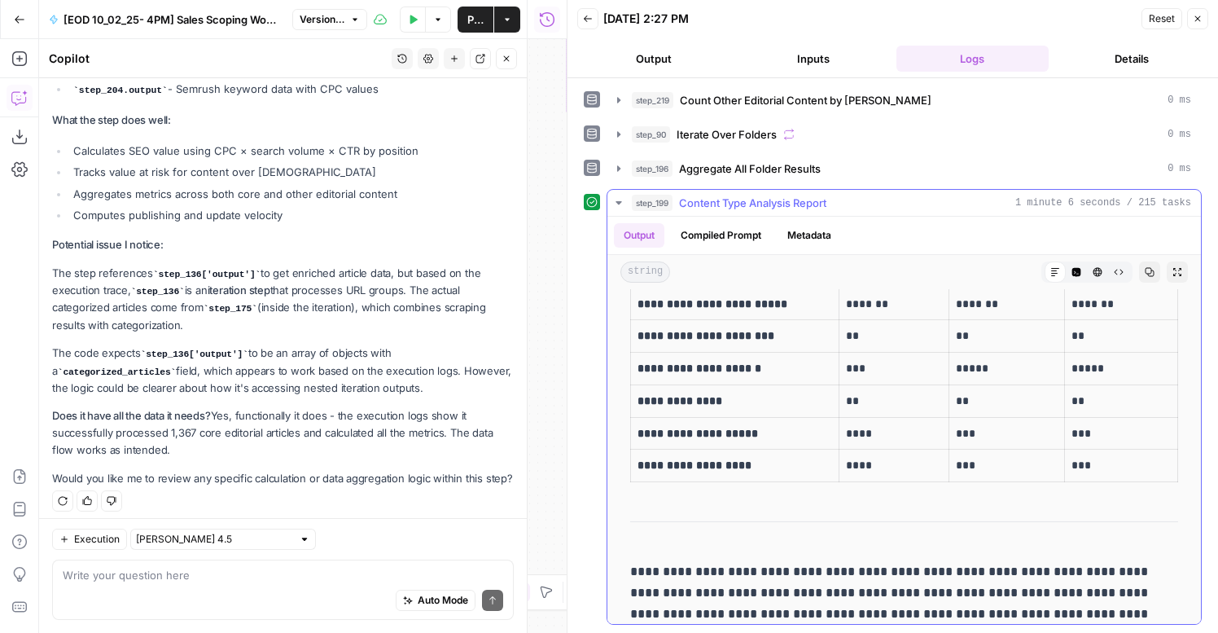
scroll to position [8082, 0]
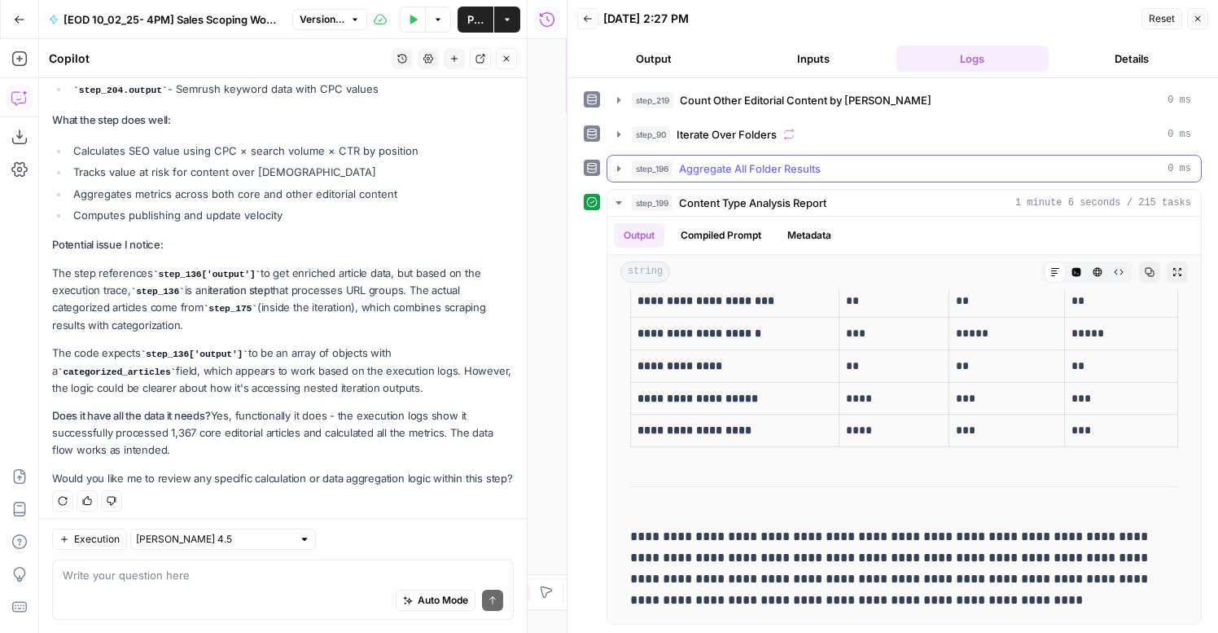
click at [732, 180] on button "step_196 Aggregate All Folder Results 0 ms" at bounding box center [904, 169] width 594 height 26
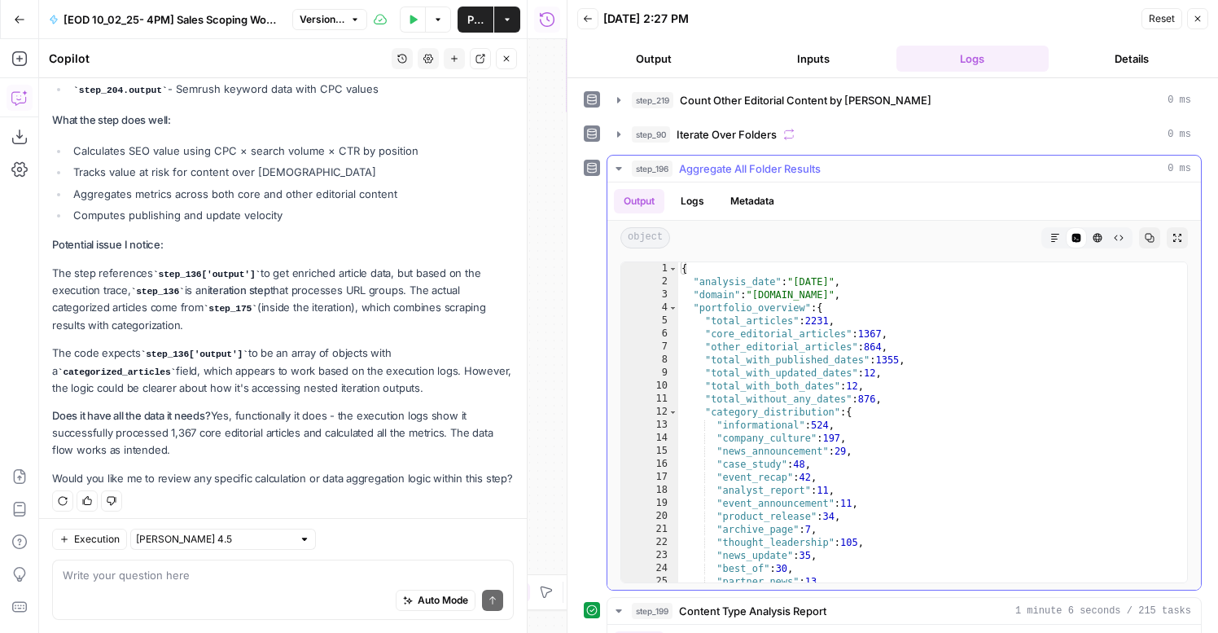
click at [710, 205] on button "Logs" at bounding box center [692, 201] width 43 height 24
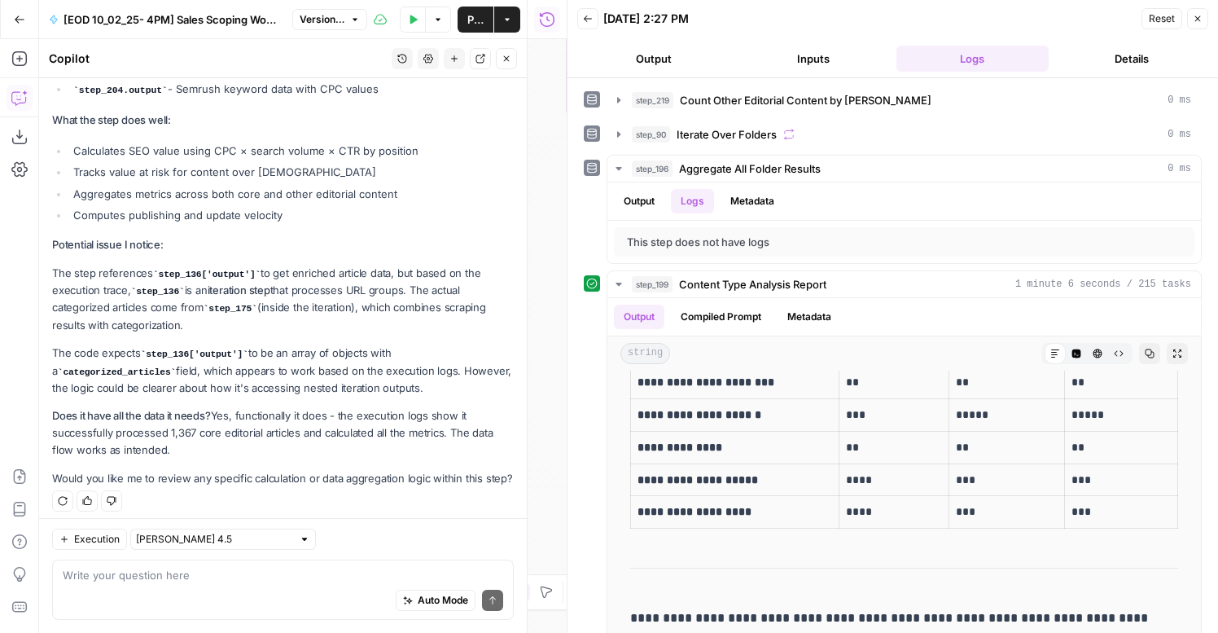
click at [507, 55] on icon "button" at bounding box center [507, 59] width 10 height 10
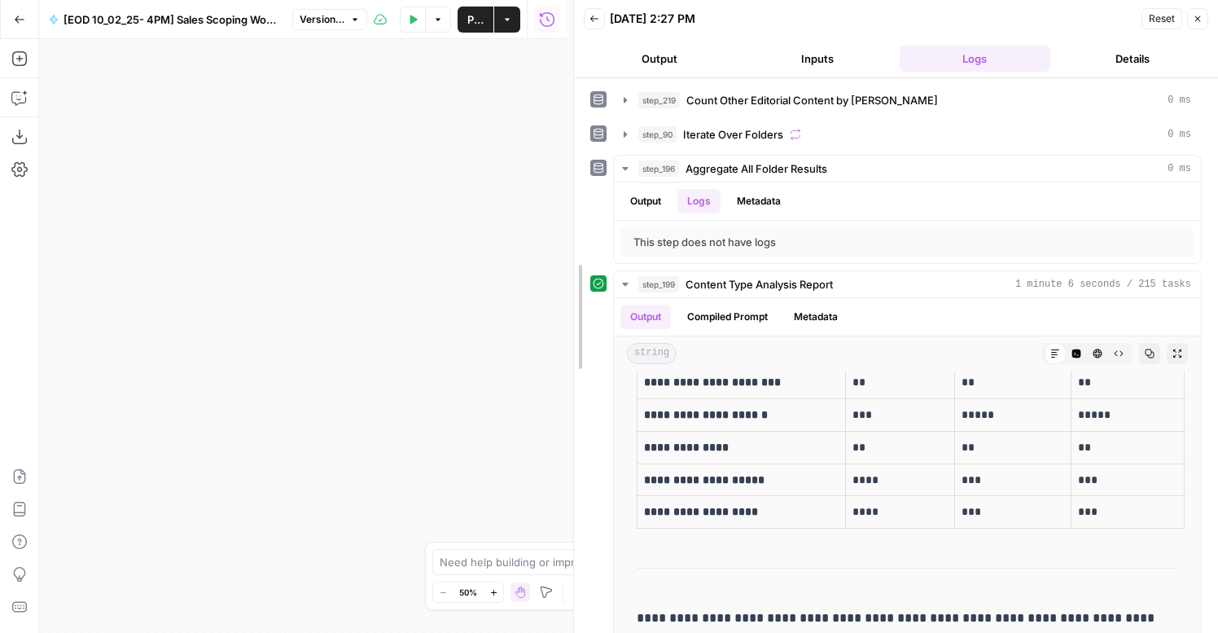
drag, startPoint x: 572, startPoint y: 81, endPoint x: 1230, endPoint y: 161, distance: 663.6
click at [1217, 161] on html "**********" at bounding box center [609, 316] width 1218 height 633
click at [1103, 252] on body "**********" at bounding box center [609, 316] width 1218 height 633
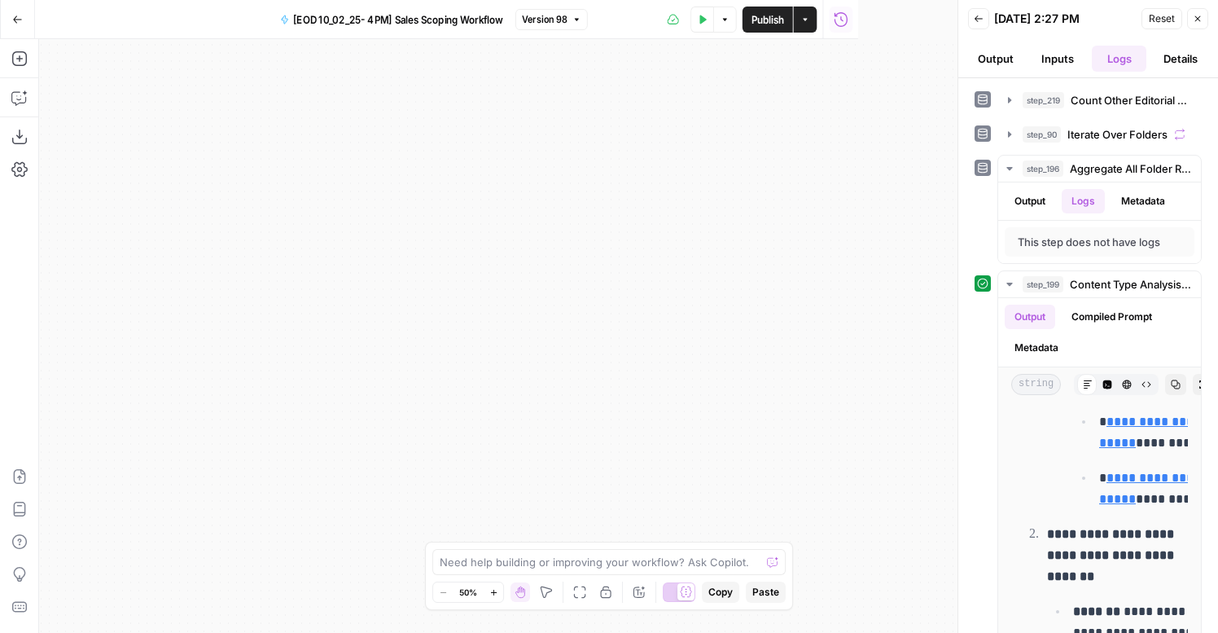
scroll to position [16635, 0]
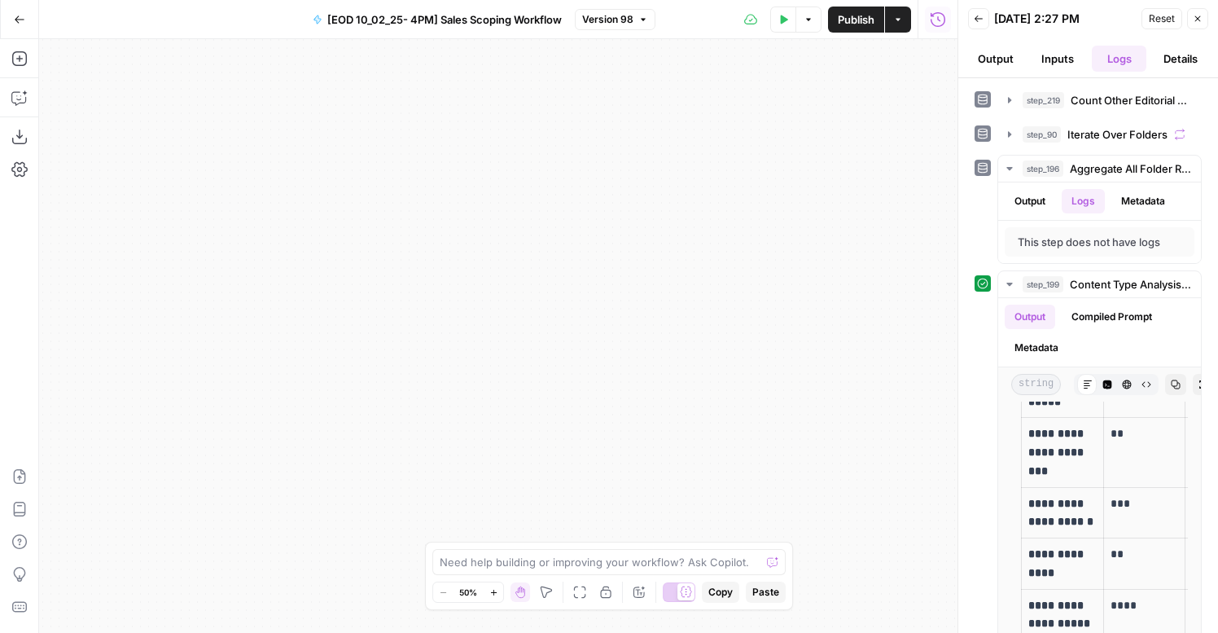
drag, startPoint x: 211, startPoint y: 208, endPoint x: 521, endPoint y: 167, distance: 312.9
click at [521, 167] on div "**********" at bounding box center [498, 336] width 918 height 594
drag, startPoint x: 436, startPoint y: 359, endPoint x: 880, endPoint y: 290, distance: 449.9
click at [880, 290] on div "**********" at bounding box center [498, 336] width 918 height 594
click at [488, 587] on button "Zoom In" at bounding box center [494, 592] width 20 height 20
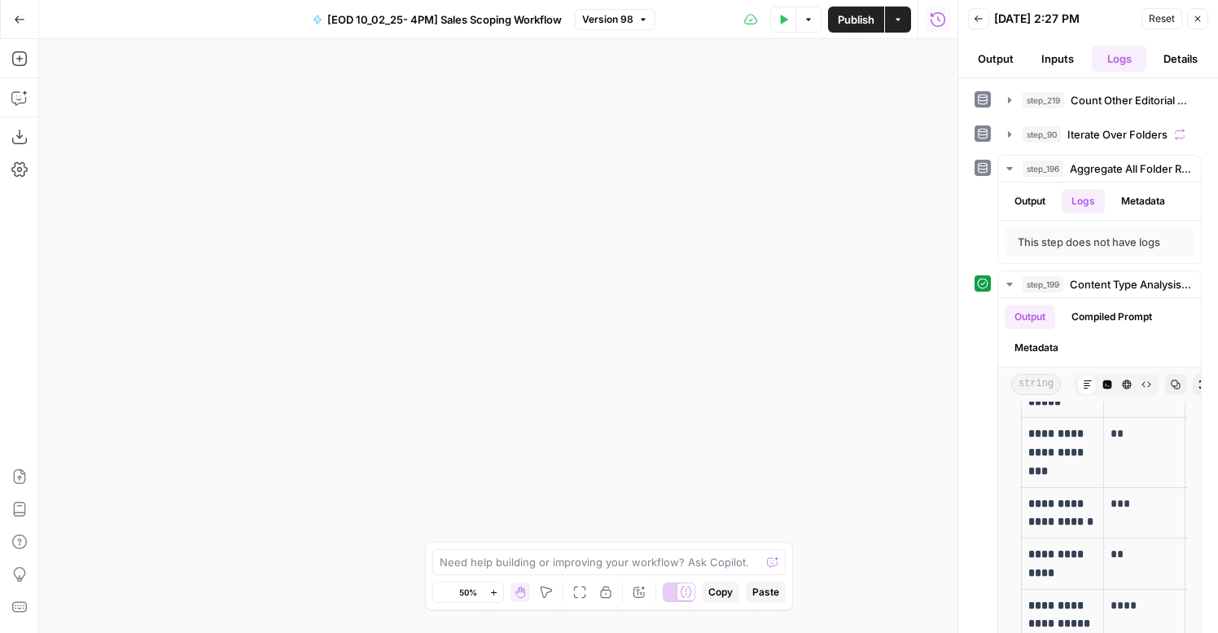
click at [490, 589] on icon "button" at bounding box center [493, 592] width 9 height 9
click at [515, 585] on icon "button" at bounding box center [520, 591] width 13 height 13
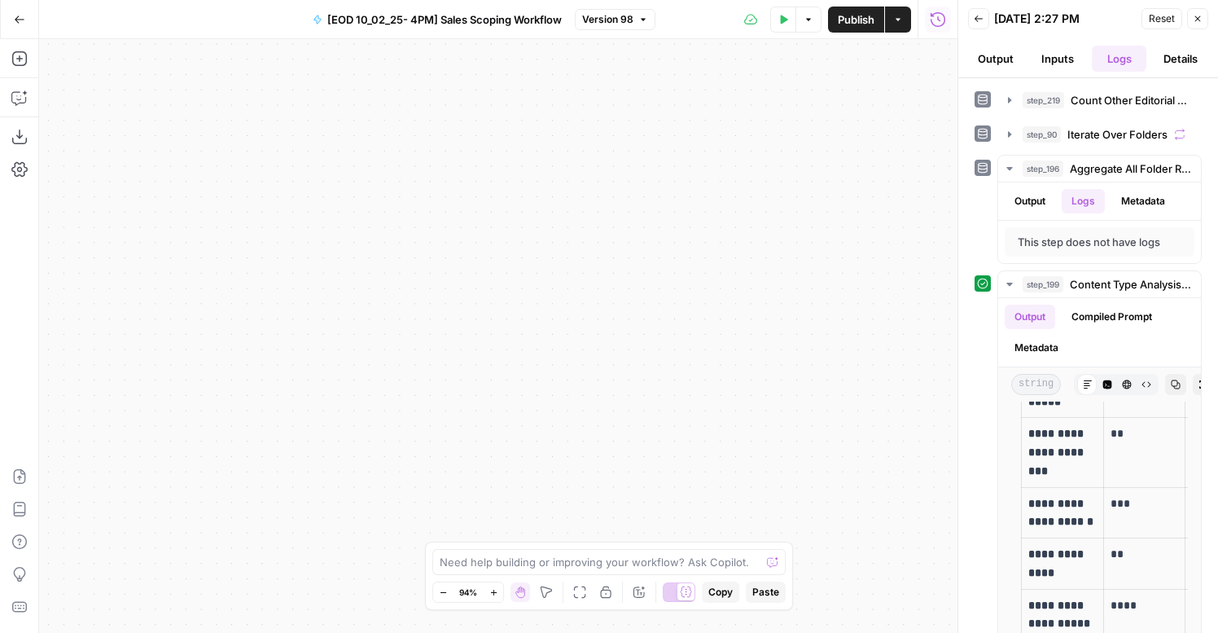
drag, startPoint x: 385, startPoint y: 357, endPoint x: 1076, endPoint y: 275, distance: 696.1
click at [1076, 275] on body "**********" at bounding box center [609, 316] width 1218 height 633
drag, startPoint x: 363, startPoint y: 321, endPoint x: 734, endPoint y: 104, distance: 429.1
click at [734, 104] on div "**********" at bounding box center [498, 336] width 918 height 594
drag, startPoint x: 243, startPoint y: 347, endPoint x: 637, endPoint y: 202, distance: 419.1
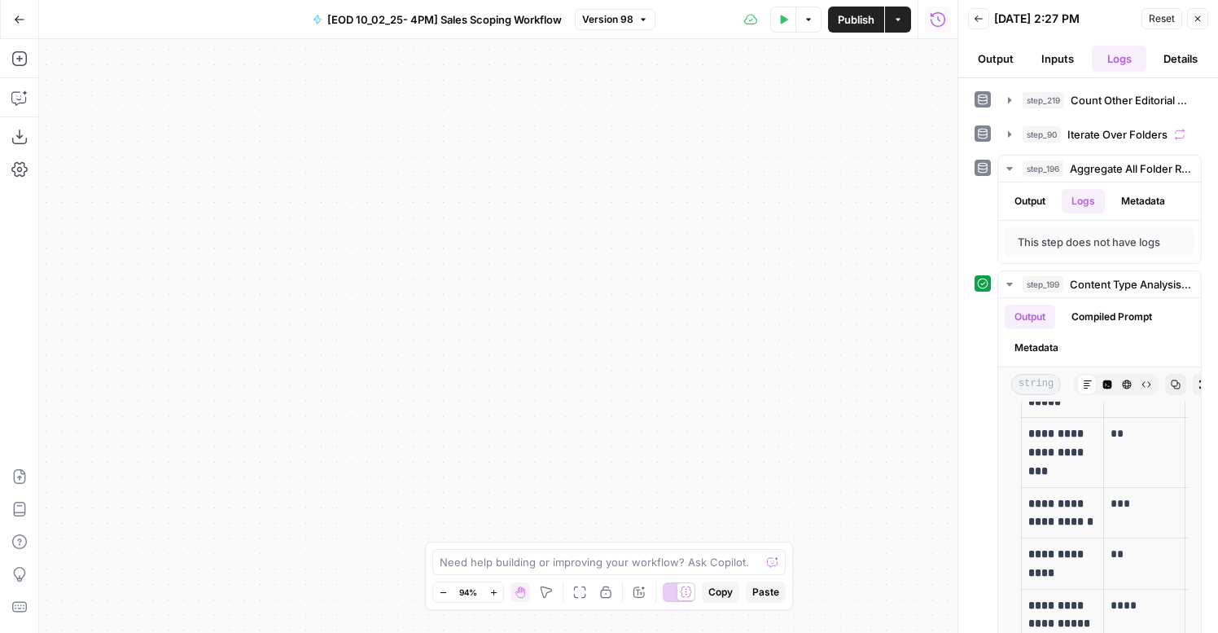
click at [637, 202] on div "**********" at bounding box center [498, 336] width 918 height 594
drag, startPoint x: 500, startPoint y: 346, endPoint x: 392, endPoint y: 118, distance: 252.4
click at [392, 118] on div "**********" at bounding box center [498, 336] width 918 height 594
drag, startPoint x: 598, startPoint y: 256, endPoint x: 0, endPoint y: 146, distance: 607.6
click at [0, 146] on div "**********" at bounding box center [478, 336] width 957 height 594
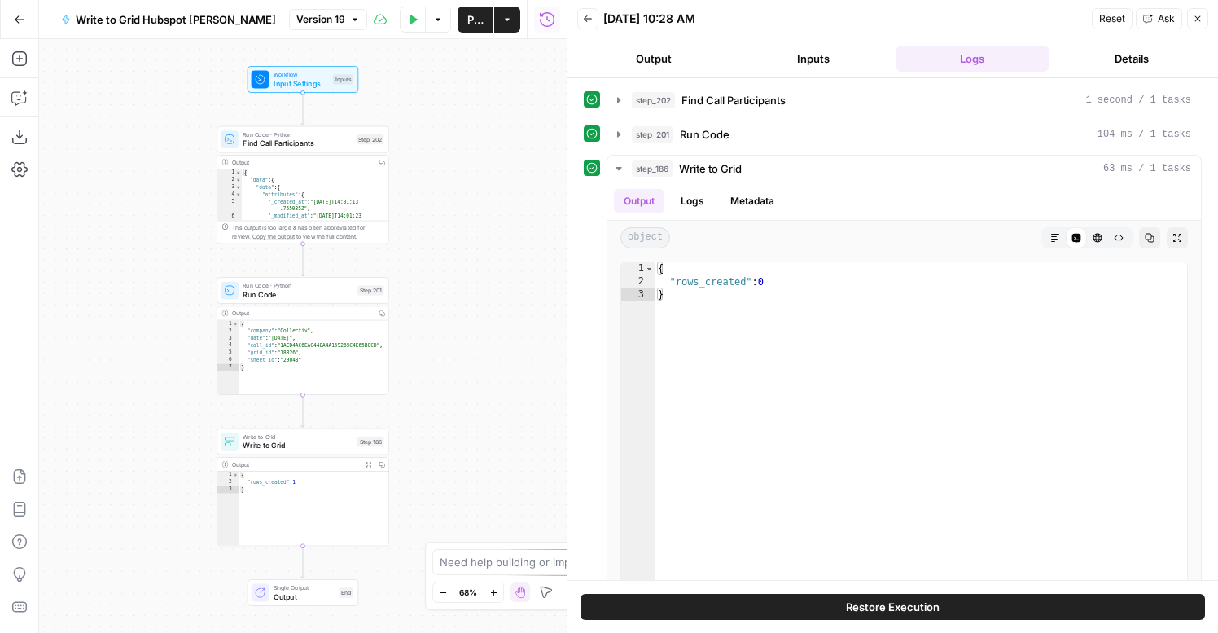
click at [24, 18] on icon "button" at bounding box center [19, 19] width 11 height 11
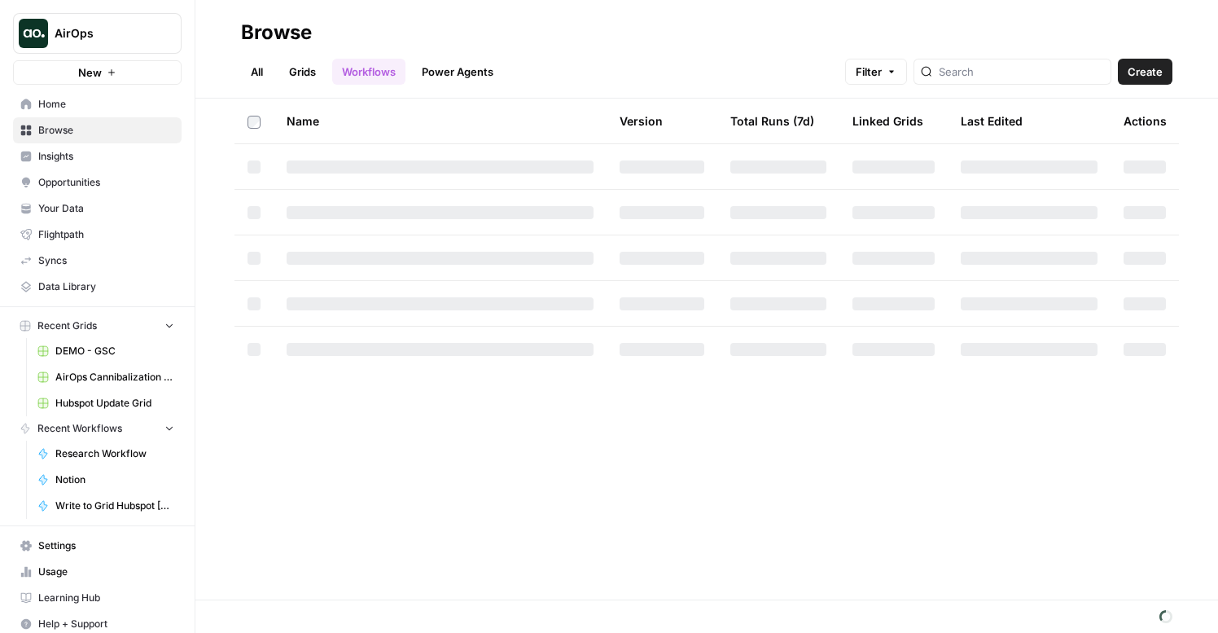
click at [78, 76] on span "New" at bounding box center [90, 72] width 24 height 16
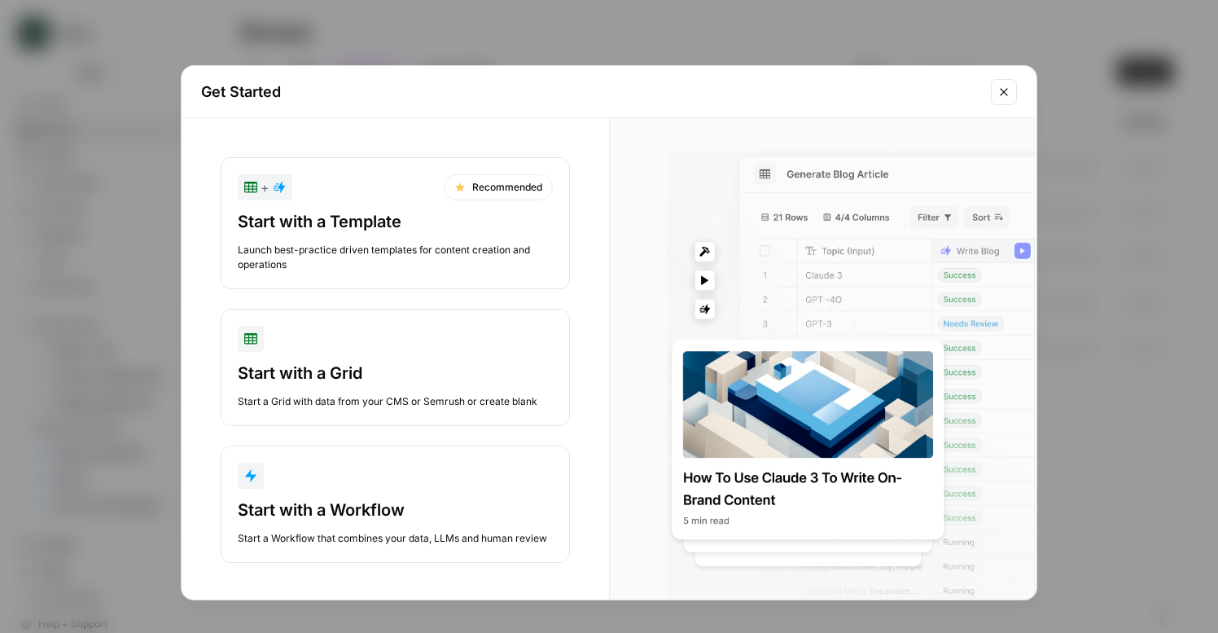
click at [307, 562] on div "+ Recommended Start with a Template Launch best-practice driven templates for c…" at bounding box center [395, 360] width 427 height 484
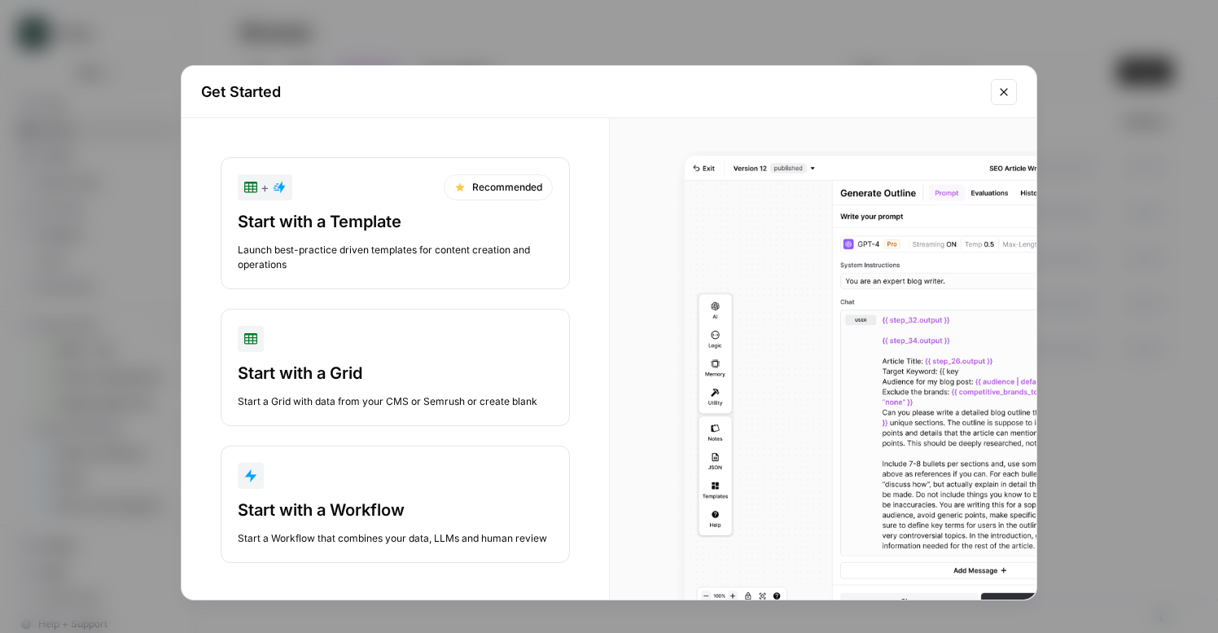
click at [306, 528] on div "Start with a Workflow Start a Workflow that combines your data, LLMs and human …" at bounding box center [395, 521] width 315 height 47
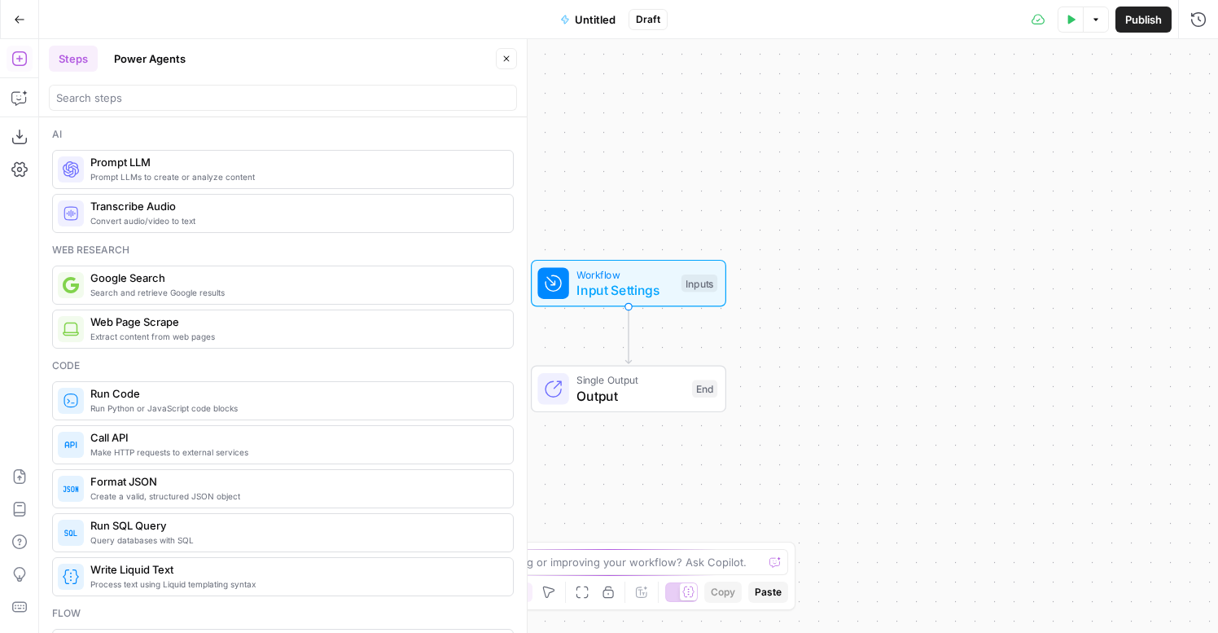
click at [88, 106] on div at bounding box center [283, 98] width 468 height 26
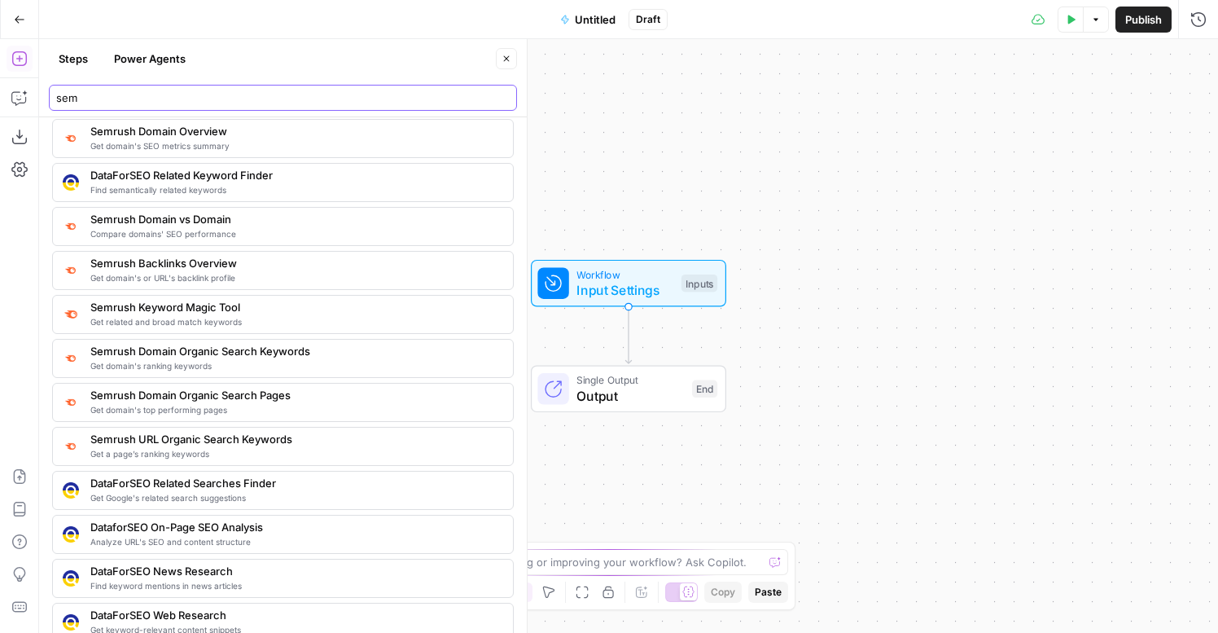
scroll to position [90, 0]
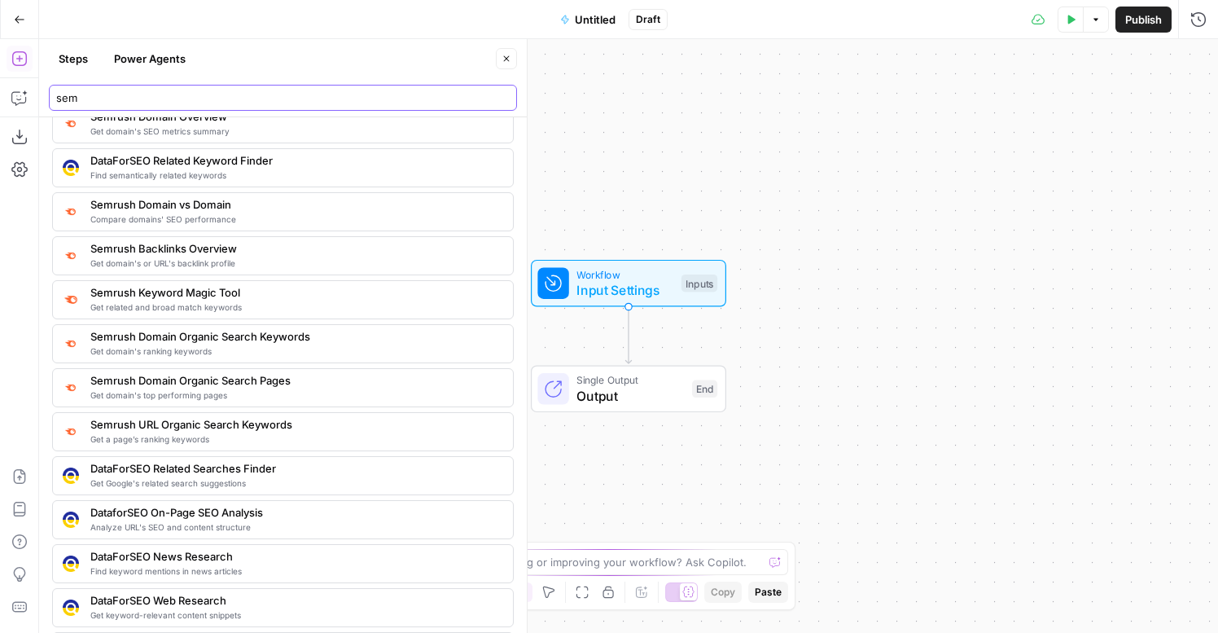
type input "sem"
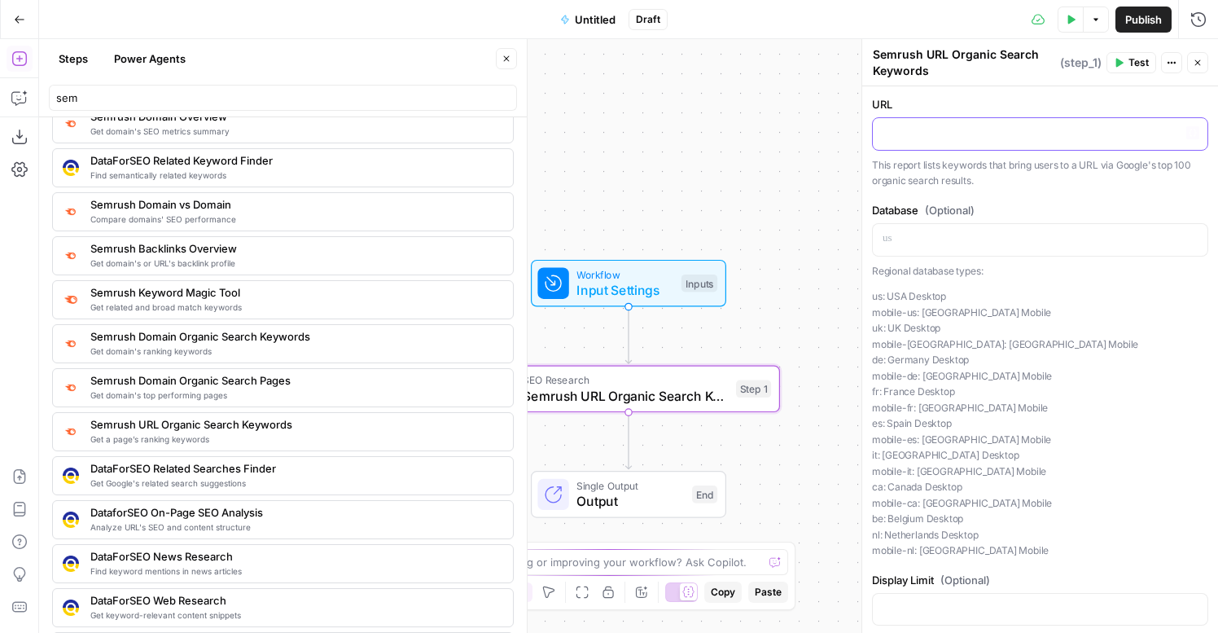
click at [932, 137] on p at bounding box center [1040, 133] width 315 height 16
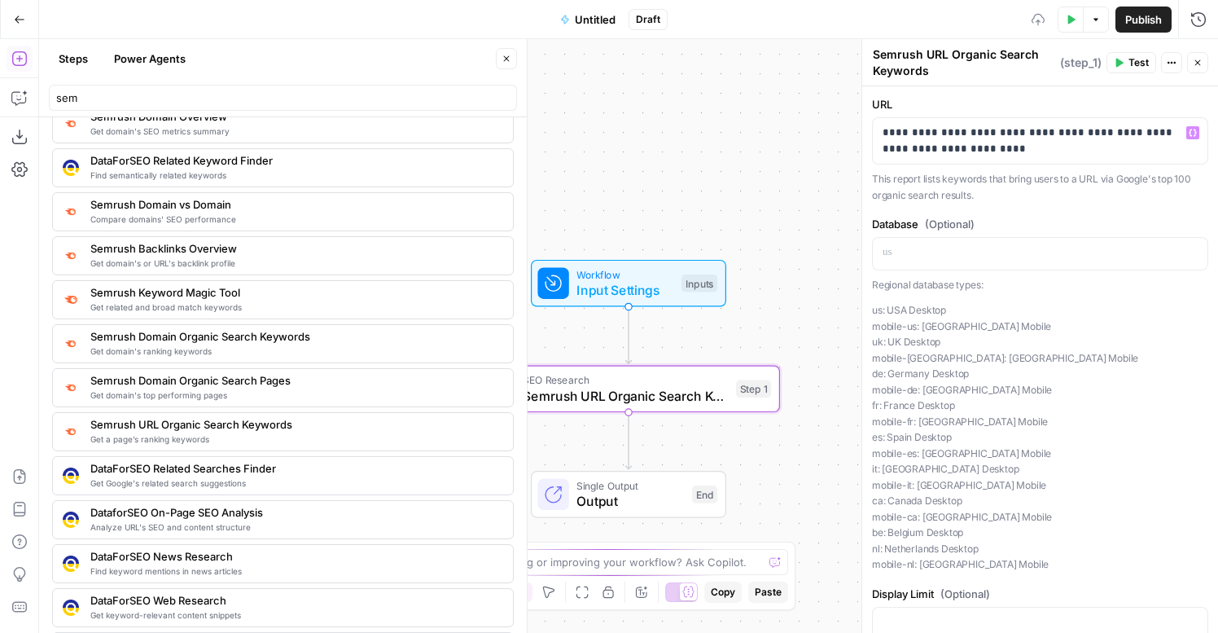
click at [1124, 65] on button "Test" at bounding box center [1131, 62] width 50 height 21
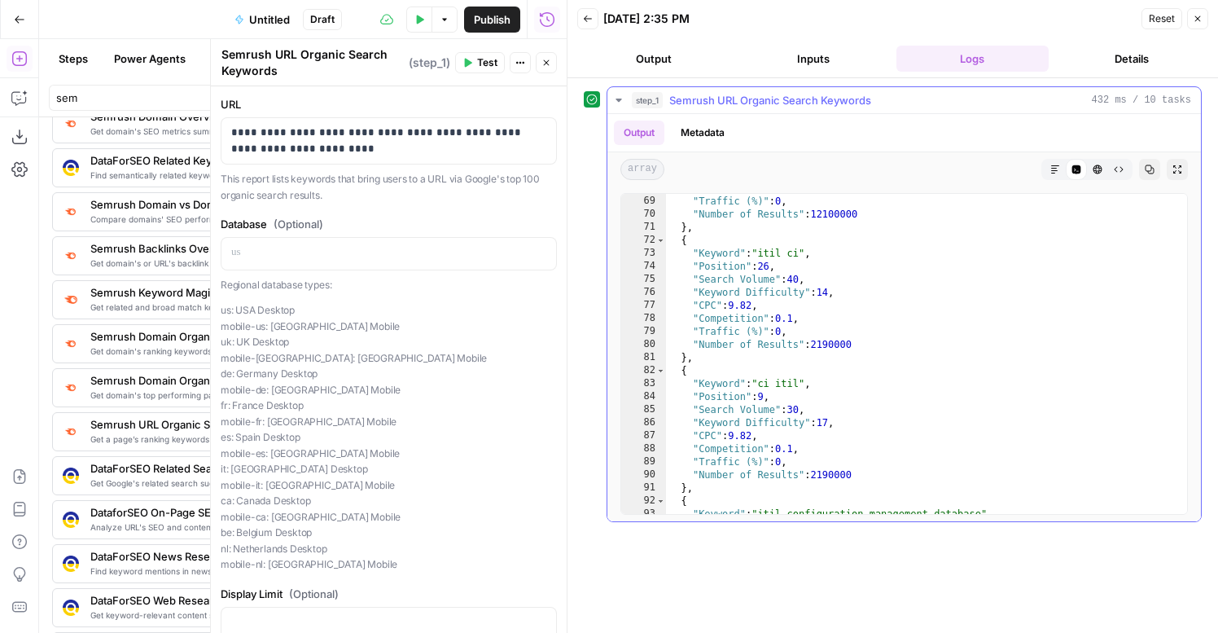
scroll to position [1400, 0]
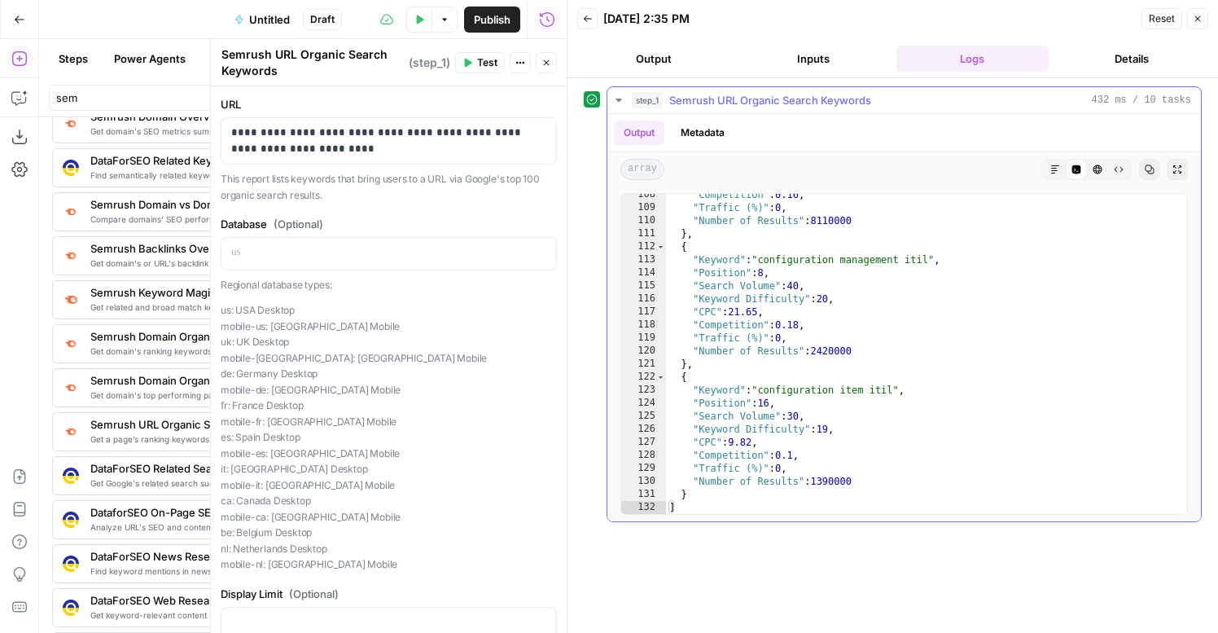
click at [850, 302] on div ""Competition" : 0.16 , "Traffic (%)" : 0 , "Number of Results" : 8110000 } , { …" at bounding box center [926, 361] width 521 height 346
type textarea "* *"
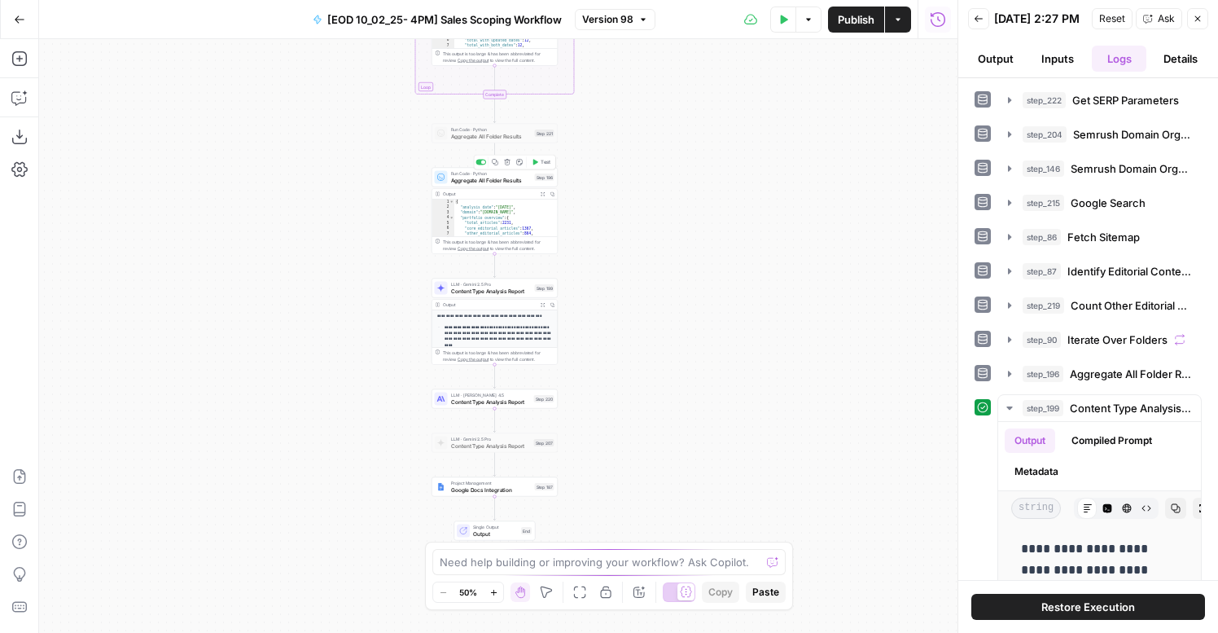
click at [526, 179] on span "Aggregate All Folder Results" at bounding box center [491, 180] width 81 height 8
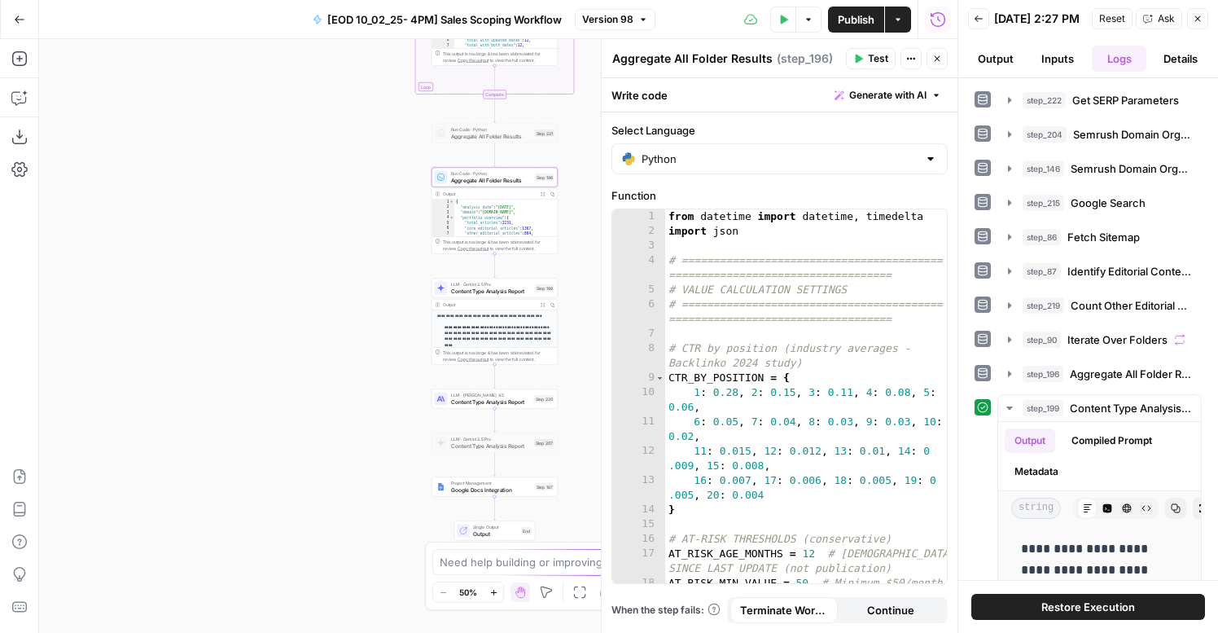
click at [1196, 24] on icon "button" at bounding box center [1198, 19] width 10 height 10
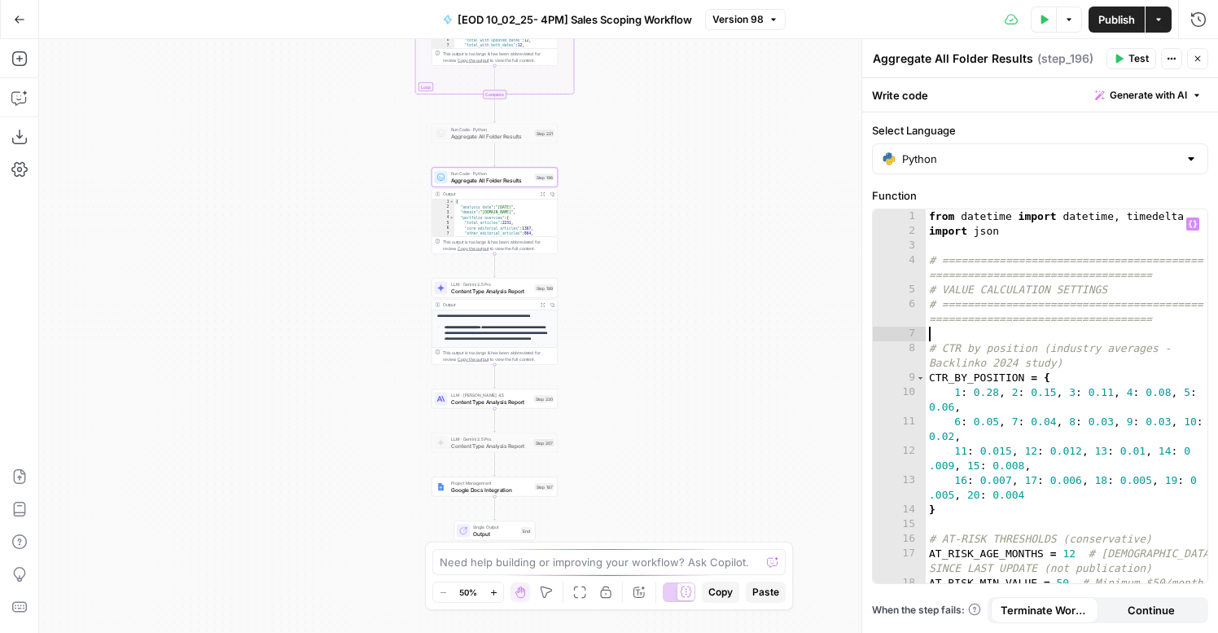
click at [1019, 333] on div "from datetime import datetime , timedelta import json # =======================…" at bounding box center [1067, 418] width 282 height 418
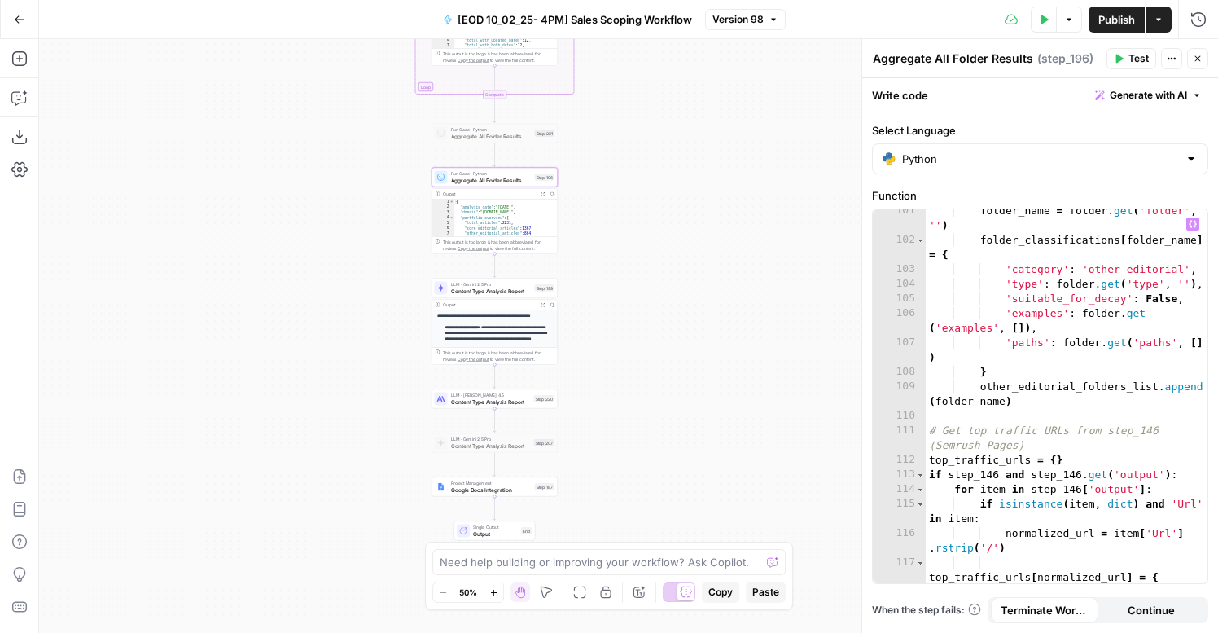
scroll to position [2092, 0]
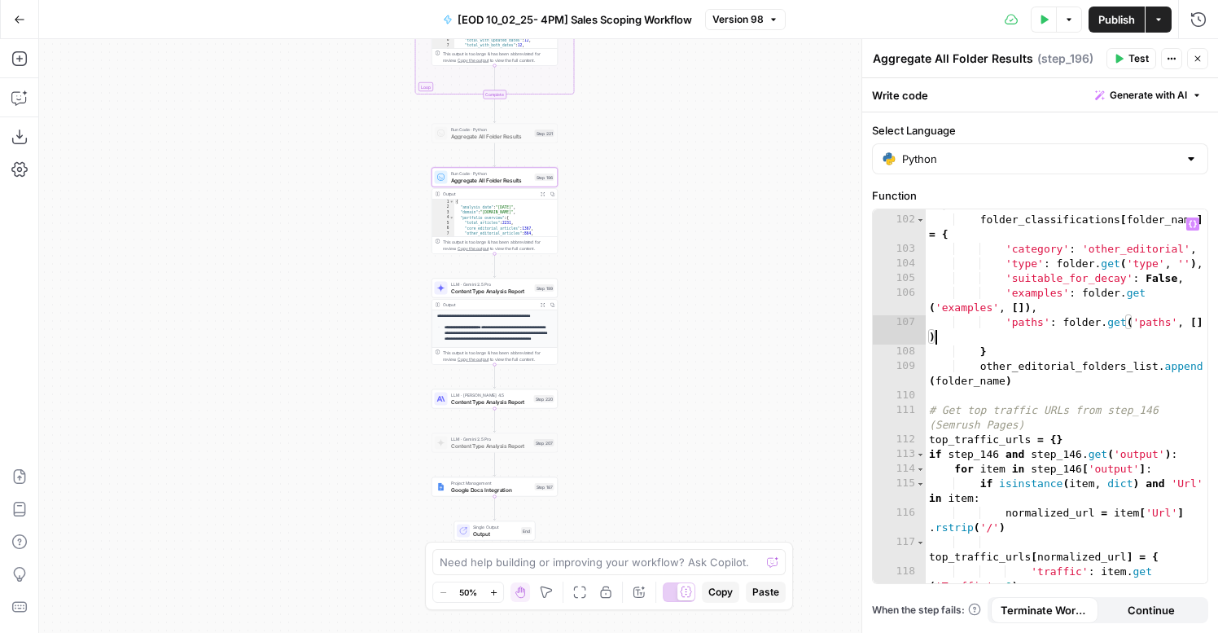
click at [1019, 333] on div "folder_name = folder . get ( 'folder' , '' ) folder_classifications [ folder_na…" at bounding box center [1067, 399] width 282 height 432
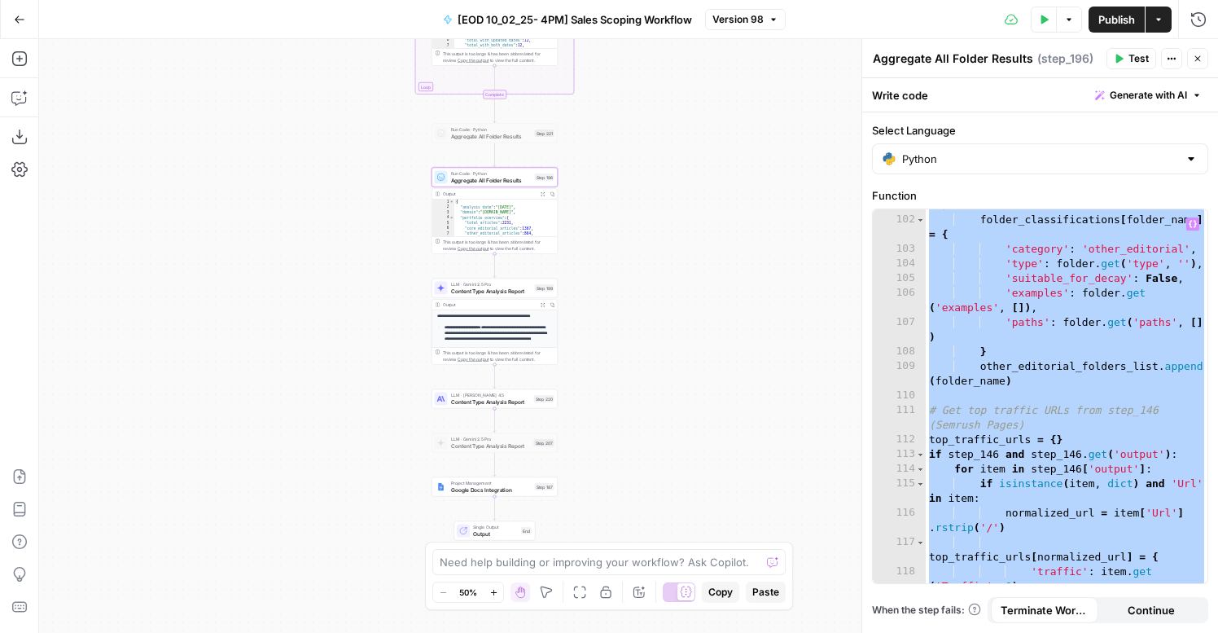
click at [965, 318] on div "folder_name = folder . get ( 'folder' , '' ) folder_classifications [ folder_na…" at bounding box center [1067, 399] width 282 height 432
type textarea "**********"
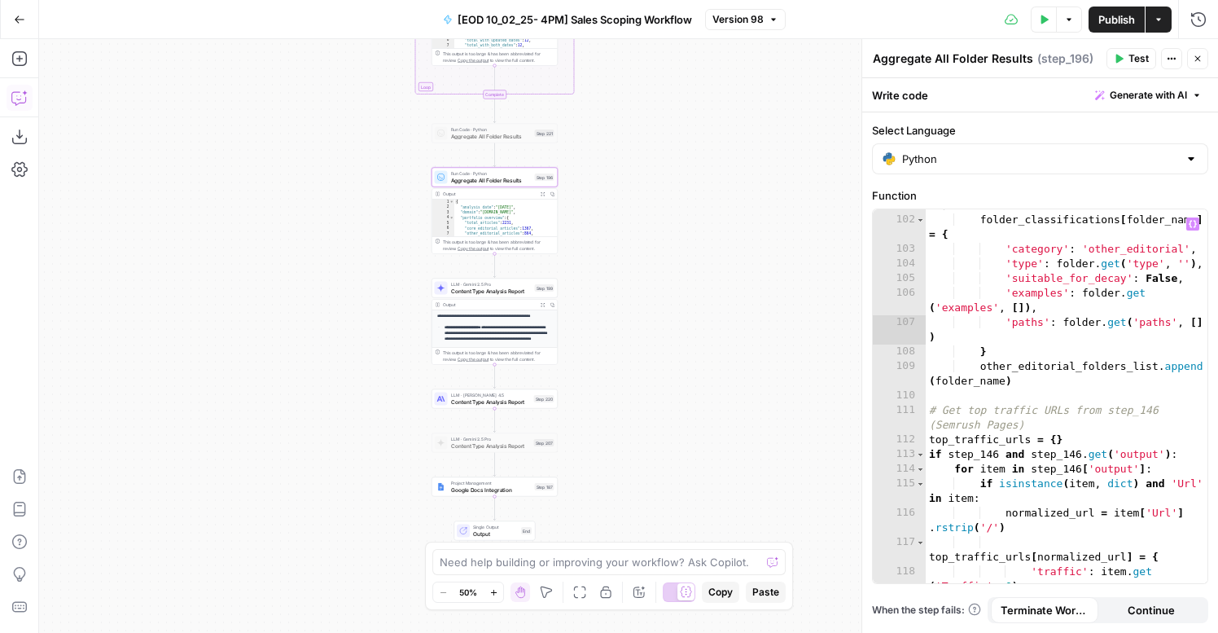
click at [17, 99] on icon "button" at bounding box center [18, 99] width 4 height 1
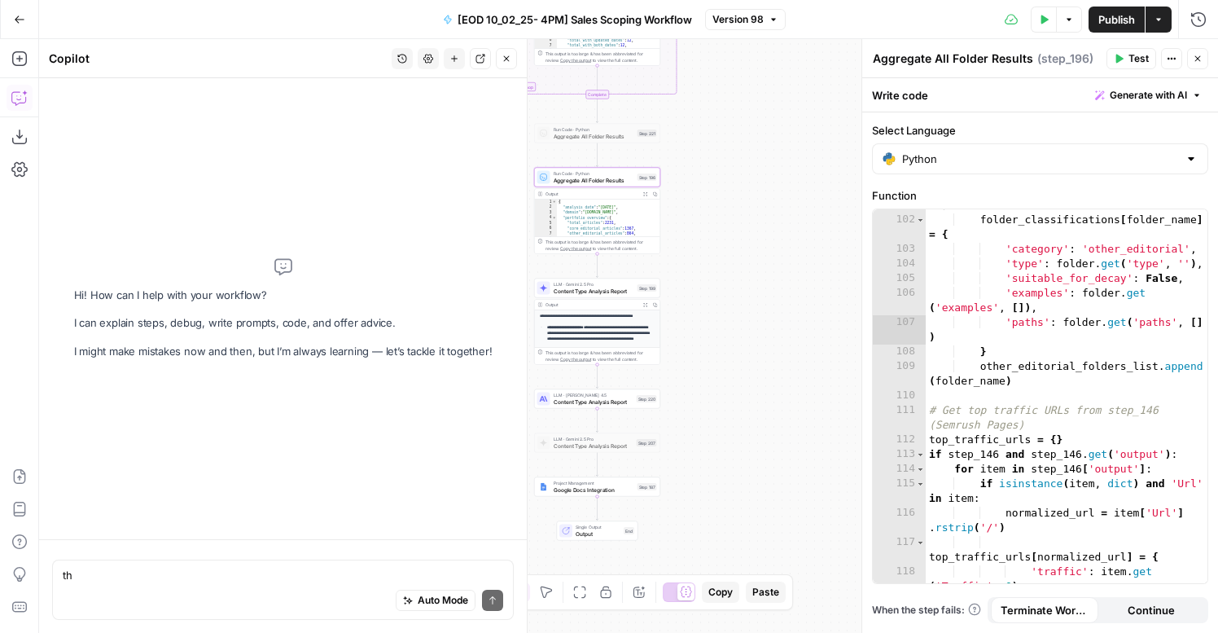
type textarea "th"
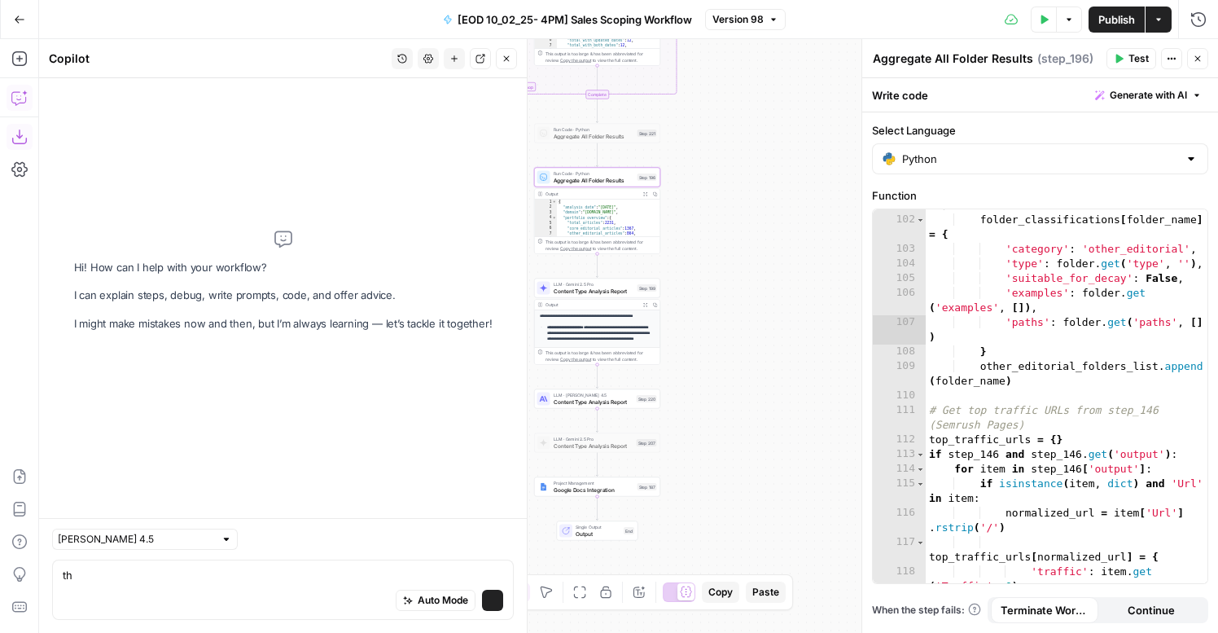
click at [20, 138] on icon "button" at bounding box center [19, 137] width 16 height 16
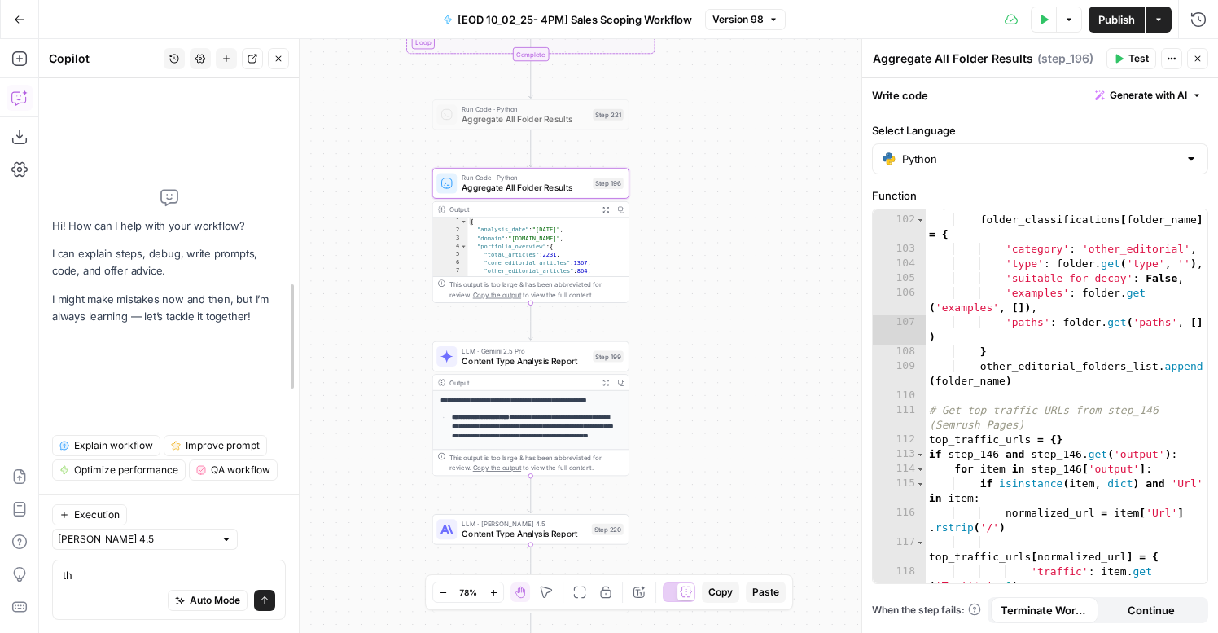
drag, startPoint x: 524, startPoint y: 85, endPoint x: 175, endPoint y: 100, distance: 349.6
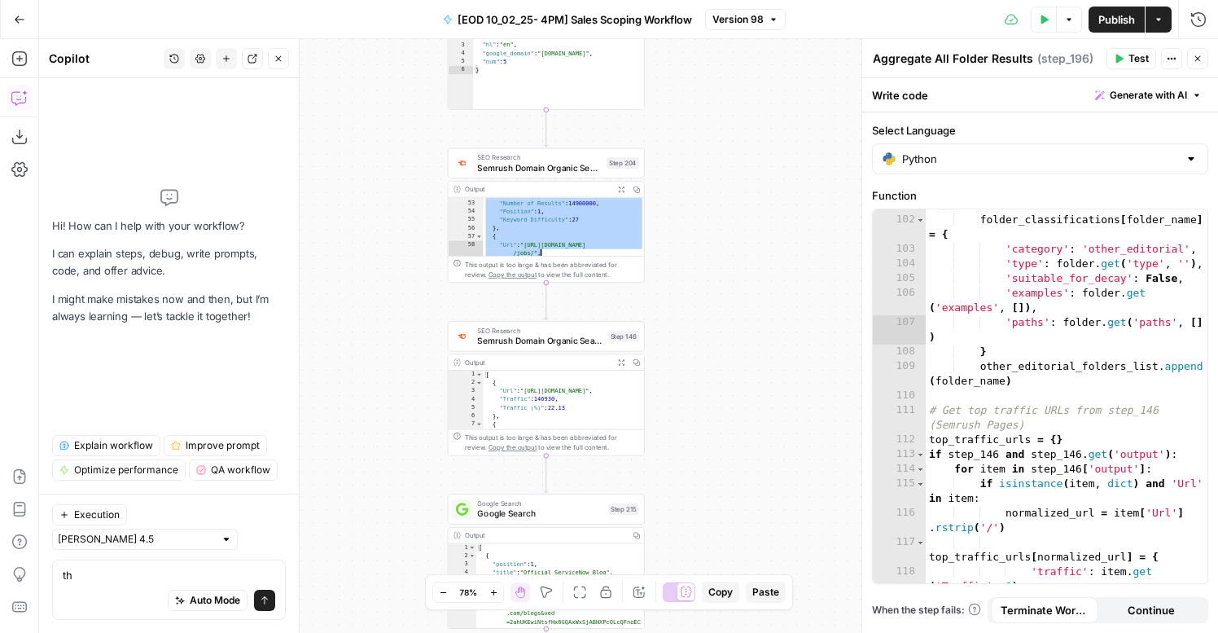
scroll to position [455, 0]
drag, startPoint x: 484, startPoint y: 203, endPoint x: 572, endPoint y: 231, distance: 91.7
click at [572, 231] on div ""Traffic (%)" : 0.53 , "Number of Results" : 14900000 , "Position" : 1 , "Keywo…" at bounding box center [563, 229] width 161 height 77
type textarea "**********"
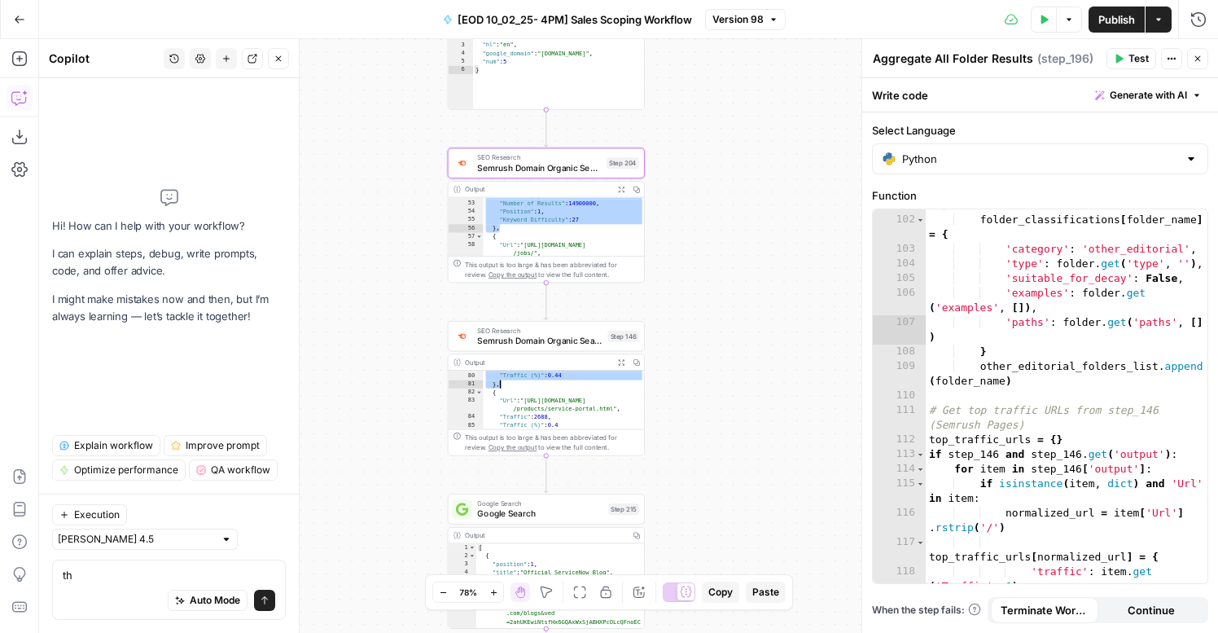
scroll to position [1054, 0]
drag, startPoint x: 485, startPoint y: 375, endPoint x: 519, endPoint y: 388, distance: 36.6
click at [519, 388] on div ""Traffic" : 2922 , "Traffic (%)" : 0.44 } , { "Url" : "[URL][DOMAIN_NAME] /prod…" at bounding box center [563, 404] width 161 height 77
type textarea "**********"
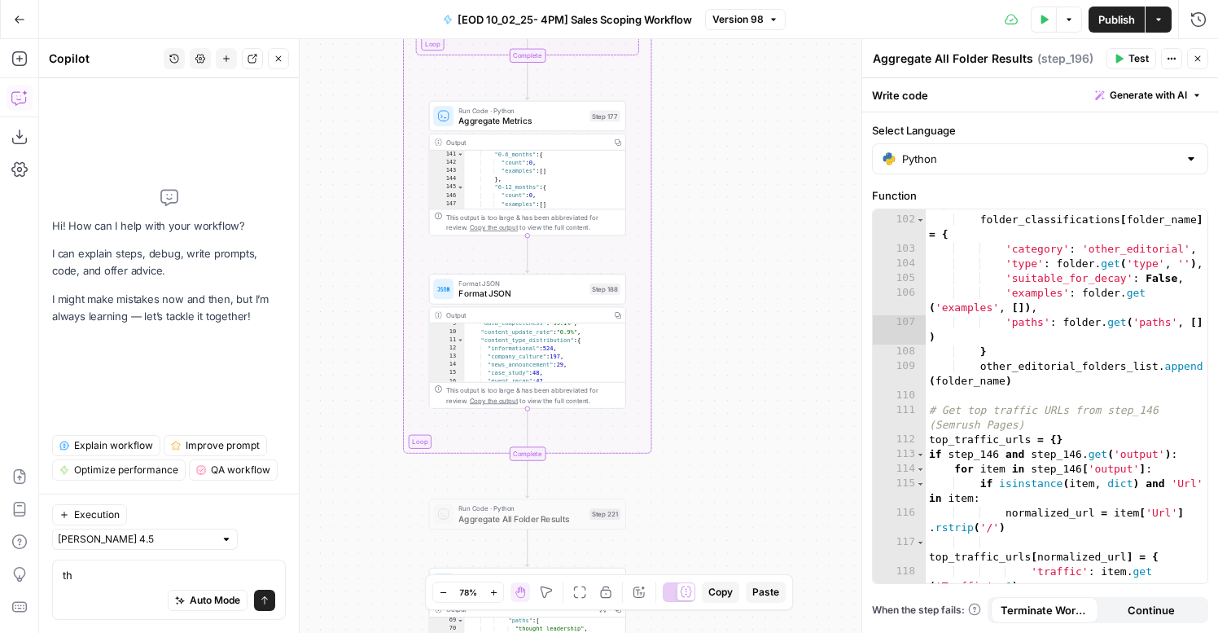
scroll to position [441, 0]
type textarea "**"
click at [522, 177] on div ""count" : 0 , "examples" : [ ] } , "6-12_months" : { "count" : 0 , "examples" :…" at bounding box center [544, 186] width 161 height 77
type input "*****"
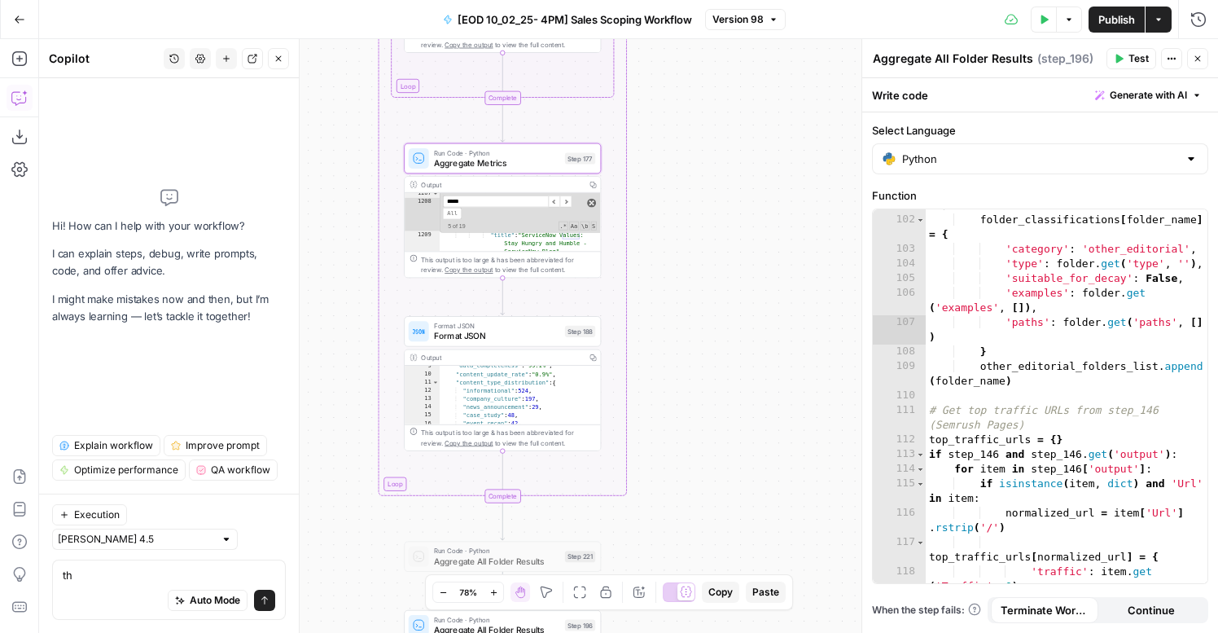
click at [593, 201] on span at bounding box center [591, 203] width 9 height 9
type textarea "**********"
click at [555, 178] on div "Output Copy" at bounding box center [502, 185] width 195 height 16
click at [554, 162] on span "Aggregate Metrics" at bounding box center [497, 162] width 126 height 13
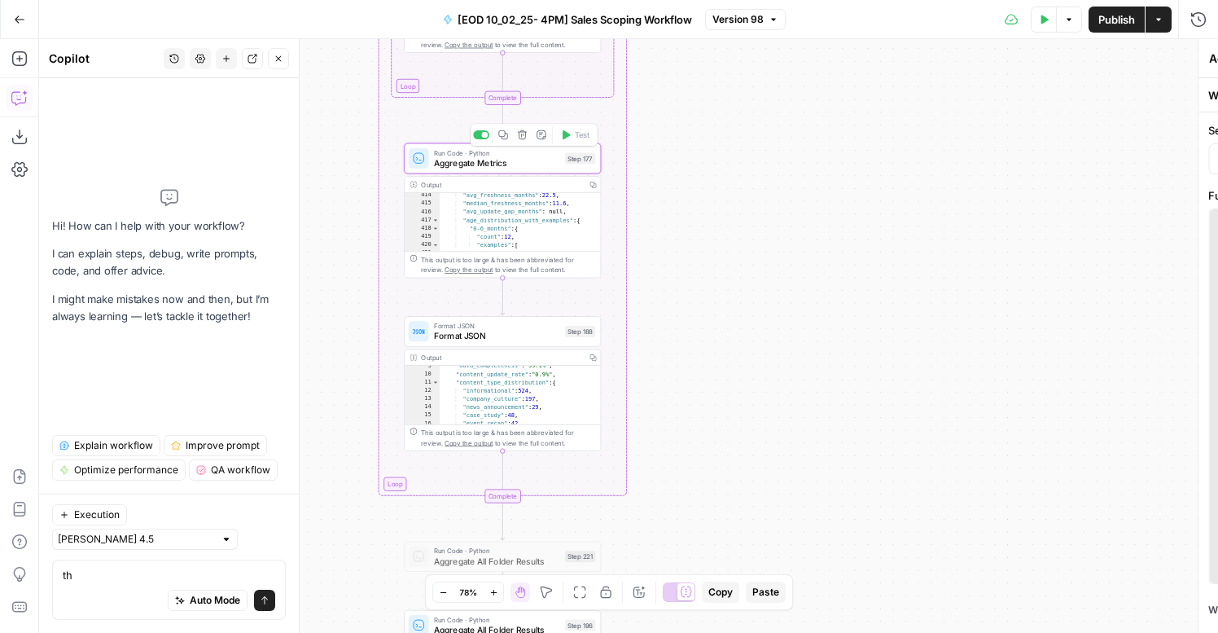
type textarea "Aggregate Metrics"
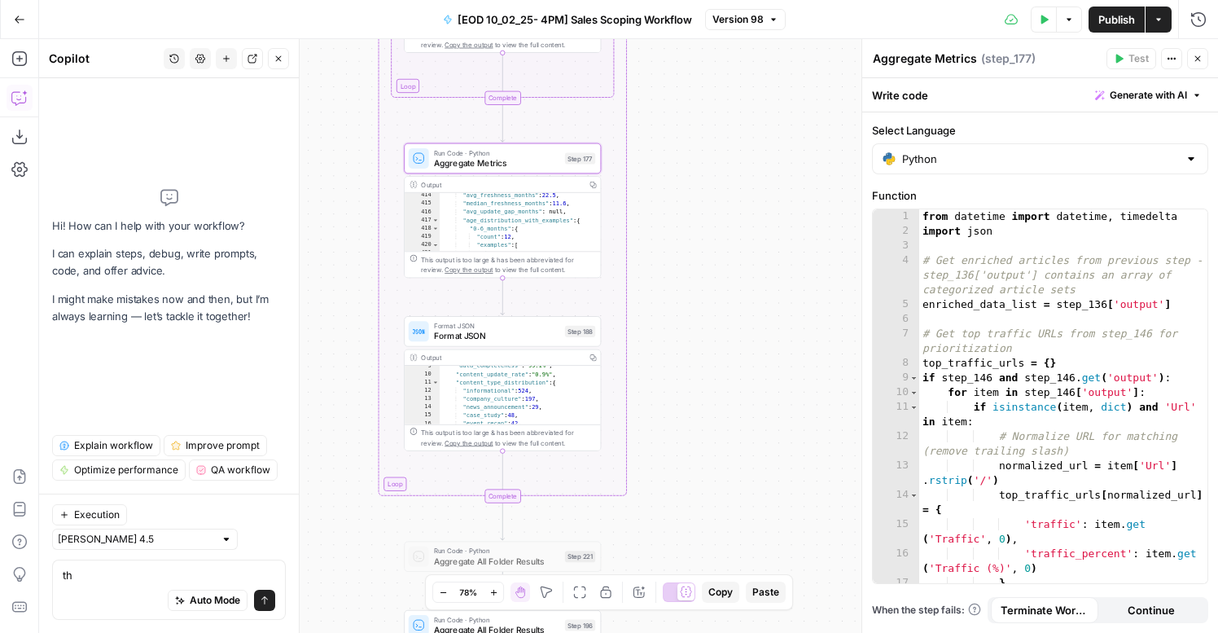
click at [526, 161] on span "Aggregate Metrics" at bounding box center [497, 162] width 126 height 13
click at [1077, 394] on div "from datetime import datetime , timedelta import json # Get enriched articles f…" at bounding box center [1063, 410] width 288 height 403
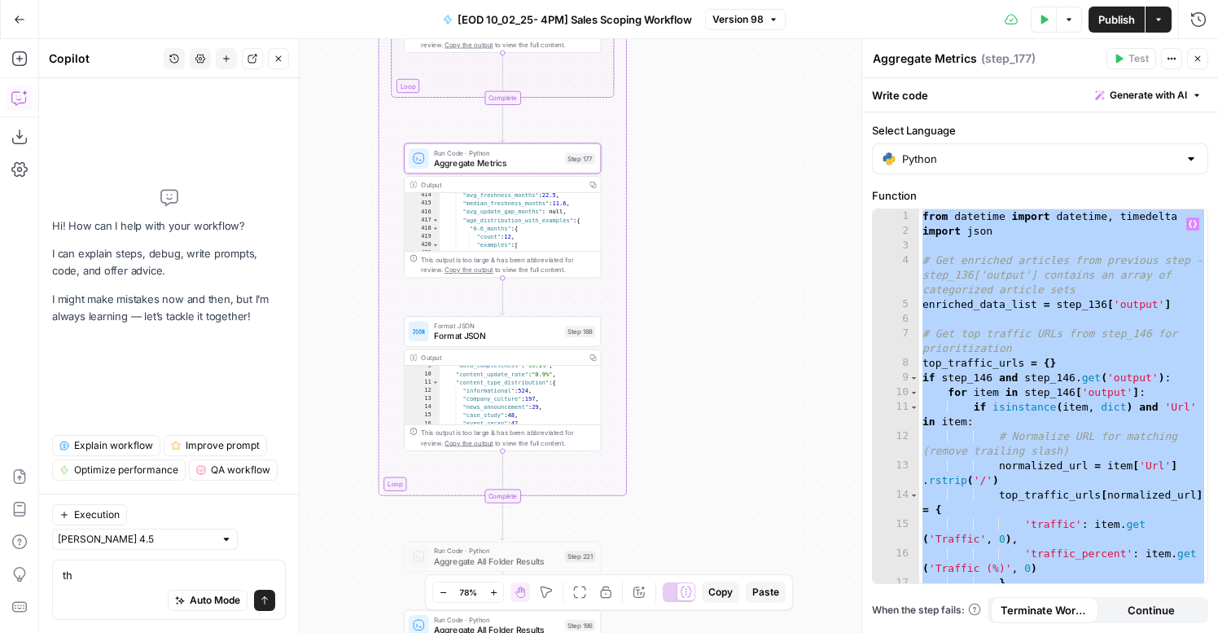
paste textarea
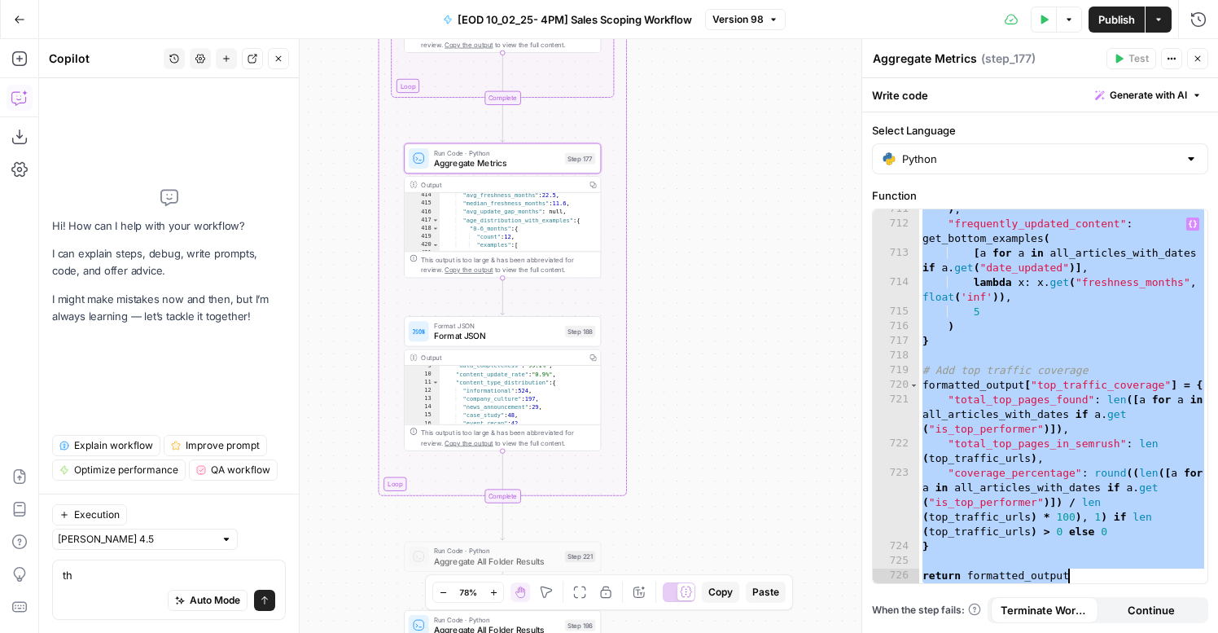
scroll to position [16436, 0]
click at [1077, 394] on div ") , "frequently_updated_content" : get_bottom_examples ( [ a for a in all_artic…" at bounding box center [1063, 403] width 288 height 403
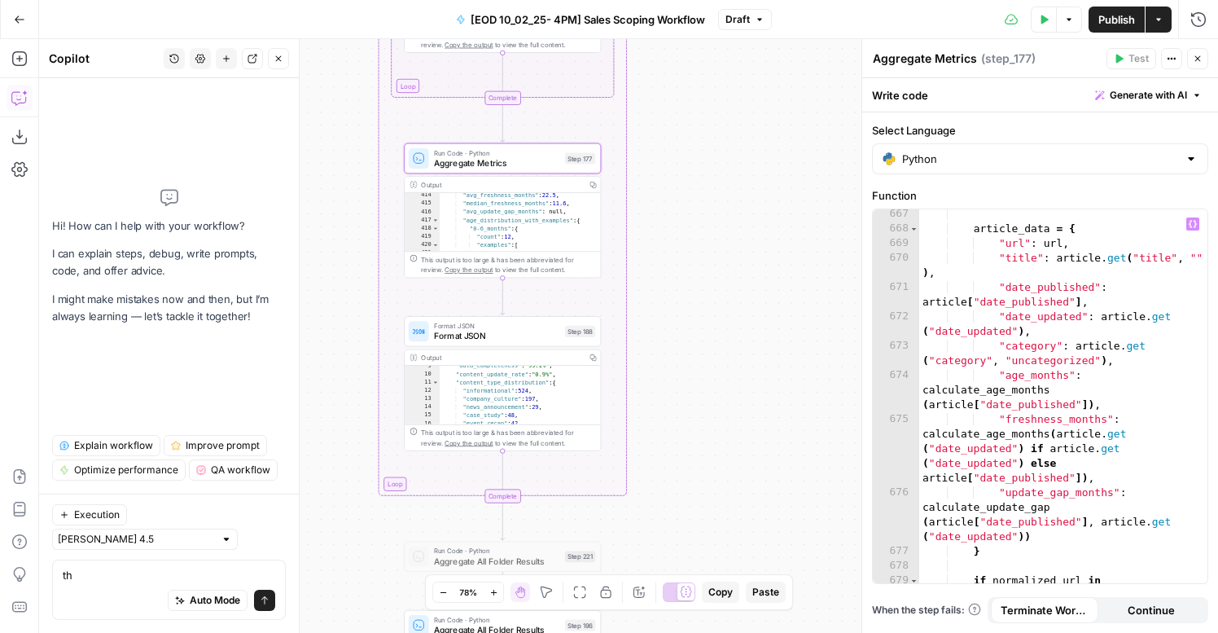
scroll to position [15265, 0]
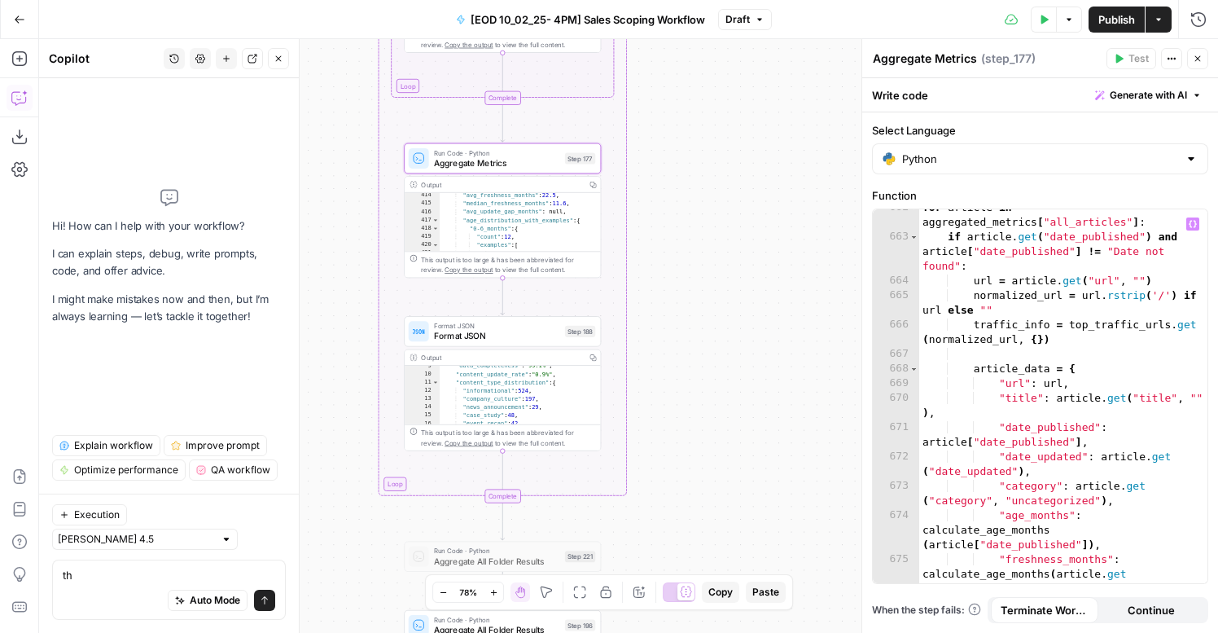
click at [967, 297] on div "for article in aggregated_metrics [ "all_articles" ] : if article . get ( "date…" at bounding box center [1063, 438] width 288 height 476
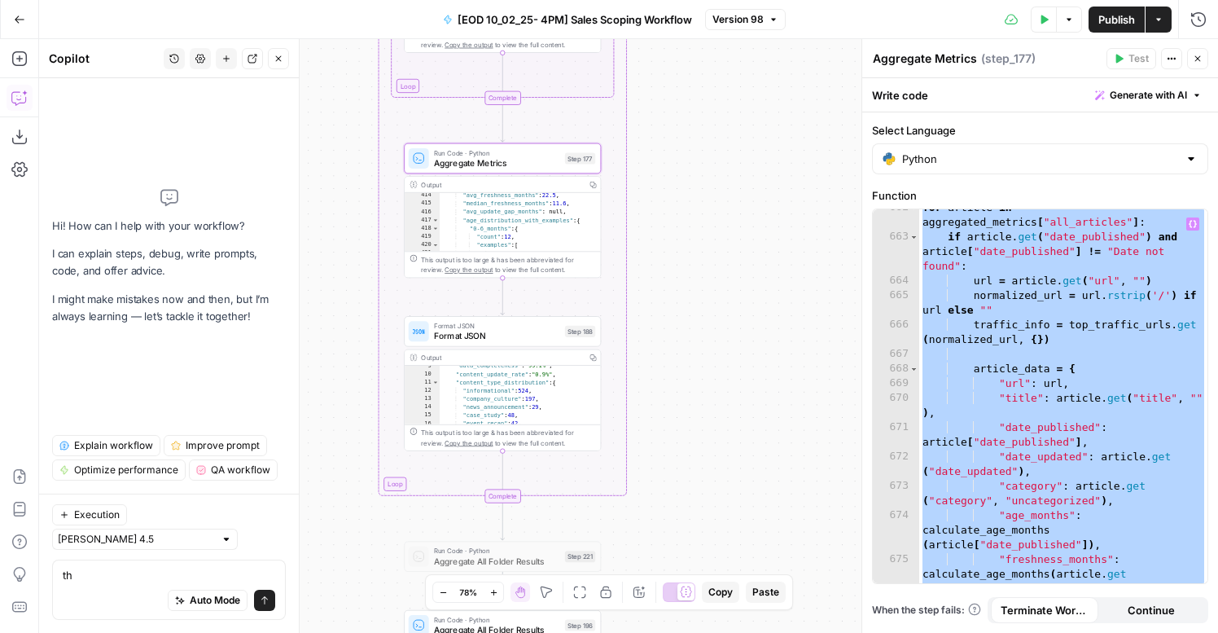
type textarea "**********"
click at [77, 576] on textarea "th" at bounding box center [169, 575] width 213 height 16
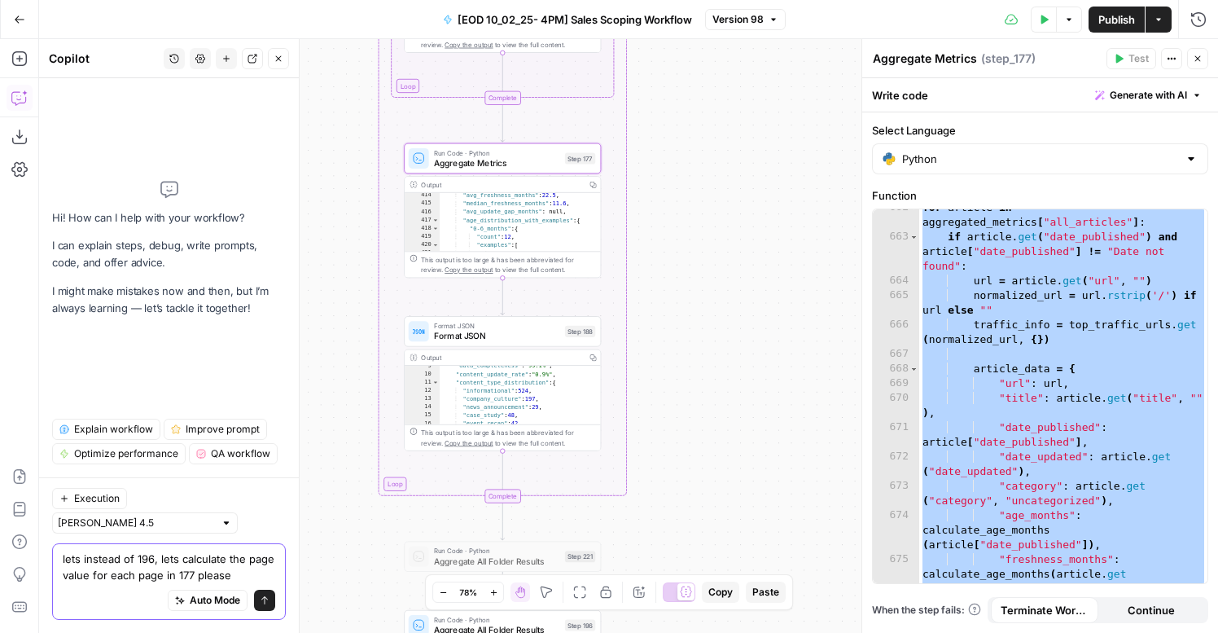
type textarea "lets instead of 196, lets calculate the page value for each page in 177 please"
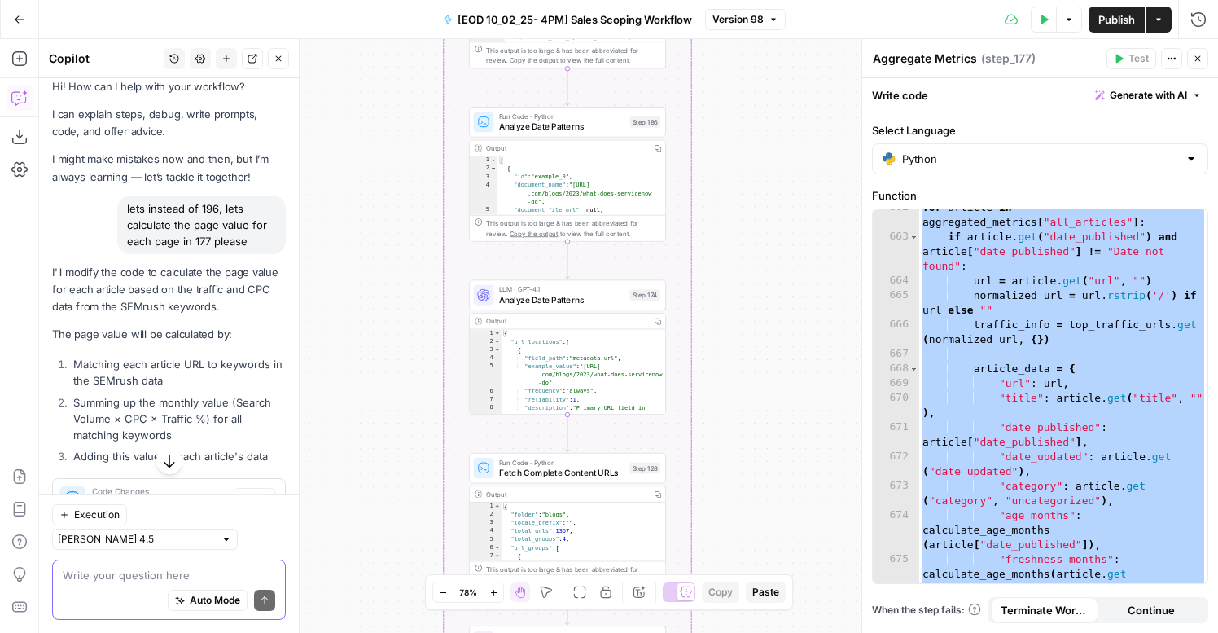
scroll to position [77, 0]
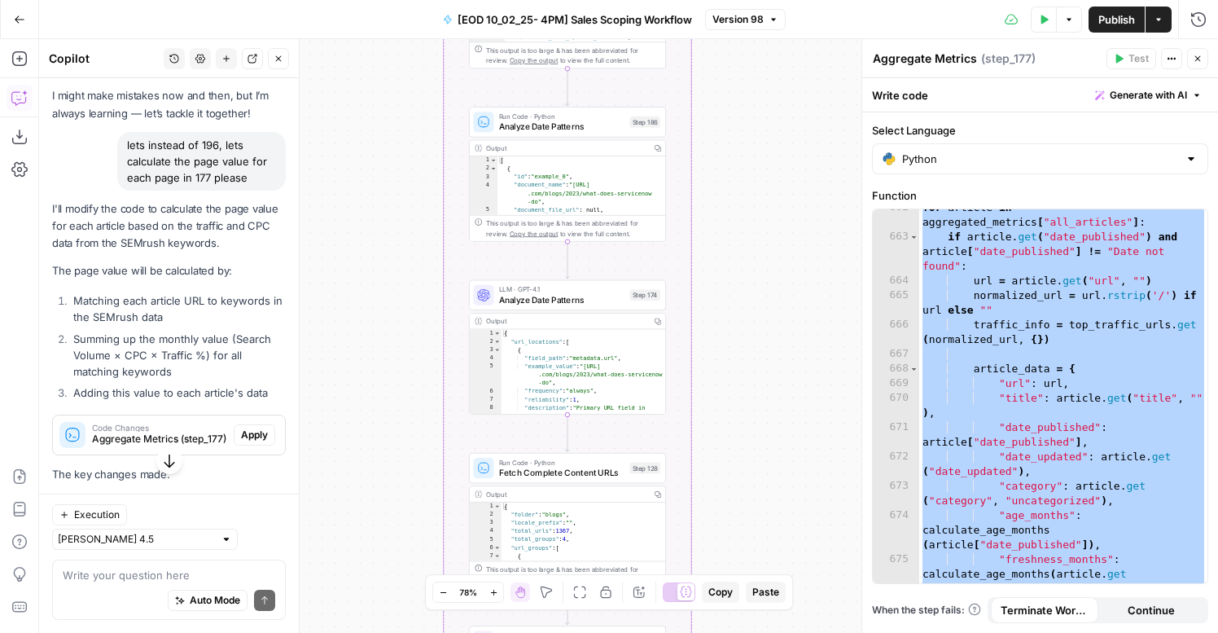
click at [252, 441] on span "Apply" at bounding box center [254, 434] width 27 height 15
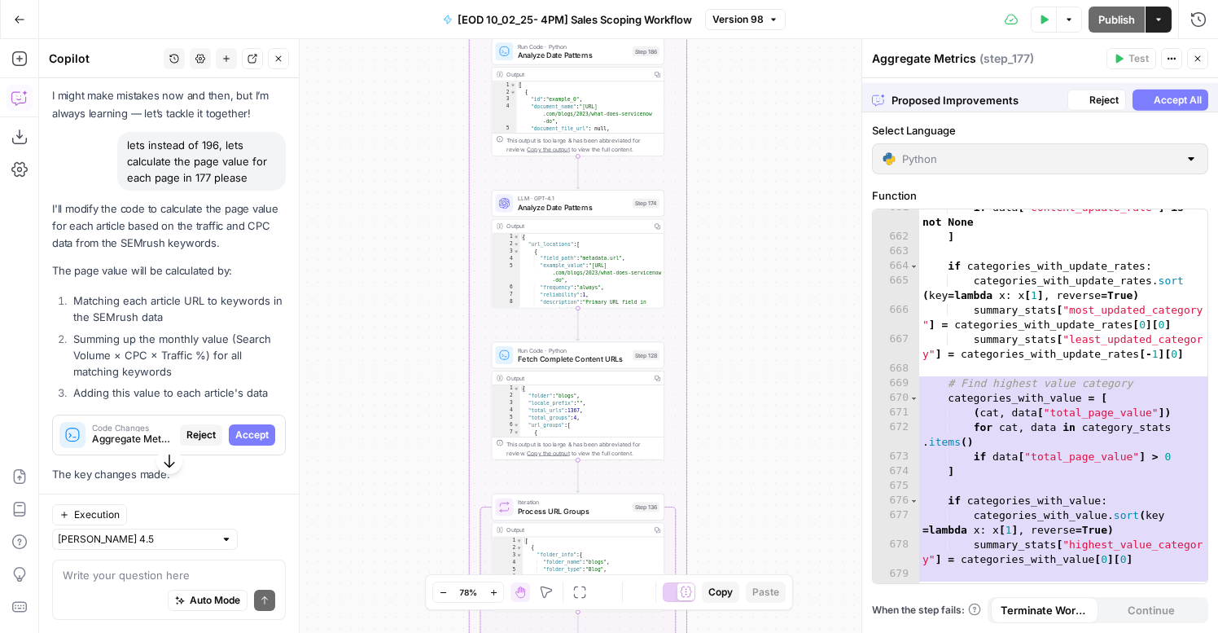
scroll to position [15309, 0]
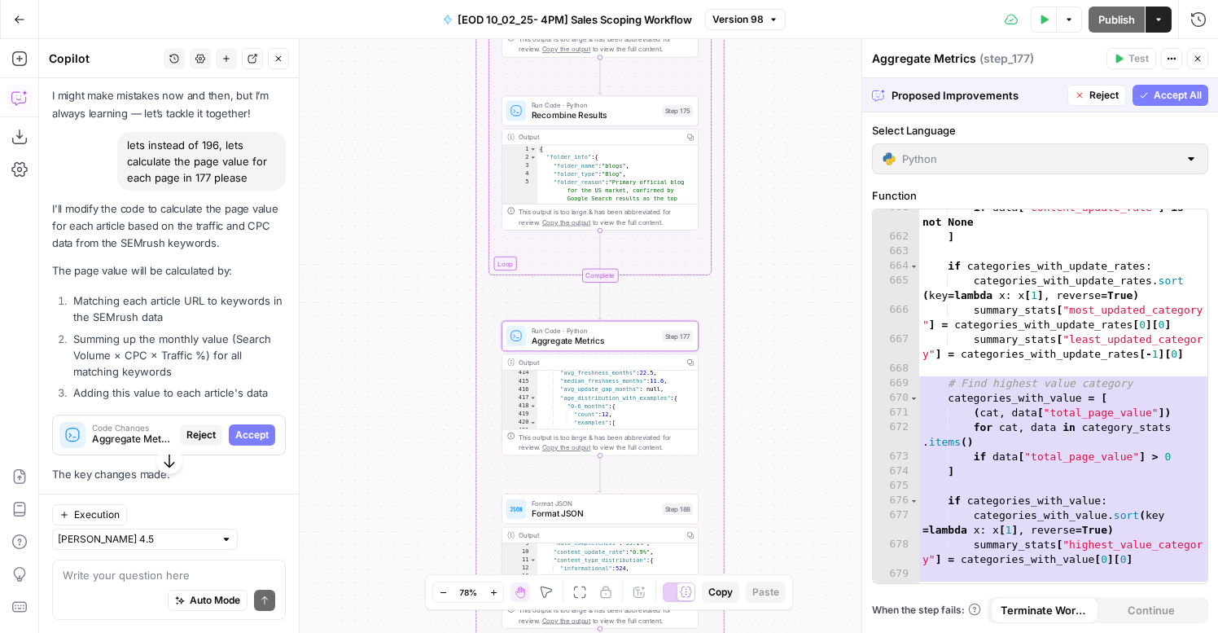
click at [243, 439] on span "Accept" at bounding box center [251, 434] width 33 height 15
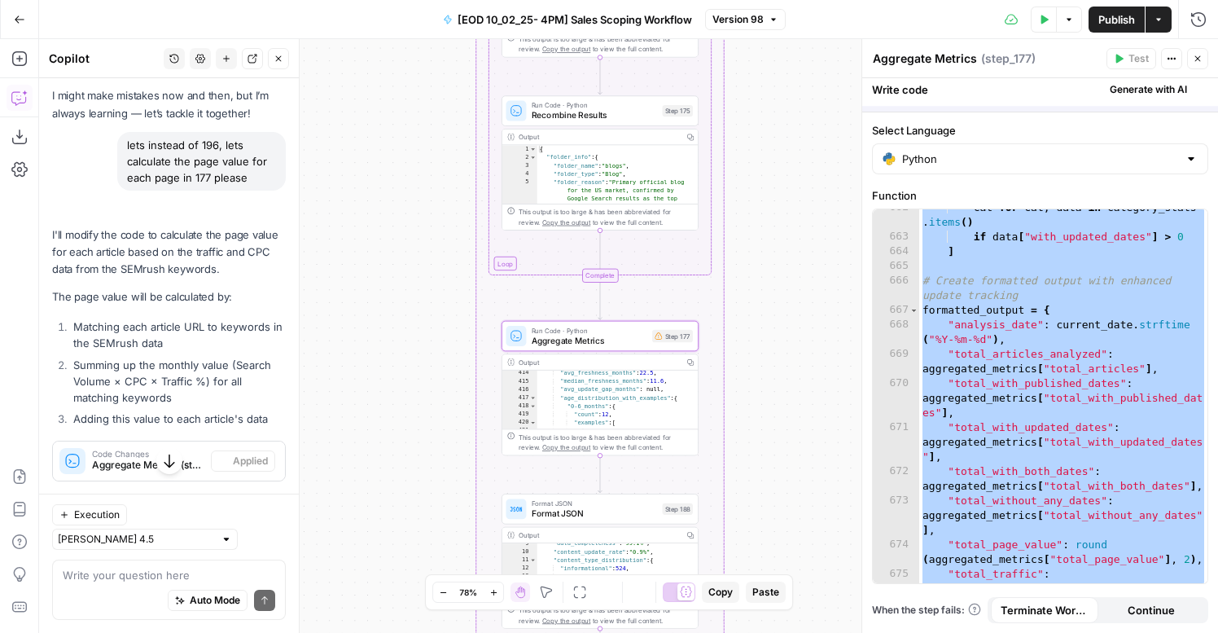
scroll to position [15265, 0]
click at [642, 343] on span "Aggregate Metrics" at bounding box center [590, 340] width 116 height 13
click at [978, 359] on div "cat for cat , data in category_stats . items ( ) if data [ "with_updated_dates"…" at bounding box center [1063, 416] width 288 height 432
type textarea "**********"
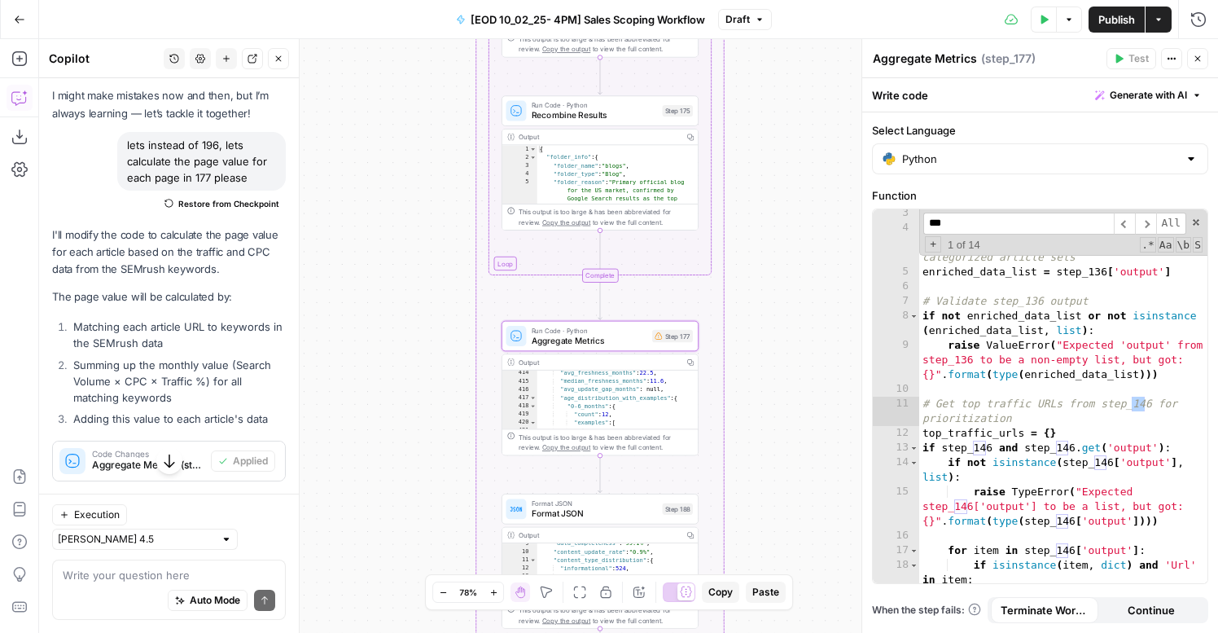
scroll to position [414, 0]
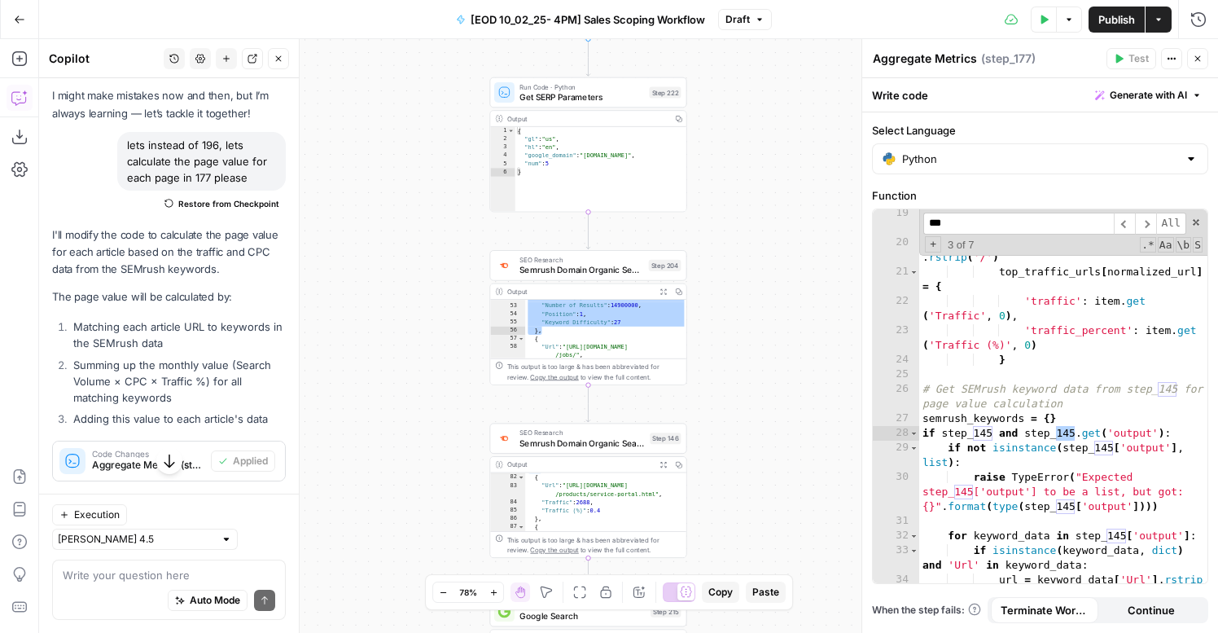
type input "***"
click at [930, 253] on div "*** ​ ​ All Replace All + 3 of 7 .* Aa \b S" at bounding box center [1063, 232] width 288 height 46
click at [930, 244] on span "+" at bounding box center [933, 244] width 16 height 16
click at [953, 253] on input at bounding box center [1018, 249] width 191 height 22
type input "***"
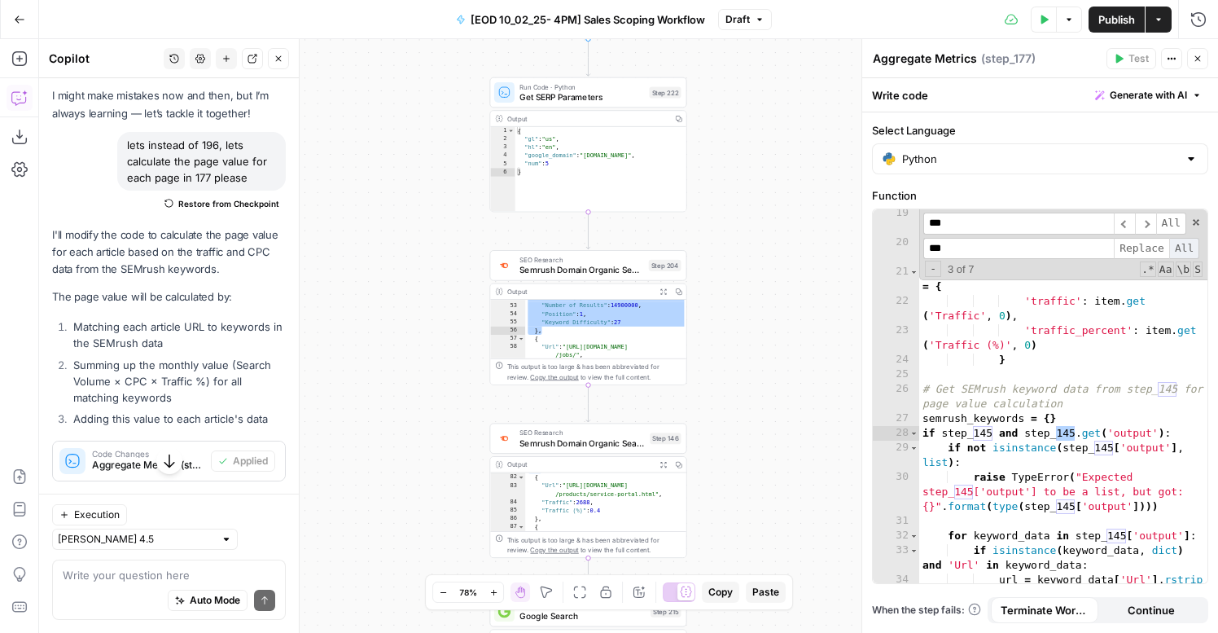
click at [1178, 251] on span "All" at bounding box center [1184, 249] width 30 height 22
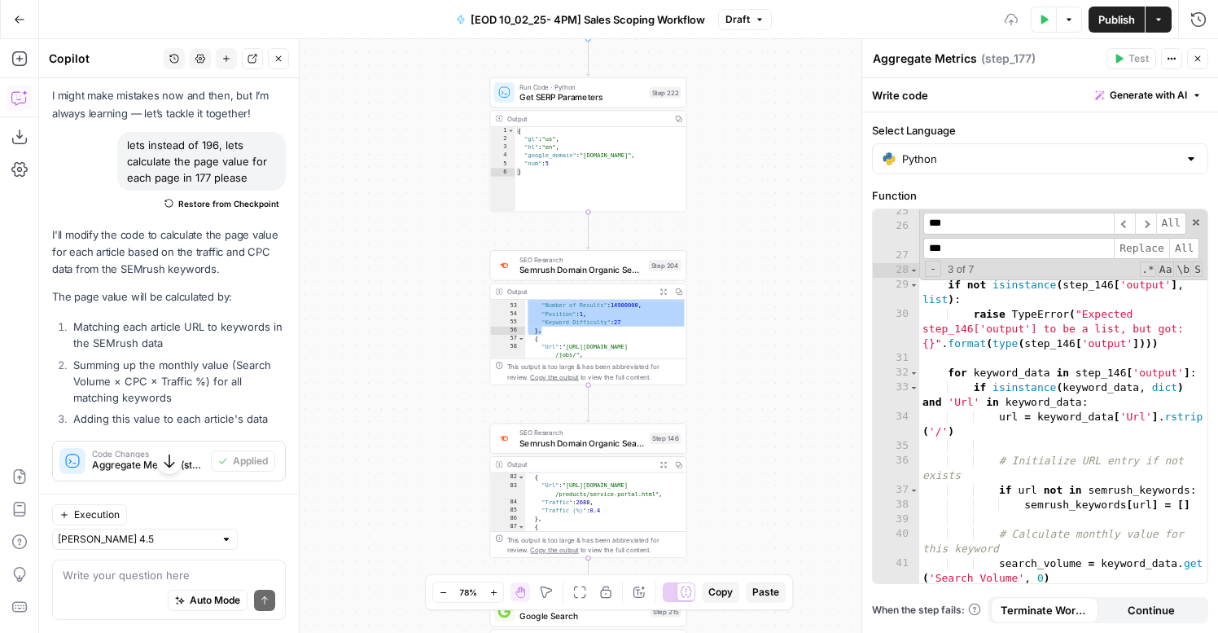
scroll to position [576, 0]
click at [1143, 243] on span "Replace" at bounding box center [1141, 249] width 55 height 22
click at [1173, 244] on span "All" at bounding box center [1184, 249] width 30 height 22
click at [789, 416] on div "**********" at bounding box center [628, 336] width 1179 height 594
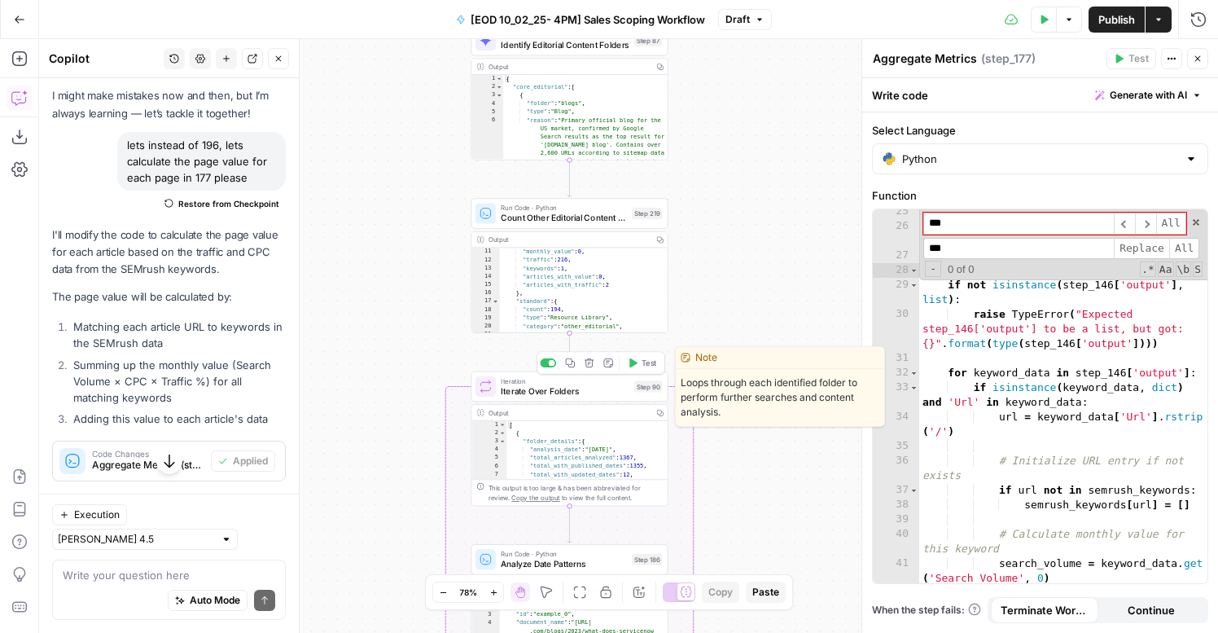
click at [642, 364] on span "Test" at bounding box center [649, 362] width 15 height 11
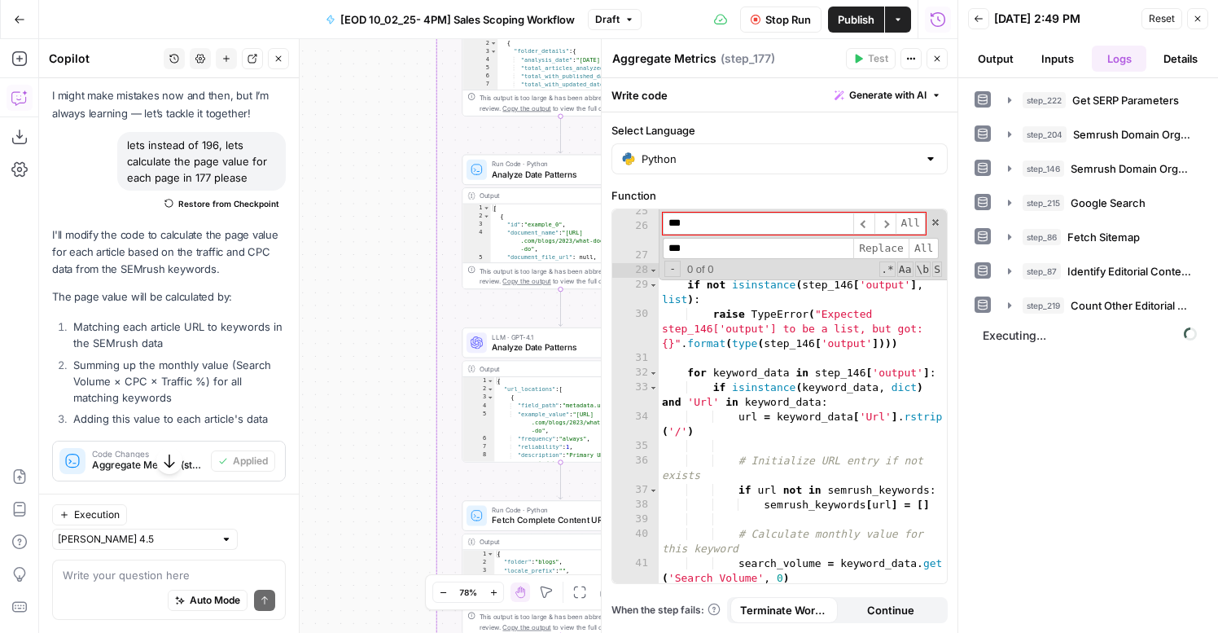
click at [777, 20] on span "Stop Run" at bounding box center [788, 19] width 46 height 16
click at [939, 61] on icon "button" at bounding box center [938, 59] width 6 height 6
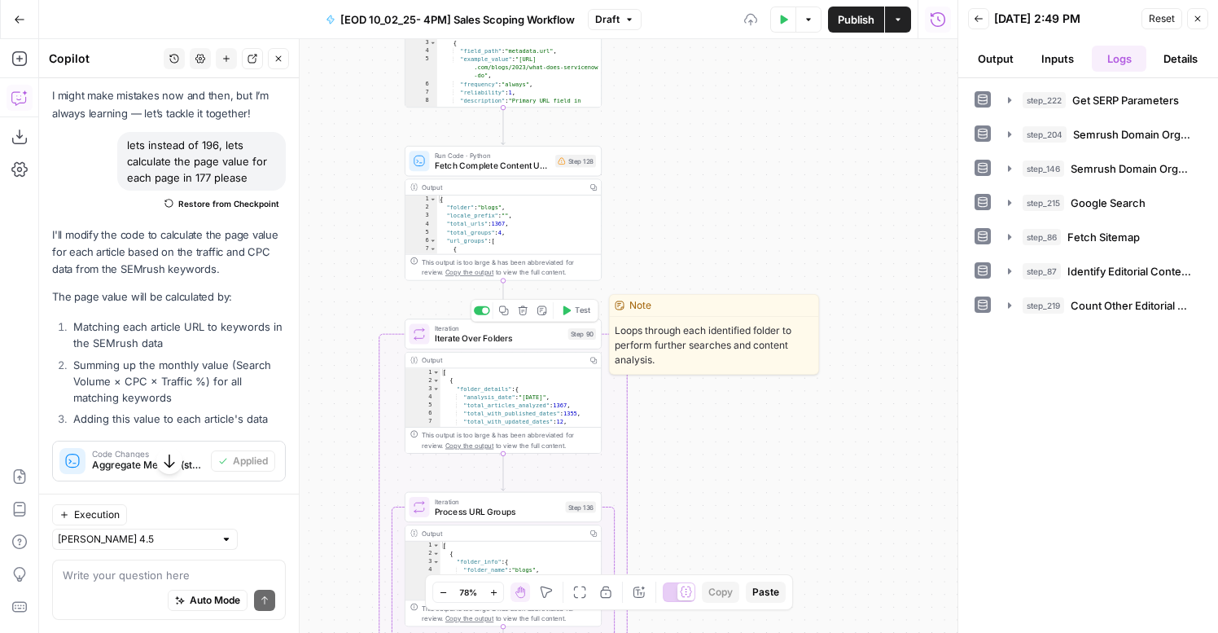
click at [576, 310] on span "Test" at bounding box center [582, 310] width 15 height 11
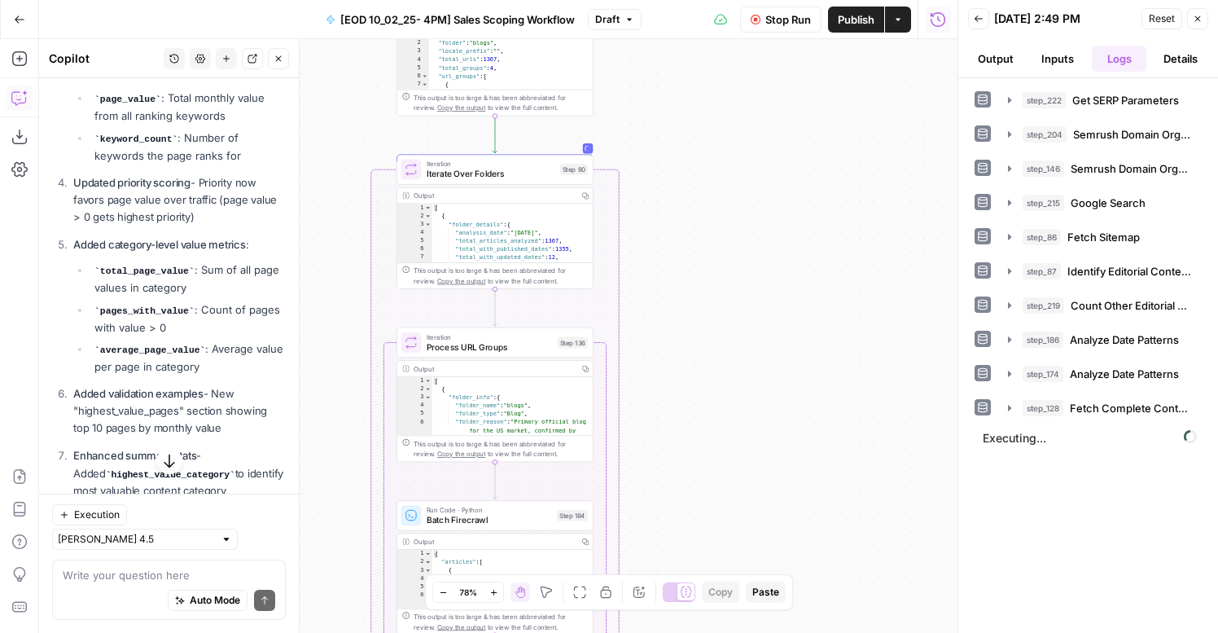
scroll to position [729, 0]
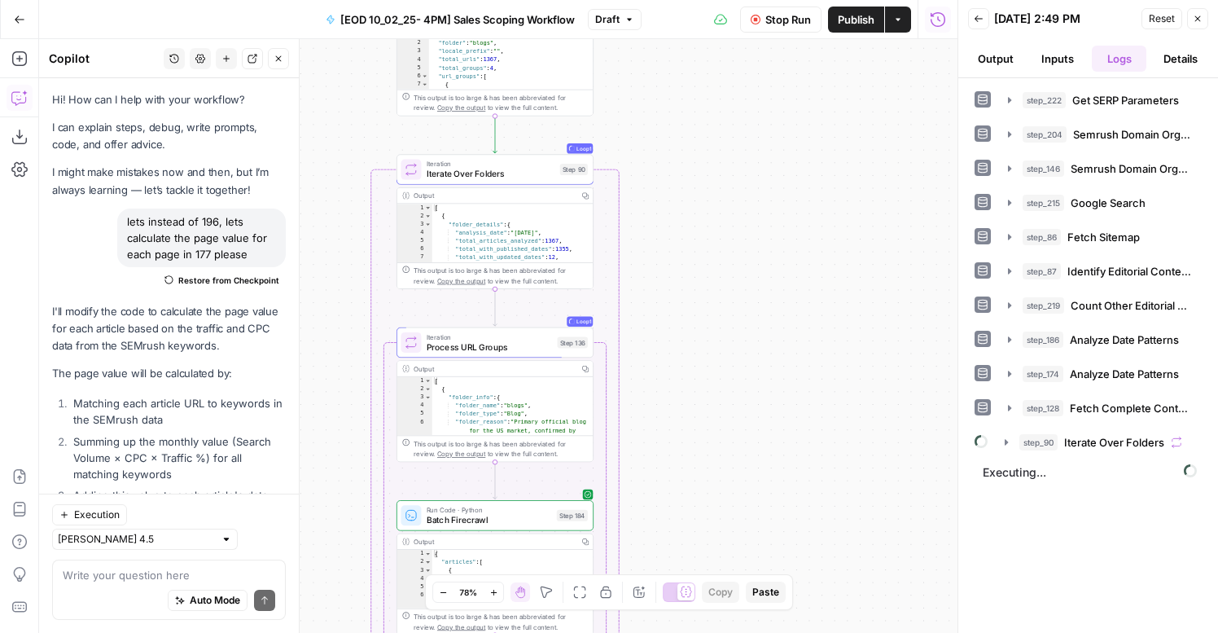
scroll to position [729, 0]
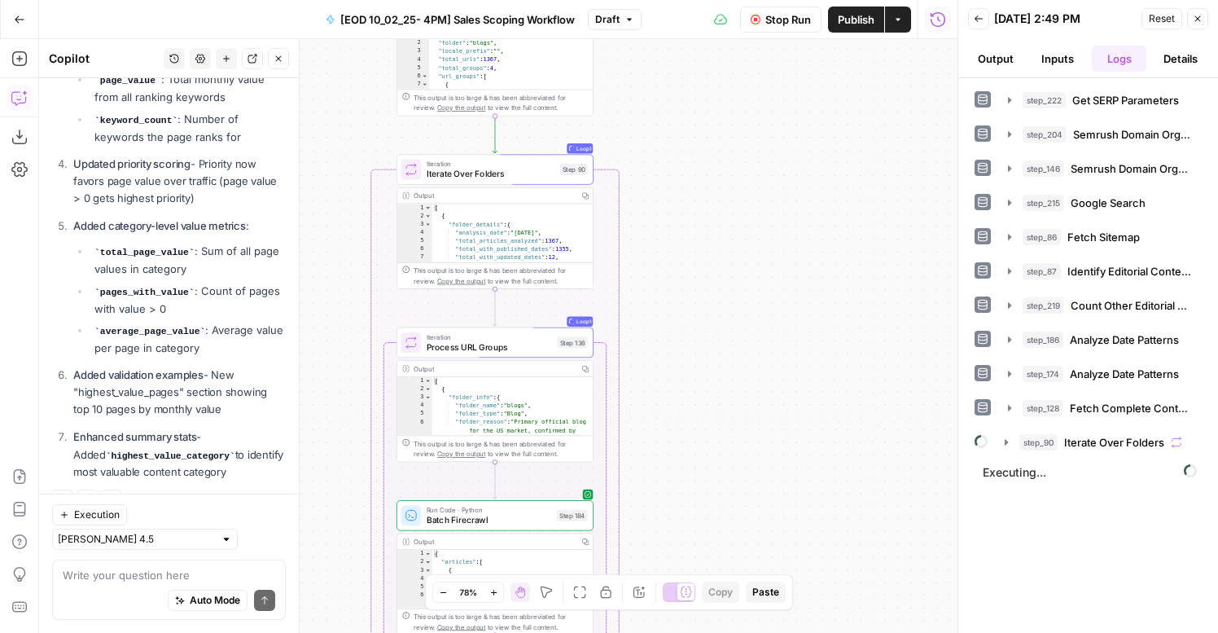
click at [1056, 457] on div "step_222 Get SERP Parameters 0 ms step_204 Semrush Domain Organic Search Keywor…" at bounding box center [1088, 355] width 227 height 538
click at [1056, 453] on button "step_90 Iterate Over Folders" at bounding box center [1098, 442] width 206 height 26
click at [1052, 475] on button "step_136 Process URL Groups" at bounding box center [1107, 476] width 159 height 26
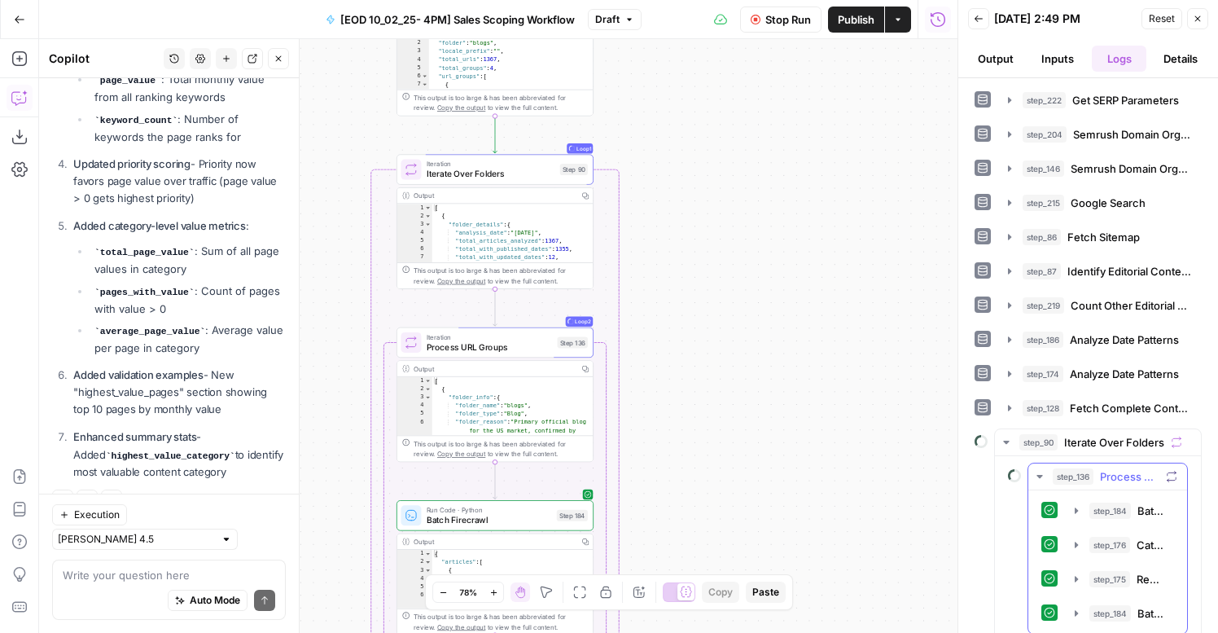
scroll to position [46, 0]
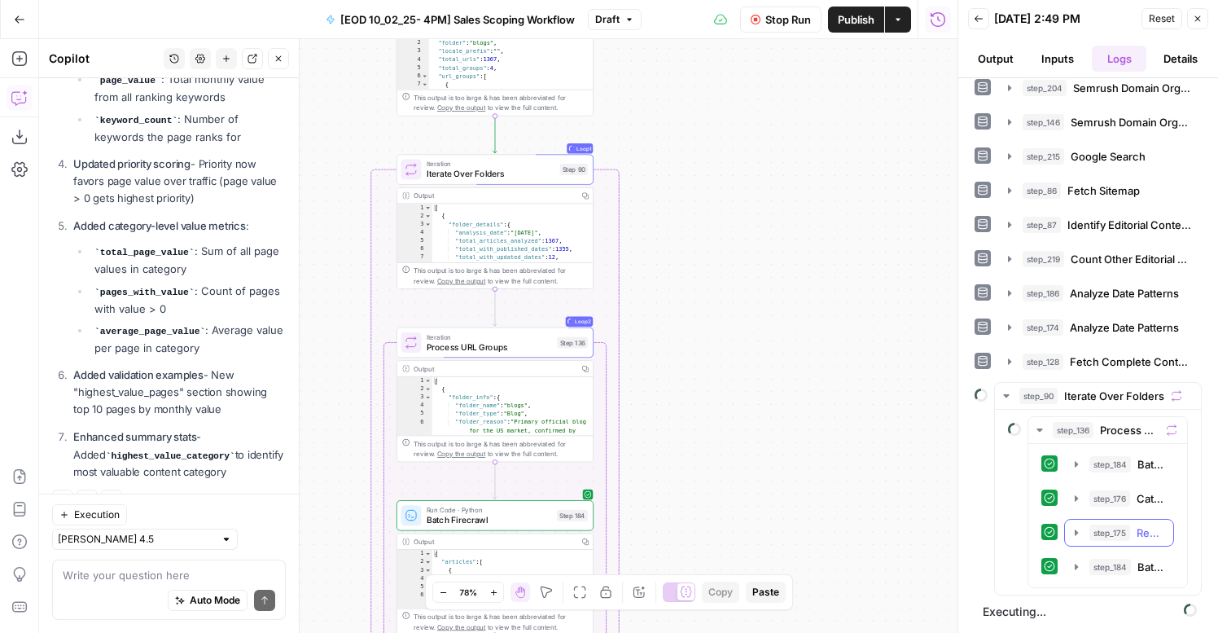
click at [1080, 531] on icon "button" at bounding box center [1076, 532] width 13 height 13
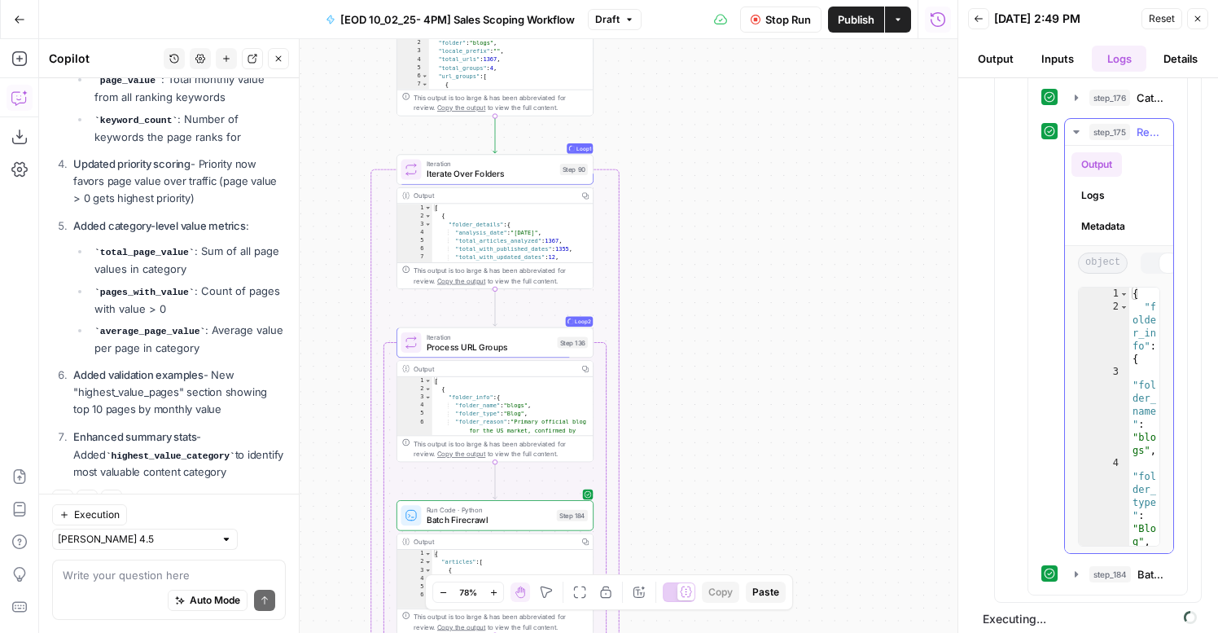
scroll to position [454, 0]
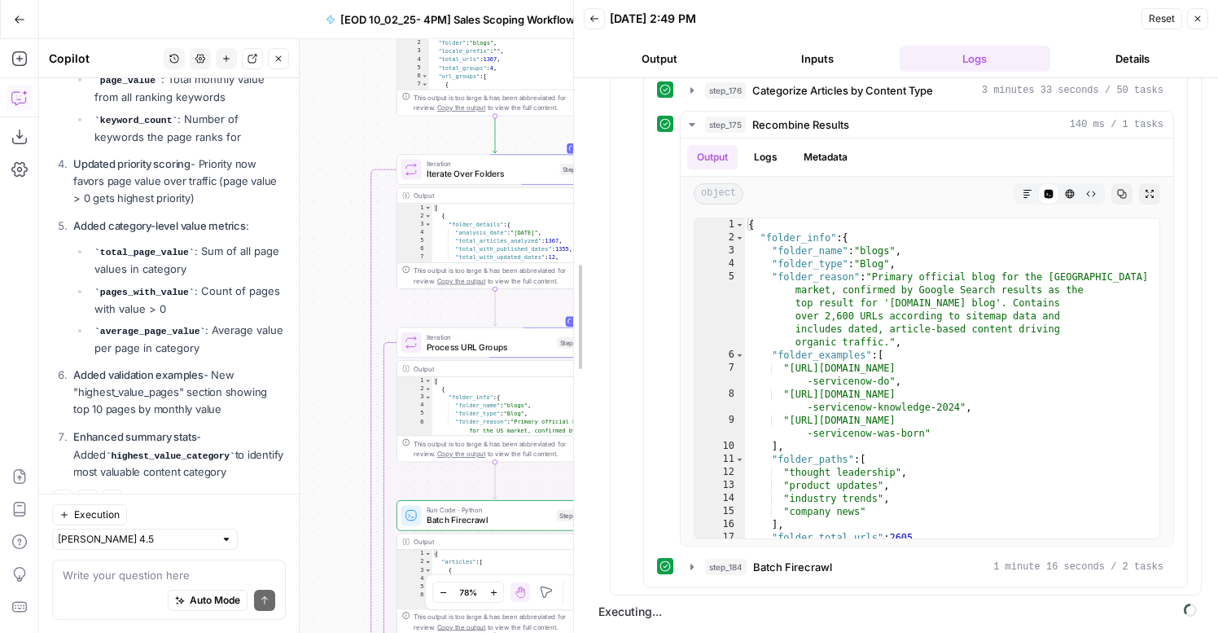
drag, startPoint x: 795, startPoint y: 411, endPoint x: 593, endPoint y: 379, distance: 204.4
click at [553, 379] on body "**********" at bounding box center [609, 316] width 1218 height 633
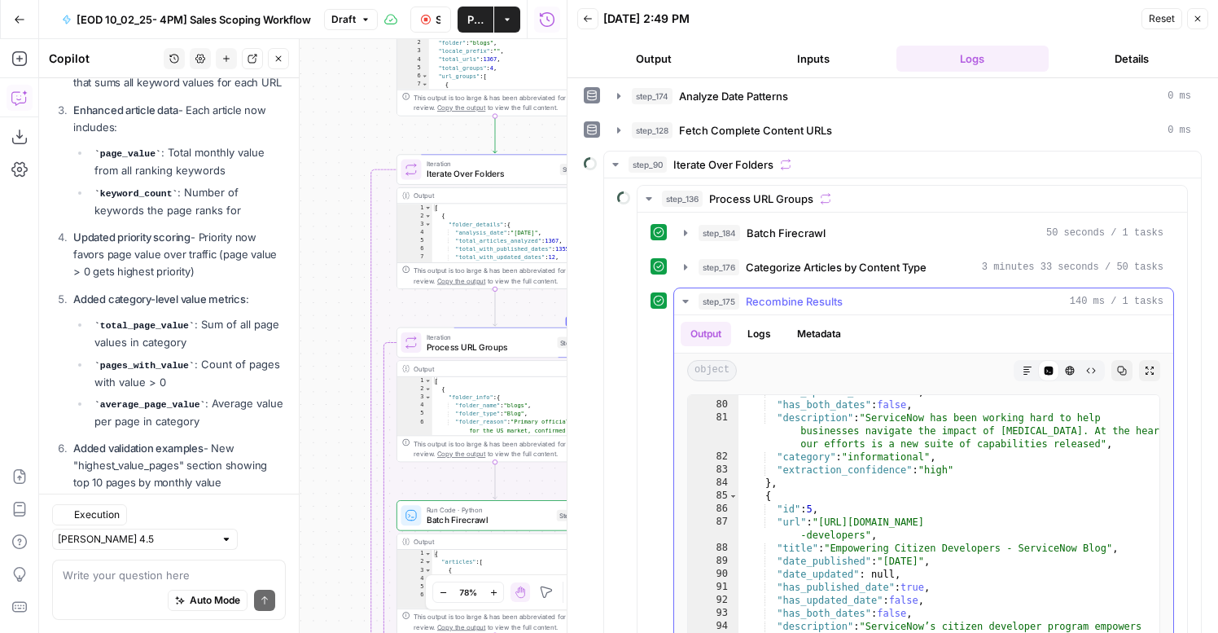
scroll to position [729, 0]
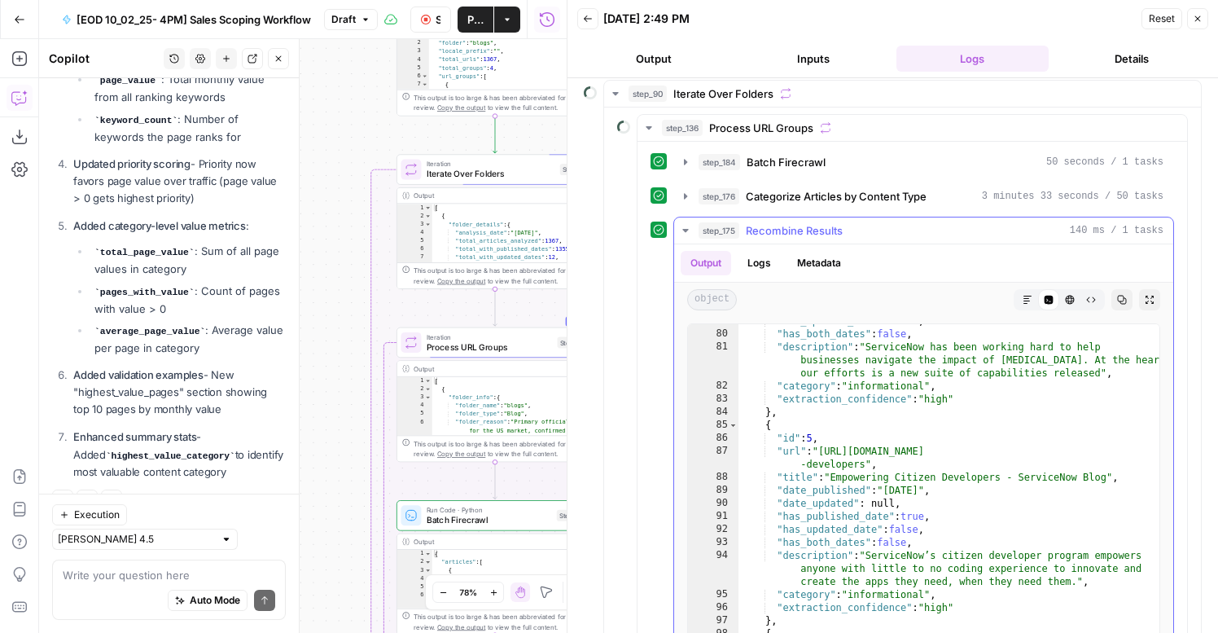
click at [753, 230] on span "Recombine Results" at bounding box center [794, 230] width 97 height 16
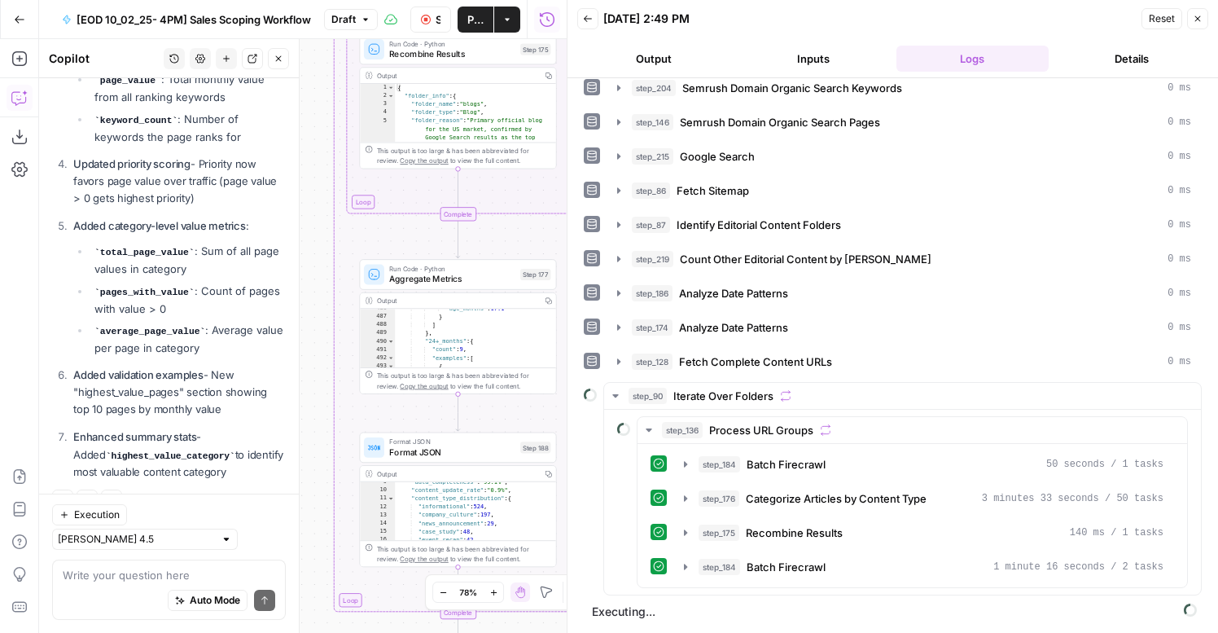
scroll to position [1824, 0]
click at [1194, 24] on button "Close" at bounding box center [1197, 18] width 21 height 21
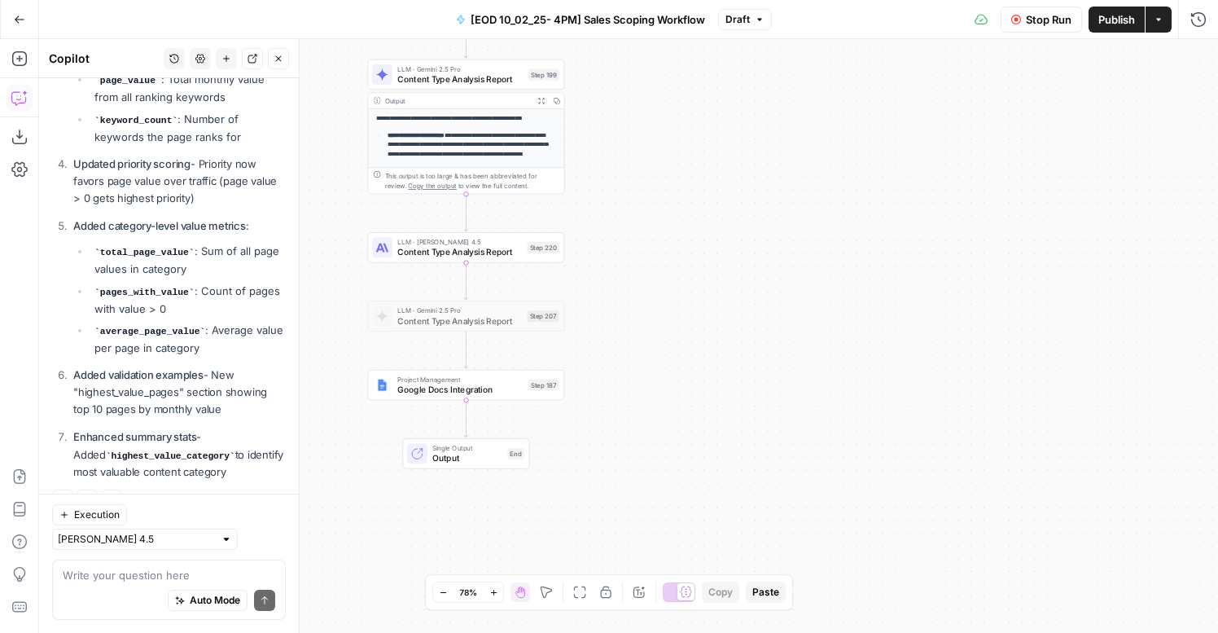
scroll to position [162, 0]
click at [554, 93] on button "Copy" at bounding box center [556, 100] width 15 height 15
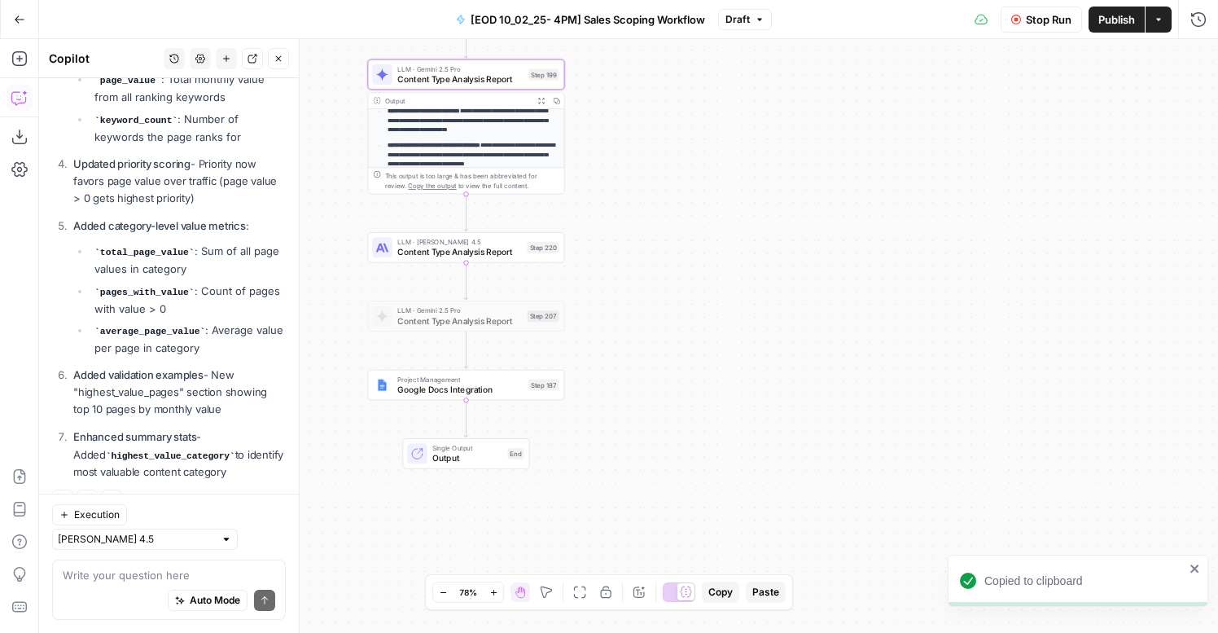
scroll to position [0, 0]
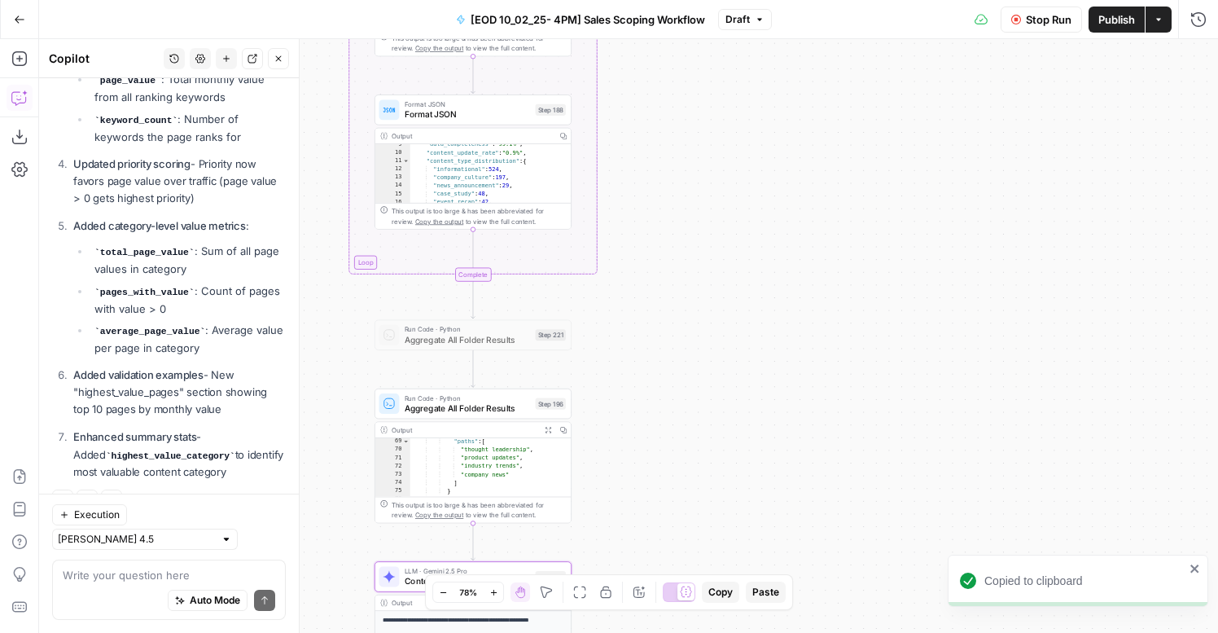
drag, startPoint x: 1212, startPoint y: 33, endPoint x: 1208, endPoint y: 25, distance: 8.4
click at [1212, 33] on div "Stop Run Publish Actions Run History" at bounding box center [995, 19] width 446 height 38
click at [1208, 25] on button "Run History" at bounding box center [1198, 20] width 26 height 26
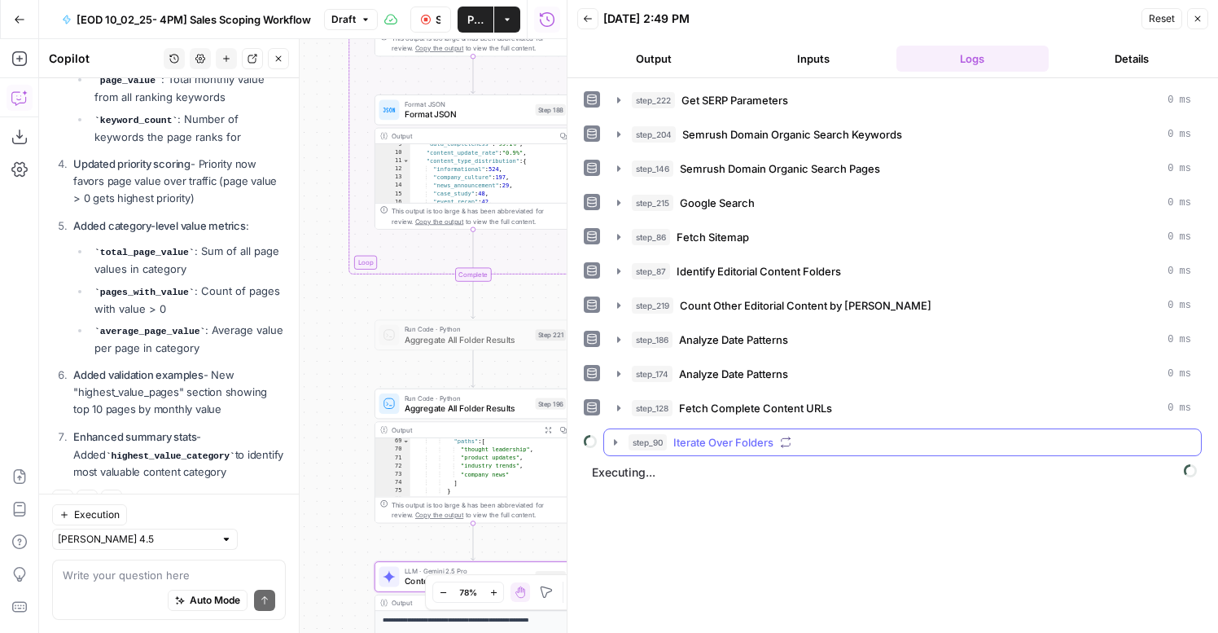
click at [706, 447] on span "Iterate Over Folders" at bounding box center [723, 442] width 100 height 16
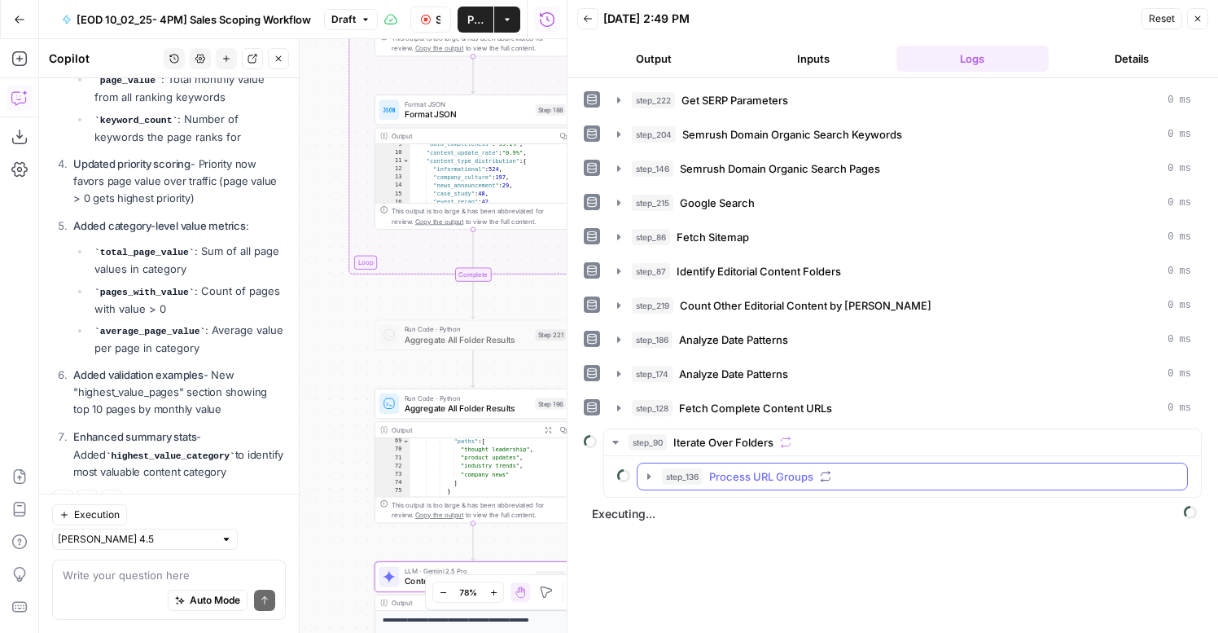
click at [725, 467] on button "step_136 Process URL Groups" at bounding box center [913, 476] width 550 height 26
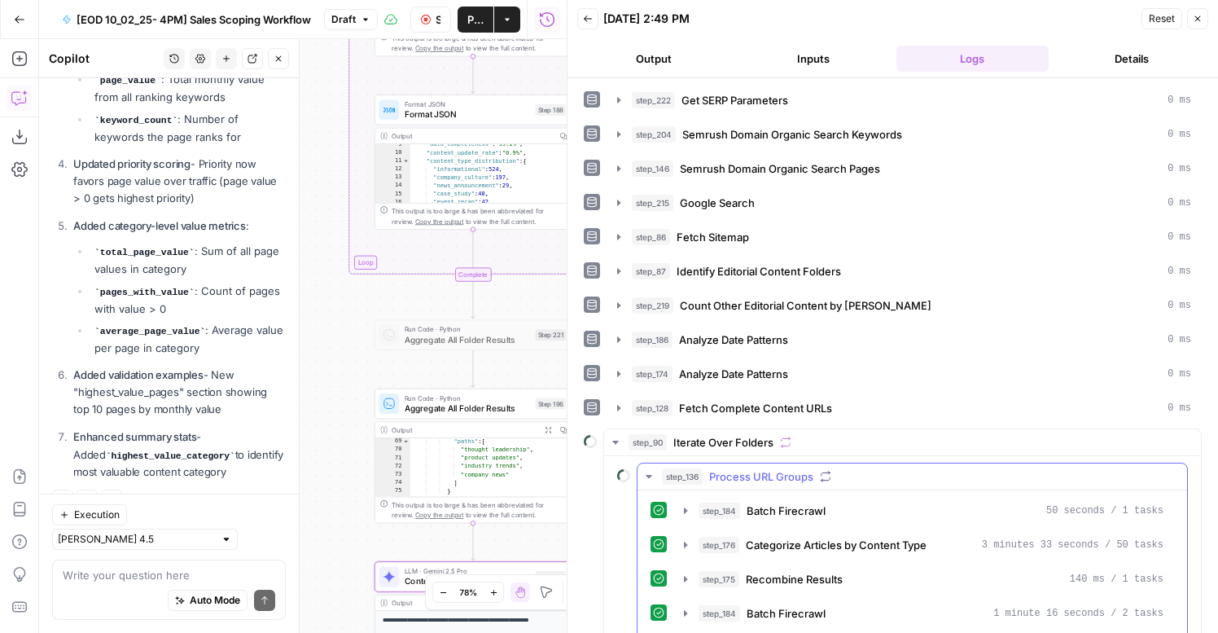
scroll to position [115, 0]
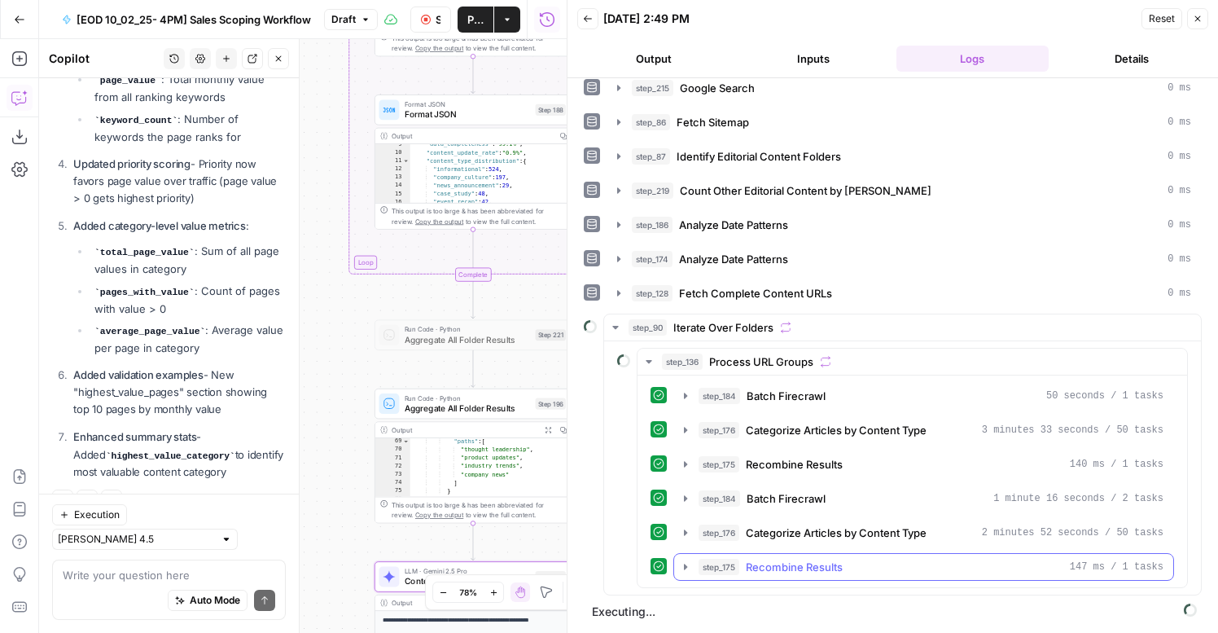
click at [764, 560] on span "Recombine Results" at bounding box center [794, 567] width 97 height 16
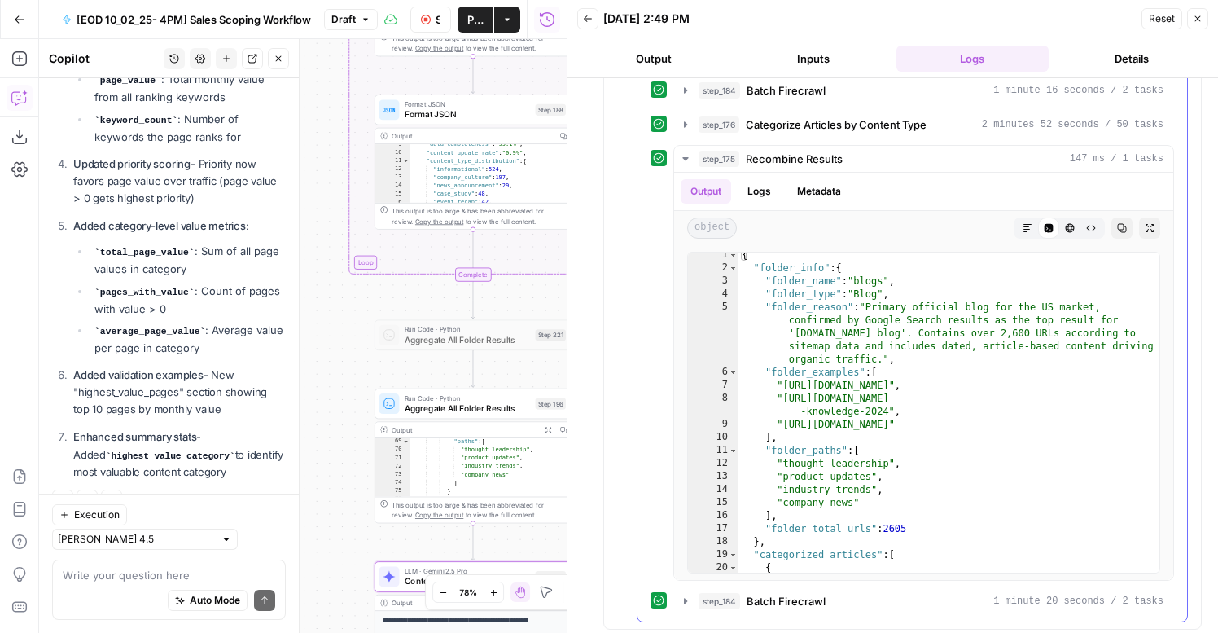
scroll to position [557, 0]
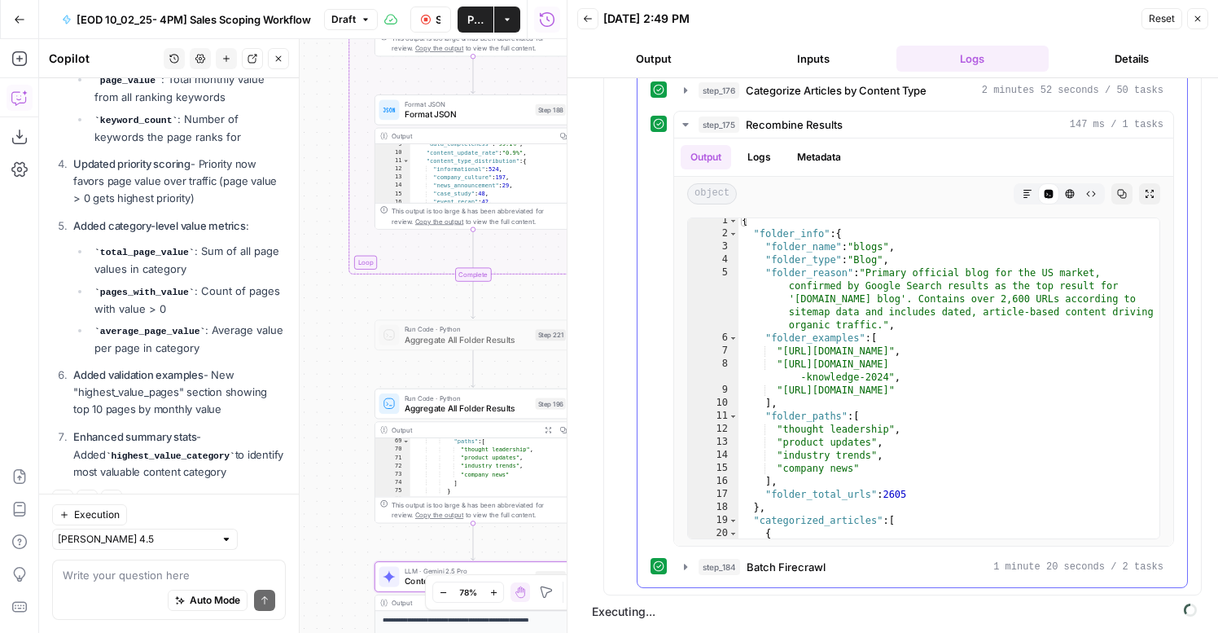
click at [740, 578] on button "step_184 Batch Firecrawl 1 minute 20 seconds / 2 tasks" at bounding box center [923, 567] width 499 height 26
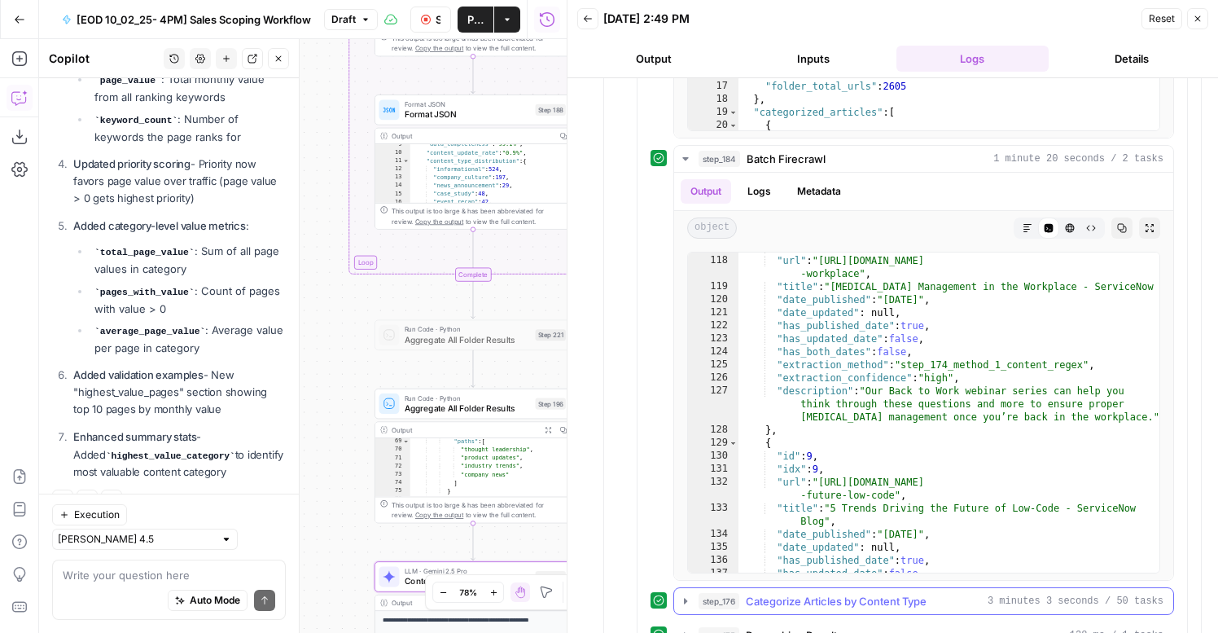
scroll to position [1033, 0]
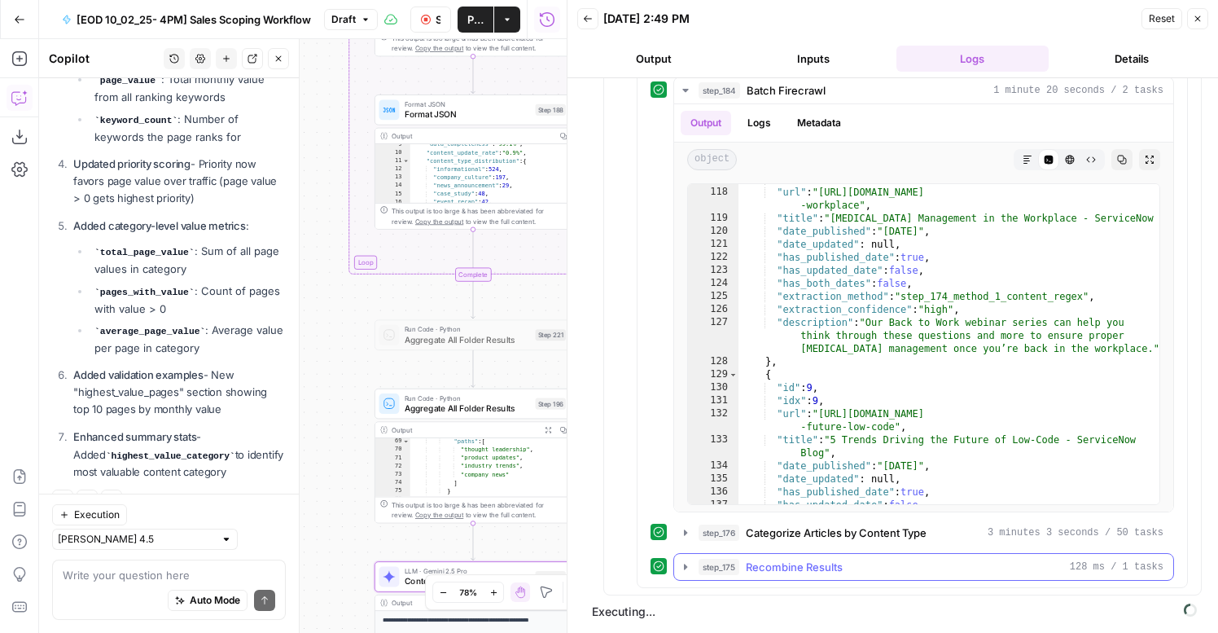
click at [734, 565] on span "step_175" at bounding box center [719, 567] width 41 height 16
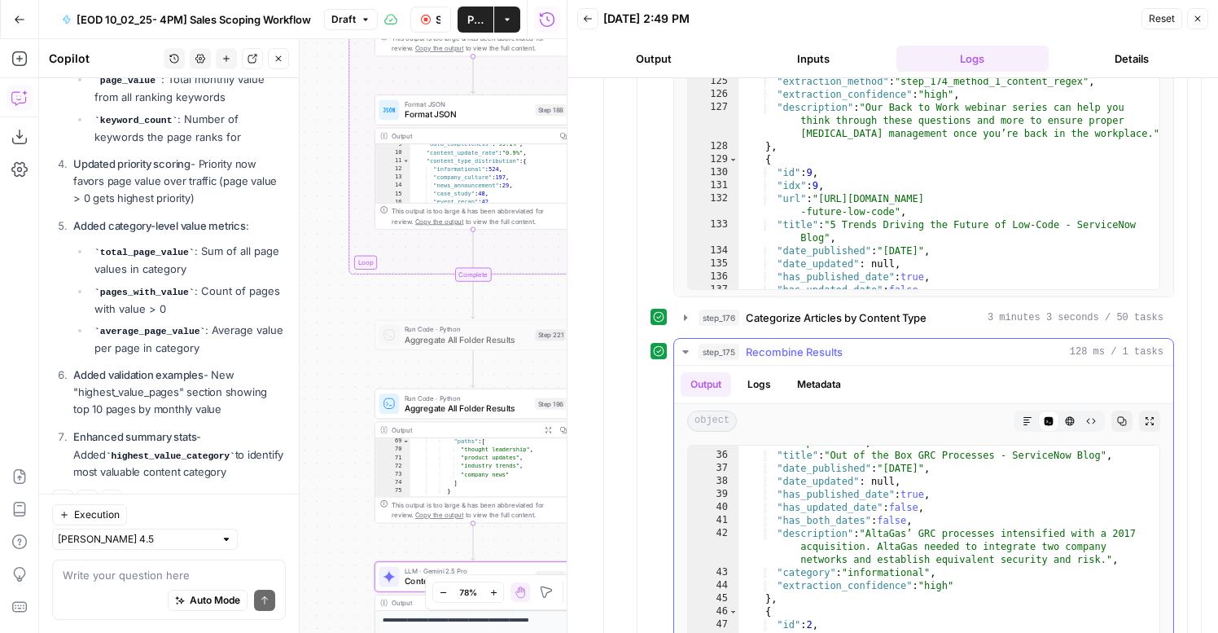
scroll to position [193, 0]
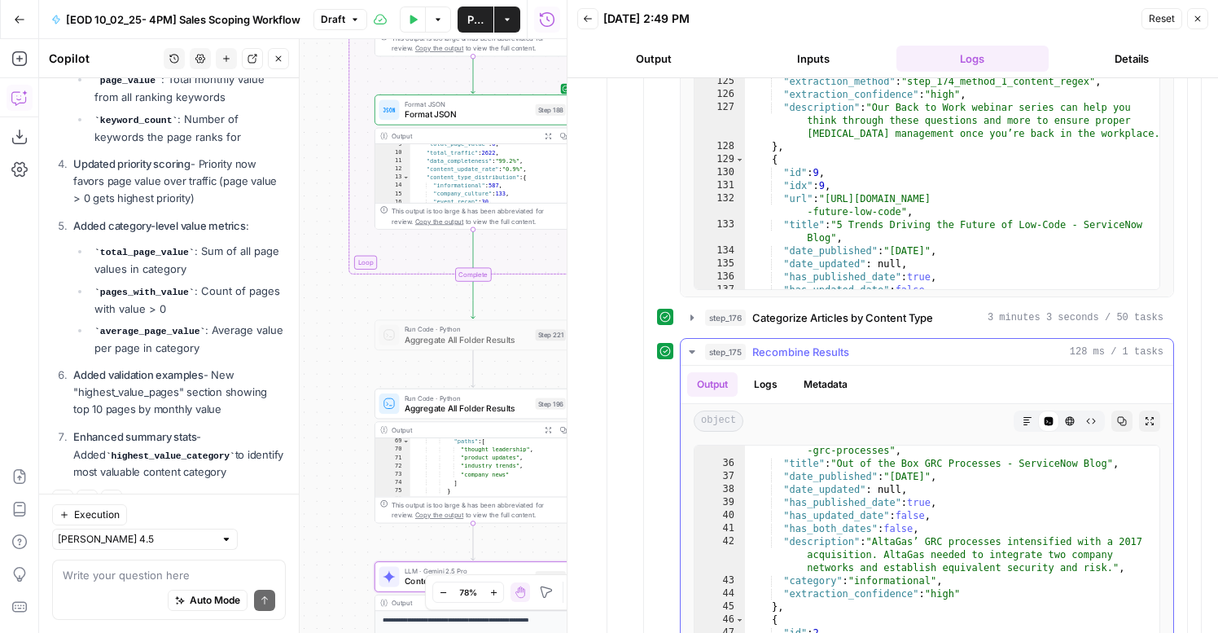
scroll to position [2399, 0]
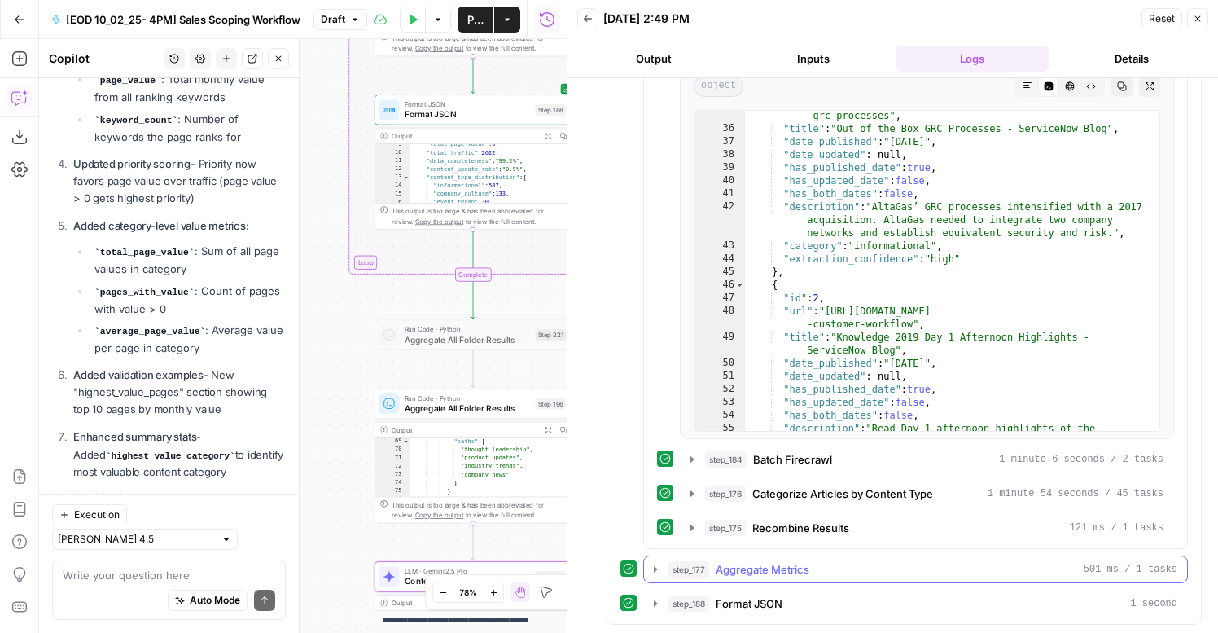
click at [730, 567] on span "Aggregate Metrics" at bounding box center [763, 569] width 94 height 16
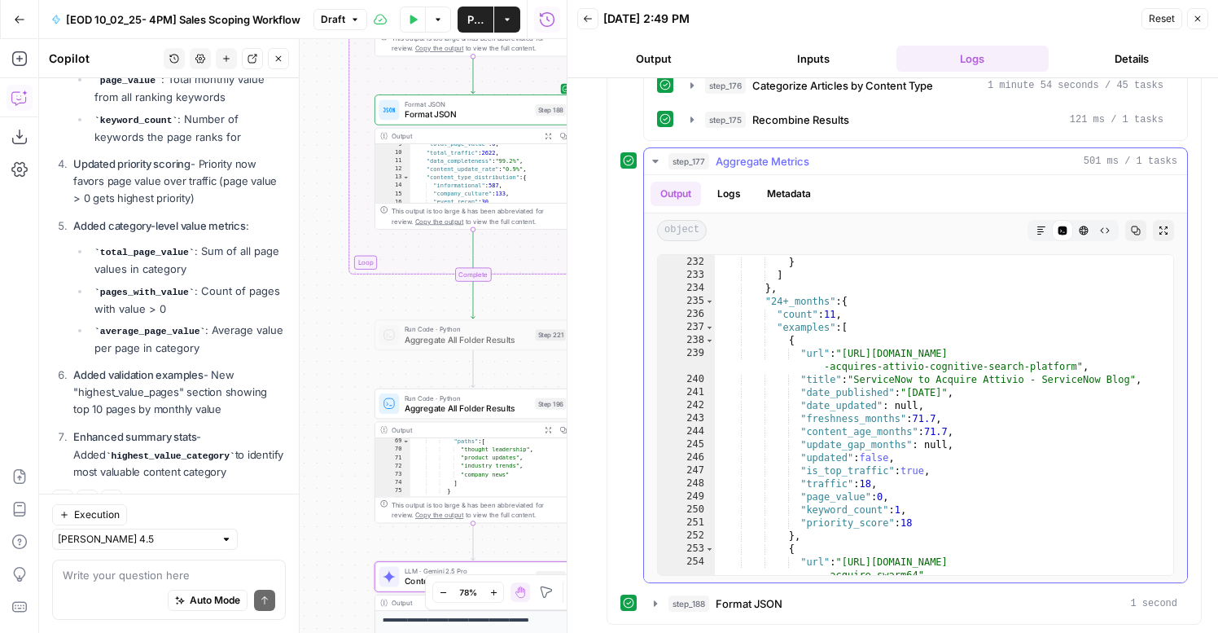
scroll to position [205, 0]
click at [919, 433] on div ""priority_score" : -1 } ] } , "24+_months" : { "count" : 11 , "examples" : [ { …" at bounding box center [944, 421] width 458 height 359
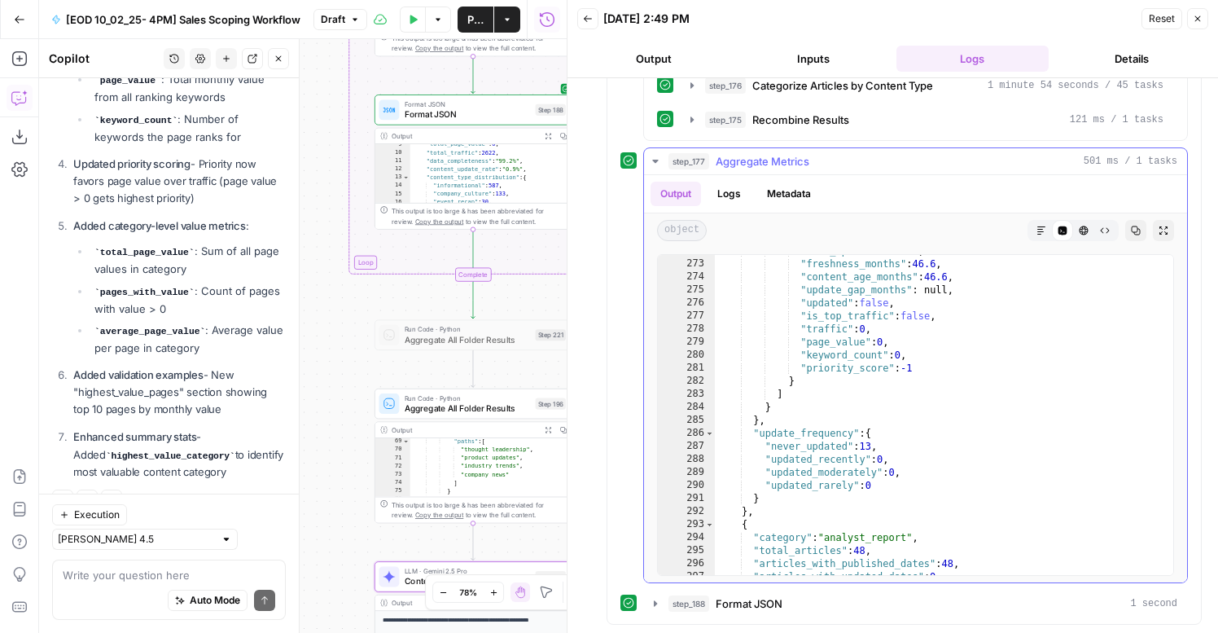
scroll to position [244, 0]
click at [852, 392] on div ""freshness_months" : 46.6 , "content_age_months" : 46.6 , "update_gap_months" :…" at bounding box center [944, 427] width 458 height 346
type textarea "*"
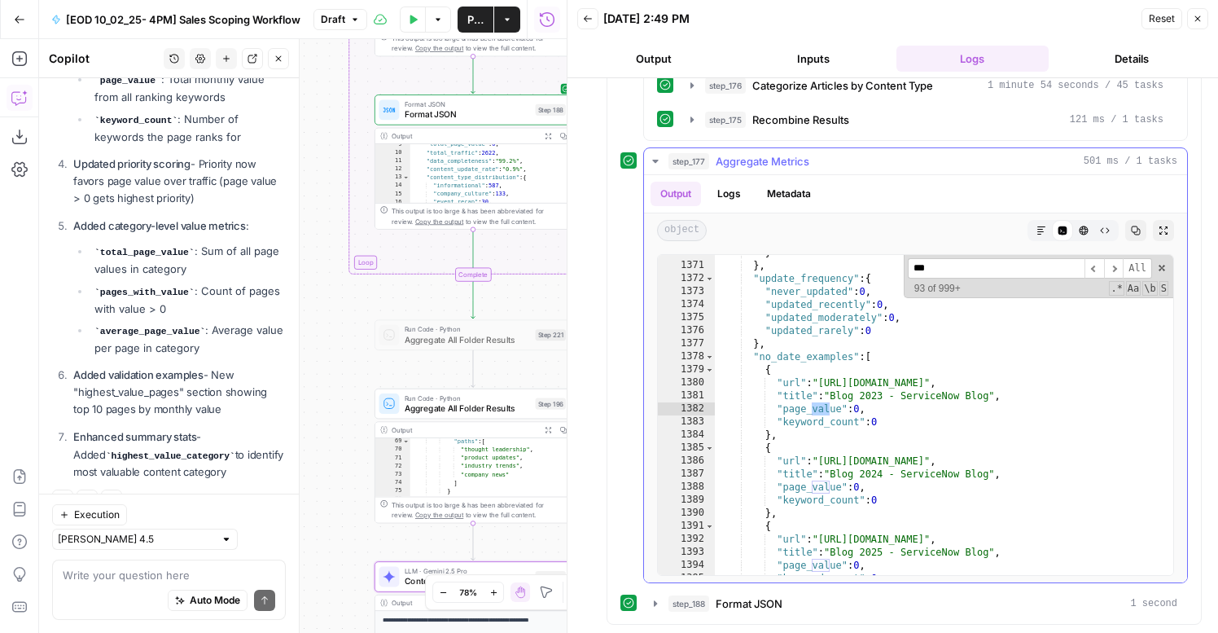
scroll to position [1266, 0]
type input "***"
click at [775, 614] on button "step_188 Format JSON 1 second" at bounding box center [915, 603] width 543 height 26
click at [1157, 266] on span at bounding box center [1161, 267] width 11 height 11
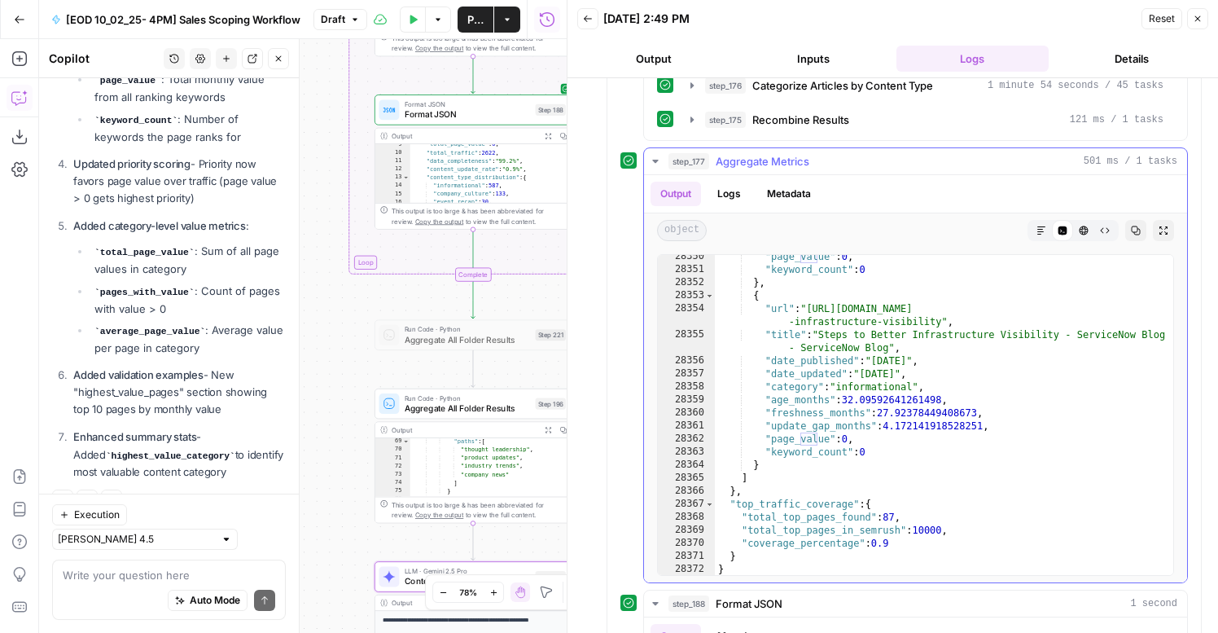
scroll to position [2811, 0]
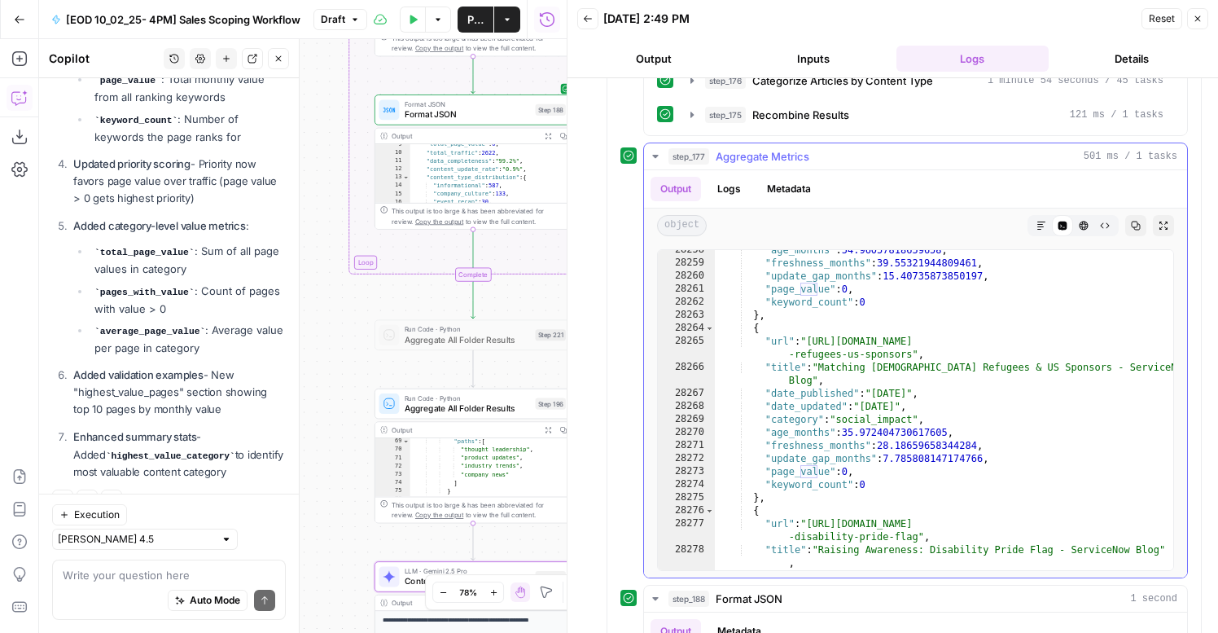
click at [1089, 392] on div ""age_months" : 54.96057818659658 , "freshness_months" : 39.55321944809461 , "up…" at bounding box center [944, 416] width 458 height 346
type textarea "*"
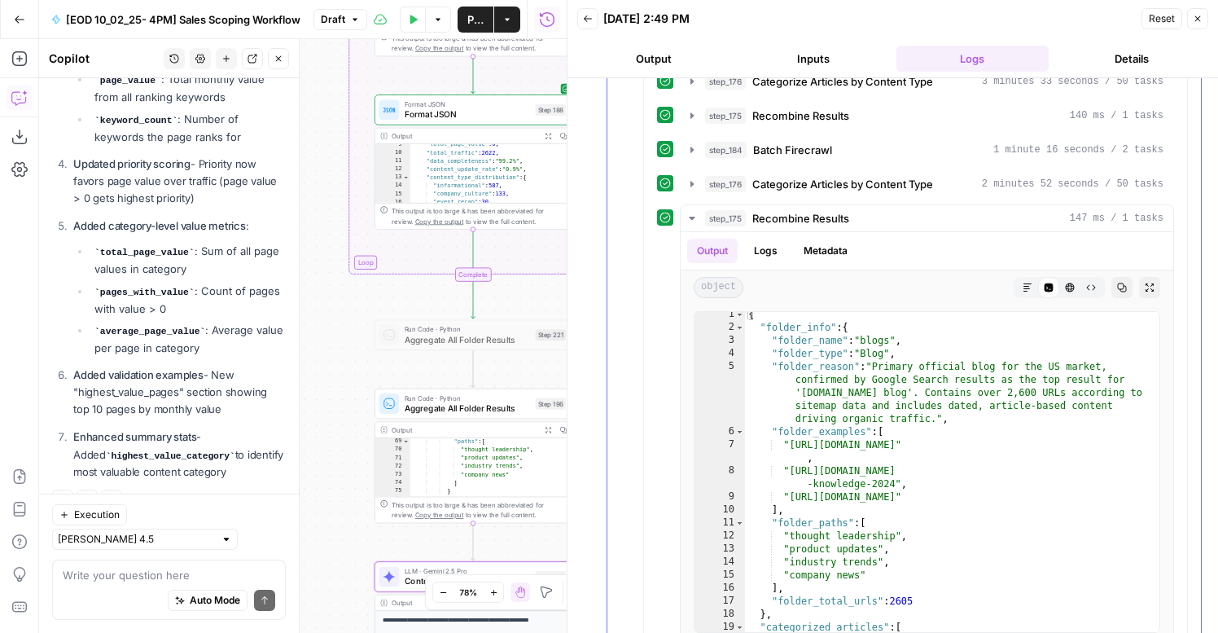
scroll to position [1191, 0]
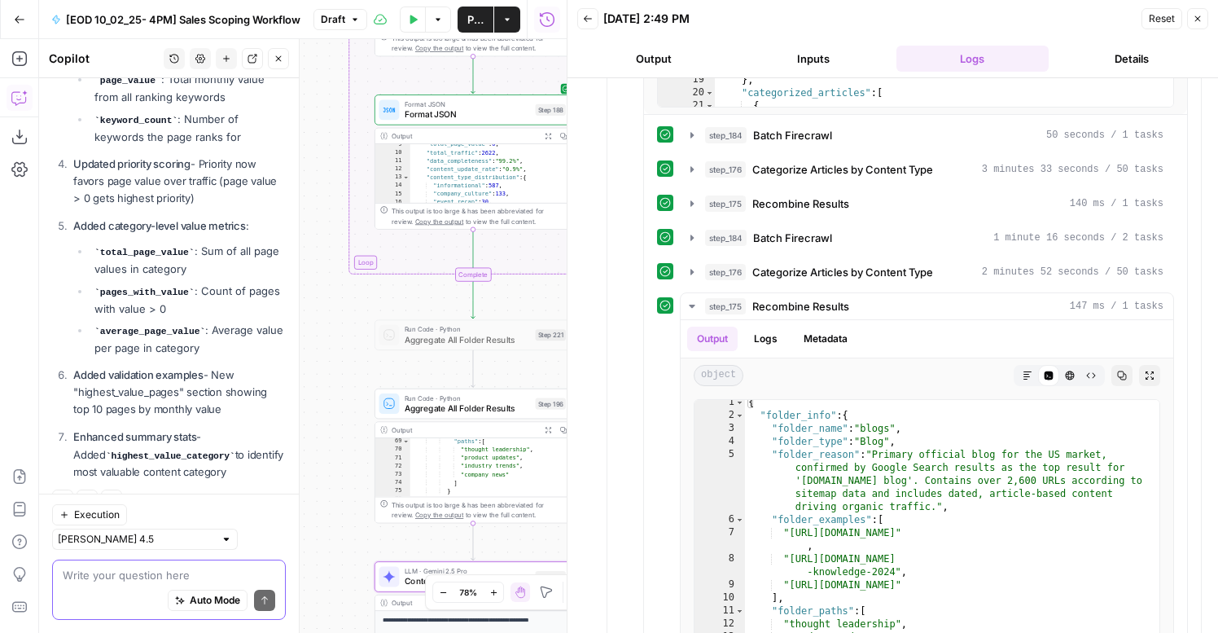
click at [94, 579] on textarea at bounding box center [169, 575] width 213 height 16
click at [100, 577] on textarea "c" at bounding box center [169, 575] width 213 height 16
click at [112, 572] on textarea "c" at bounding box center [169, 575] width 213 height 16
click at [128, 576] on textarea "c" at bounding box center [169, 575] width 213 height 16
type textarea "check again"
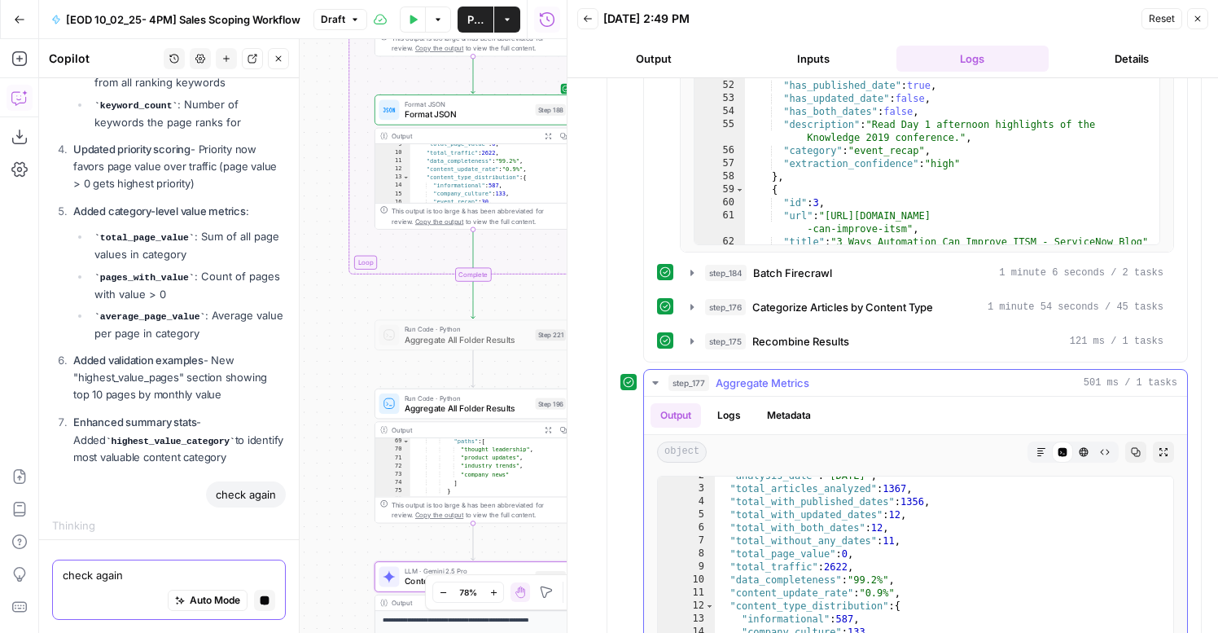
scroll to position [2615, 0]
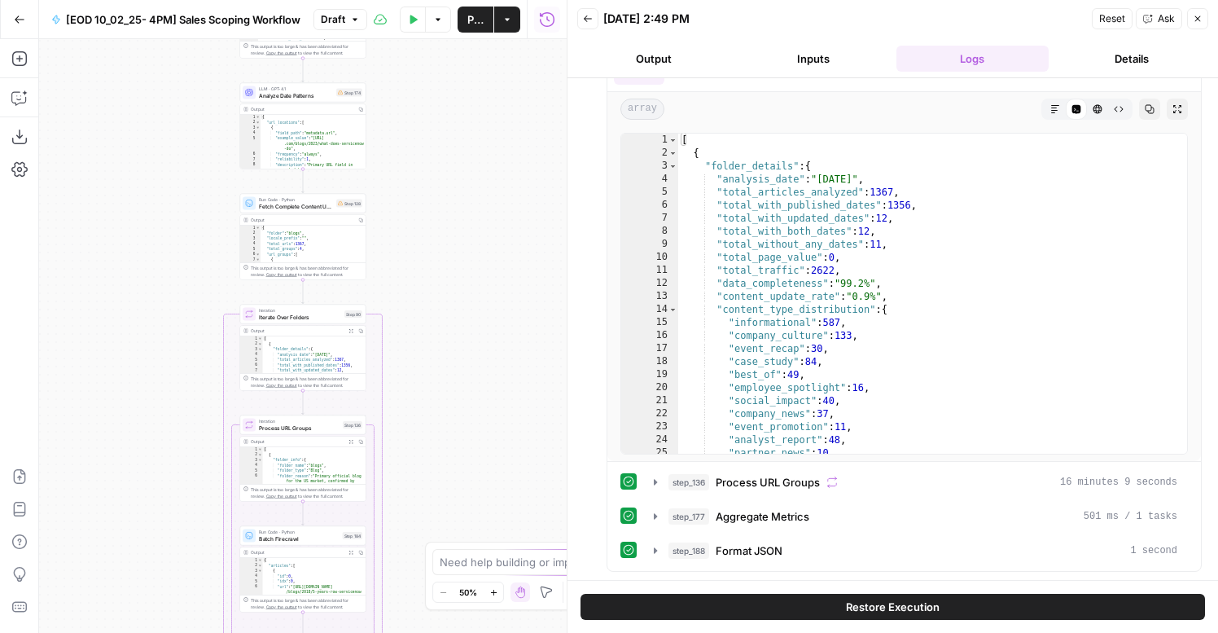
click at [816, 52] on button "Inputs" at bounding box center [813, 59] width 153 height 26
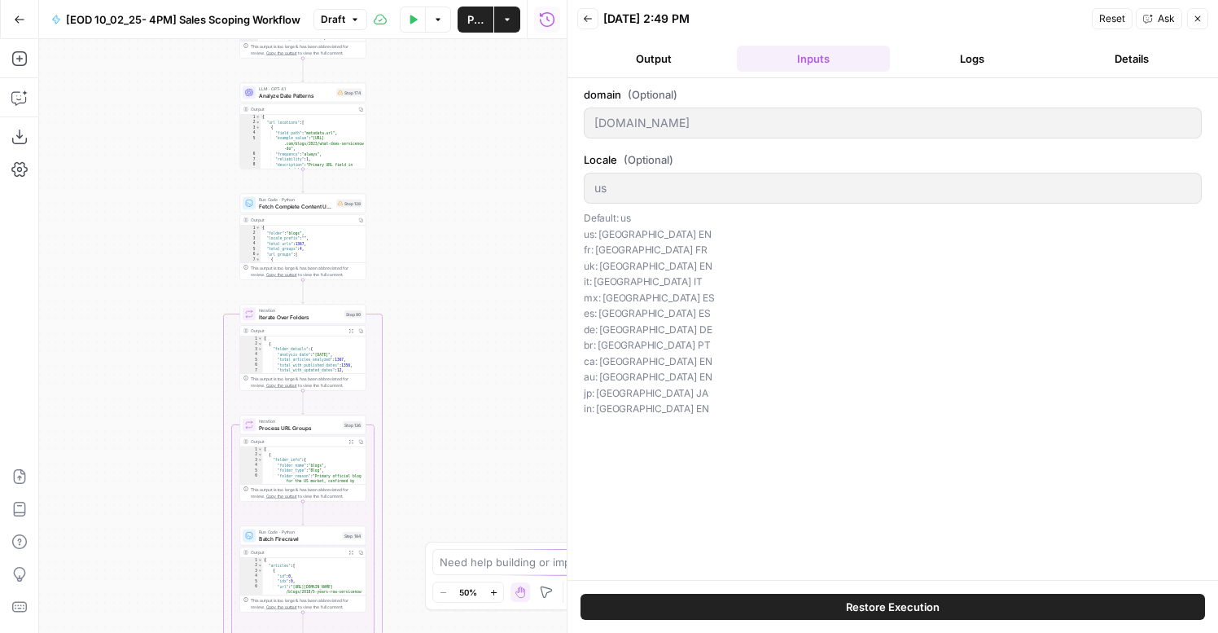
click at [925, 46] on button "Logs" at bounding box center [972, 59] width 153 height 26
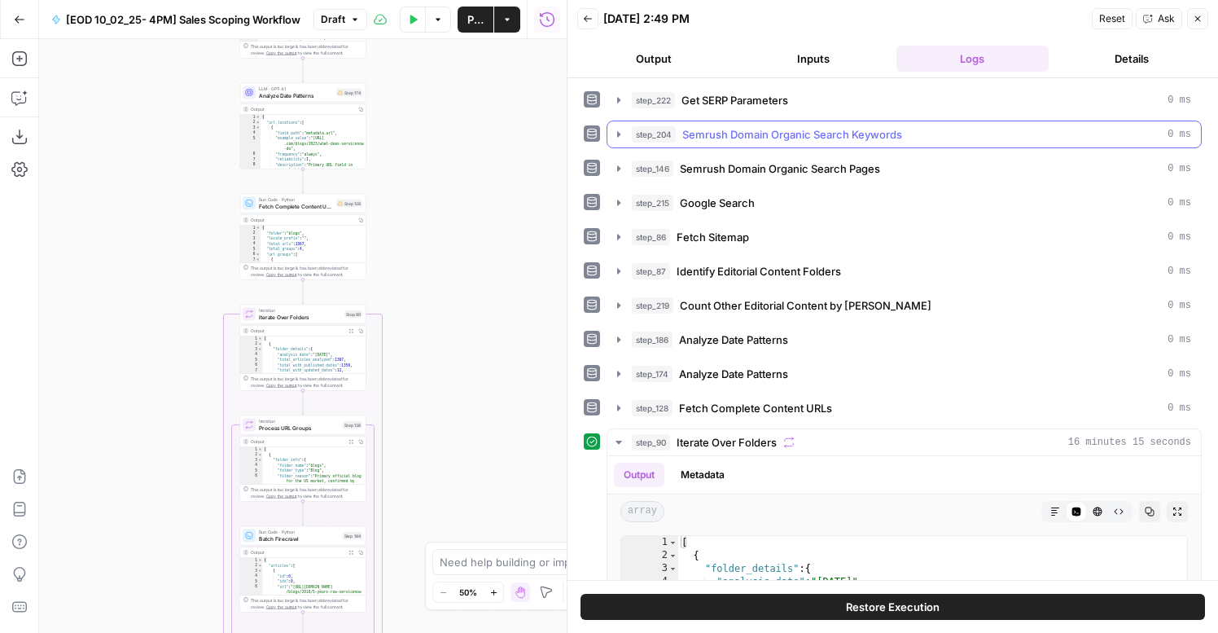
click at [780, 141] on span "Semrush Domain Organic Search Keywords" at bounding box center [792, 134] width 220 height 16
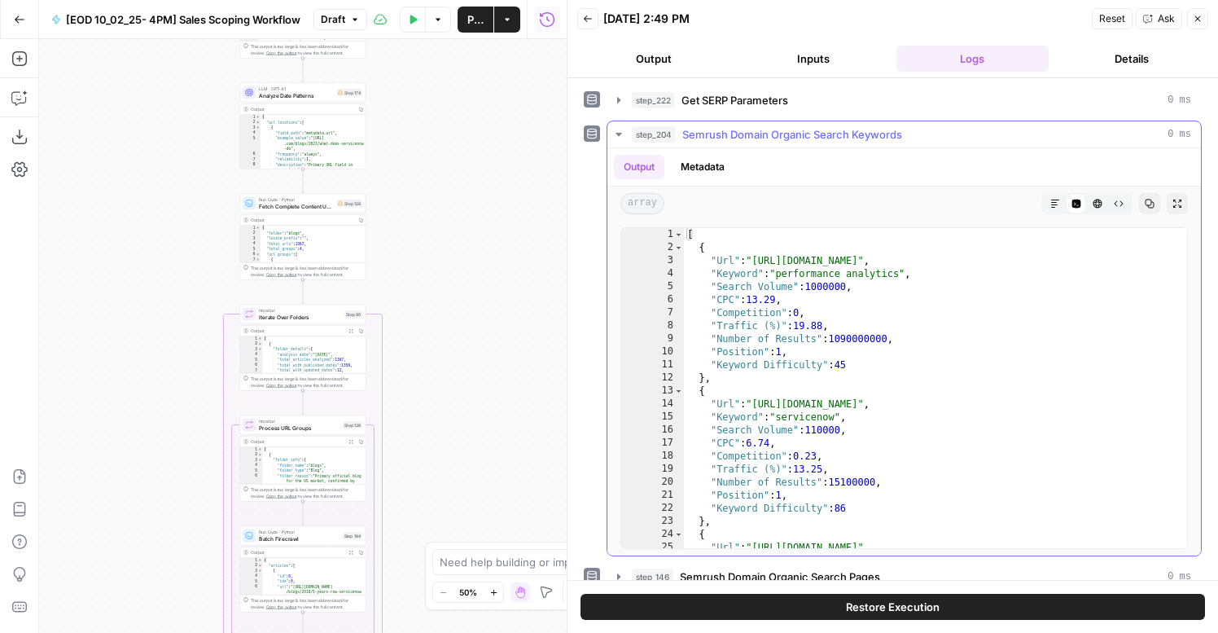
type textarea "**********"
click at [772, 262] on div "[ { "Url" : "https://www.servicenow.com/products/performance-analytics.html" , …" at bounding box center [935, 401] width 503 height 346
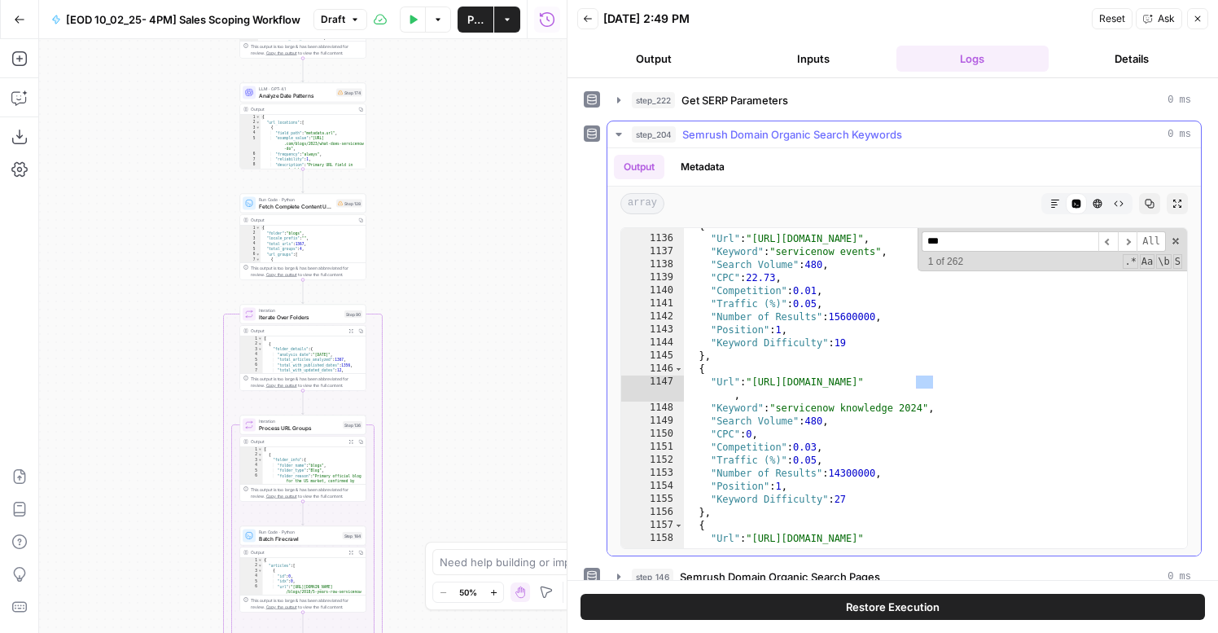
scroll to position [261, 0]
type input "****"
click at [673, 139] on span "step_204" at bounding box center [654, 134] width 44 height 16
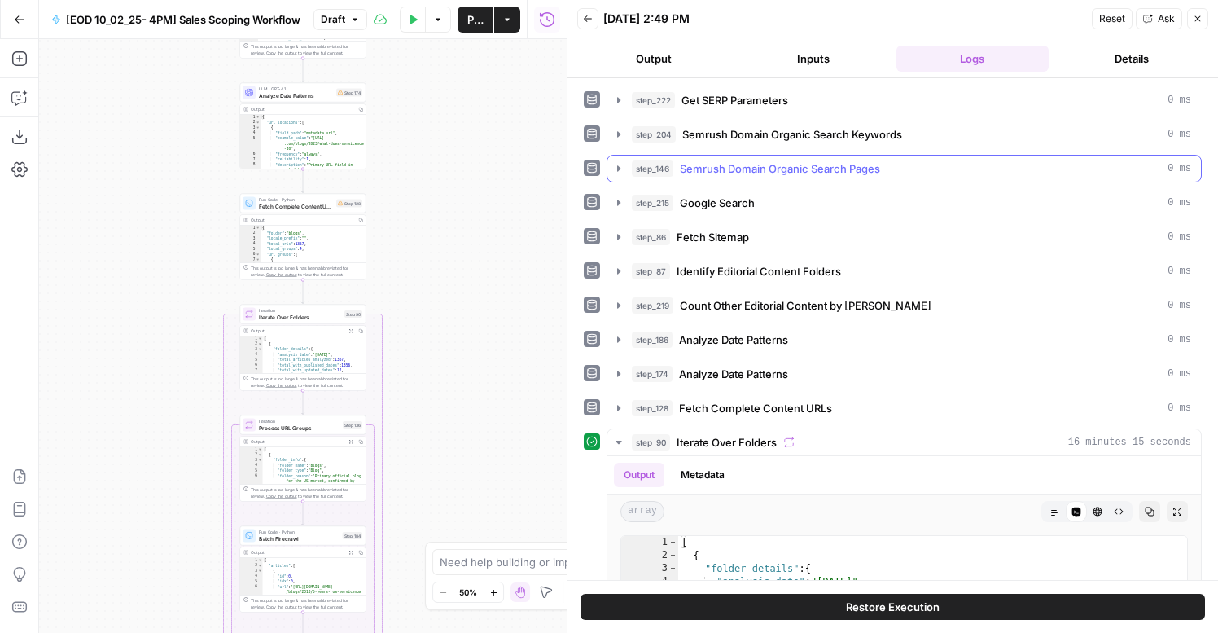
click at [701, 170] on span "Semrush Domain Organic Search Pages" at bounding box center [780, 168] width 200 height 16
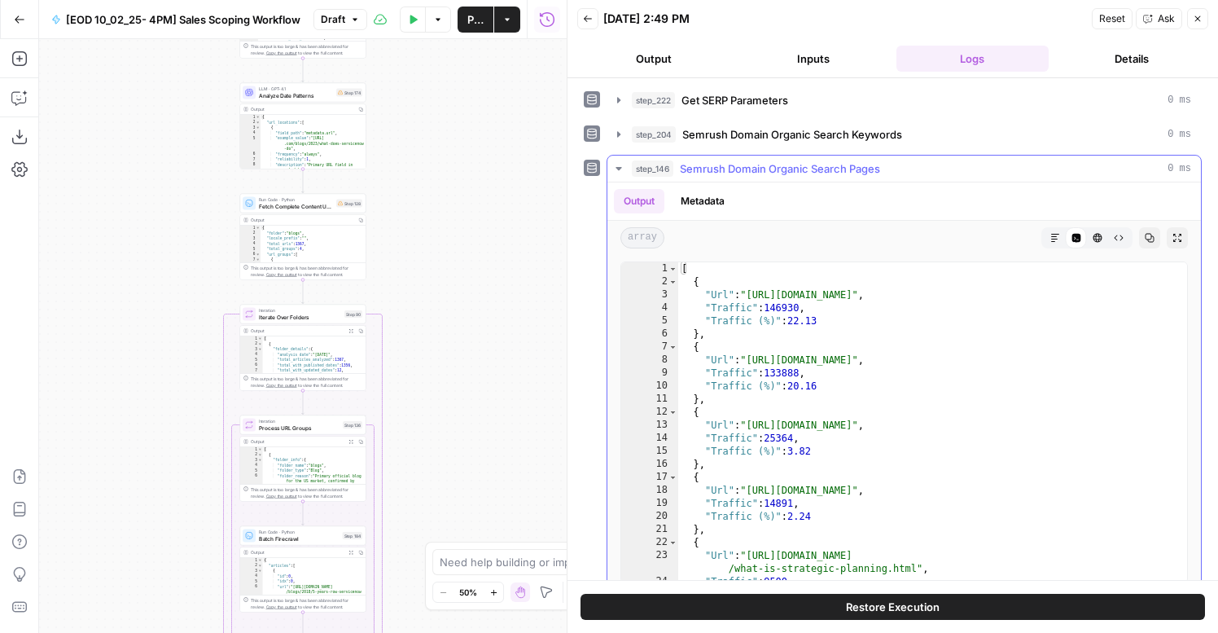
type textarea "**********"
click at [784, 302] on div "[ { "Url" : "https://www.servicenow.com/" , "Traffic" : 146930 , "Traffic (%)" …" at bounding box center [932, 435] width 509 height 346
click at [873, 301] on div "[ { "Url" : "https://www.servicenow.com/" , "Traffic" : 146930 , "Traffic (%)" …" at bounding box center [932, 435] width 509 height 346
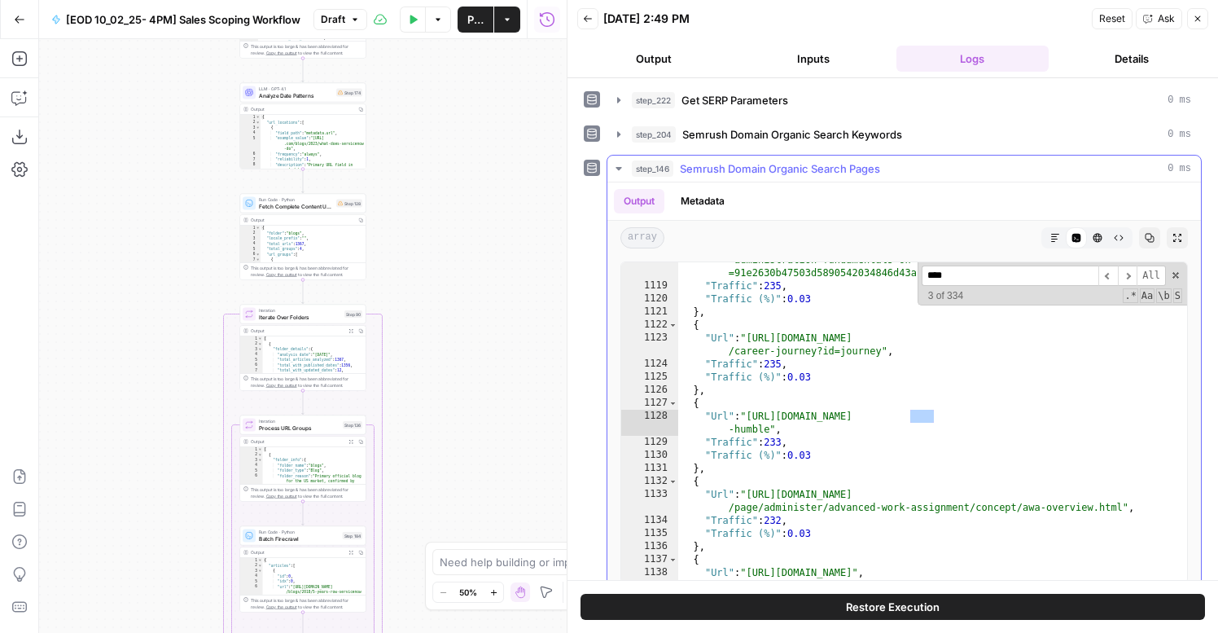
scroll to position [546, 0]
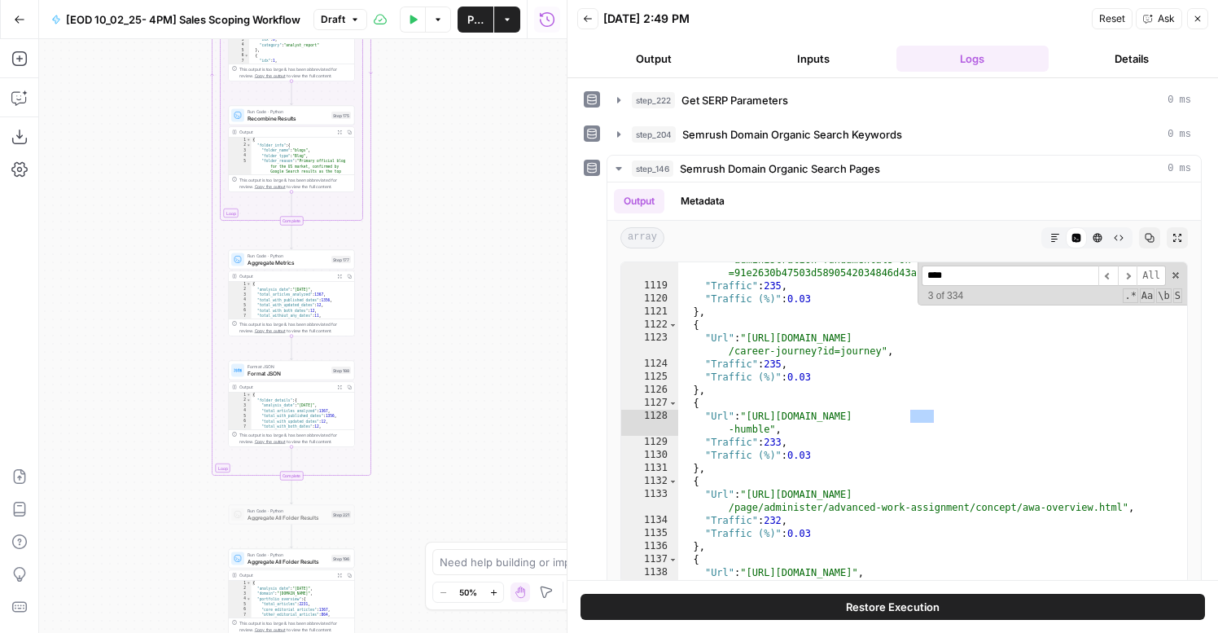
type input "****"
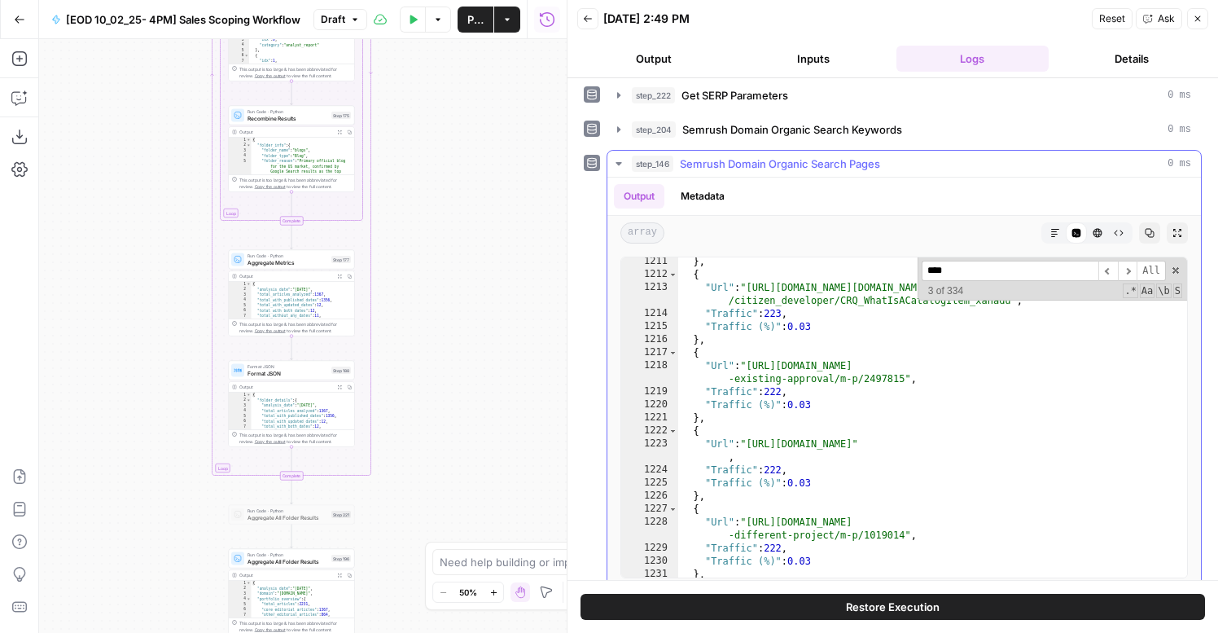
scroll to position [594, 0]
click at [813, 361] on div "} , { "Url" : "https://developer.servicenow.com/dev.do#!/learn/learning-plans/x…" at bounding box center [932, 428] width 509 height 346
type textarea "*"
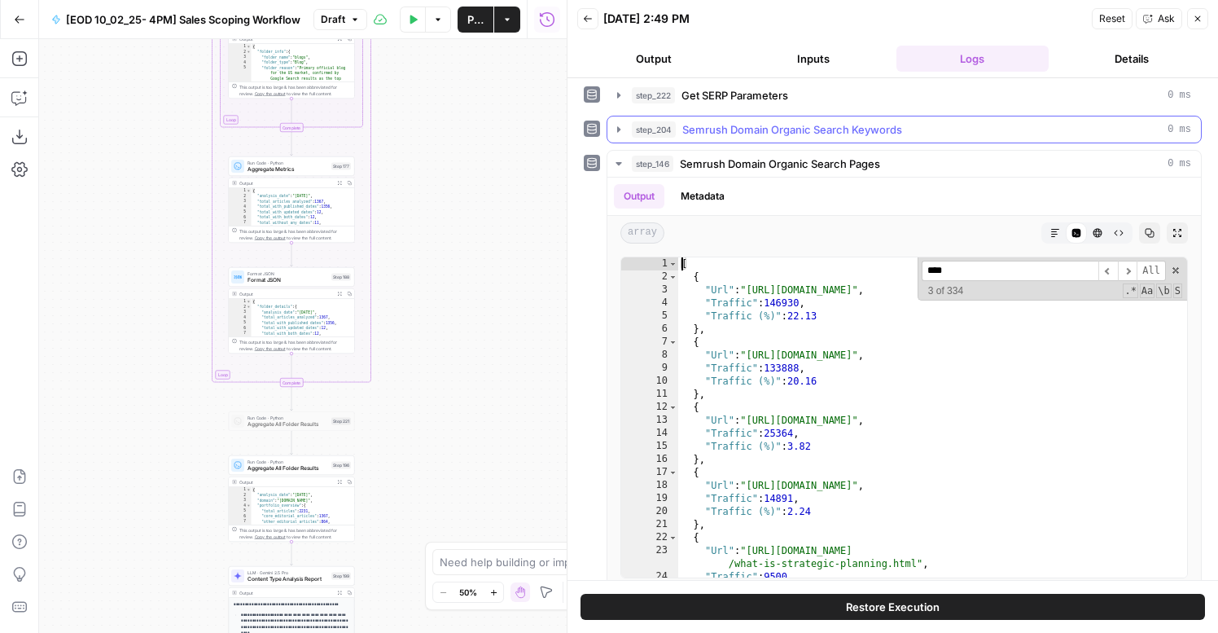
click at [685, 107] on button "step_222 Get SERP Parameters 0 ms" at bounding box center [904, 95] width 594 height 26
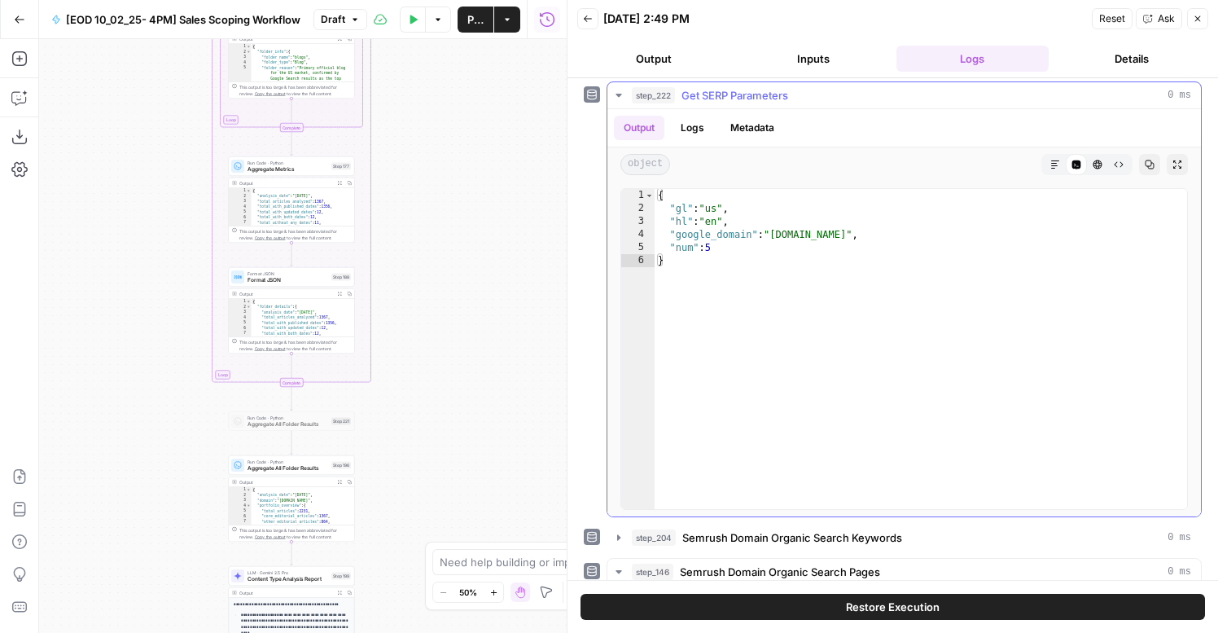
click at [698, 104] on button "step_222 Get SERP Parameters 0 ms" at bounding box center [904, 95] width 594 height 26
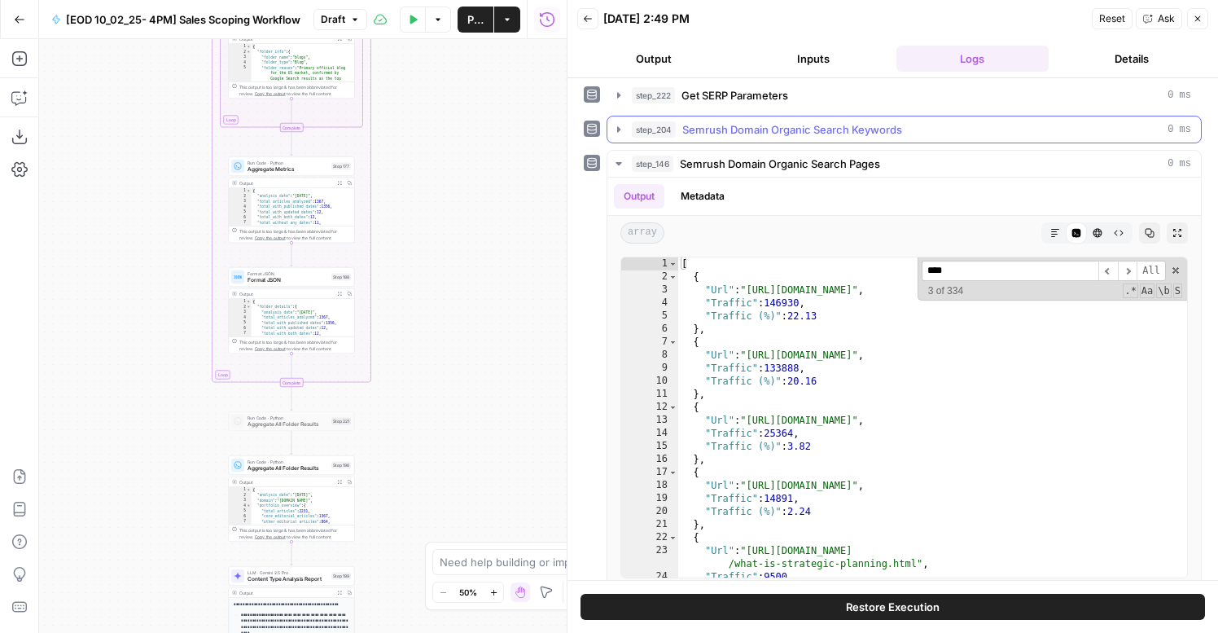
click at [690, 119] on button "step_204 Semrush Domain Organic Search Keywords 0 ms" at bounding box center [904, 129] width 594 height 26
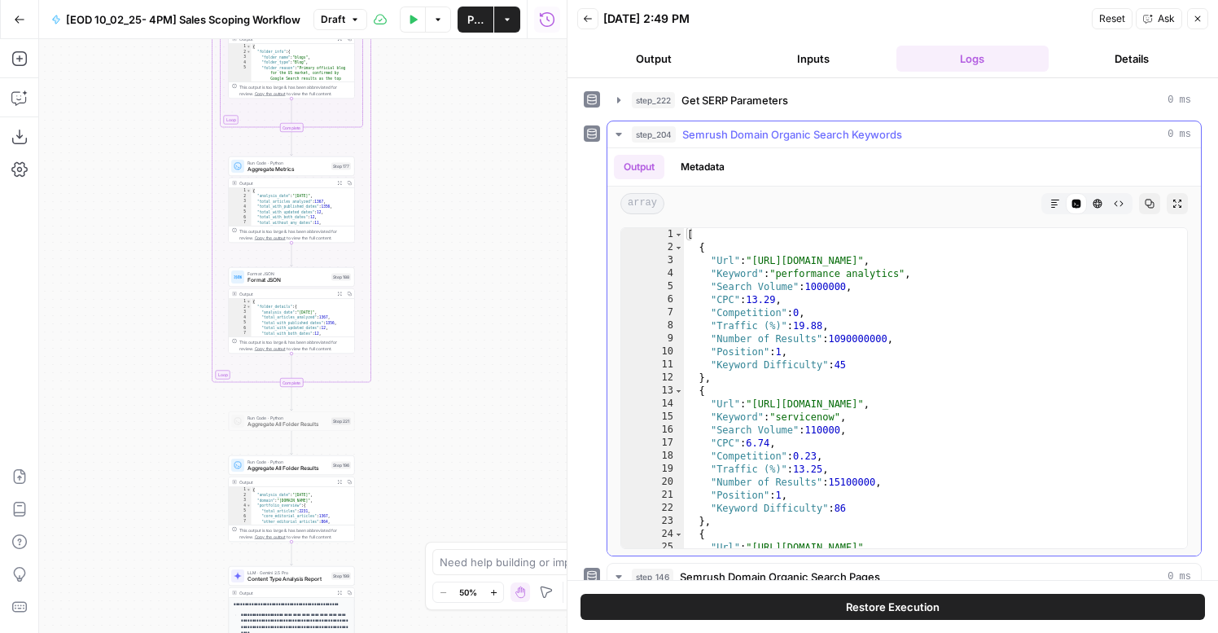
click at [827, 253] on div "[ { "Url" : "https://www.servicenow.com/products/performance-analytics.html" , …" at bounding box center [935, 401] width 503 height 346
drag, startPoint x: 772, startPoint y: 261, endPoint x: 1079, endPoint y: 265, distance: 307.0
click at [1079, 265] on div "[ { "Url" : "https://www.servicenow.com/products/performance-analytics.html" , …" at bounding box center [935, 401] width 503 height 346
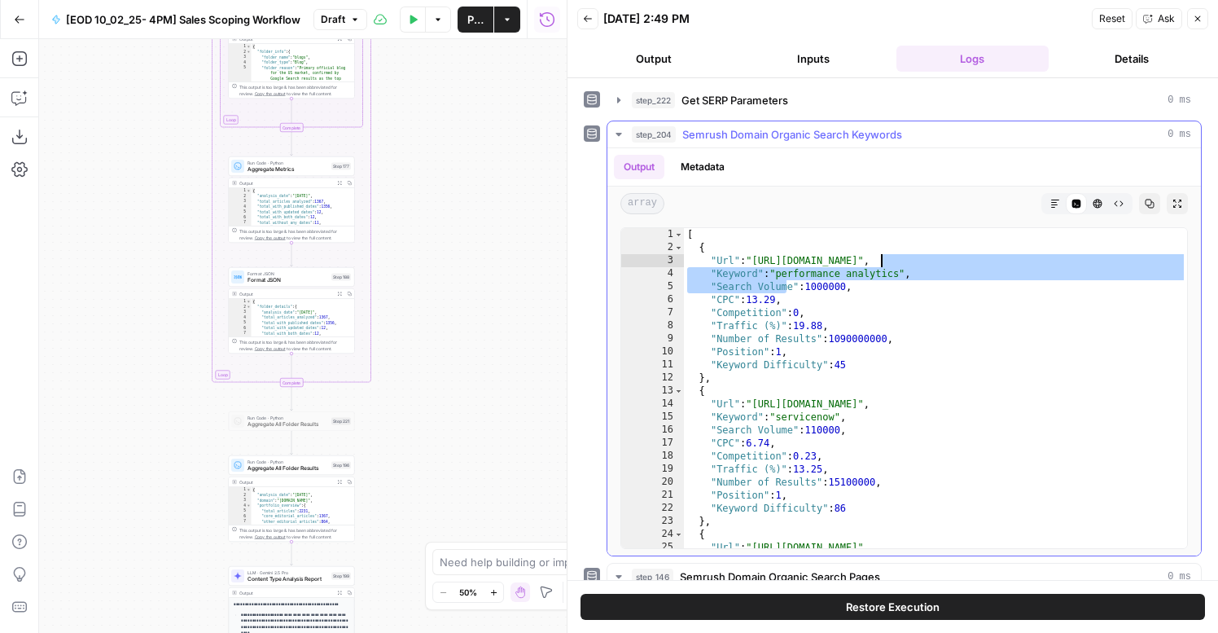
drag, startPoint x: 787, startPoint y: 281, endPoint x: 872, endPoint y: 268, distance: 85.7
click at [872, 268] on div "[ { "Url" : "https://www.servicenow.com/products/performance-analytics.html" , …" at bounding box center [935, 401] width 503 height 346
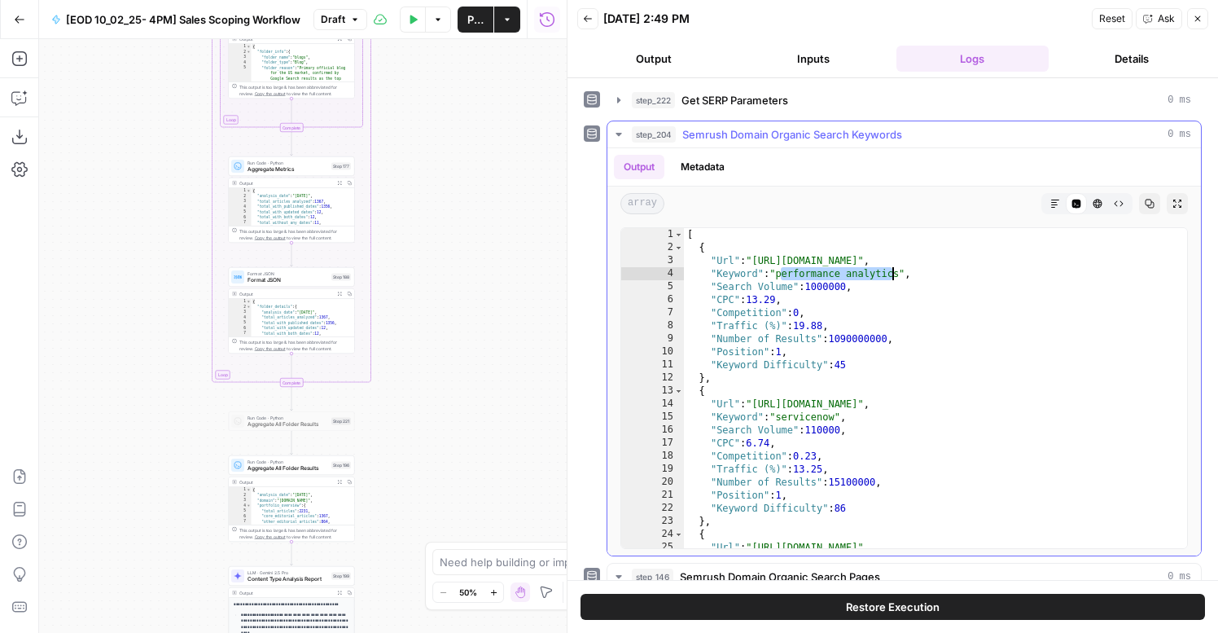
drag, startPoint x: 783, startPoint y: 271, endPoint x: 895, endPoint y: 269, distance: 111.6
click at [895, 269] on div "[ { "Url" : "https://www.servicenow.com/products/performance-analytics.html" , …" at bounding box center [935, 401] width 503 height 346
drag, startPoint x: 784, startPoint y: 353, endPoint x: 700, endPoint y: 352, distance: 83.9
click at [700, 352] on div "[ { "Url" : "https://www.servicenow.com/products/performance-analytics.html" , …" at bounding box center [935, 401] width 503 height 346
drag, startPoint x: 904, startPoint y: 277, endPoint x: 782, endPoint y: 275, distance: 122.1
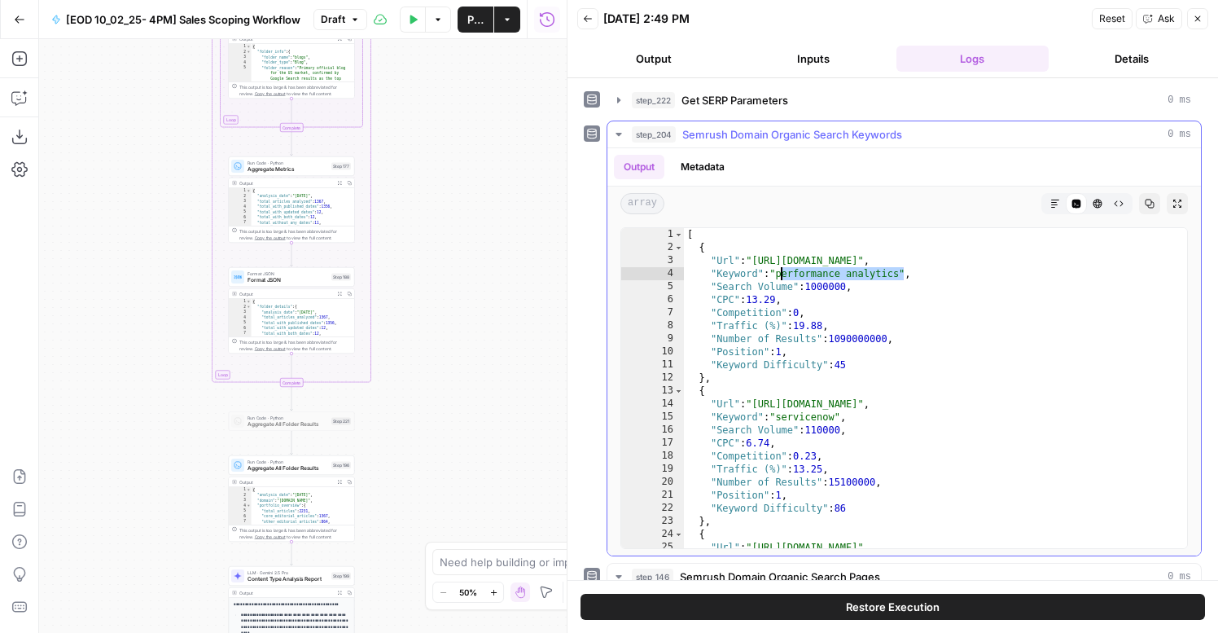
click at [782, 275] on div "[ { "Url" : "https://www.servicenow.com/products/performance-analytics.html" , …" at bounding box center [935, 401] width 503 height 346
drag, startPoint x: 731, startPoint y: 304, endPoint x: 781, endPoint y: 296, distance: 50.2
click at [781, 296] on div "[ { "Url" : "https://www.servicenow.com/products/performance-analytics.html" , …" at bounding box center [935, 401] width 503 height 346
type textarea "**********"
click at [762, 131] on span "Semrush Domain Organic Search Keywords" at bounding box center [792, 134] width 220 height 16
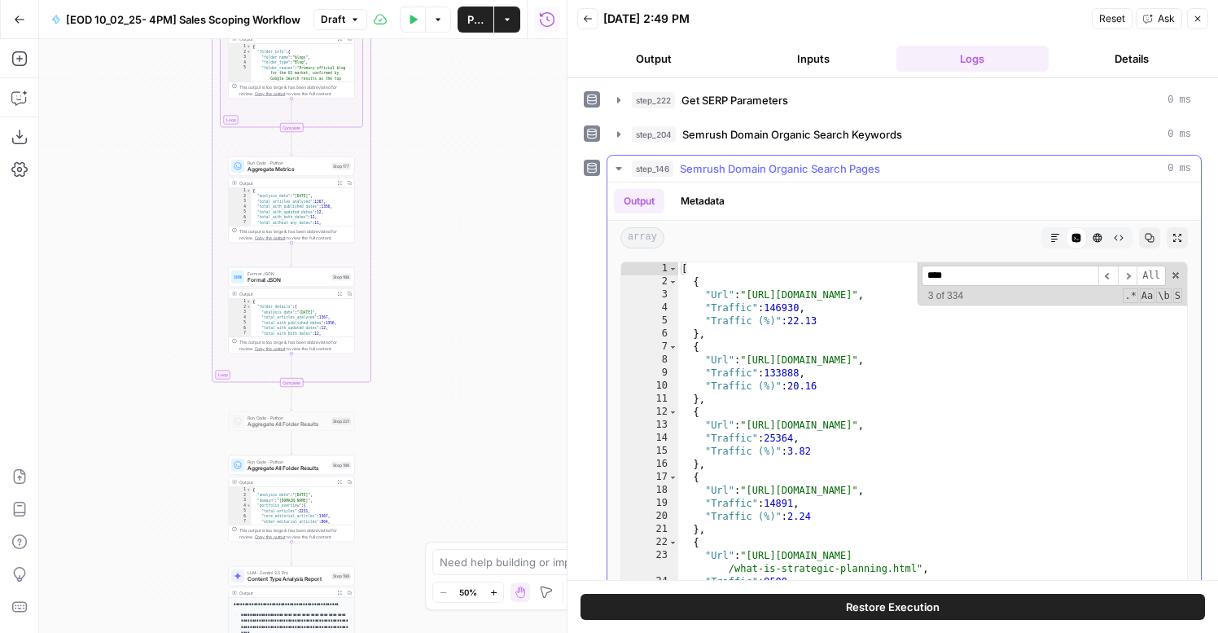
click at [740, 176] on span "Semrush Domain Organic Search Pages" at bounding box center [780, 168] width 200 height 16
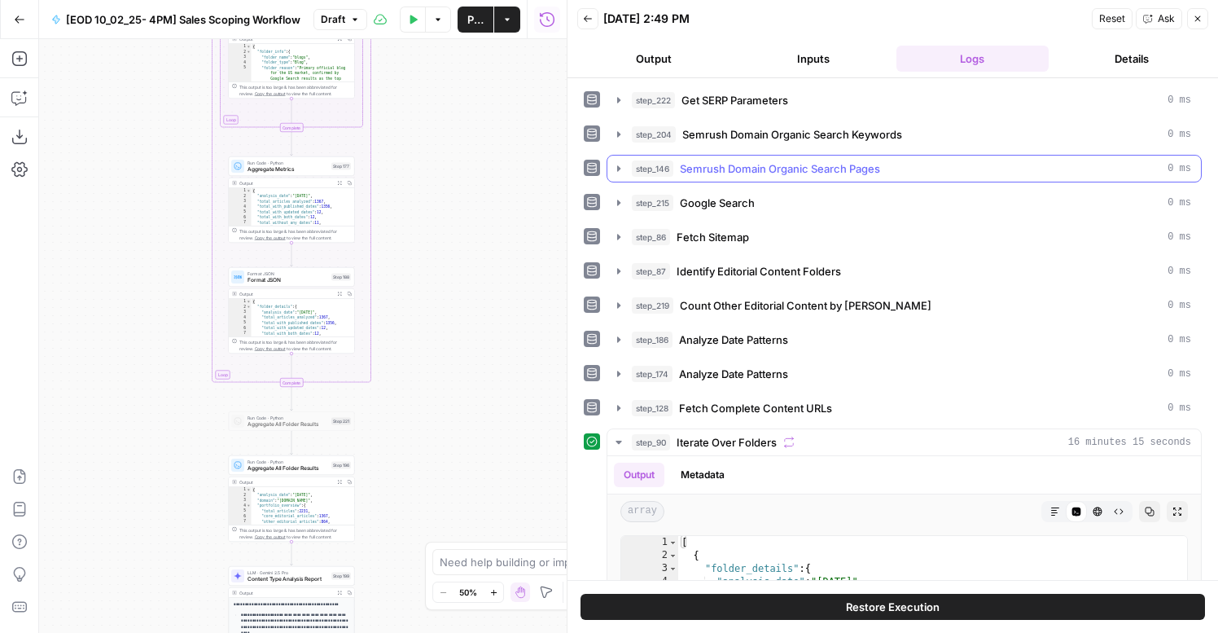
click at [759, 167] on span "Semrush Domain Organic Search Pages" at bounding box center [780, 168] width 200 height 16
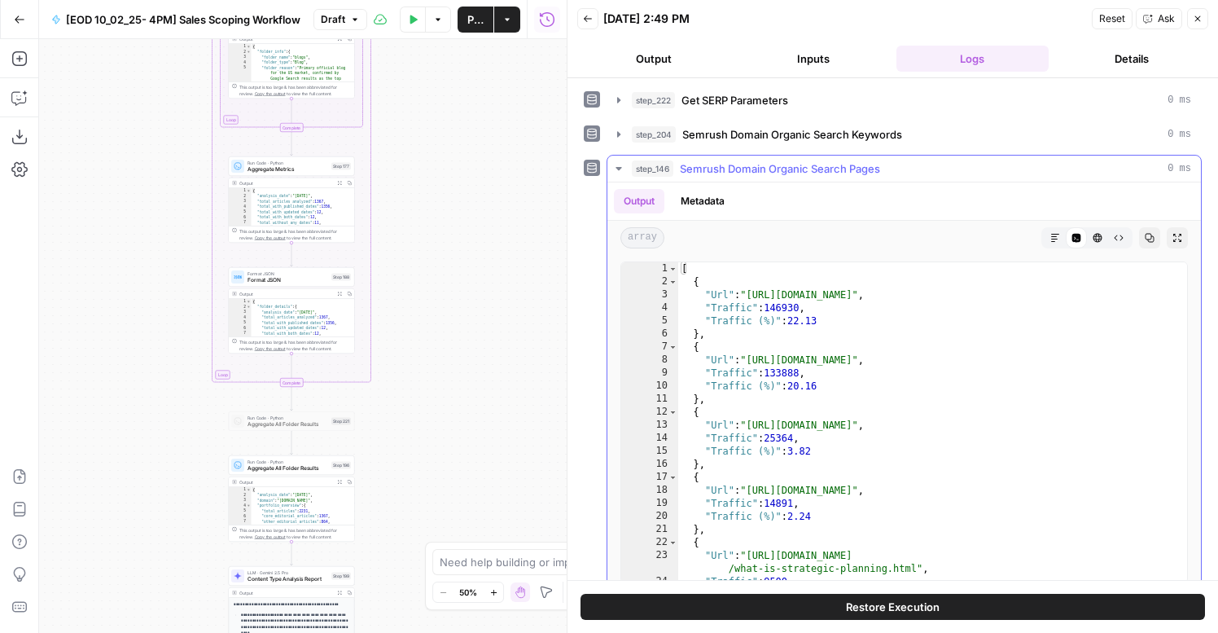
type textarea "**********"
drag, startPoint x: 771, startPoint y: 313, endPoint x: 818, endPoint y: 313, distance: 47.2
click at [818, 313] on div "[ { "Url" : "https://www.servicenow.com/" , "Traffic" : 146930 , "Traffic (%)" …" at bounding box center [932, 435] width 509 height 346
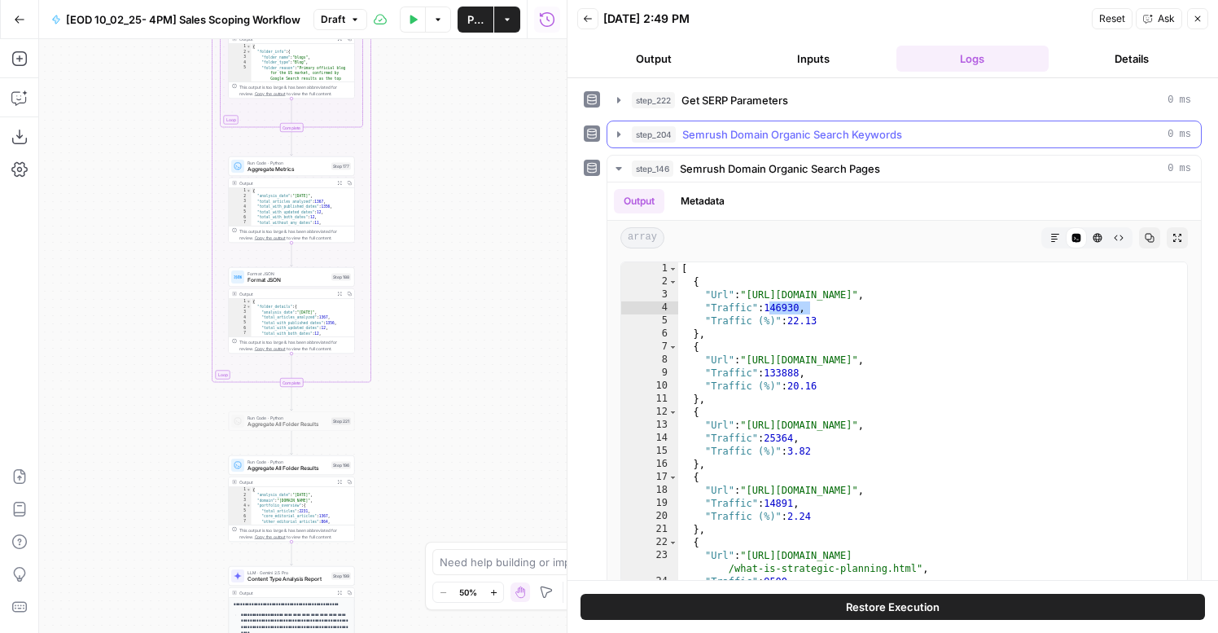
click at [765, 146] on button "step_204 Semrush Domain Organic Search Keywords 0 ms" at bounding box center [904, 134] width 594 height 26
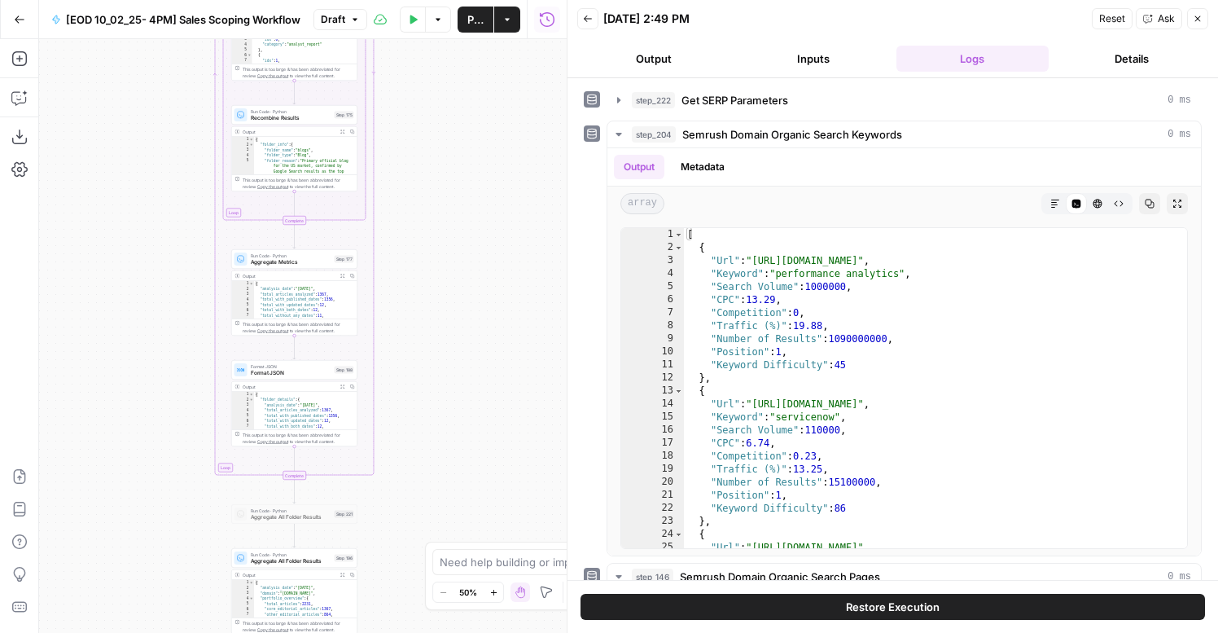
click at [288, 122] on div "Run Code · Python Recombine Results Step 175 Copy step Delete step Add Note Test" at bounding box center [294, 115] width 126 height 20
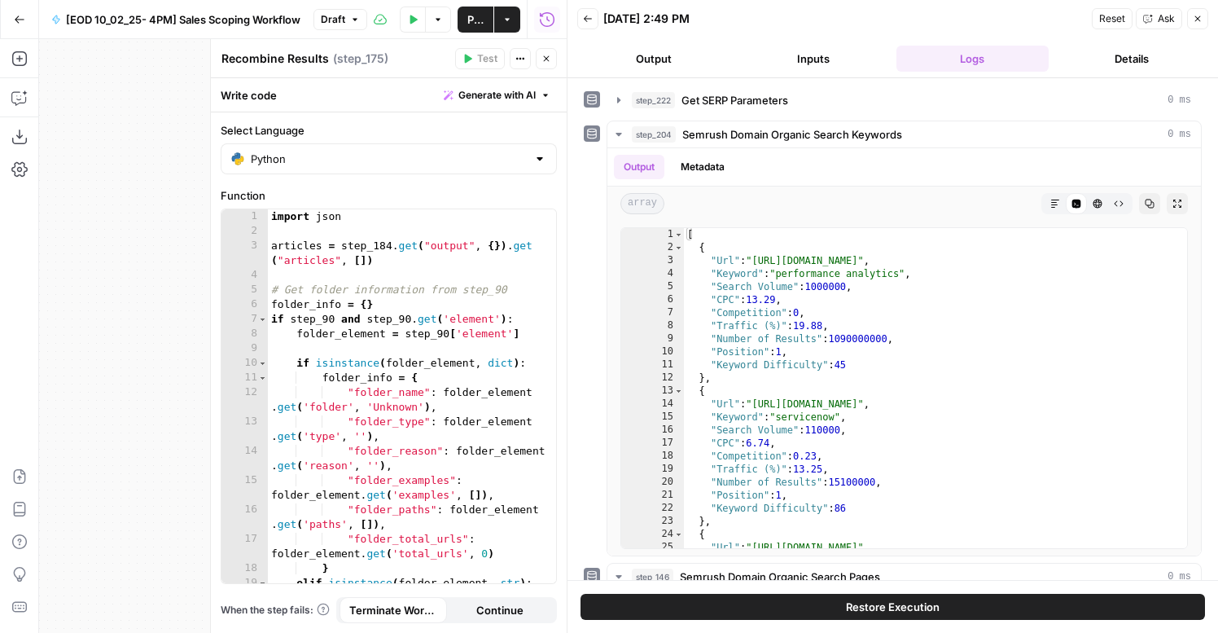
click at [550, 56] on icon "button" at bounding box center [546, 59] width 10 height 10
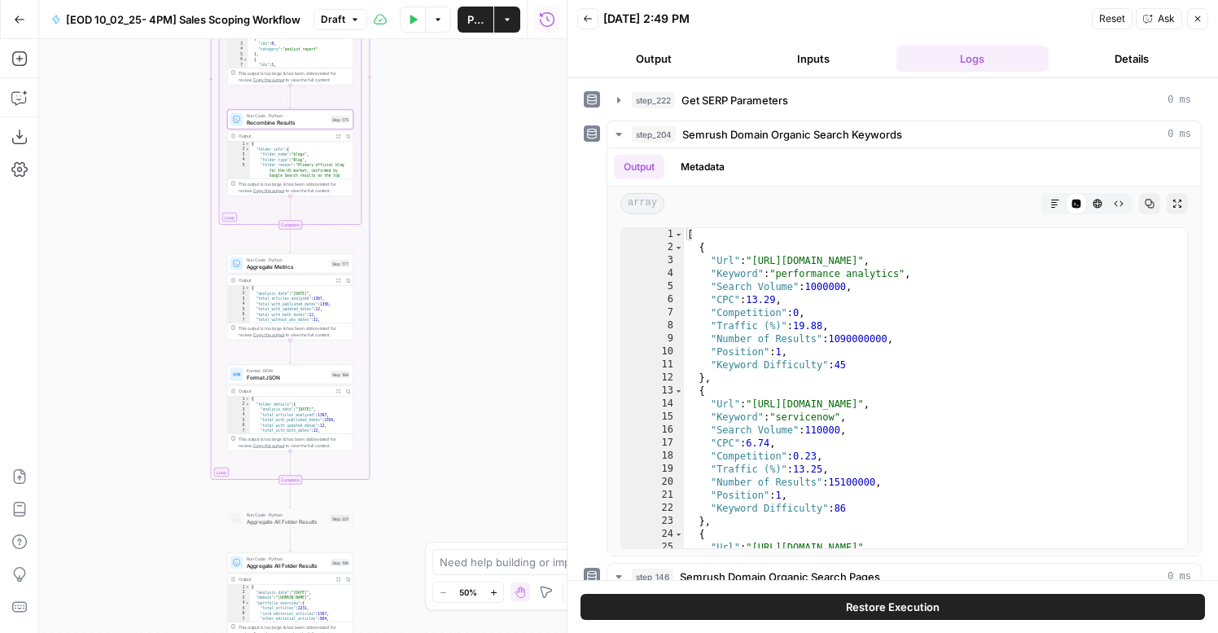
click at [302, 269] on span "Aggregate Metrics" at bounding box center [287, 266] width 81 height 8
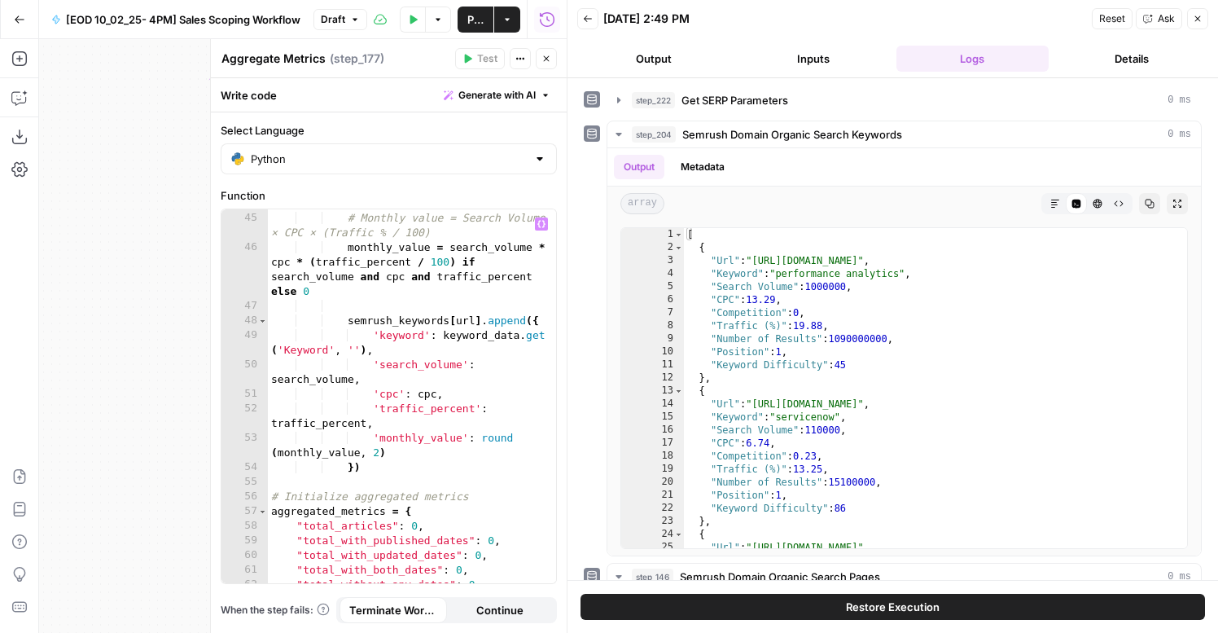
scroll to position [1012, 0]
click at [552, 68] on button "Close" at bounding box center [546, 58] width 21 height 21
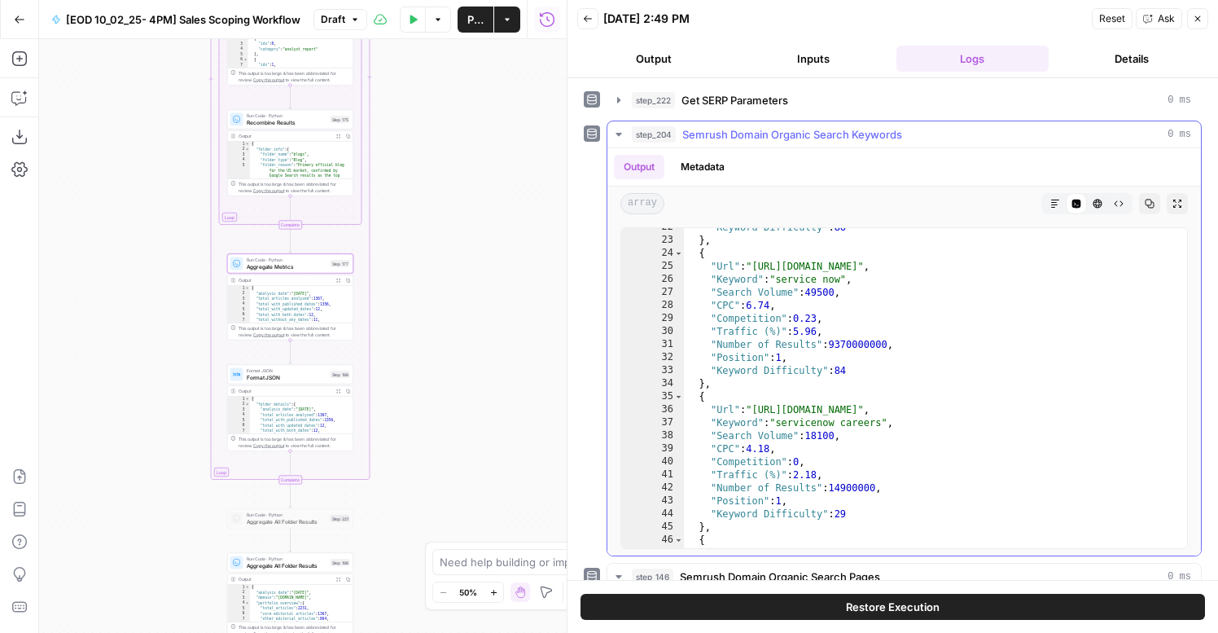
scroll to position [6, 0]
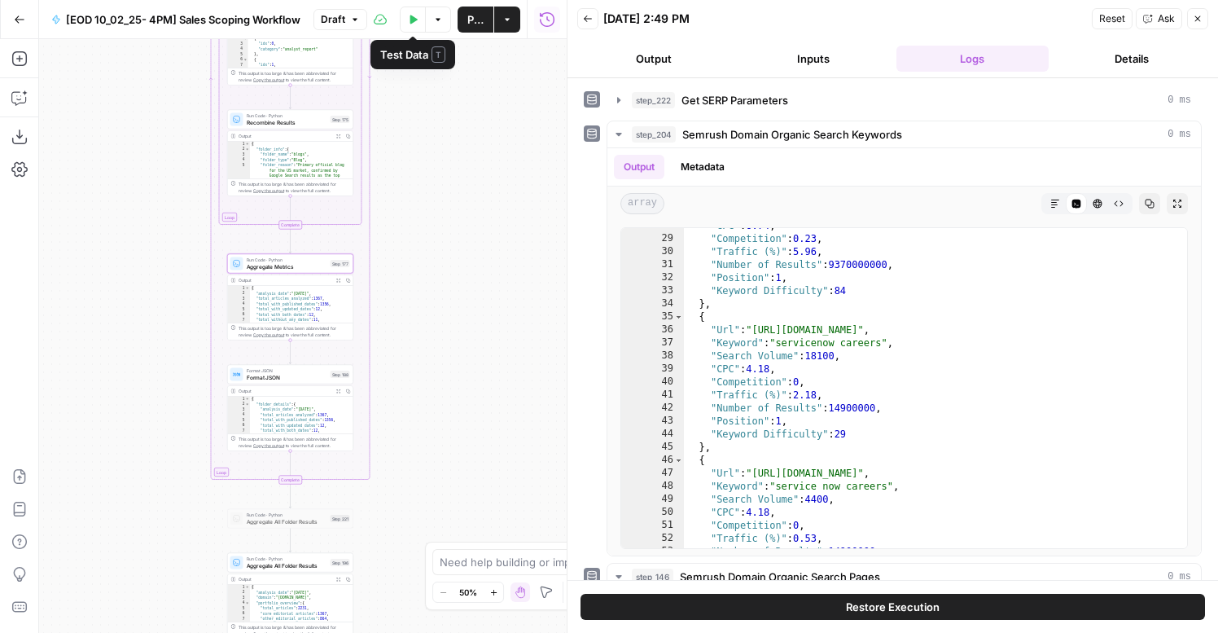
click at [408, 23] on icon "button" at bounding box center [413, 20] width 10 height 10
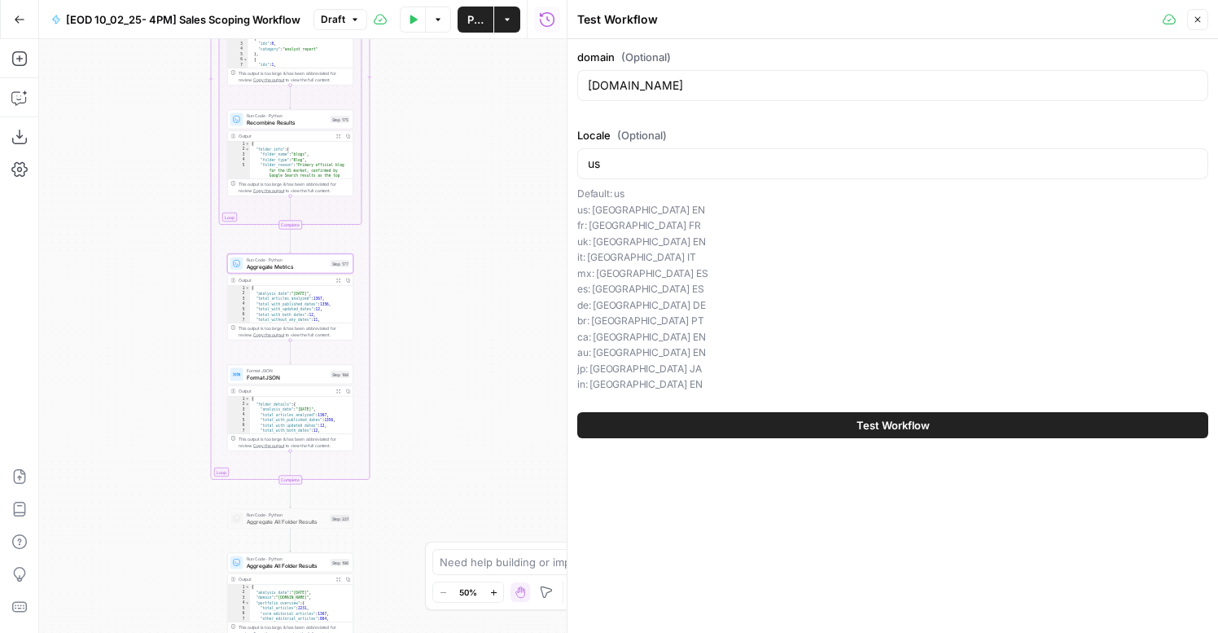
click at [1201, 20] on icon "button" at bounding box center [1198, 20] width 10 height 10
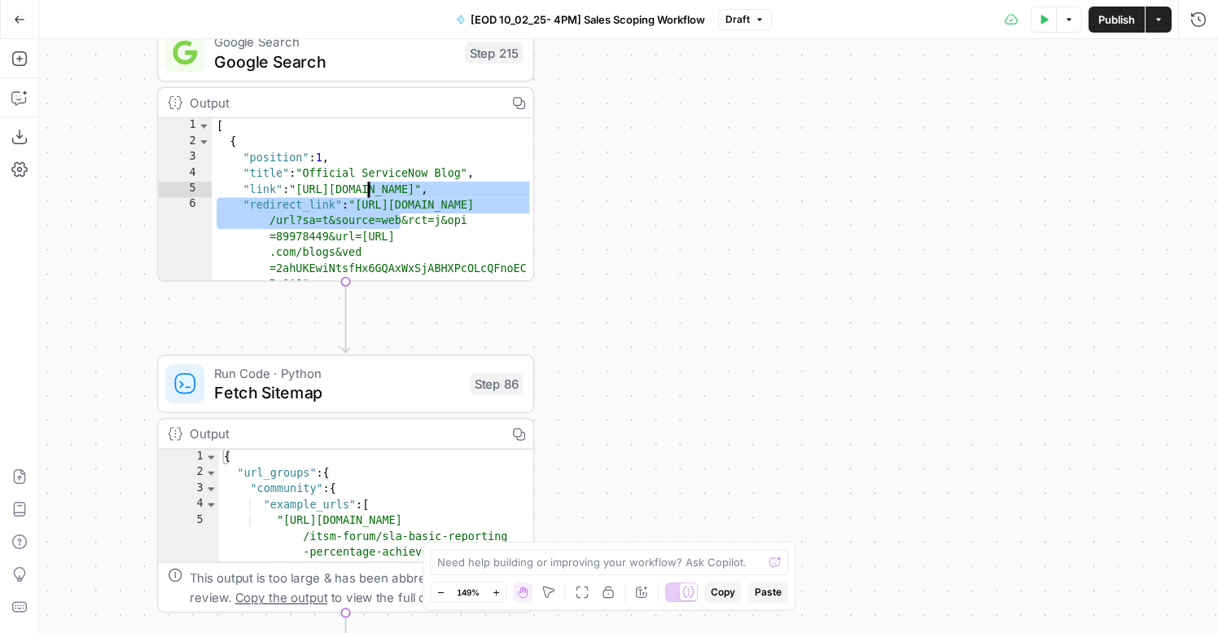
drag, startPoint x: 335, startPoint y: 185, endPoint x: 314, endPoint y: 167, distance: 27.1
click at [314, 167] on div "[ { "position" : 1 , "title" : "Official ServiceNow Blog" , "link" : "https://w…" at bounding box center [373, 224] width 322 height 212
type textarea "**********"
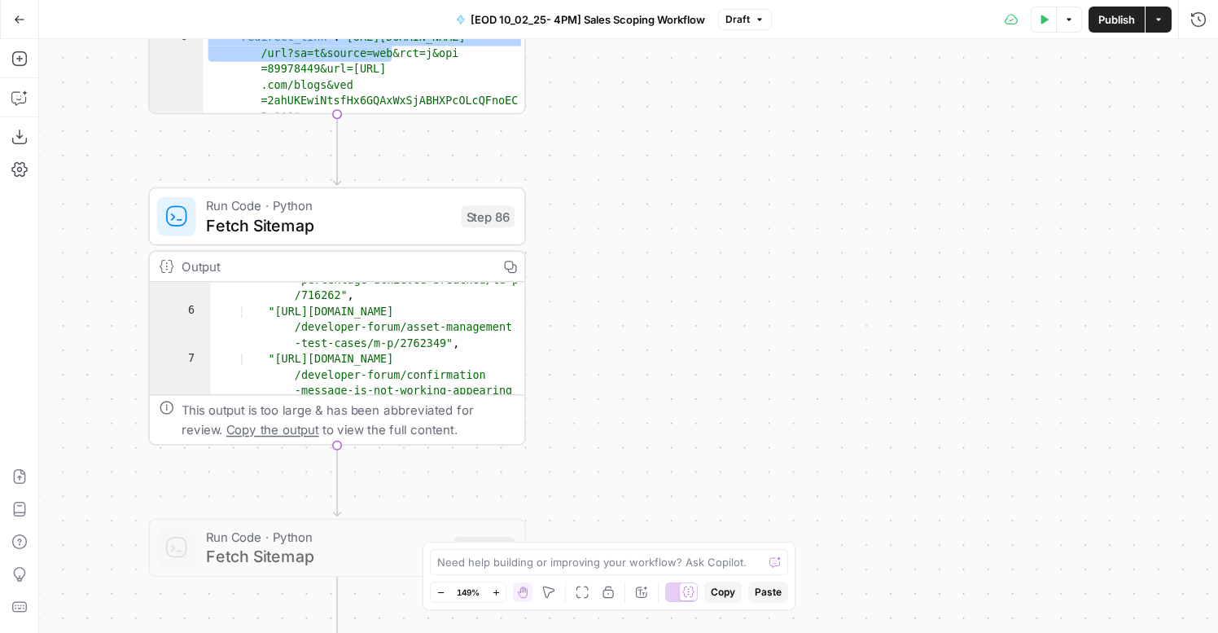
scroll to position [81, 0]
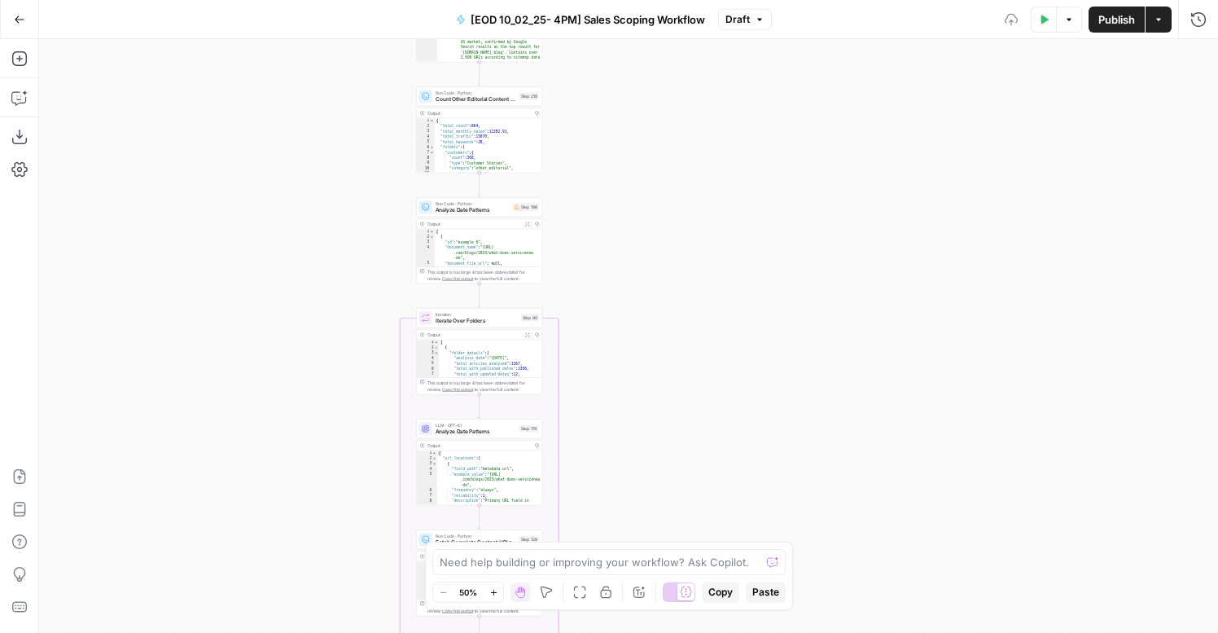
drag, startPoint x: 484, startPoint y: 106, endPoint x: 480, endPoint y: 192, distance: 86.4
click at [481, 197] on div "Run Code · Python Analyze Date Patterns Step 186 Copy step Delete step Add Note…" at bounding box center [479, 240] width 126 height 86
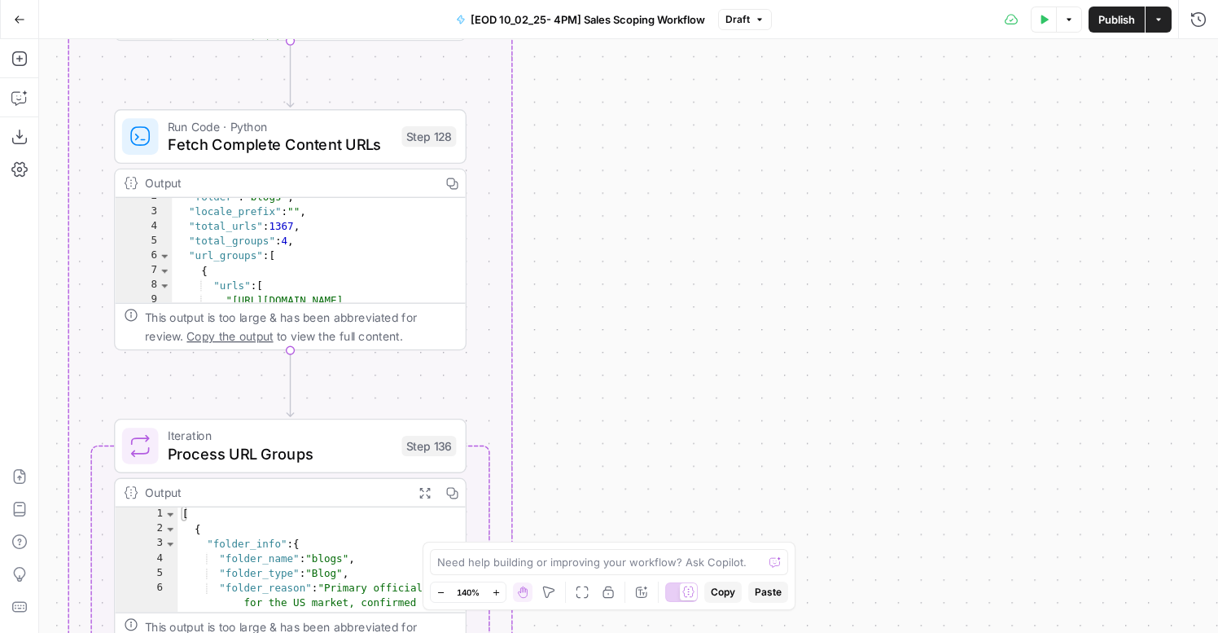
scroll to position [16, 0]
click at [752, 24] on button "Draft" at bounding box center [745, 19] width 54 height 21
click at [682, 124] on div "Workflow Input Settings Inputs Run Code · Python Get SERP Parameters Step 222 O…" at bounding box center [628, 336] width 1179 height 594
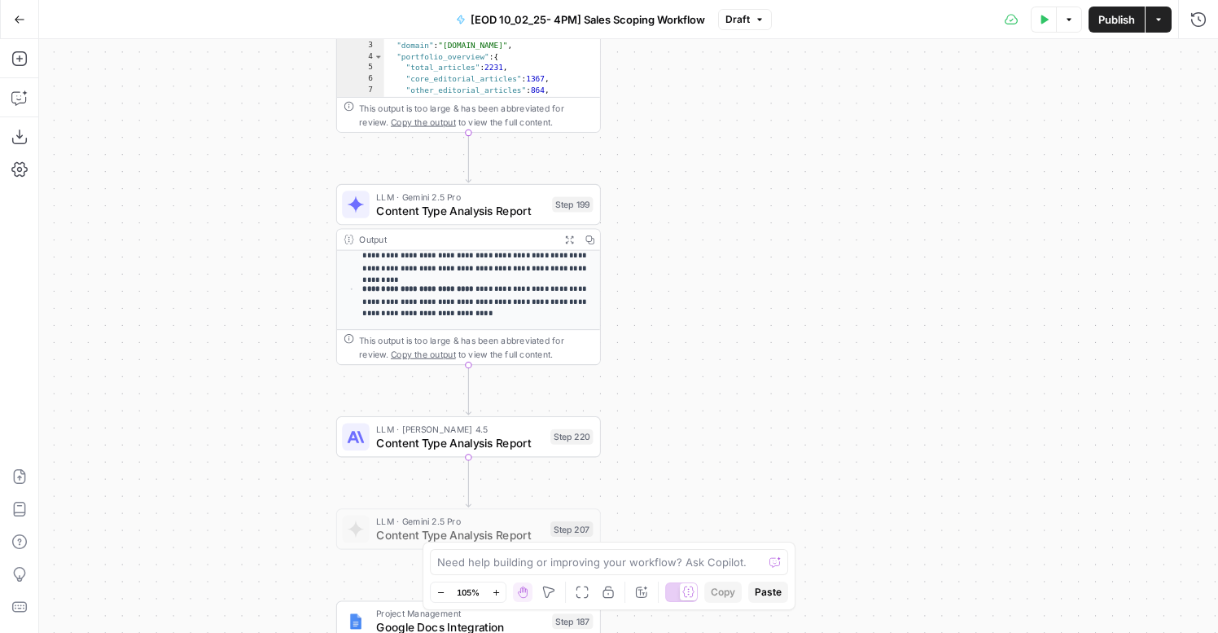
scroll to position [146, 0]
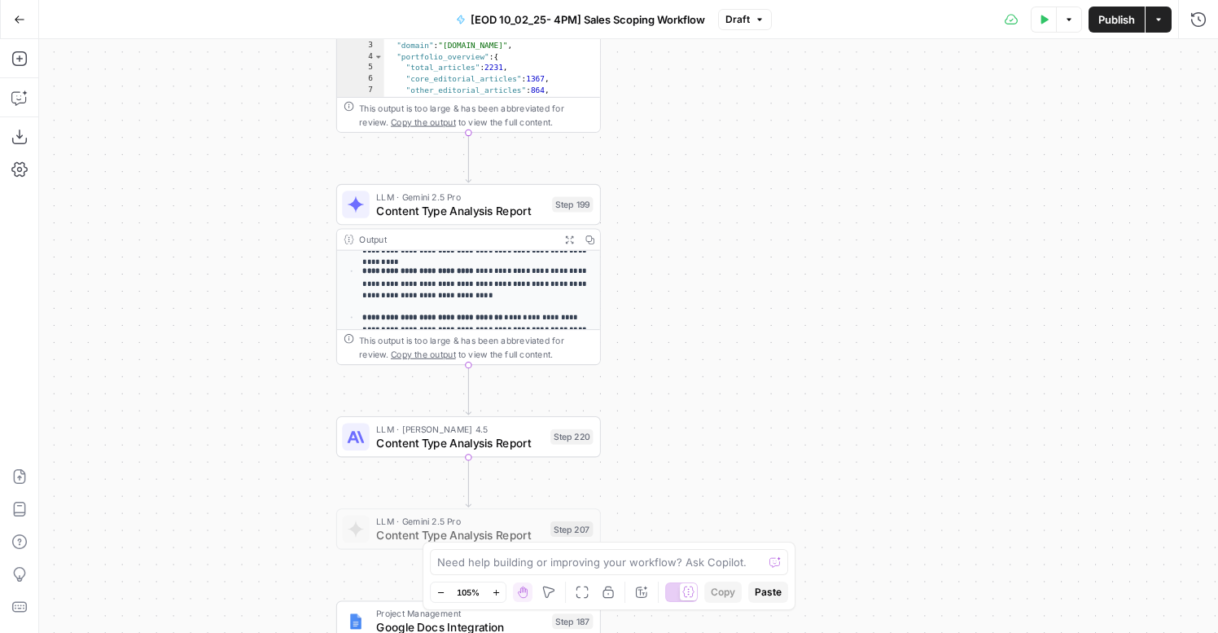
click at [567, 239] on icon "button" at bounding box center [569, 239] width 10 height 10
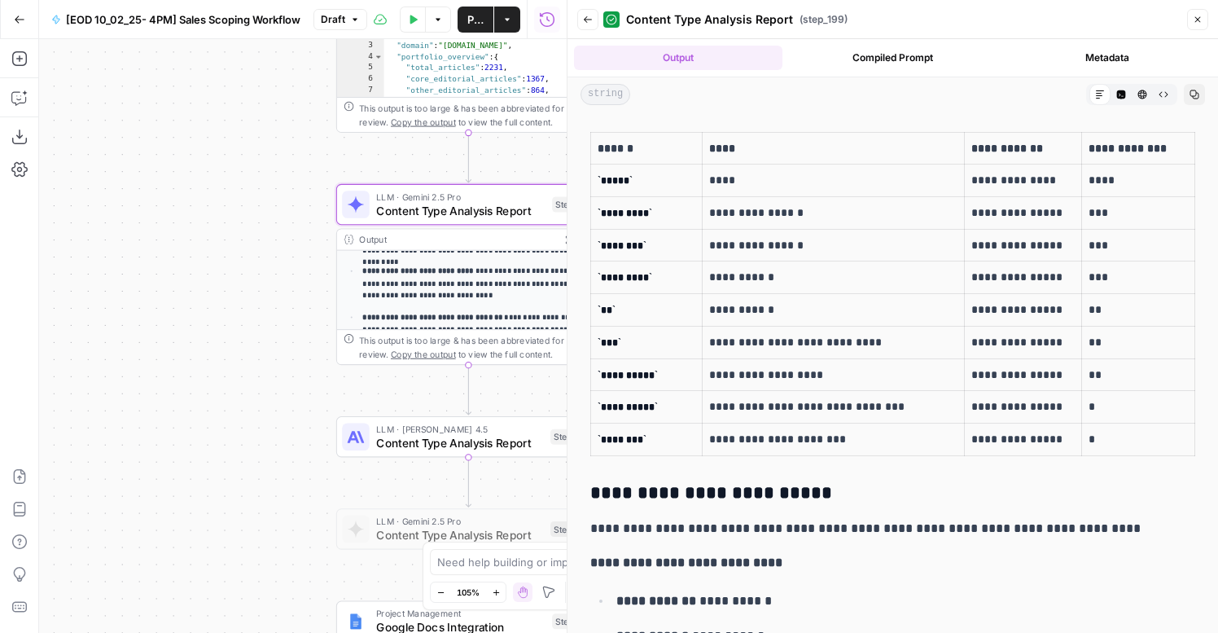
scroll to position [1511, 0]
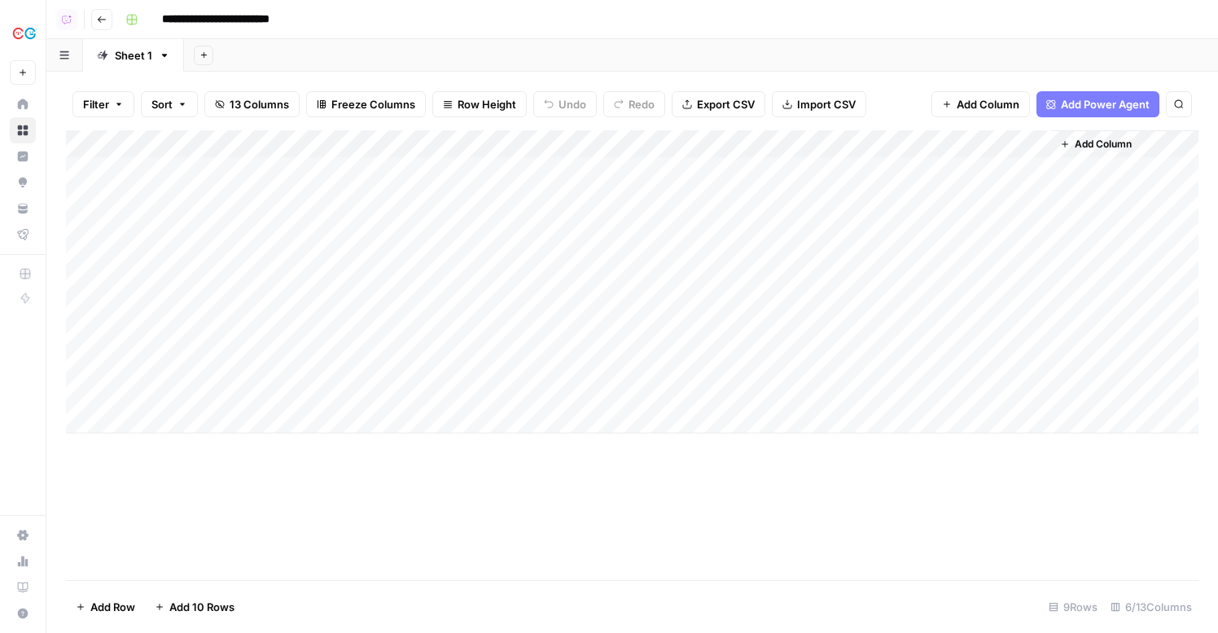
click at [822, 169] on div "Add Column" at bounding box center [632, 281] width 1133 height 303
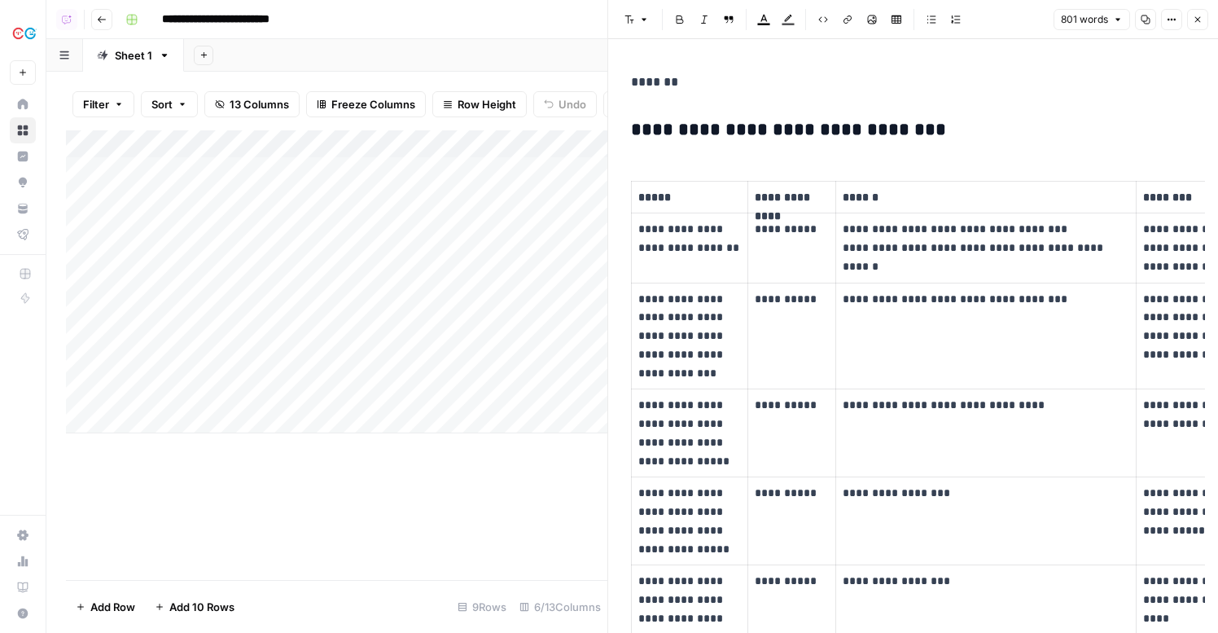
scroll to position [0, 190]
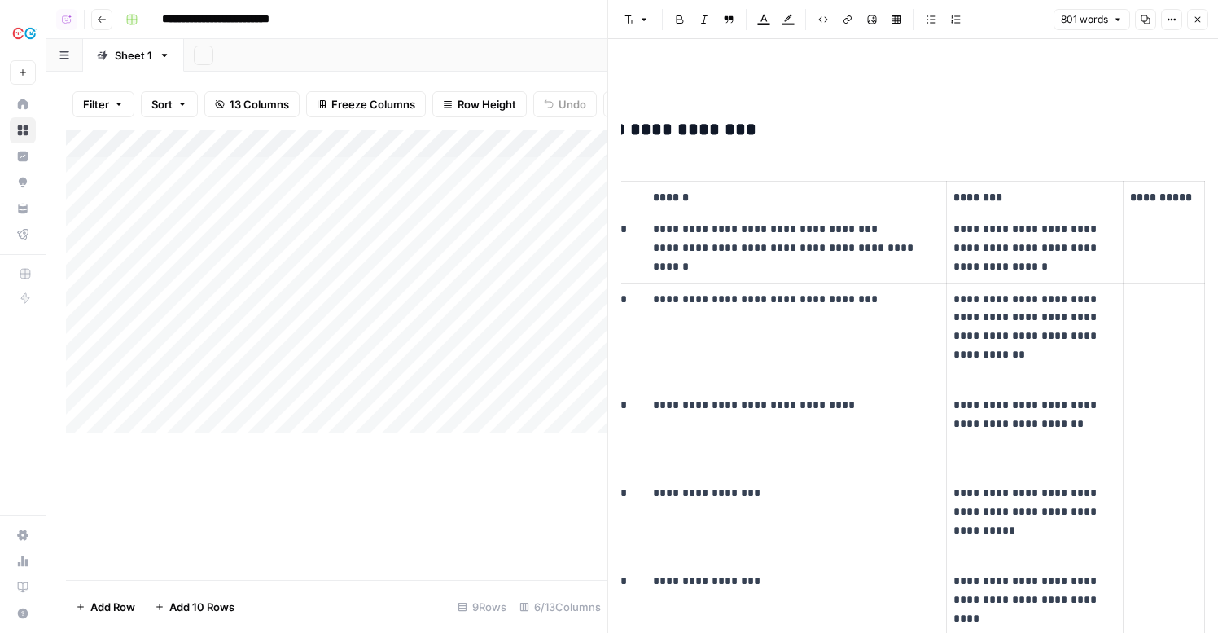
click at [1196, 18] on icon "button" at bounding box center [1198, 20] width 10 height 10
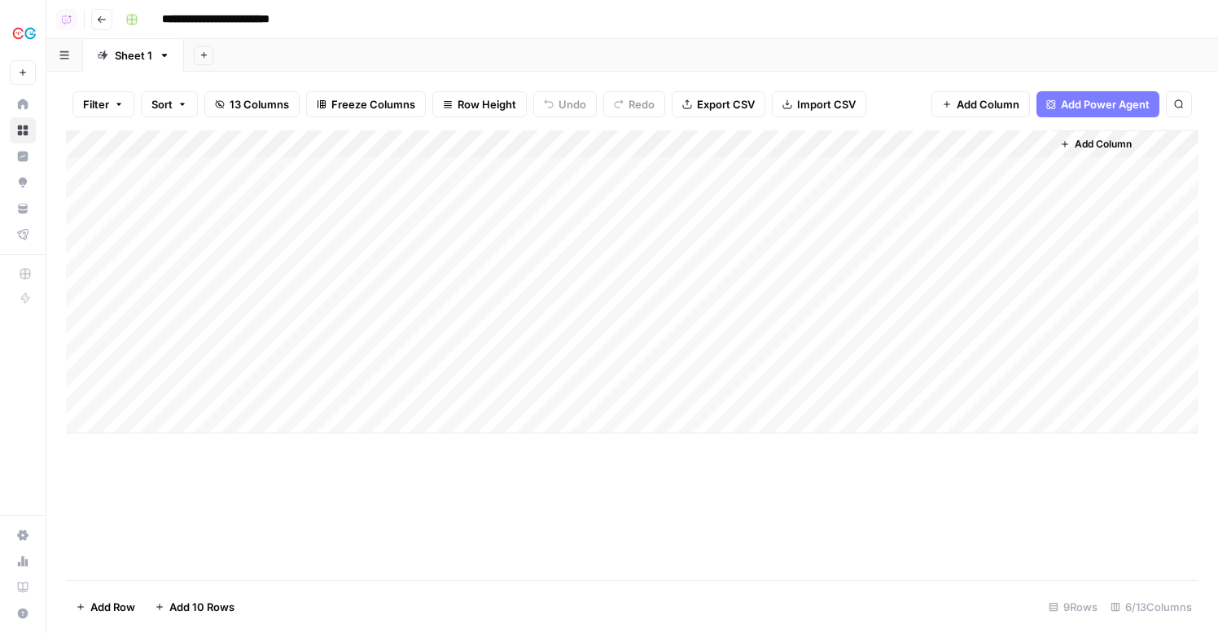
click at [822, 196] on div "Add Column" at bounding box center [632, 281] width 1133 height 303
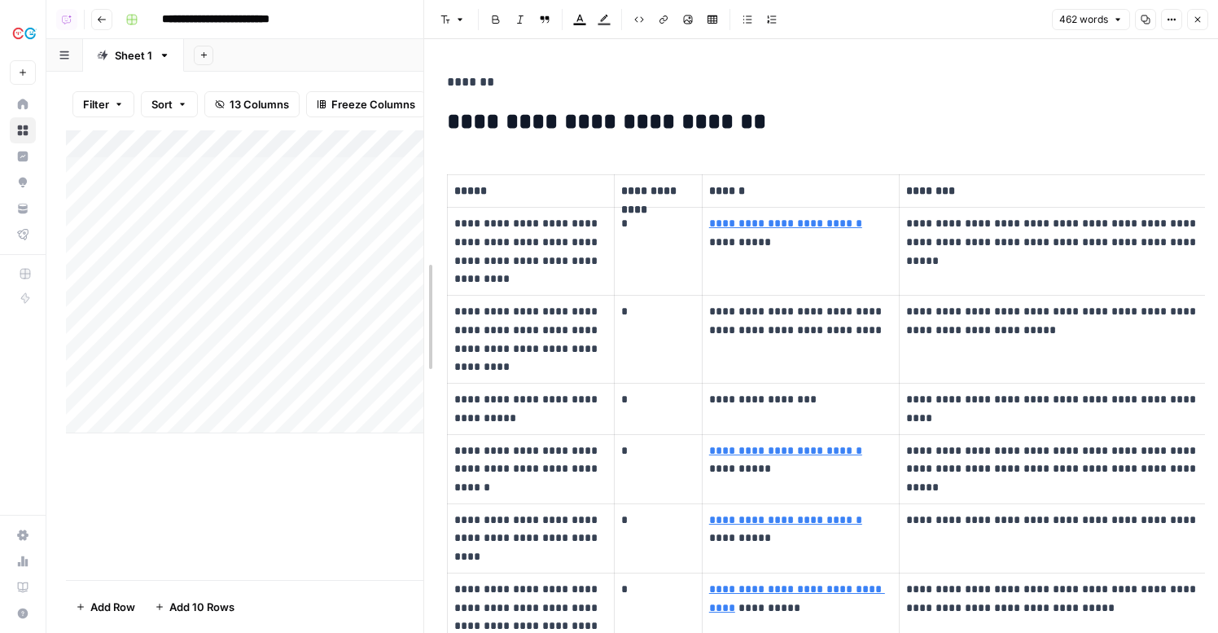
drag, startPoint x: 607, startPoint y: 210, endPoint x: 421, endPoint y: 210, distance: 186.4
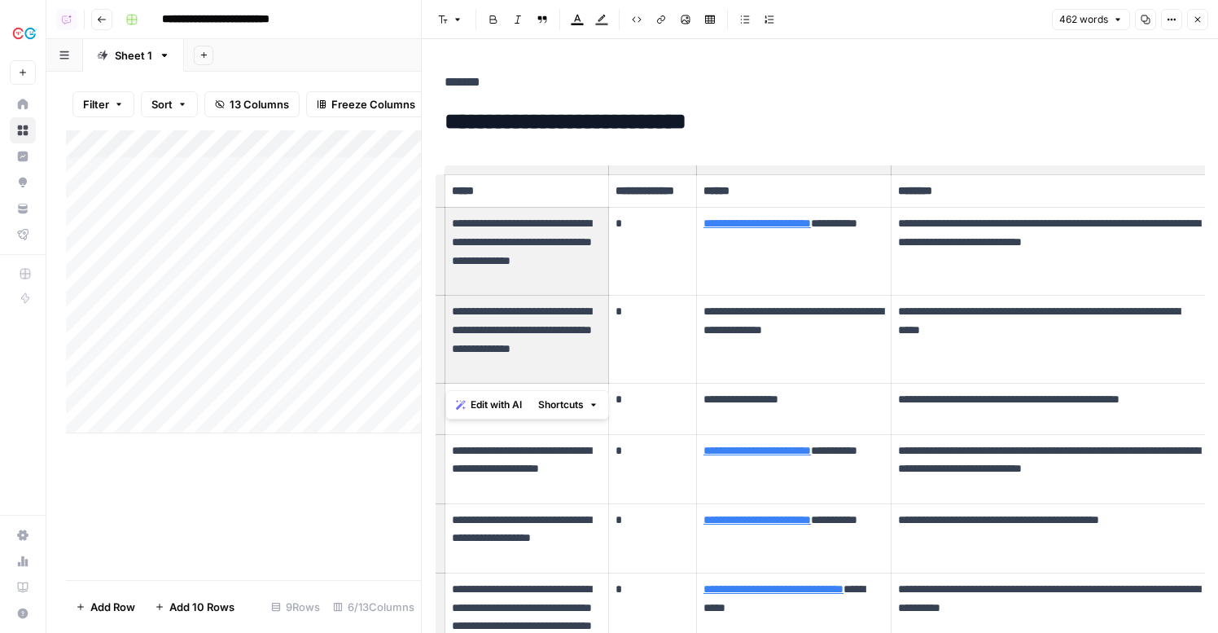
drag, startPoint x: 516, startPoint y: 214, endPoint x: 522, endPoint y: 297, distance: 83.2
click at [516, 225] on p "**********" at bounding box center [527, 251] width 150 height 74
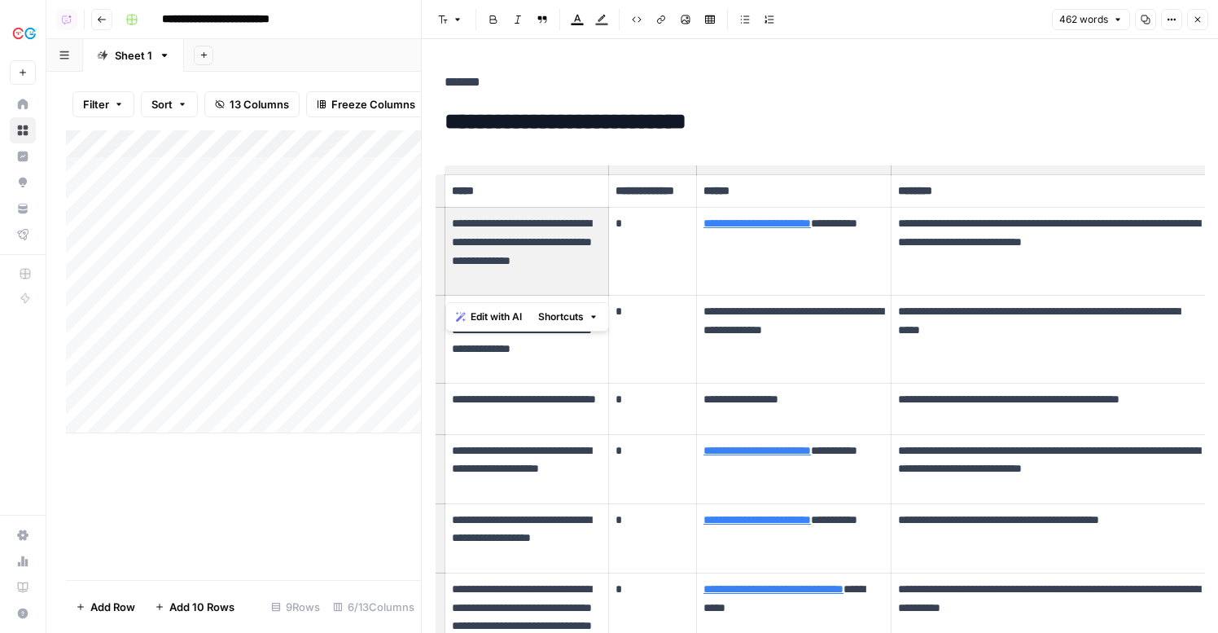
drag, startPoint x: 455, startPoint y: 216, endPoint x: 480, endPoint y: 289, distance: 77.2
click at [480, 289] on td "**********" at bounding box center [527, 252] width 164 height 88
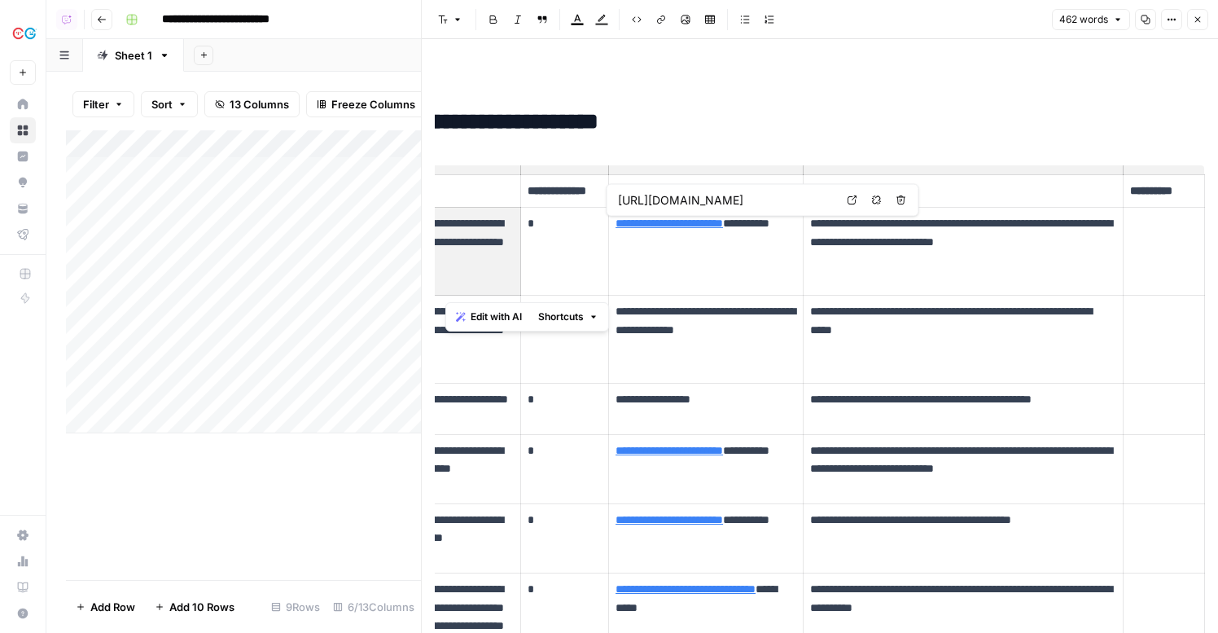
click at [848, 204] on icon at bounding box center [853, 200] width 10 height 10
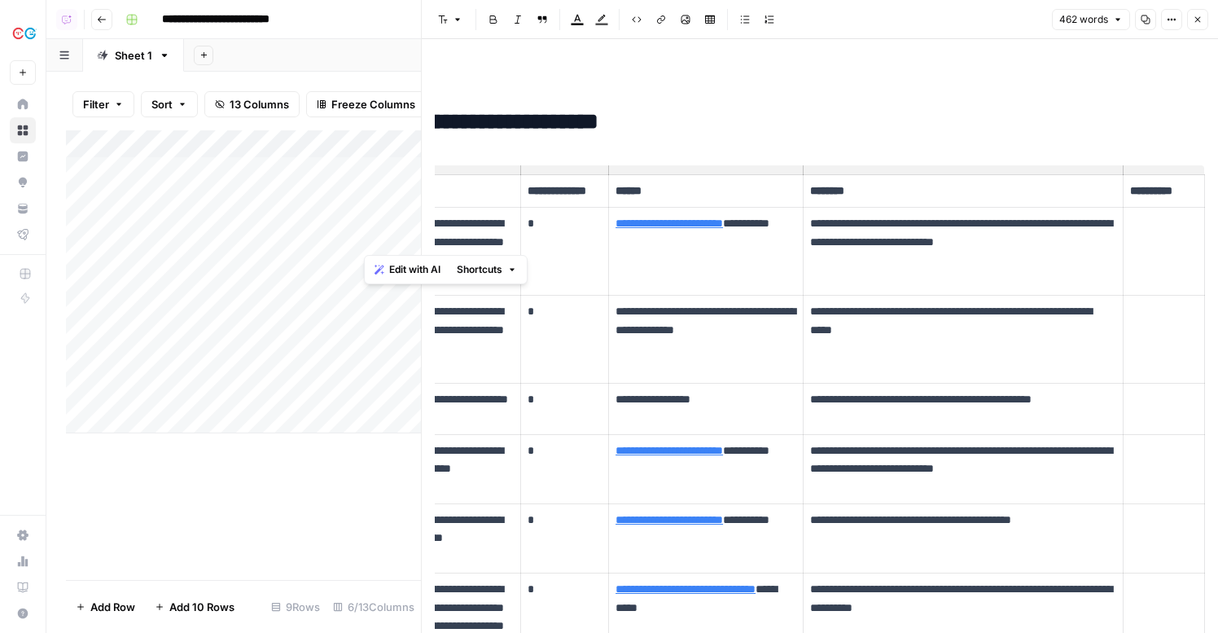
drag, startPoint x: 872, startPoint y: 226, endPoint x: 910, endPoint y: 246, distance: 43.3
click at [910, 246] on p "**********" at bounding box center [963, 232] width 306 height 37
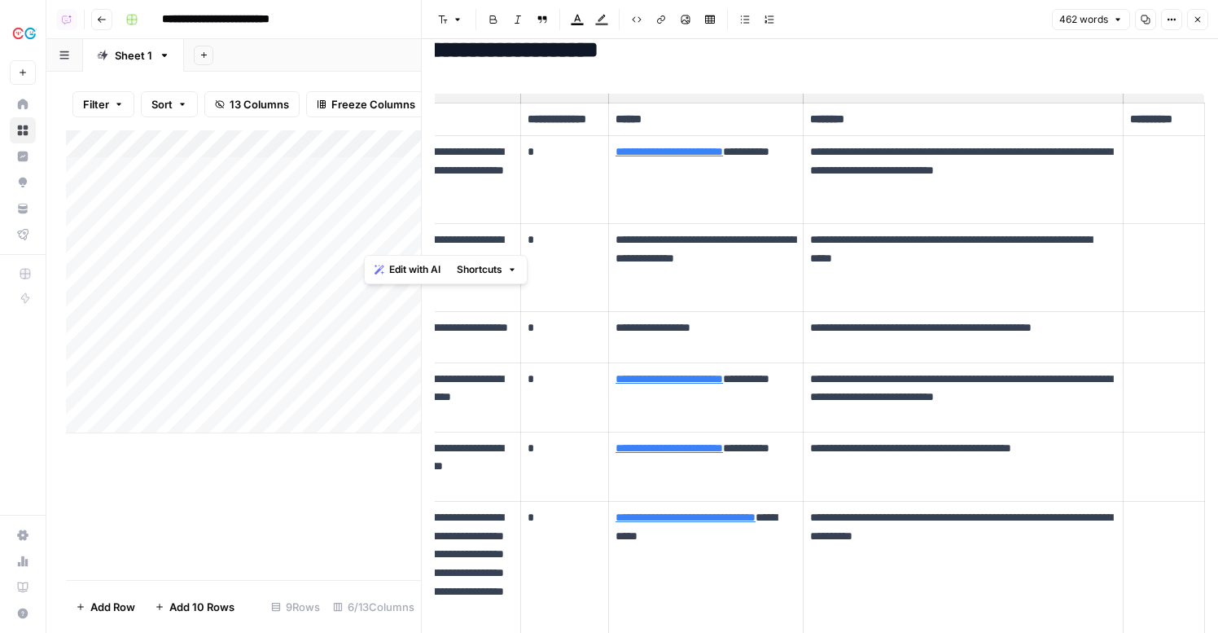
scroll to position [0, 0]
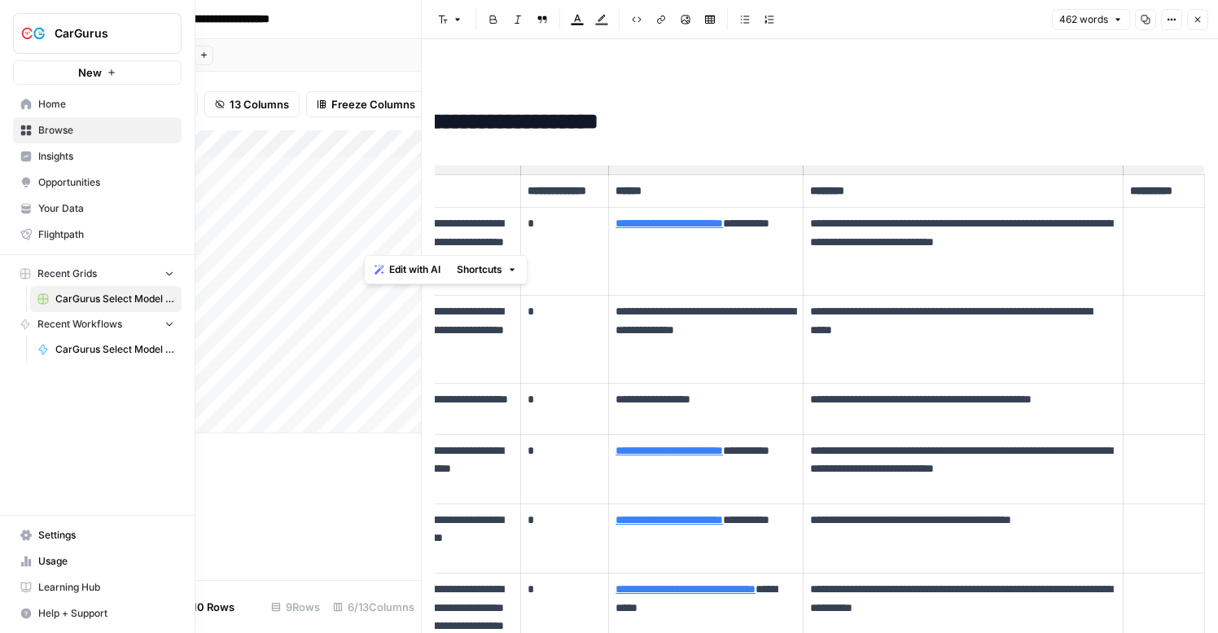
click at [109, 199] on link "Your Data" at bounding box center [97, 208] width 169 height 26
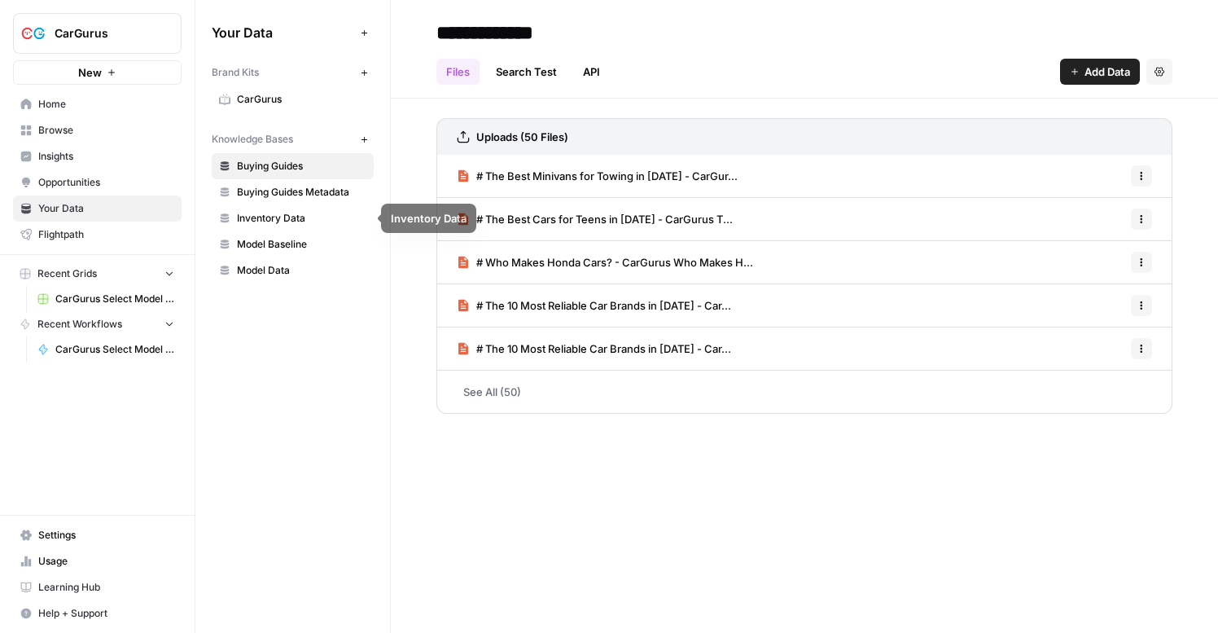
click at [309, 209] on link "Inventory Data" at bounding box center [293, 218] width 162 height 26
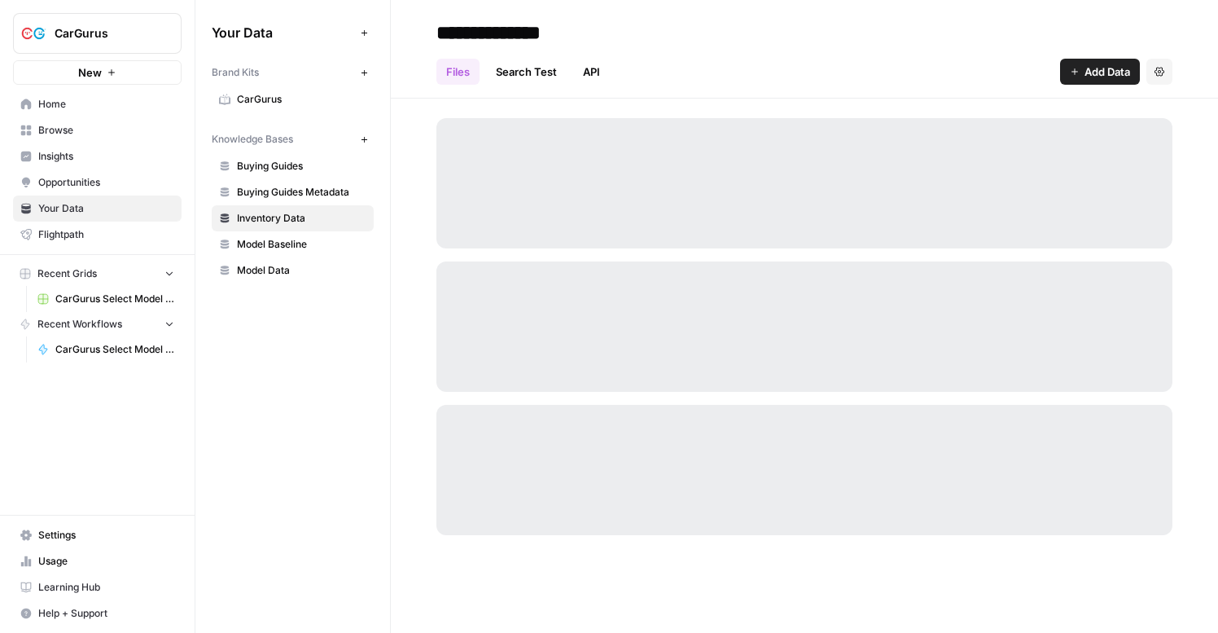
click at [310, 168] on span "Buying Guides" at bounding box center [301, 166] width 129 height 15
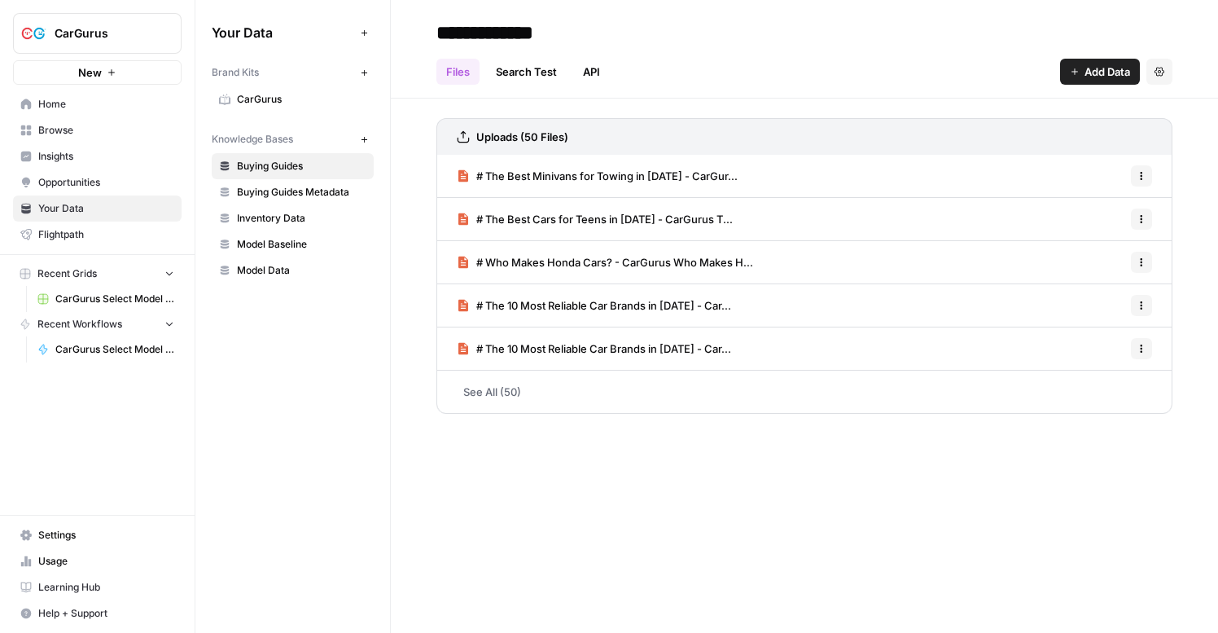
click at [624, 170] on span "# The Best Minivans for Towing in [DATE] - CarGur..." at bounding box center [606, 176] width 261 height 16
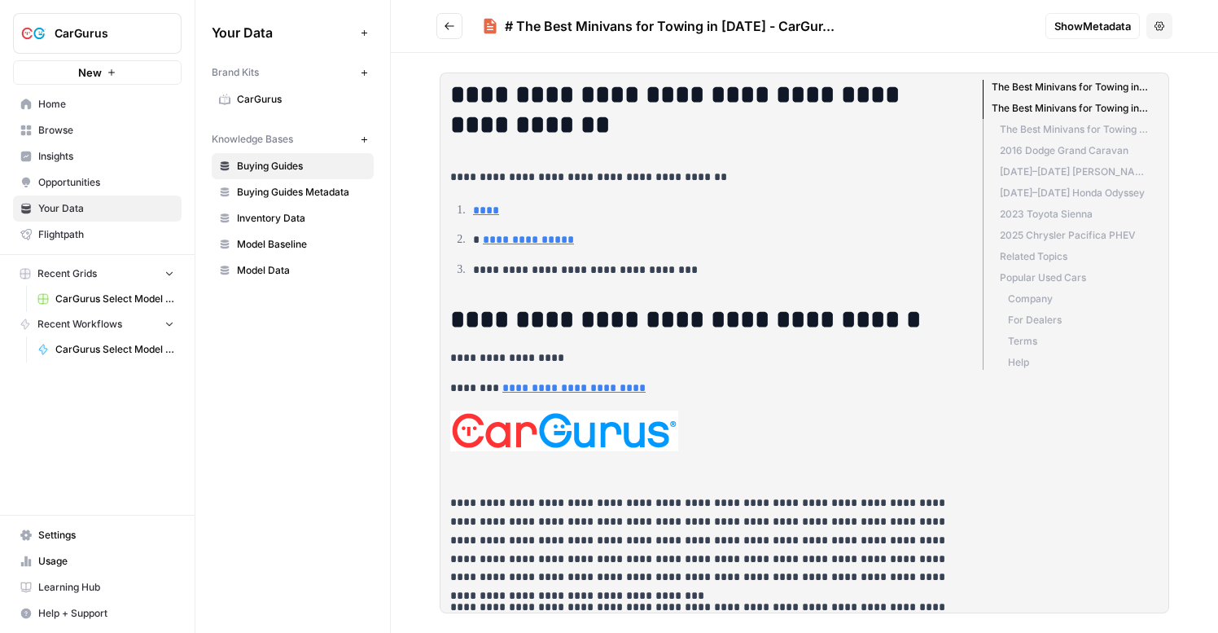
click at [1086, 123] on li "The Best Minivans for Towing in [DATE]" at bounding box center [1066, 129] width 166 height 21
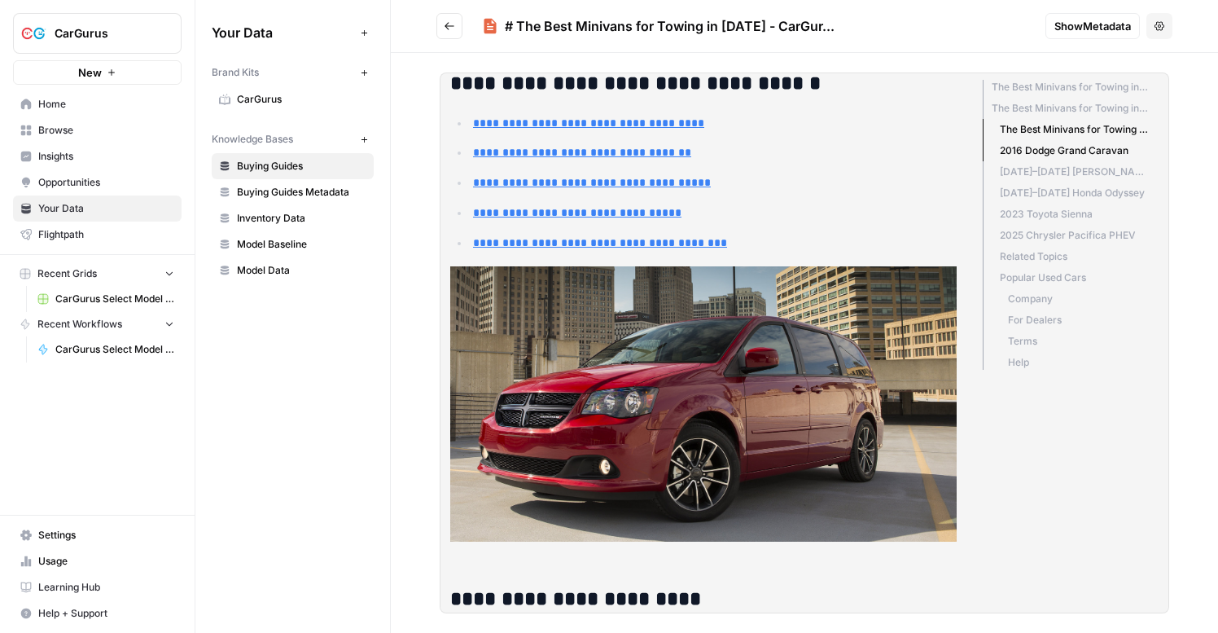
click at [1106, 21] on span "Show Metadata" at bounding box center [1092, 26] width 77 height 16
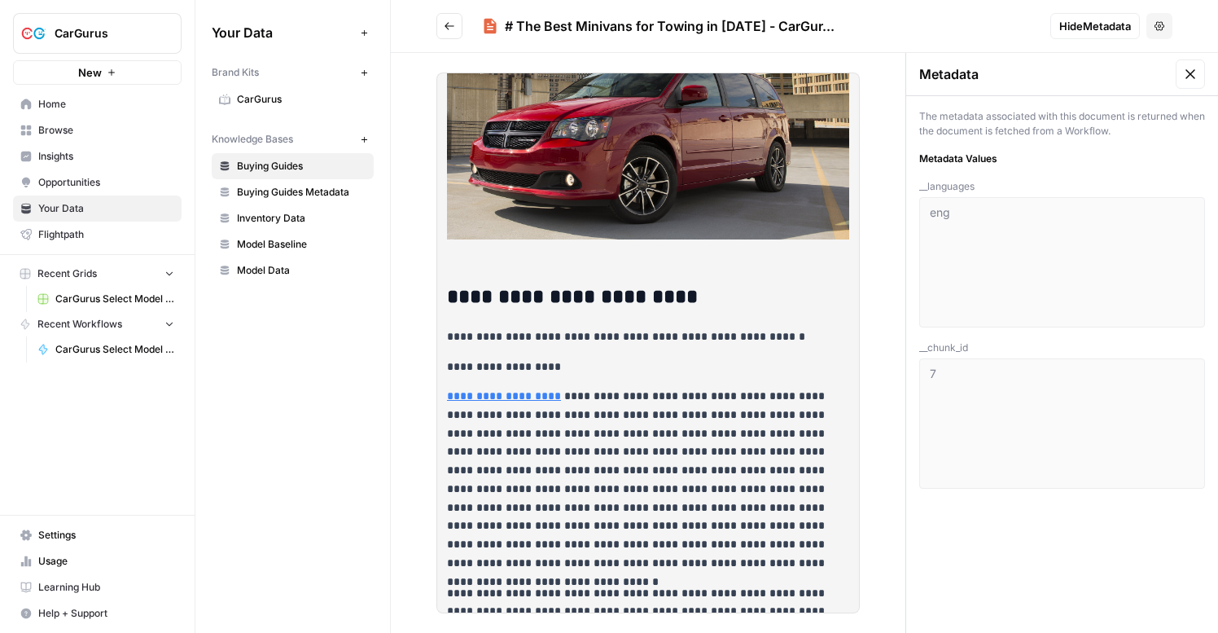
click at [1198, 77] on icon at bounding box center [1190, 74] width 16 height 16
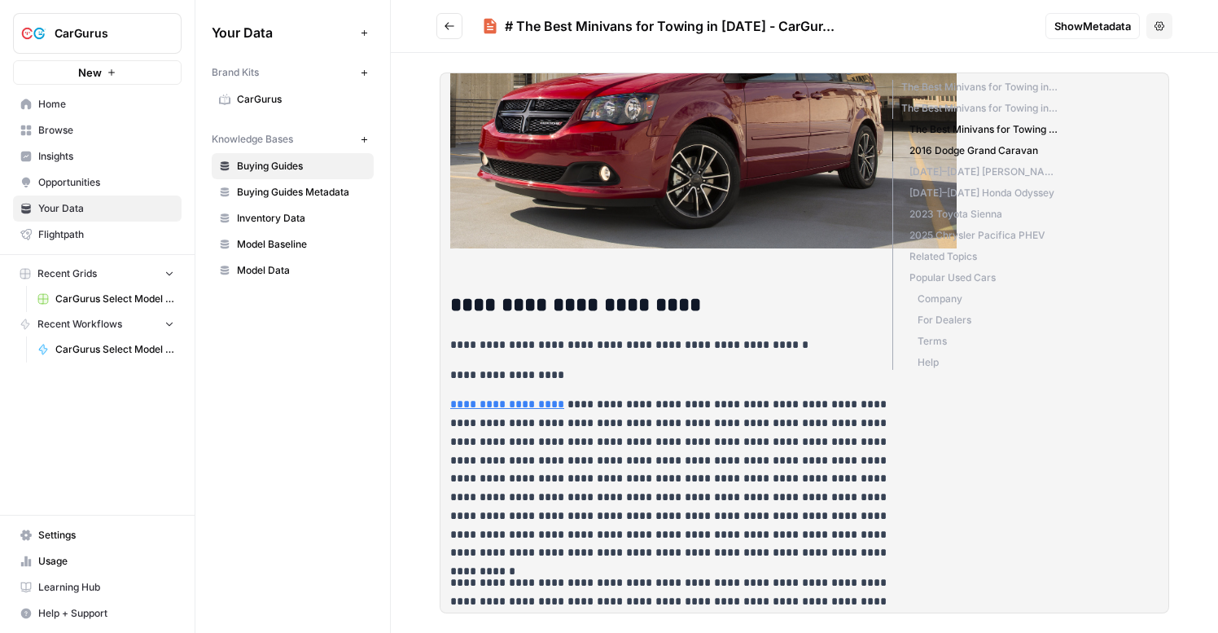
scroll to position [822, 0]
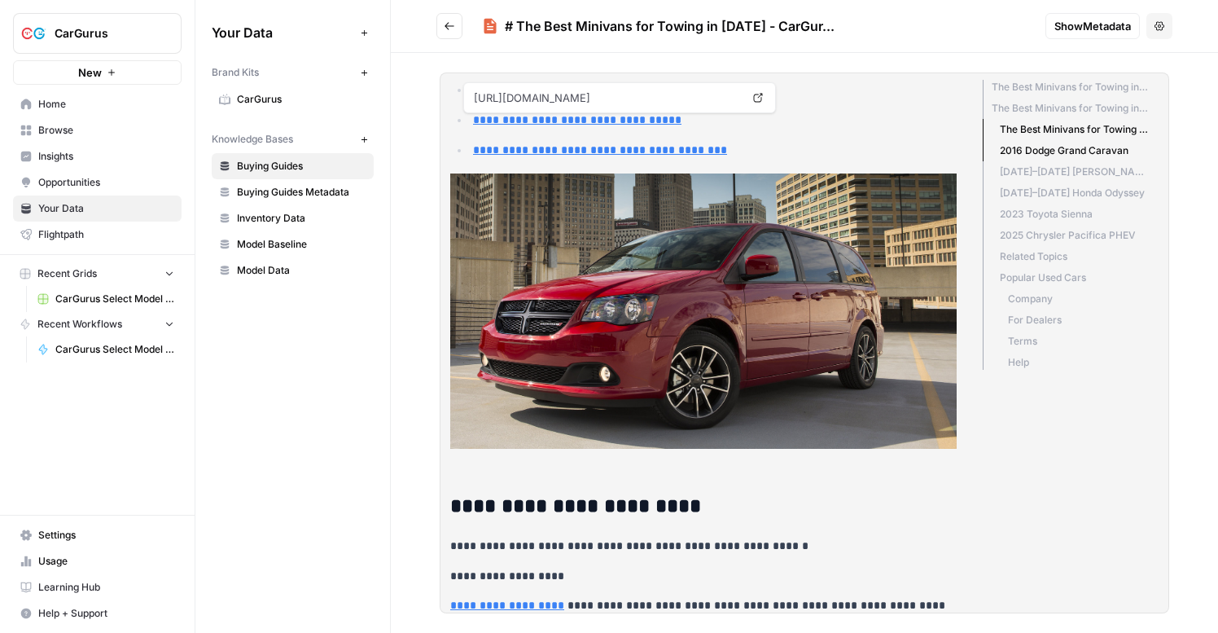
click at [440, 35] on button "Go back" at bounding box center [449, 26] width 26 height 26
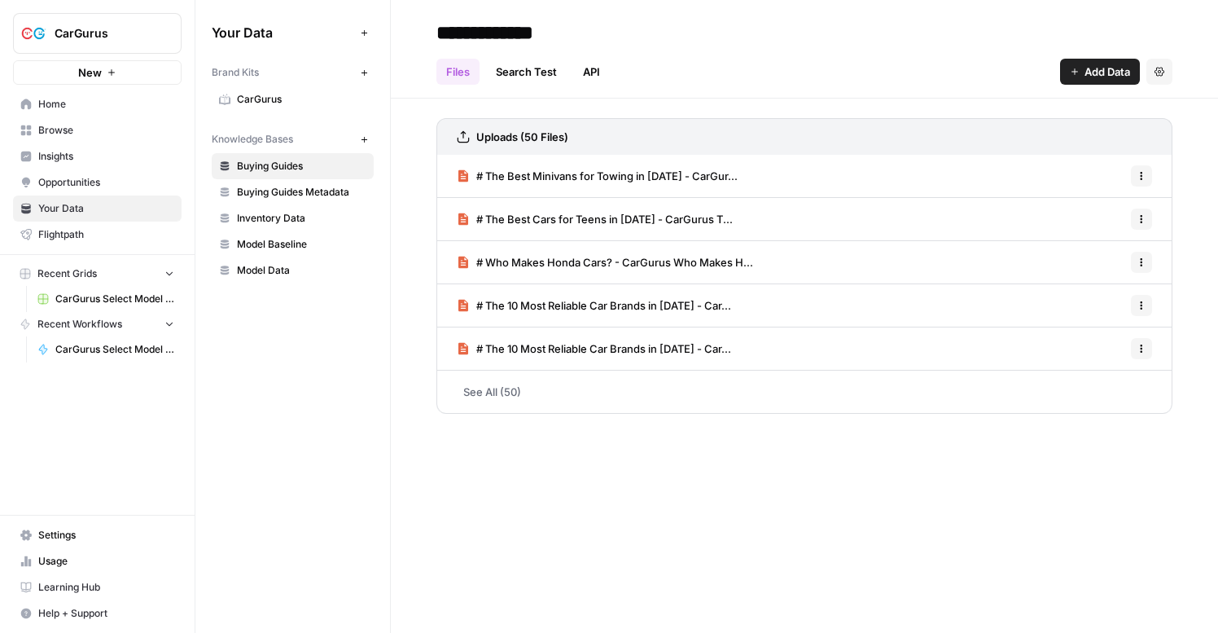
click at [618, 255] on span "# Who Makes Honda Cars? - CarGurus Who Makes H..." at bounding box center [614, 262] width 277 height 16
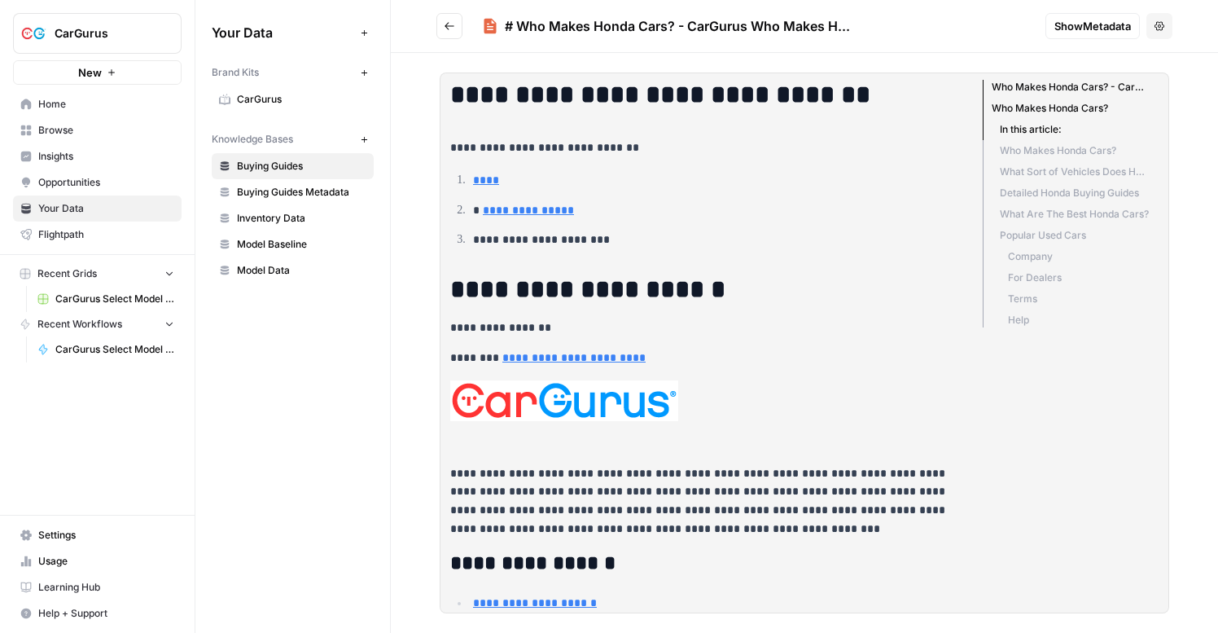
click at [444, 15] on button "Go back" at bounding box center [449, 26] width 26 height 26
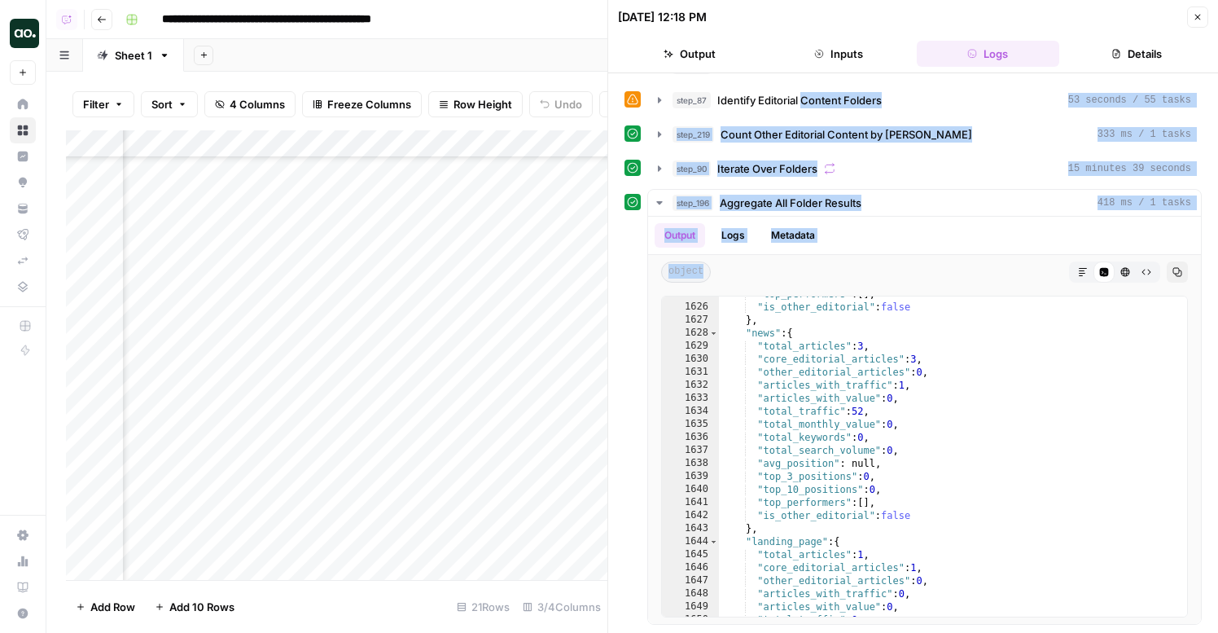
scroll to position [136, 352]
click at [496, 226] on div "Add Column" at bounding box center [336, 354] width 541 height 449
click at [493, 228] on div "Add Column" at bounding box center [336, 354] width 541 height 449
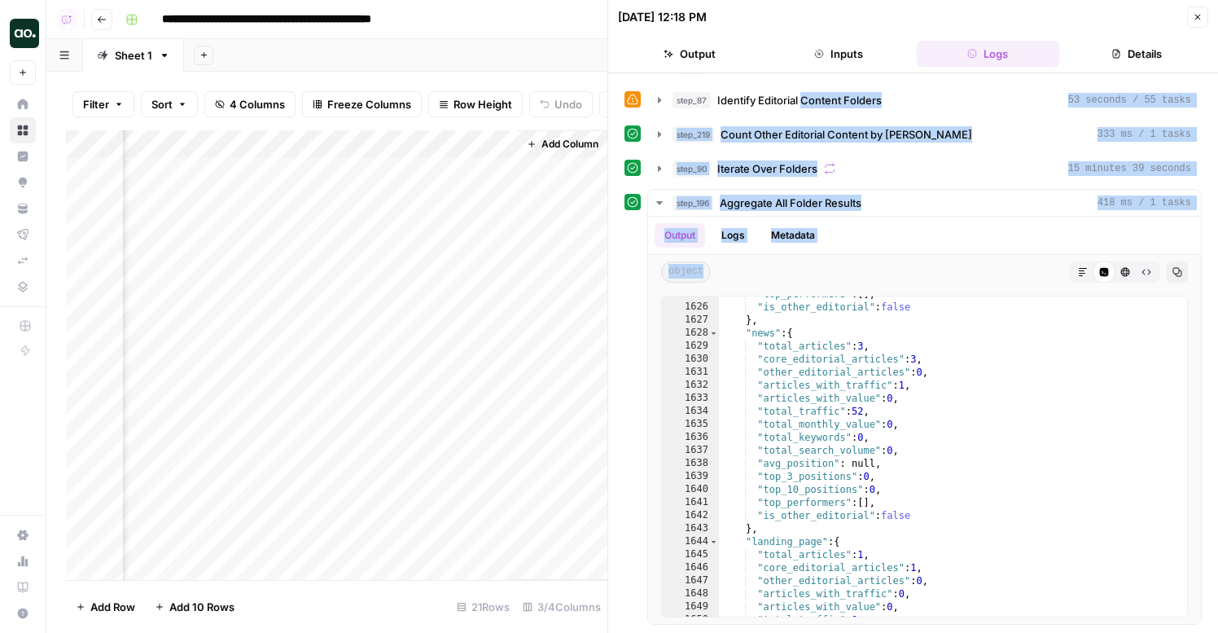
click at [326, 365] on div "Add Column" at bounding box center [336, 354] width 541 height 449
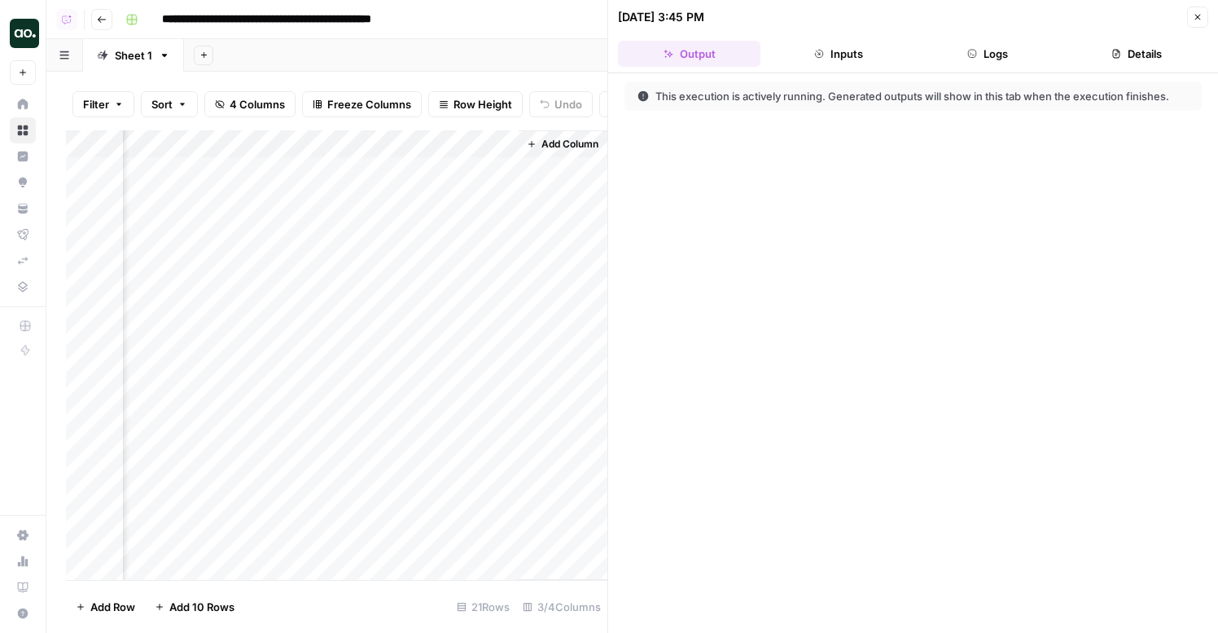
click at [927, 24] on div "10/13/25 at 3:45 PM" at bounding box center [900, 17] width 564 height 16
drag, startPoint x: 927, startPoint y: 29, endPoint x: 944, endPoint y: 48, distance: 24.8
click at [927, 35] on header "10/13/25 at 3:45 PM Close Output Inputs Logs Details" at bounding box center [913, 36] width 610 height 73
click at [957, 51] on button "Logs" at bounding box center [988, 54] width 142 height 26
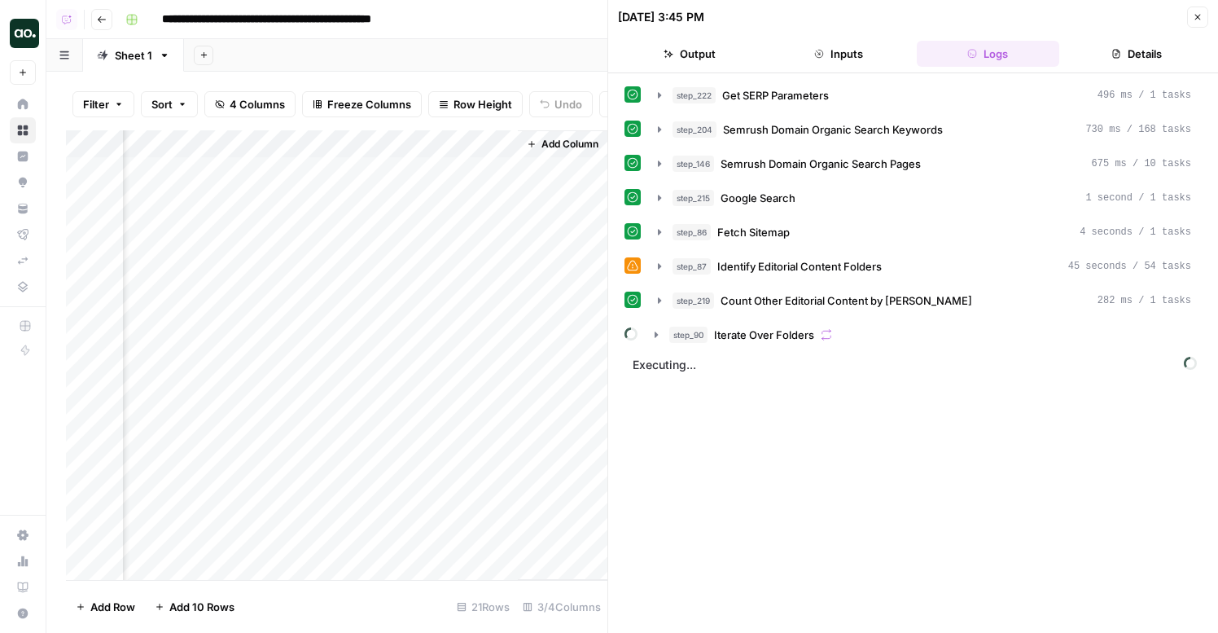
click at [800, 326] on span "Iterate Over Folders" at bounding box center [764, 334] width 100 height 16
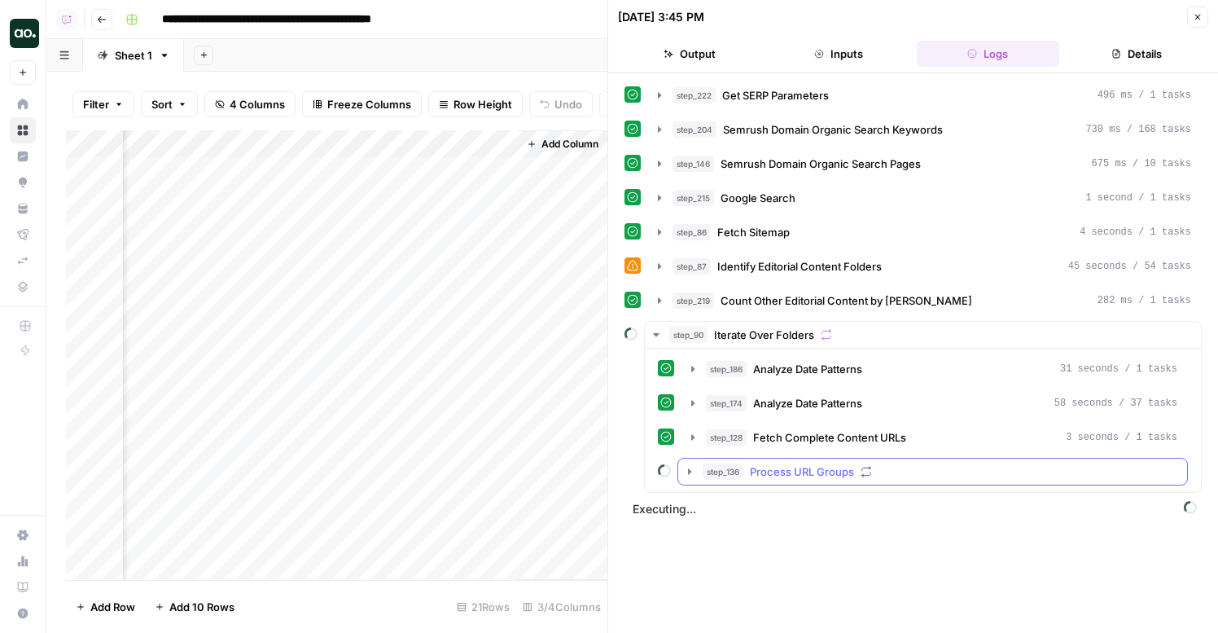
click at [795, 476] on span "Process URL Groups" at bounding box center [802, 471] width 104 height 16
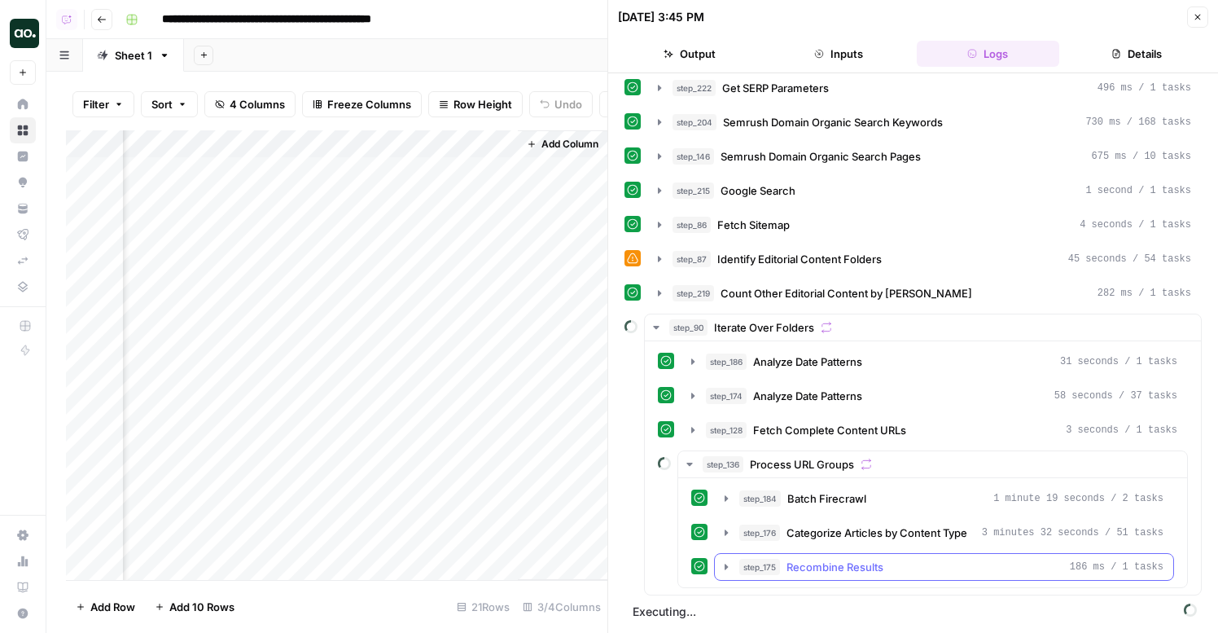
click at [836, 556] on button "step_175 Recombine Results 186 ms / 1 tasks" at bounding box center [944, 567] width 458 height 26
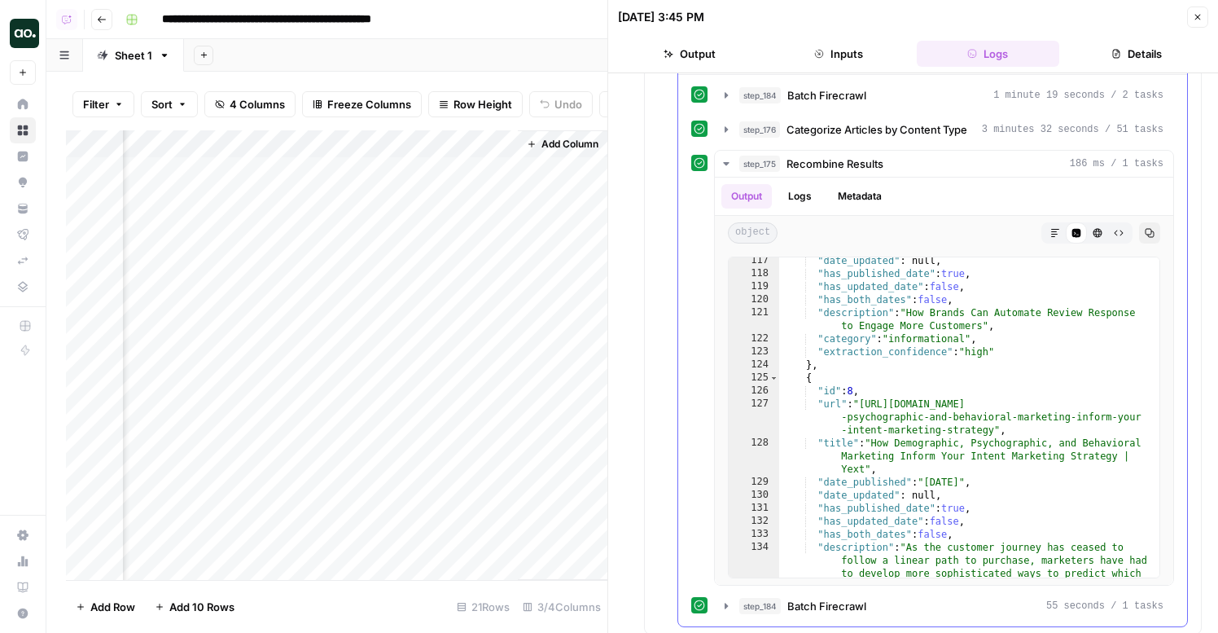
scroll to position [449, 0]
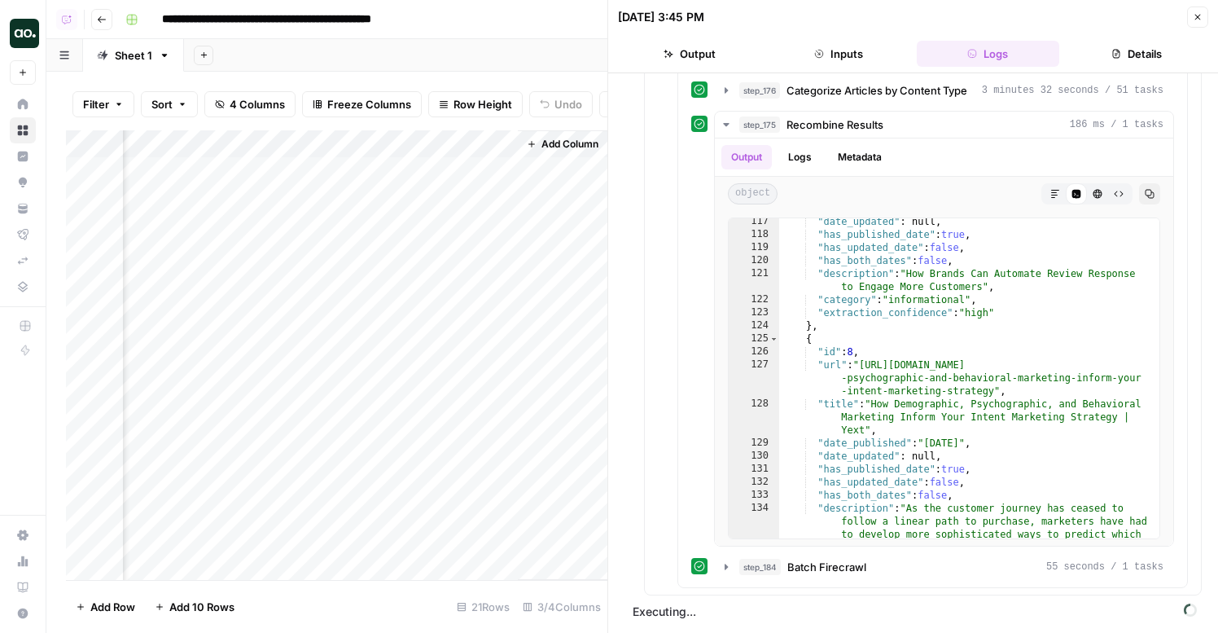
click at [1203, 14] on button "Close" at bounding box center [1197, 17] width 21 height 21
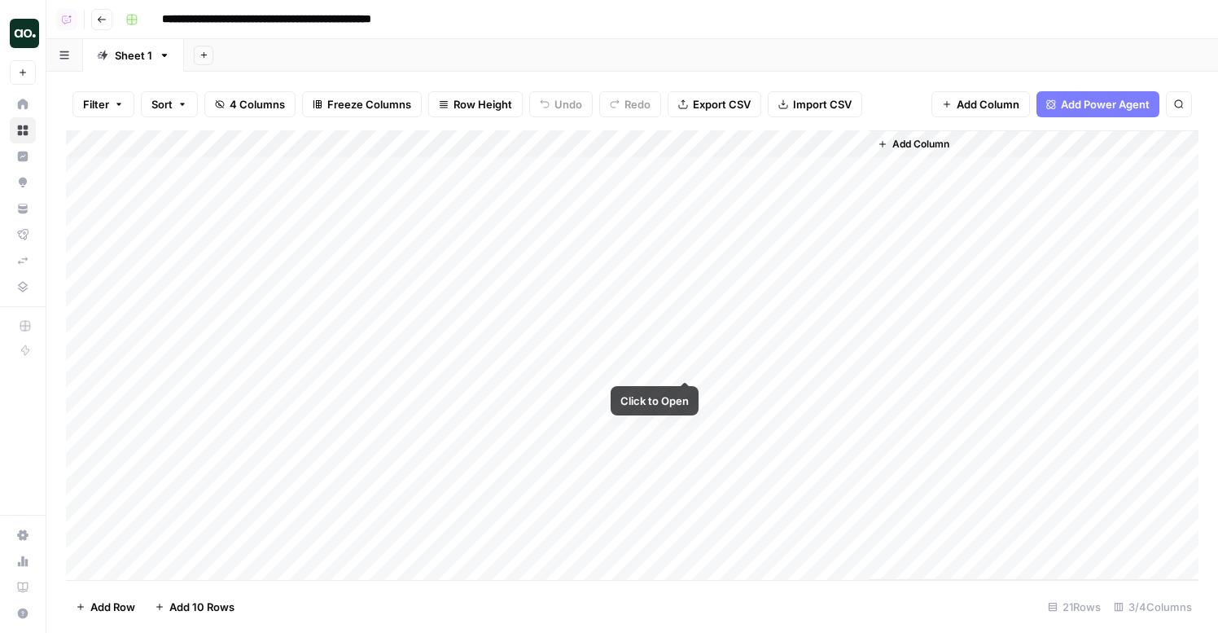
click at [684, 363] on div "Add Column" at bounding box center [632, 354] width 1133 height 449
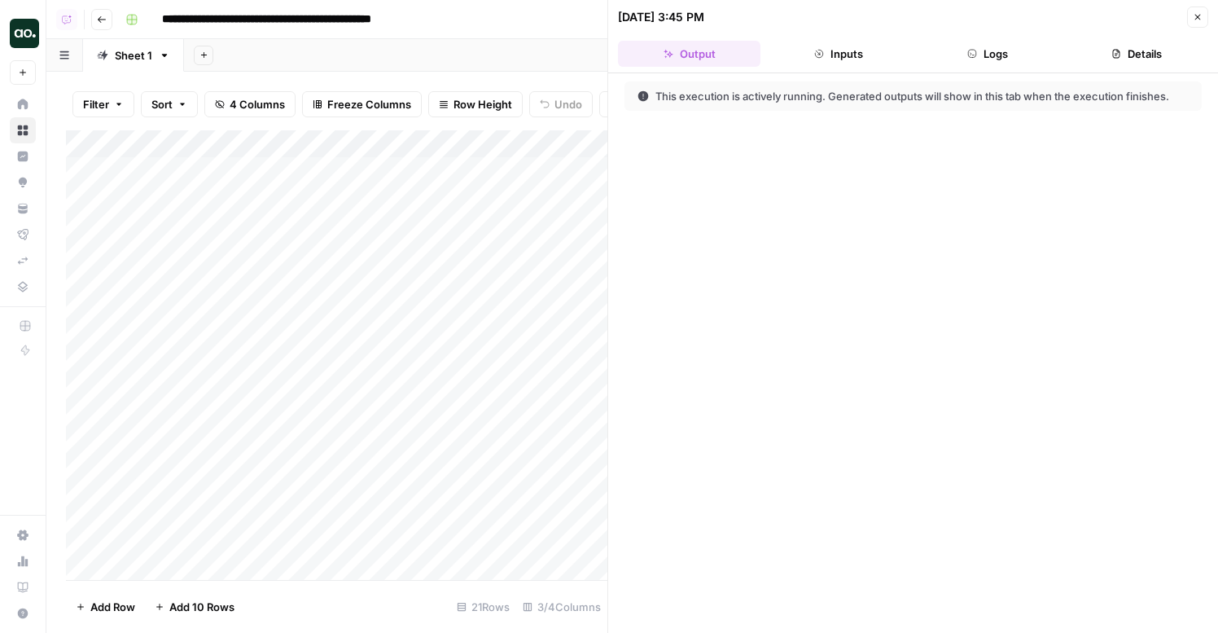
click at [988, 52] on button "Logs" at bounding box center [988, 54] width 142 height 26
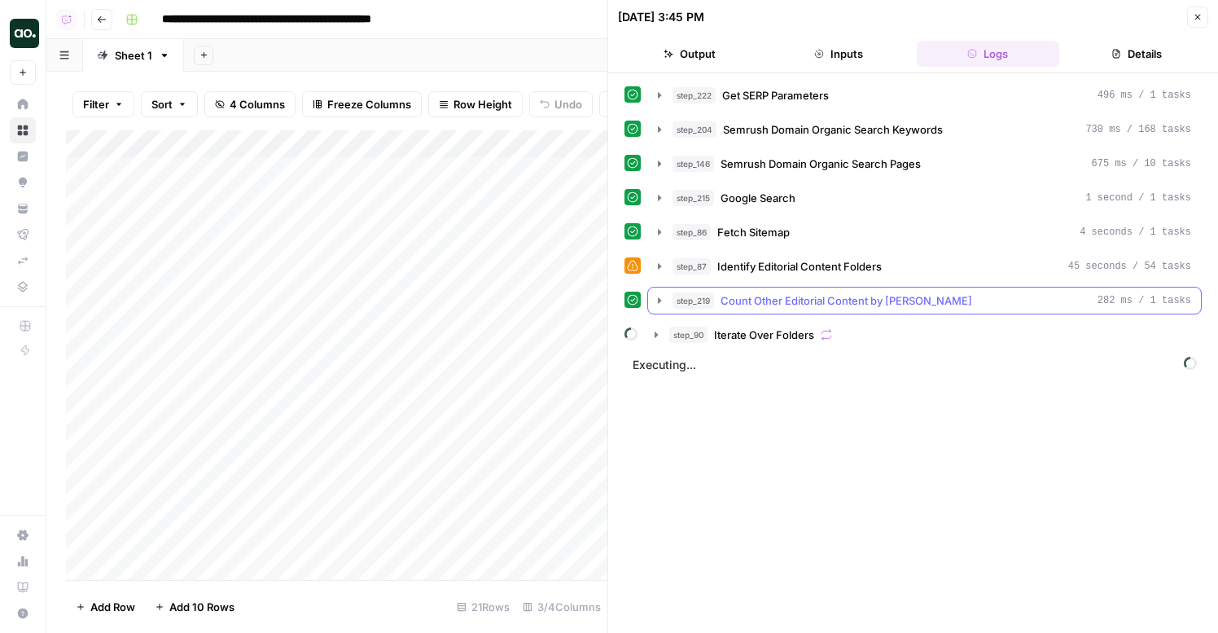
click at [781, 297] on span "Count Other Editorial Content by Folder" at bounding box center [847, 300] width 252 height 16
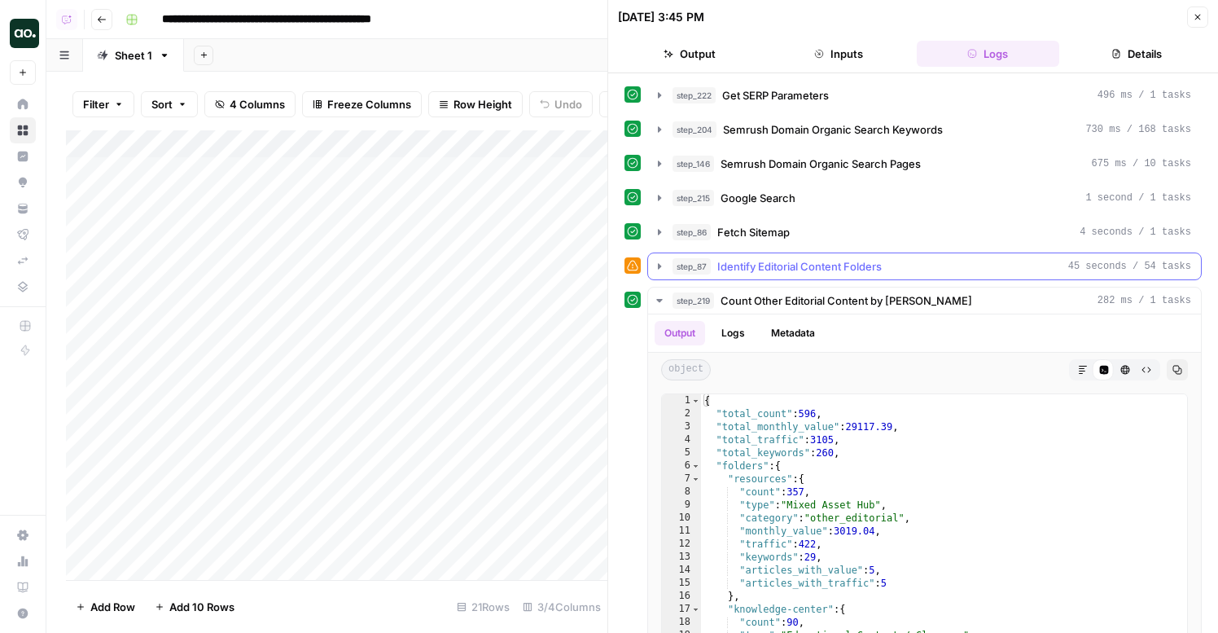
click at [778, 267] on span "Identify Editorial Content Folders" at bounding box center [799, 266] width 164 height 16
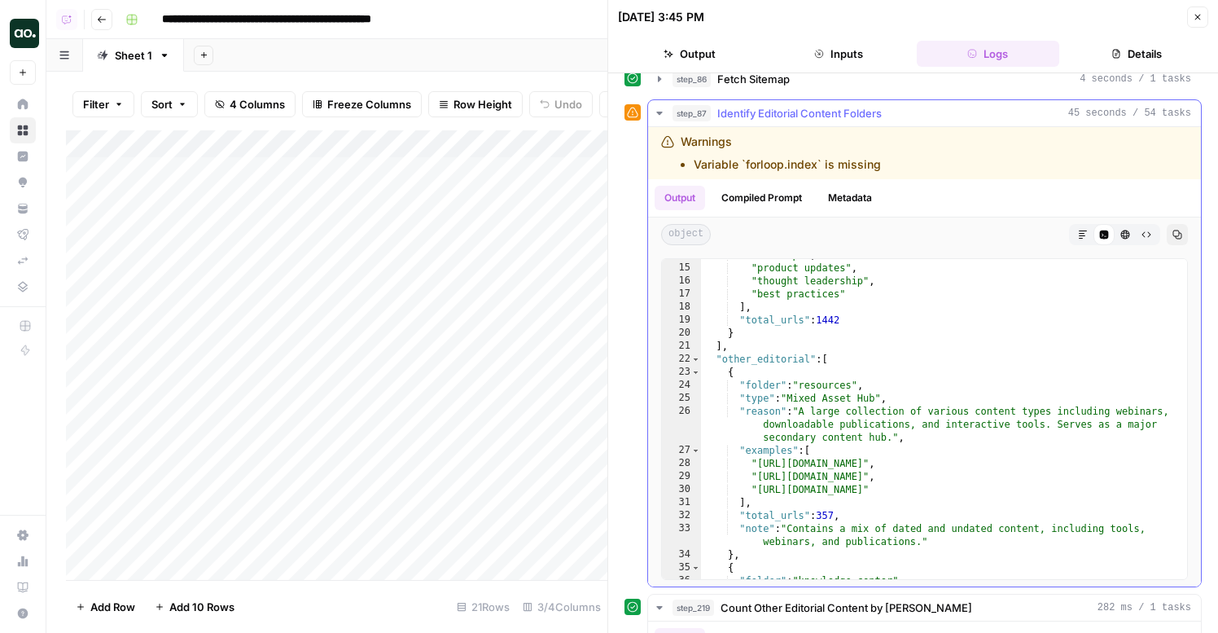
scroll to position [263, 0]
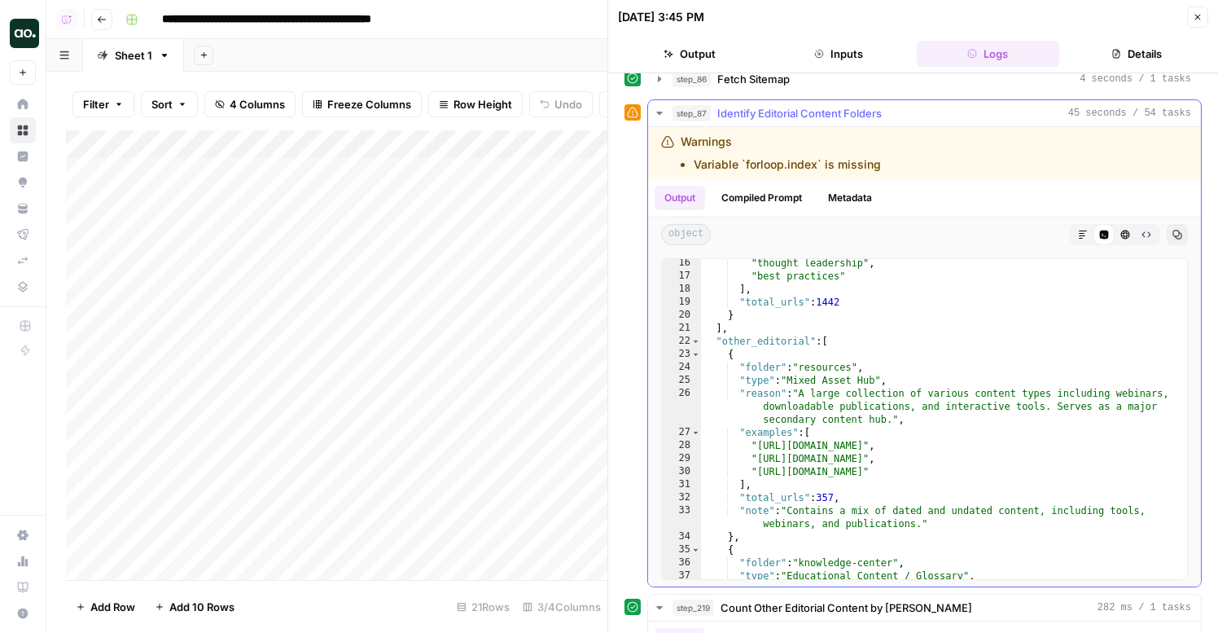
type textarea "**********"
click at [825, 442] on div ""thought leadership" , "best practices" ] , "total_urls" : 1442 } ] , "other_ed…" at bounding box center [944, 442] width 486 height 372
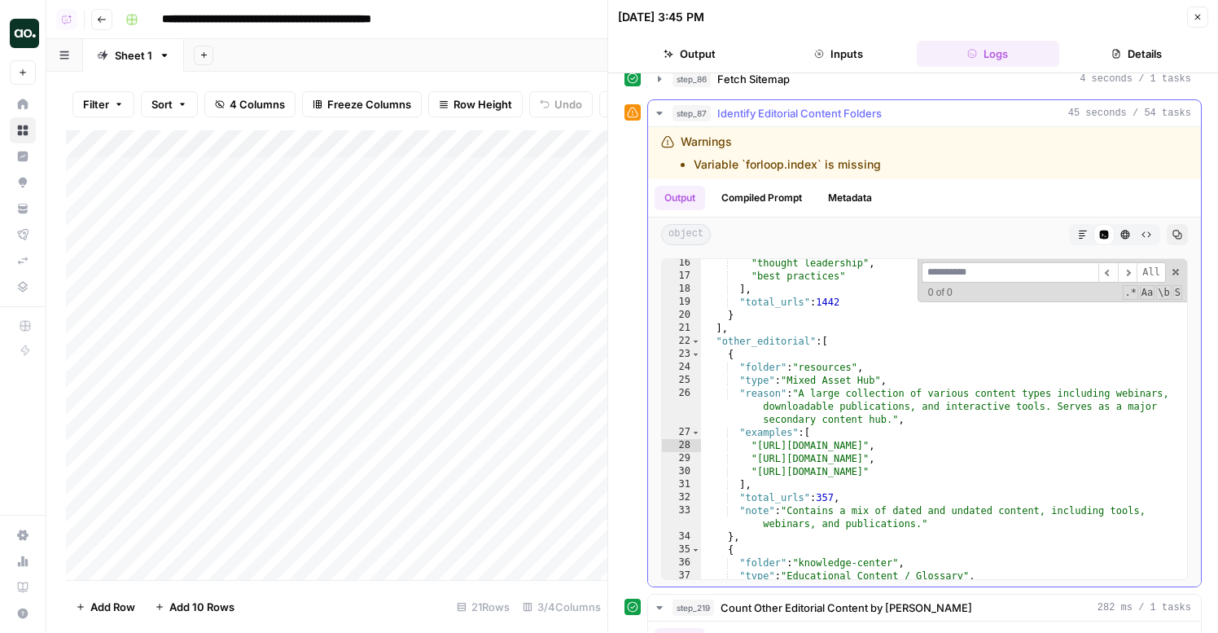
type input "*"
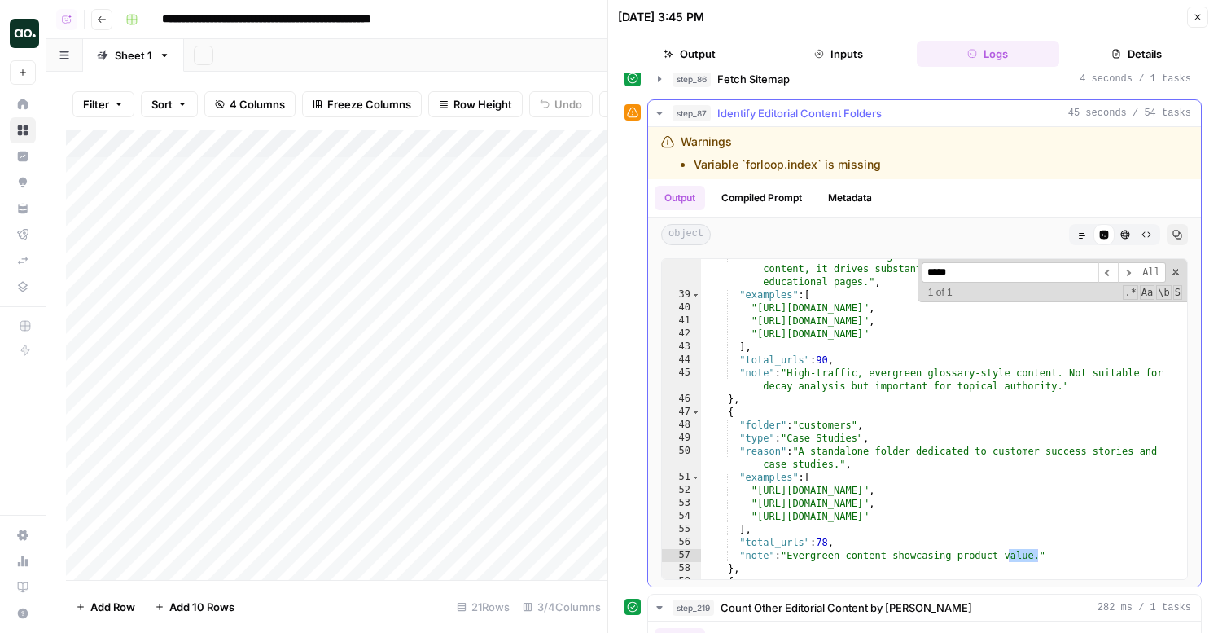
scroll to position [596, 0]
type input "*****"
click at [764, 107] on span "Identify Editorial Content Folders" at bounding box center [799, 113] width 164 height 16
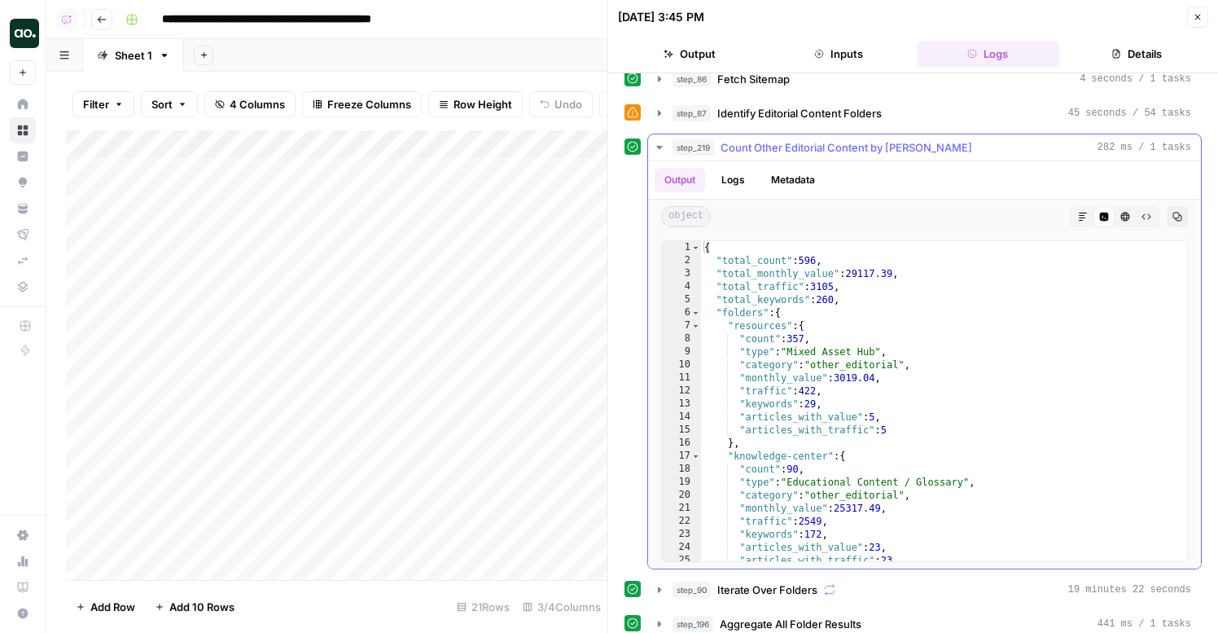
type textarea "**********"
click at [782, 326] on div "{ "total_count" : 596 , "total_monthly_value" : 29117.39 , "total_traffic" : 31…" at bounding box center [944, 414] width 486 height 346
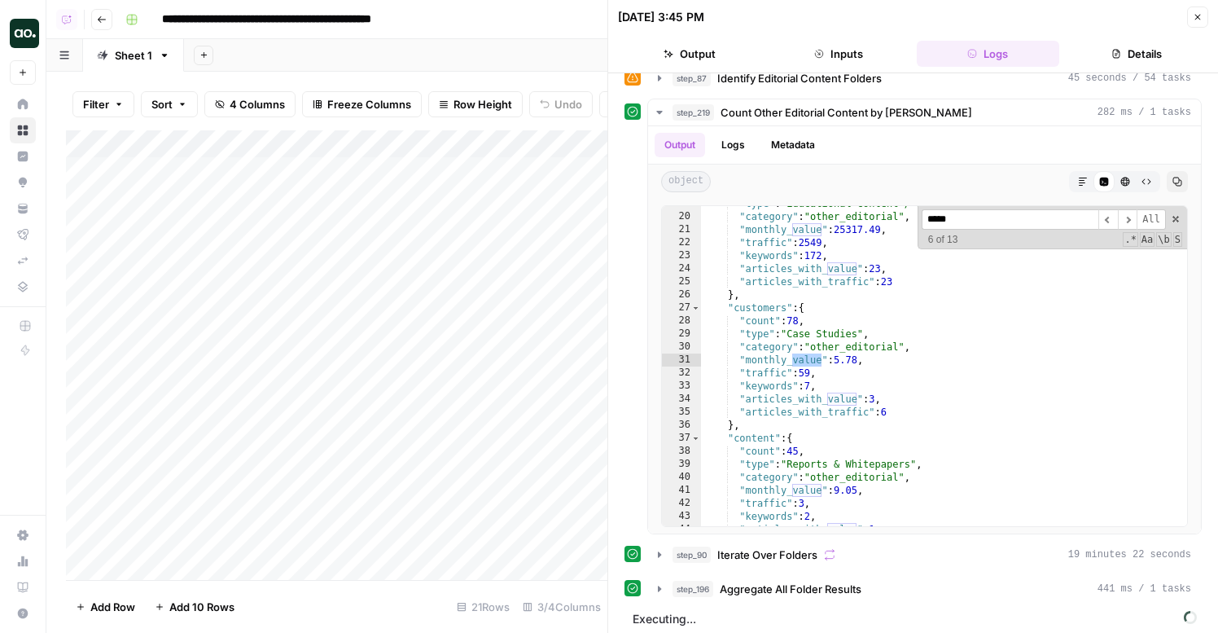
scroll to position [195, 0]
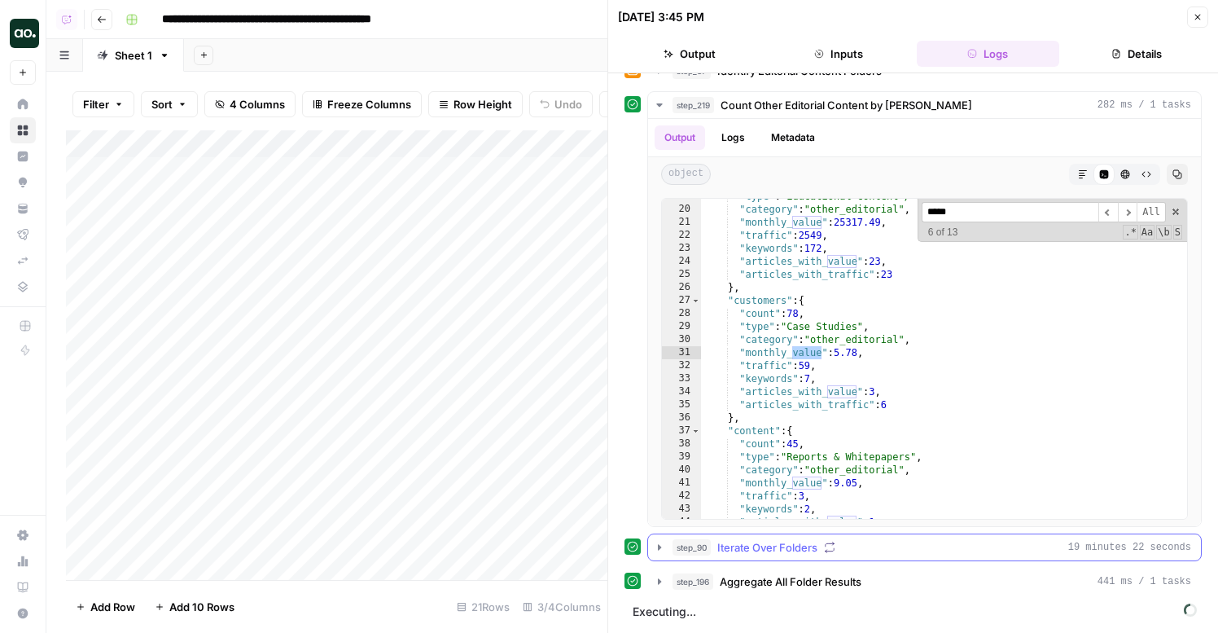
type input "*****"
click at [724, 556] on button "step_90 Iterate Over Folders 19 minutes 22 seconds" at bounding box center [924, 547] width 553 height 26
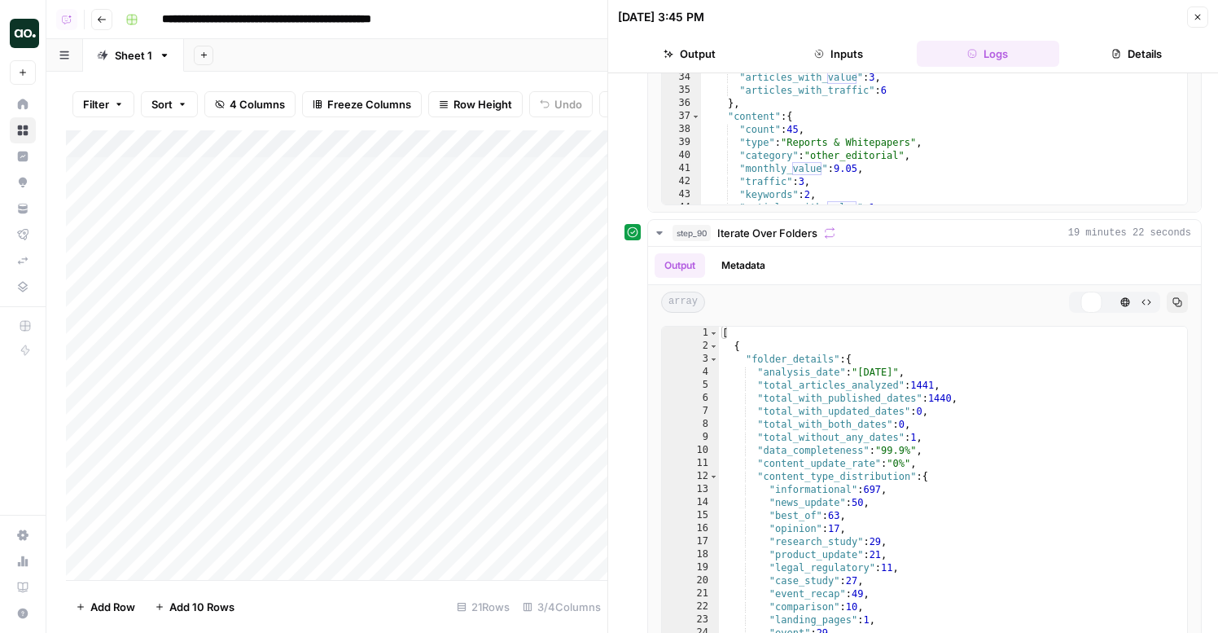
scroll to position [751, 0]
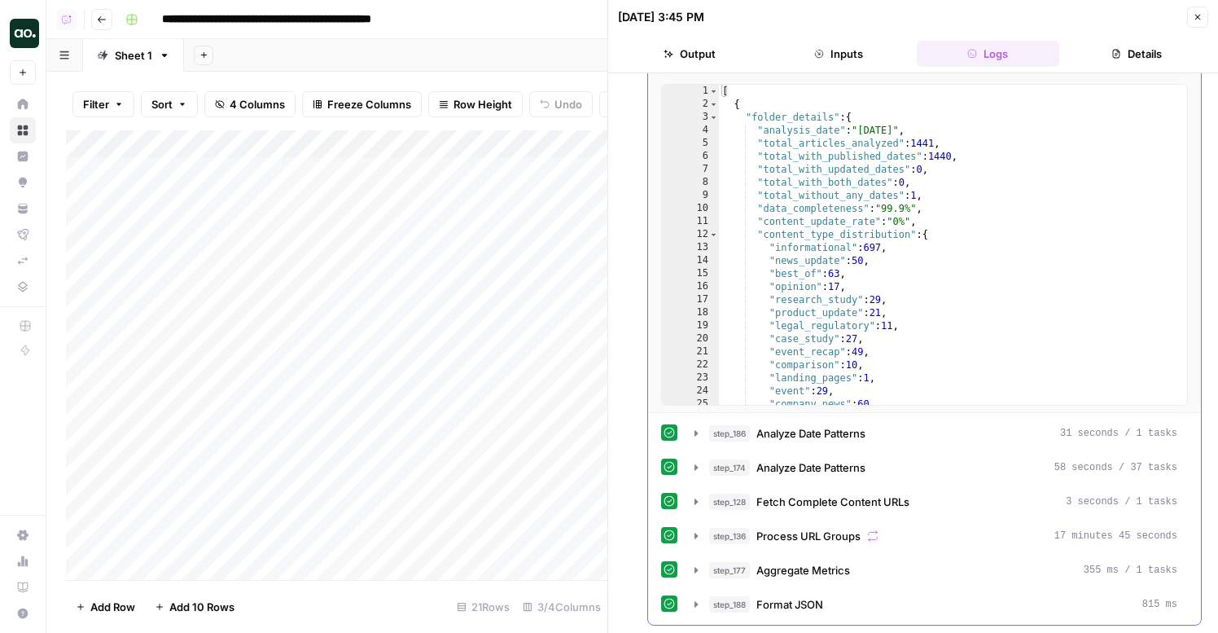
click at [849, 405] on div "1 2 3 4 5 6 7 8 9 10 11 12 13 14 15 16 17 18 19 20 21 22 23 24 25 26 [ { "folde…" at bounding box center [924, 244] width 553 height 335
type textarea "**********"
click at [849, 278] on div "[ { "folder_details" : { "analysis_date" : "2025-10-13" , "total_articles_analy…" at bounding box center [953, 258] width 468 height 346
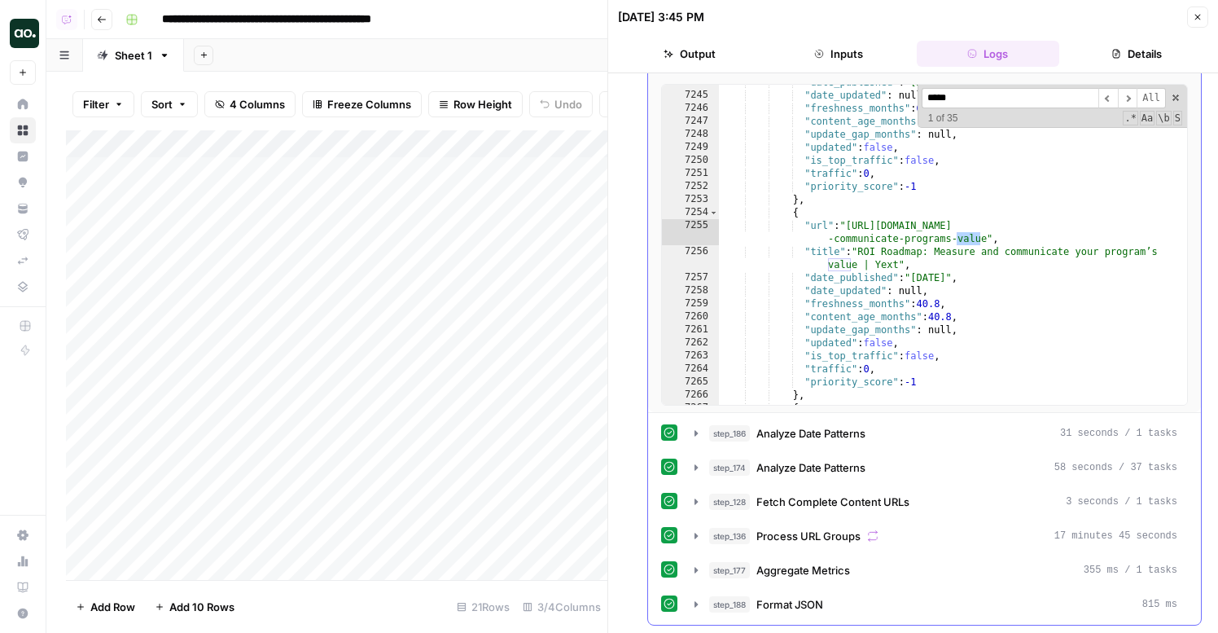
scroll to position [4057, 0]
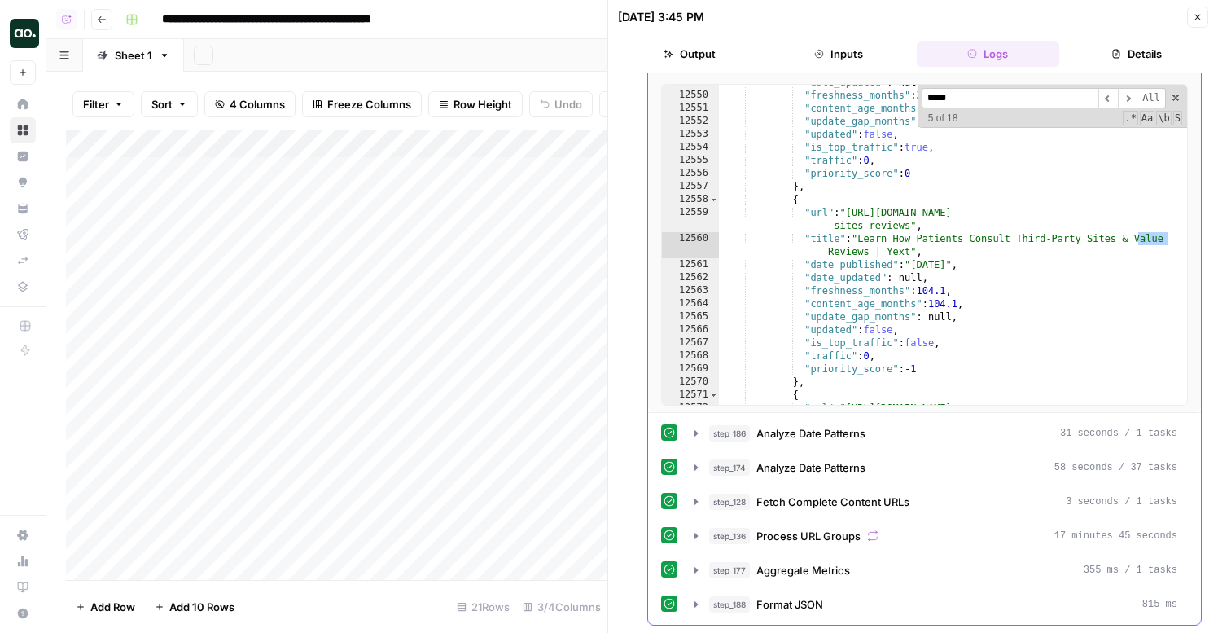
type input "******"
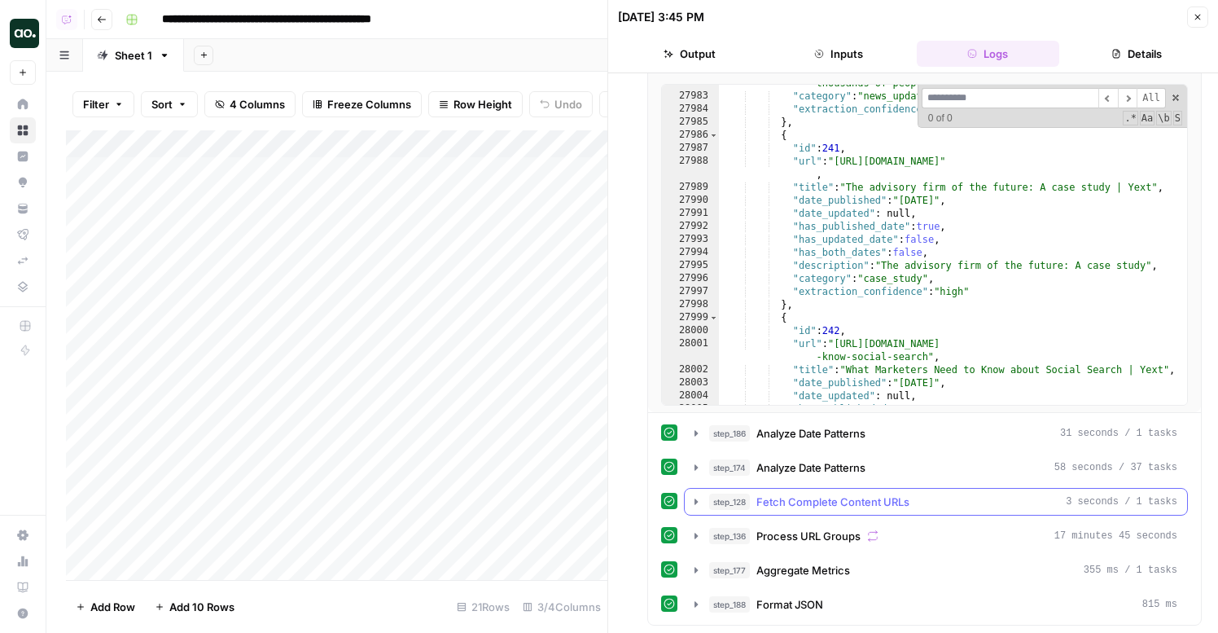
scroll to position [816, 0]
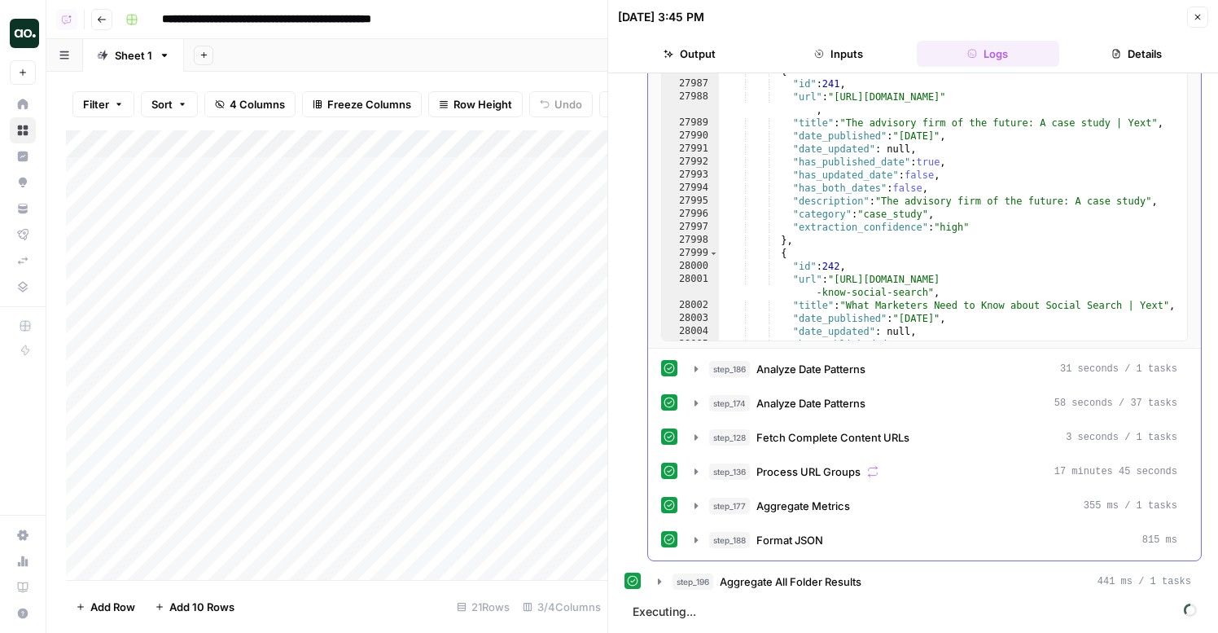
click at [795, 524] on div "step_186 Analyze Date Patterns 31 seconds / 1 tasks step_174 Analyze Date Patte…" at bounding box center [924, 454] width 527 height 199
click at [794, 512] on span "Aggregate Metrics" at bounding box center [803, 505] width 94 height 16
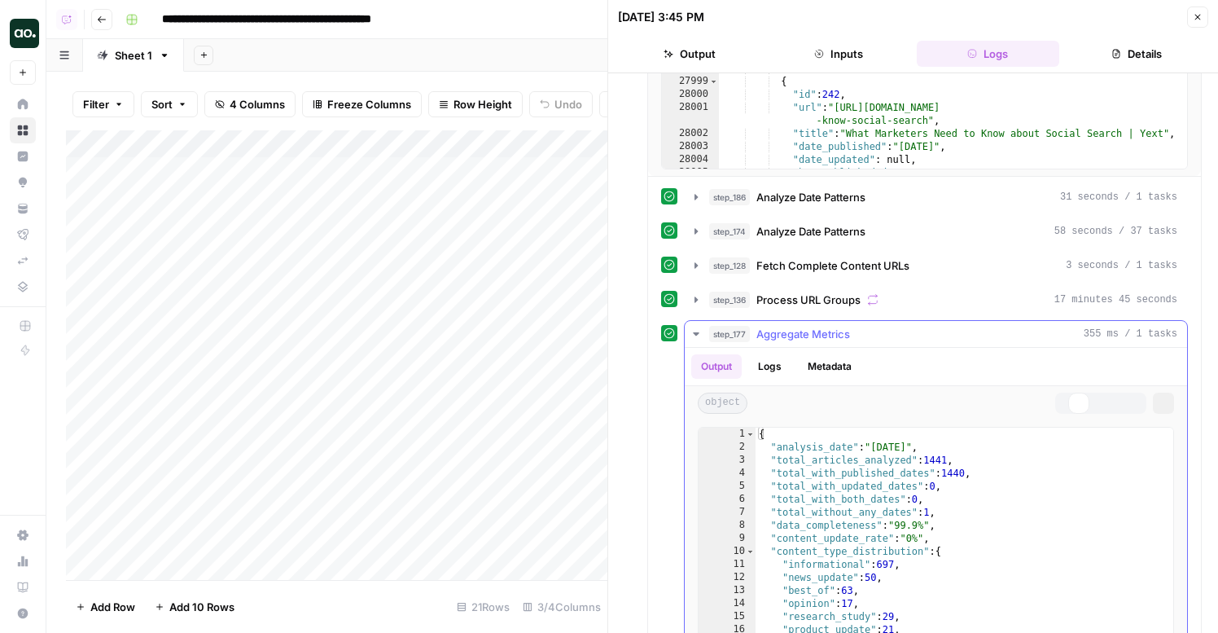
scroll to position [1046, 0]
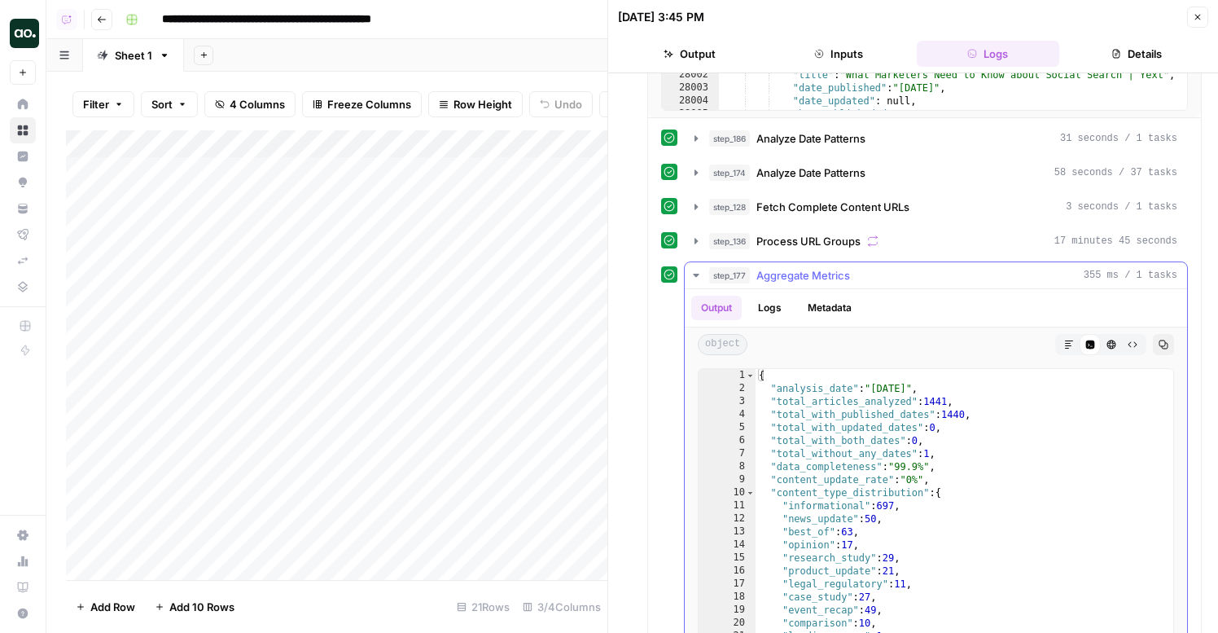
type textarea "**********"
click at [834, 509] on div "{ "analysis_date" : "2025-10-13" , "total_articles_analyzed" : 1441 , "total_wi…" at bounding box center [965, 542] width 418 height 346
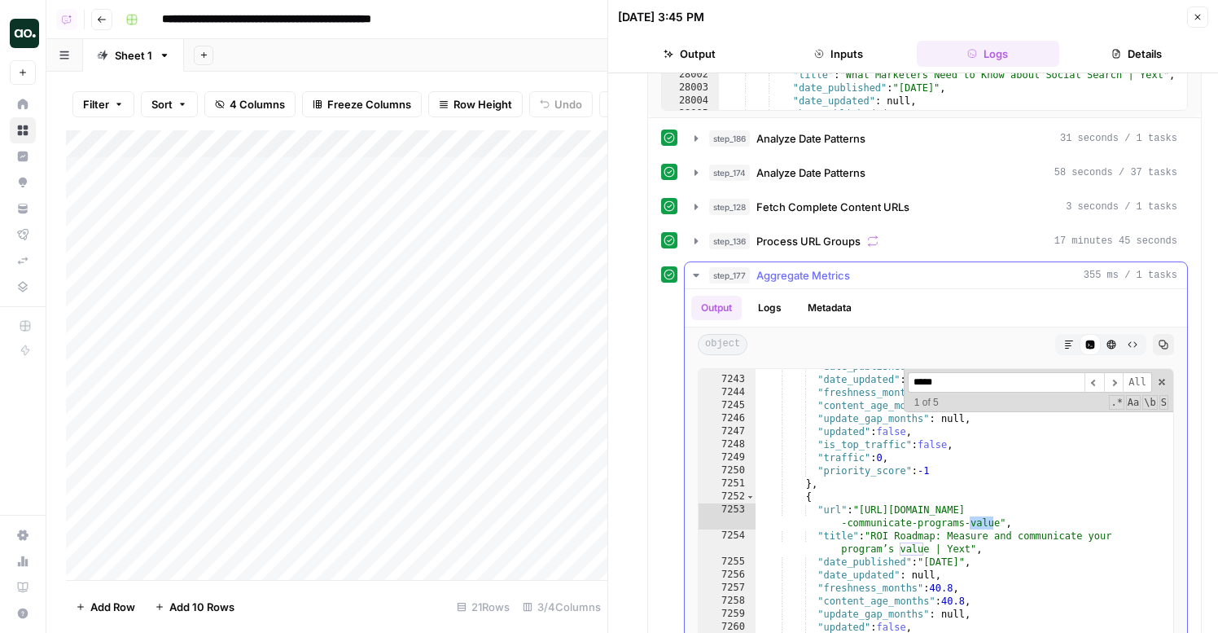
scroll to position [7710, 0]
click at [987, 375] on input "******" at bounding box center [996, 382] width 177 height 20
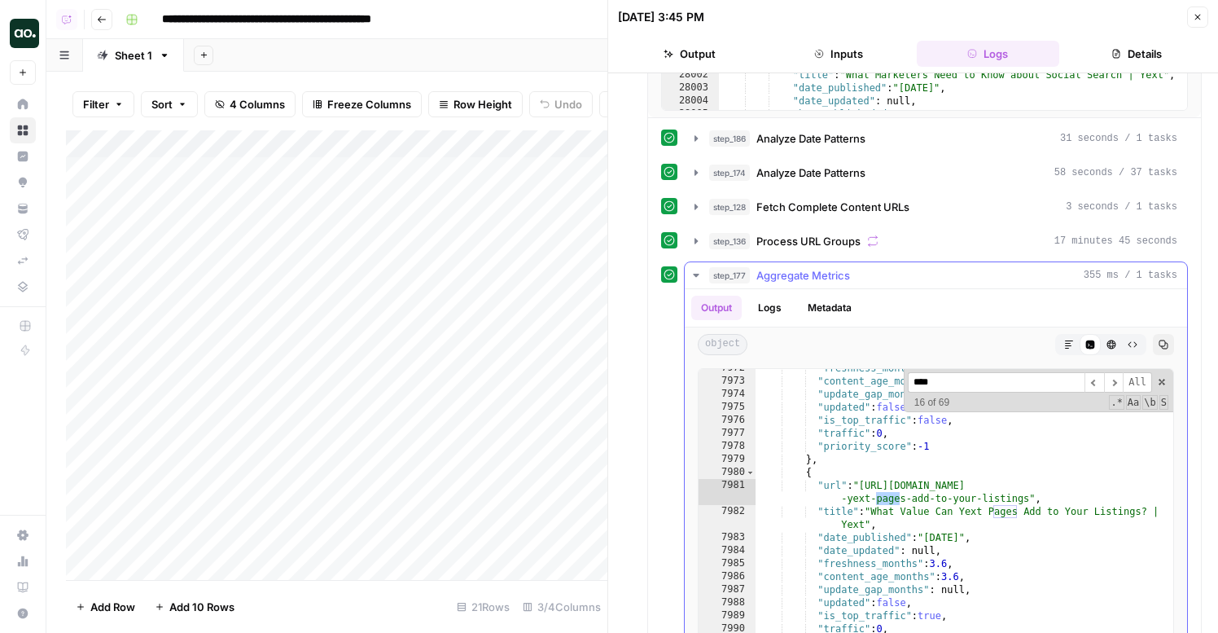
scroll to position [8524, 0]
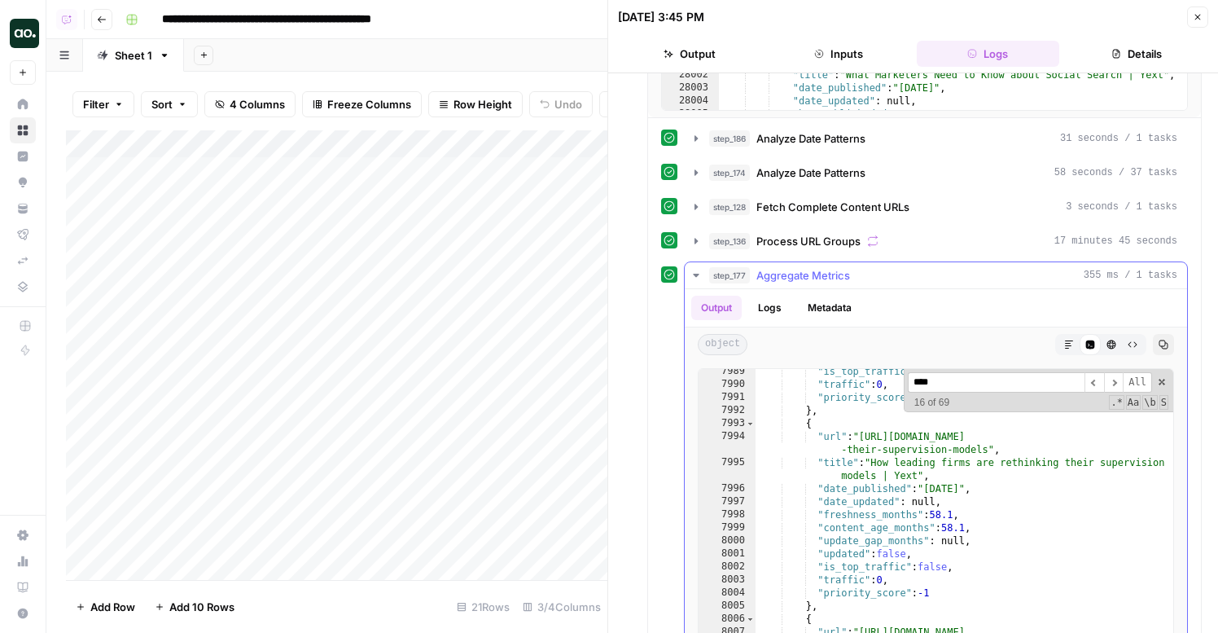
type input "****"
click at [820, 272] on span "Aggregate Metrics" at bounding box center [803, 275] width 94 height 16
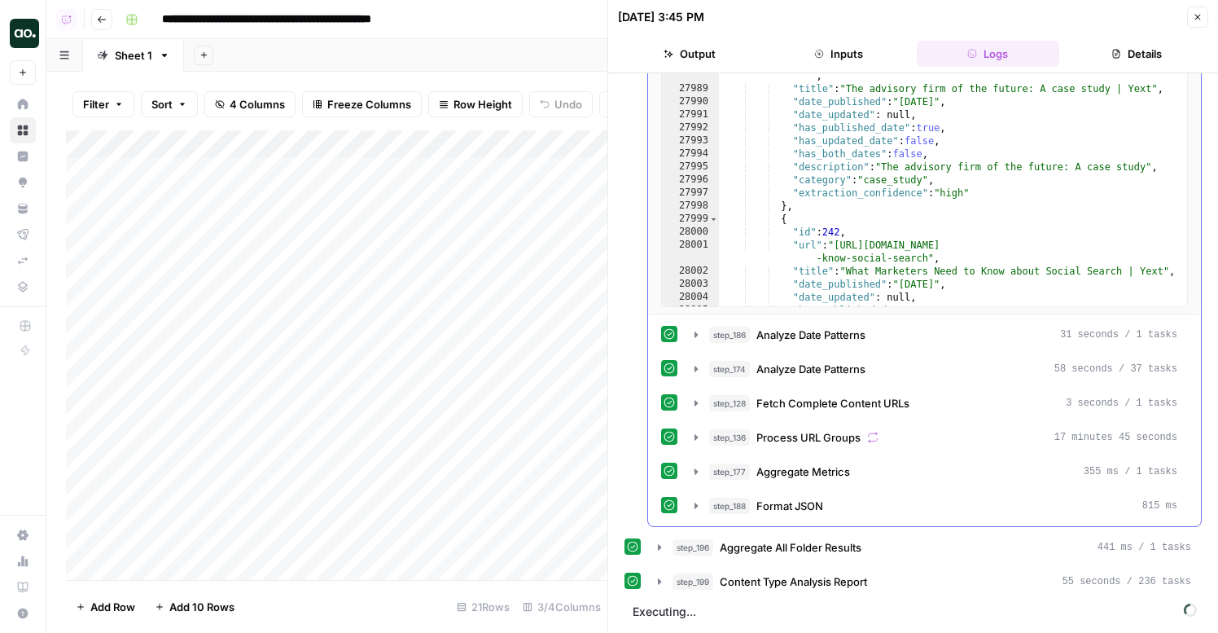
scroll to position [850, 0]
click at [769, 475] on span "Aggregate Metrics" at bounding box center [803, 471] width 94 height 16
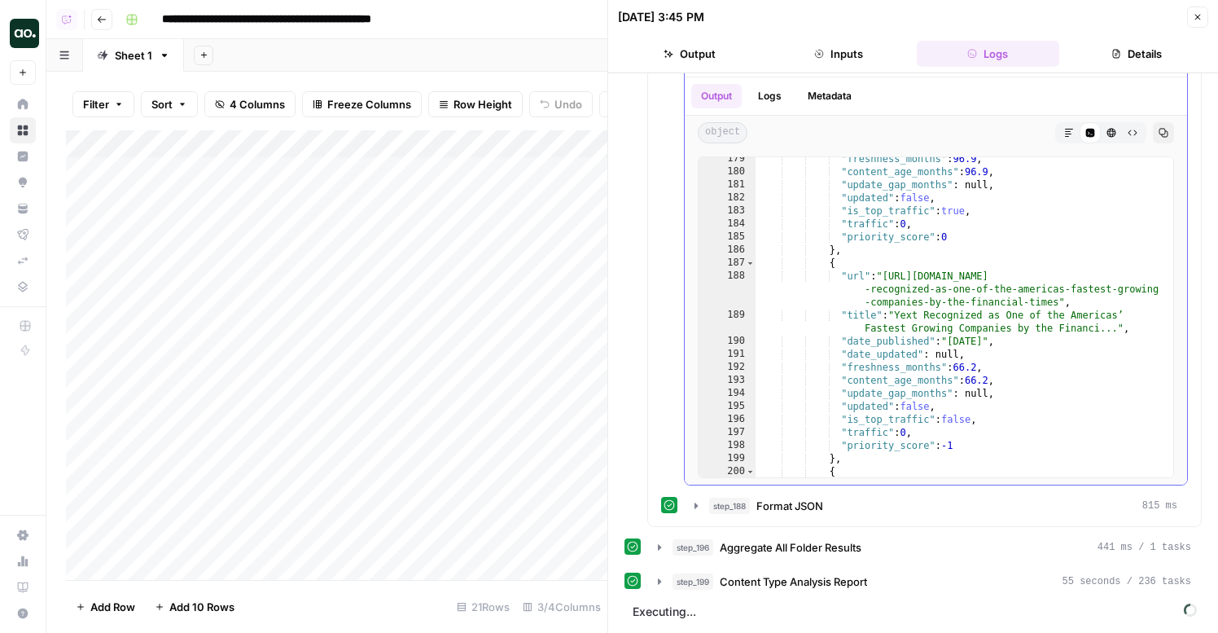
scroll to position [177, 0]
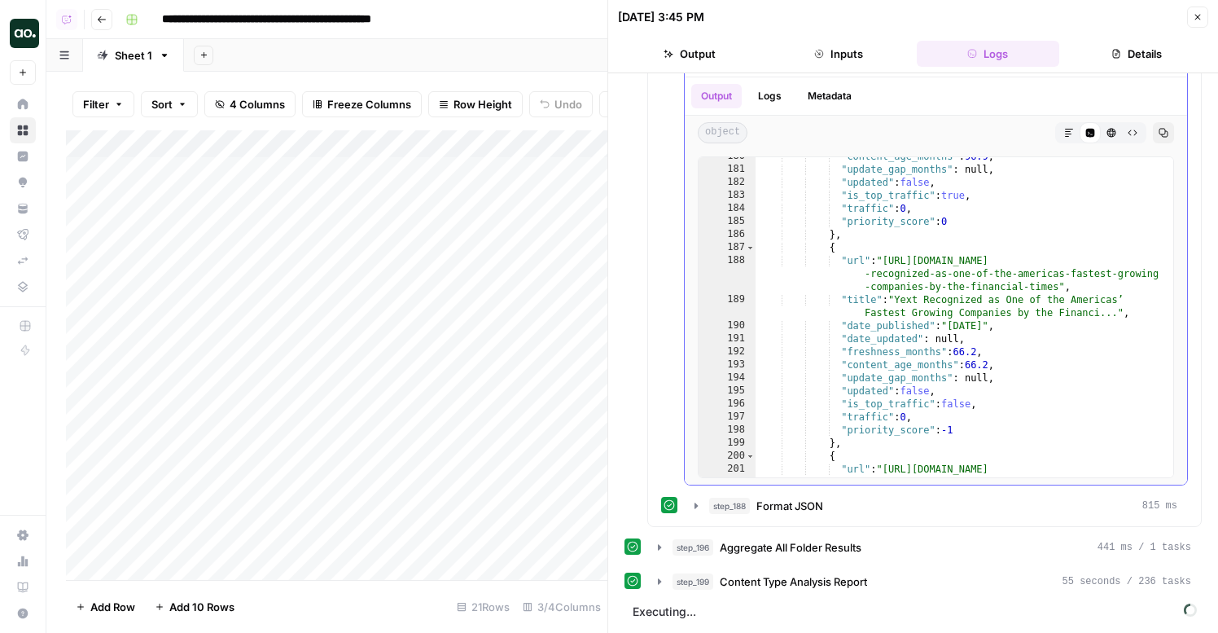
type textarea "**********"
click at [930, 319] on div ""content_age_months" : 96.9 , "update_gap_months" : null , "updated" : false , …" at bounding box center [965, 329] width 418 height 359
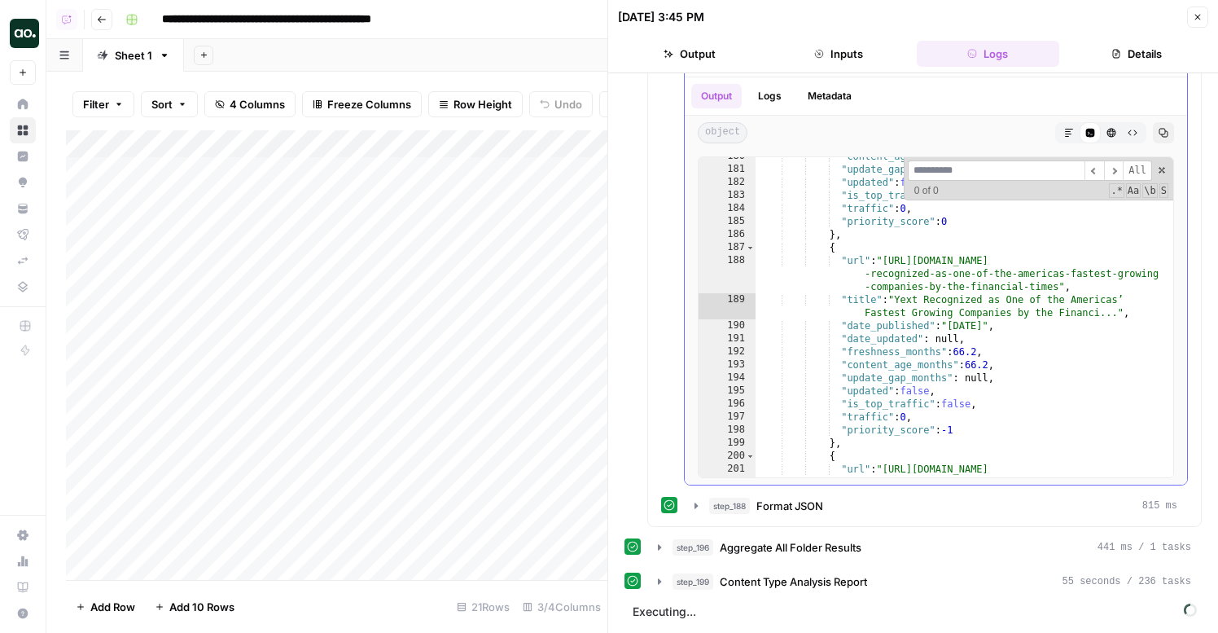
type input "*"
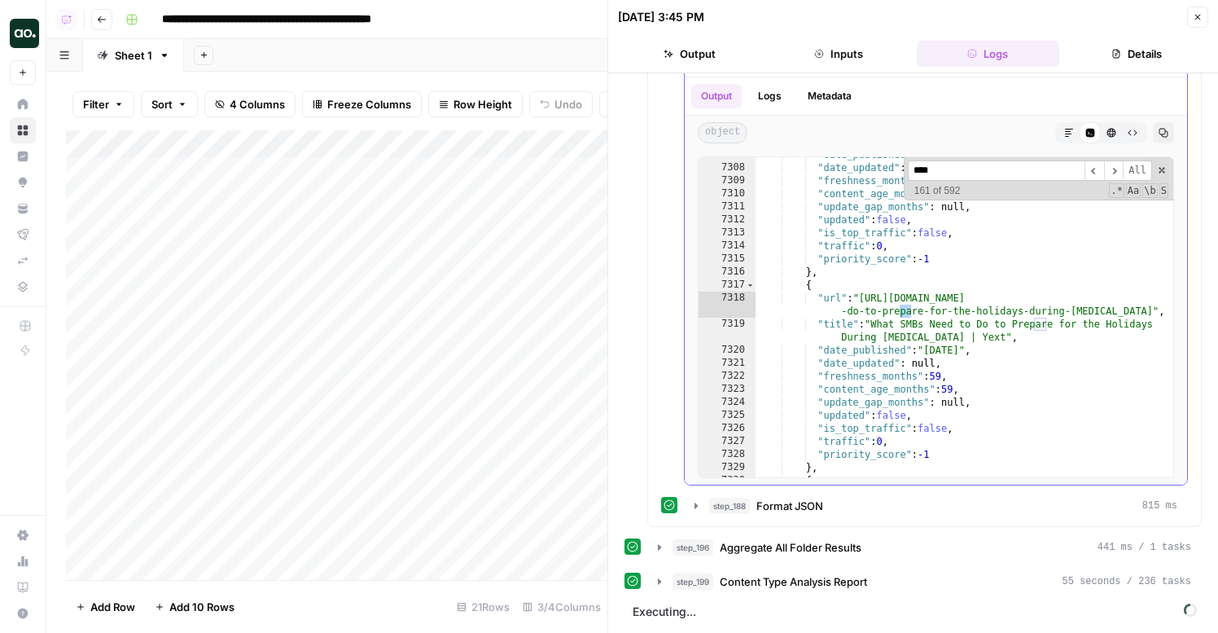
scroll to position [8505, 0]
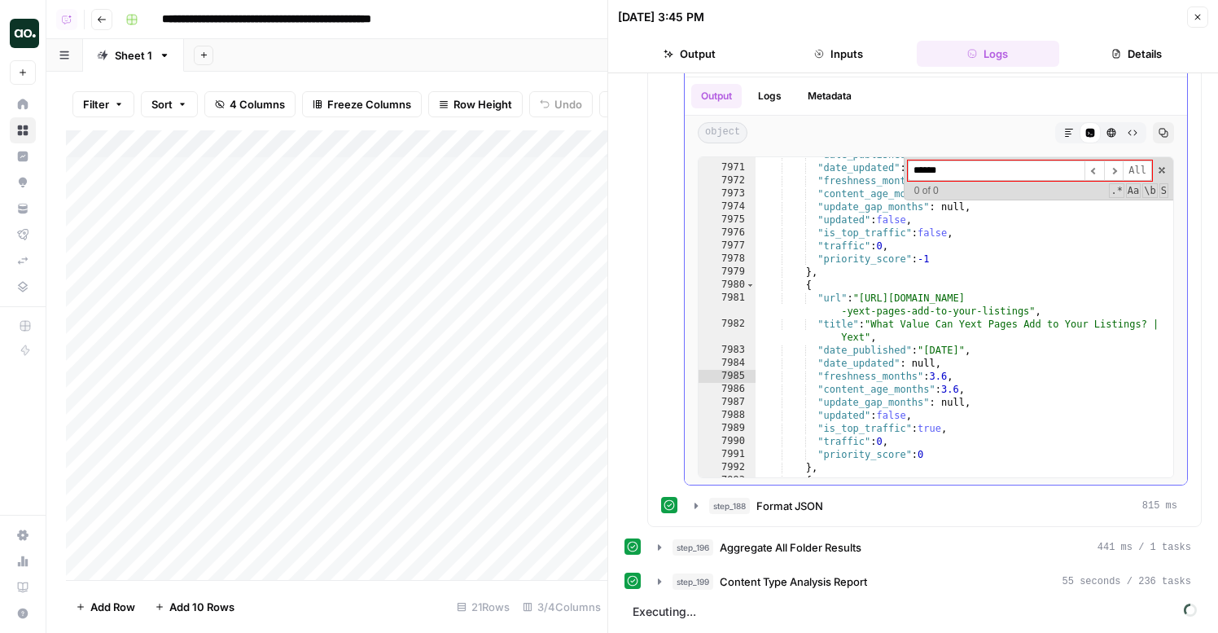
type input "*******"
type textarea "**********"
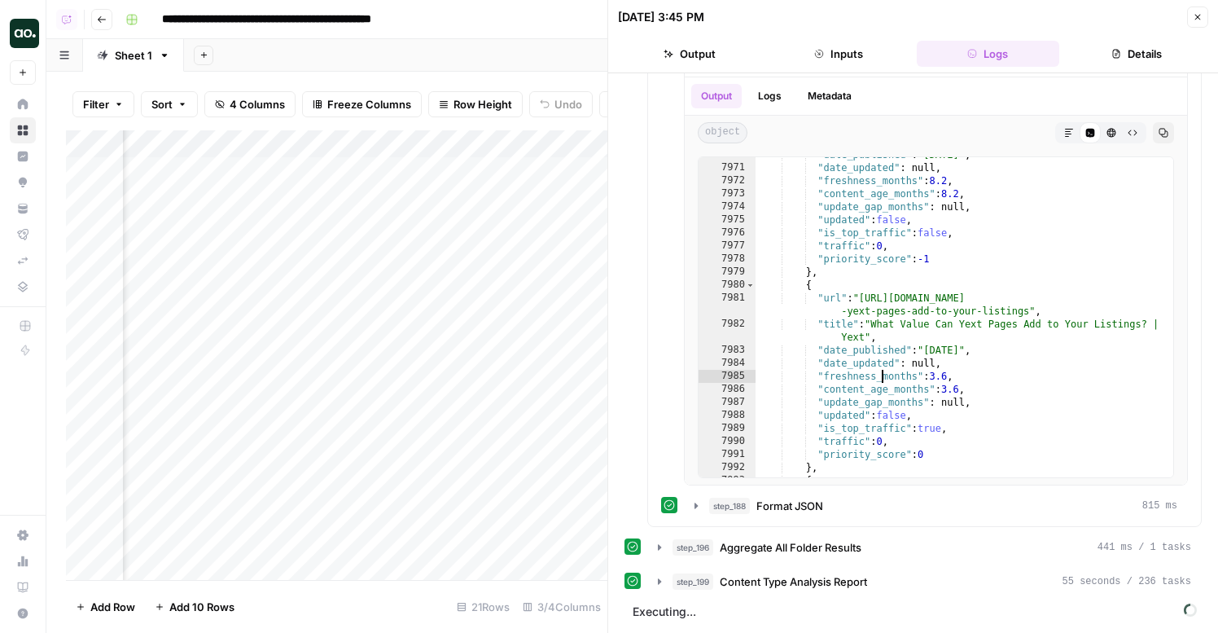
scroll to position [0, 352]
click at [330, 362] on div "Add Column" at bounding box center [336, 354] width 541 height 449
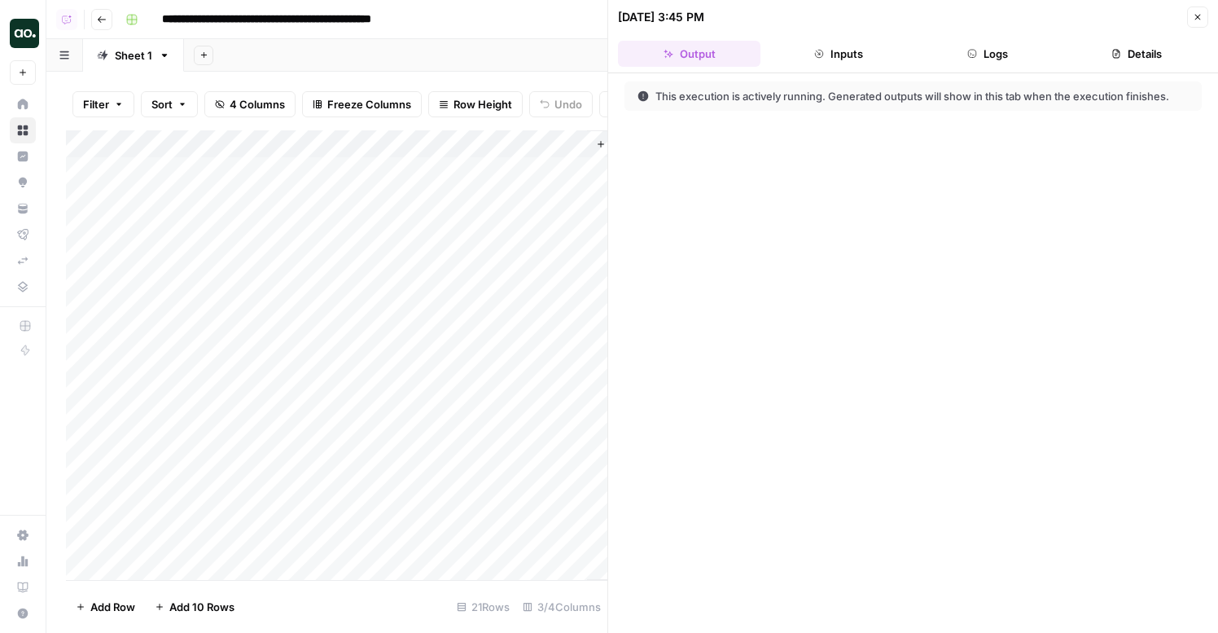
scroll to position [0, 352]
click at [965, 37] on header "10/13/25 at 3:45 PM Close Output Inputs Logs Details" at bounding box center [913, 36] width 610 height 73
click at [968, 63] on button "Logs" at bounding box center [988, 54] width 142 height 26
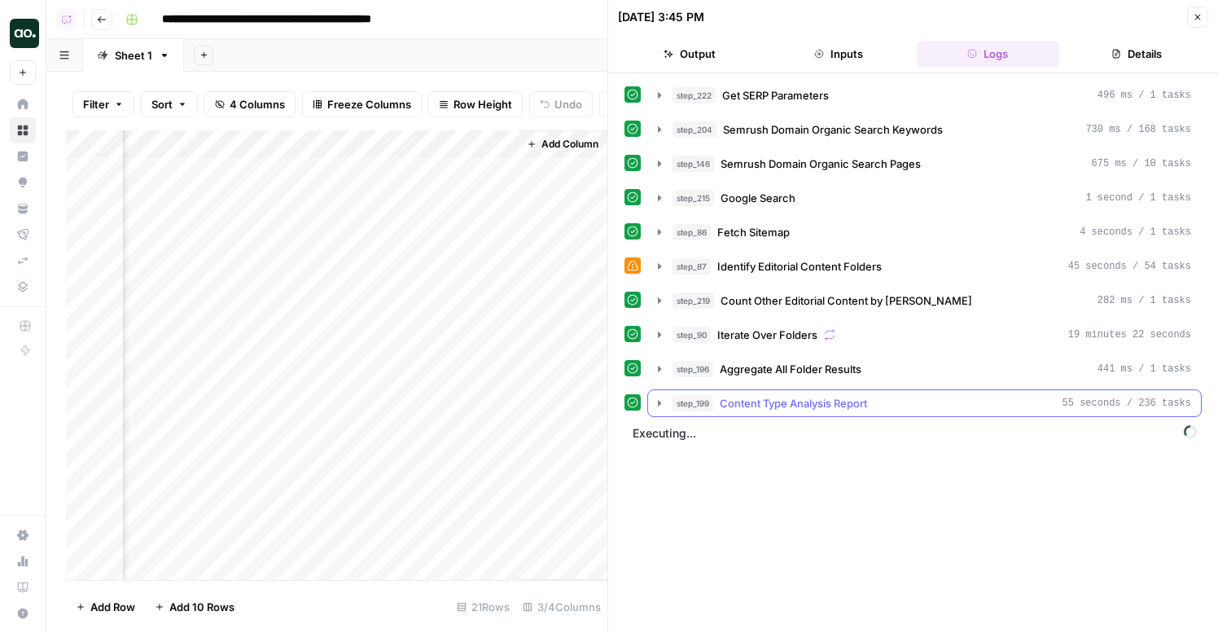
click at [751, 402] on span "Content Type Analysis Report" at bounding box center [793, 403] width 147 height 16
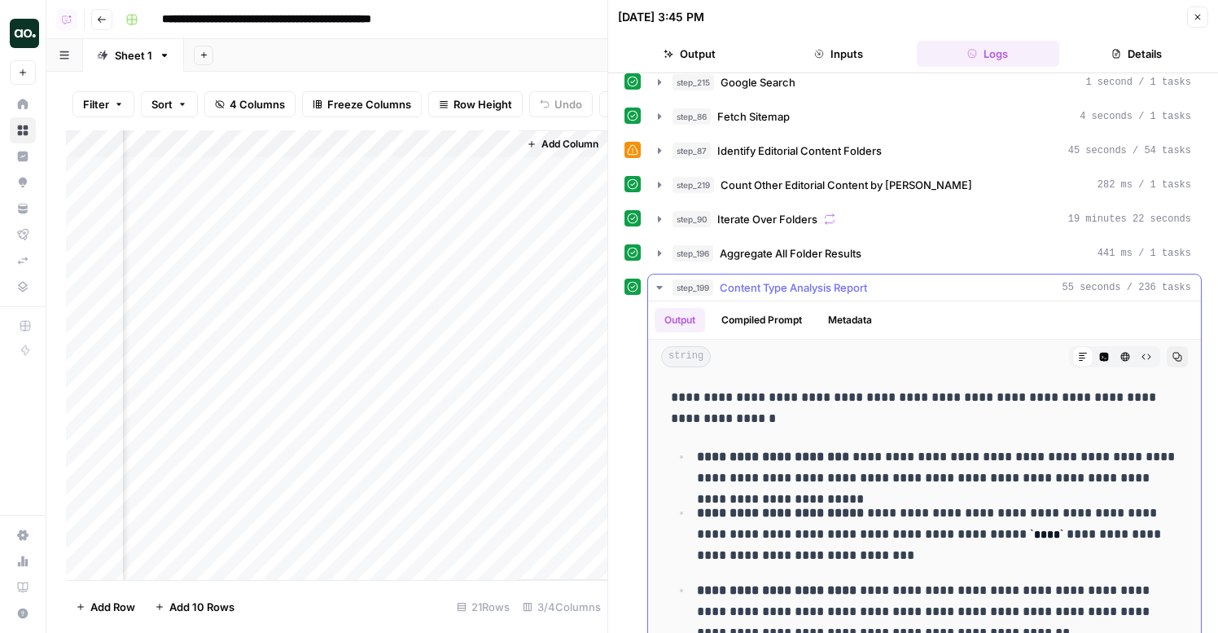
scroll to position [138, 0]
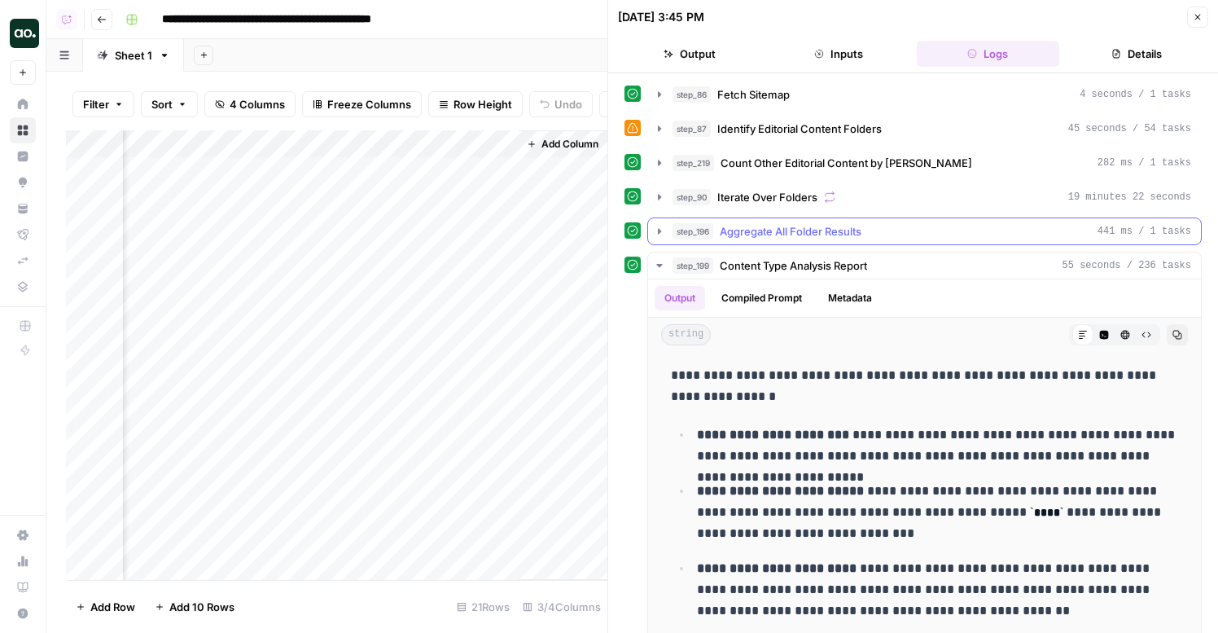
click at [778, 239] on span "Aggregate All Folder Results" at bounding box center [791, 231] width 142 height 16
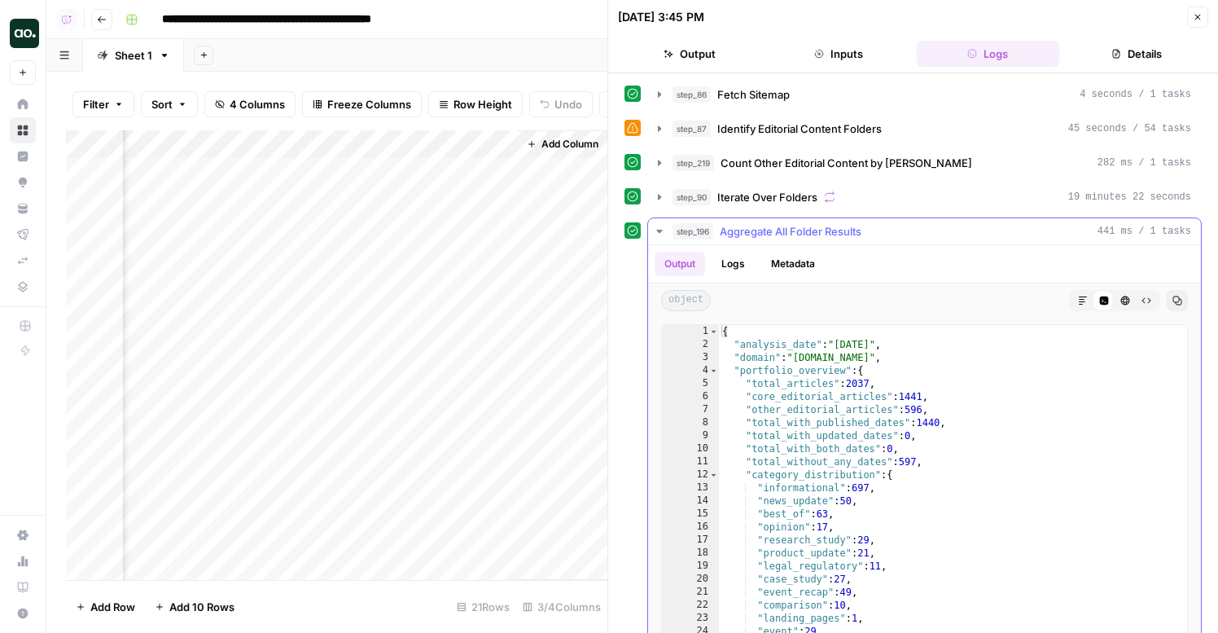
type textarea "**********"
click at [858, 427] on div "{ "analysis_date" : "2025-10-13" , "domain" : "yext.com" , "portfolio_overview"…" at bounding box center [953, 498] width 468 height 346
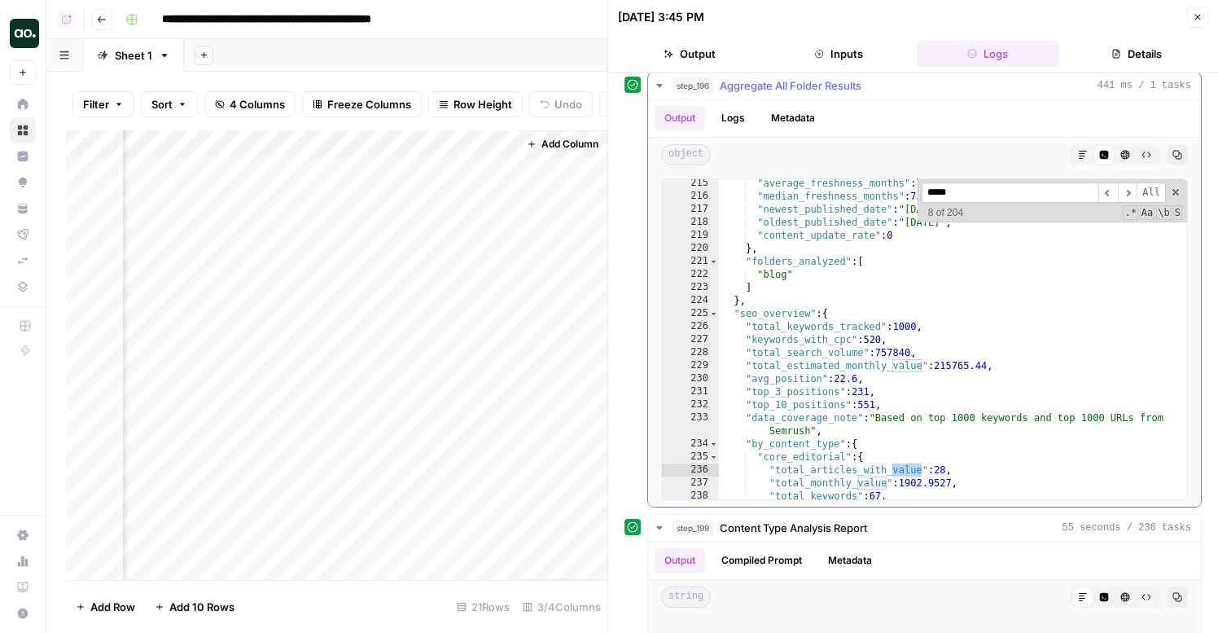
scroll to position [192, 0]
type input "*****"
type textarea "**********"
drag, startPoint x: 957, startPoint y: 367, endPoint x: 943, endPoint y: 370, distance: 15.0
click at [943, 370] on div ""average_freshness_months" : 72.6 , "median_freshness_months" : 73.5 , "newest_…" at bounding box center [953, 352] width 468 height 346
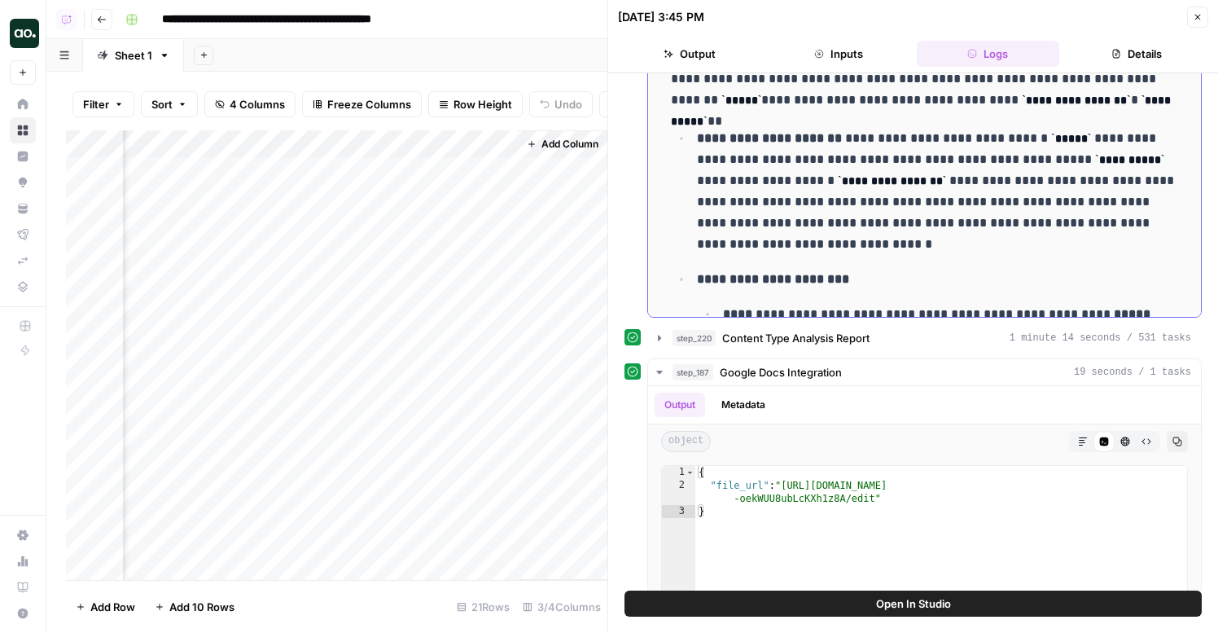
scroll to position [1127, 0]
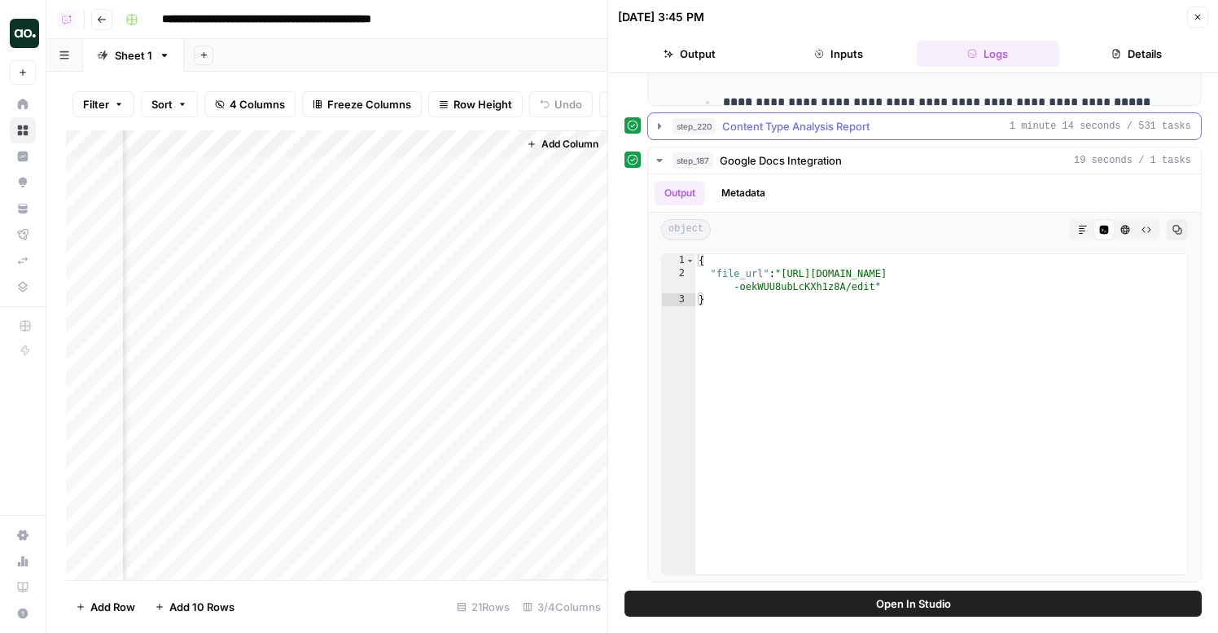
click at [887, 132] on div "step_220 Content Type Analysis Report 1 minute 14 seconds / 531 tasks" at bounding box center [932, 126] width 519 height 16
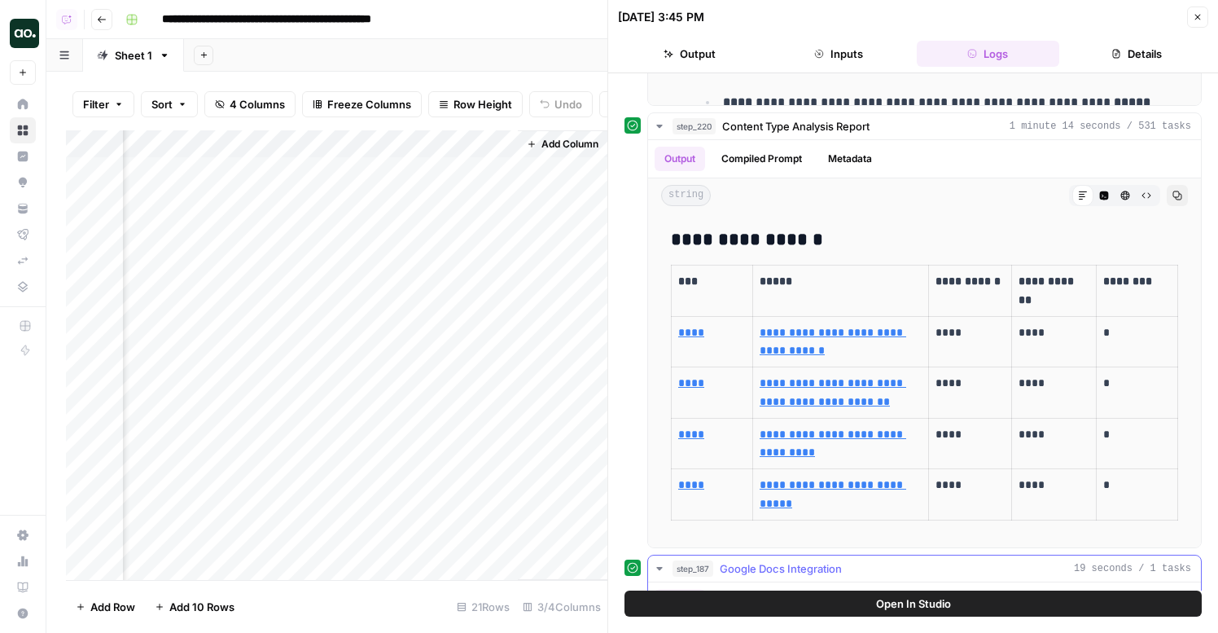
scroll to position [1535, 0]
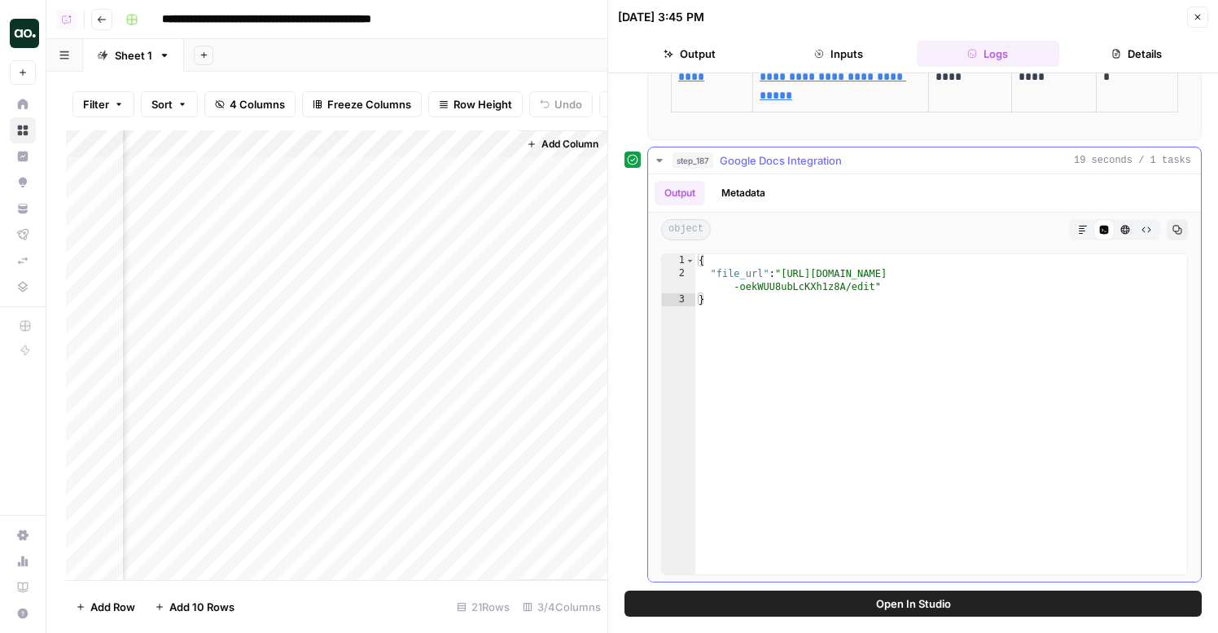
click at [1076, 221] on button "Markdown" at bounding box center [1082, 229] width 21 height 21
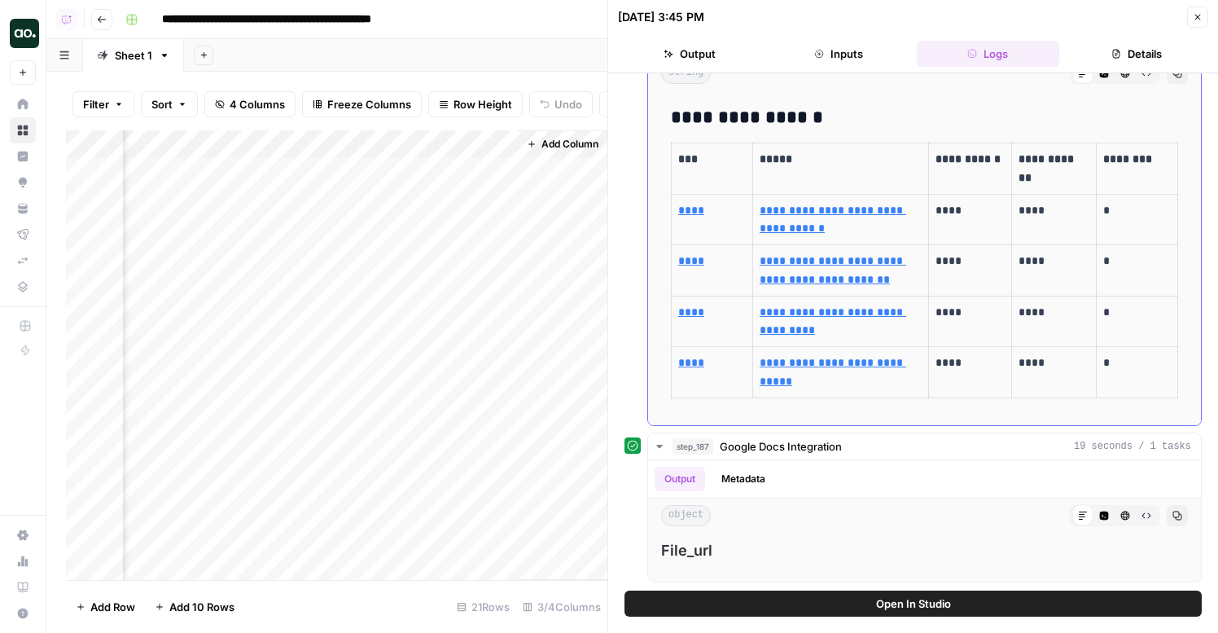
scroll to position [1304, 0]
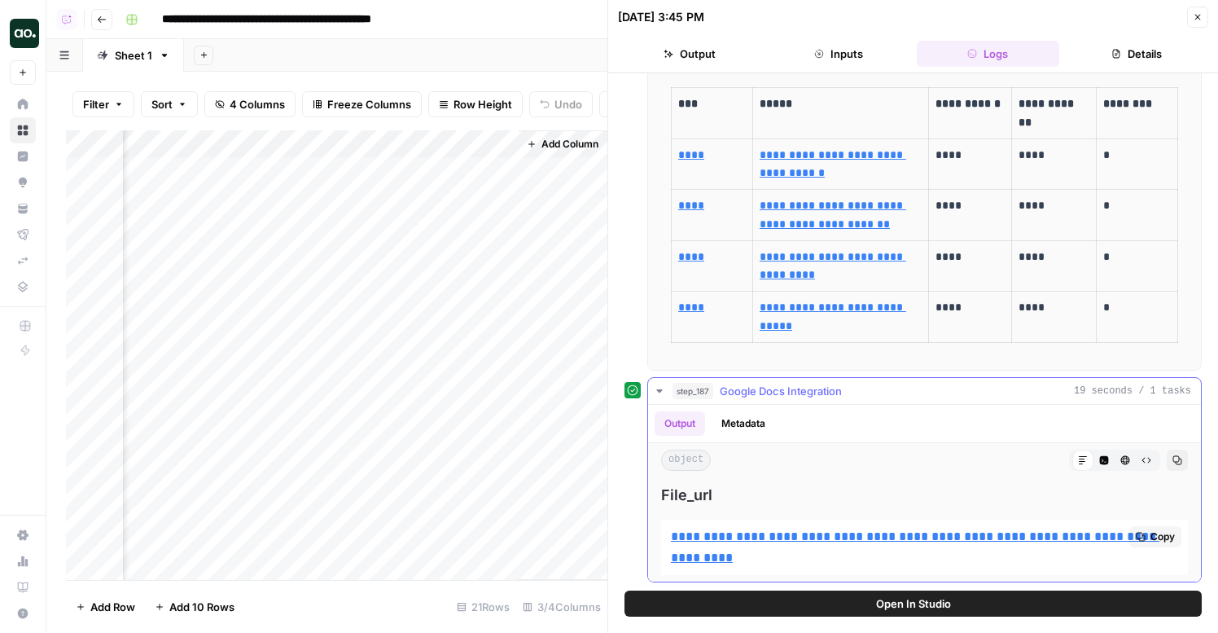
click at [750, 530] on link "**********" at bounding box center [915, 546] width 489 height 33
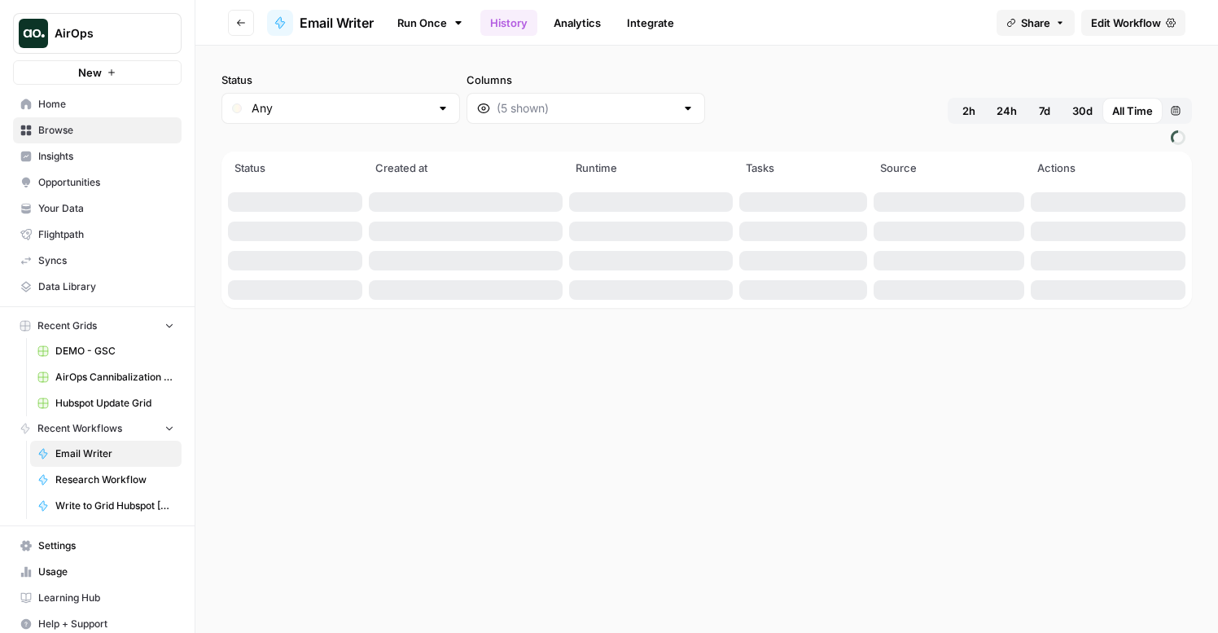
click at [1109, 35] on link "Edit Workflow" at bounding box center [1133, 23] width 104 height 26
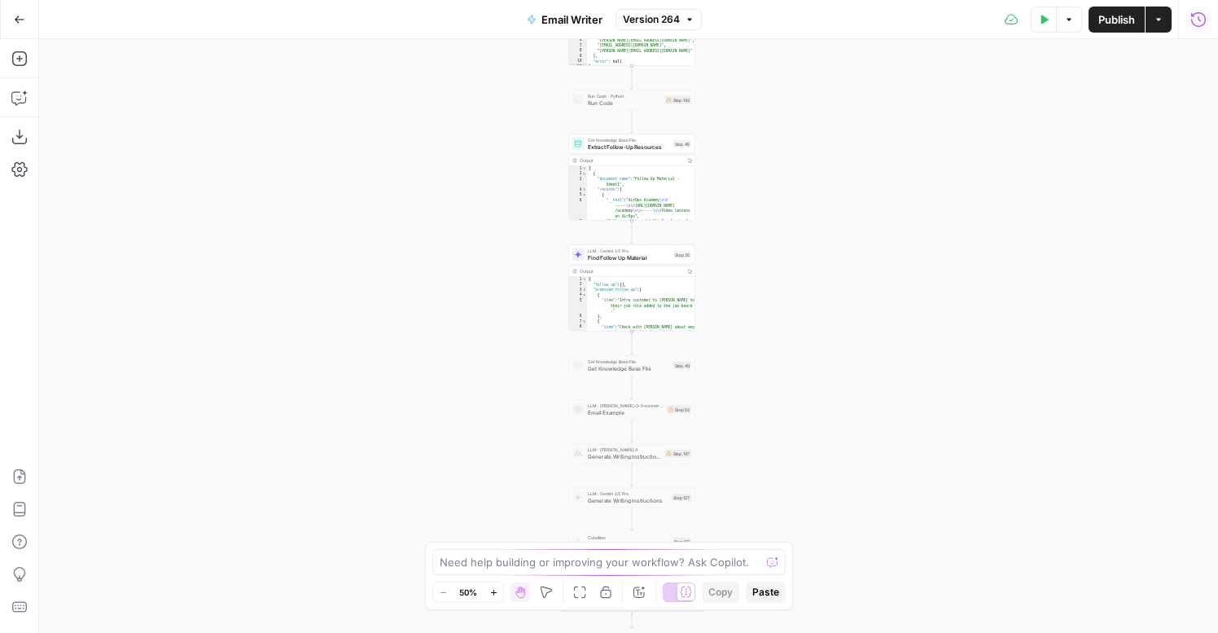
click at [1198, 24] on icon "button" at bounding box center [1198, 19] width 16 height 16
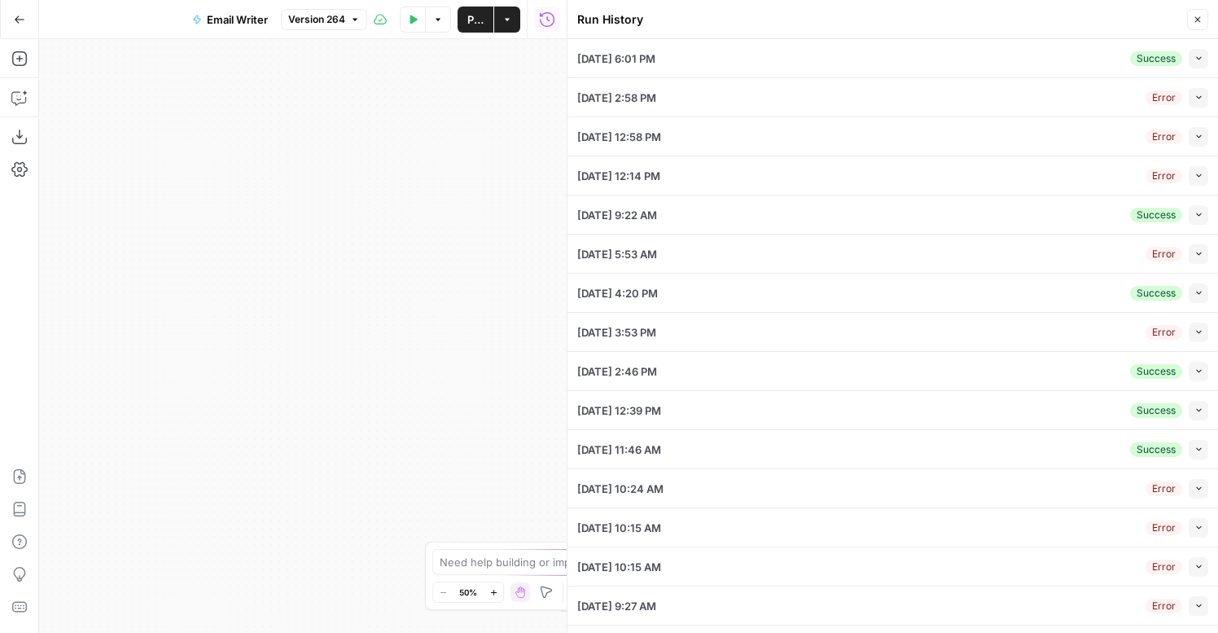
click at [1182, 97] on div "Error Collapse" at bounding box center [1177, 98] width 63 height 20
click at [474, 20] on span "Publish" at bounding box center [475, 19] width 16 height 16
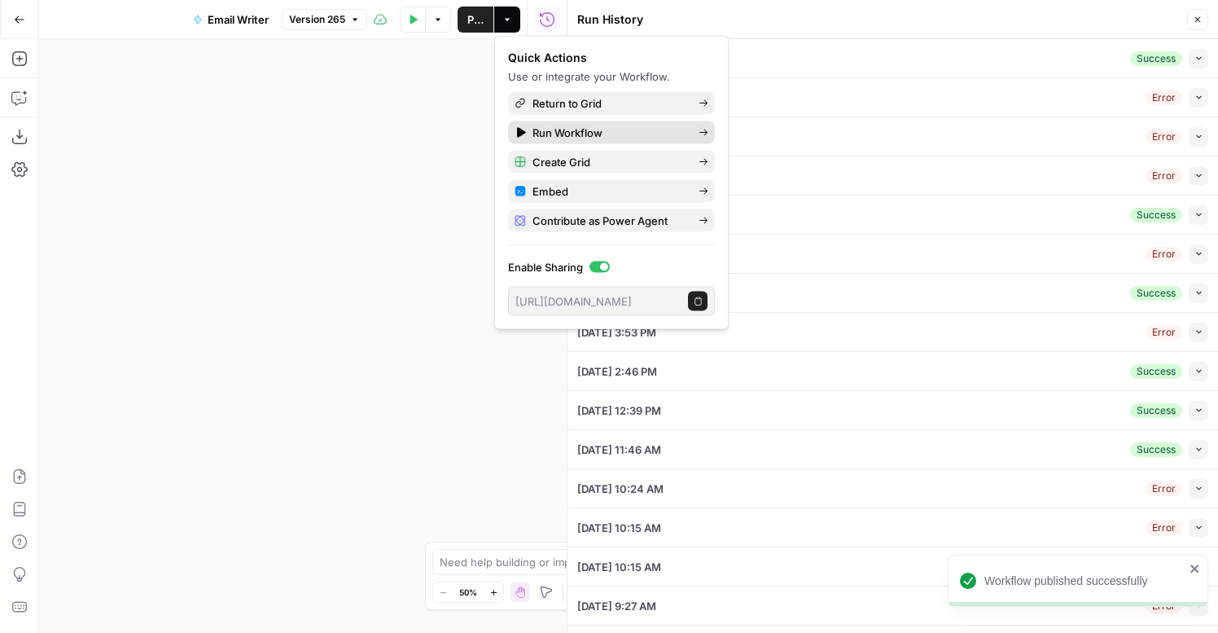
click at [541, 127] on span "Run Workflow" at bounding box center [608, 133] width 153 height 16
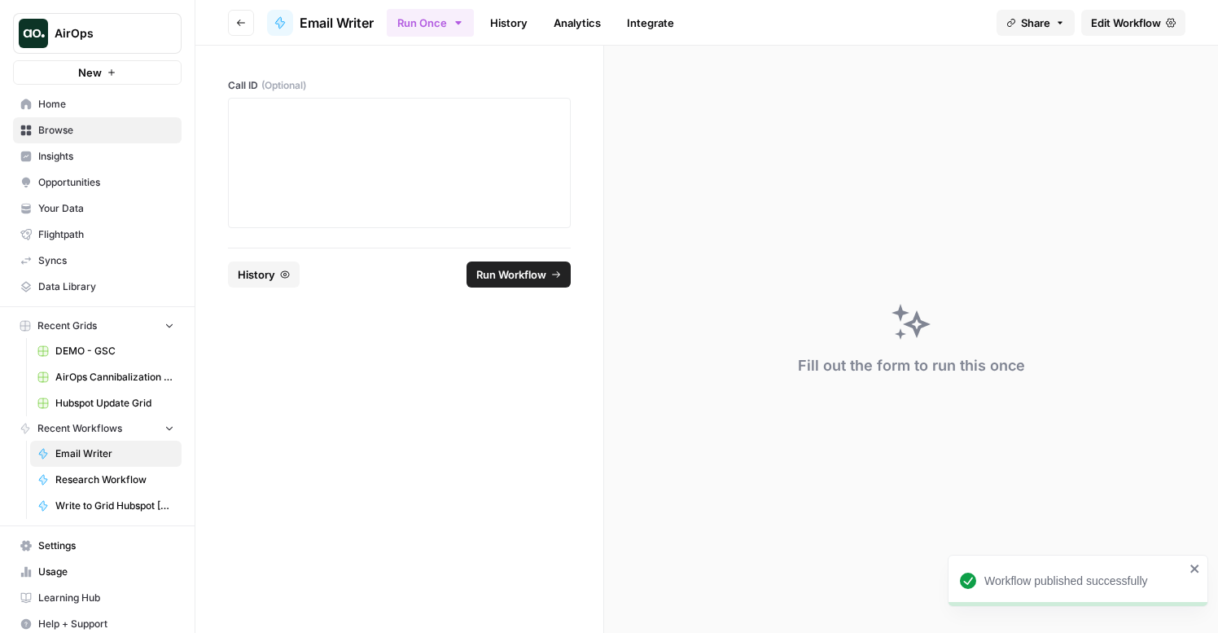
click at [517, 22] on link "History" at bounding box center [508, 23] width 57 height 26
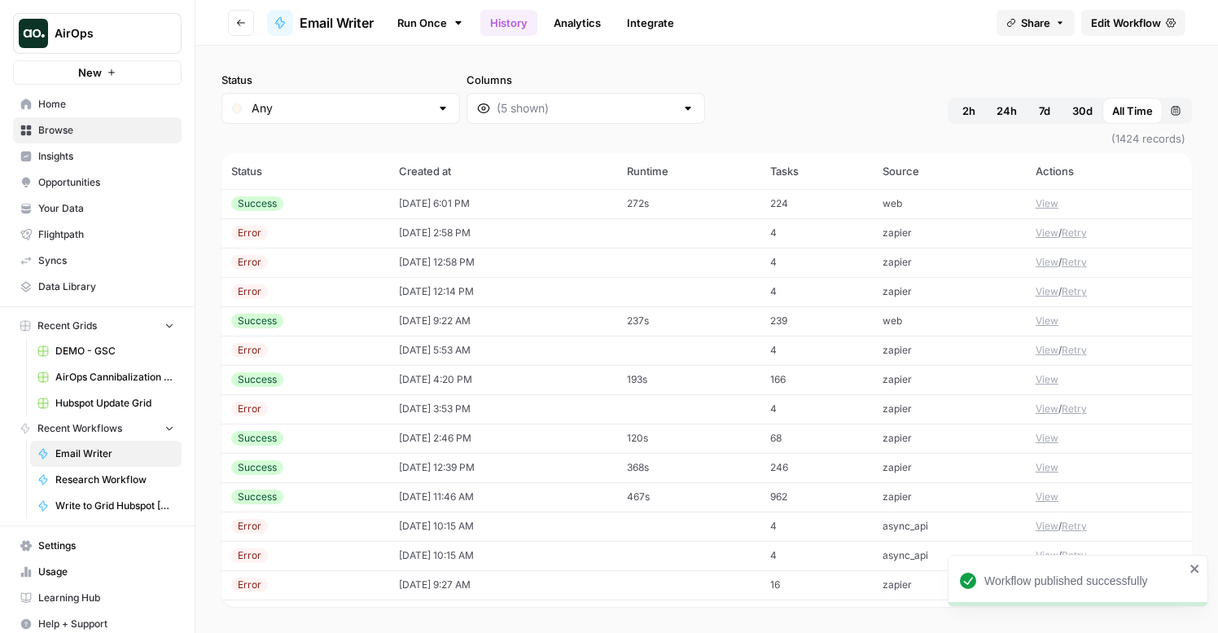
click at [545, 226] on td "[DATE] 2:58 PM" at bounding box center [502, 232] width 227 height 29
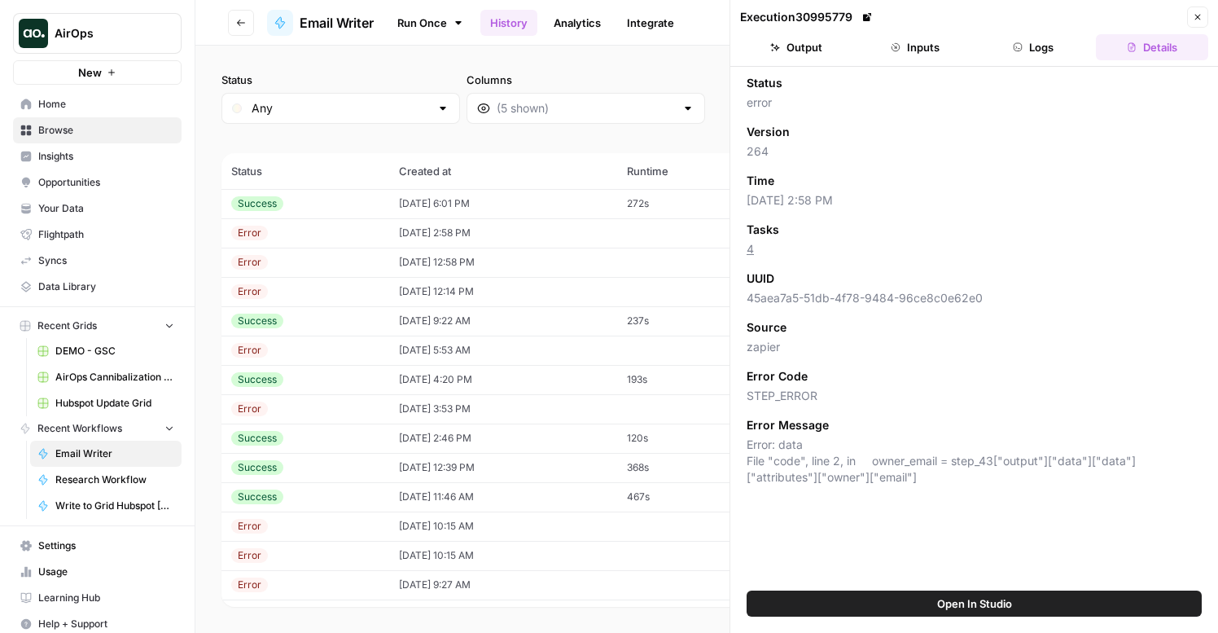
click at [539, 253] on td "[DATE] 12:58 PM" at bounding box center [502, 262] width 227 height 29
click at [553, 279] on td "[DATE] 12:14 PM" at bounding box center [502, 291] width 227 height 29
click at [909, 56] on button "Inputs" at bounding box center [915, 47] width 112 height 26
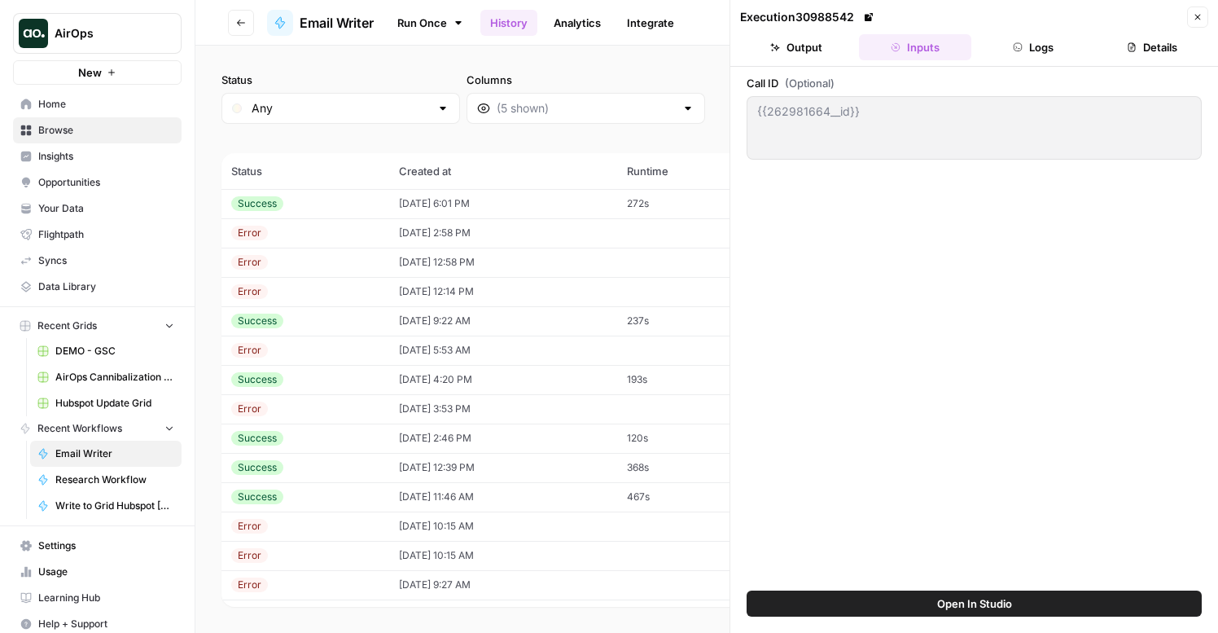
click at [1023, 59] on button "Logs" at bounding box center [1034, 47] width 112 height 26
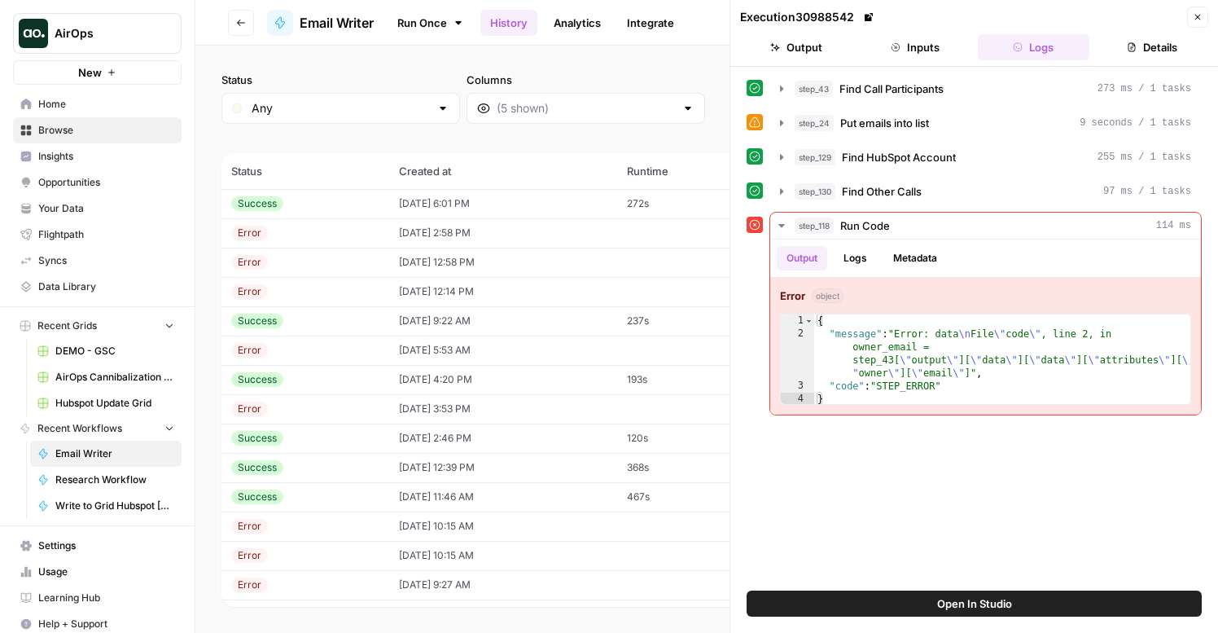
click at [904, 54] on button "Inputs" at bounding box center [915, 47] width 112 height 26
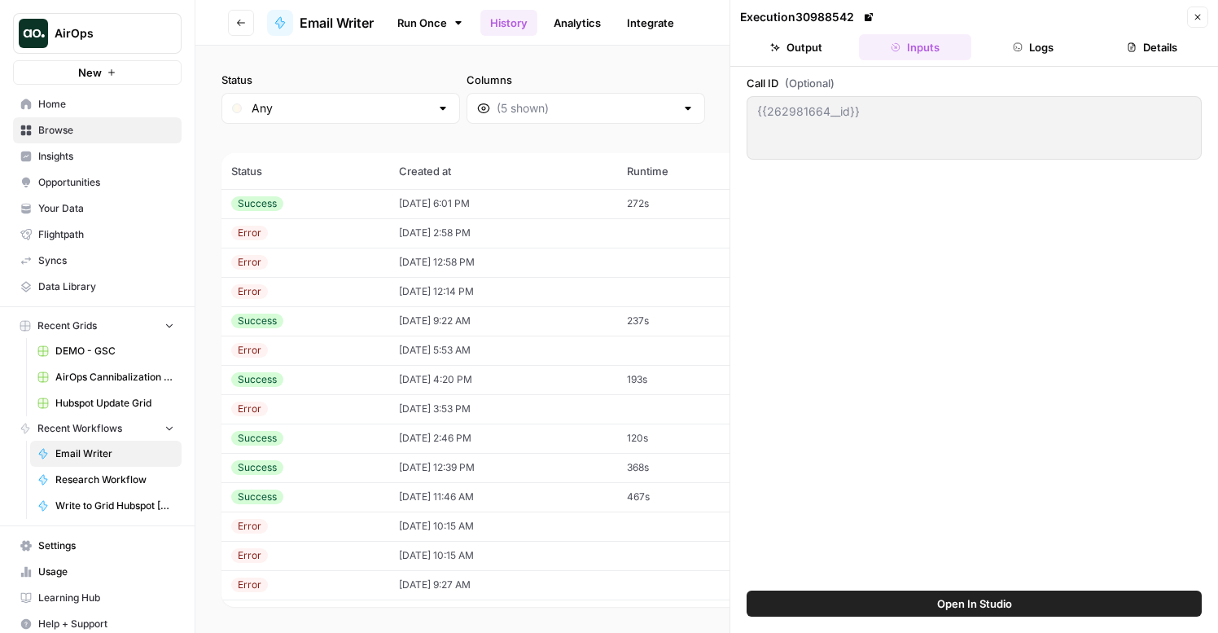
click at [981, 59] on button "Logs" at bounding box center [1034, 47] width 112 height 26
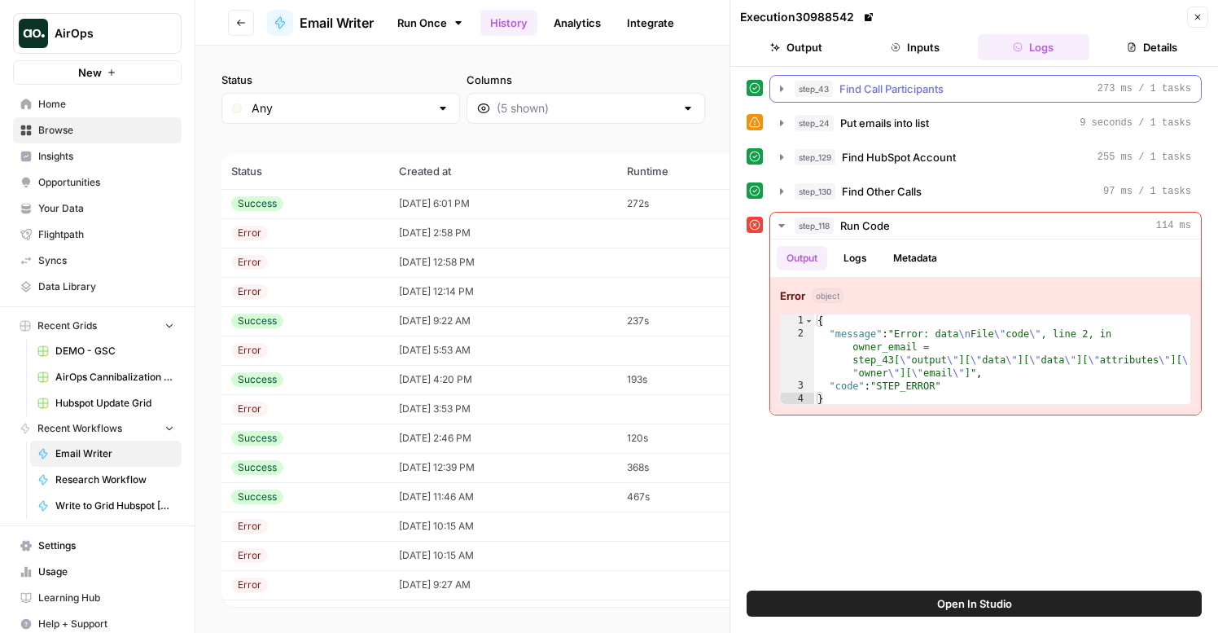
click at [886, 82] on span "Find Call Participants" at bounding box center [891, 89] width 104 height 16
